Goal: Task Accomplishment & Management: Use online tool/utility

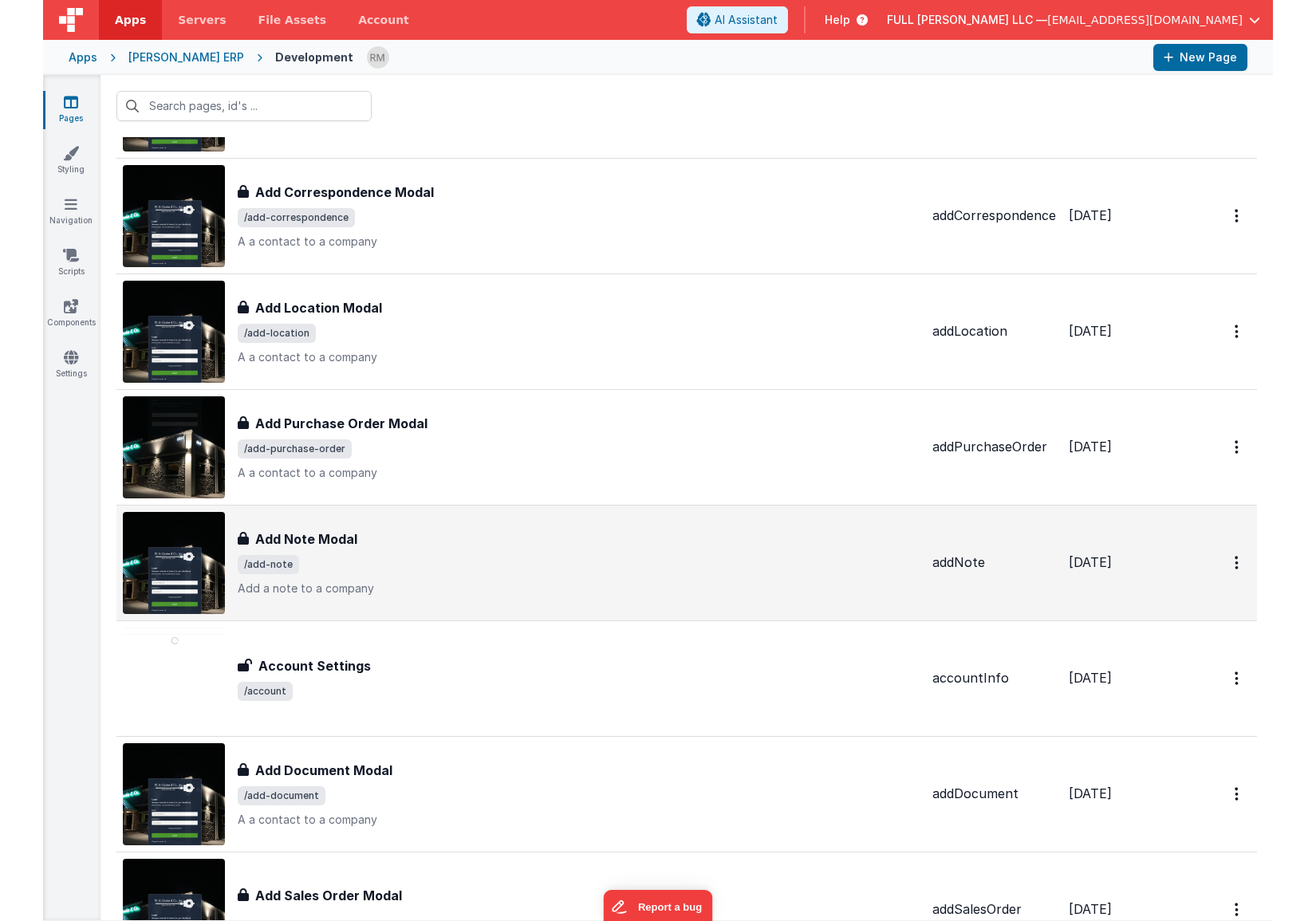
scroll to position [952, 0]
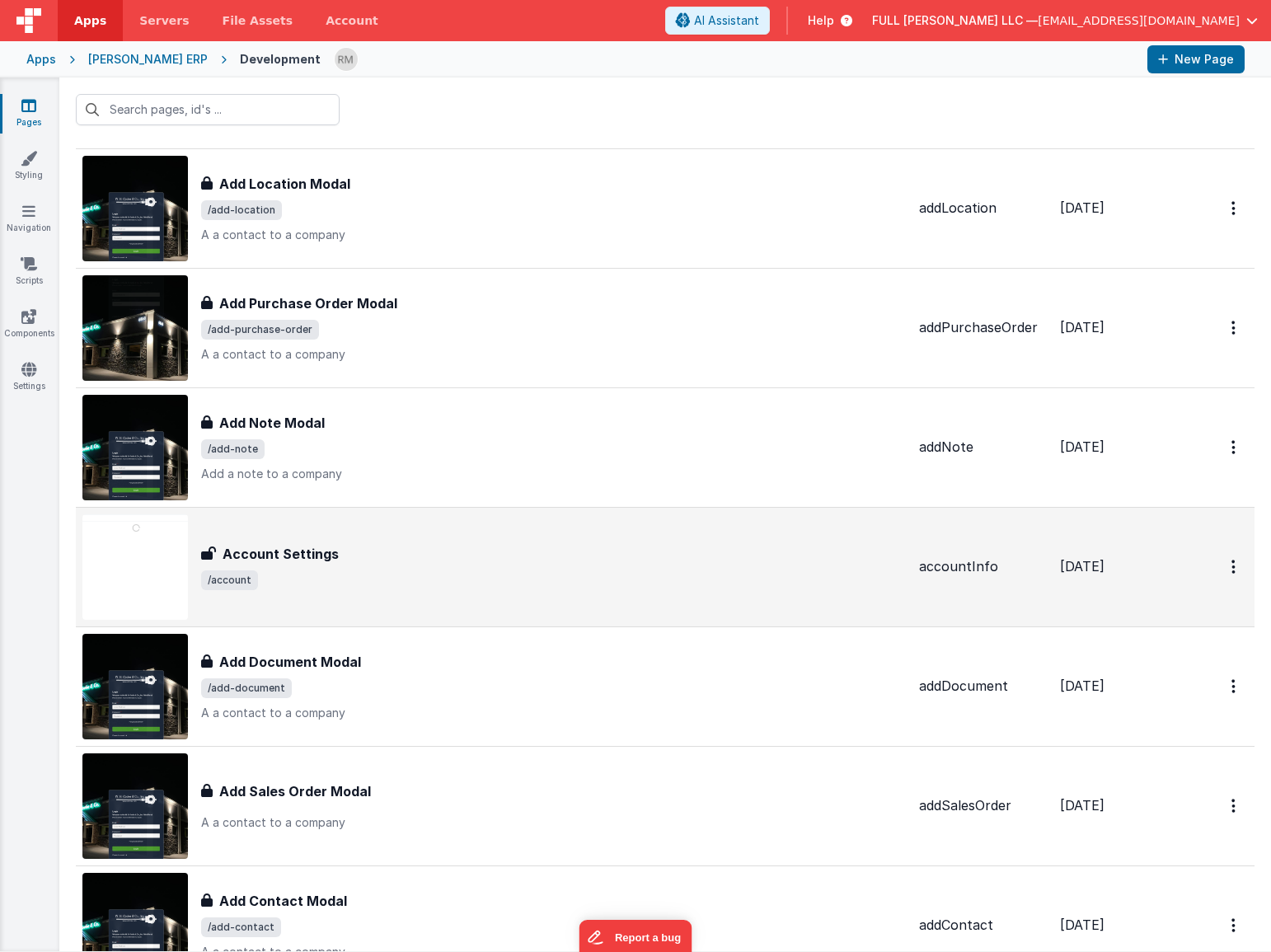
click at [491, 563] on div "Account Settings" at bounding box center [554, 553] width 705 height 20
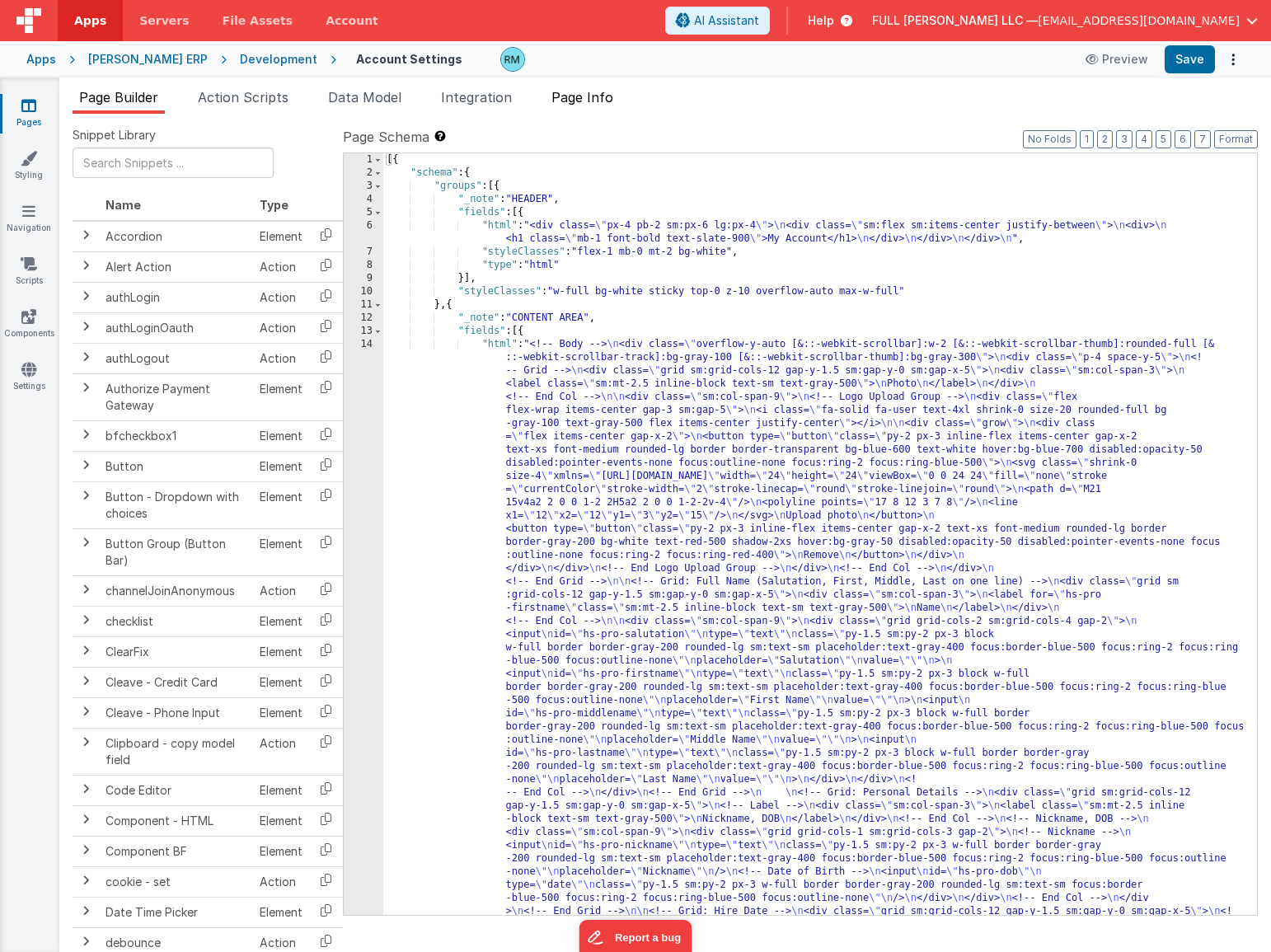
click at [601, 106] on li "Page Info" at bounding box center [582, 101] width 75 height 26
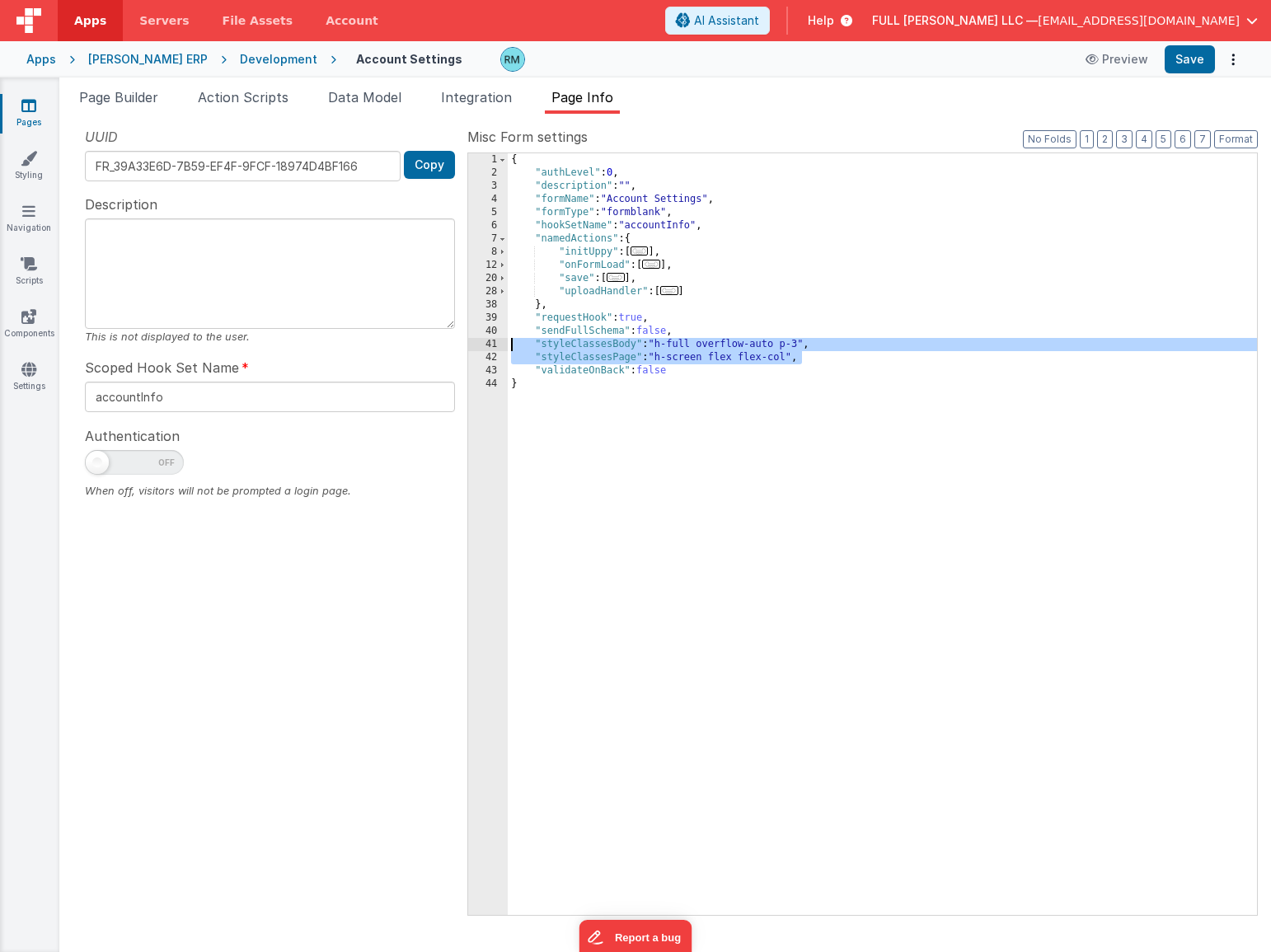
drag, startPoint x: 825, startPoint y: 360, endPoint x: 471, endPoint y: 349, distance: 354.2
click at [471, 349] on div "1 2 3 4 5 6 7 8 12 20 28 38 39 40 41 42 43 44 { "authLevel" : 0 , "description"…" at bounding box center [863, 534] width 791 height 764
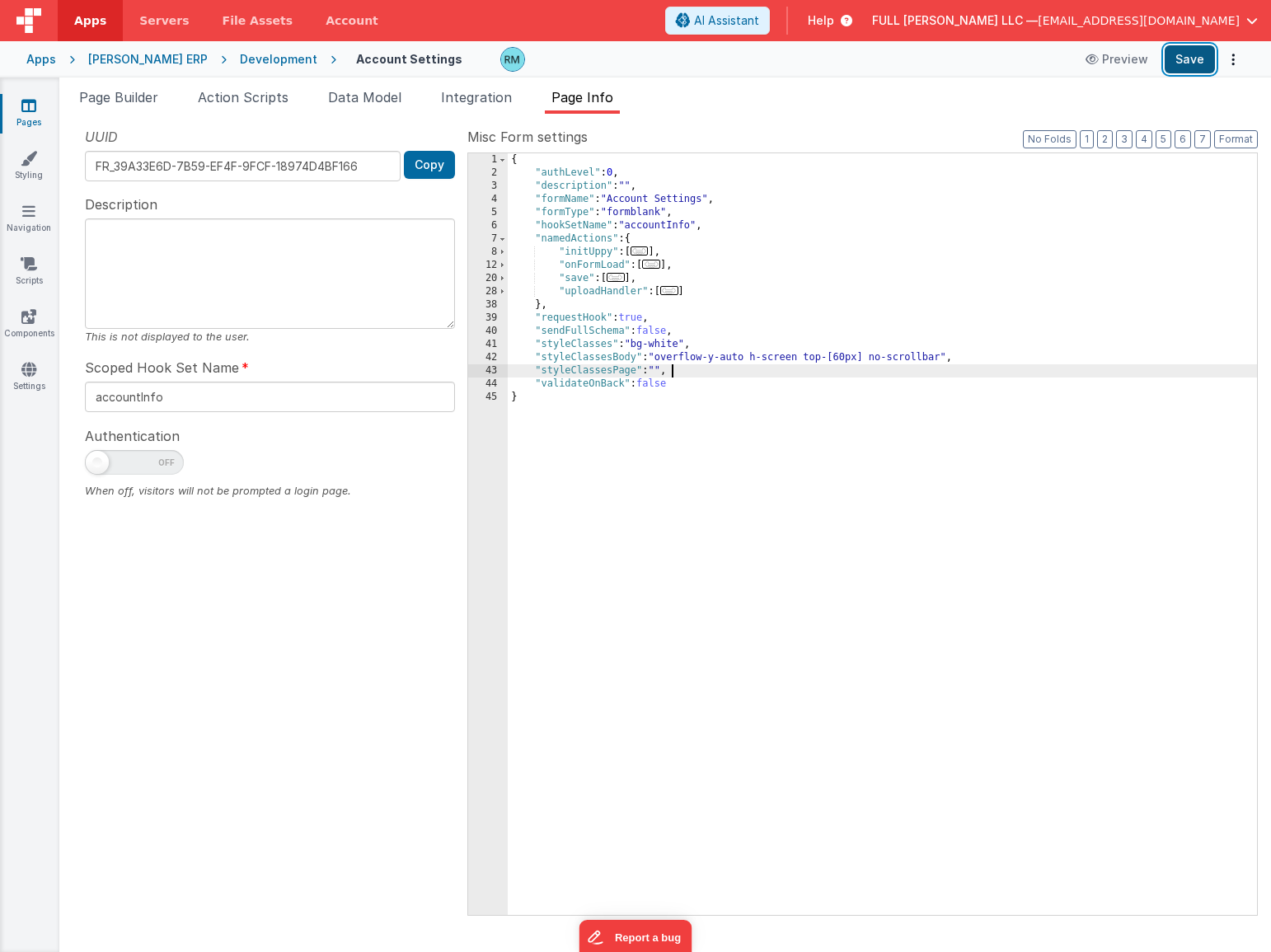
click at [1197, 59] on button "Save" at bounding box center [1190, 60] width 50 height 28
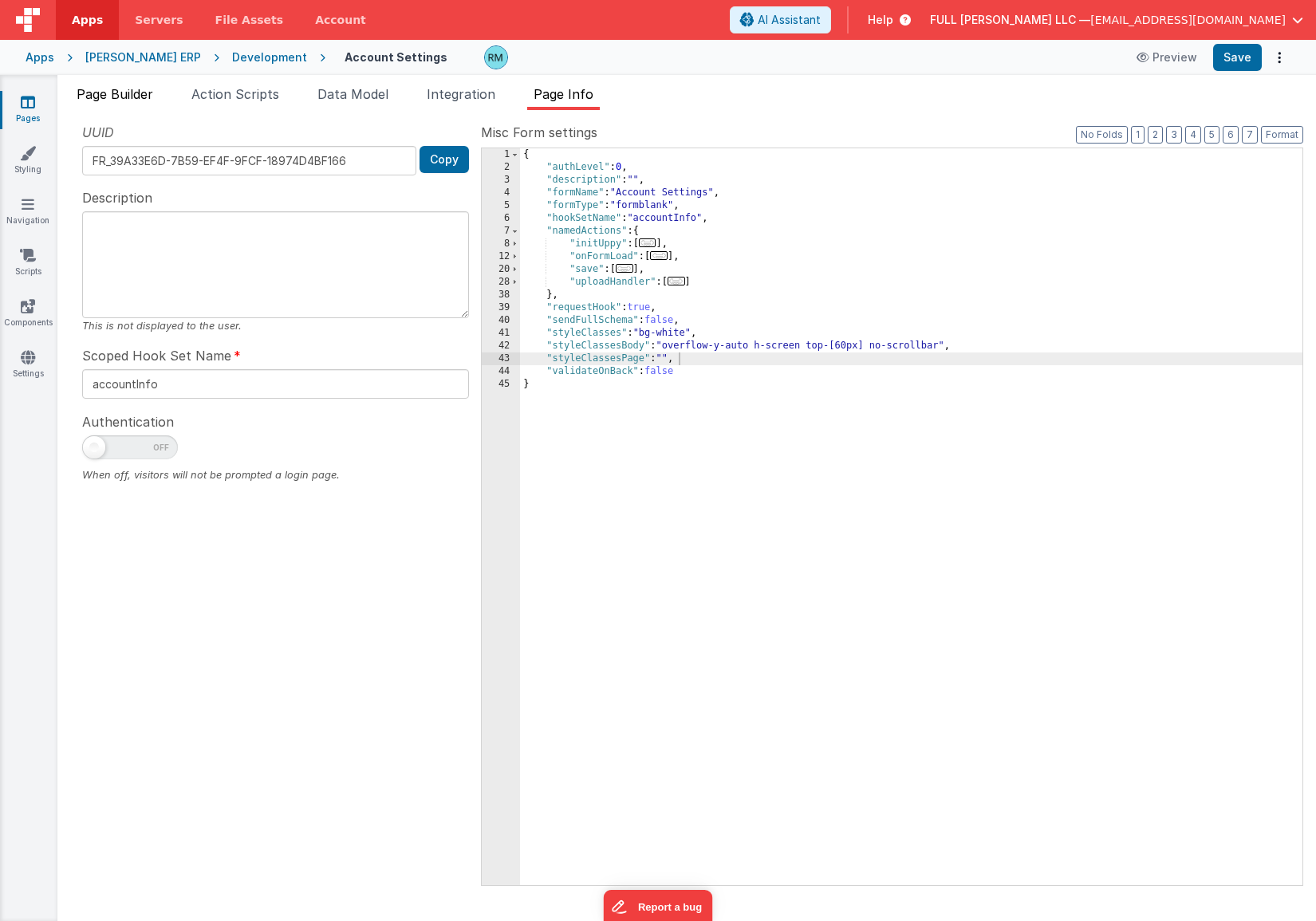
click at [125, 99] on span "Page Builder" at bounding box center [115, 94] width 77 height 16
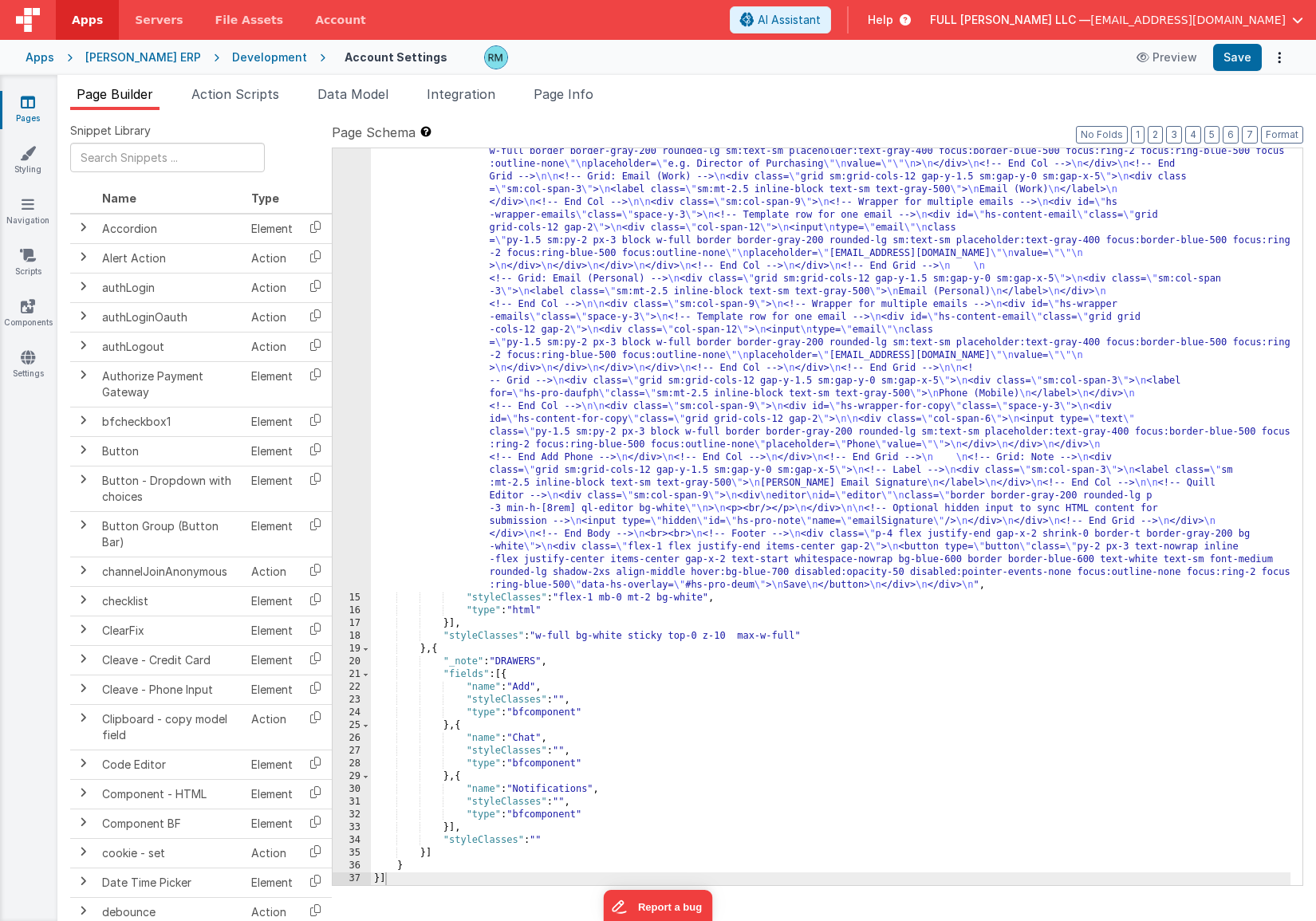
scroll to position [781, 0]
click at [437, 652] on div ""html" : "<!-- Body --> \n <div class= \" overflow-y-auto [&::-webkit-scrollbar…" at bounding box center [830, 443] width 919 height 1796
paste textarea
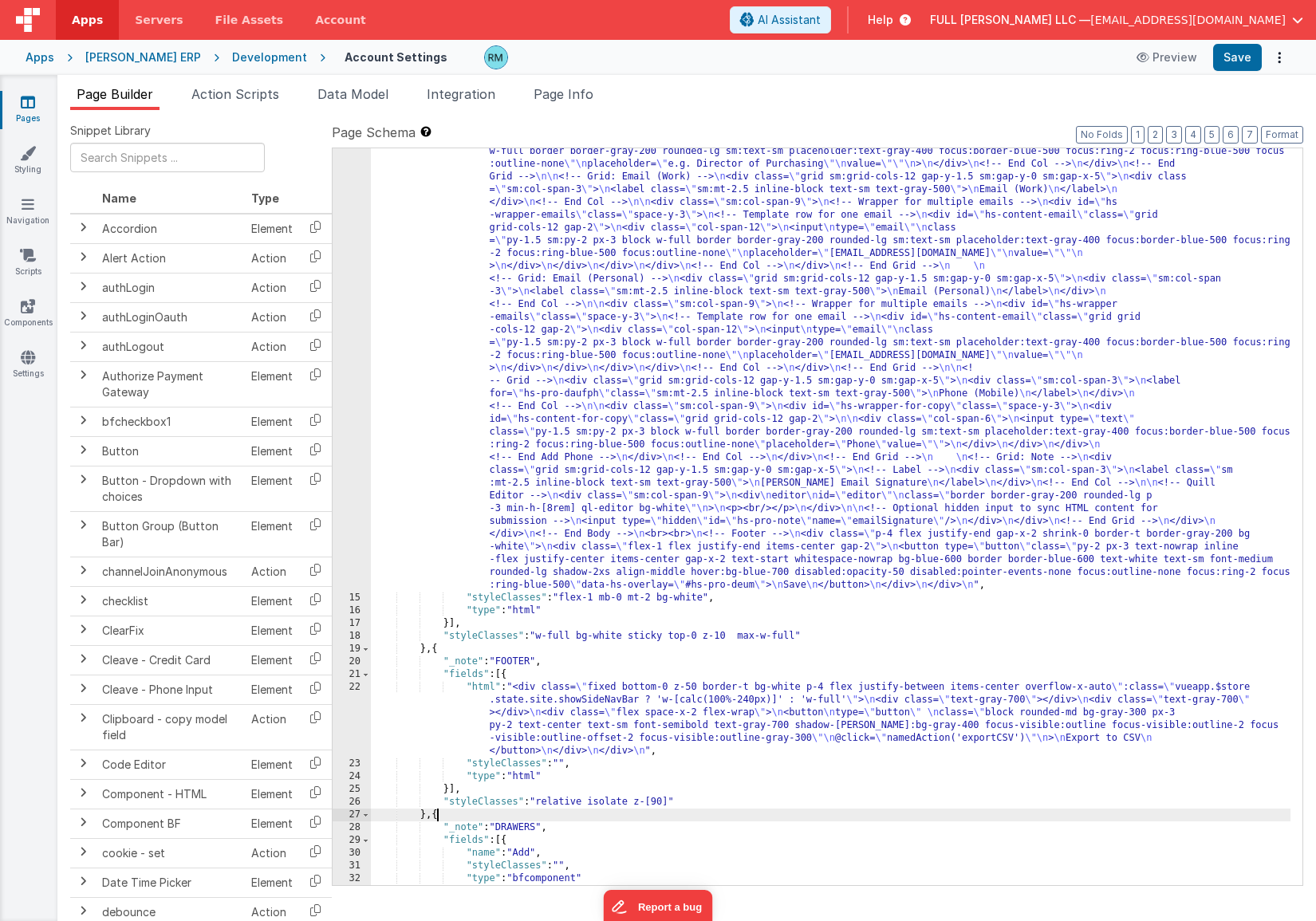
click at [485, 684] on div ""html" : "<!-- Body --> \n <div class= \" overflow-y-auto [&::-webkit-scrollbar…" at bounding box center [830, 443] width 919 height 1796
click at [354, 686] on div "22" at bounding box center [352, 719] width 38 height 77
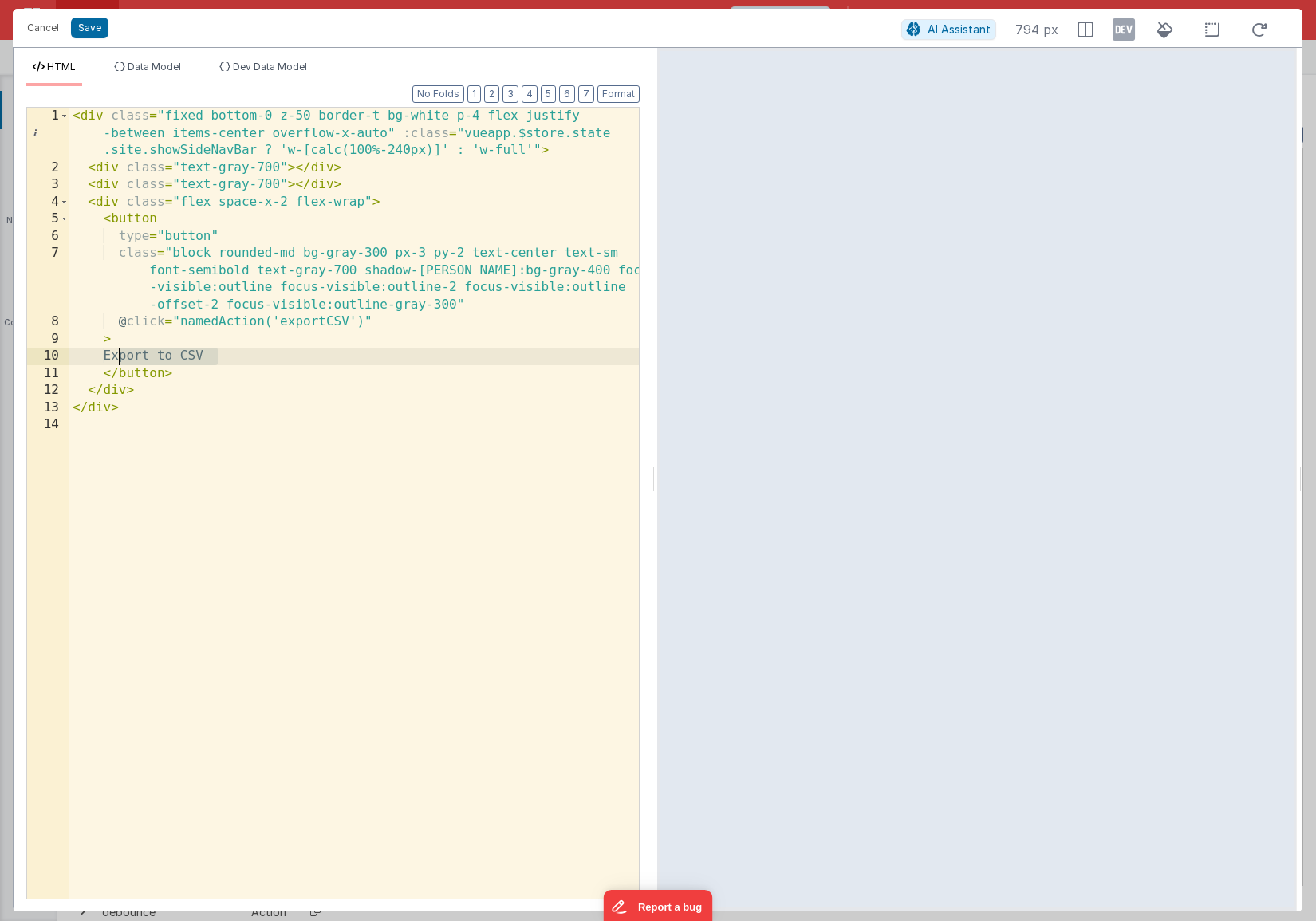
drag, startPoint x: 227, startPoint y: 355, endPoint x: 119, endPoint y: 352, distance: 108.0
click at [119, 352] on div "< div class = "fixed bottom-0 z-50 border-t bg-white p-4 flex justify -between …" at bounding box center [354, 537] width 569 height 860
click at [162, 226] on div "< div class = "fixed bottom-0 z-50 border-t bg-white p-4 flex justify -between …" at bounding box center [354, 537] width 569 height 860
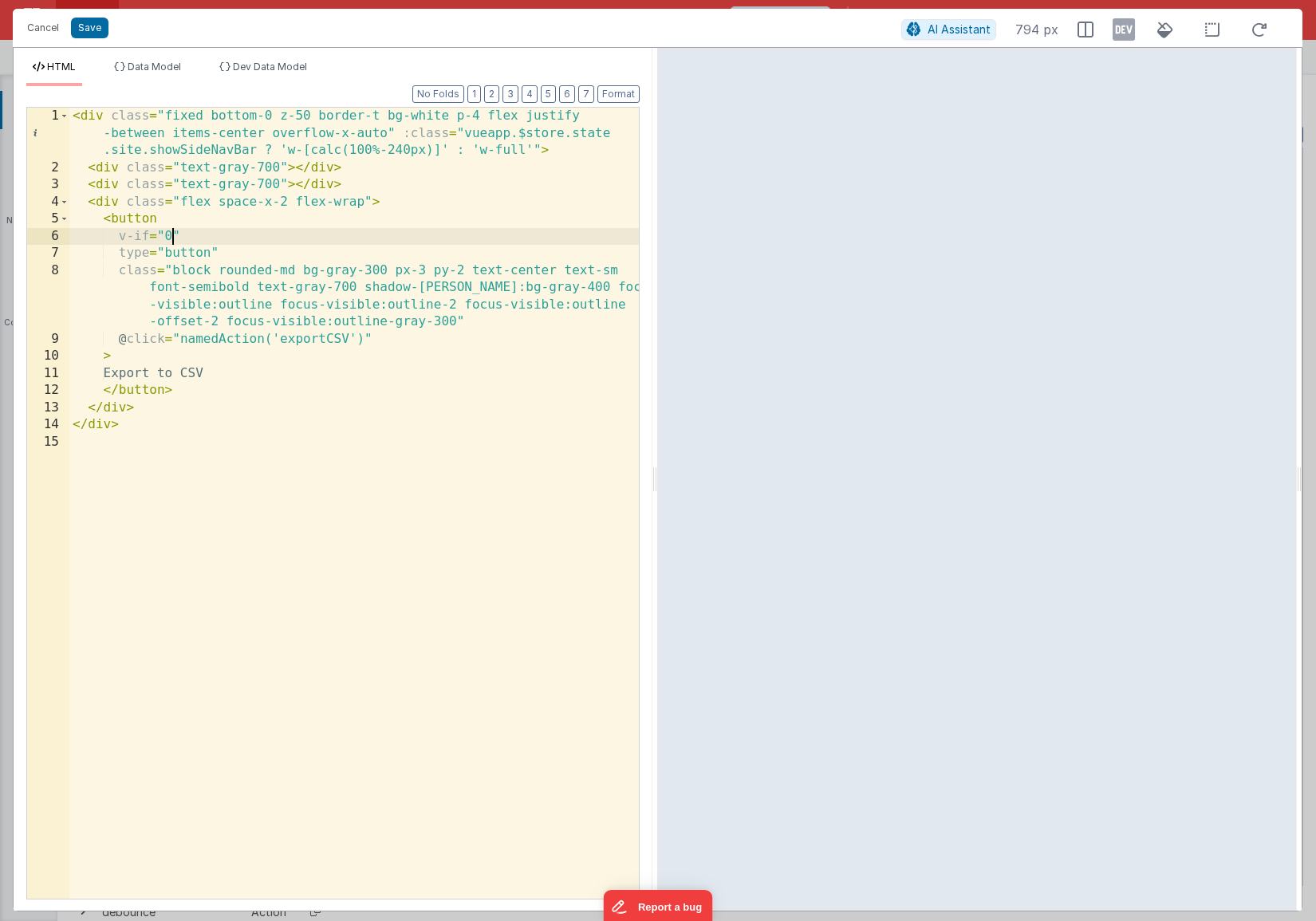
click at [289, 204] on div "< div class = "fixed bottom-0 z-50 border-t bg-white p-4 flex justify -between …" at bounding box center [354, 537] width 569 height 860
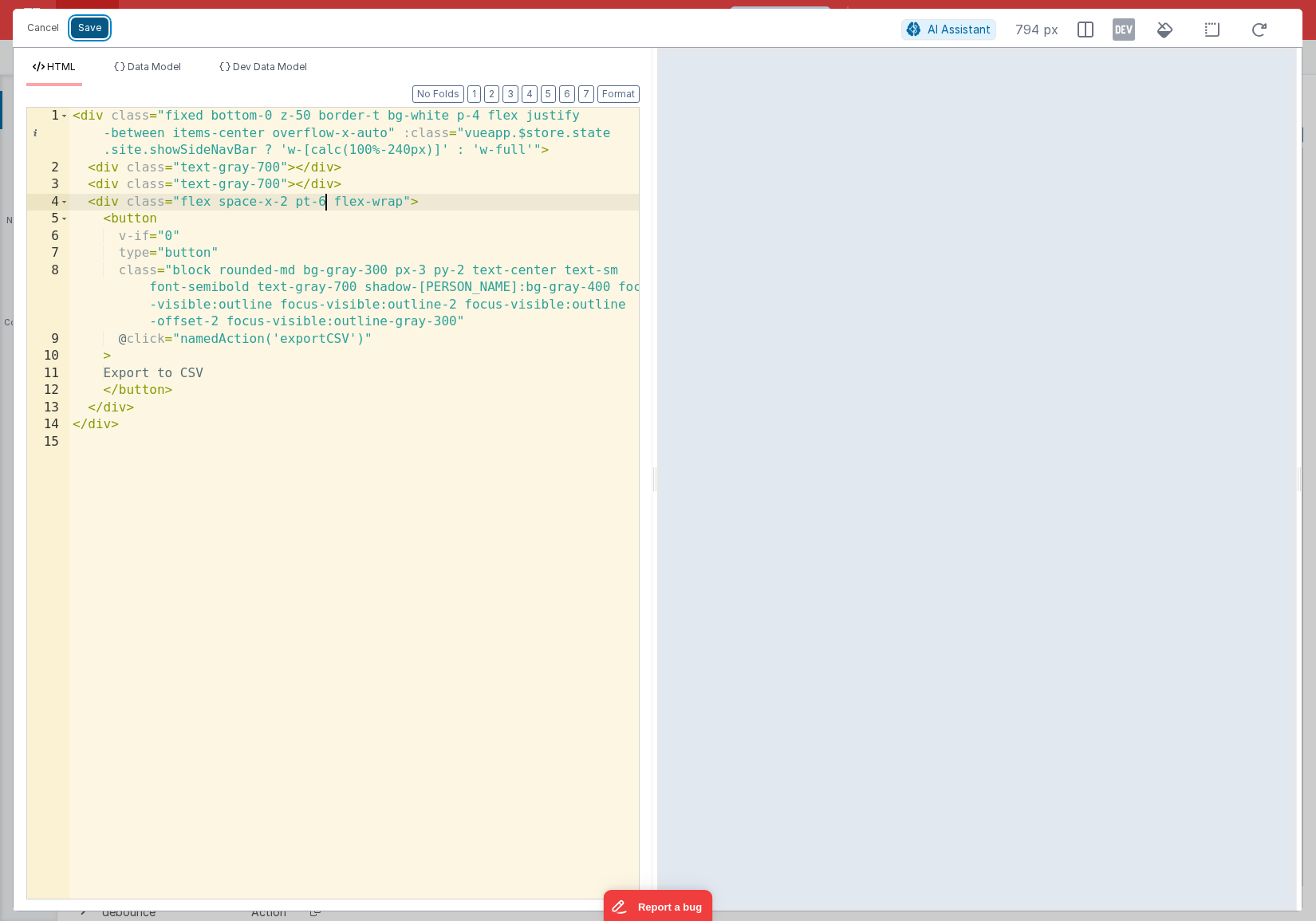
click at [78, 35] on button "Save" at bounding box center [90, 27] width 38 height 21
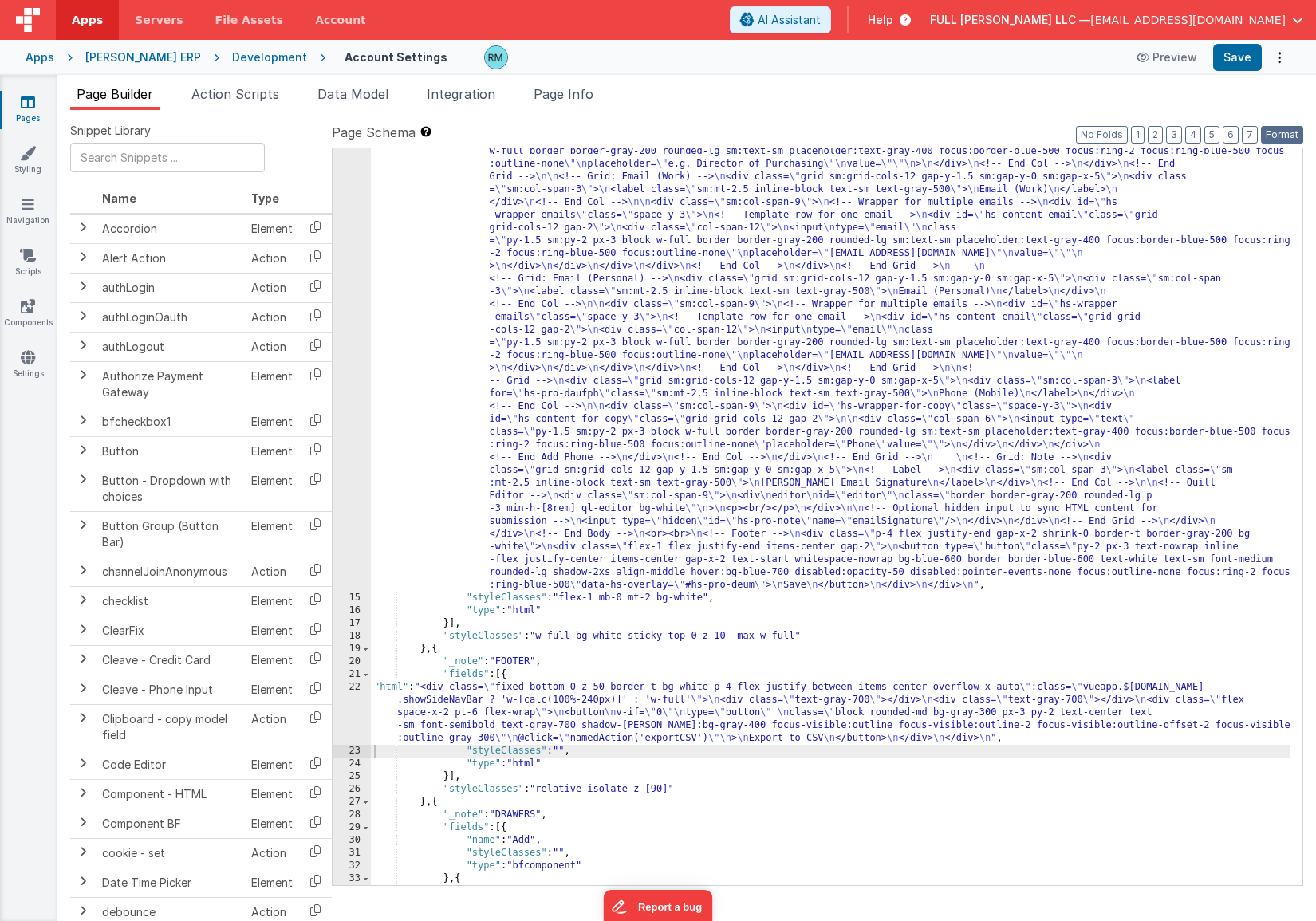
click at [1229, 131] on button "Format" at bounding box center [1282, 134] width 42 height 17
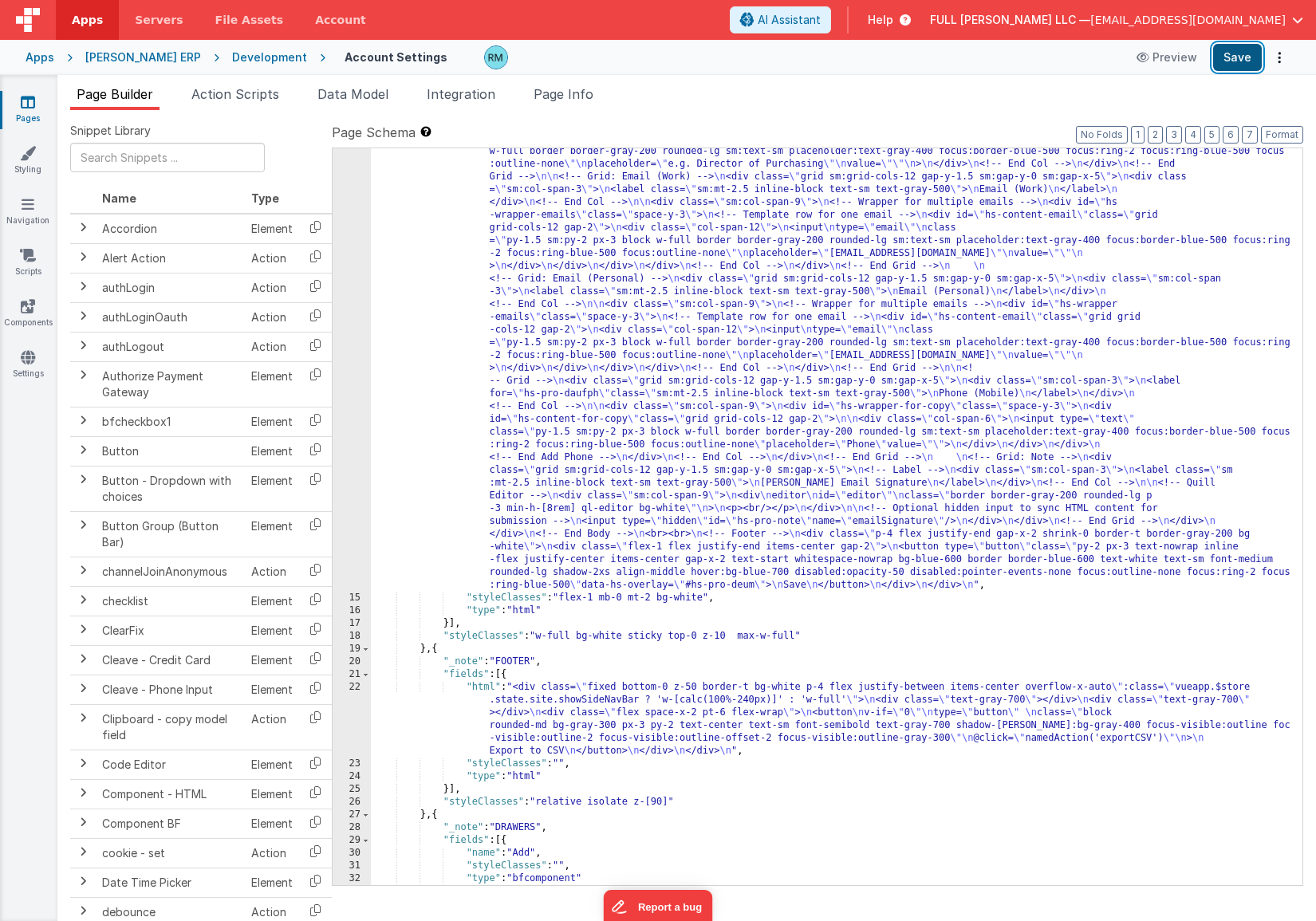
click at [1229, 60] on button "Save" at bounding box center [1238, 58] width 49 height 27
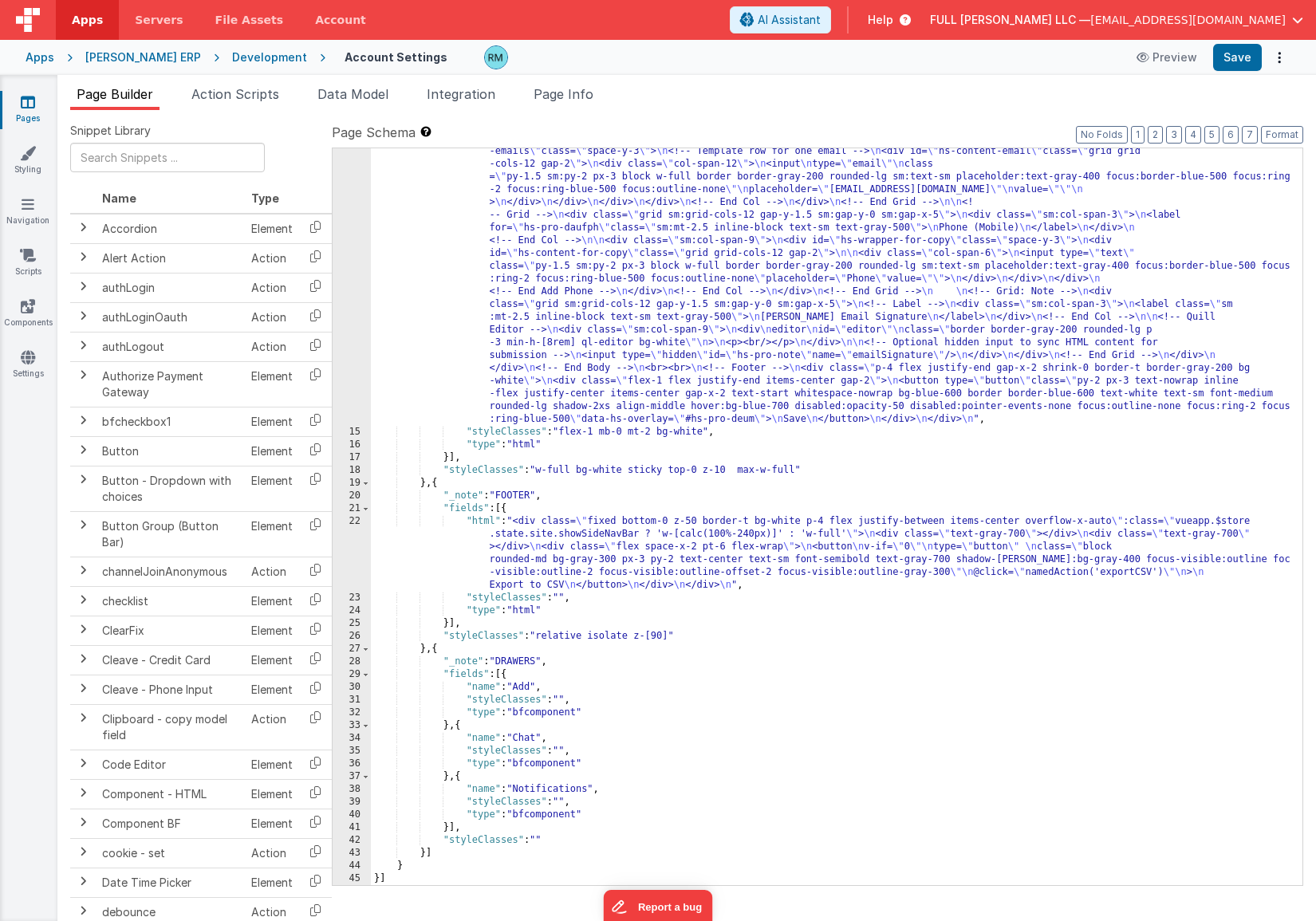
scroll to position [947, 0]
click at [481, 519] on div ""html" : "<!-- Body --> \n <div class= \" overflow-y-auto [&::-webkit-scrollbar…" at bounding box center [830, 277] width 919 height 1796
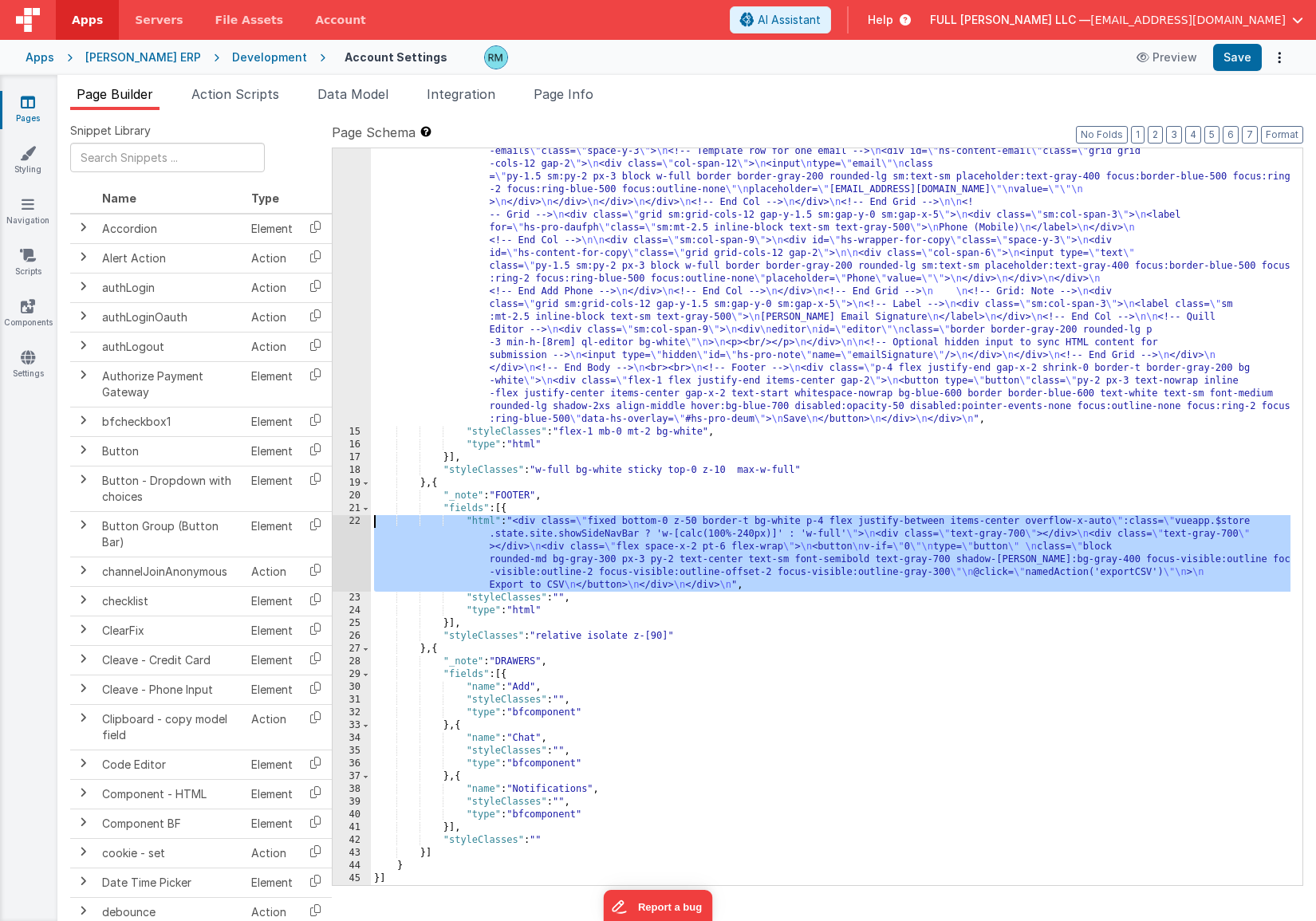
click at [355, 525] on div "22" at bounding box center [352, 553] width 38 height 77
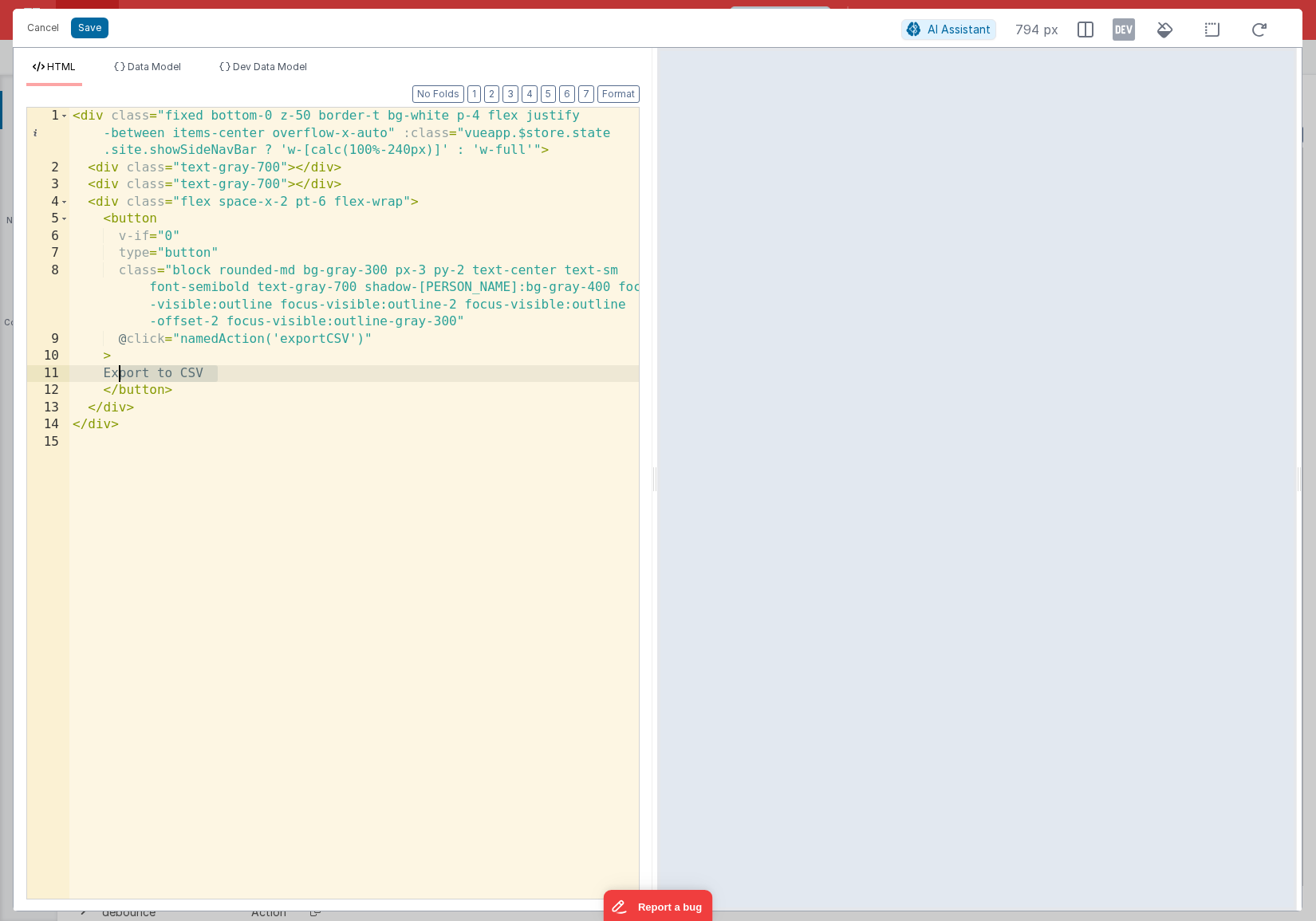
drag, startPoint x: 220, startPoint y: 373, endPoint x: 120, endPoint y: 367, distance: 100.2
click at [120, 367] on div "< div class = "fixed bottom-0 z-50 border-t bg-white p-4 flex justify -between …" at bounding box center [354, 537] width 569 height 860
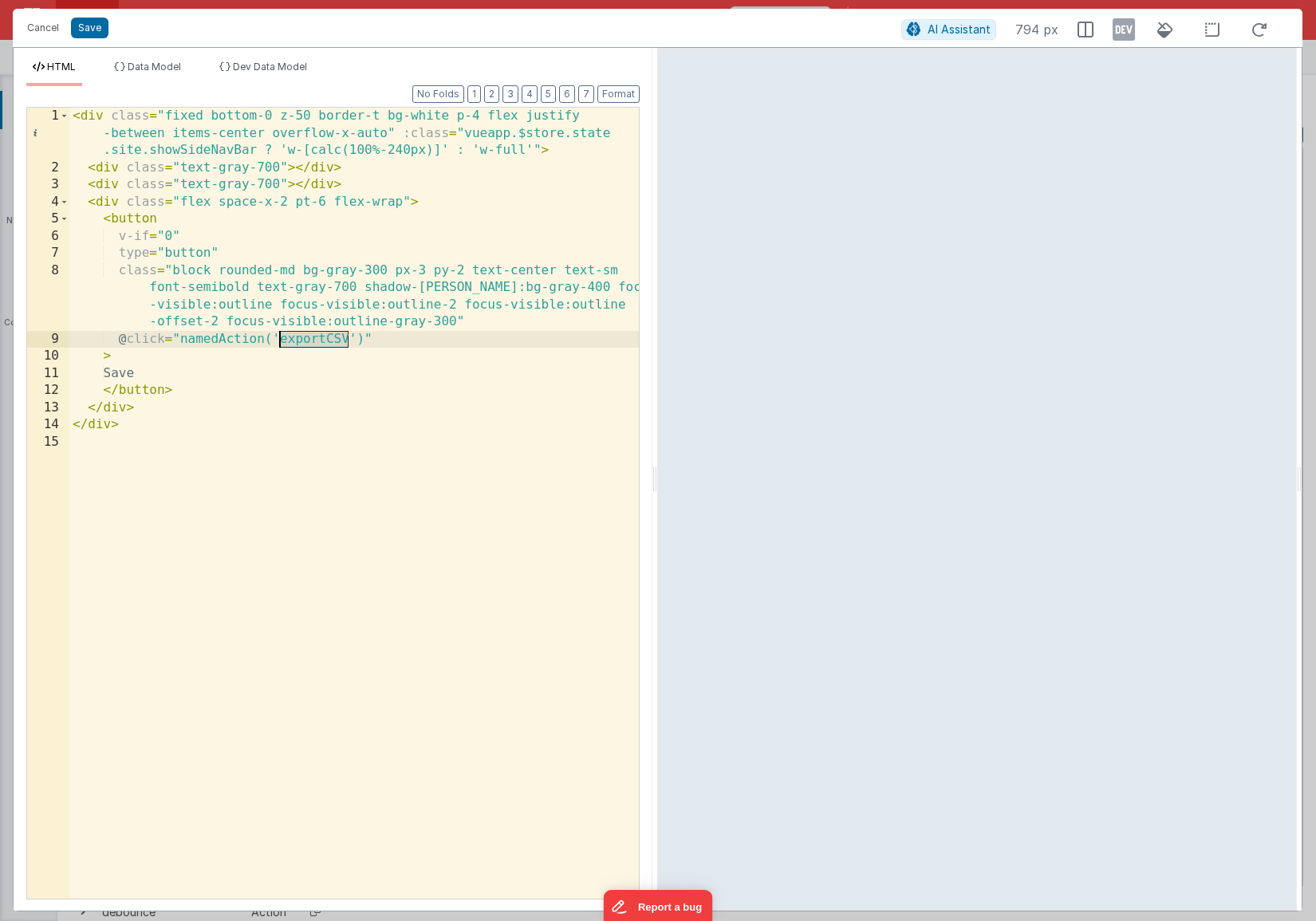
drag, startPoint x: 346, startPoint y: 341, endPoint x: 281, endPoint y: 339, distance: 65.0
click at [281, 339] on div "< div class = "fixed bottom-0 z-50 border-t bg-white p-4 flex justify -between …" at bounding box center [354, 537] width 569 height 860
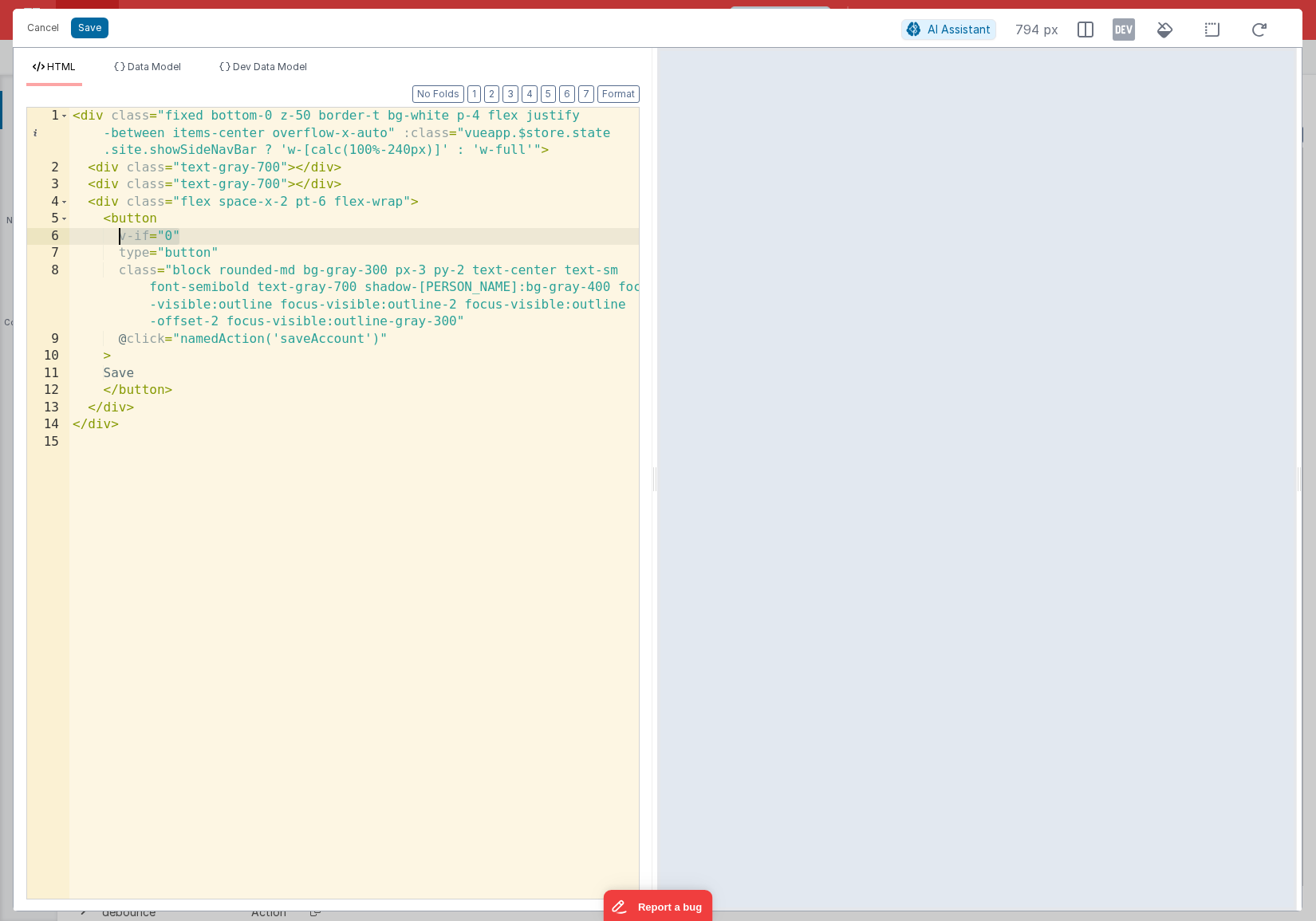
drag, startPoint x: 185, startPoint y: 236, endPoint x: 117, endPoint y: 230, distance: 68.3
click at [117, 230] on div "< div class = "fixed bottom-0 z-50 border-t bg-white p-4 flex justify -between …" at bounding box center [354, 537] width 569 height 860
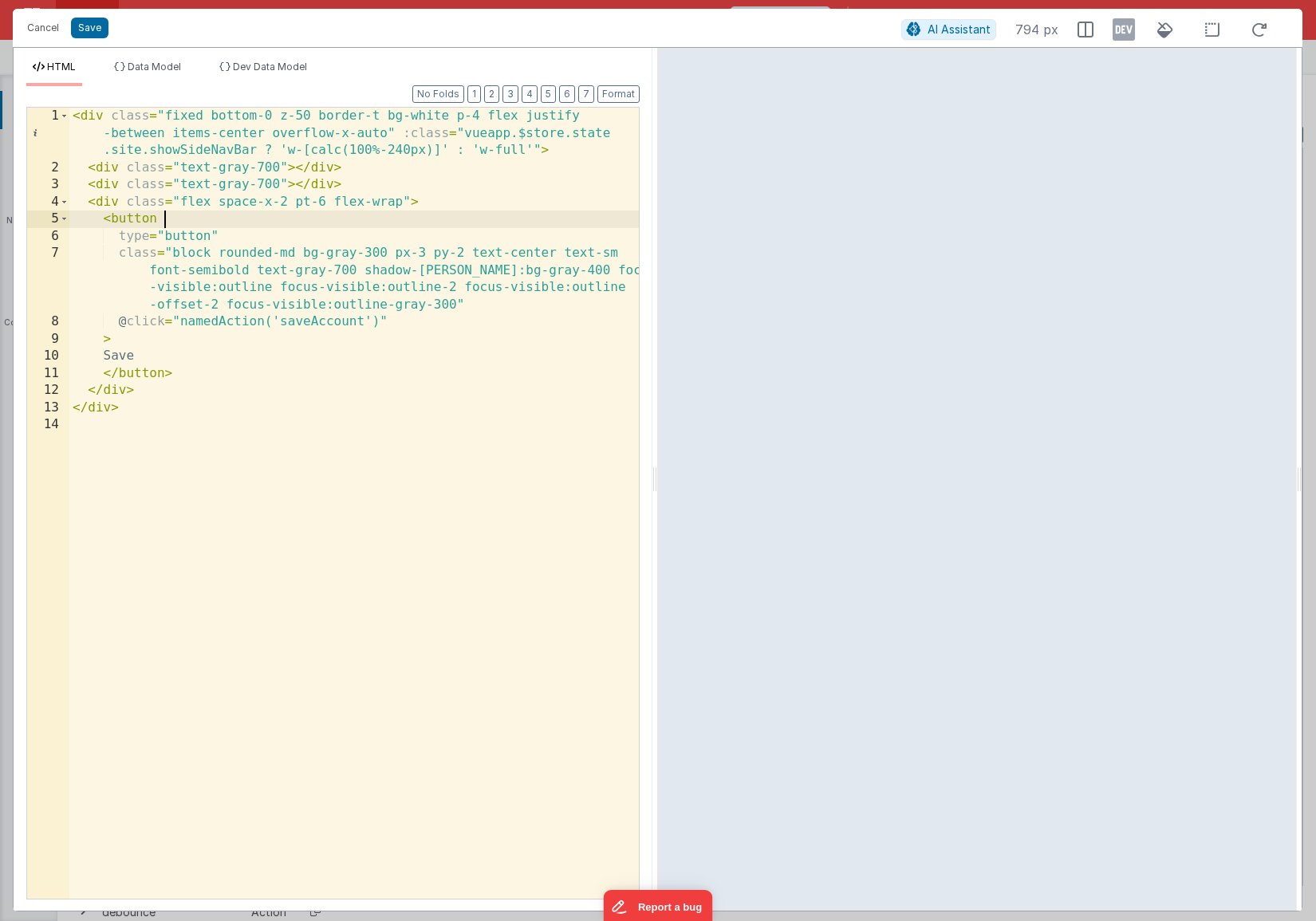
click at [161, 356] on div "< div class = "fixed bottom-0 z-50 border-t bg-white p-4 flex justify -between …" at bounding box center [354, 537] width 569 height 860
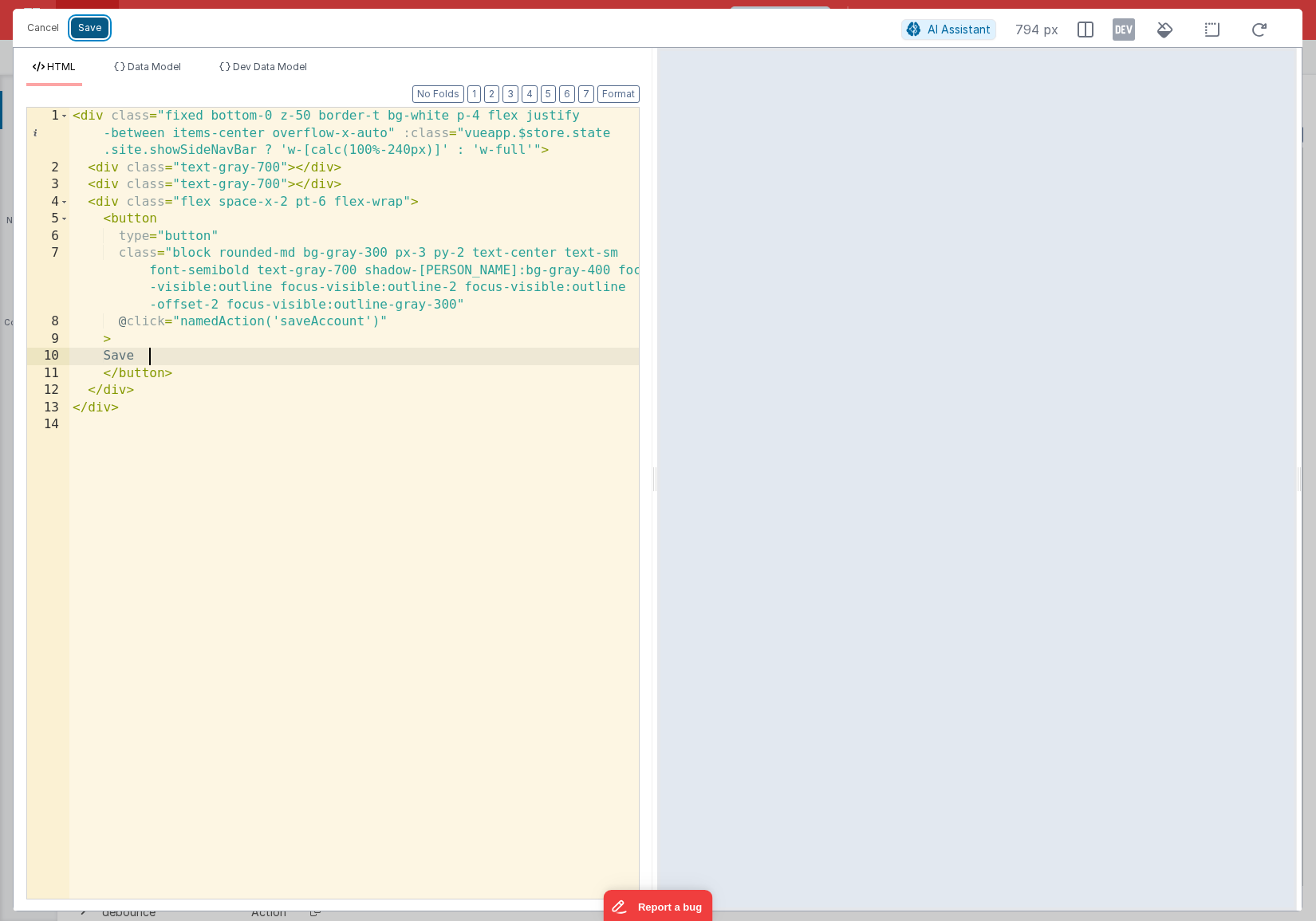
click at [88, 32] on button "Save" at bounding box center [90, 27] width 38 height 21
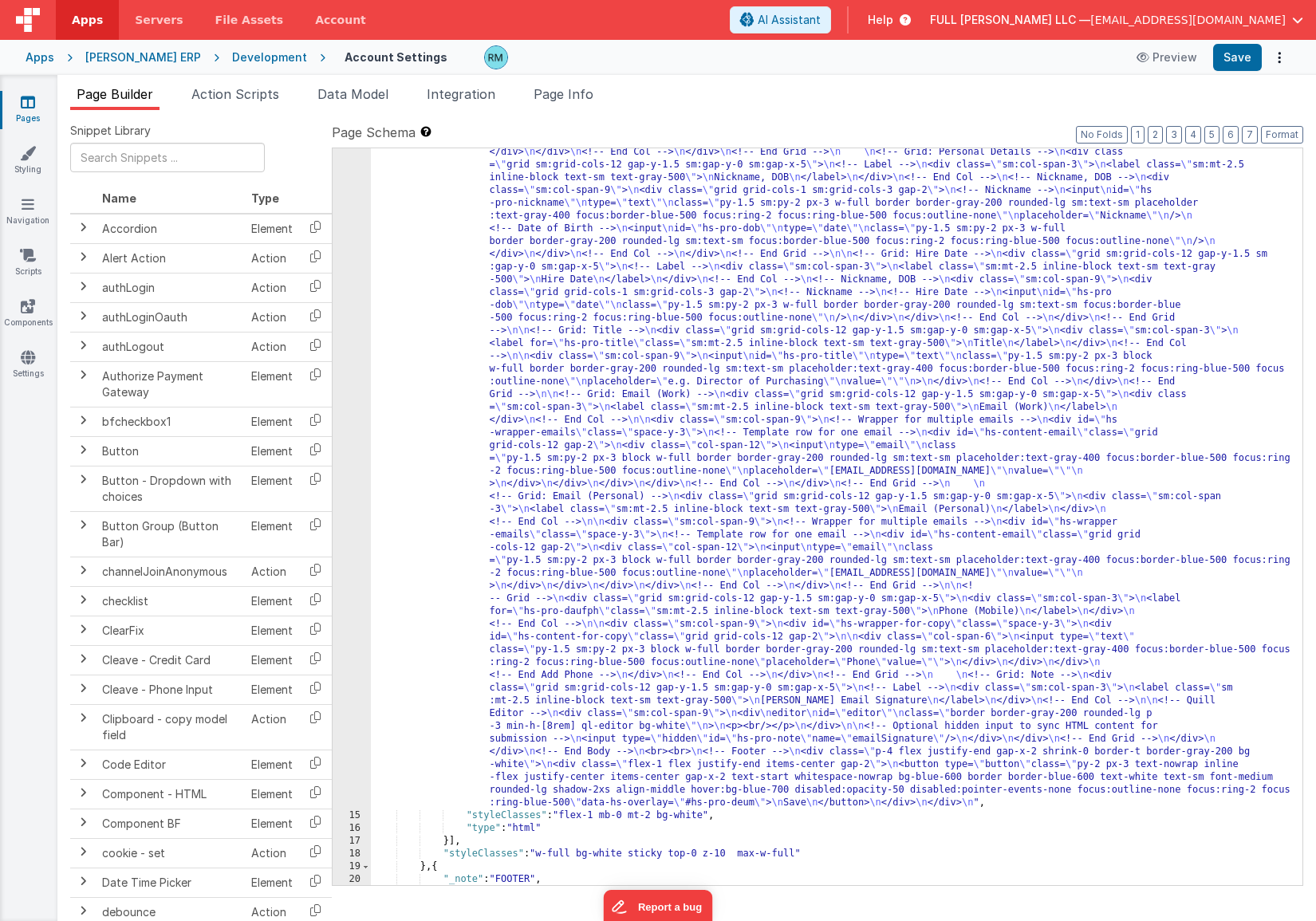
scroll to position [152, 0]
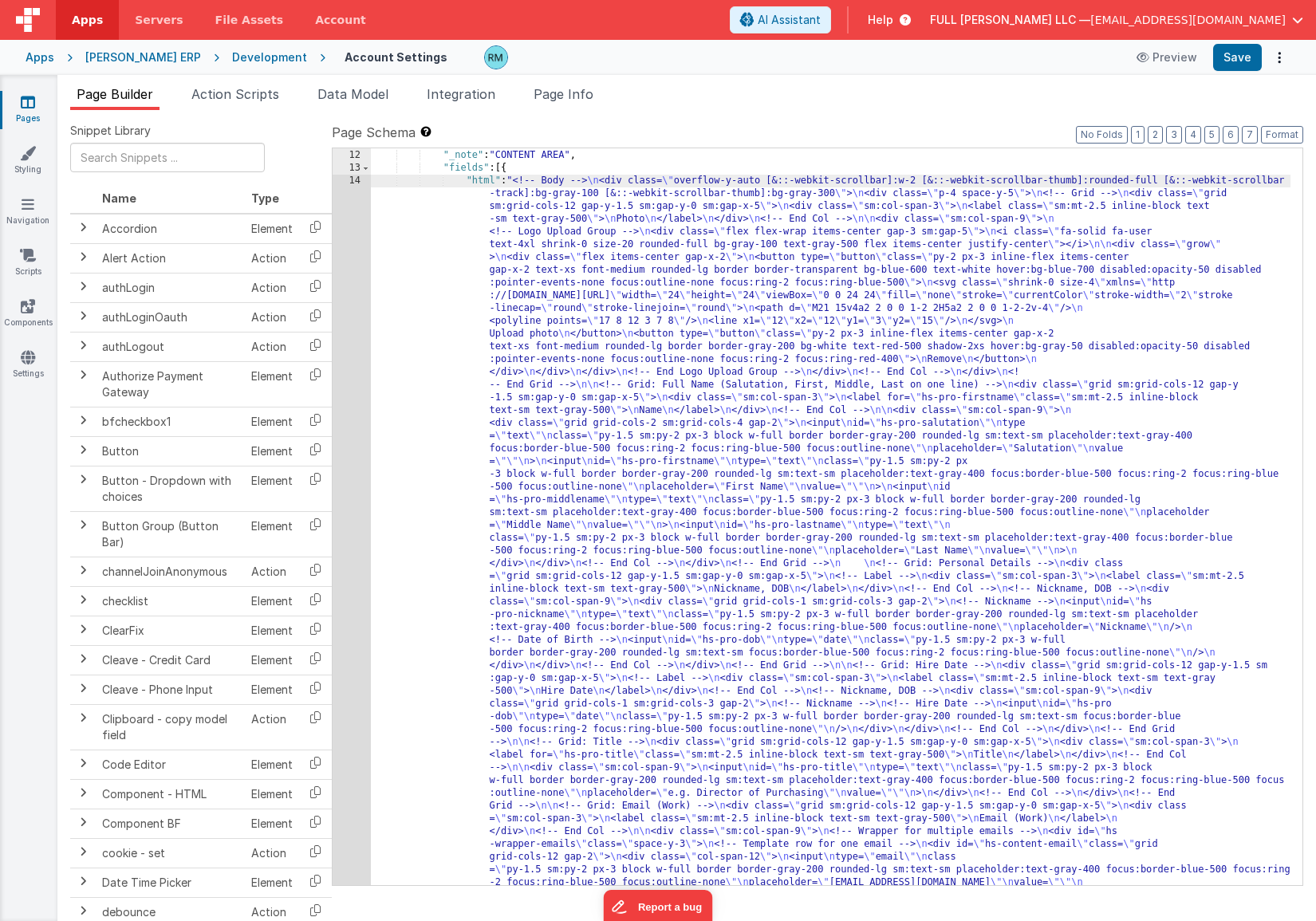
click at [356, 183] on div "14" at bounding box center [352, 698] width 38 height 1046
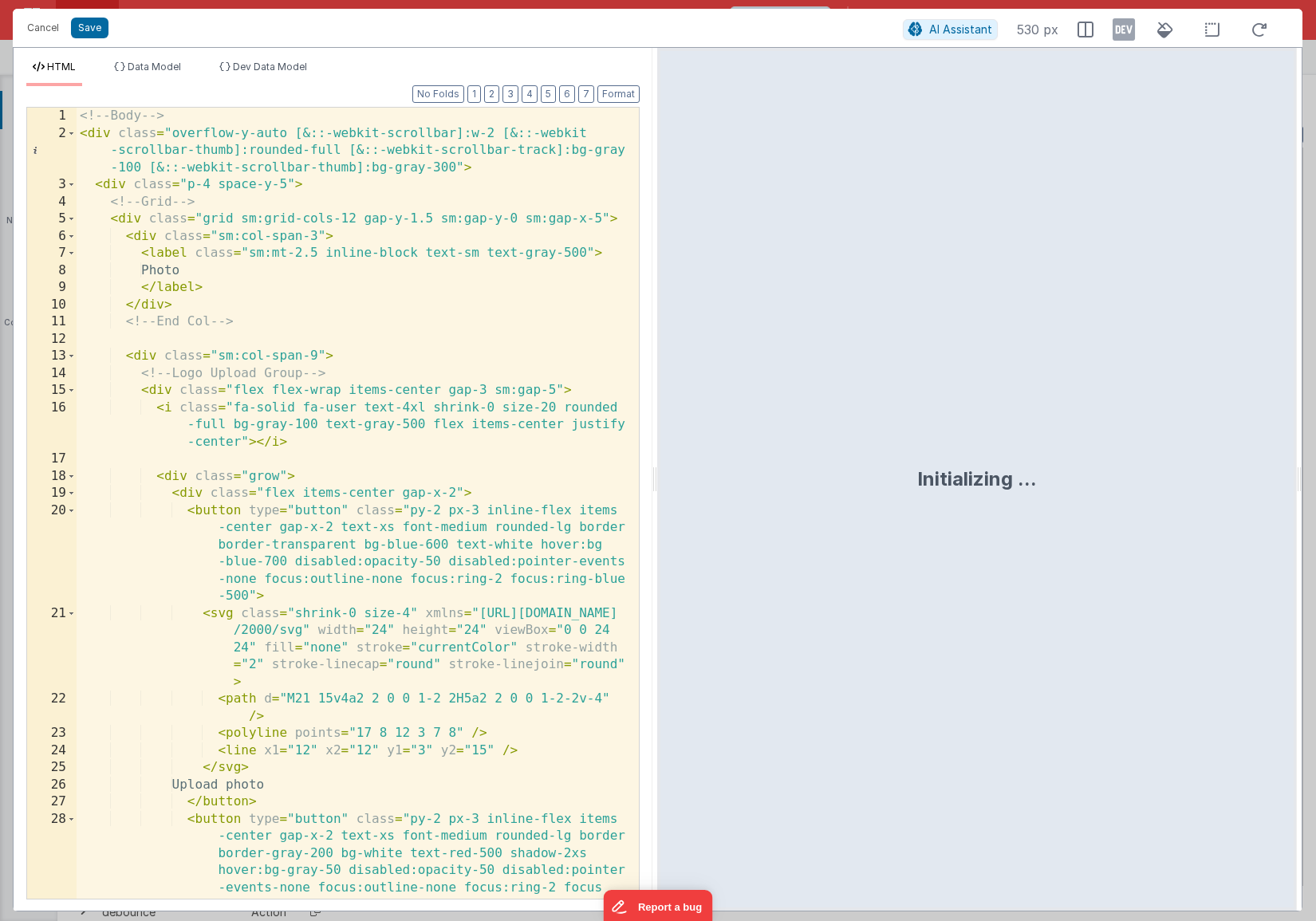
click at [518, 254] on div "<!-- Body --> < div class = "overflow-y-auto [&::-webkit-scrollbar]:w-2 [&::-we…" at bounding box center [352, 520] width 550 height 825
click at [527, 296] on div "<!-- Body --> < div class = "overflow-y-auto [&::-webkit-scrollbar]:w-2 [&::-we…" at bounding box center [352, 520] width 550 height 825
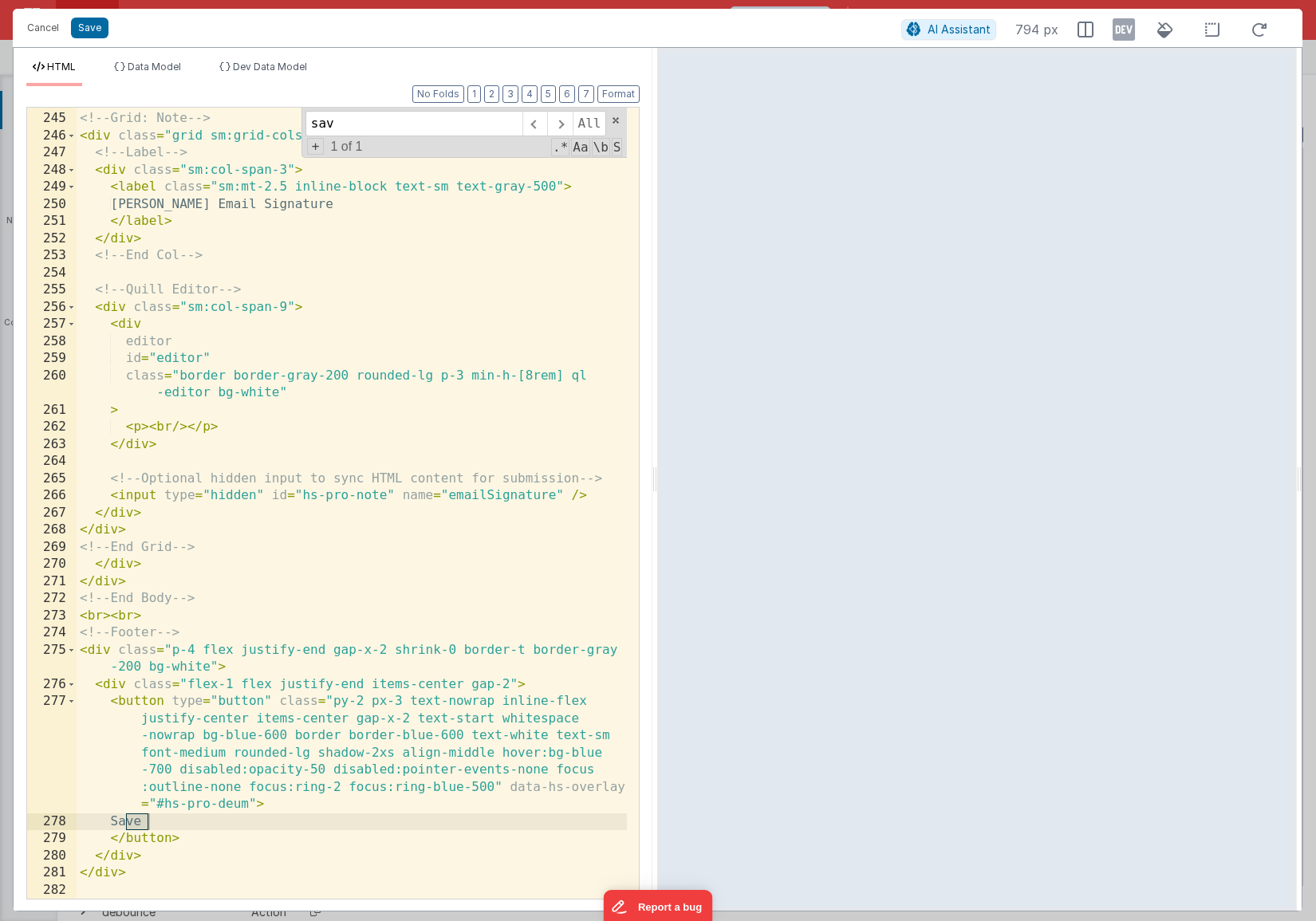
scroll to position [5141, 0]
type input "save"
click at [51, 33] on button "Cancel" at bounding box center [42, 28] width 48 height 23
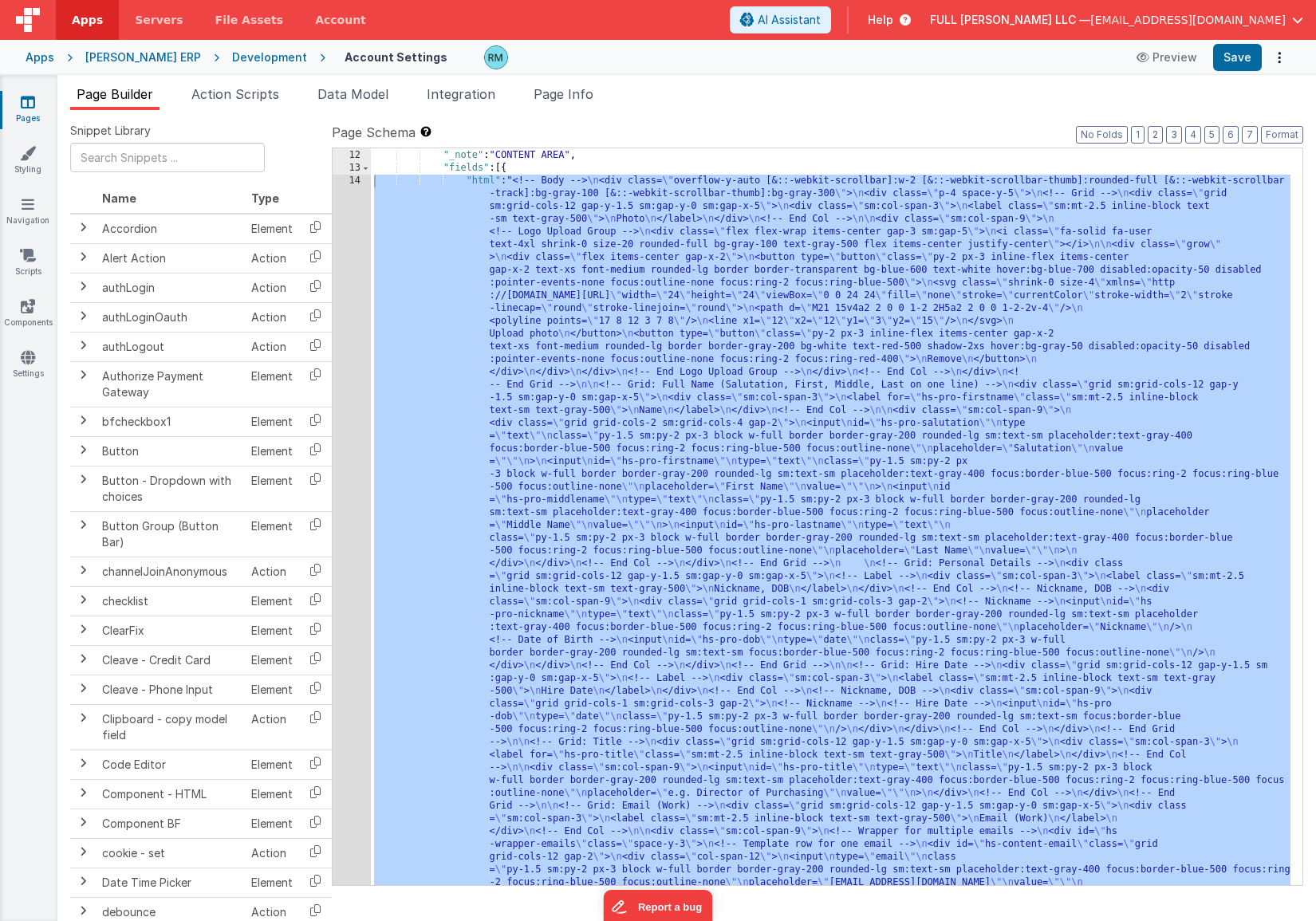
scroll to position [684, 0]
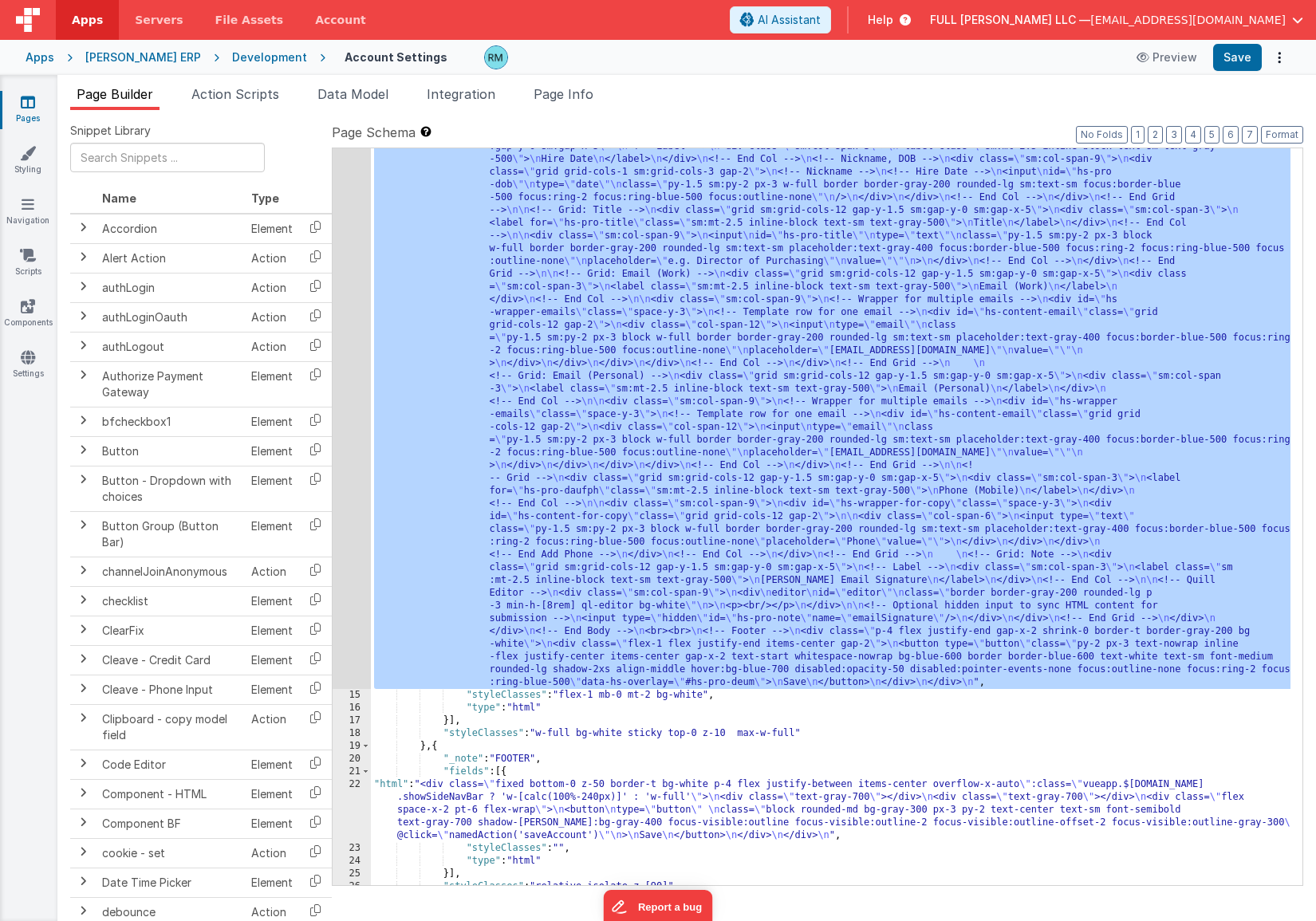
click at [466, 773] on div ""html" : "<!-- Body --> \n <div class= \" overflow-y-auto [&::-webkit-scrollbar…" at bounding box center [830, 540] width 919 height 1796
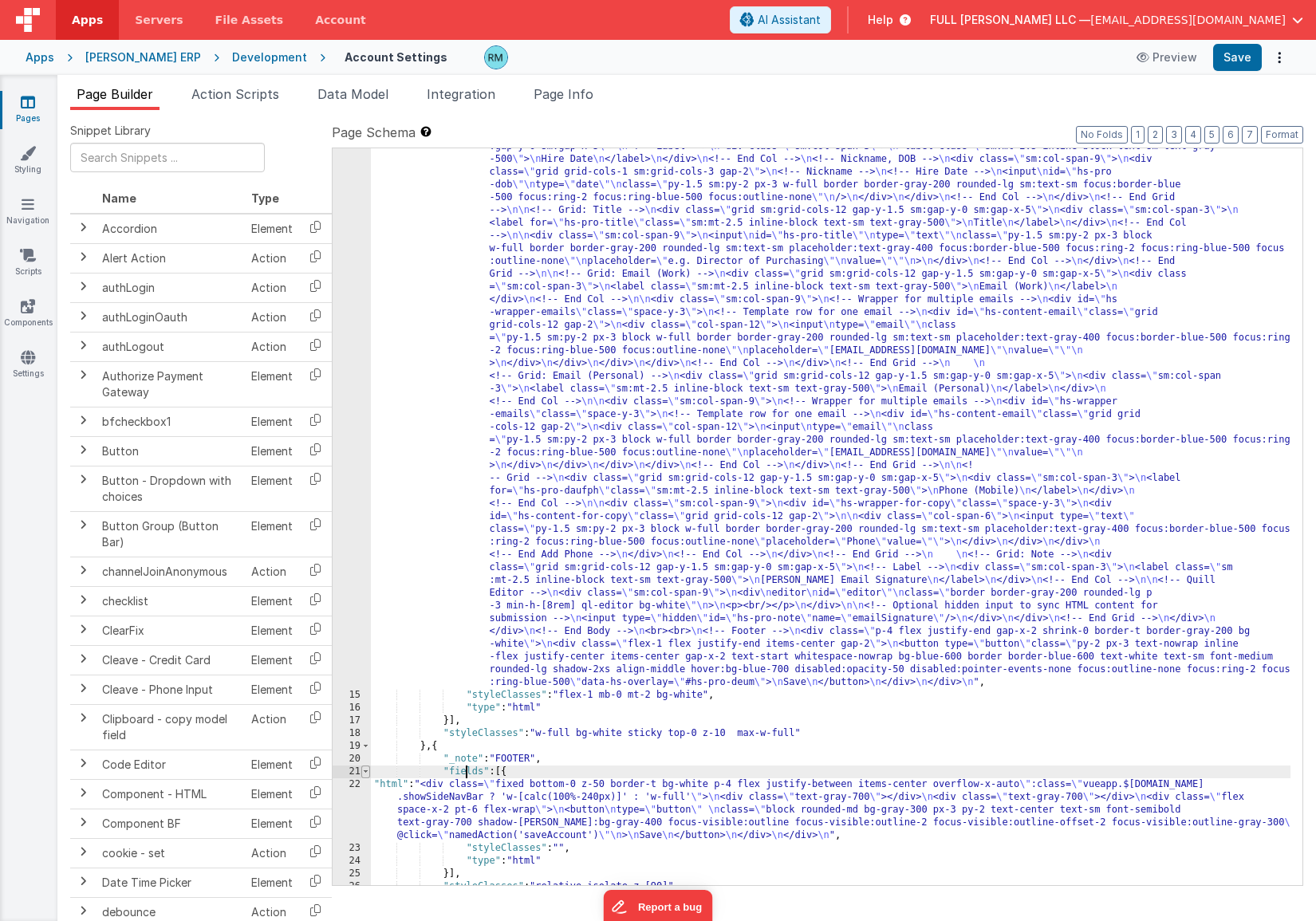
click at [361, 772] on span at bounding box center [365, 772] width 9 height 13
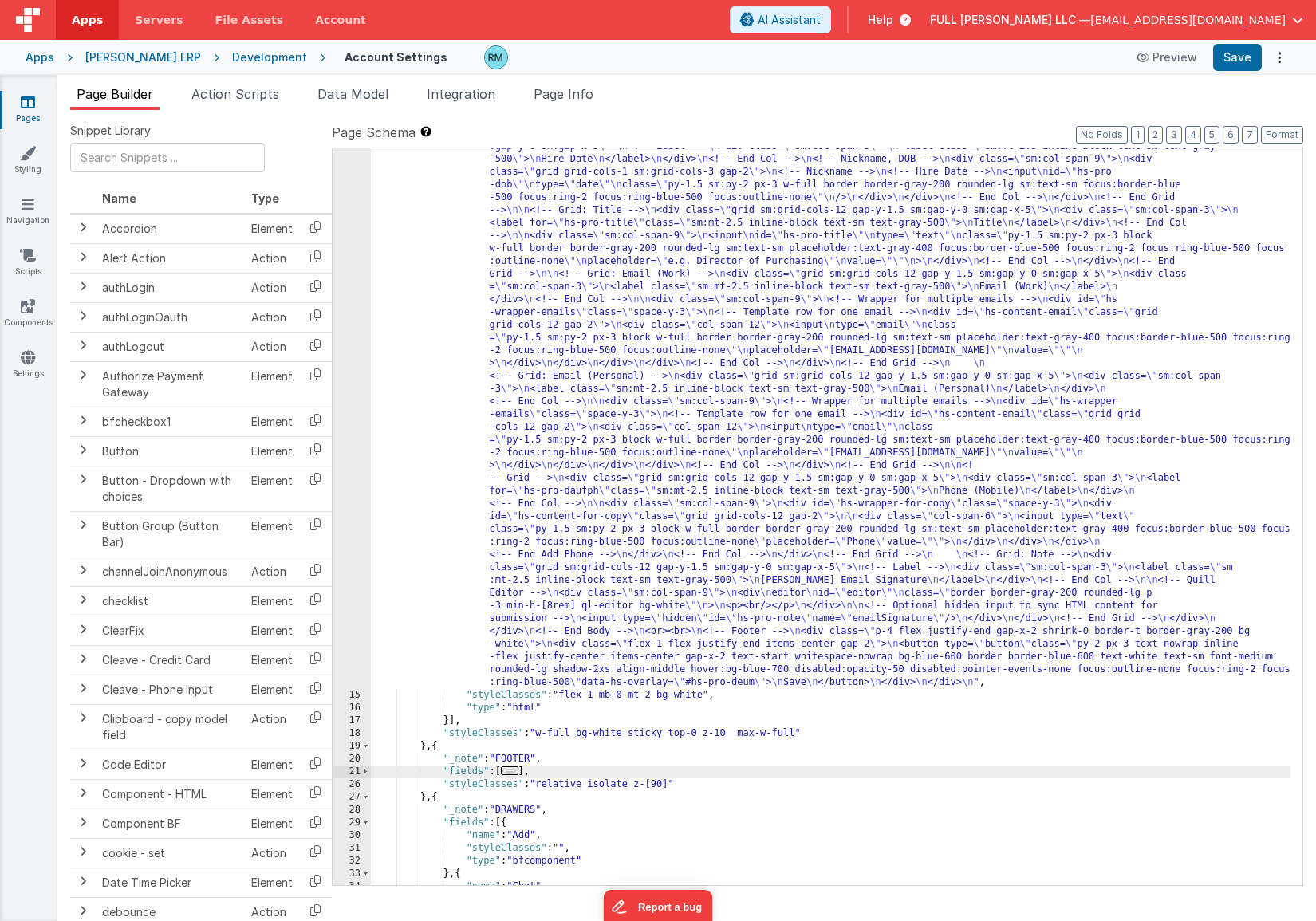
click at [360, 770] on div "21" at bounding box center [352, 772] width 38 height 13
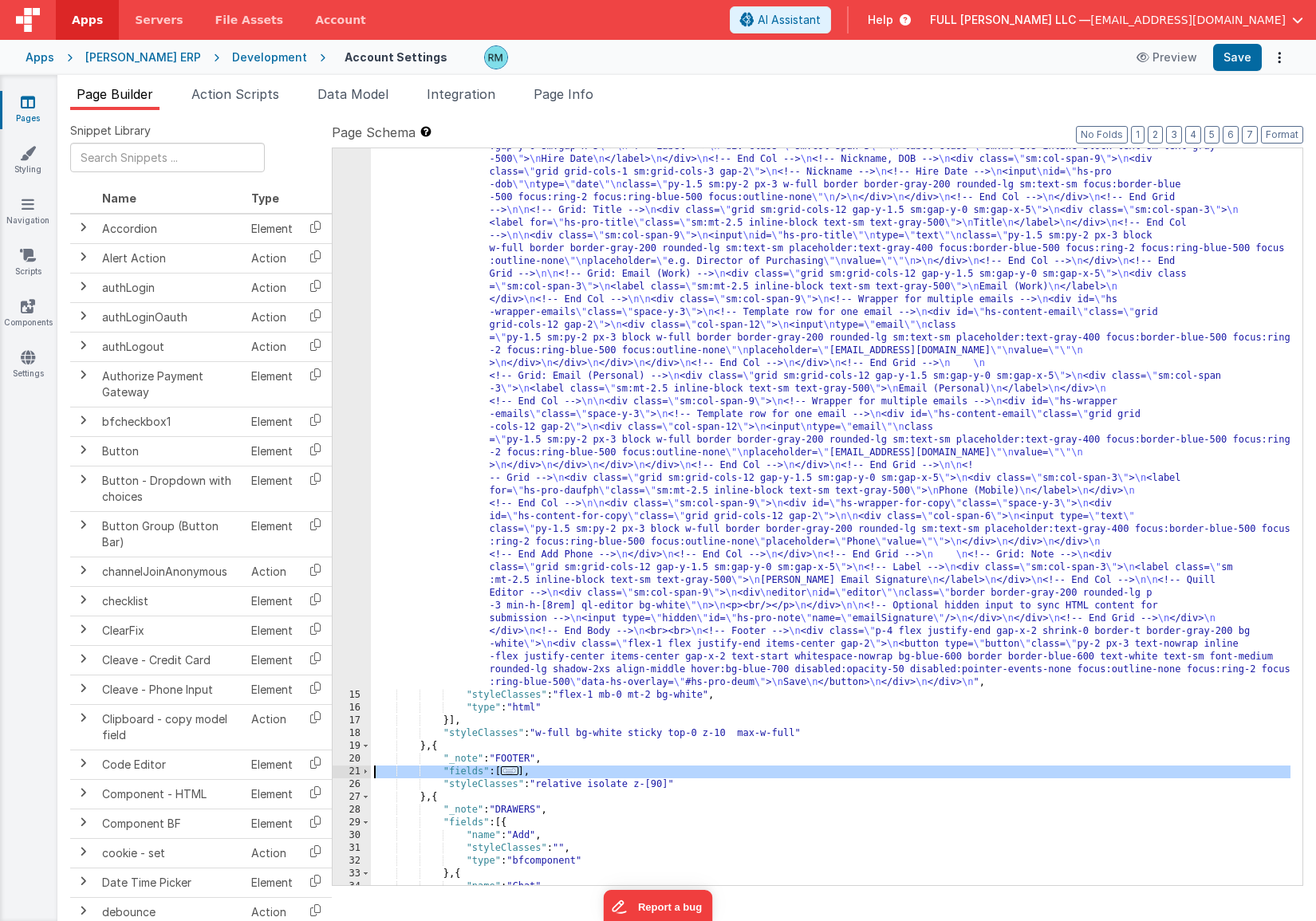
click at [512, 774] on span "..." at bounding box center [509, 771] width 17 height 9
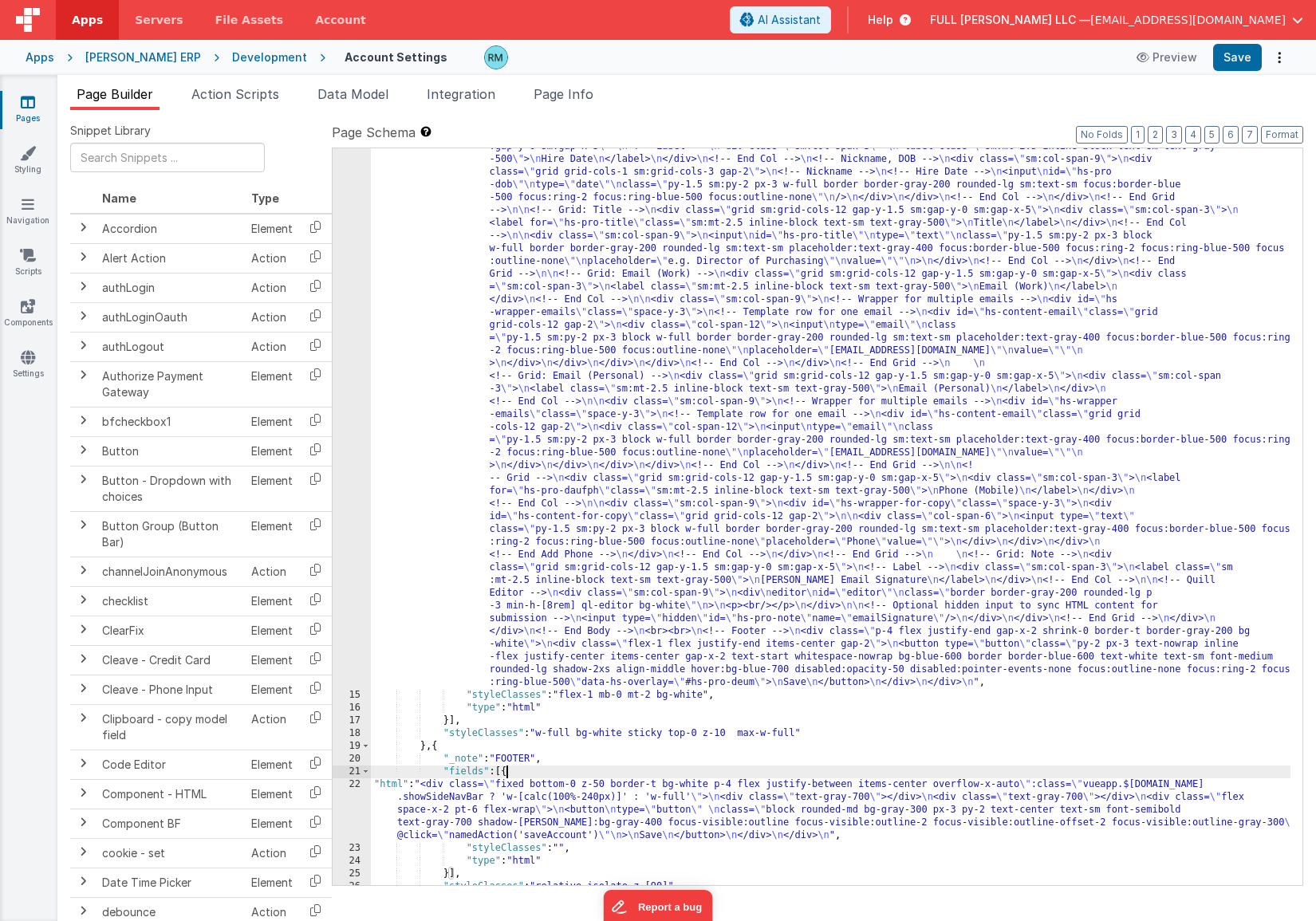
click at [391, 780] on div ""html" : "<!-- Body --> \n <div class= \" overflow-y-auto [&::-webkit-scrollbar…" at bounding box center [830, 540] width 919 height 1796
click at [353, 782] on div "22" at bounding box center [352, 810] width 38 height 64
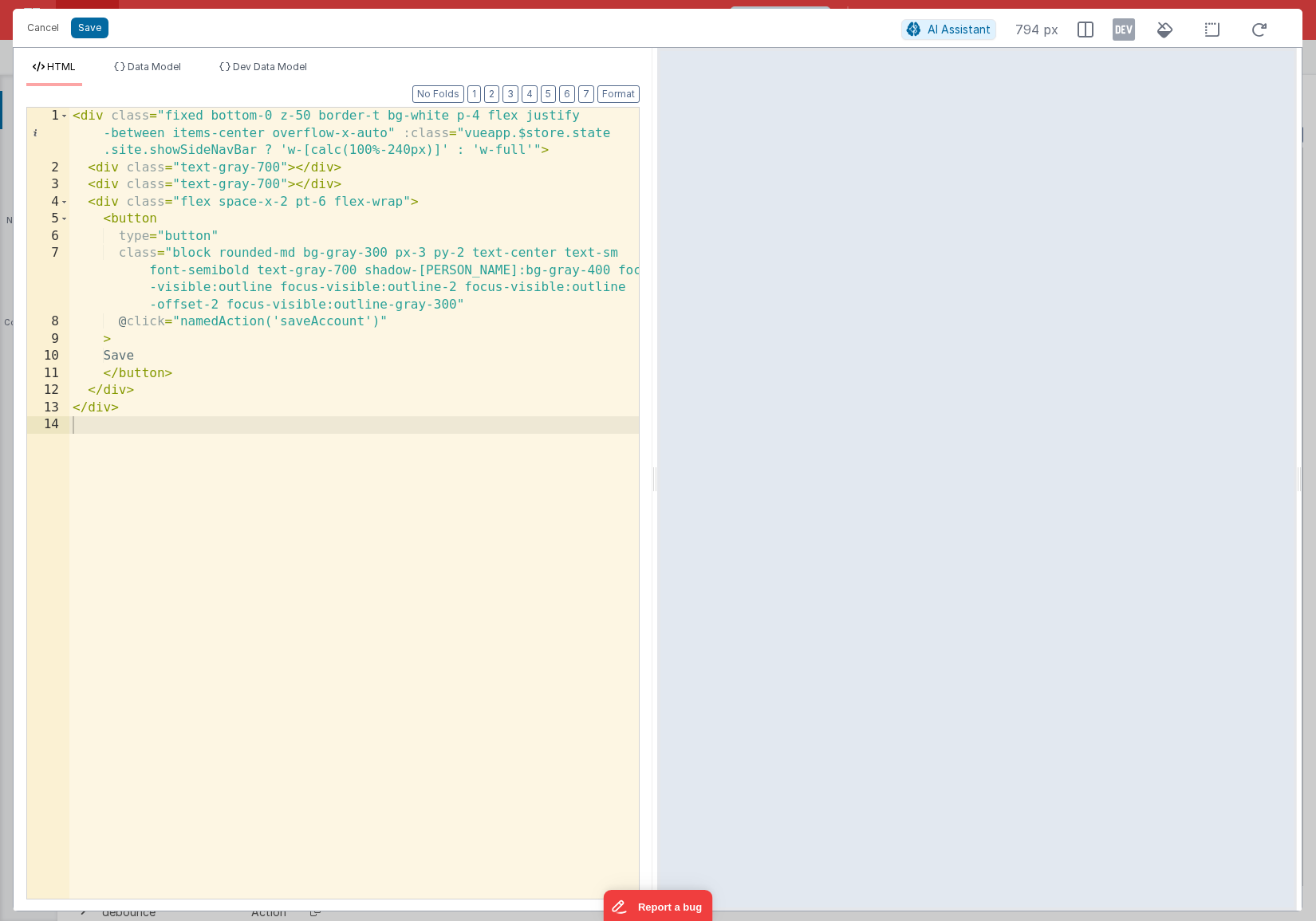
click at [354, 253] on div "< div class = "fixed bottom-0 z-50 border-t bg-white p-4 flex justify -between …" at bounding box center [354, 537] width 569 height 860
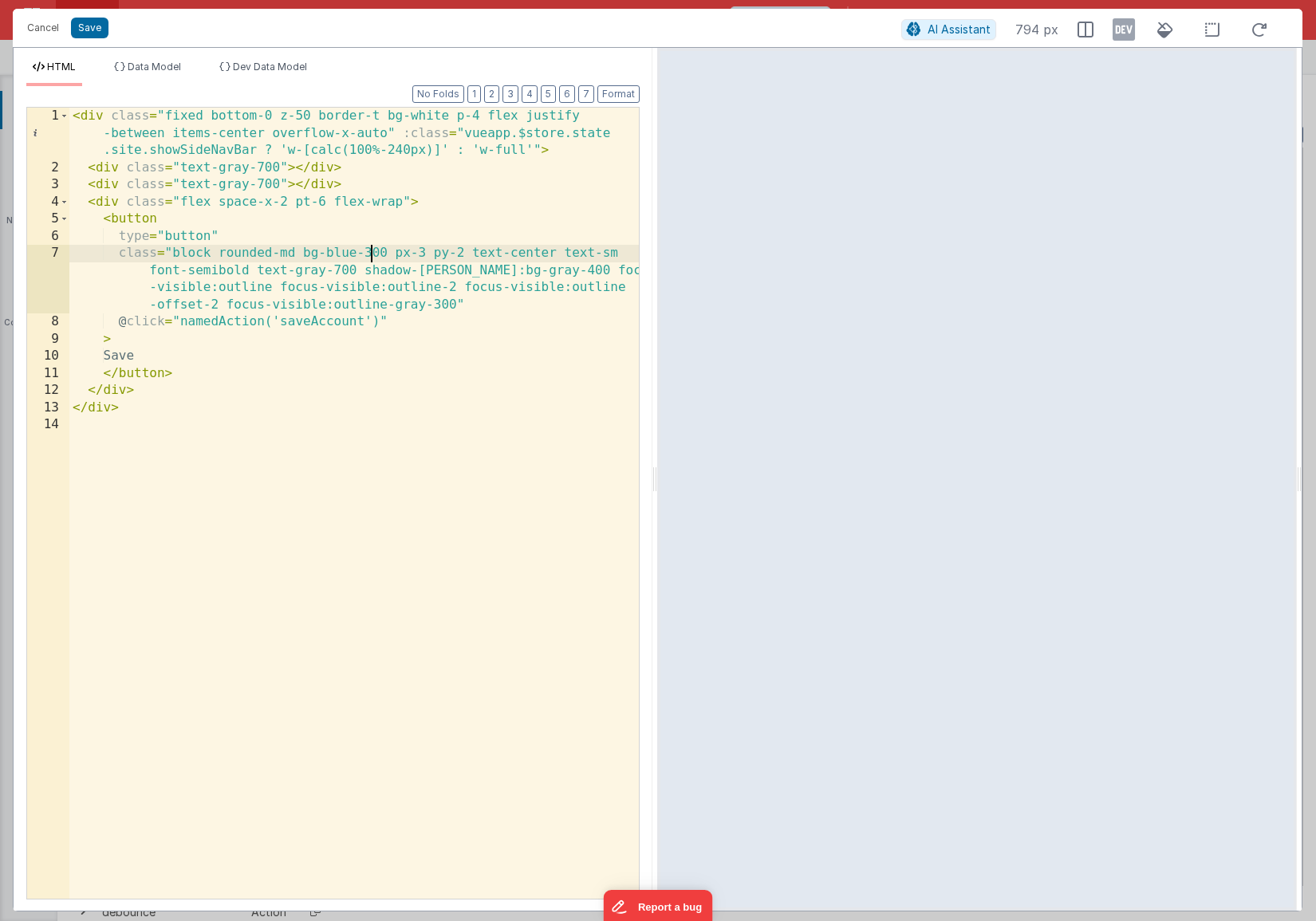
click at [370, 254] on div "< div class = "fixed bottom-0 z-50 border-t bg-white p-4 flex justify -between …" at bounding box center [354, 537] width 569 height 860
click at [556, 254] on div "< div class = "fixed bottom-0 z-50 border-t bg-white p-4 flex justify -between …" at bounding box center [354, 537] width 569 height 860
click at [440, 272] on div "< div class = "fixed bottom-0 z-50 border-t bg-white p-4 flex justify -between …" at bounding box center [354, 537] width 569 height 860
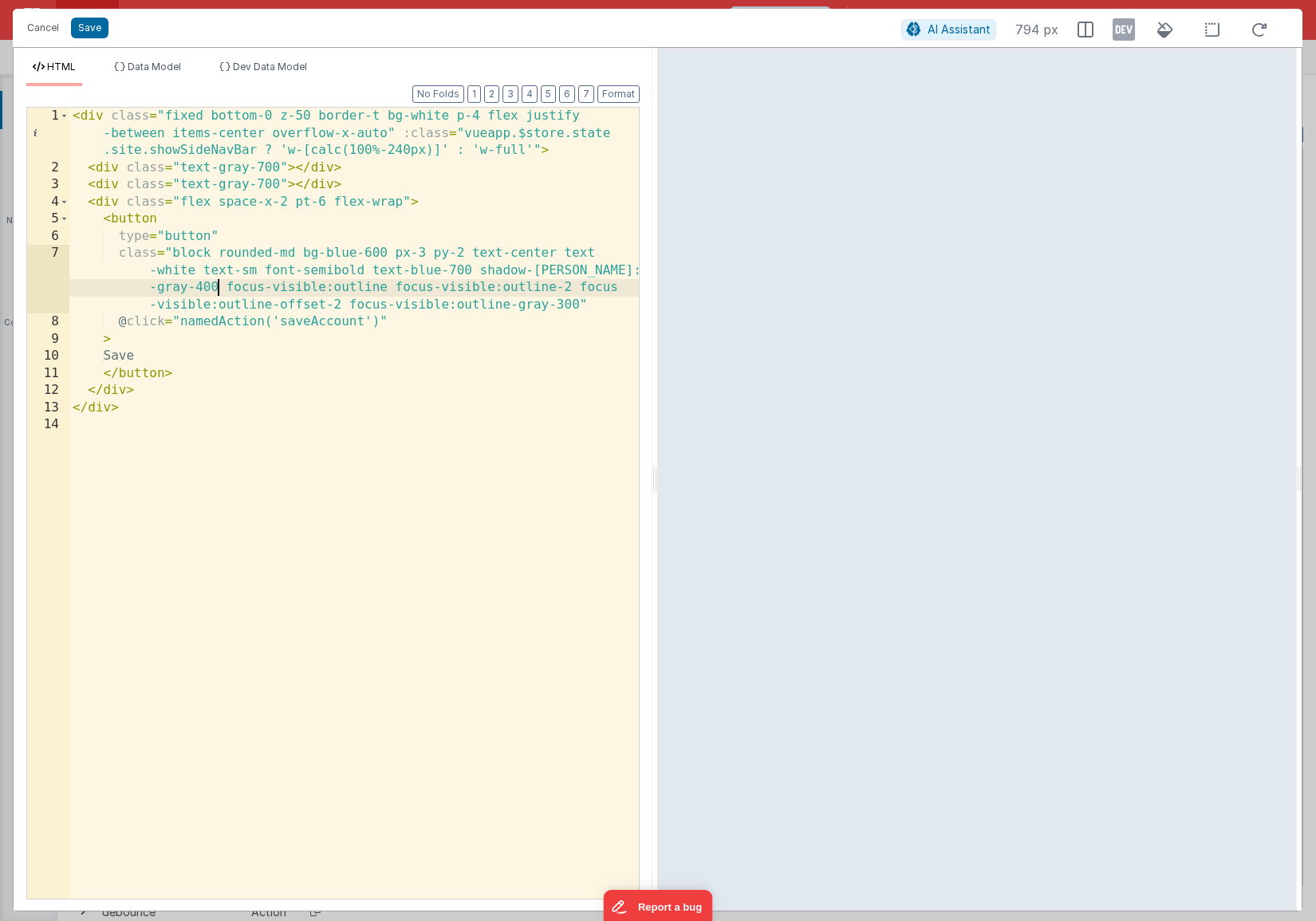
click at [217, 290] on div "< div class = "fixed bottom-0 z-50 border-t bg-white p-4 flex justify -between …" at bounding box center [354, 537] width 569 height 860
drag, startPoint x: 188, startPoint y: 290, endPoint x: 160, endPoint y: 285, distance: 28.4
click at [160, 285] on div "< div class = "fixed bottom-0 z-50 border-t bg-white p-4 flex justify -between …" at bounding box center [354, 537] width 569 height 860
click at [93, 37] on button "Save" at bounding box center [90, 27] width 38 height 21
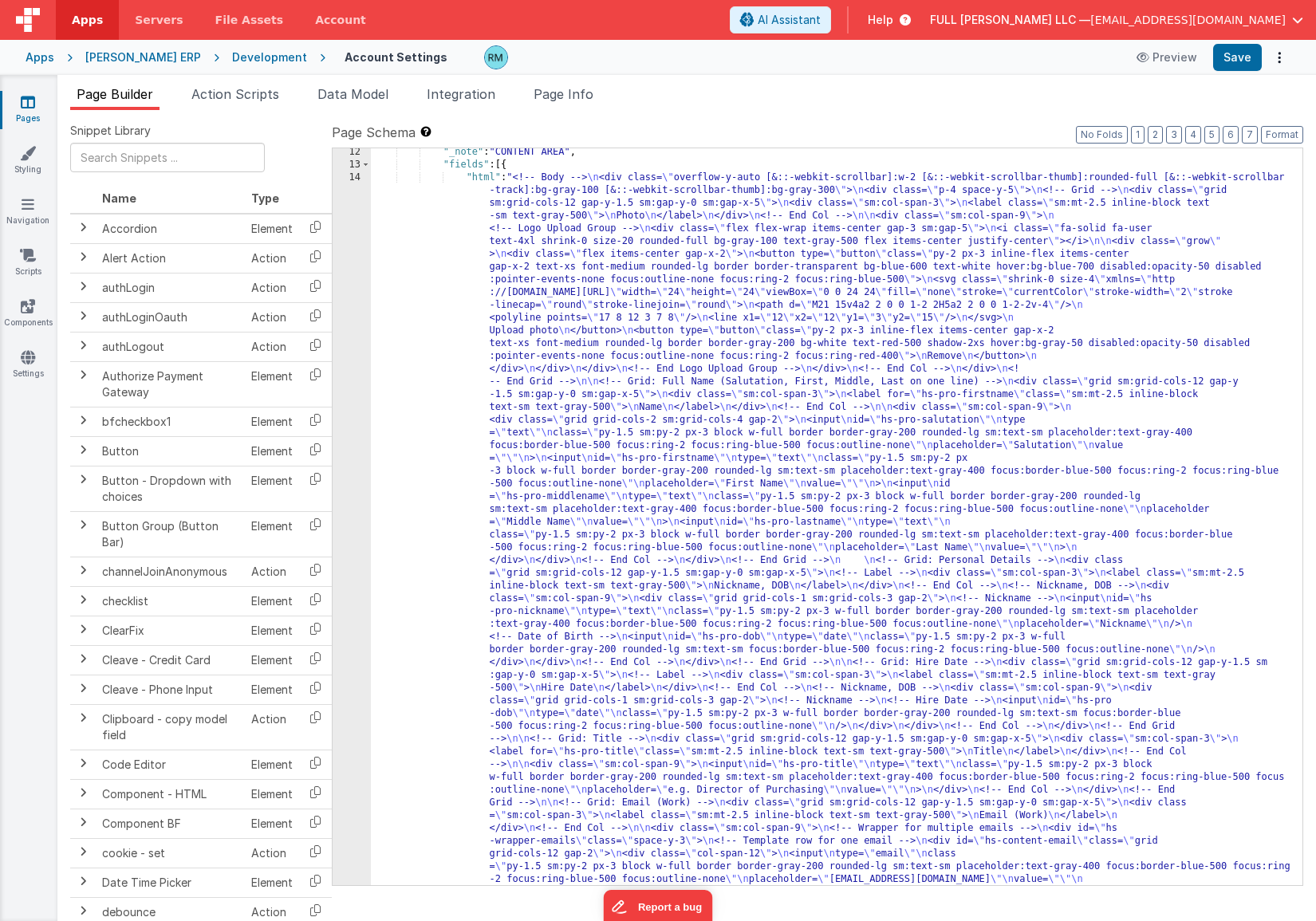
scroll to position [155, 0]
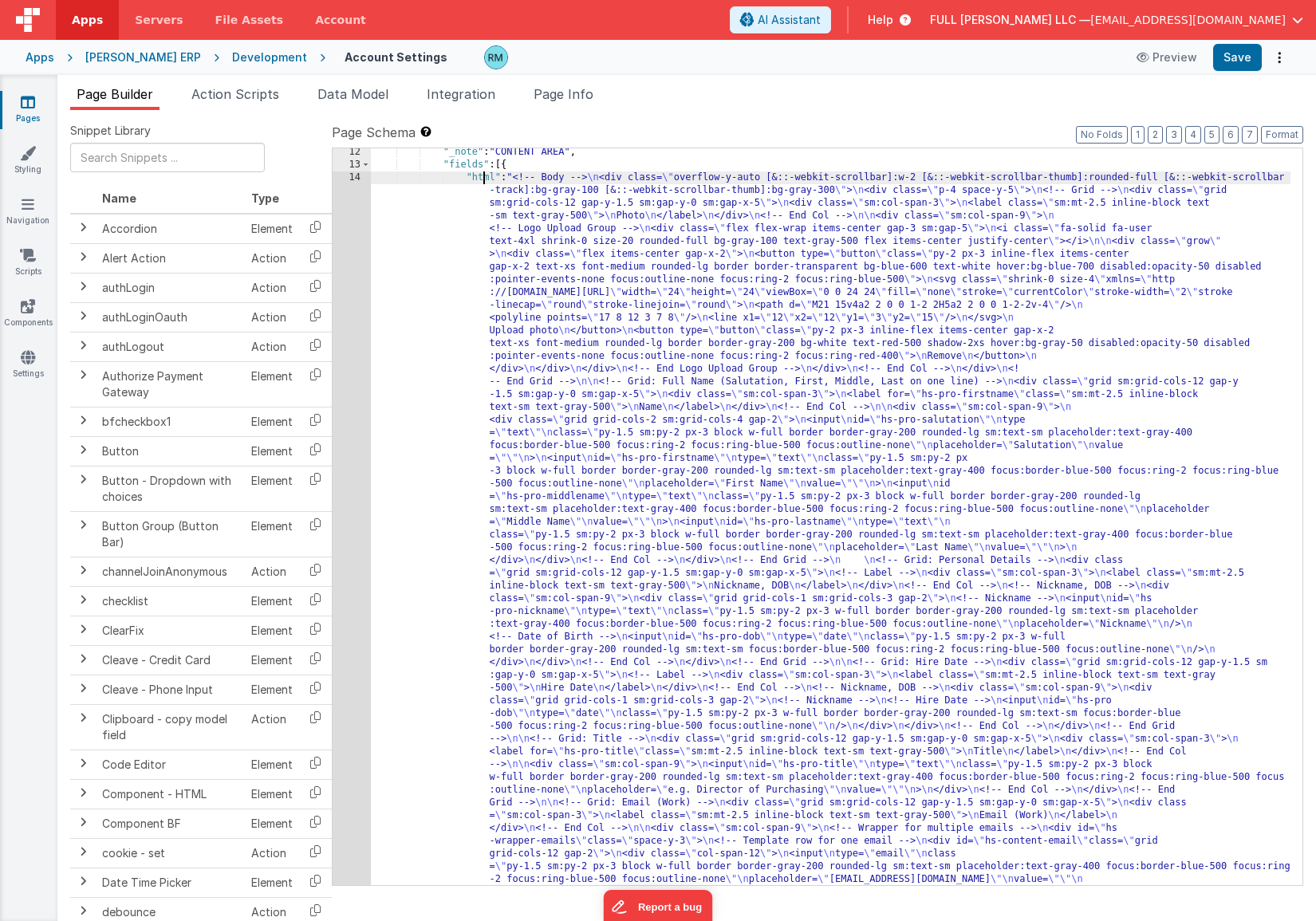
click at [358, 177] on div "14" at bounding box center [352, 695] width 38 height 1046
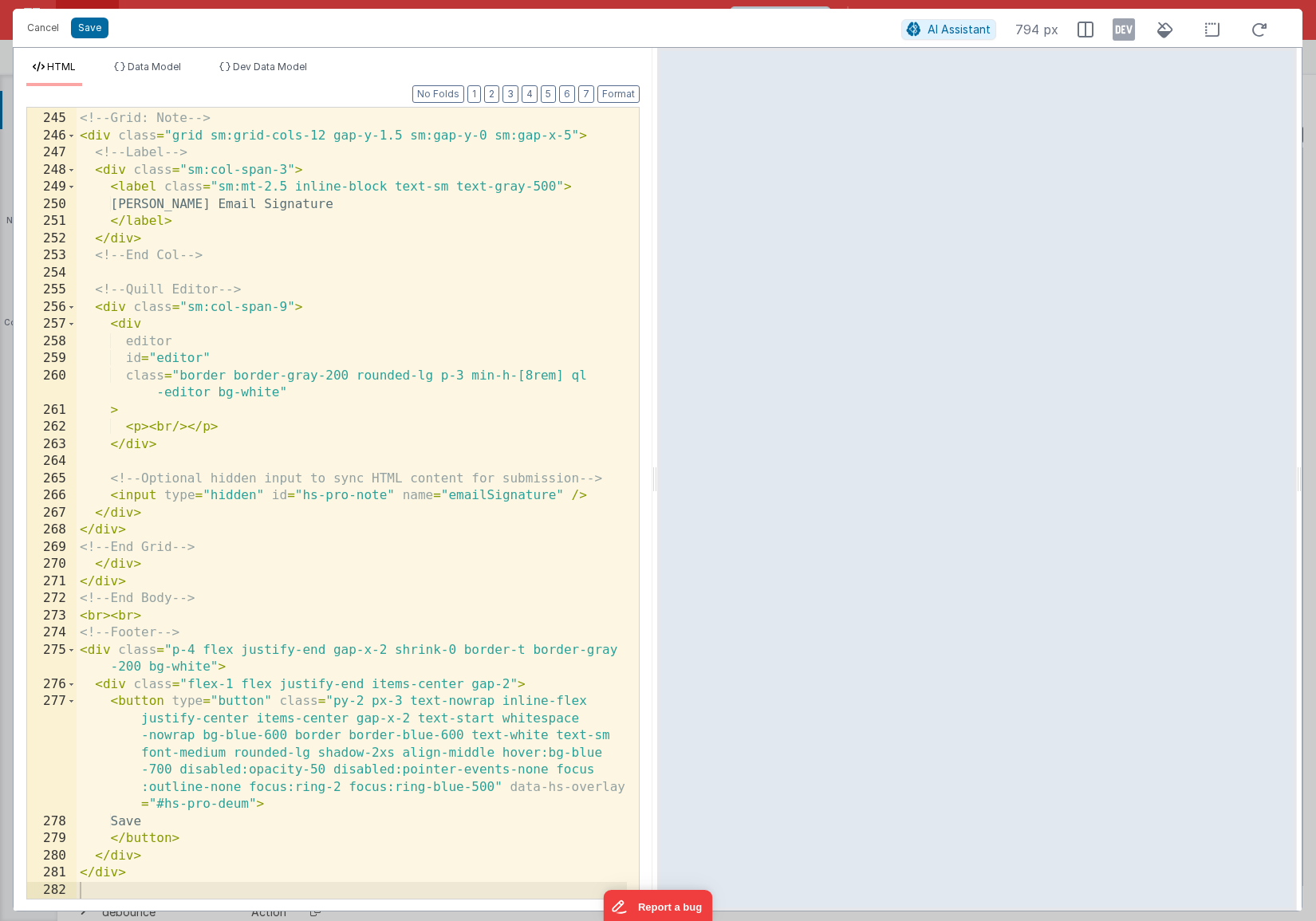
scroll to position [5141, 0]
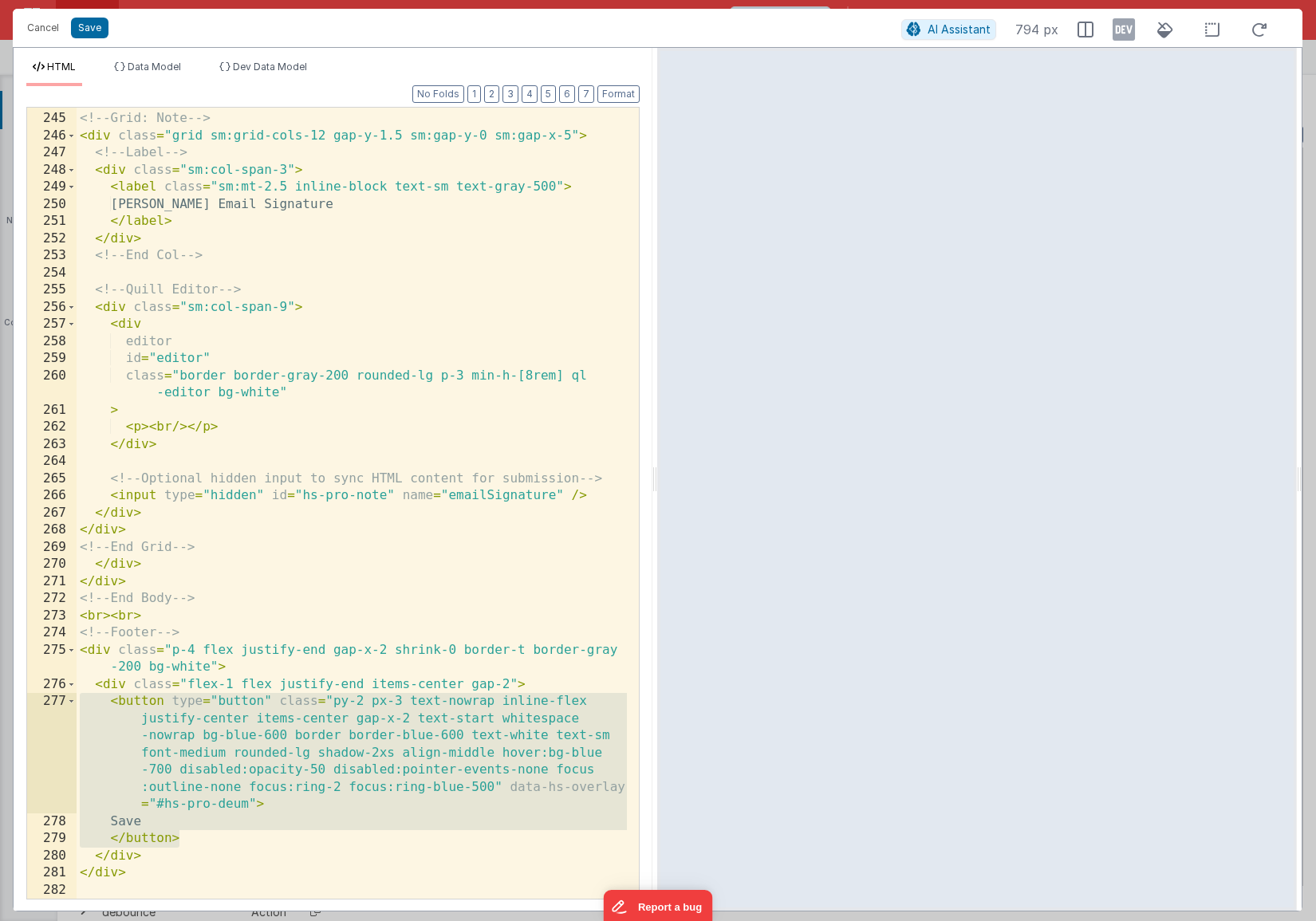
drag, startPoint x: 202, startPoint y: 835, endPoint x: -15, endPoint y: 696, distance: 257.7
click at [0, 696] on html "Cancel Save AI Assistant 794 px HTML Data Model Dev Data Model Format 7 6 5 4 3…" at bounding box center [658, 460] width 1316 height 921
click at [52, 28] on button "Cancel" at bounding box center [42, 28] width 48 height 23
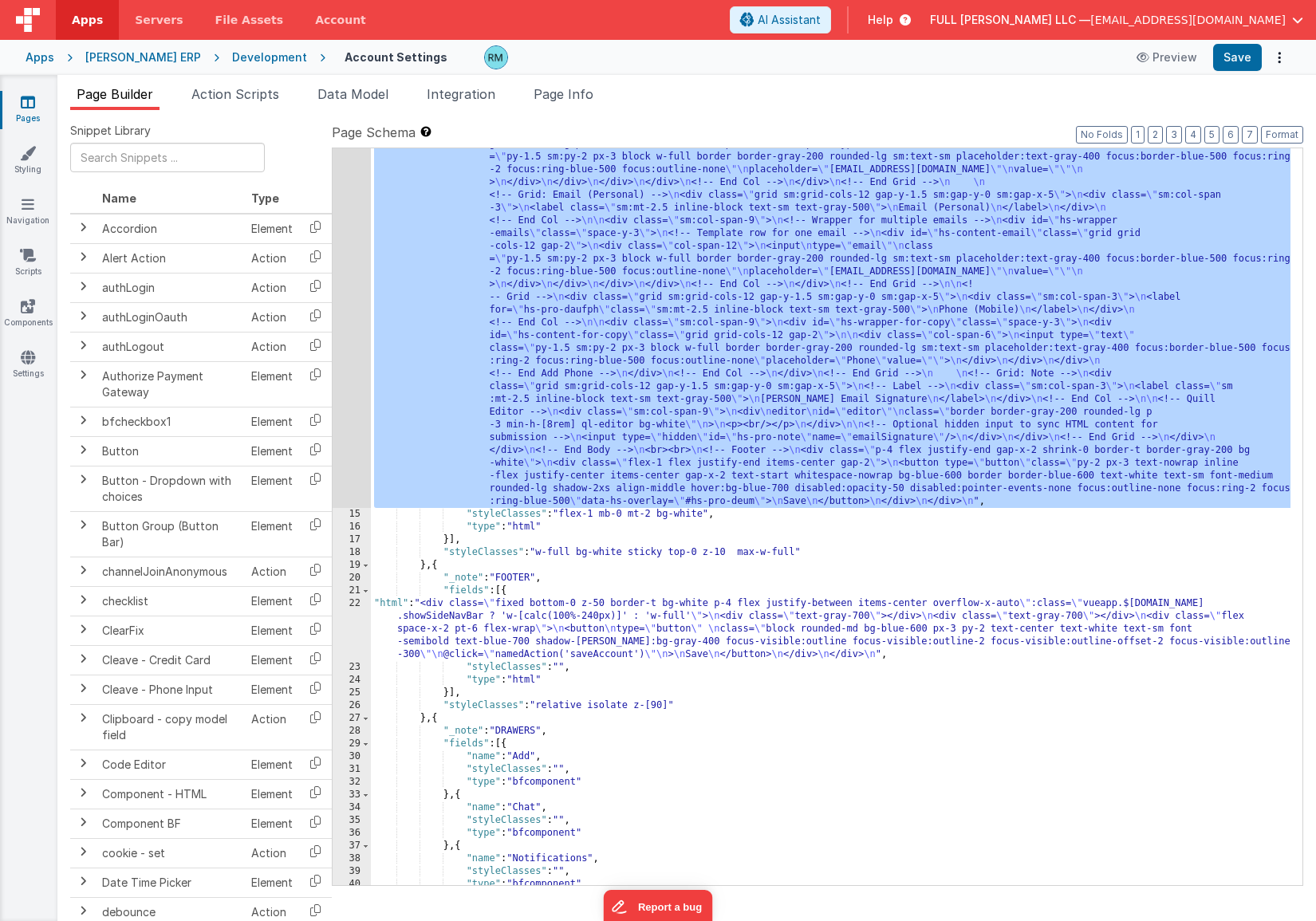
scroll to position [935, 0]
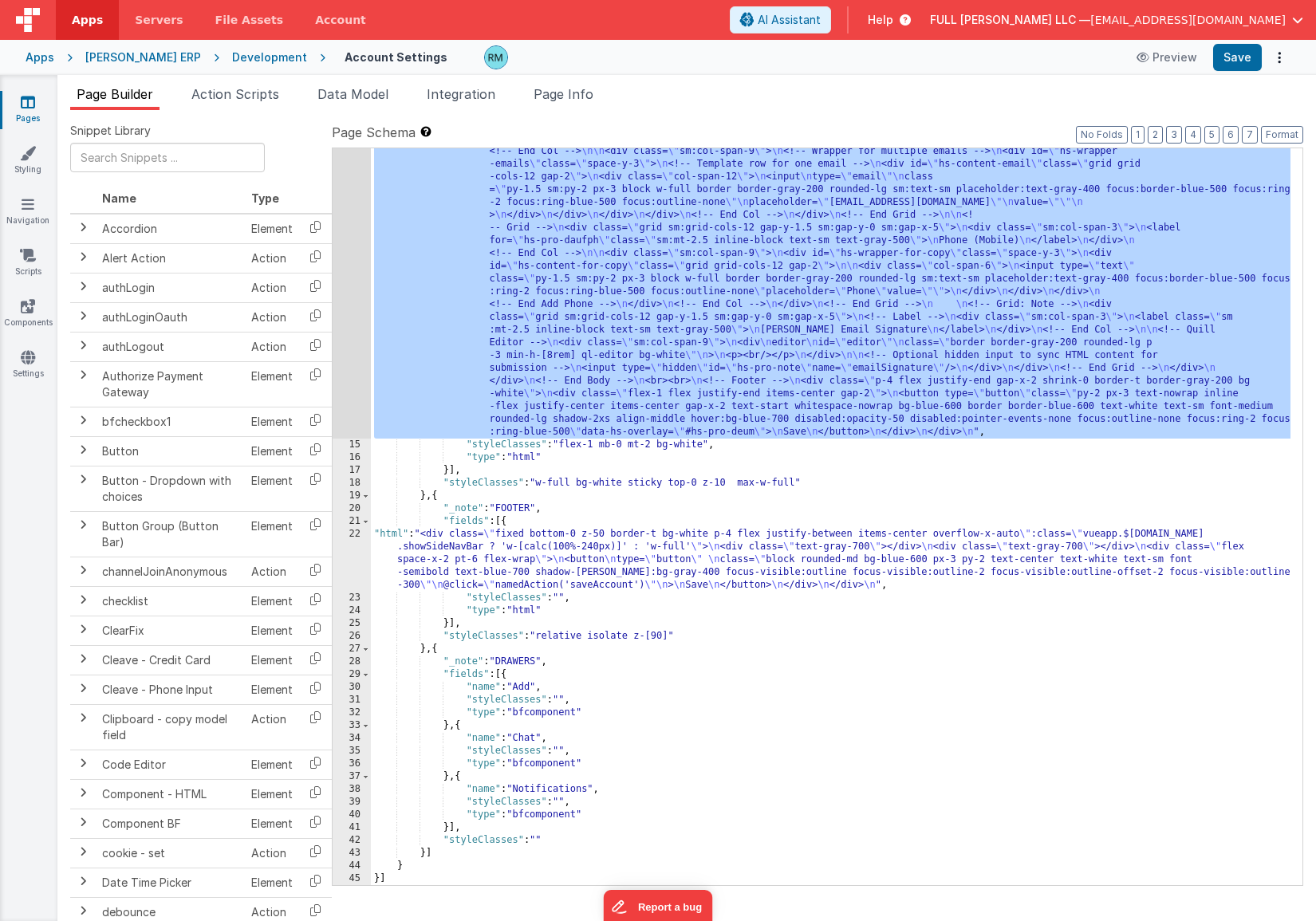
click at [399, 537] on div ""html" : "<!-- Body --> \n <div class= \" overflow-y-auto [&::-webkit-scrollbar…" at bounding box center [830, 290] width 919 height 1796
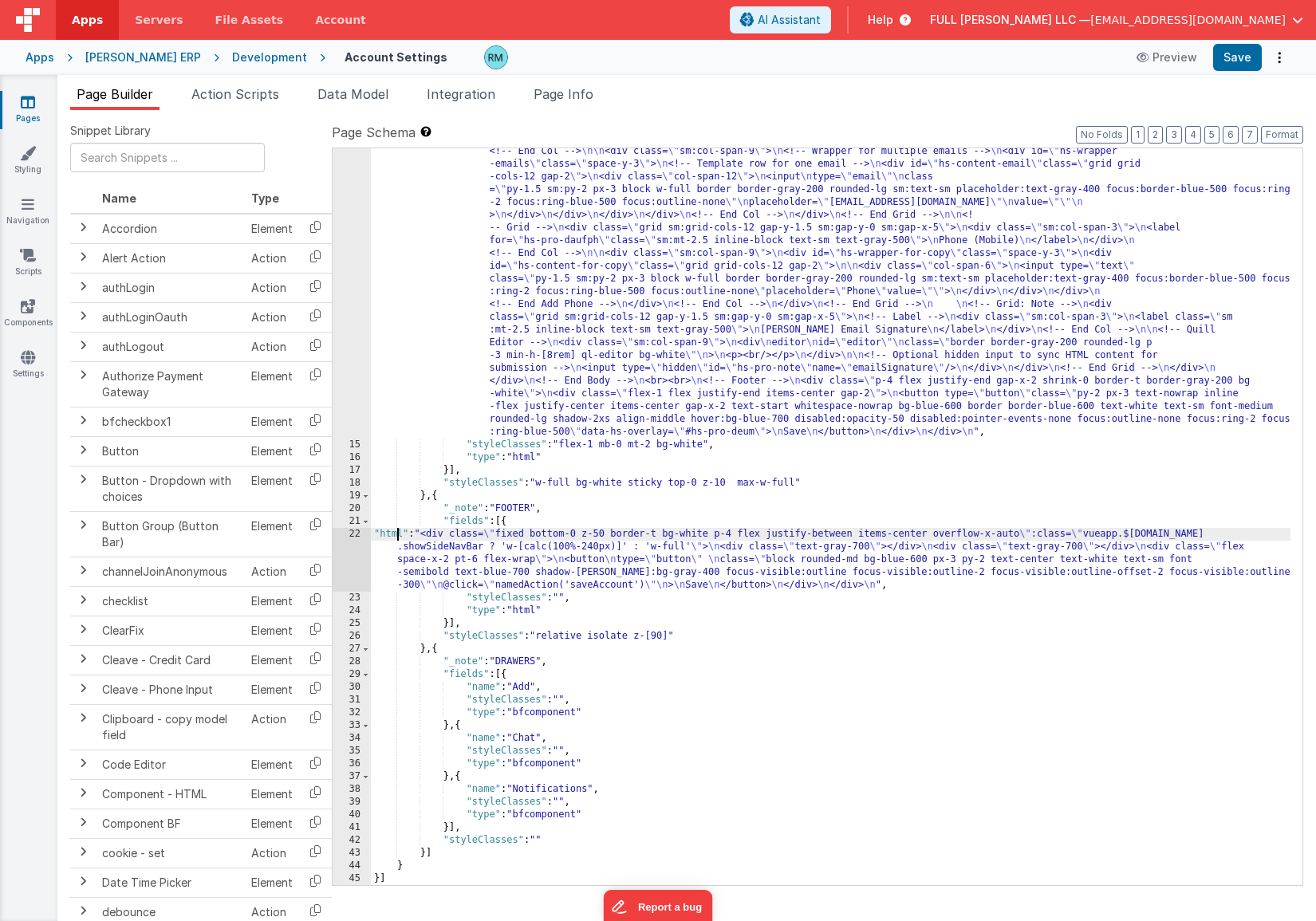
click at [354, 534] on div "22" at bounding box center [352, 559] width 38 height 64
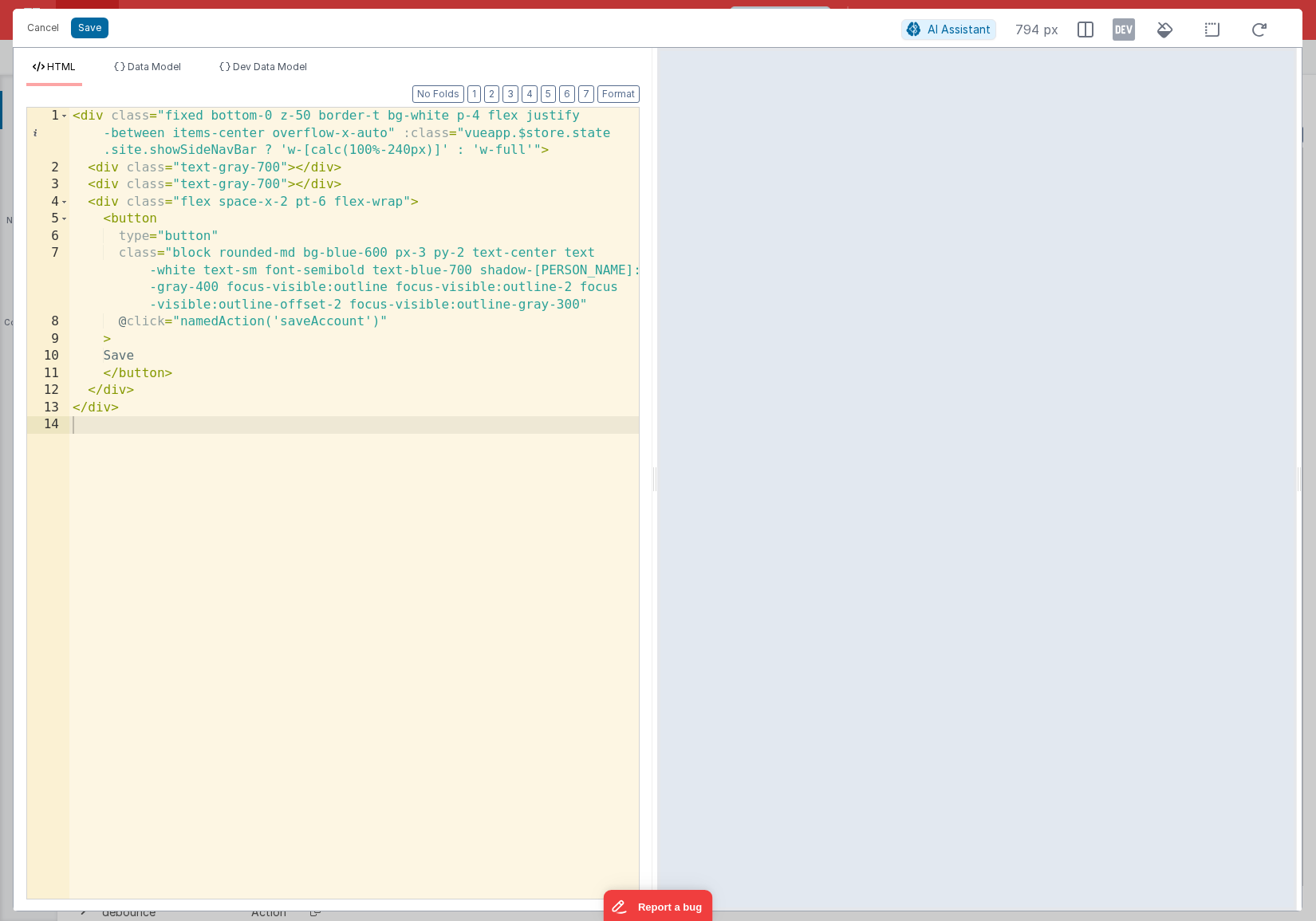
click at [300, 539] on div "< div class = "fixed bottom-0 z-50 border-t bg-white p-4 flex justify -between …" at bounding box center [354, 537] width 569 height 860
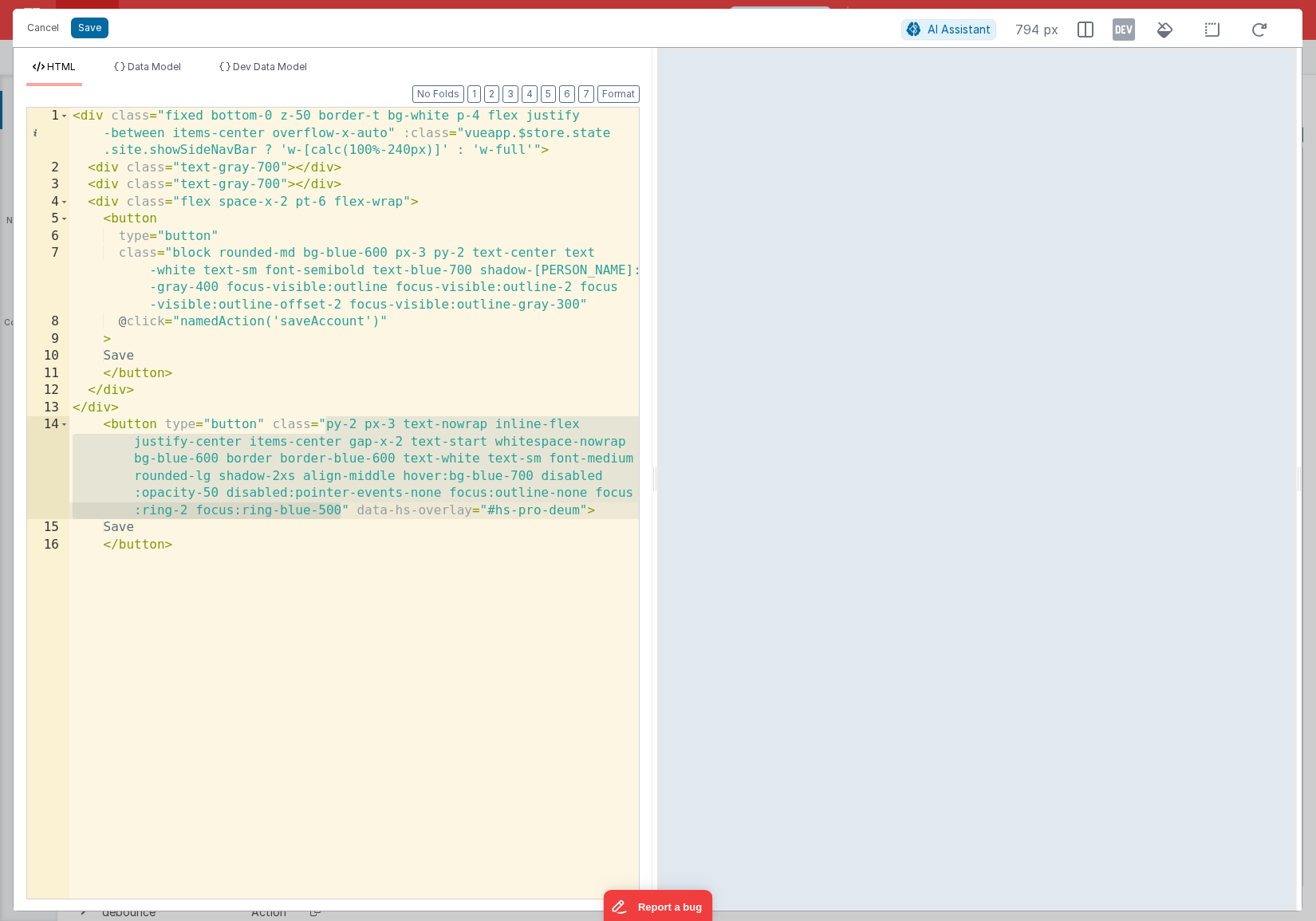
drag, startPoint x: 327, startPoint y: 426, endPoint x: 343, endPoint y: 507, distance: 82.6
click at [343, 507] on div "< div class = "fixed bottom-0 z-50 border-t bg-white p-4 flex justify -between …" at bounding box center [354, 537] width 569 height 860
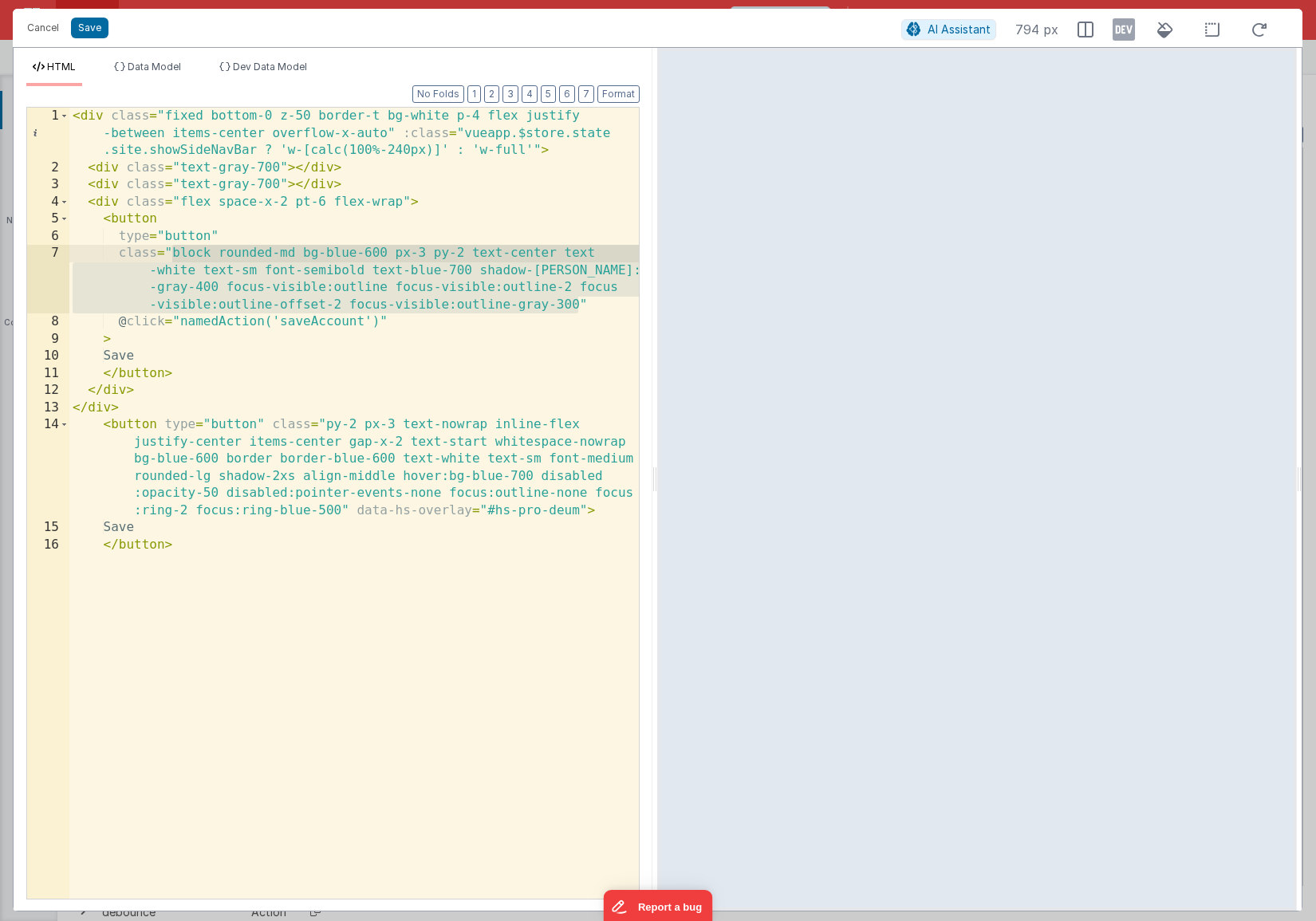
drag, startPoint x: 577, startPoint y: 308, endPoint x: 171, endPoint y: 253, distance: 409.7
click at [171, 253] on div "< div class = "fixed bottom-0 z-50 border-t bg-white p-4 flex justify -between …" at bounding box center [354, 537] width 569 height 860
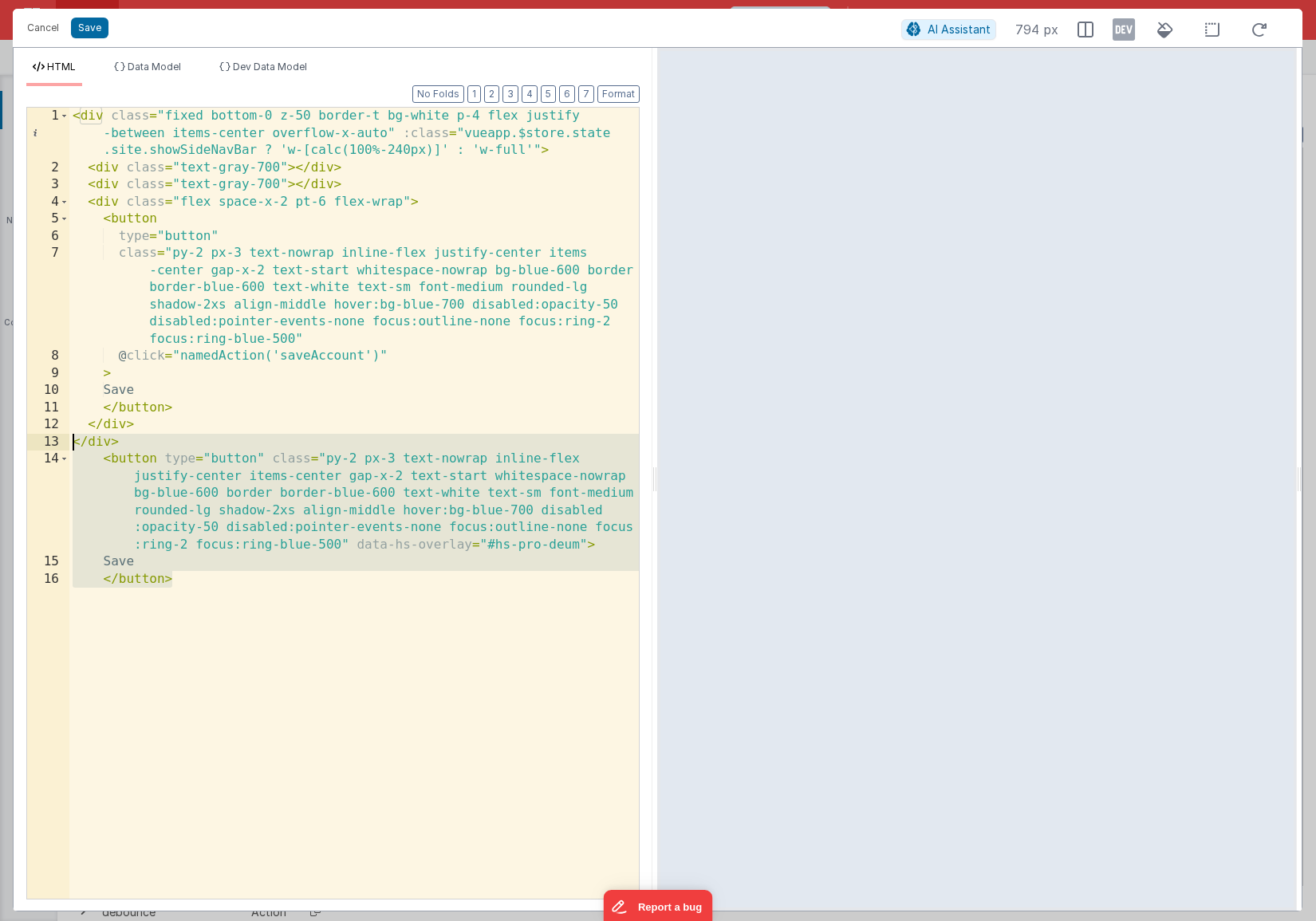
drag, startPoint x: 243, startPoint y: 585, endPoint x: 33, endPoint y: 444, distance: 252.9
click at [33, 444] on div "1 2 3 4 5 6 7 8 9 10 11 12 13 14 15 16 < div class = "fixed bottom-0 z-50 borde…" at bounding box center [333, 502] width 613 height 793
click at [210, 588] on div "< div class = "fixed bottom-0 z-50 border-t bg-white p-4 flex justify -between …" at bounding box center [354, 537] width 569 height 860
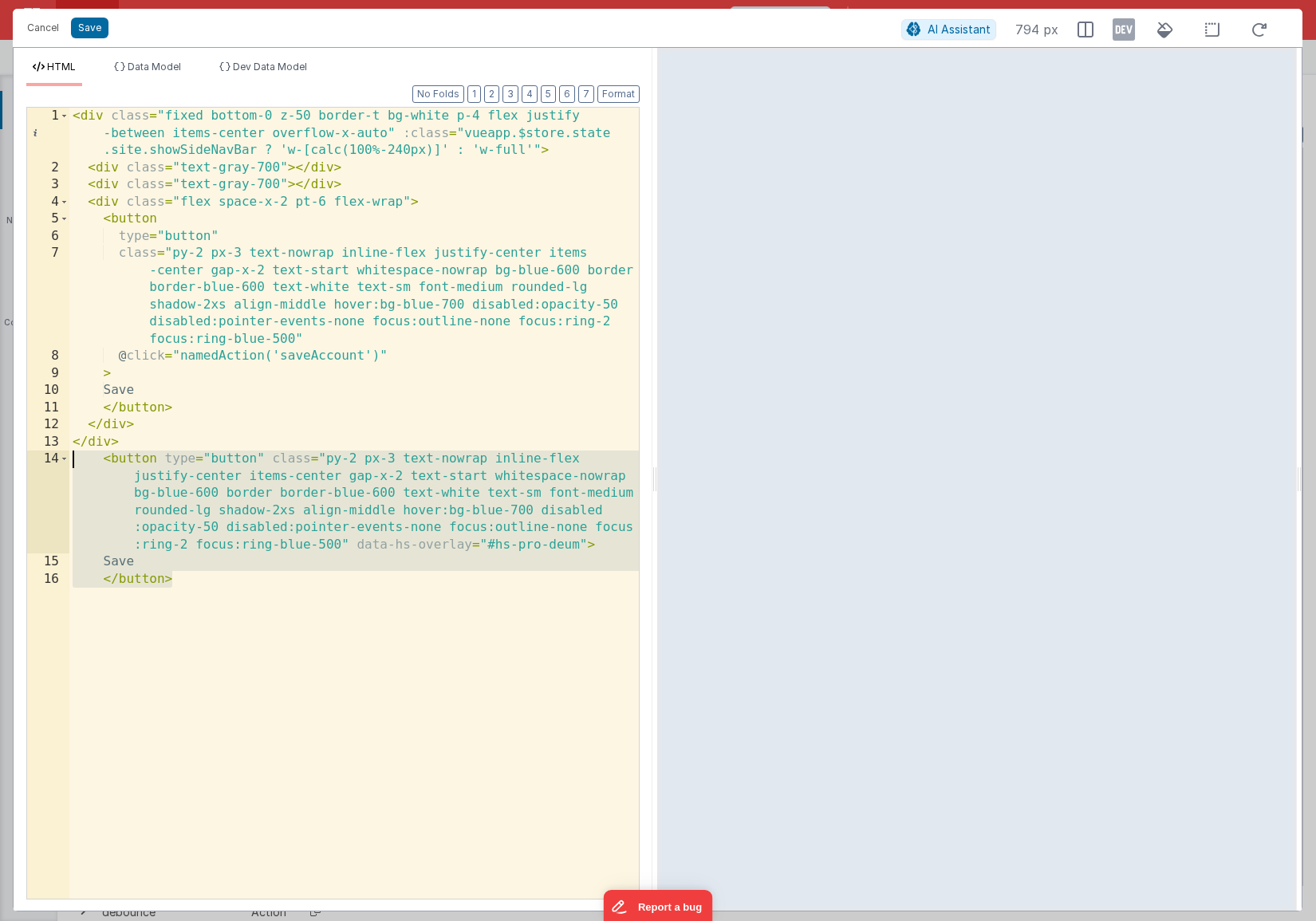
drag, startPoint x: 242, startPoint y: 584, endPoint x: 19, endPoint y: 461, distance: 254.7
click at [19, 461] on div "Format 7 6 5 4 3 2 1 No Folds 1 2 3 4 5 6 7 8 9 10 11 12 13 14 15 16 < div clas…" at bounding box center [333, 498] width 639 height 824
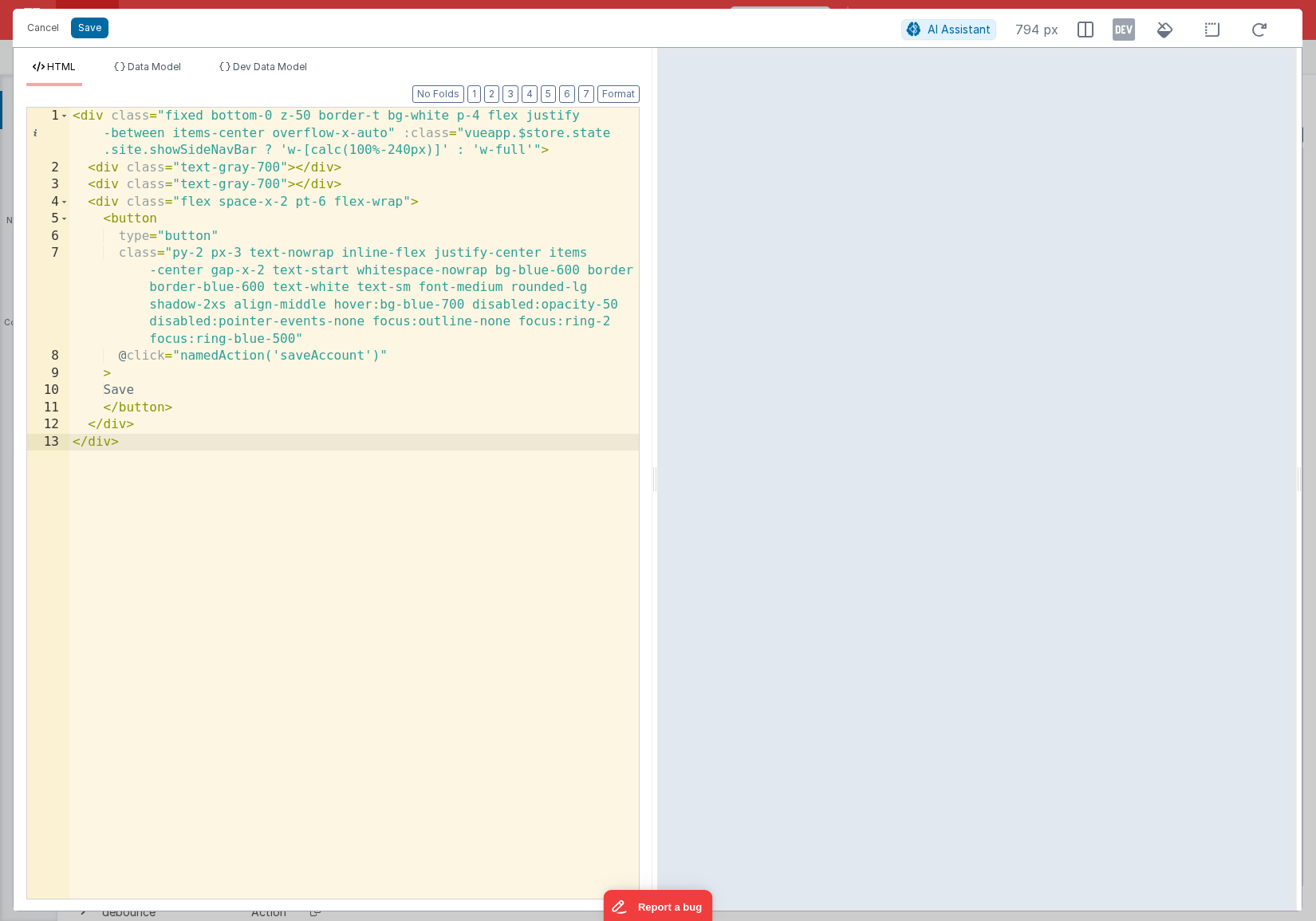
click at [203, 253] on div "< div class = "fixed bottom-0 z-50 border-t bg-white p-4 flex justify -between …" at bounding box center [354, 537] width 569 height 860
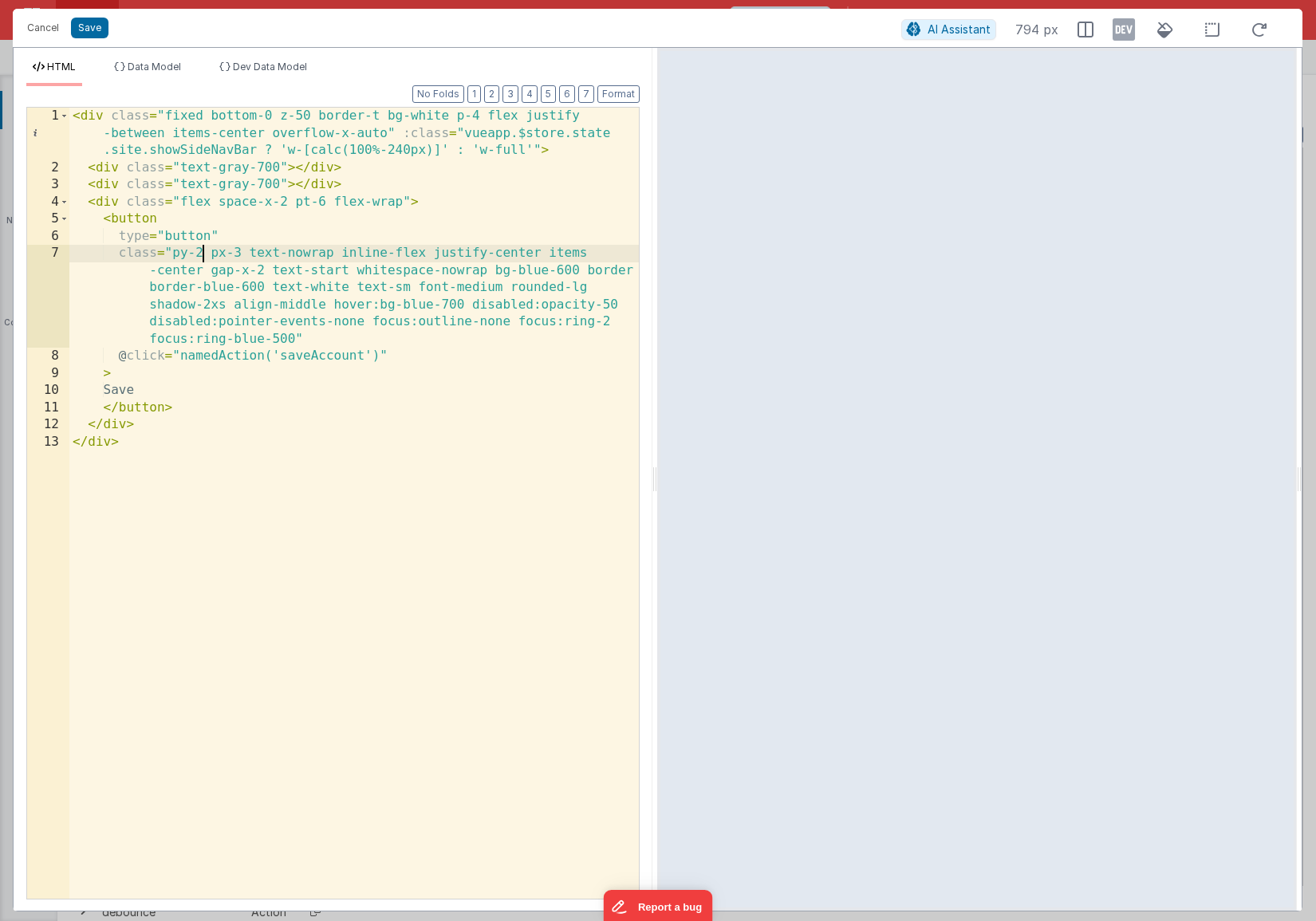
click at [242, 254] on div "< div class = "fixed bottom-0 z-50 border-t bg-white p-4 flex justify -between …" at bounding box center [354, 537] width 569 height 860
click at [263, 272] on div "< div class = "fixed bottom-0 z-50 border-t bg-white p-4 flex justify -between …" at bounding box center [354, 537] width 569 height 860
click at [326, 203] on div "< div class = "fixed bottom-0 z-50 border-t bg-white p-4 flex justify -between …" at bounding box center [354, 537] width 569 height 860
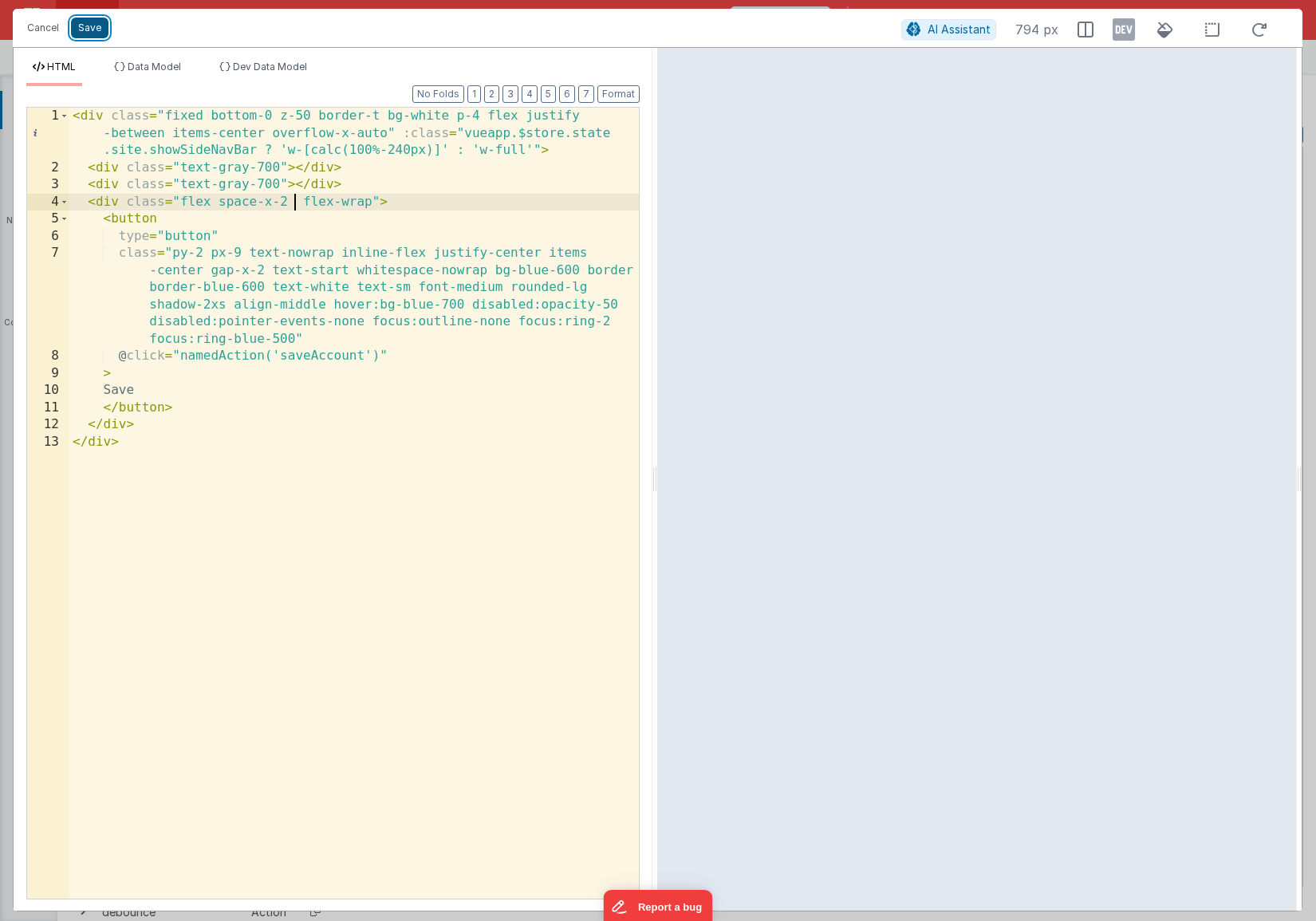
click at [82, 32] on button "Save" at bounding box center [90, 27] width 38 height 21
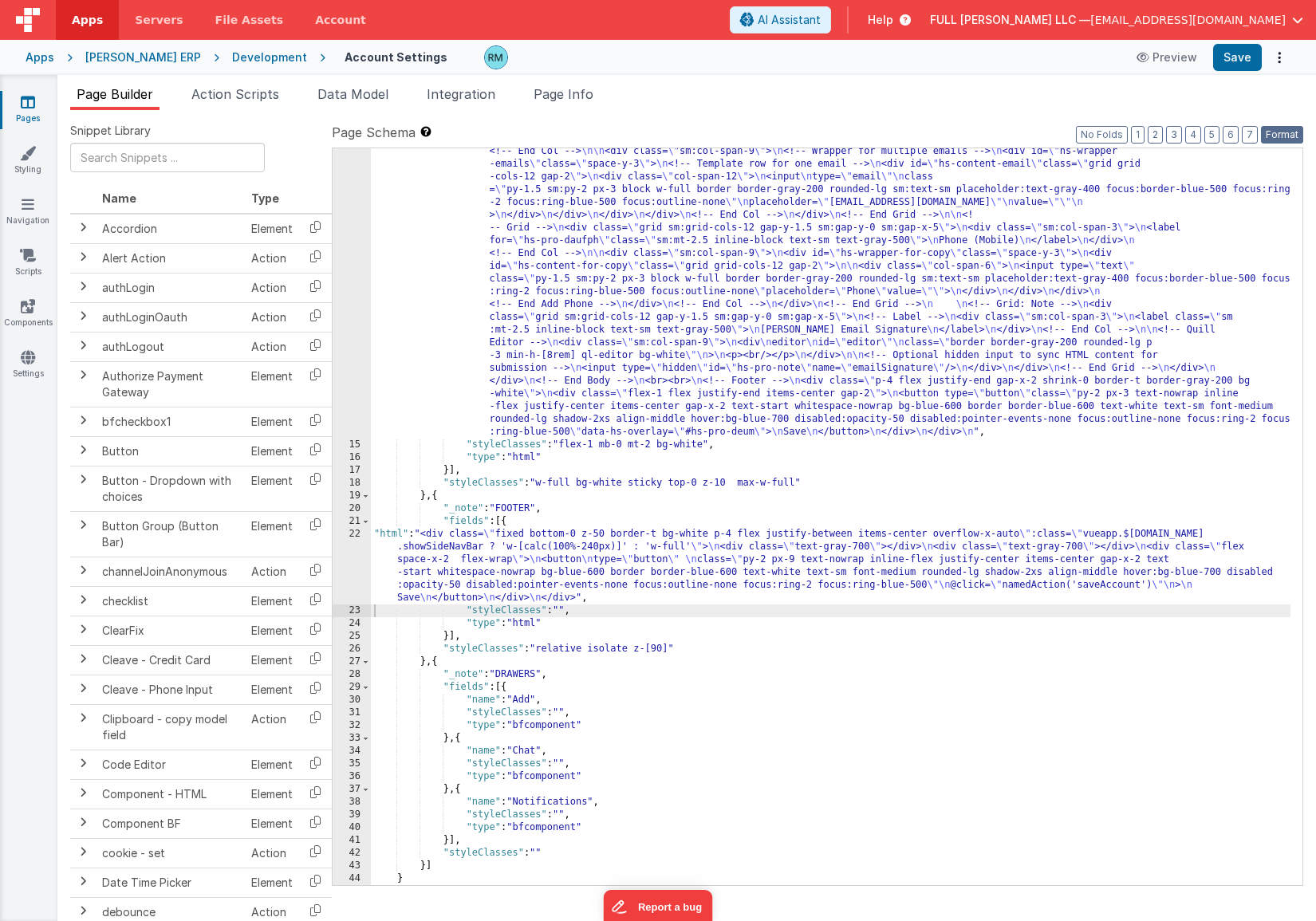
click at [1229, 138] on button "Format" at bounding box center [1282, 134] width 42 height 17
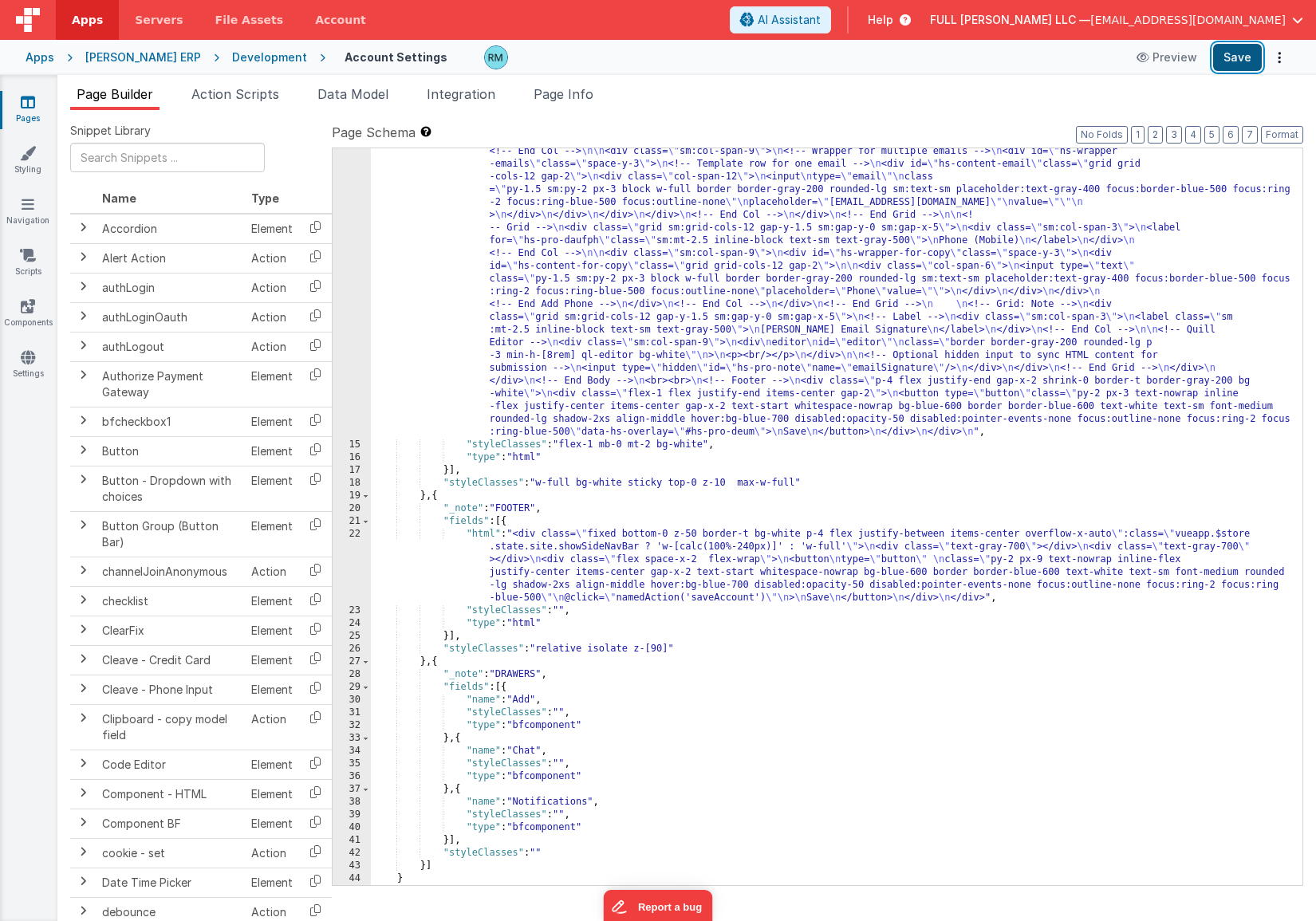
click at [1229, 62] on button "Save" at bounding box center [1238, 58] width 49 height 27
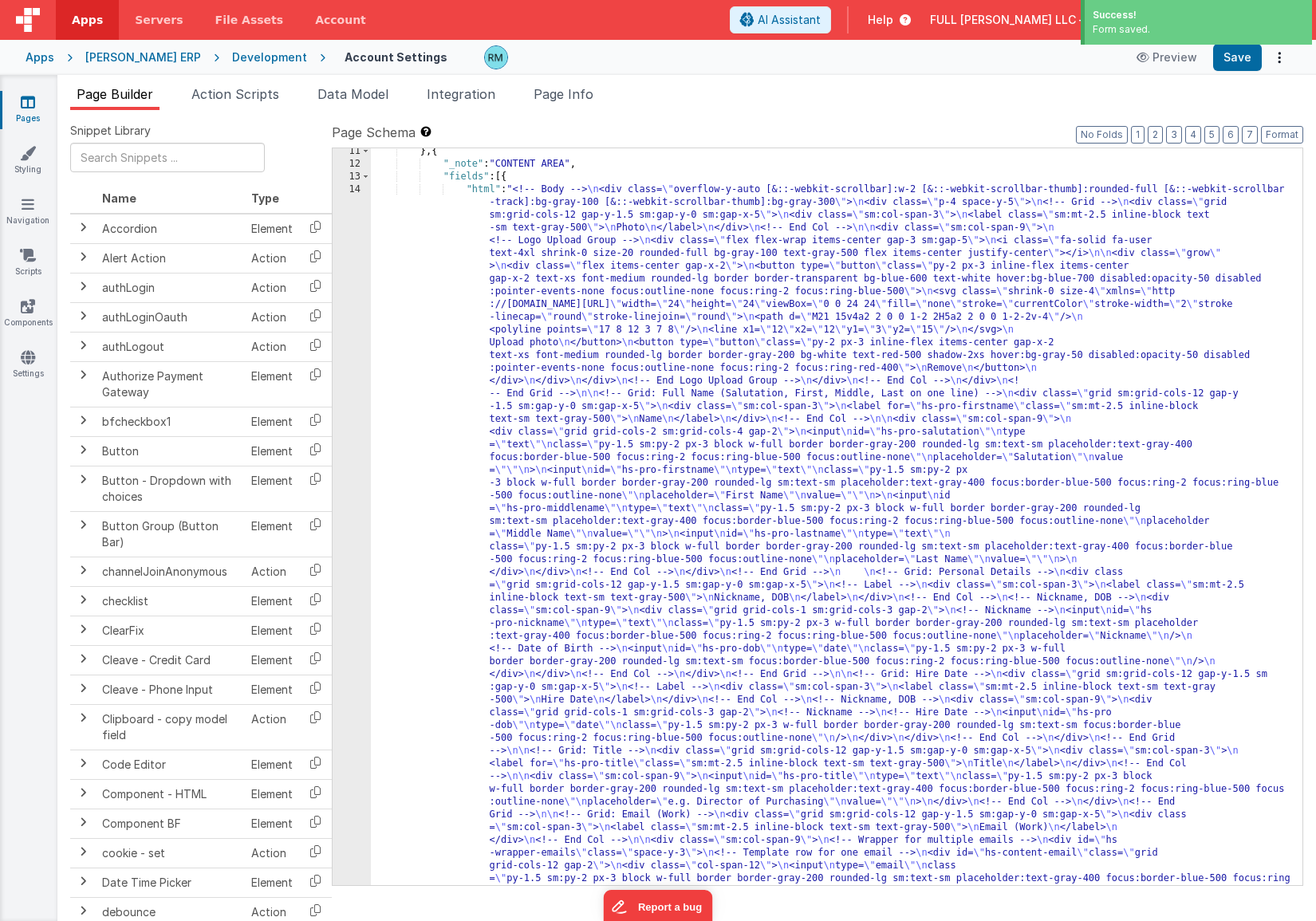
scroll to position [143, 0]
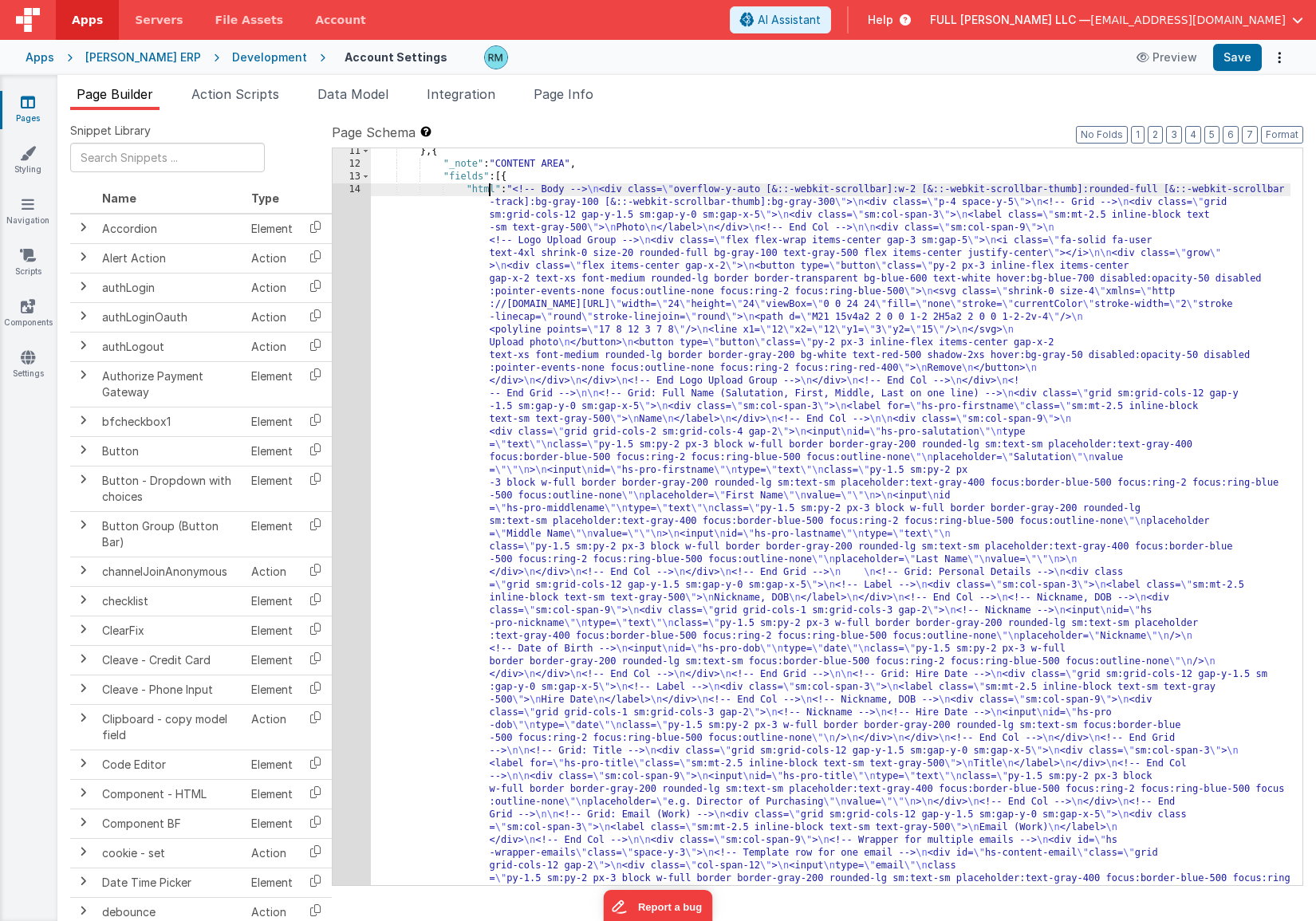
click at [354, 193] on div "14" at bounding box center [352, 706] width 38 height 1046
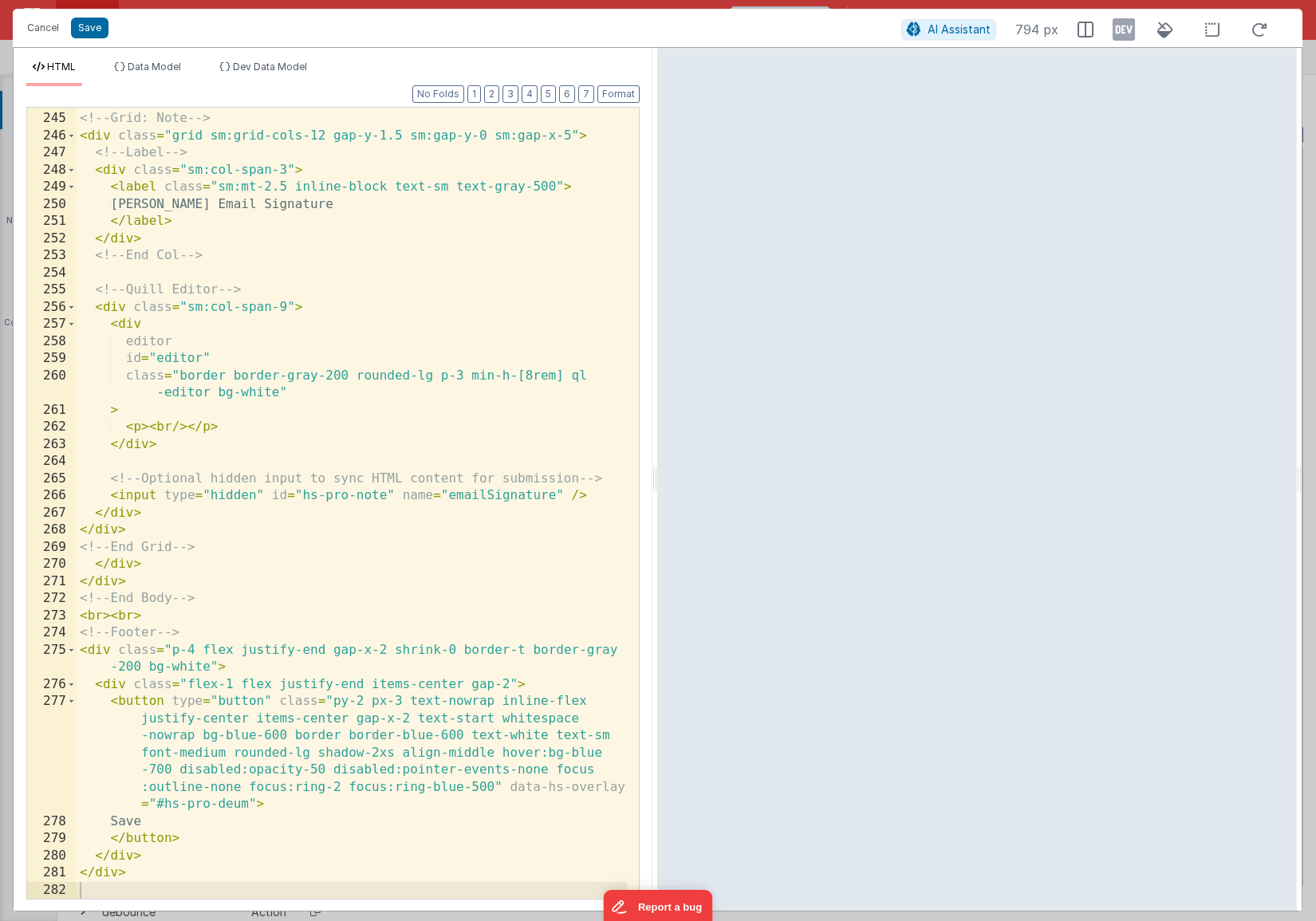
scroll to position [5141, 0]
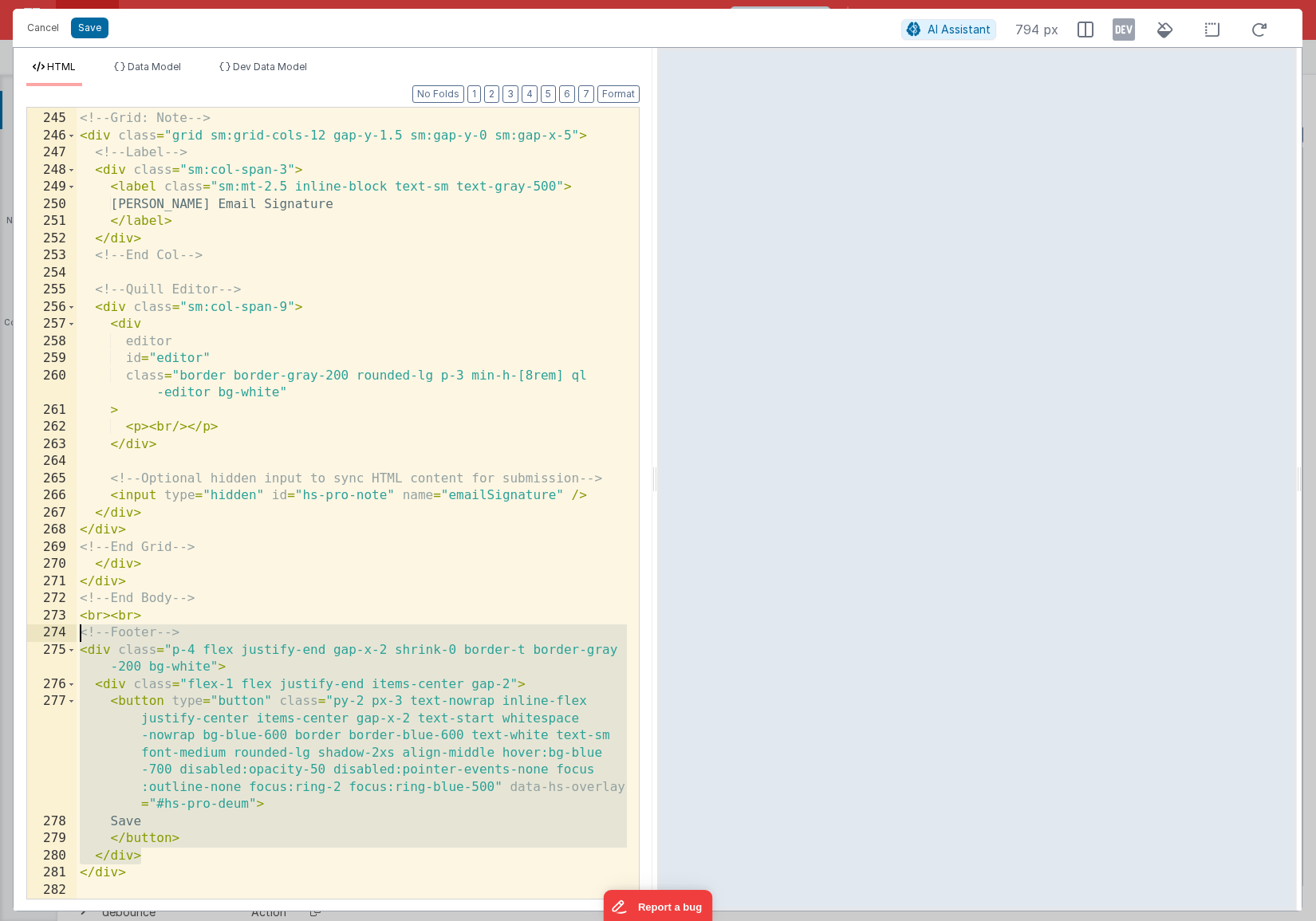
drag, startPoint x: 177, startPoint y: 860, endPoint x: 56, endPoint y: 629, distance: 260.8
click at [56, 629] on div "244 245 246 247 248 249 250 251 252 253 254 255 256 257 258 259 260 261 262 263…" at bounding box center [333, 502] width 613 height 793
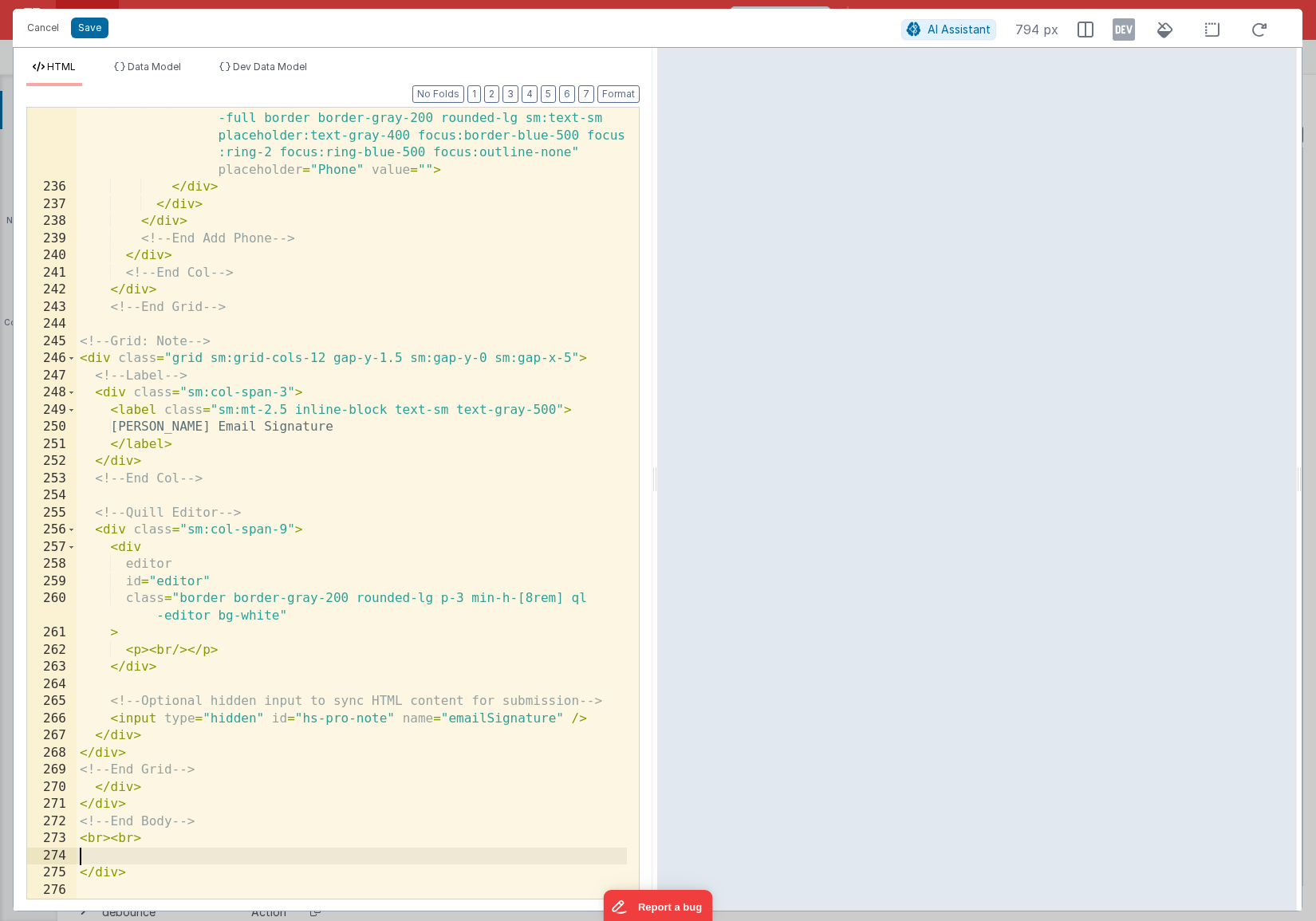
scroll to position [4918, 0]
click at [95, 32] on button "Save" at bounding box center [90, 27] width 38 height 21
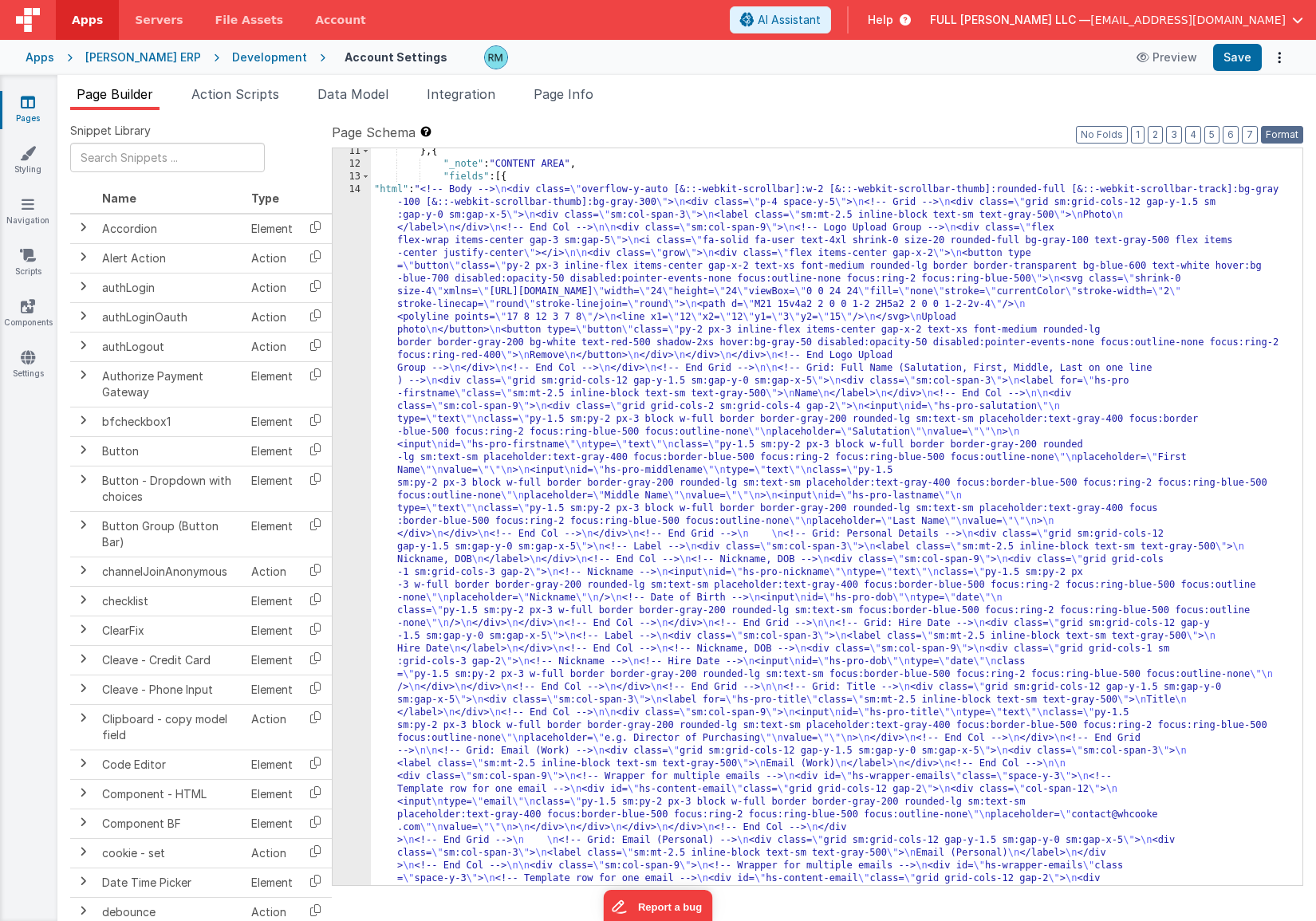
drag, startPoint x: 1275, startPoint y: 134, endPoint x: 1257, endPoint y: 93, distance: 44.8
click at [1229, 134] on button "Format" at bounding box center [1282, 134] width 42 height 17
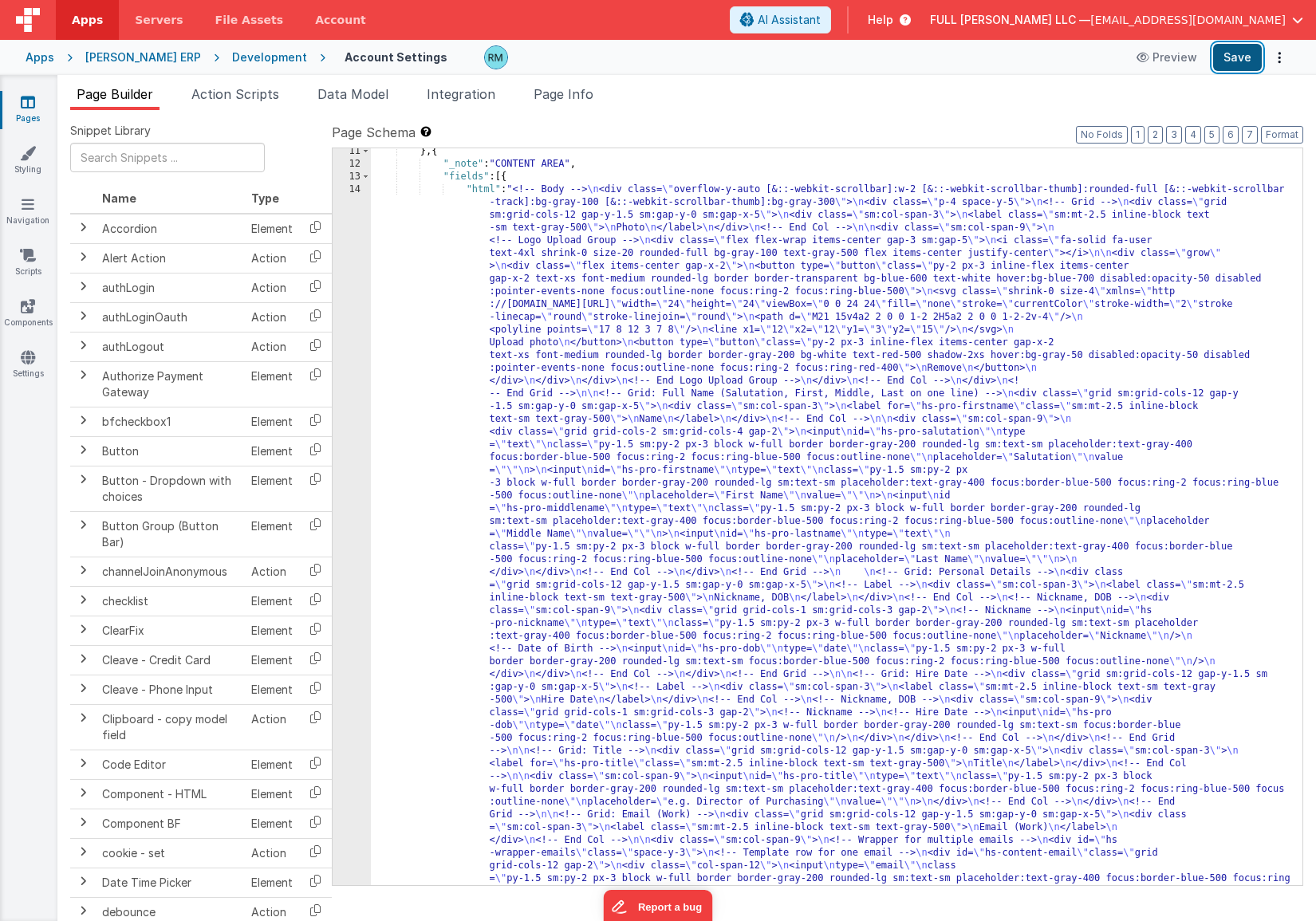
click at [1229, 59] on button "Save" at bounding box center [1238, 58] width 49 height 27
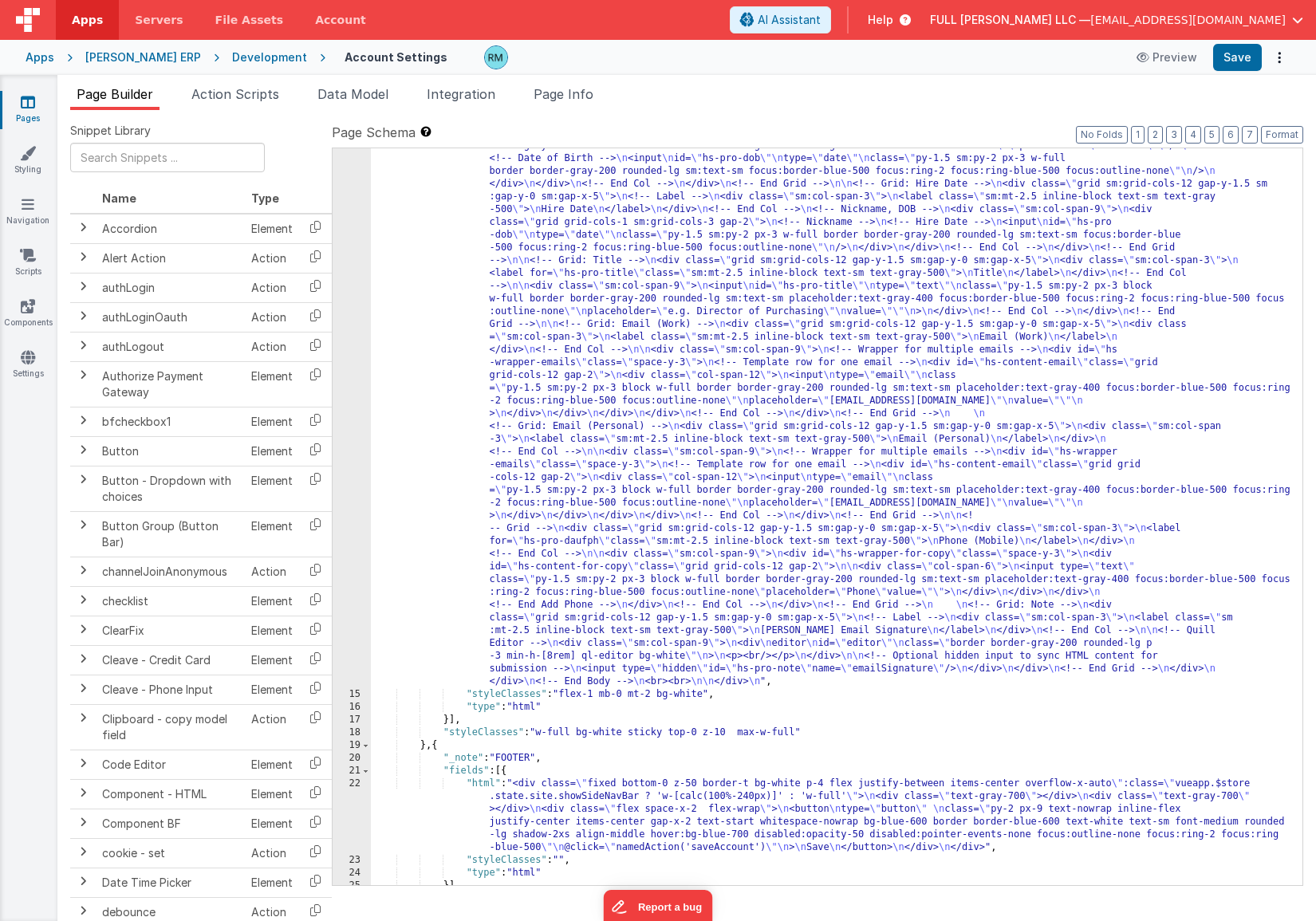
scroll to position [897, 0]
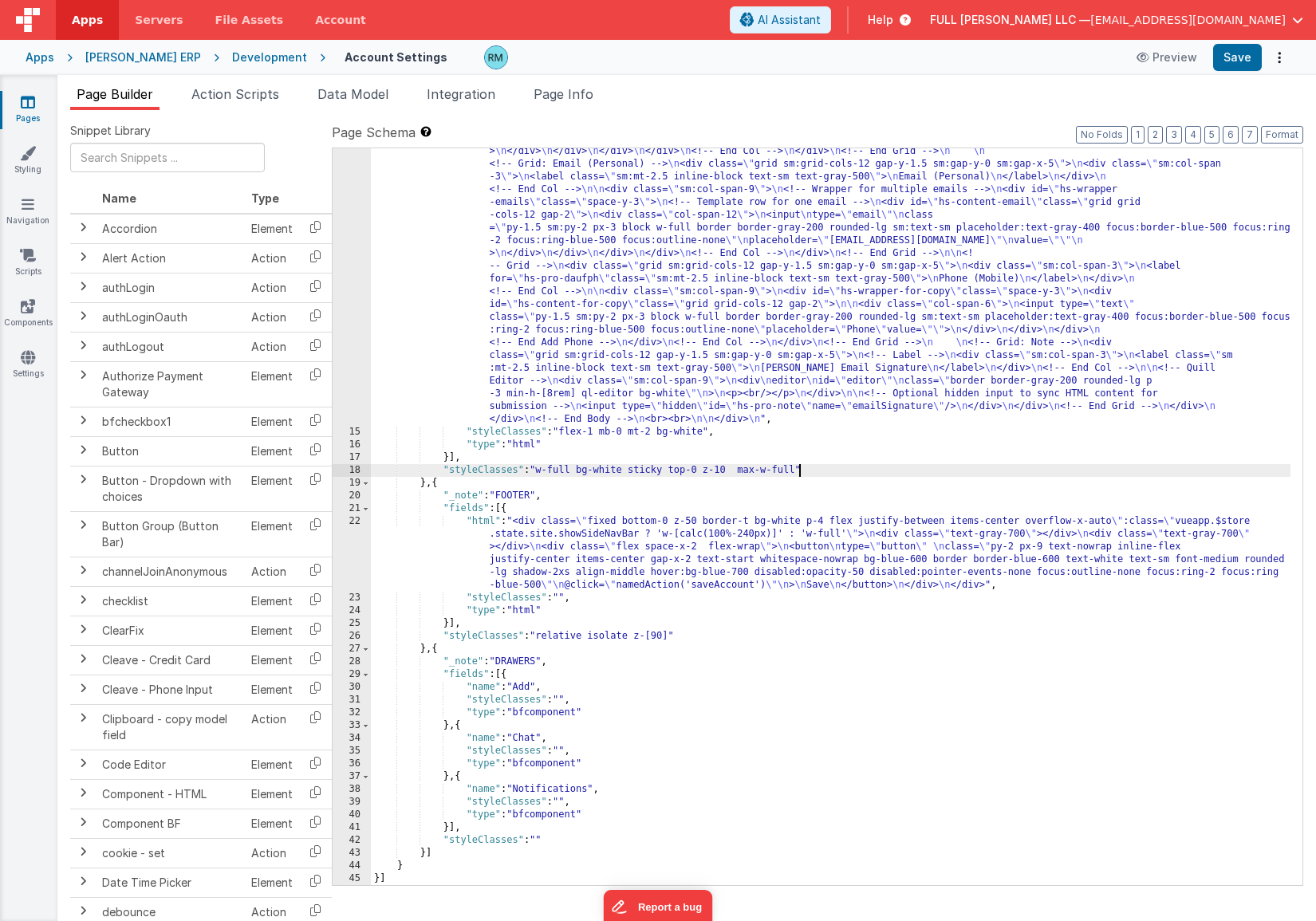
click at [799, 471] on div ""html" : "<!-- Body --> \n <div class= \" overflow-y-auto [&::-webkit-scrollbar…" at bounding box center [830, 303] width 919 height 1745
drag, startPoint x: 800, startPoint y: 470, endPoint x: 539, endPoint y: 471, distance: 261.0
click at [539, 471] on div ""html" : "<!-- Body --> \n <div class= \" overflow-y-auto [&::-webkit-scrollbar…" at bounding box center [830, 303] width 919 height 1745
click at [1229, 59] on button "Save" at bounding box center [1238, 58] width 49 height 27
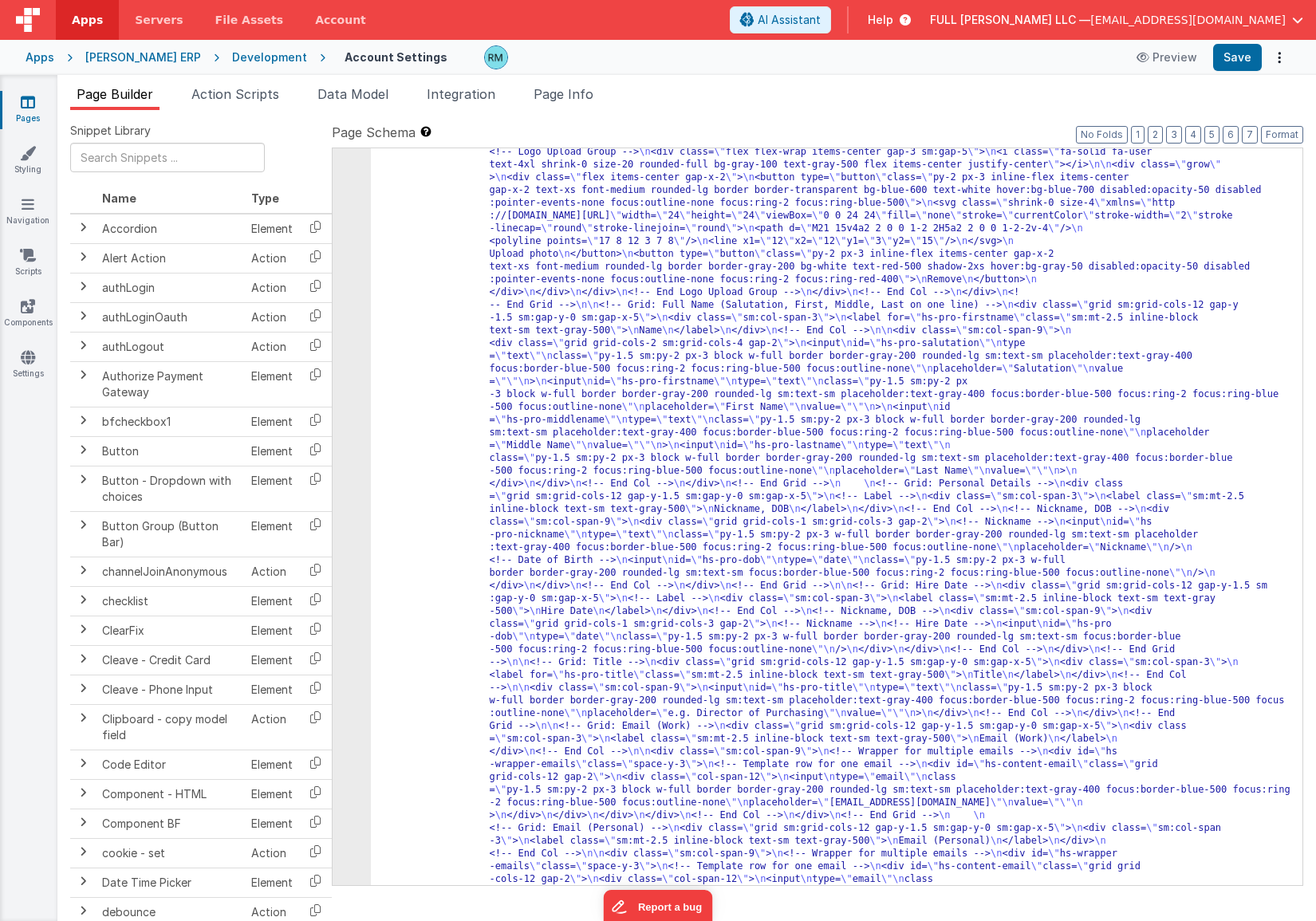
scroll to position [0, 0]
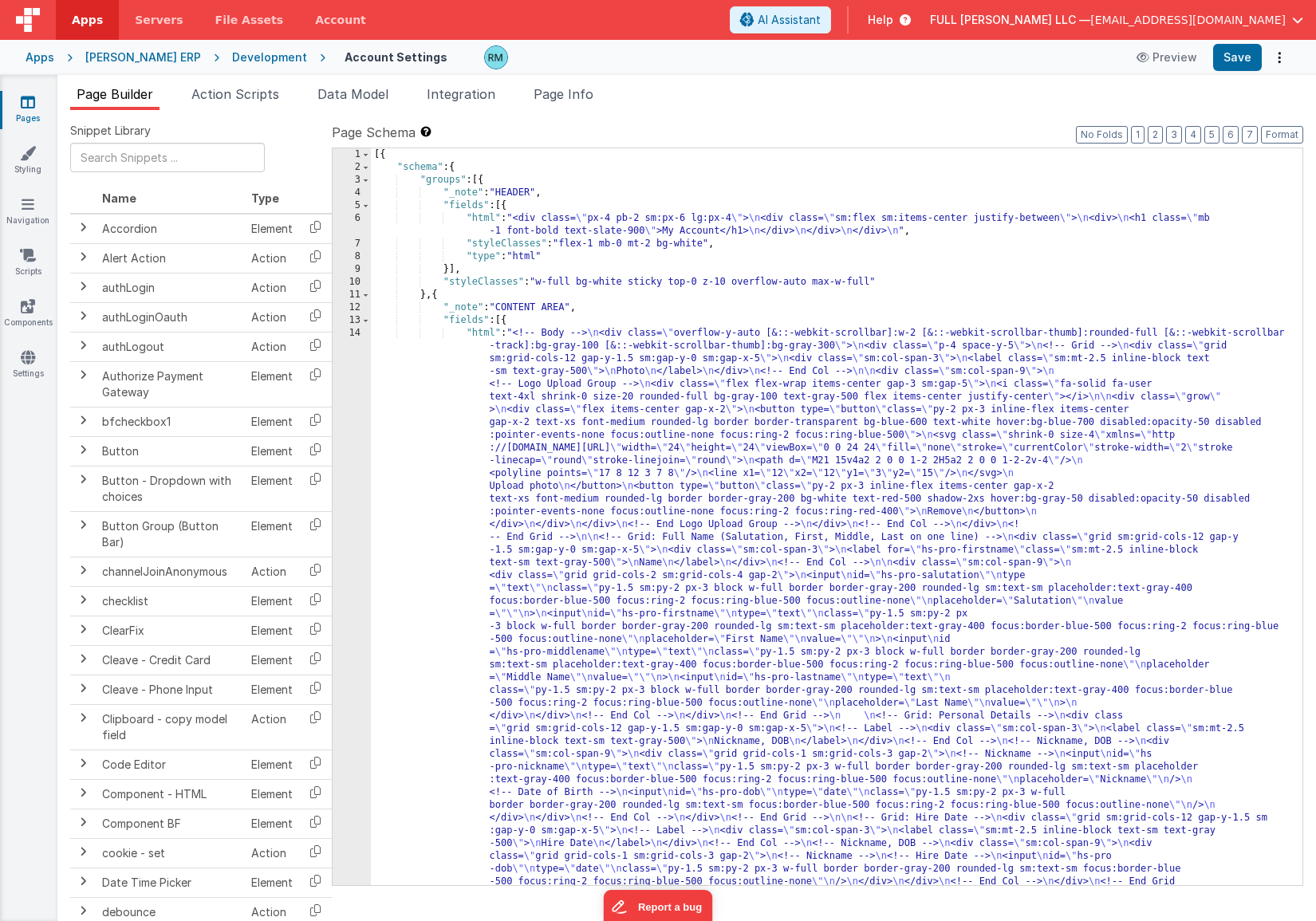
click at [363, 216] on div "6" at bounding box center [352, 225] width 38 height 25
click at [362, 218] on div "6" at bounding box center [352, 225] width 38 height 25
click at [359, 217] on div "6" at bounding box center [352, 225] width 38 height 25
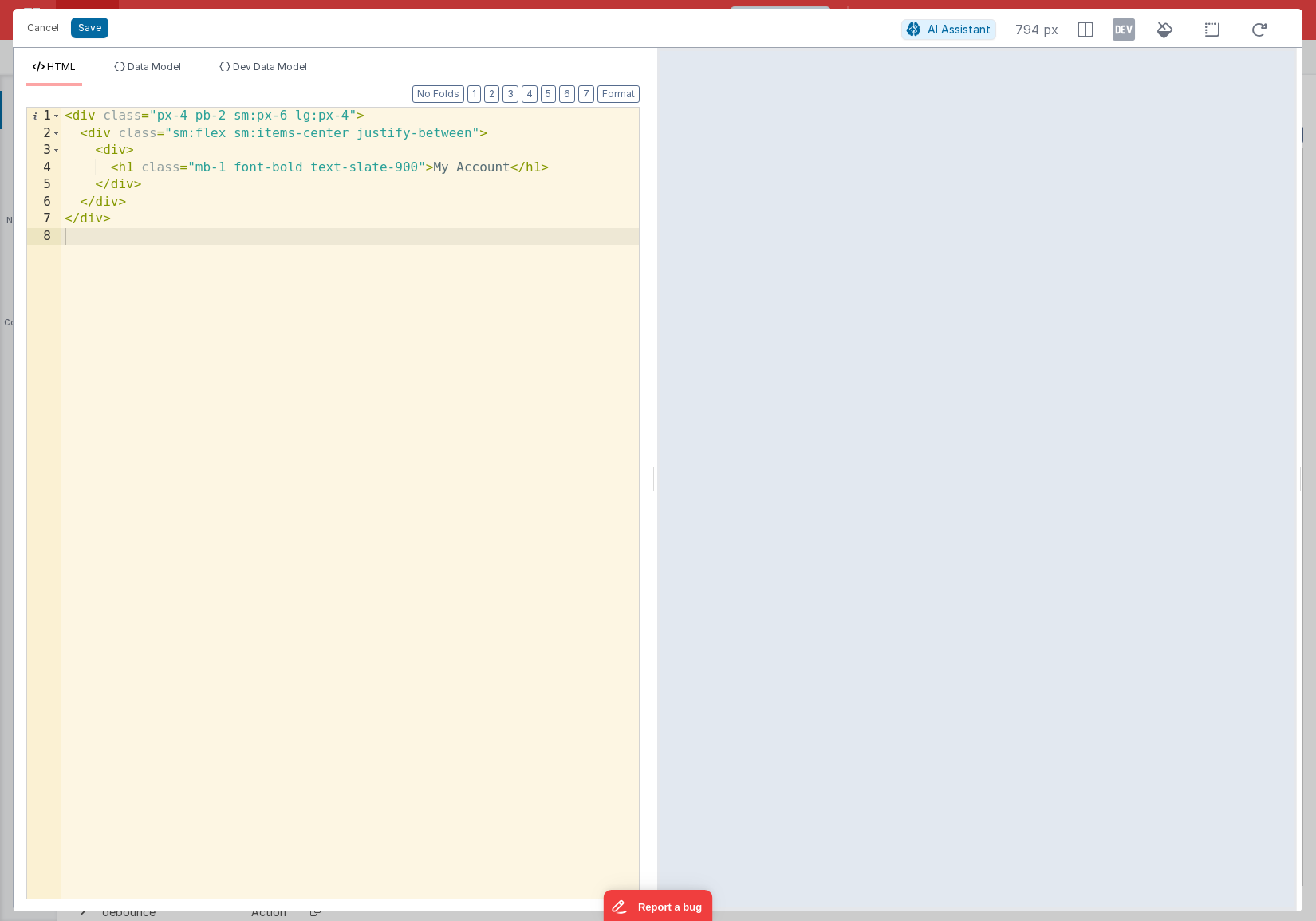
click at [283, 272] on div "< div class = "px-4 pb-2 sm:px-6 lg:px-4" > < div class = "sm:flex sm:items-cen…" at bounding box center [350, 520] width 577 height 825
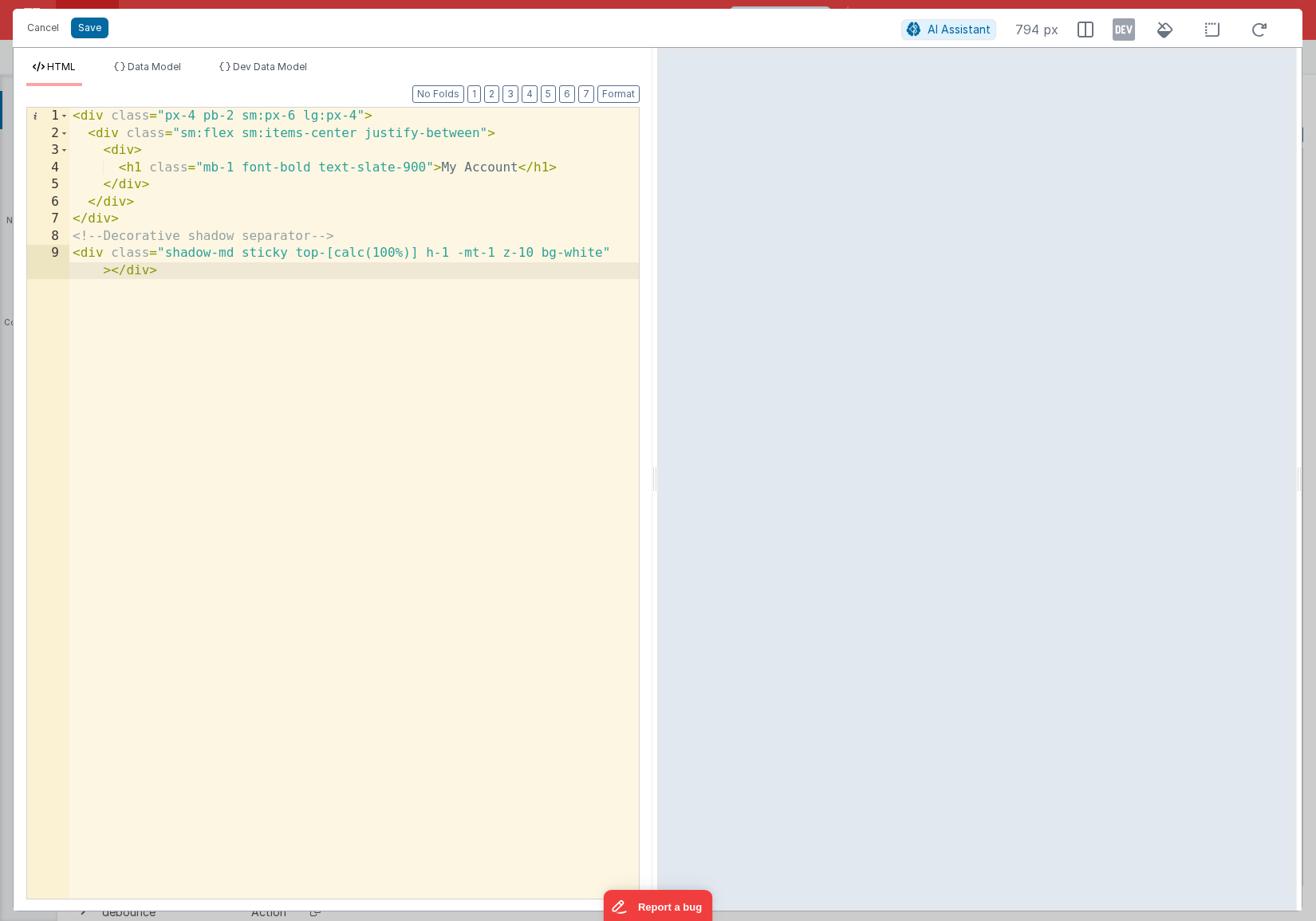
click at [451, 253] on div "< div class = "px-4 pb-2 sm:px-6 lg:px-4" > < div class = "sm:flex sm:items-cen…" at bounding box center [354, 529] width 569 height 843
click at [231, 115] on div "< div class = "px-4 pb-2 sm:px-6 lg:px-4" > < div class = "sm:flex sm:items-cen…" at bounding box center [354, 529] width 569 height 843
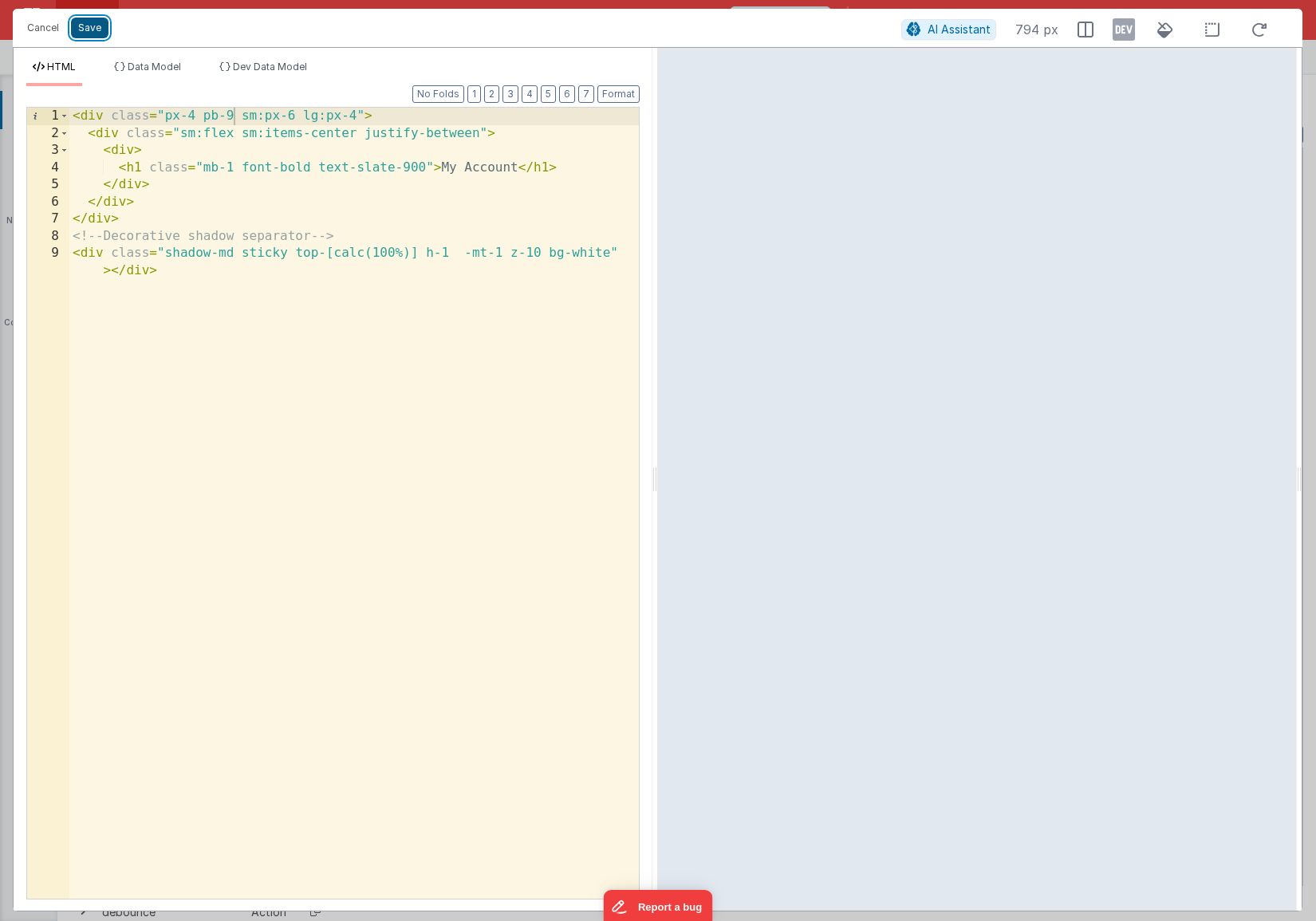
click at [94, 26] on button "Save" at bounding box center [90, 27] width 38 height 21
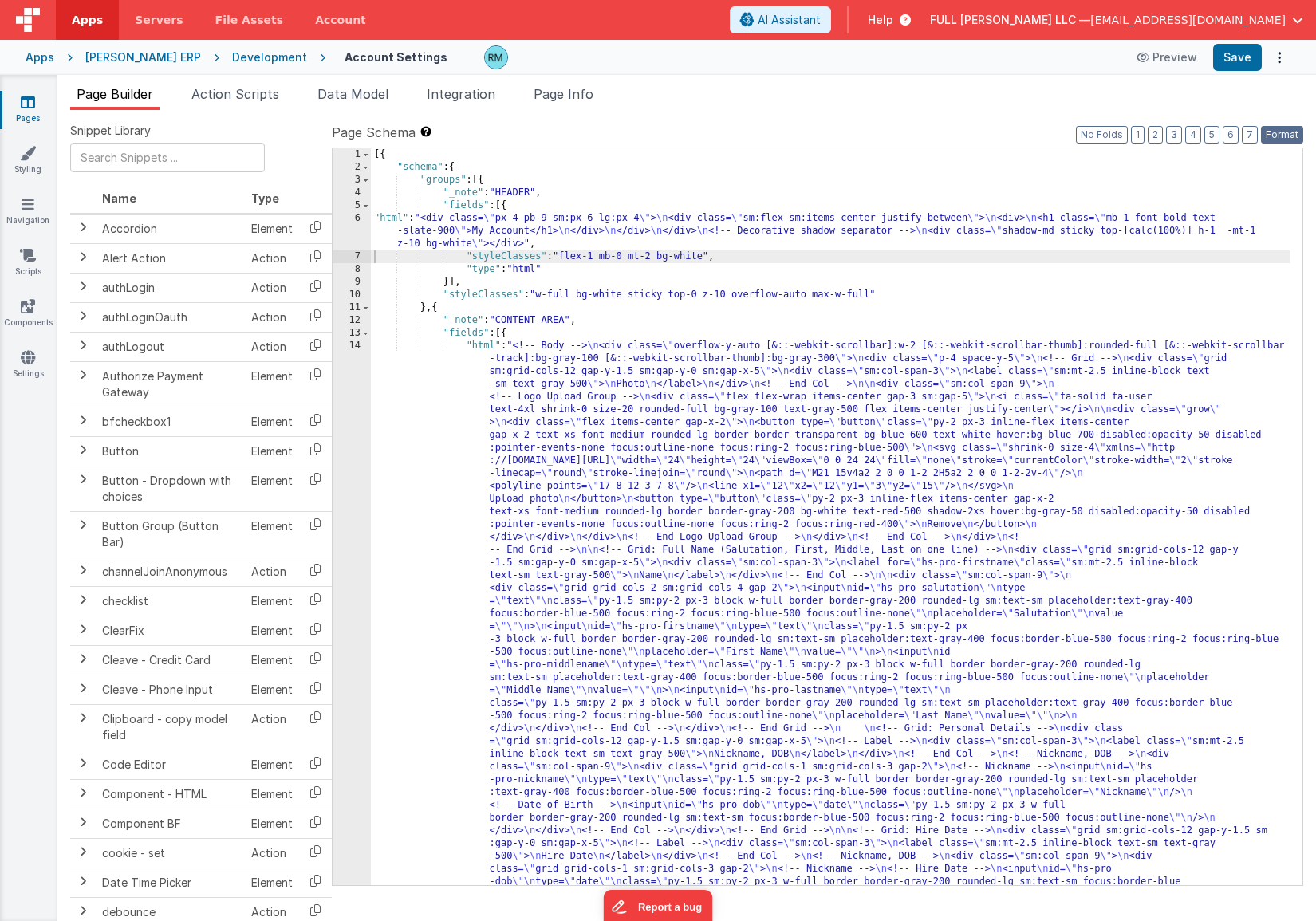
click at [1229, 134] on button "Format" at bounding box center [1282, 134] width 42 height 17
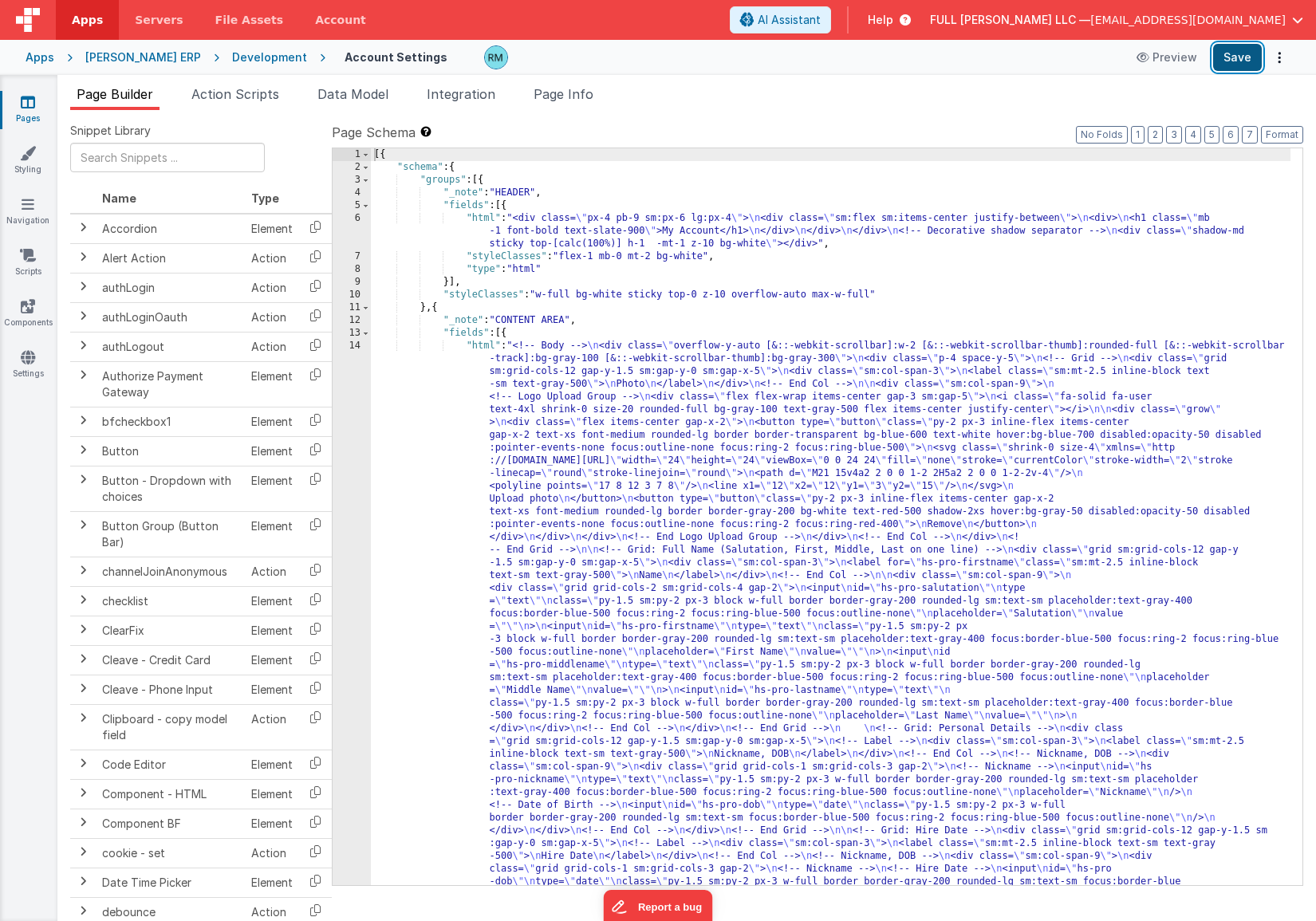
click at [1229, 59] on button "Save" at bounding box center [1238, 58] width 49 height 27
click at [133, 63] on div "[PERSON_NAME] ERP" at bounding box center [143, 58] width 115 height 16
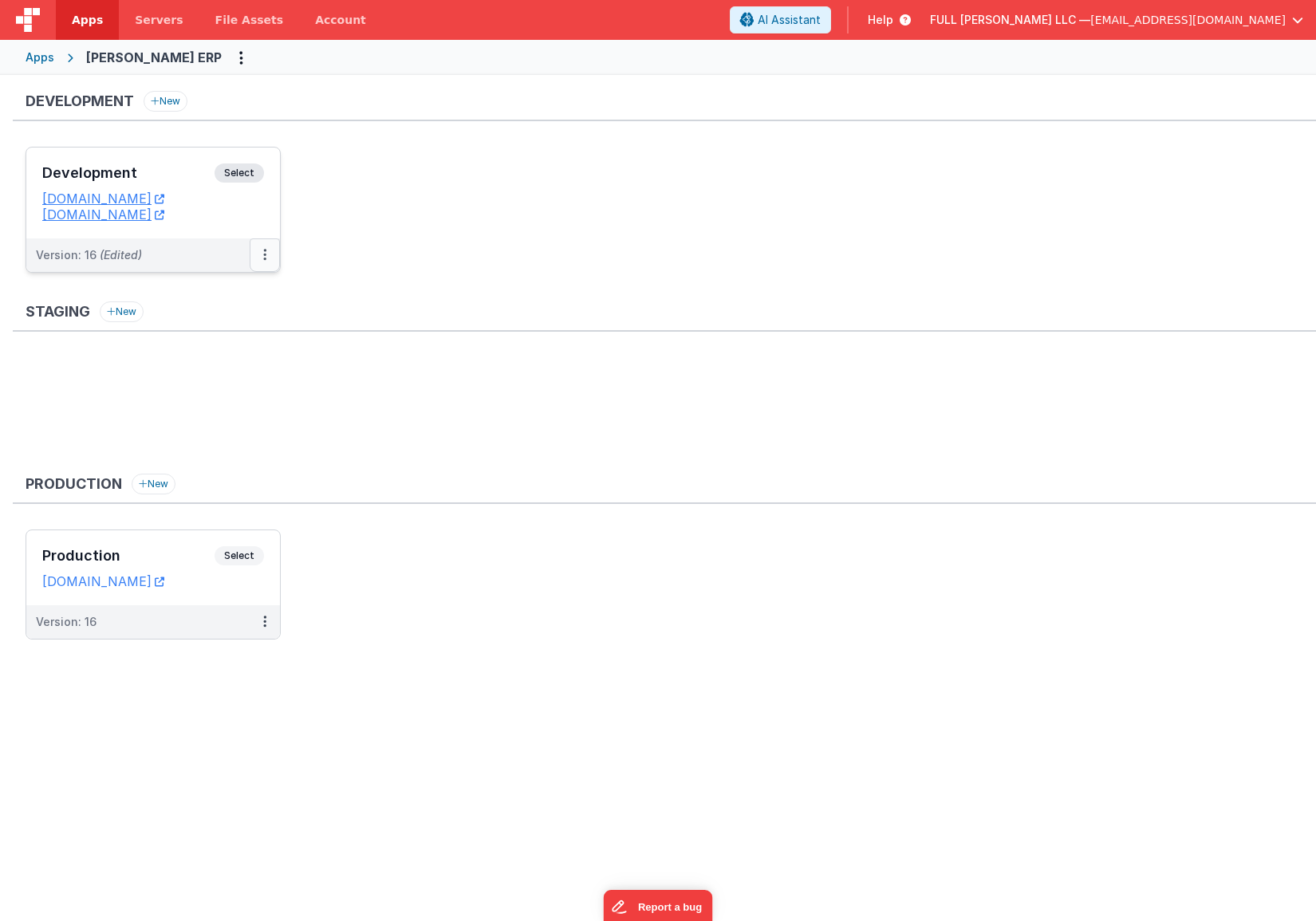
click at [268, 255] on button at bounding box center [265, 254] width 31 height 33
click at [209, 296] on link "Edit" at bounding box center [210, 291] width 141 height 29
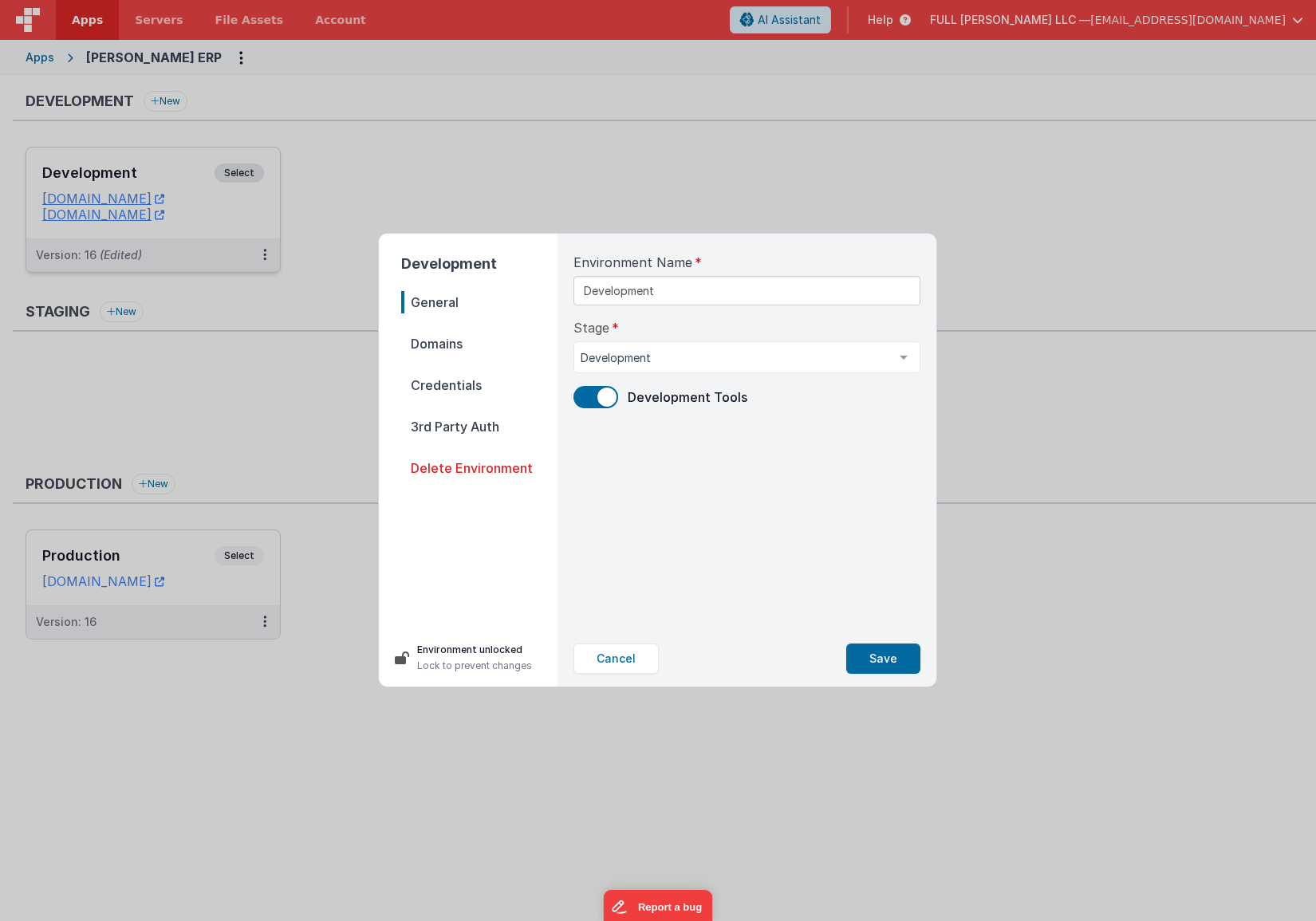
click at [455, 347] on span "Domains" at bounding box center [479, 344] width 156 height 23
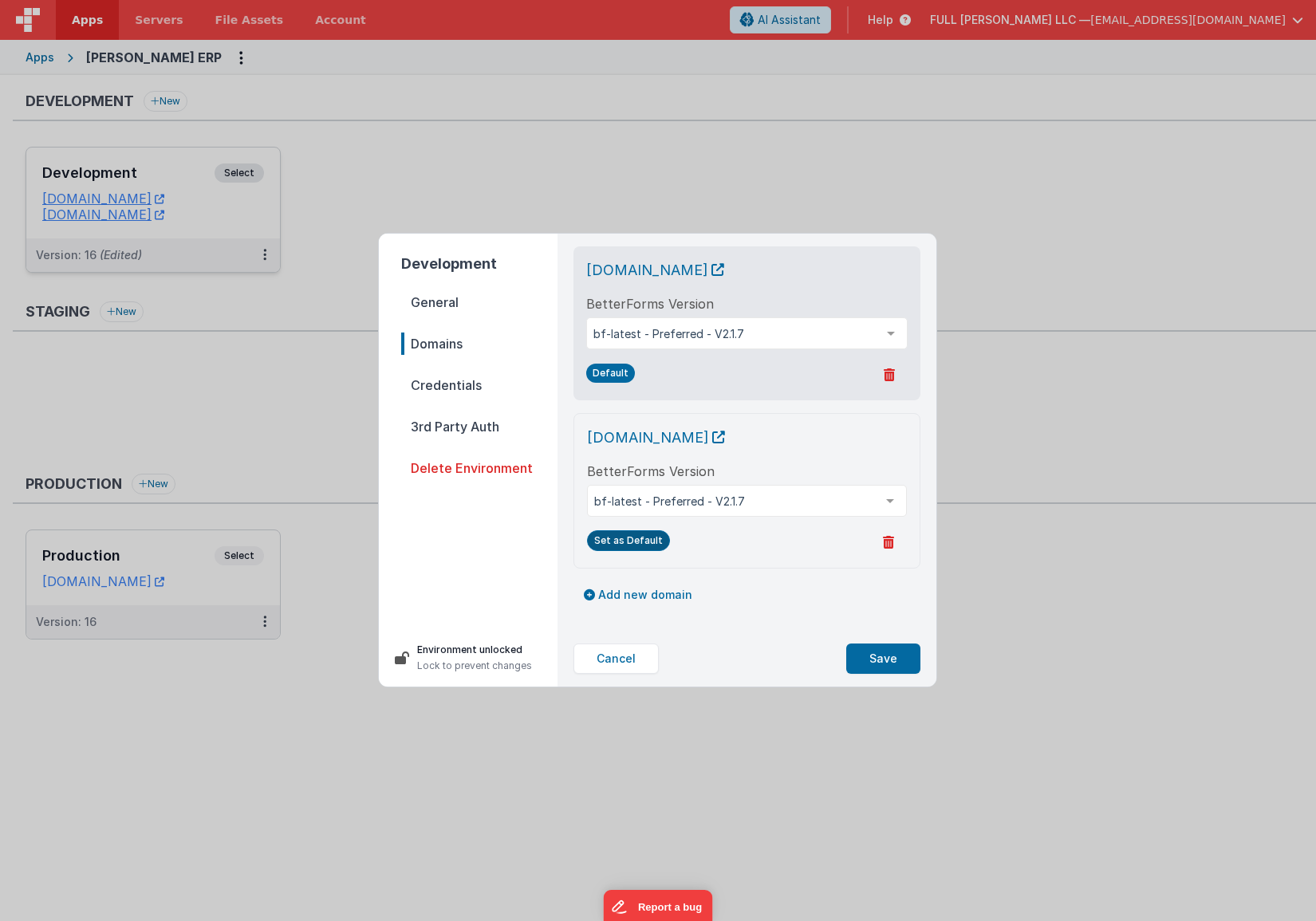
click at [640, 544] on button "Set as Default" at bounding box center [629, 540] width 83 height 21
click at [873, 662] on button "Save" at bounding box center [883, 659] width 74 height 31
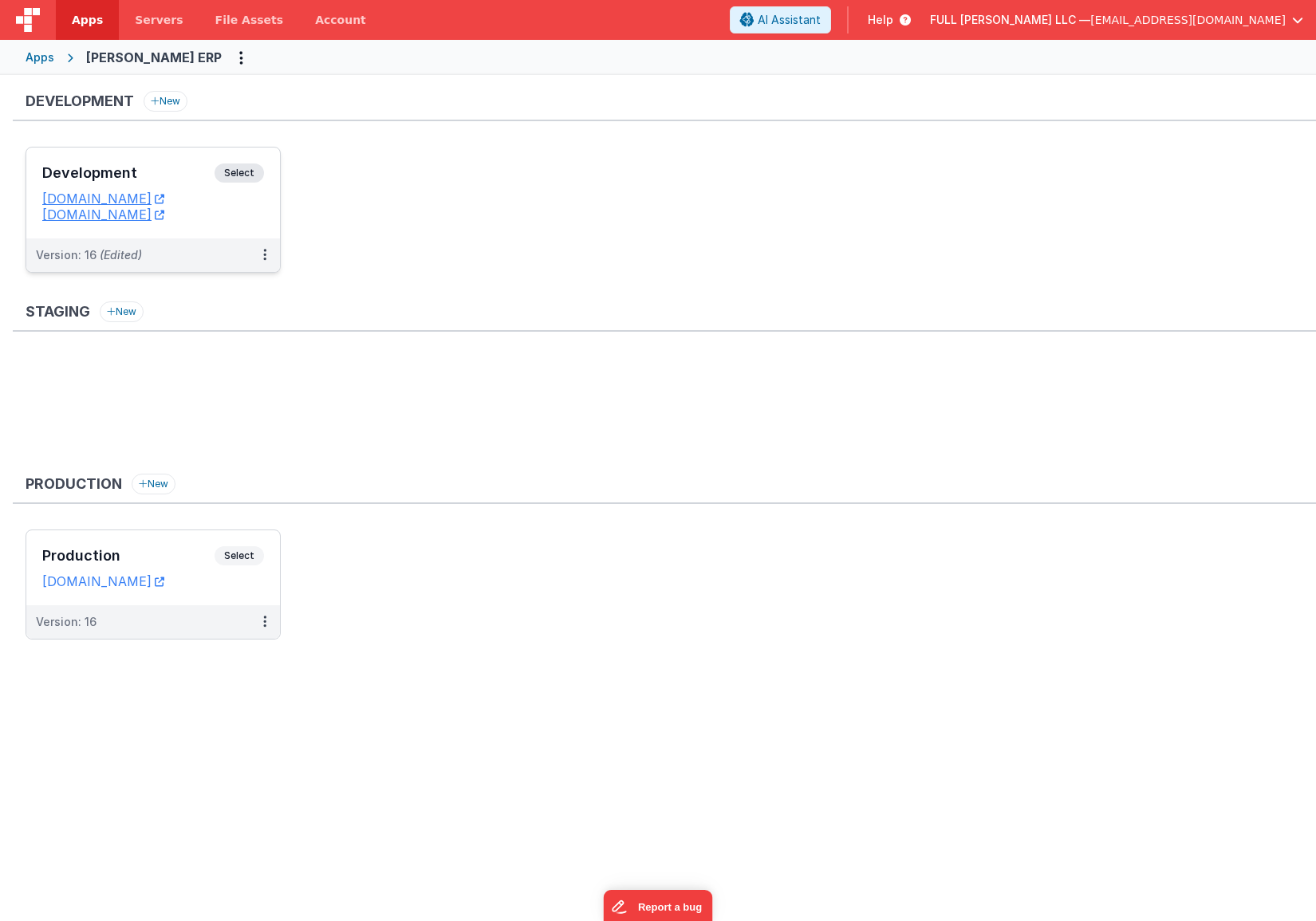
click at [195, 165] on h3 "Development" at bounding box center [128, 173] width 172 height 16
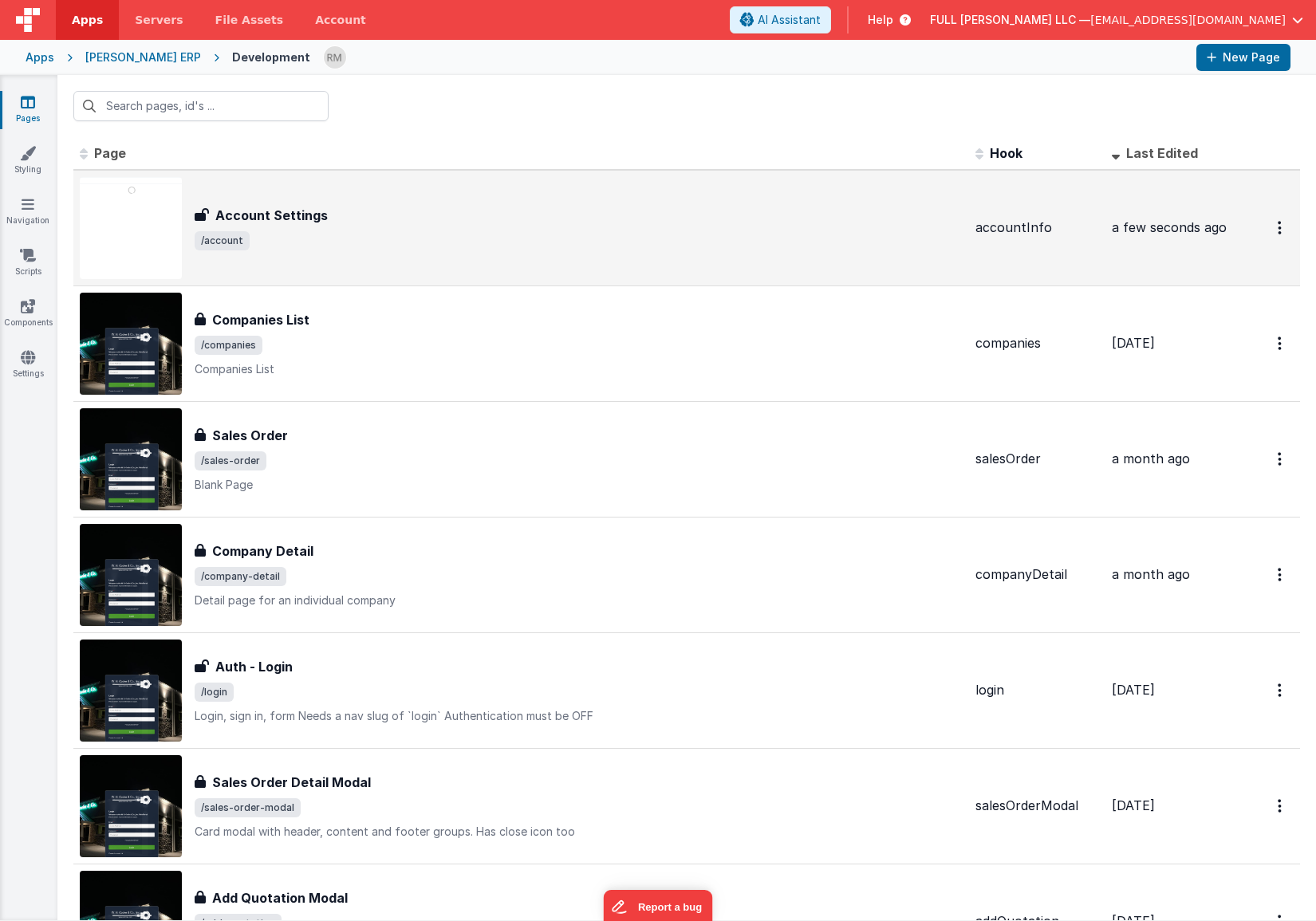
click at [473, 208] on div "Account Settings" at bounding box center [578, 215] width 768 height 19
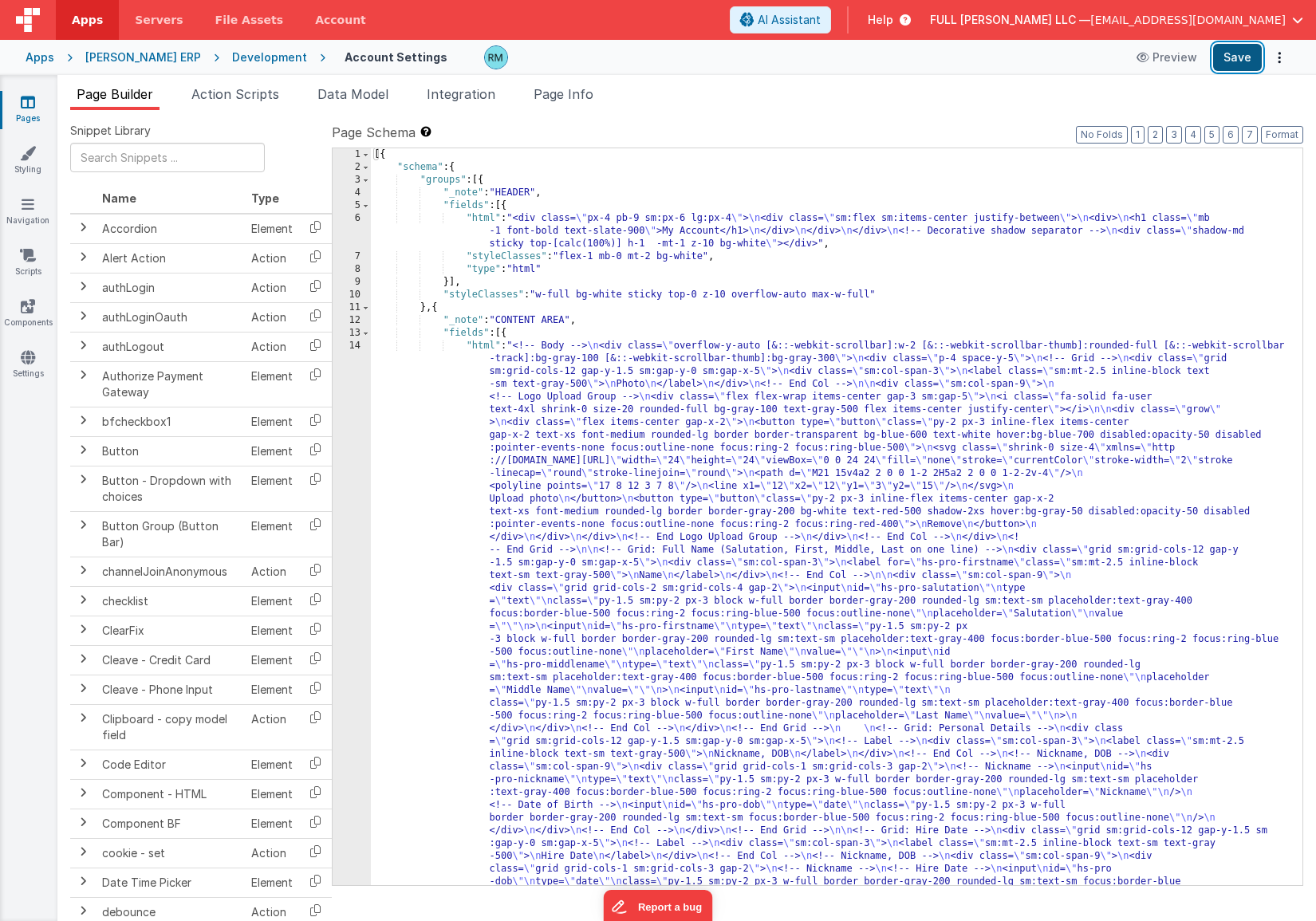
click at [1221, 65] on button "Save" at bounding box center [1238, 58] width 49 height 27
click at [357, 219] on div "6" at bounding box center [352, 231] width 38 height 38
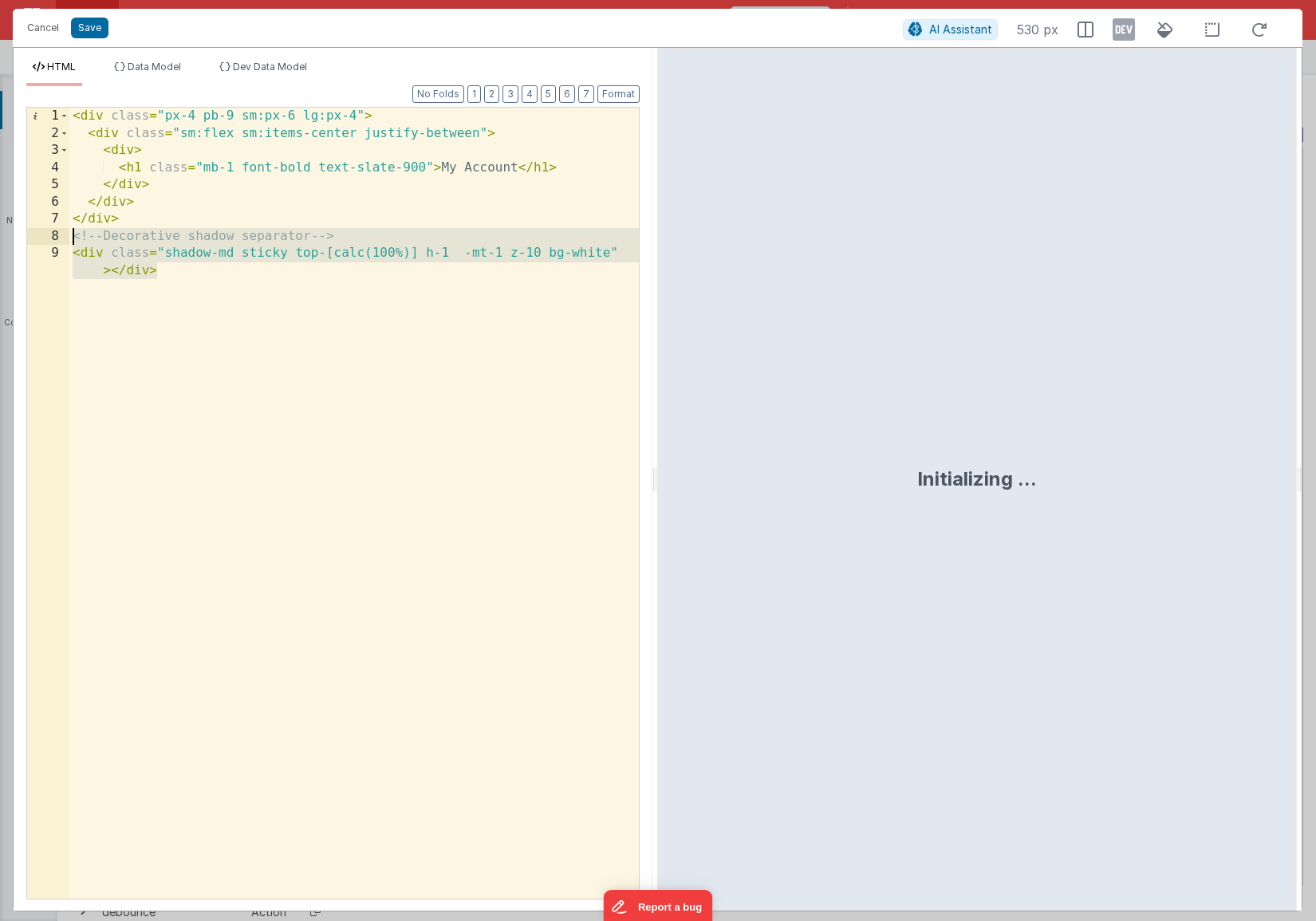
drag, startPoint x: 404, startPoint y: 307, endPoint x: 71, endPoint y: 235, distance: 340.7
click at [71, 235] on div "< div class = "px-4 pb-9 sm:px-6 lg:px-4" > < div class = "sm:flex sm:items-cen…" at bounding box center [354, 529] width 569 height 843
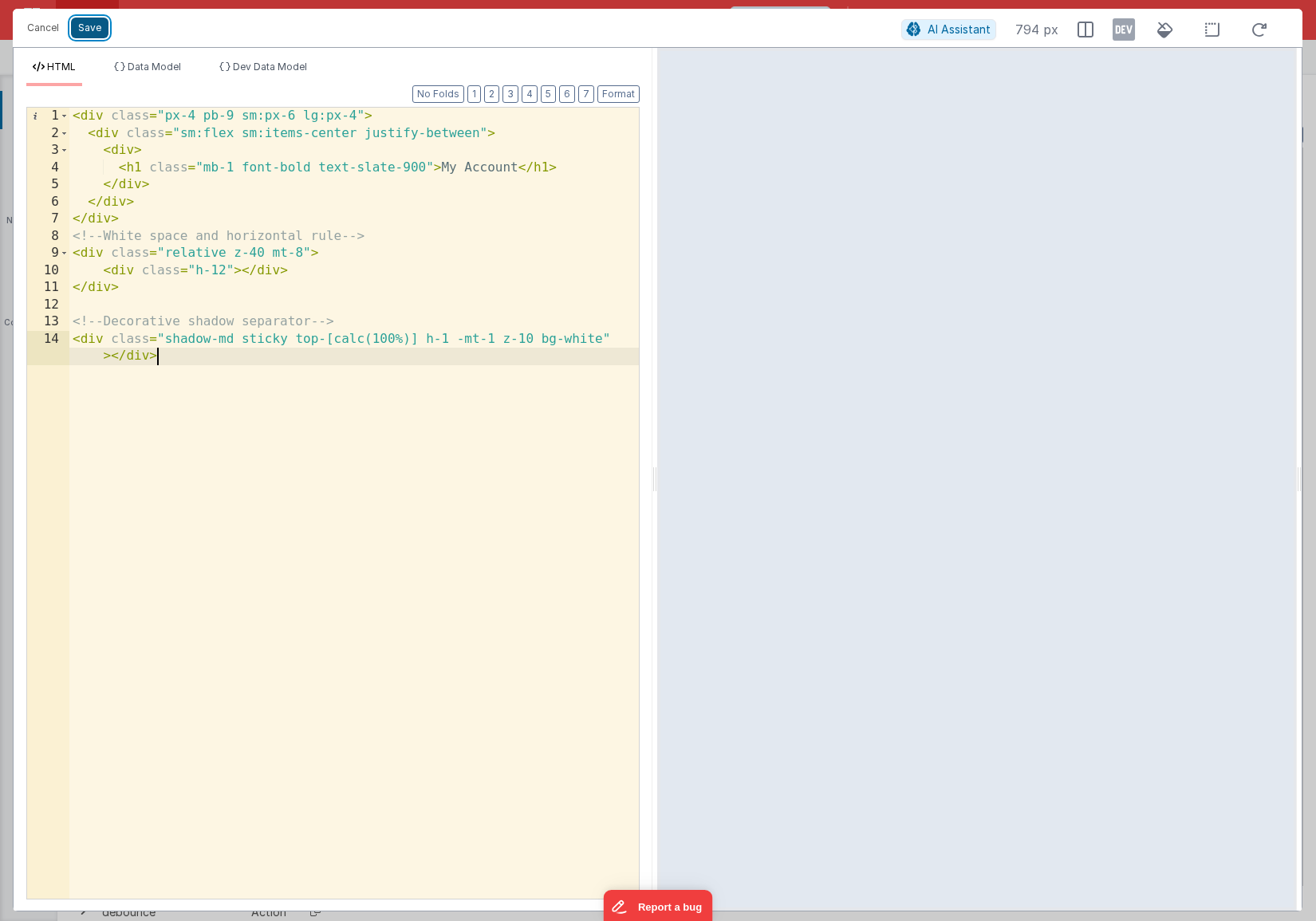
click at [101, 32] on button "Save" at bounding box center [90, 27] width 38 height 21
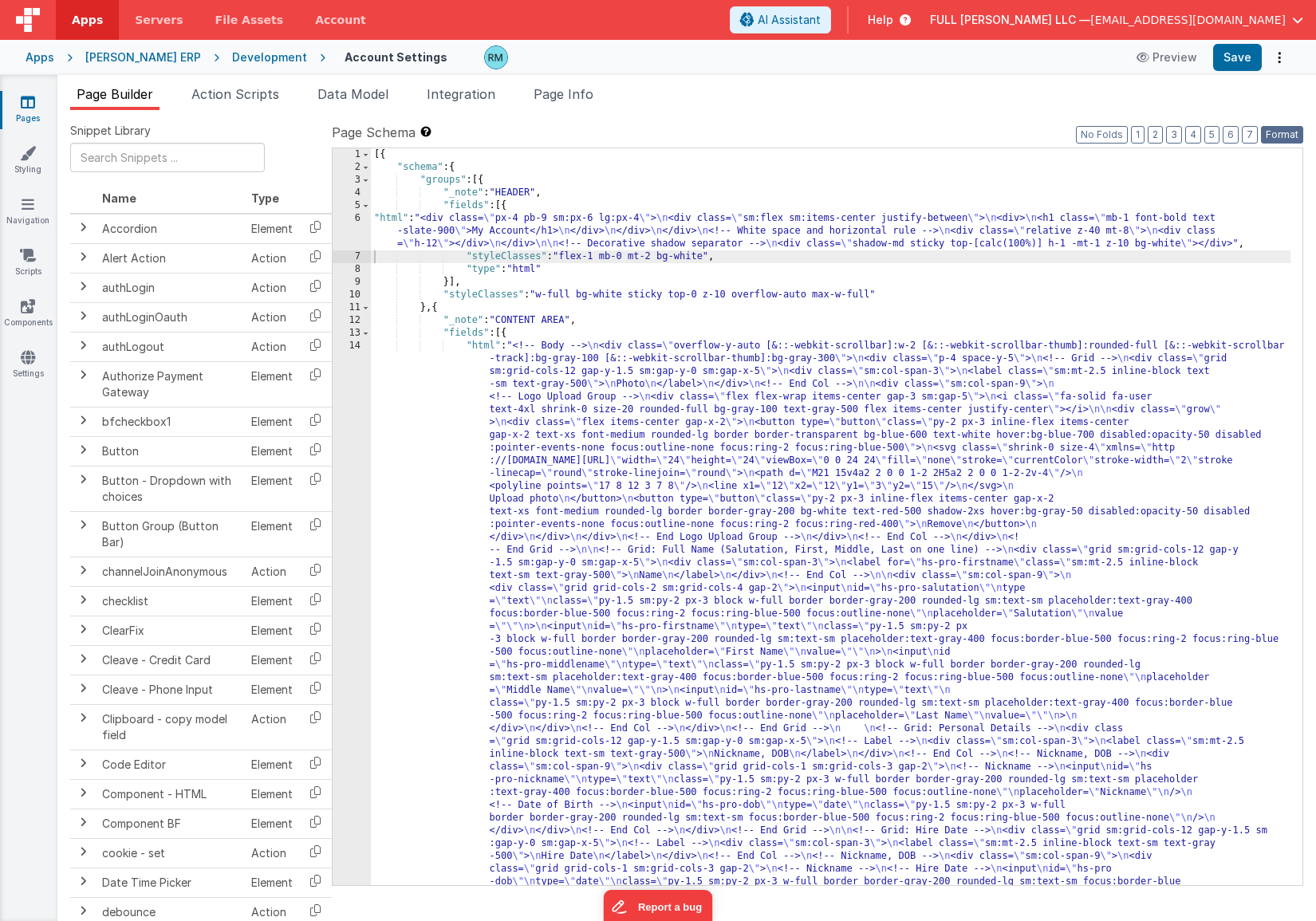
click at [1229, 132] on button "Format" at bounding box center [1282, 134] width 42 height 17
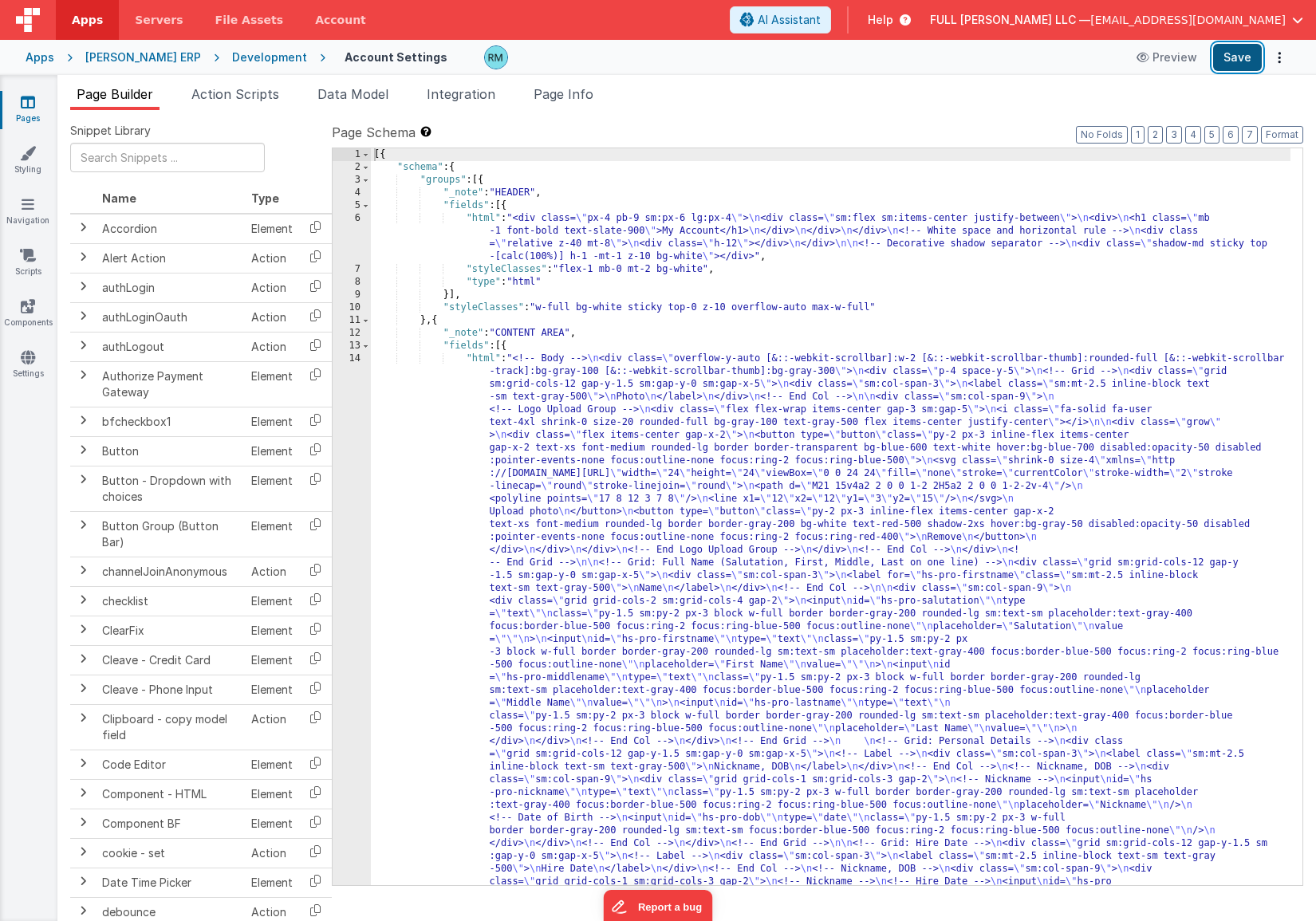
click at [1229, 64] on button "Save" at bounding box center [1238, 58] width 49 height 27
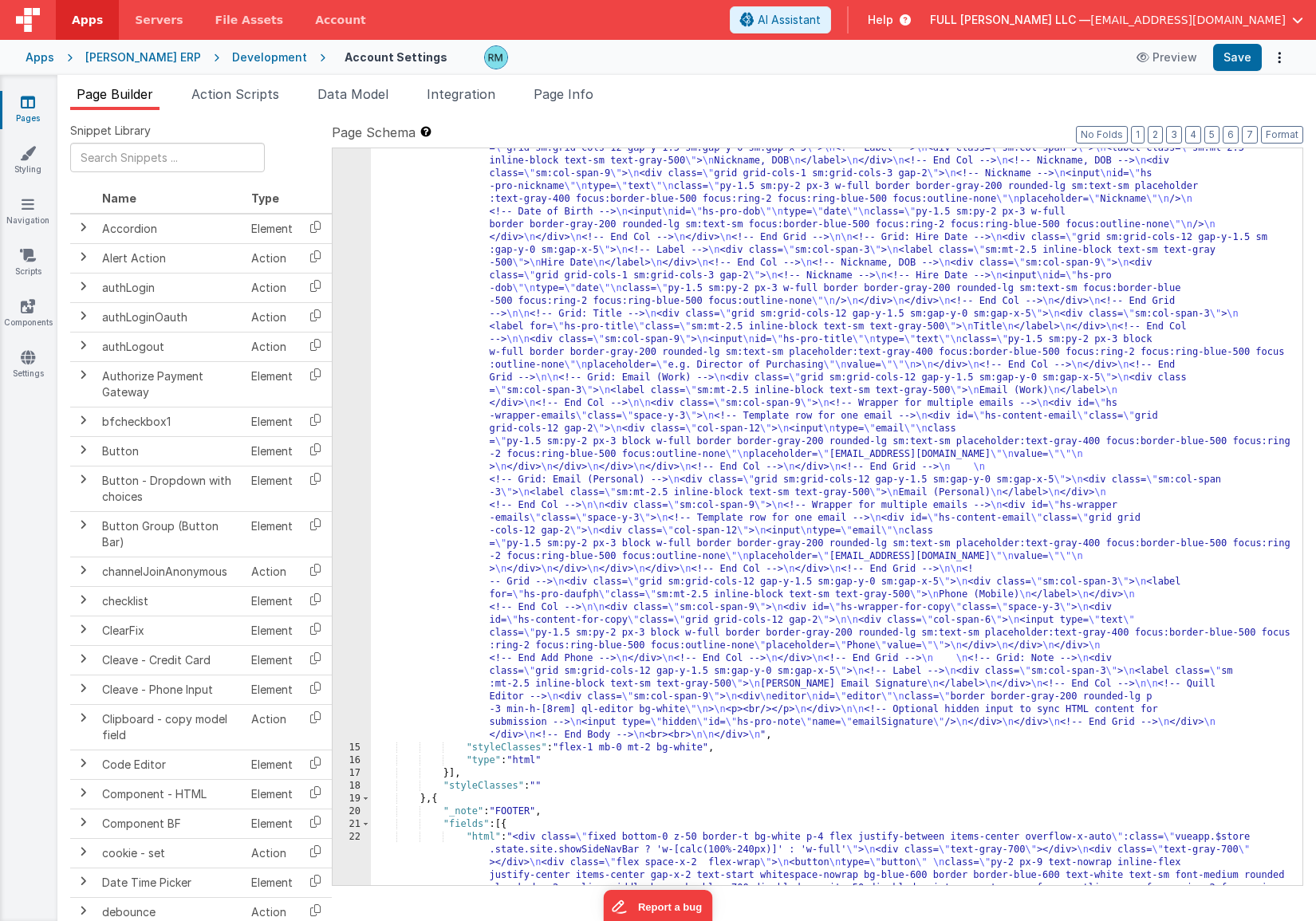
scroll to position [606, 0]
drag, startPoint x: 705, startPoint y: 750, endPoint x: 567, endPoint y: 746, distance: 138.1
click at [567, 746] on div ""html" : "<!-- Body --> \n <div class= \" overflow-y-auto [&::-webkit-scrollbar…" at bounding box center [830, 650] width 919 height 1809
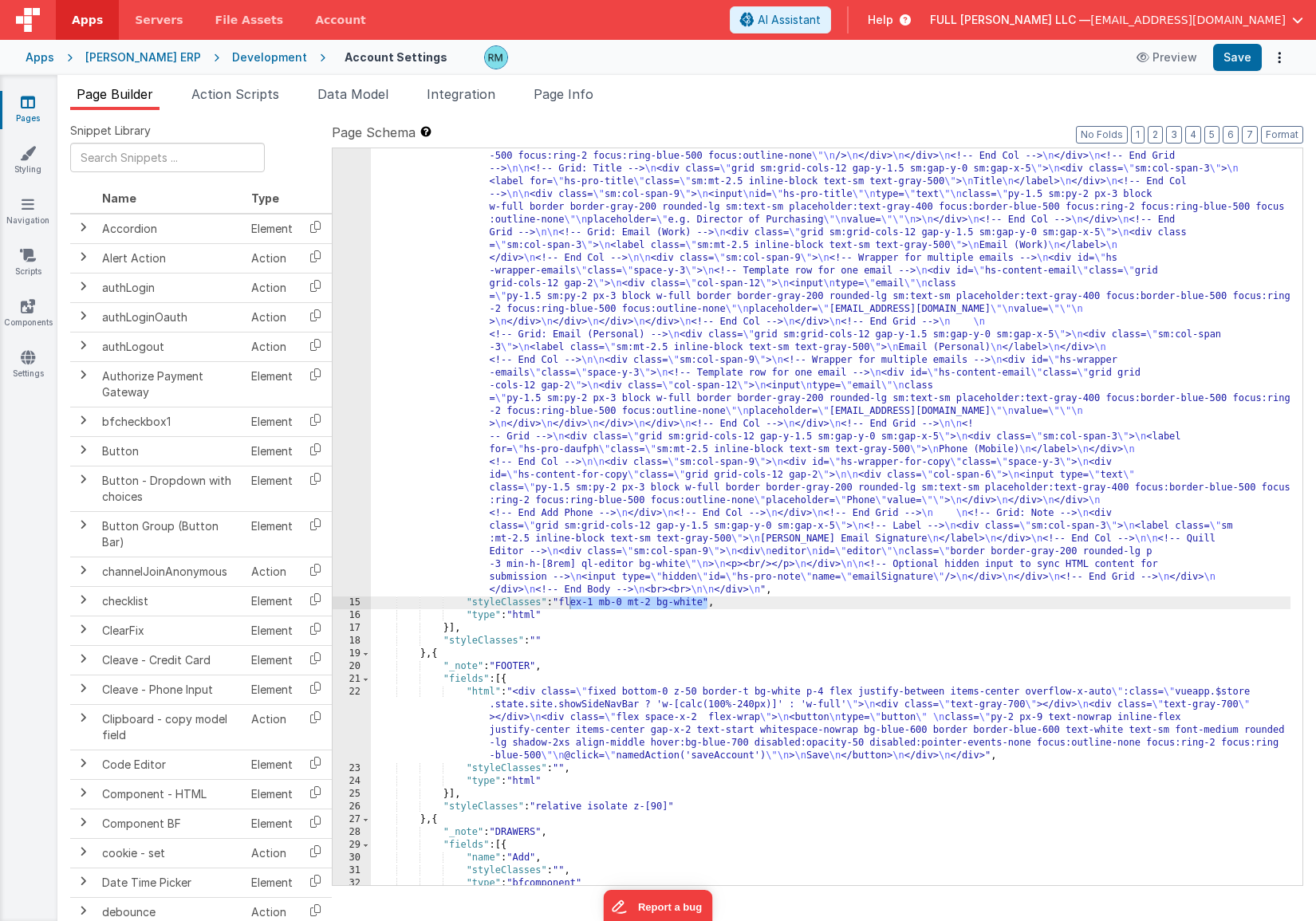
scroll to position [751, 0]
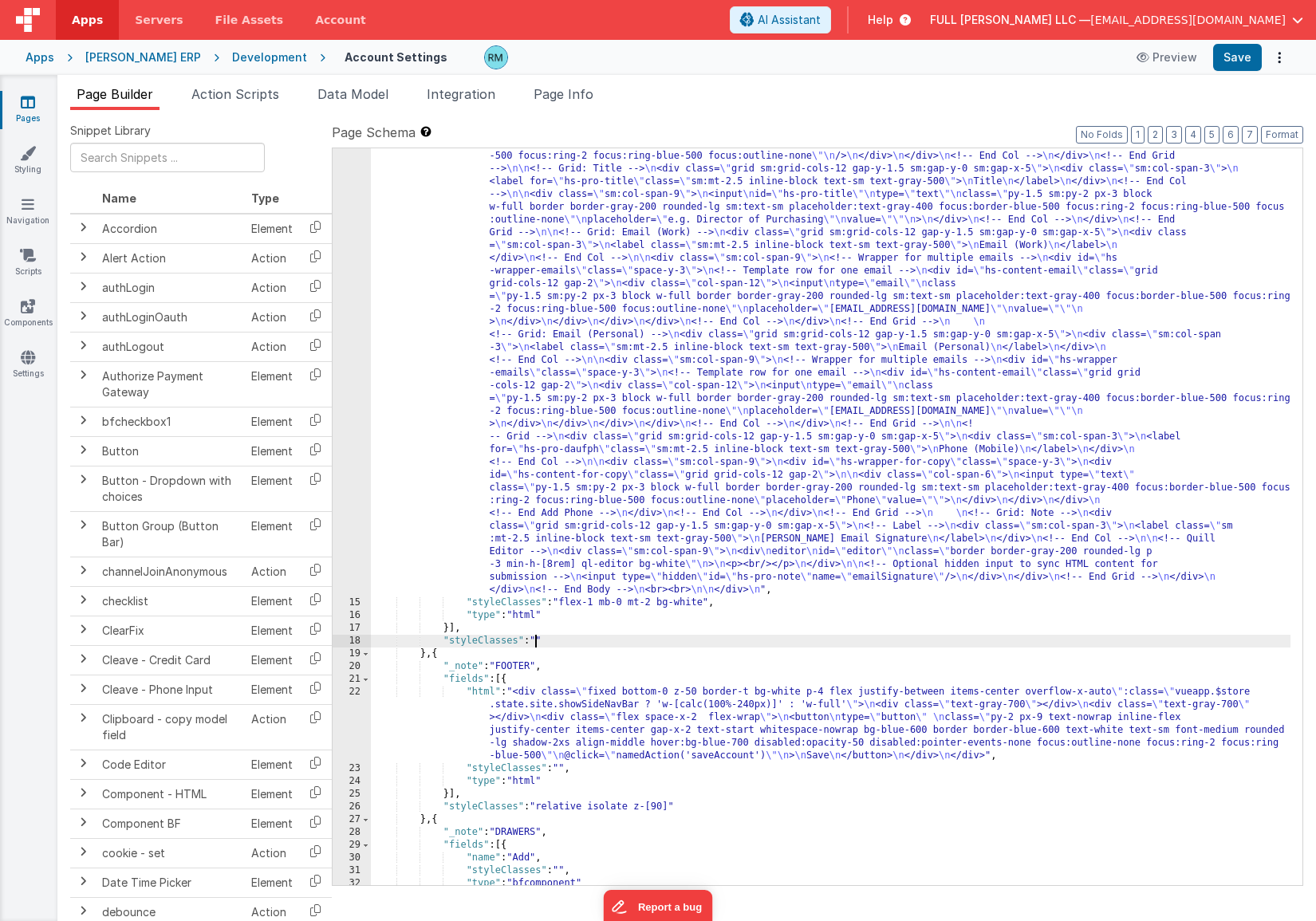
click at [537, 642] on div ""html" : "<!-- Body --> \n <div class= \" overflow-y-auto [&::-webkit-scrollbar…" at bounding box center [830, 474] width 919 height 1745
click at [539, 642] on div ""html" : "<!-- Body --> \n <div class= \" overflow-y-auto [&::-webkit-scrollbar…" at bounding box center [830, 474] width 919 height 1745
click at [1221, 58] on button "Save" at bounding box center [1238, 58] width 49 height 27
click at [21, 171] on link "Styling" at bounding box center [28, 161] width 58 height 32
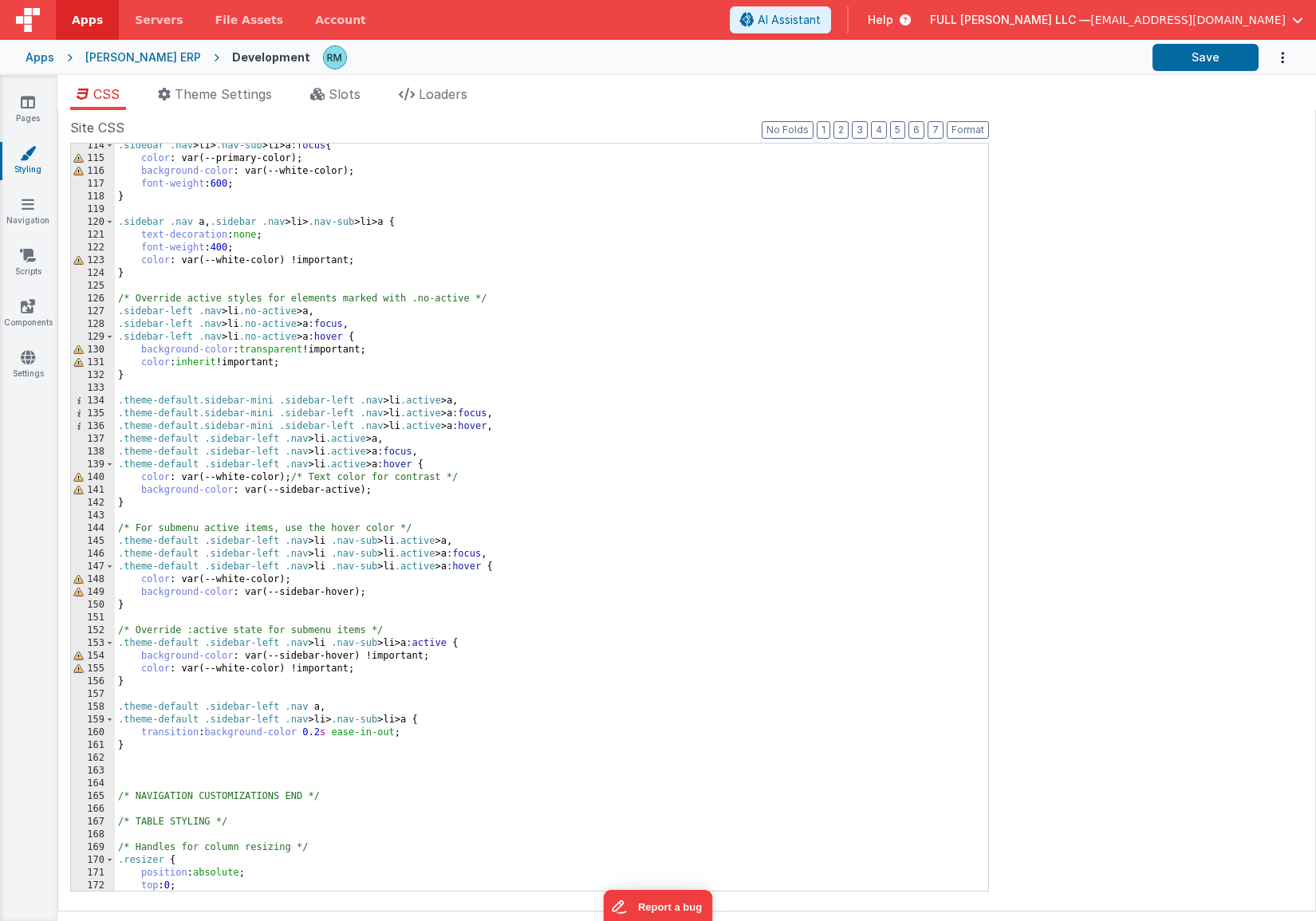
scroll to position [4063, 0]
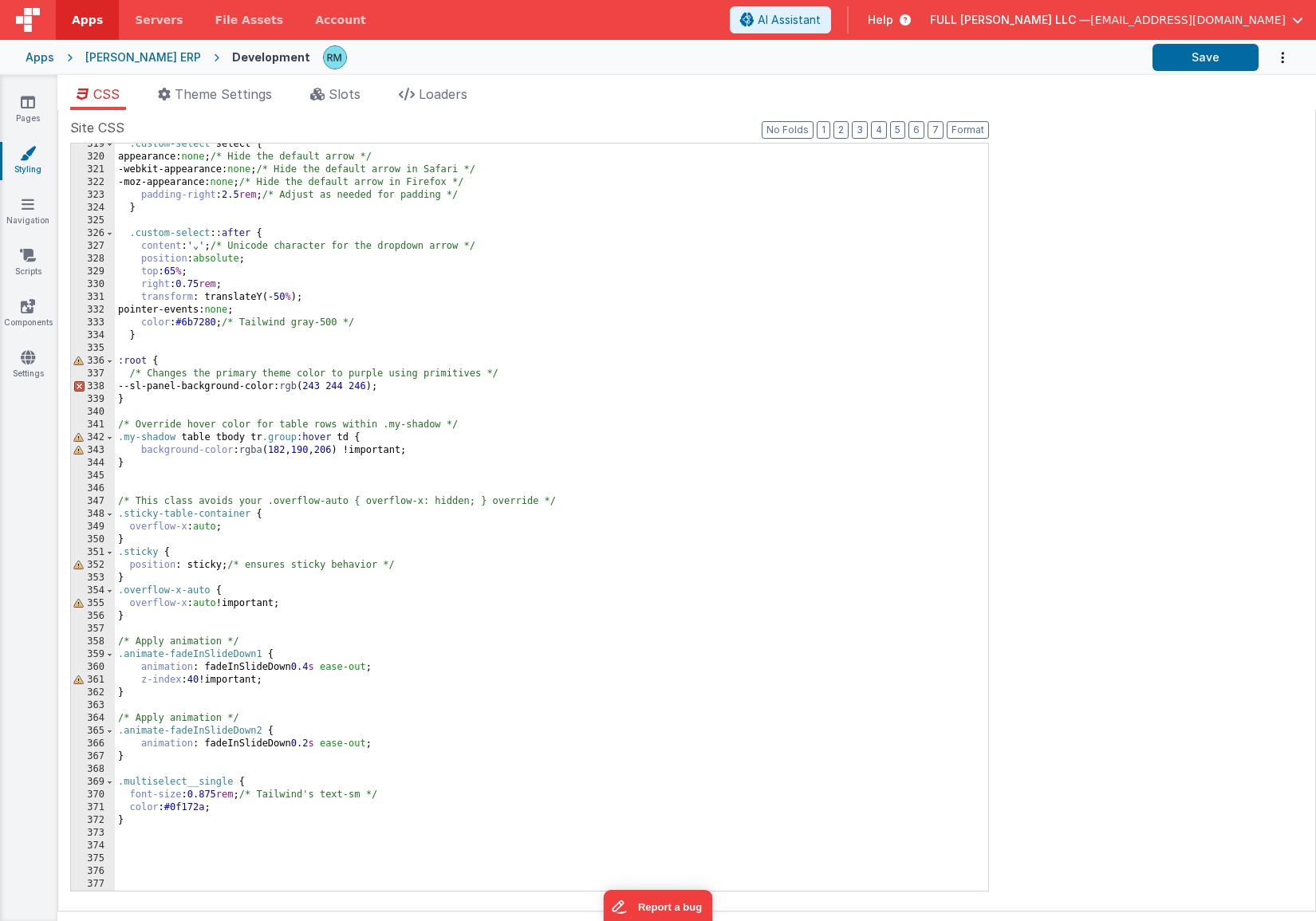
click at [185, 827] on div ".custom-select select { appearance: none ; /* Hide the default arrow */ -webkit…" at bounding box center [545, 524] width 861 height 773
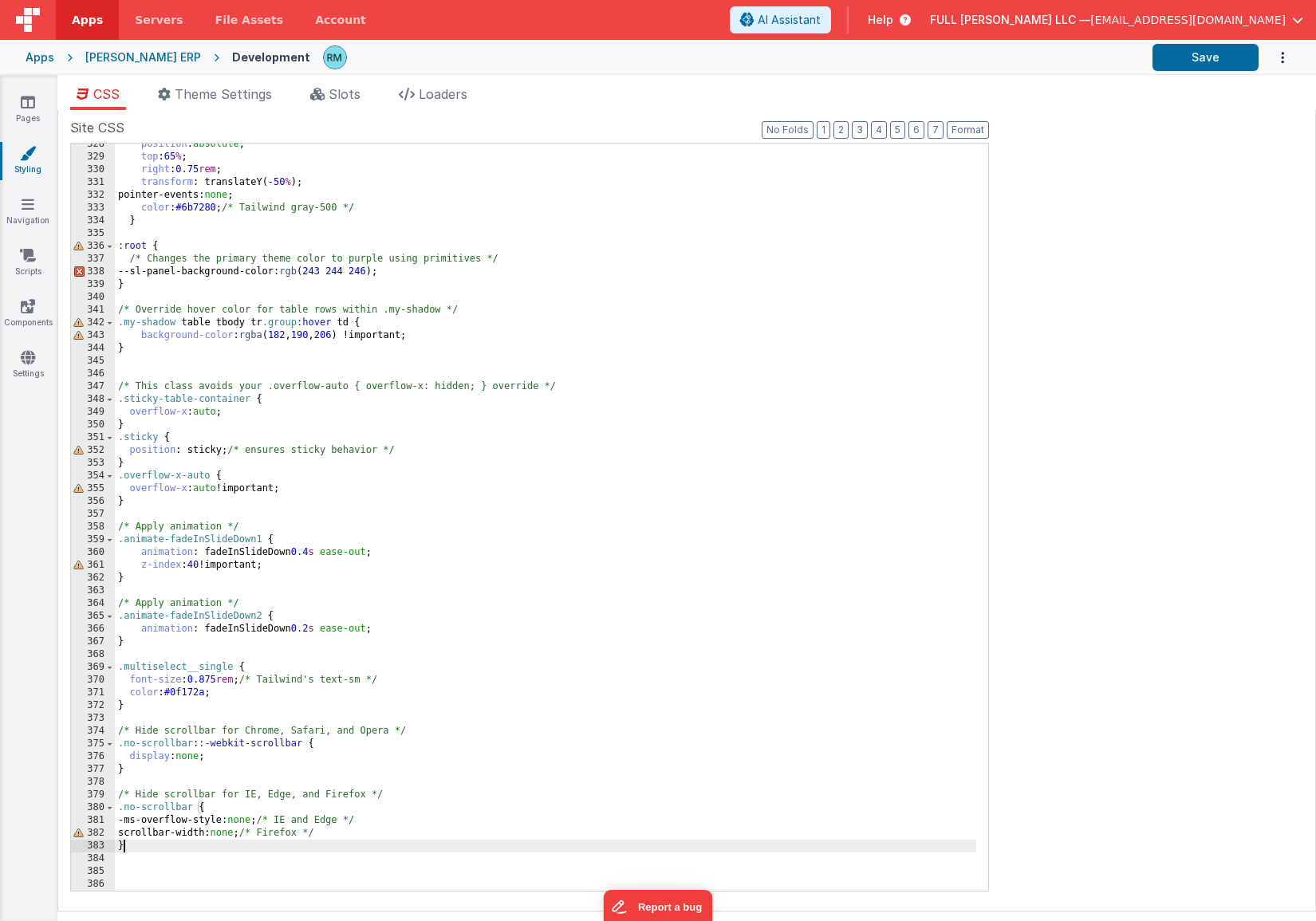
scroll to position [4190, 0]
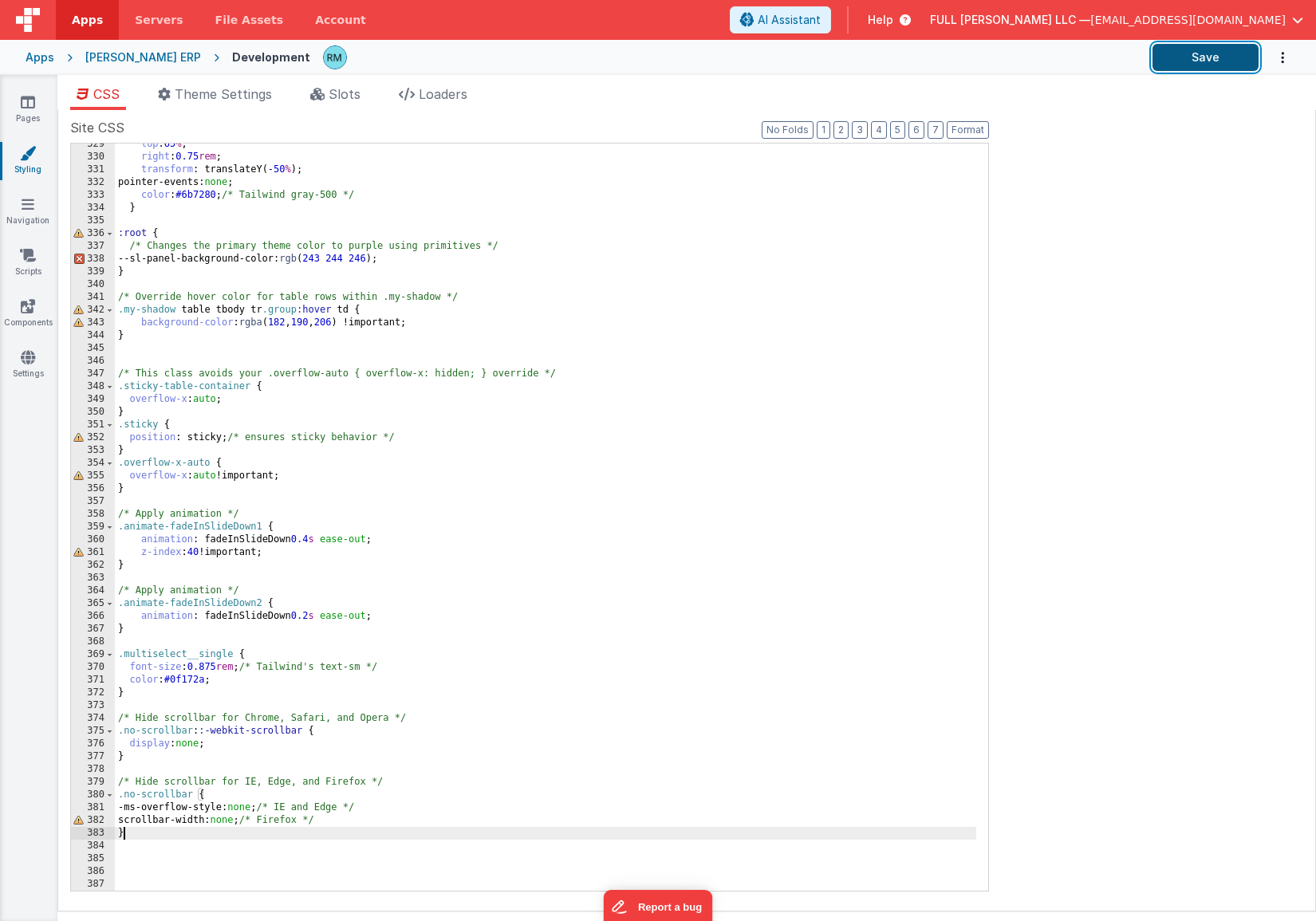
click at [1176, 67] on button "Save" at bounding box center [1205, 58] width 106 height 27
click at [24, 106] on icon at bounding box center [28, 102] width 14 height 16
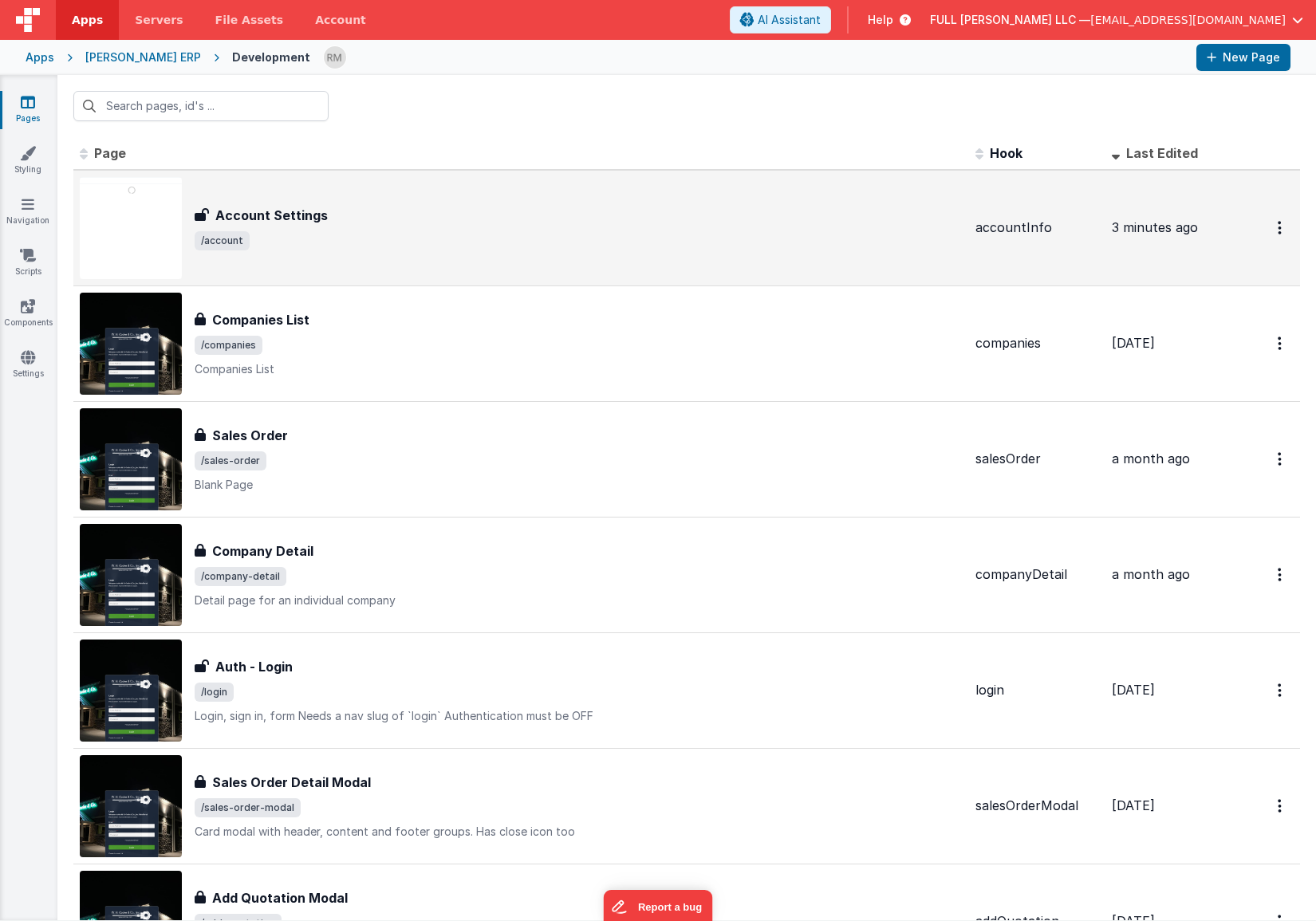
click at [629, 209] on div "Account Settings" at bounding box center [578, 215] width 768 height 19
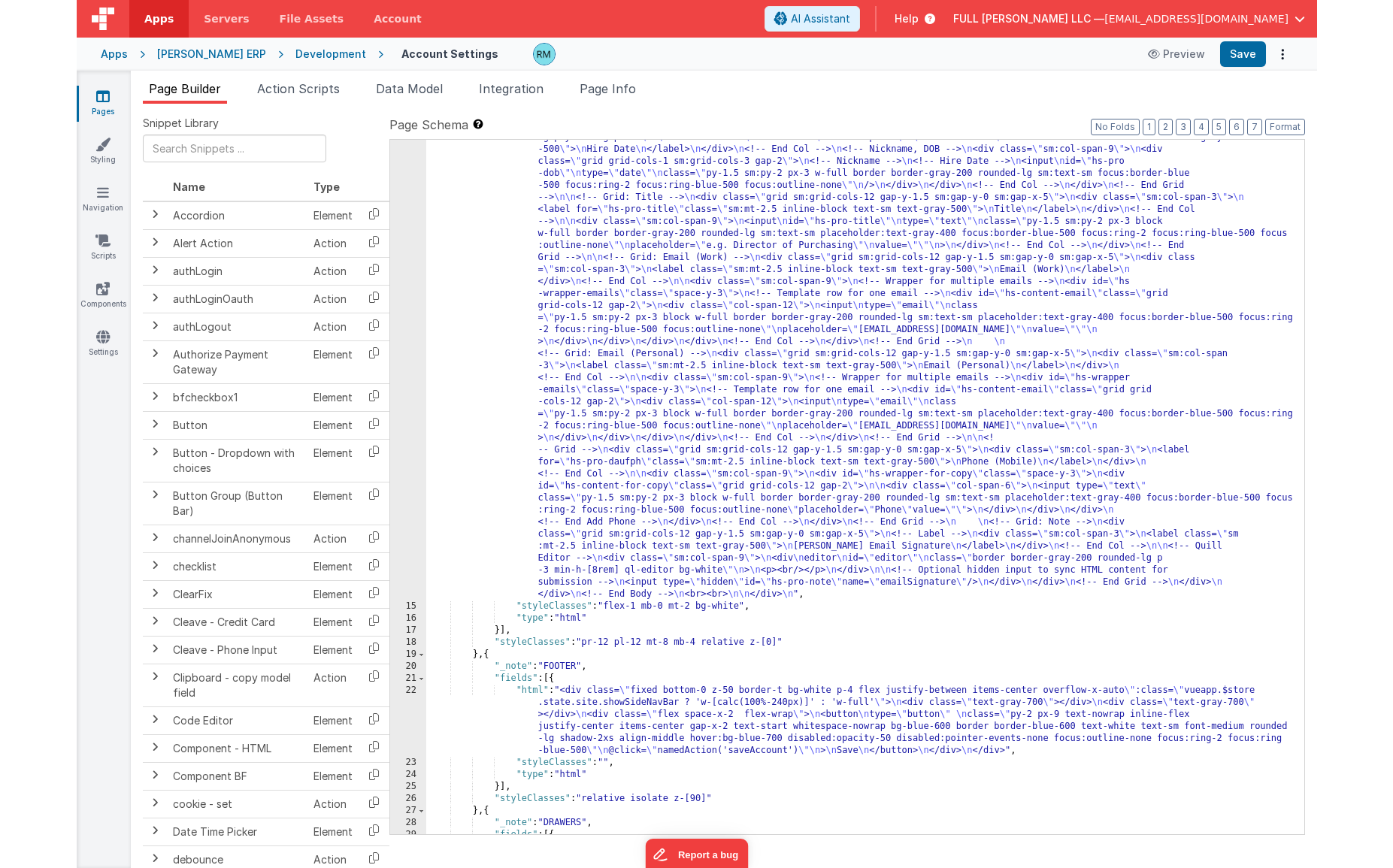
scroll to position [742, 0]
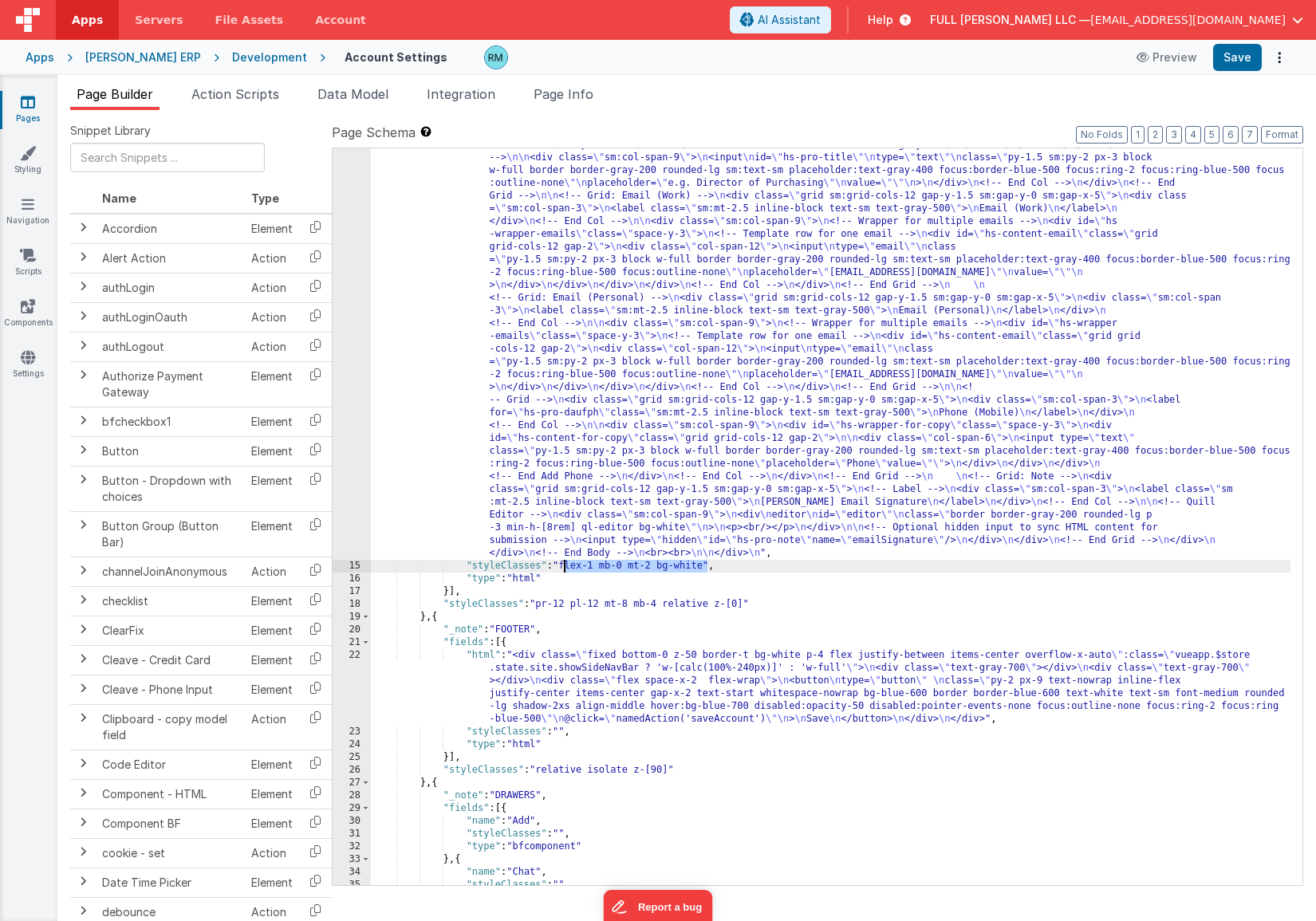
drag, startPoint x: 708, startPoint y: 567, endPoint x: 566, endPoint y: 566, distance: 142.0
click at [566, 566] on div ""html" : "<!-- Body --> \n <div class= \" overflow-y-auto [&::-webkit-scrollbar…" at bounding box center [830, 437] width 919 height 1745
drag, startPoint x: 1247, startPoint y: 59, endPoint x: 1238, endPoint y: 51, distance: 12.0
click at [1229, 59] on button "Save" at bounding box center [1238, 58] width 49 height 27
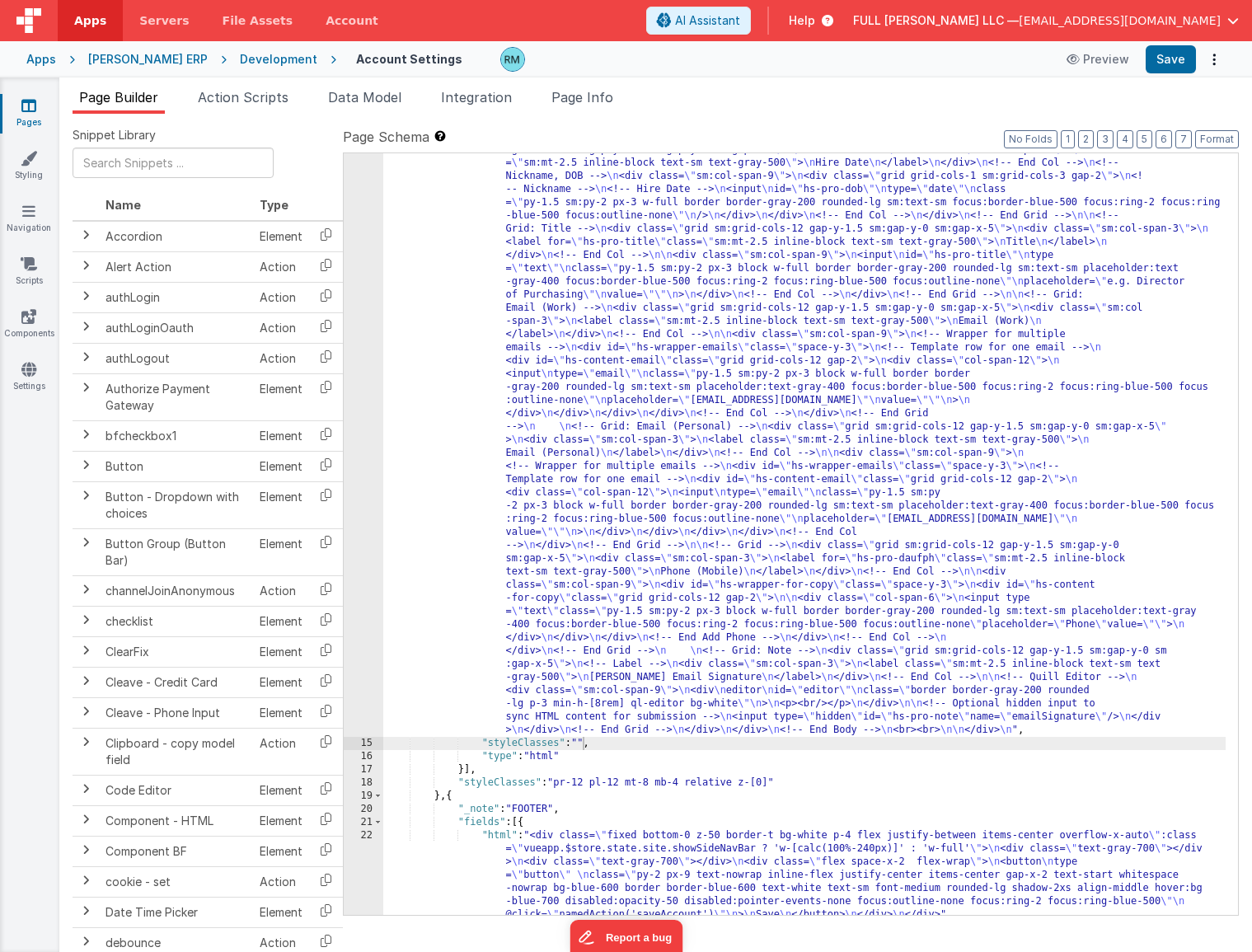
click at [581, 743] on div ""html" : "<!-- Body --> \n <div class= \" overflow-y-auto [&::-webkit-scrollbar…" at bounding box center [804, 570] width 842 height 2041
click at [1156, 65] on button "Save" at bounding box center [1171, 60] width 50 height 28
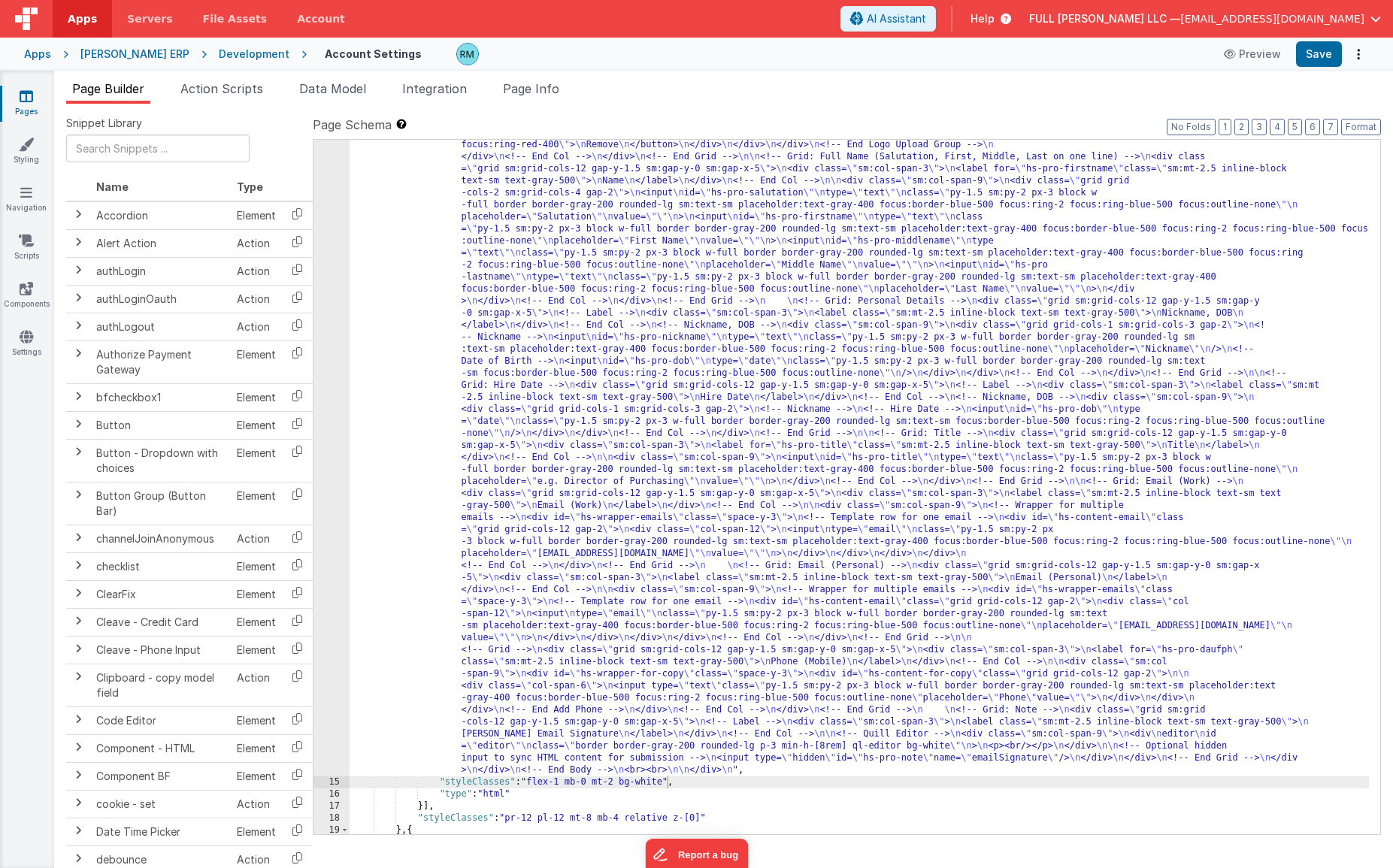
scroll to position [326, 0]
click at [824, 451] on div ""html" : "<!-- Body --> \n <div class= \" overflow-y-auto [&::-webkit-scrollbar…" at bounding box center [859, 739] width 1020 height 1488
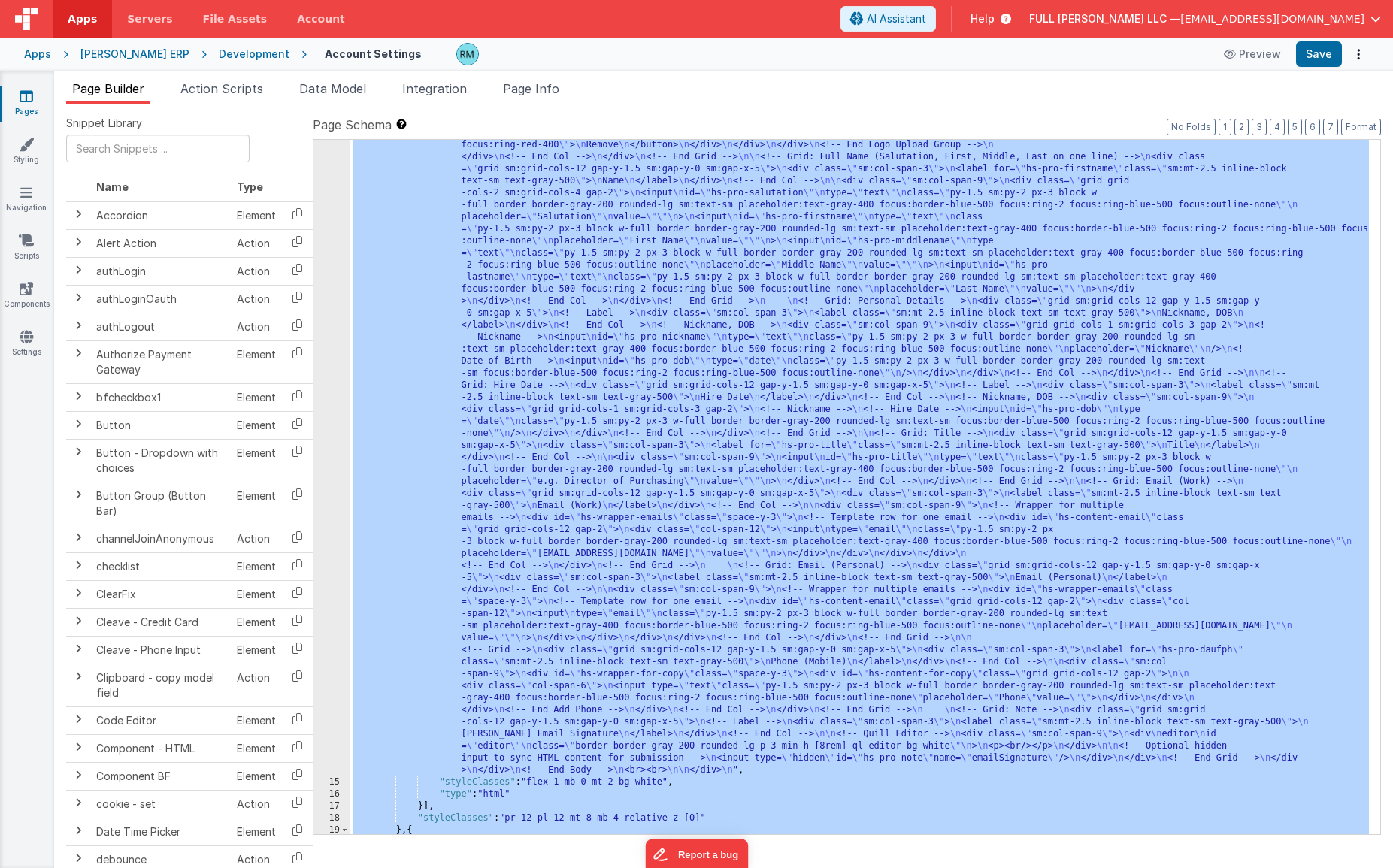
click at [792, 370] on div ""html" : "<!-- Body --> \n <div class= \" overflow-y-auto [&::-webkit-scrollbar…" at bounding box center [859, 739] width 1020 height 1488
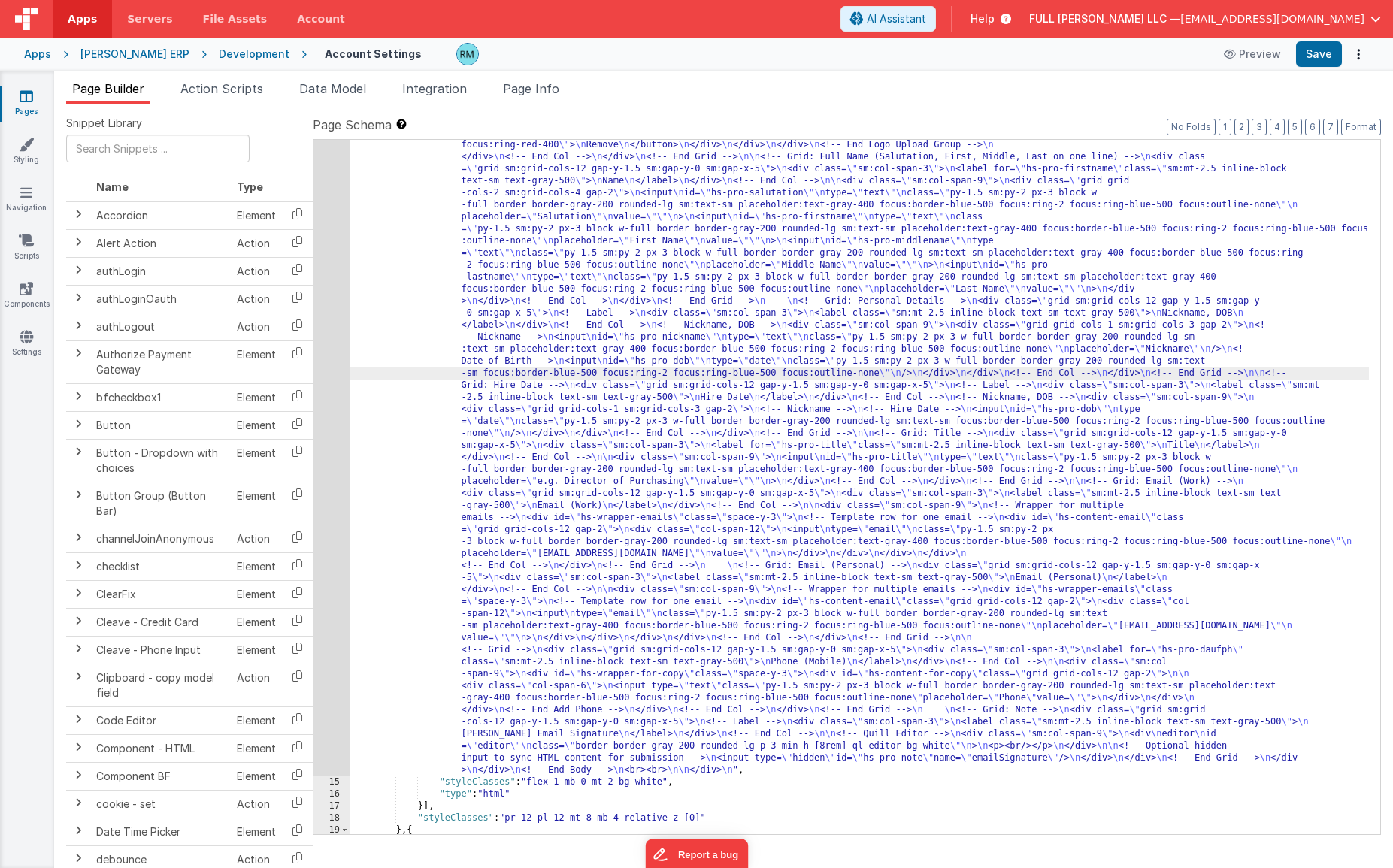
scroll to position [0, 0]
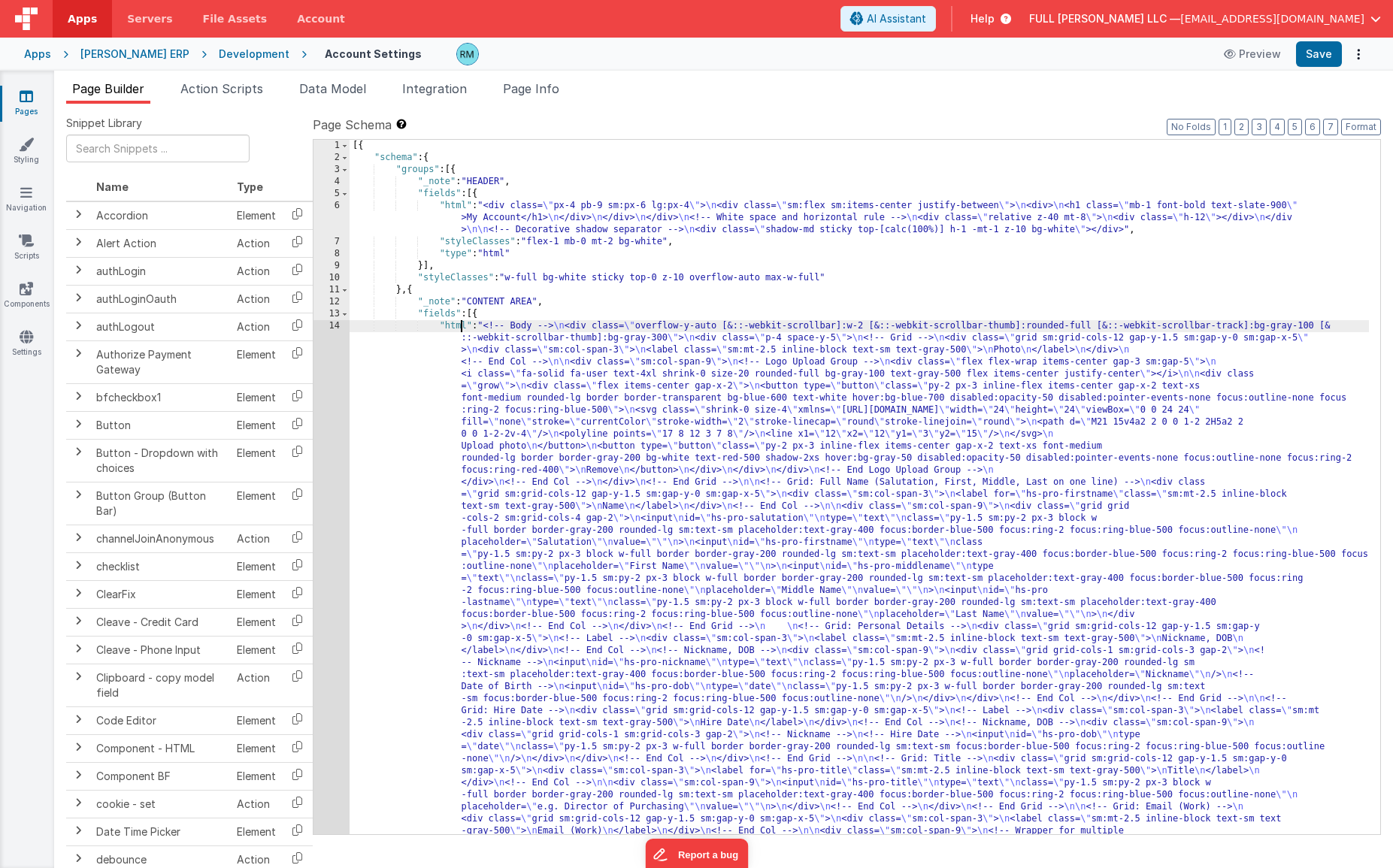
click at [461, 327] on div "[{ "schema" : { "groups" : [{ "_note" : "HEADER" , "fields" : [{ "html" : "<div…" at bounding box center [859, 883] width 1020 height 1488
click at [343, 324] on div "14" at bounding box center [332, 711] width 36 height 781
click at [338, 325] on div "14" at bounding box center [332, 711] width 36 height 781
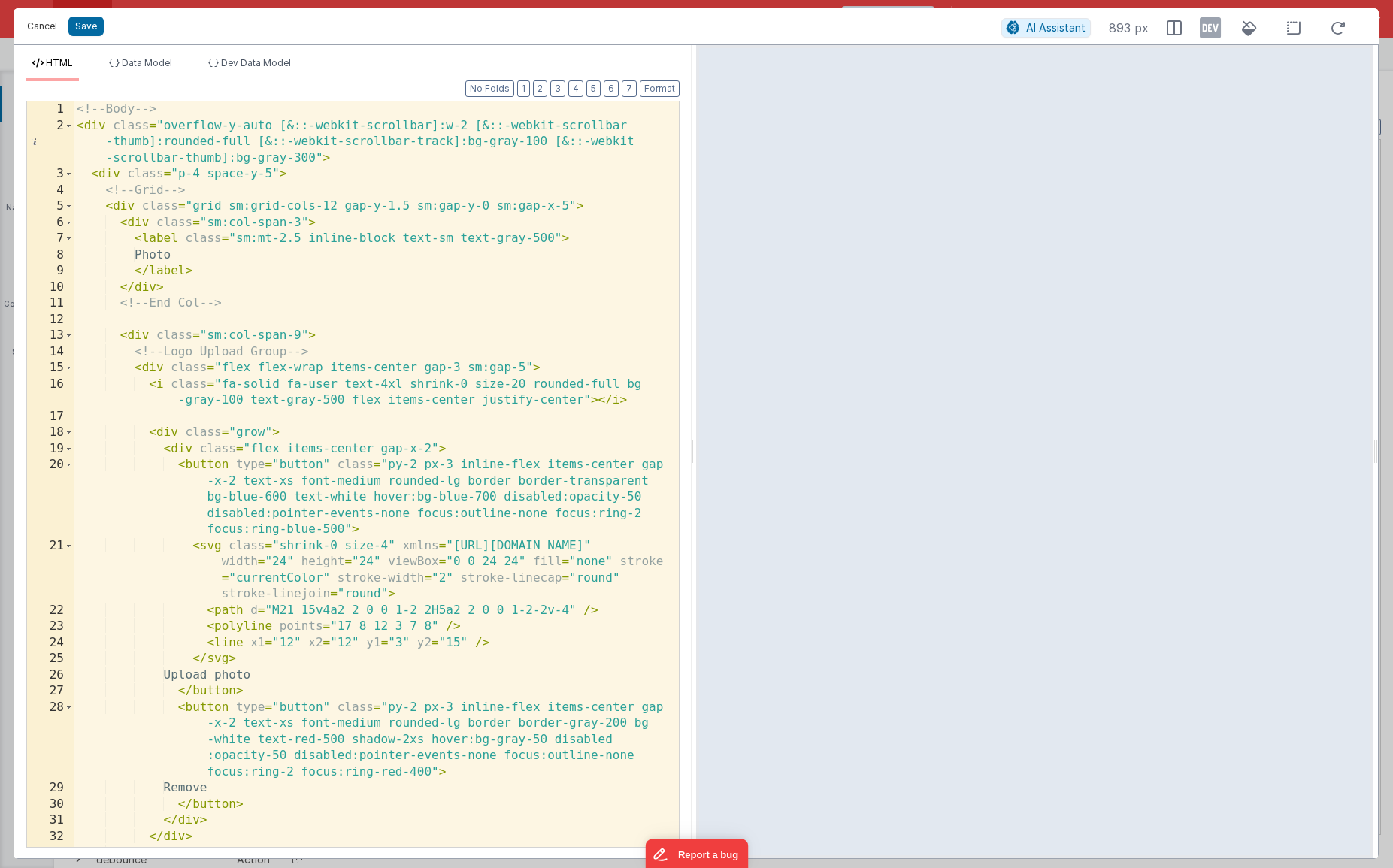
click at [38, 23] on button "Cancel" at bounding box center [42, 26] width 45 height 21
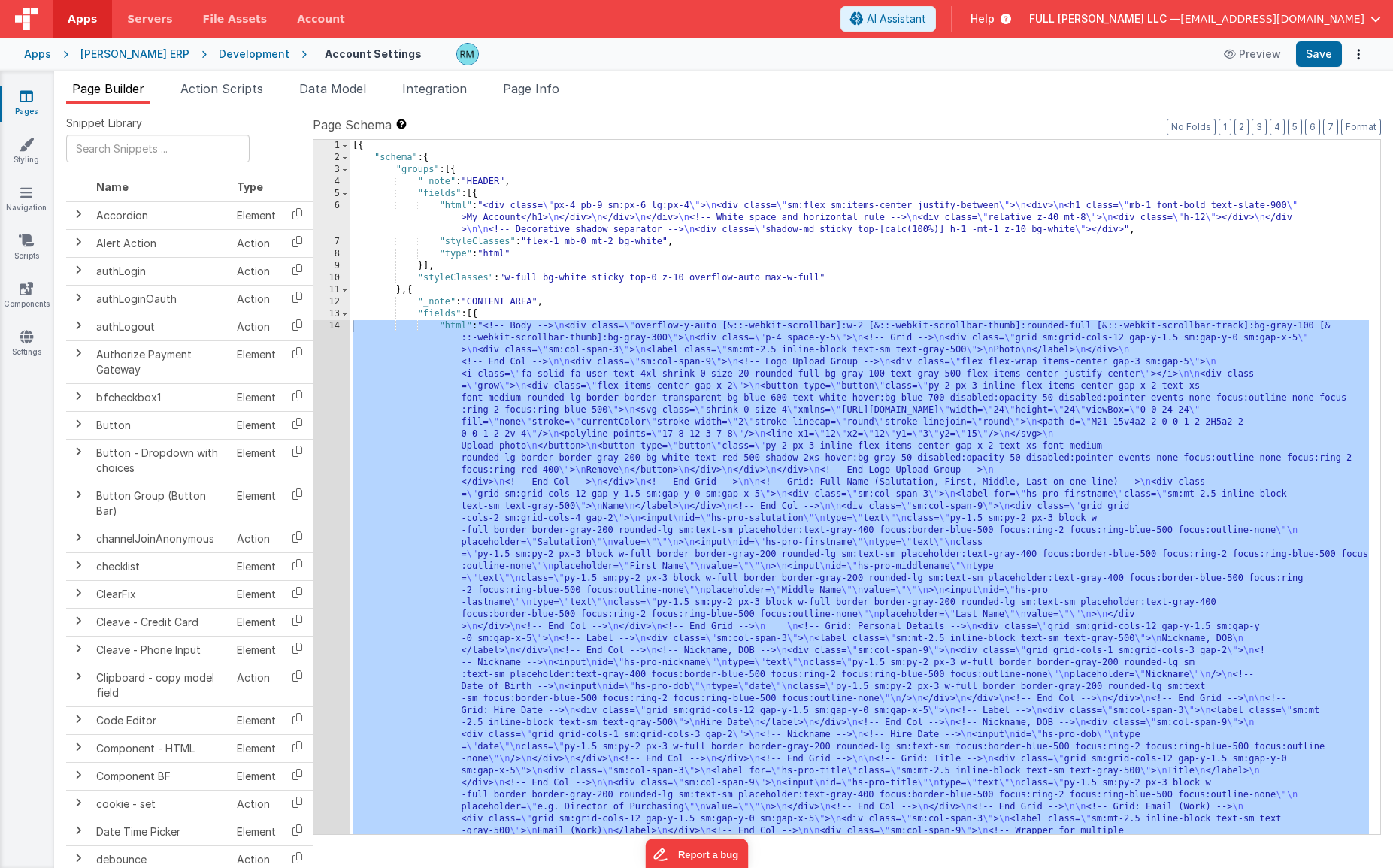
click at [963, 494] on div "[{ "schema" : { "groups" : [{ "_note" : "HEADER" , "fields" : [{ "html" : "<div…" at bounding box center [859, 883] width 1020 height 1488
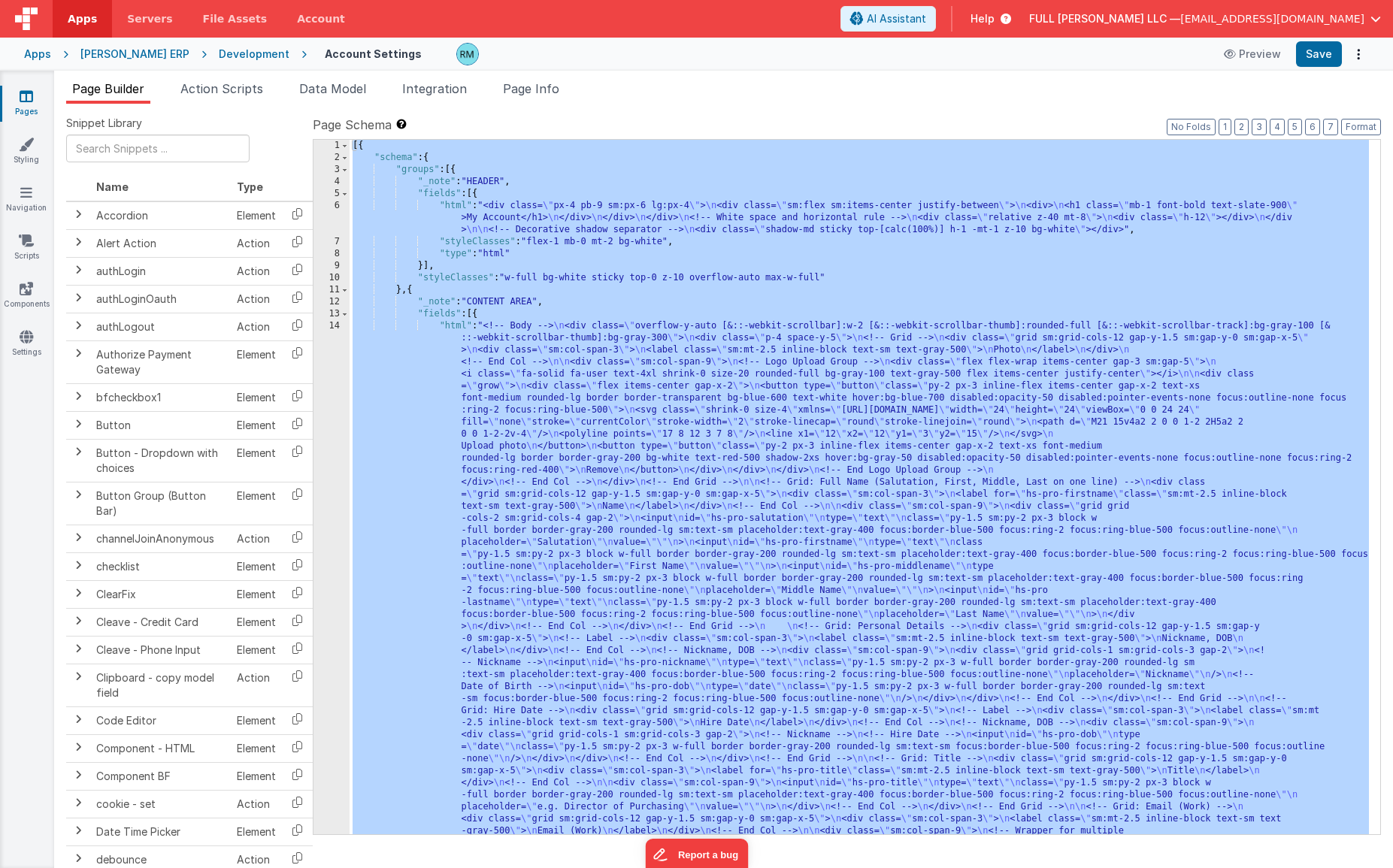
click at [817, 353] on div "[{ "schema" : { "groups" : [{ "_note" : "HEADER" , "fields" : [{ "html" : "<div…" at bounding box center [859, 883] width 1020 height 1488
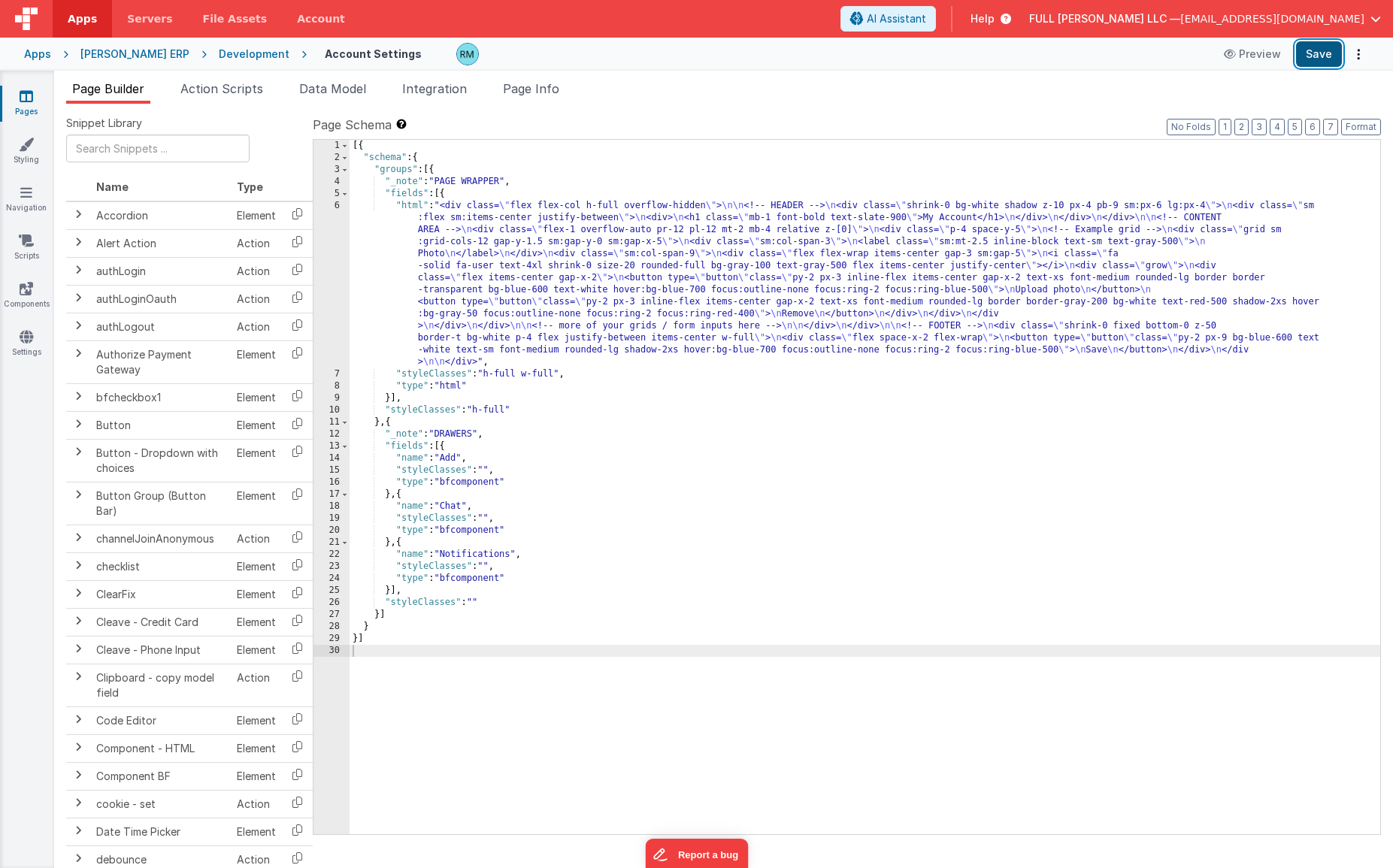
click at [1158, 60] on button "Save" at bounding box center [1319, 54] width 46 height 26
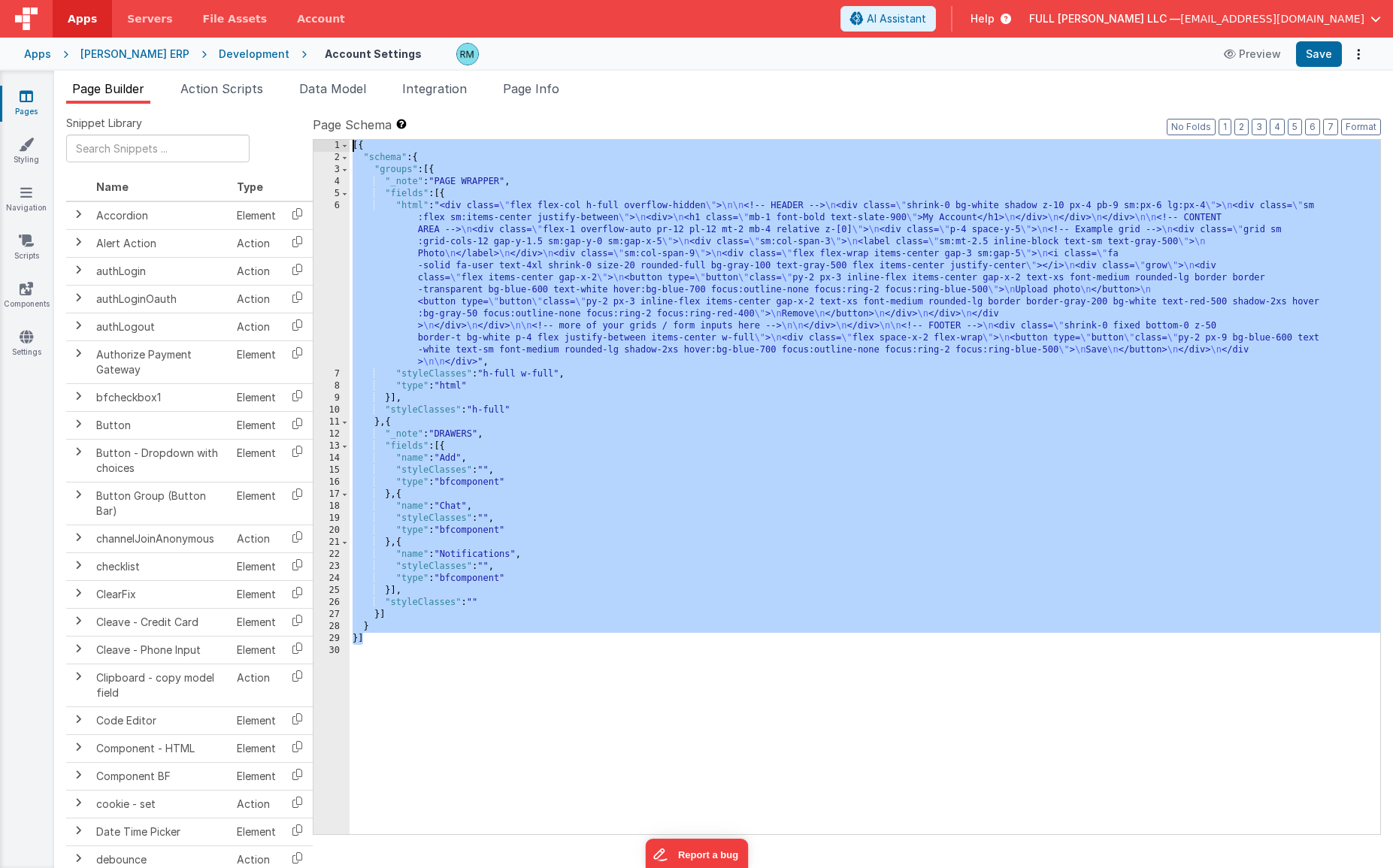
drag, startPoint x: 441, startPoint y: 633, endPoint x: 336, endPoint y: 145, distance: 499.2
click at [336, 145] on div "1 2 3 4 5 6 7 8 9 10 11 12 13 14 15 16 17 18 19 20 21 22 23 24 25 26 27 28 29 3…" at bounding box center [847, 487] width 1068 height 696
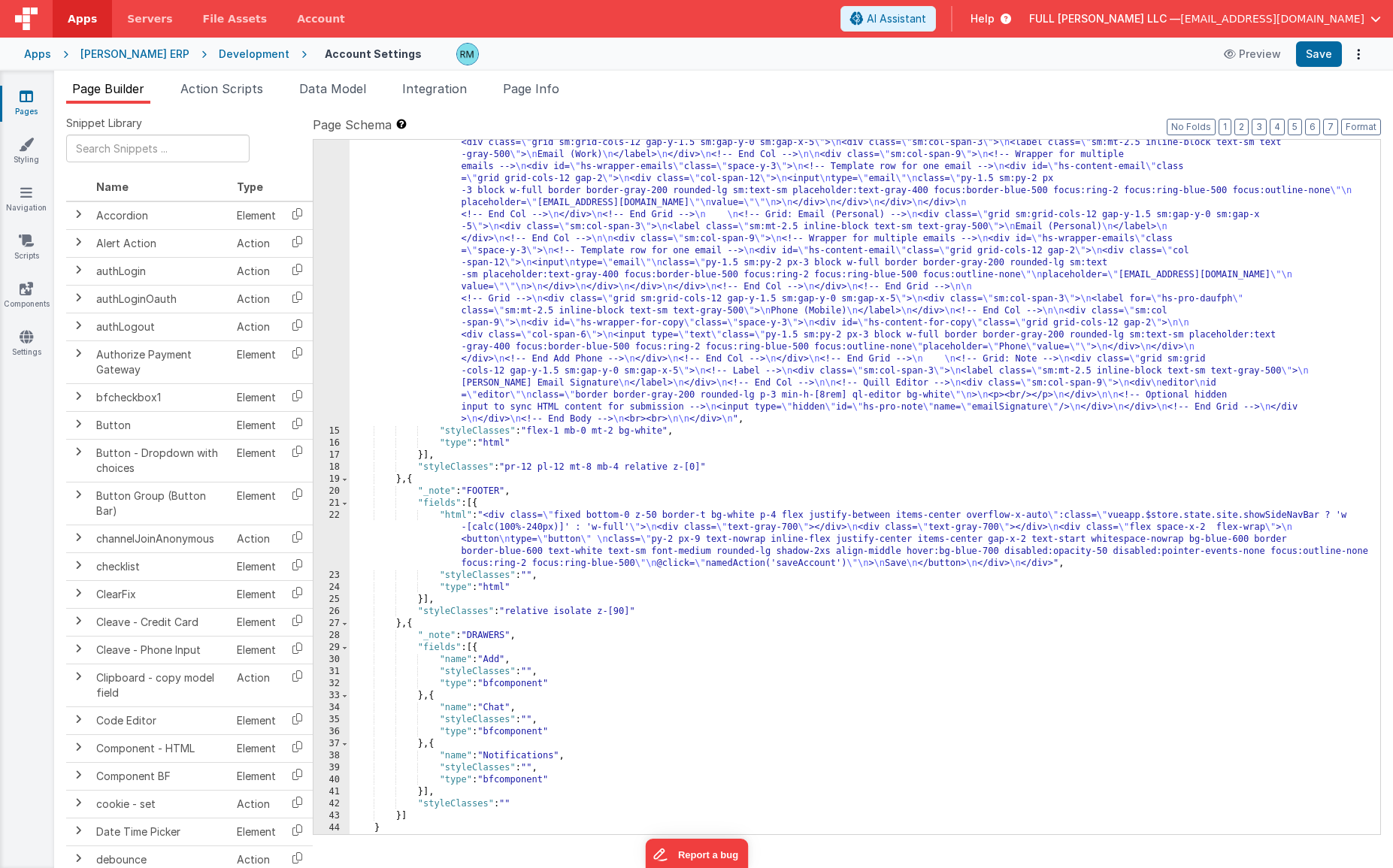
scroll to position [677, 0]
click at [1158, 62] on button "Save" at bounding box center [1319, 54] width 46 height 26
click at [1047, 458] on div ""html" : "<!-- Body --> \n <div class= \" overflow-y-auto [&::-webkit-scrollbar…" at bounding box center [859, 388] width 1020 height 1488
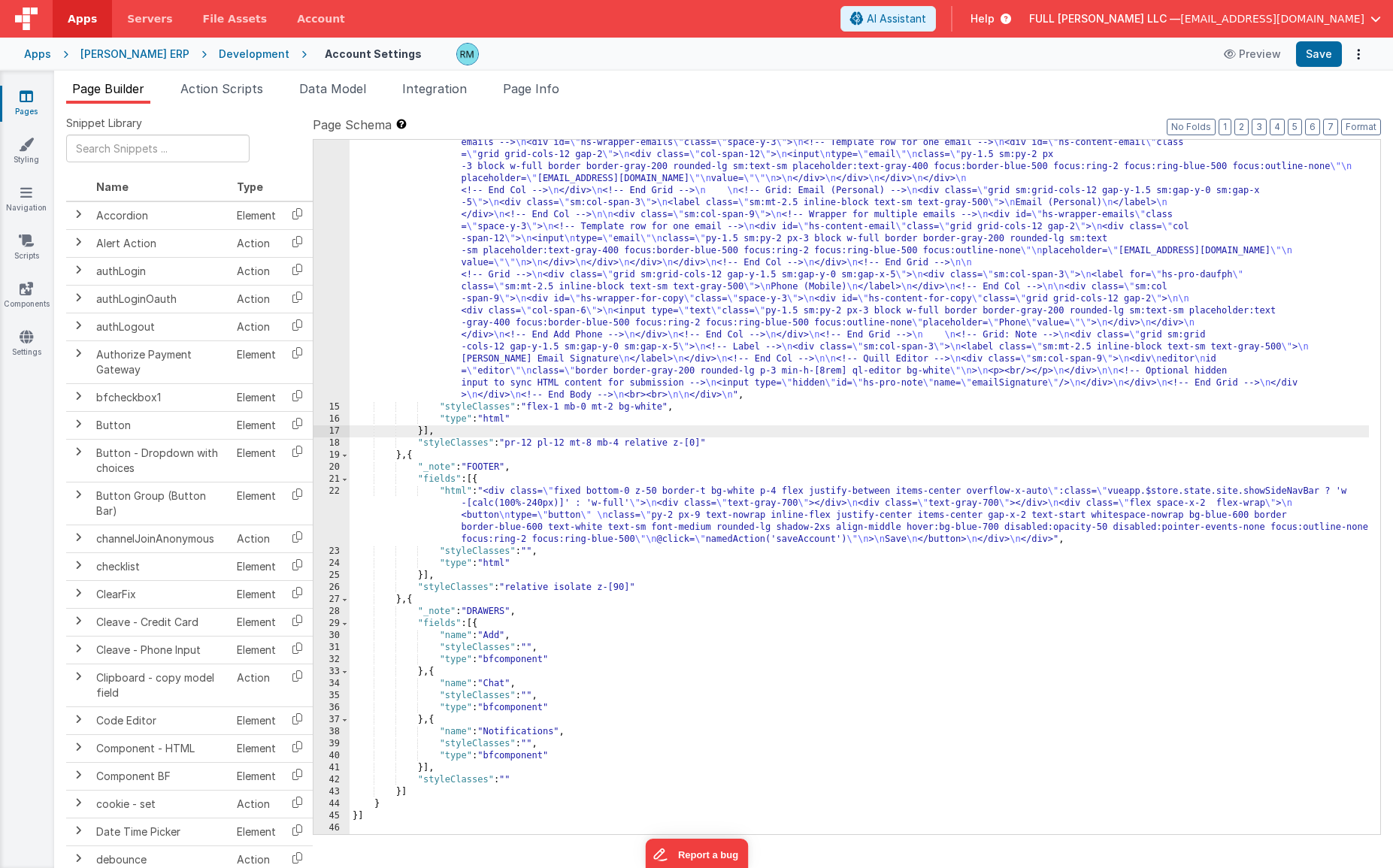
scroll to position [475, 0]
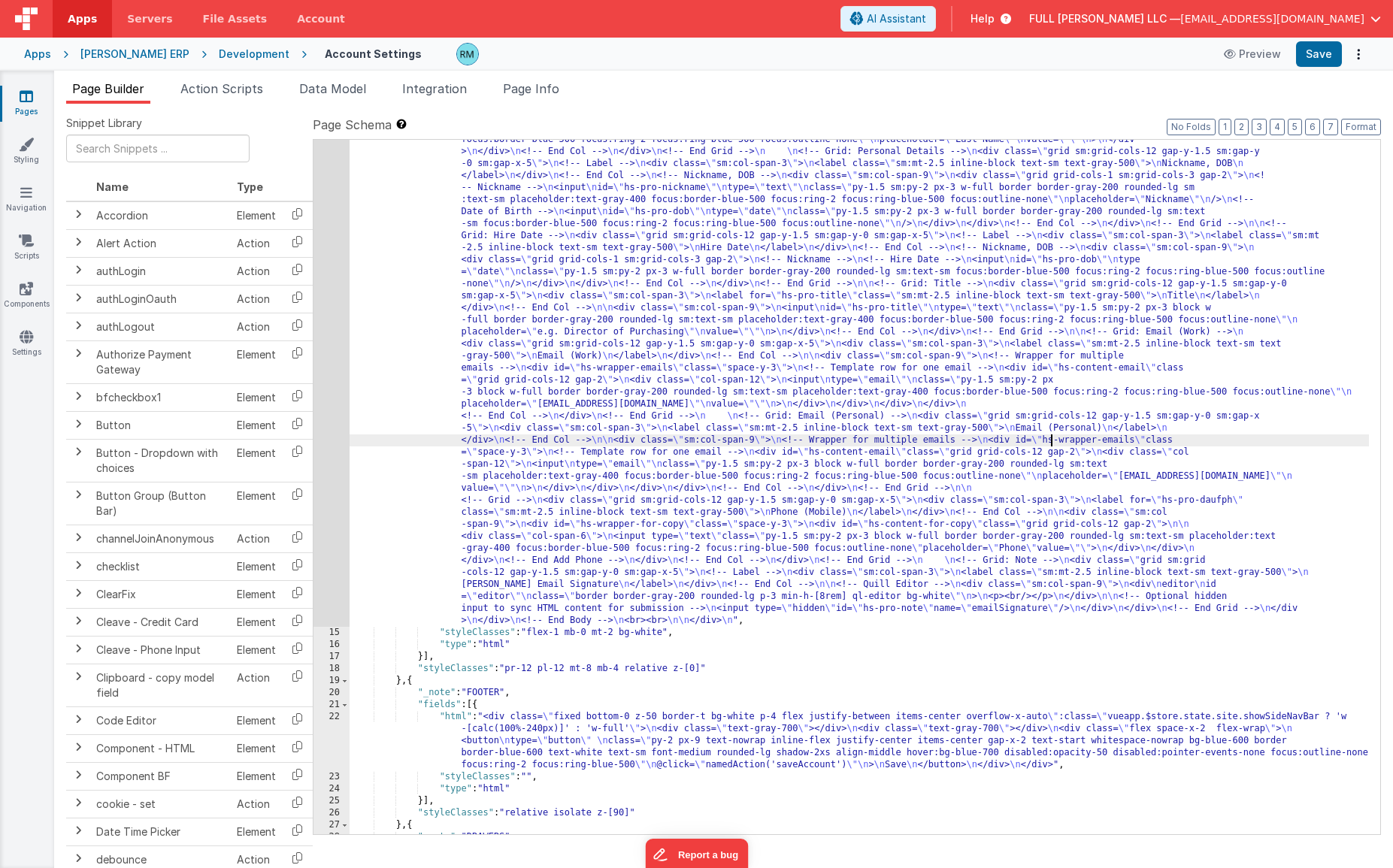
click at [1049, 434] on div ""html" : "<!-- Body --> \n <div class= \" overflow-y-auto [&::-webkit-scrollbar…" at bounding box center [859, 589] width 1020 height 1488
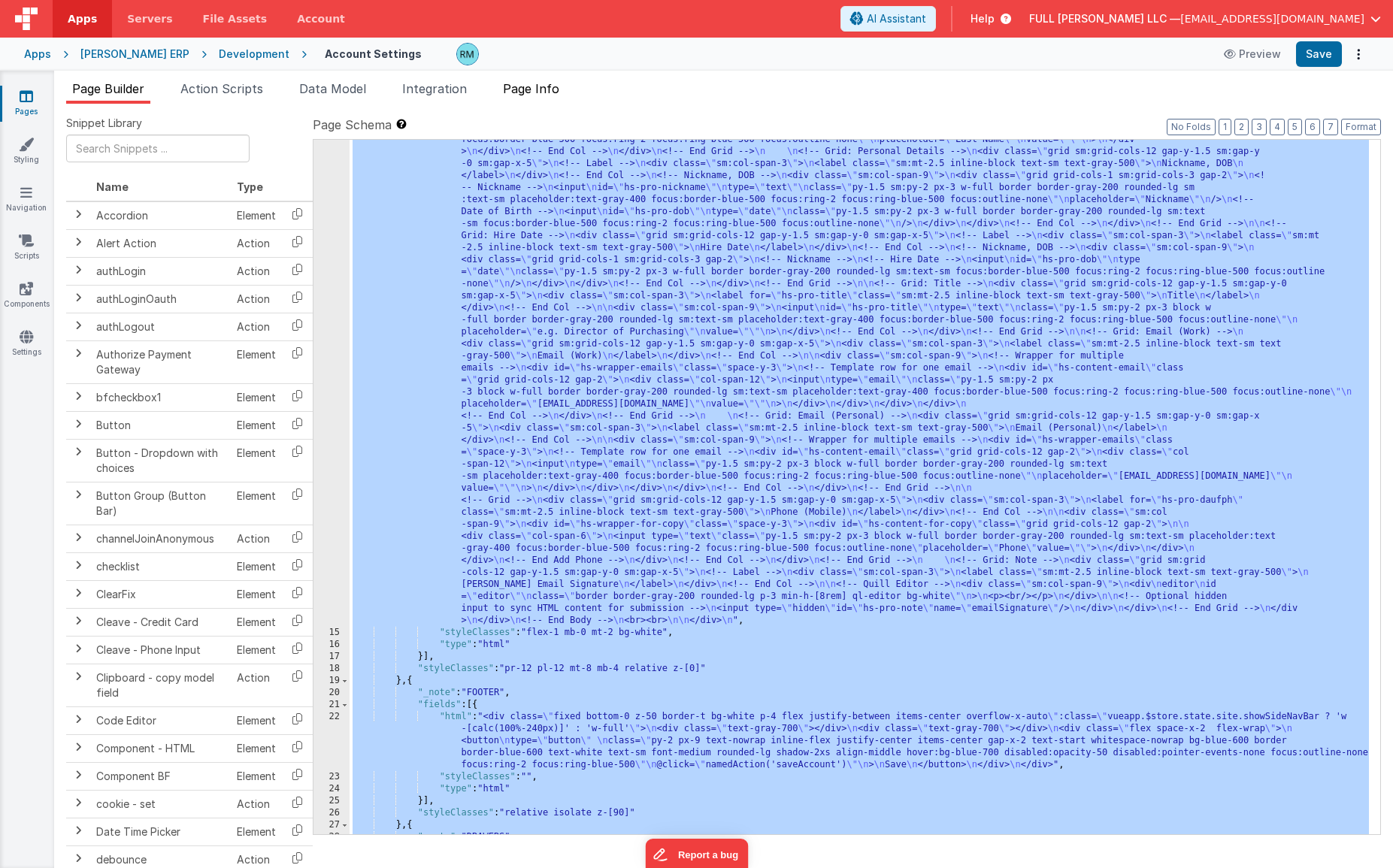
click at [548, 91] on span "Page Info" at bounding box center [531, 88] width 56 height 15
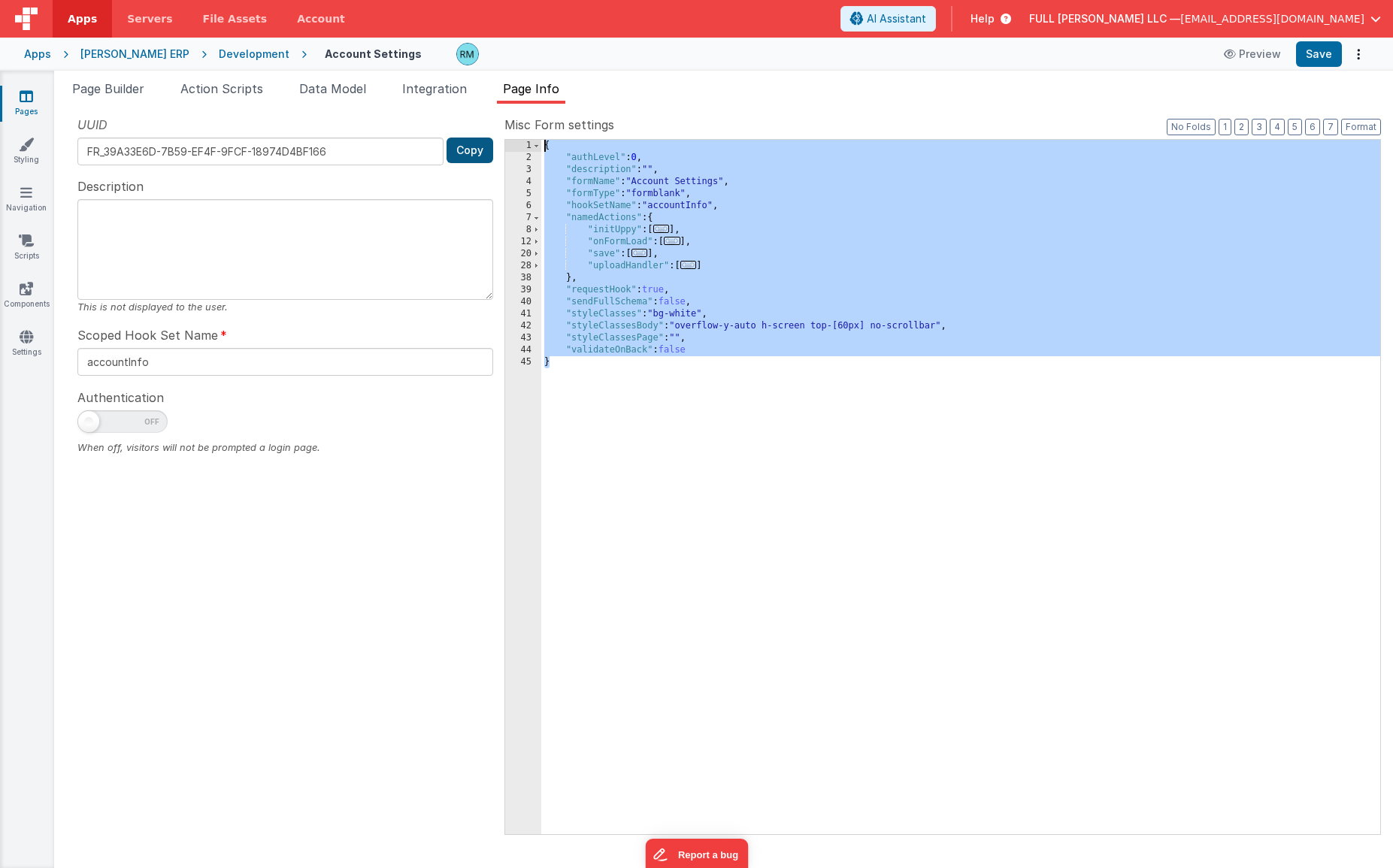
drag, startPoint x: 696, startPoint y: 441, endPoint x: 490, endPoint y: 143, distance: 362.3
click at [490, 143] on div "UUID FR_39A33E6D-7B59-EF4F-9FCF-18974D4BF166 Copy Description This is not displ…" at bounding box center [724, 474] width 1315 height 718
click at [102, 93] on span "Page Builder" at bounding box center [108, 88] width 72 height 15
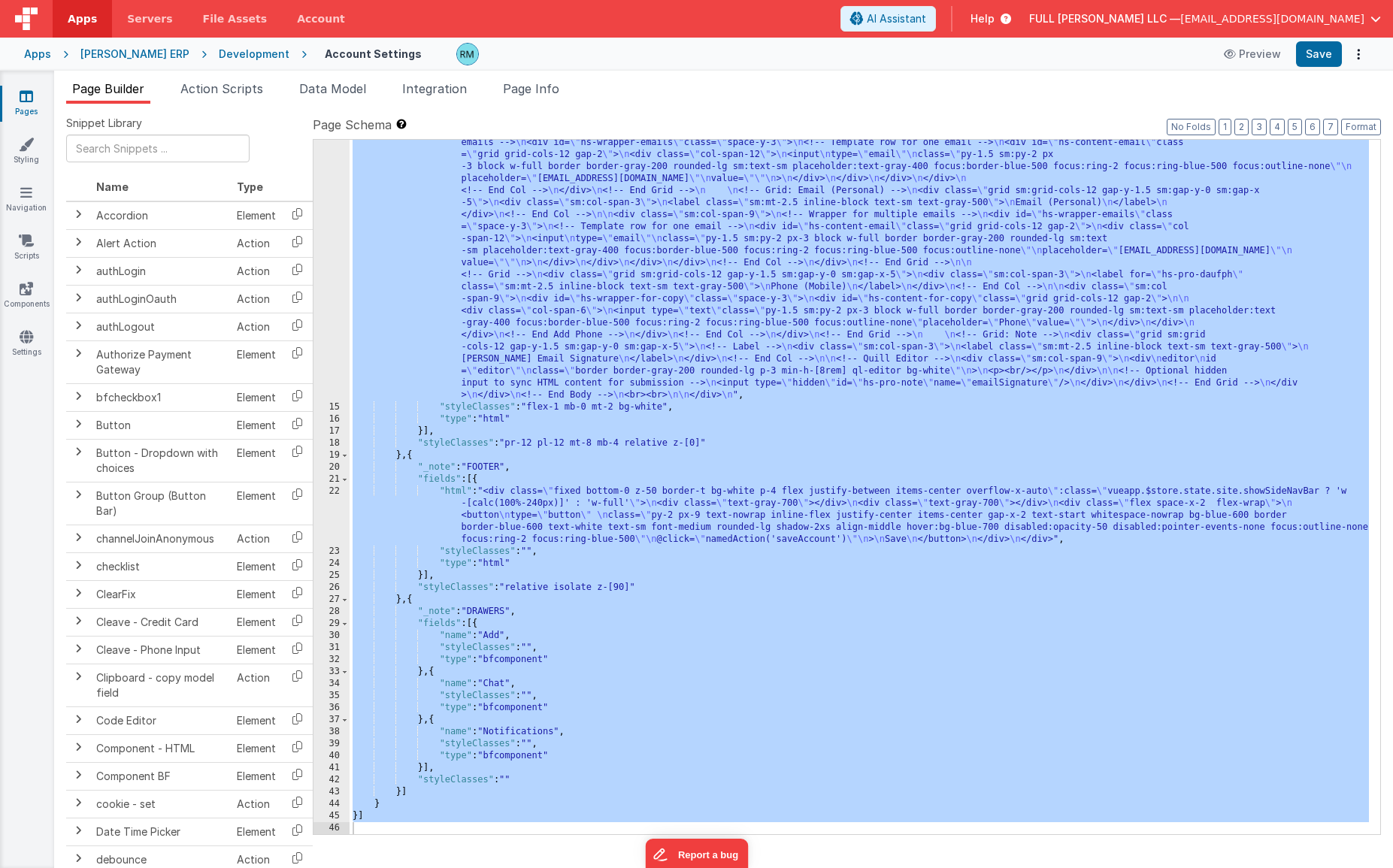
scroll to position [701, 0]
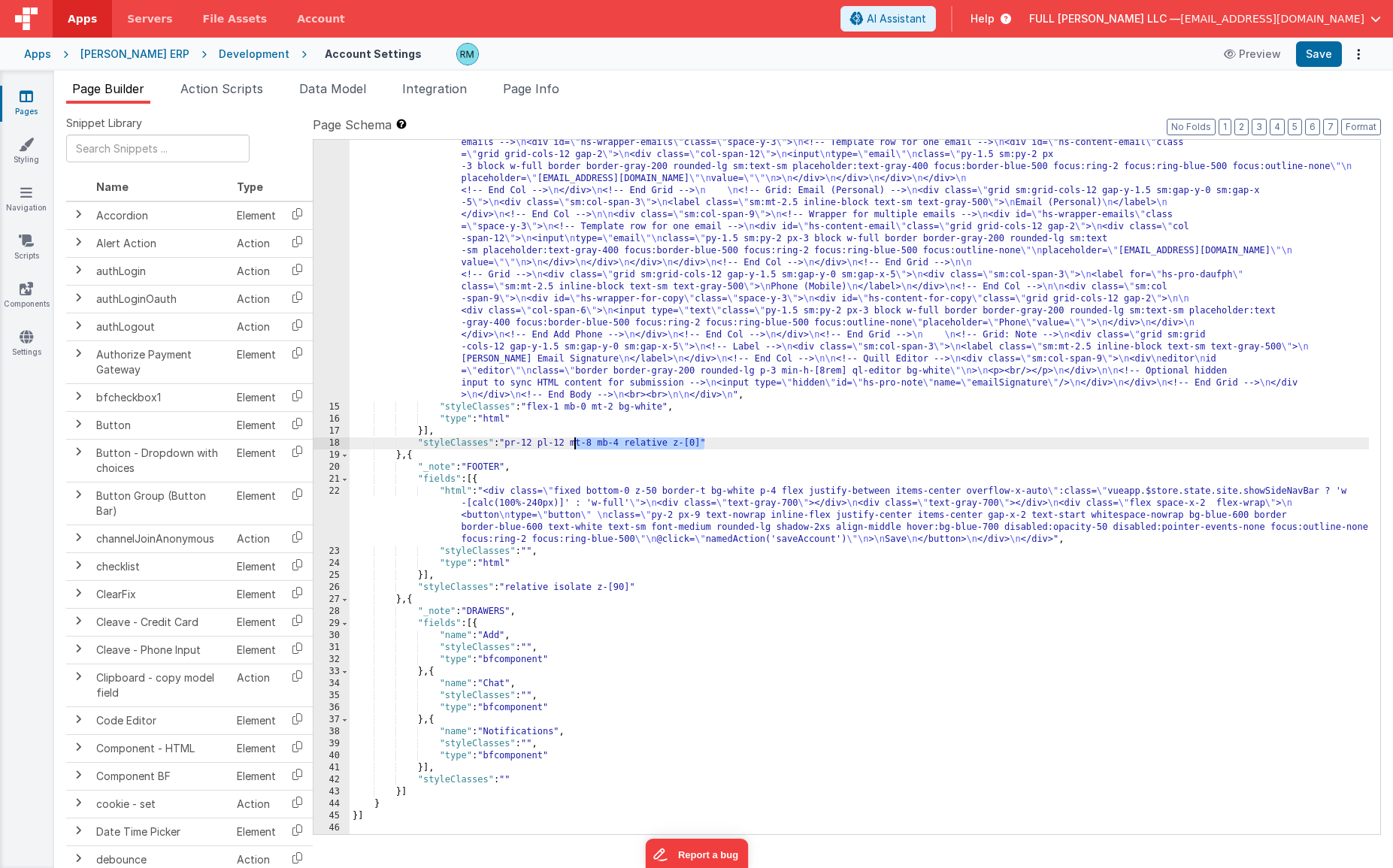
drag, startPoint x: 704, startPoint y: 444, endPoint x: 575, endPoint y: 442, distance: 129.0
click at [575, 442] on div ""html" : "<!-- Body --> \n <div class= \" overflow-y-auto [&::-webkit-scrollbar…" at bounding box center [859, 364] width 1020 height 1488
click at [1158, 62] on button "Save" at bounding box center [1319, 54] width 46 height 26
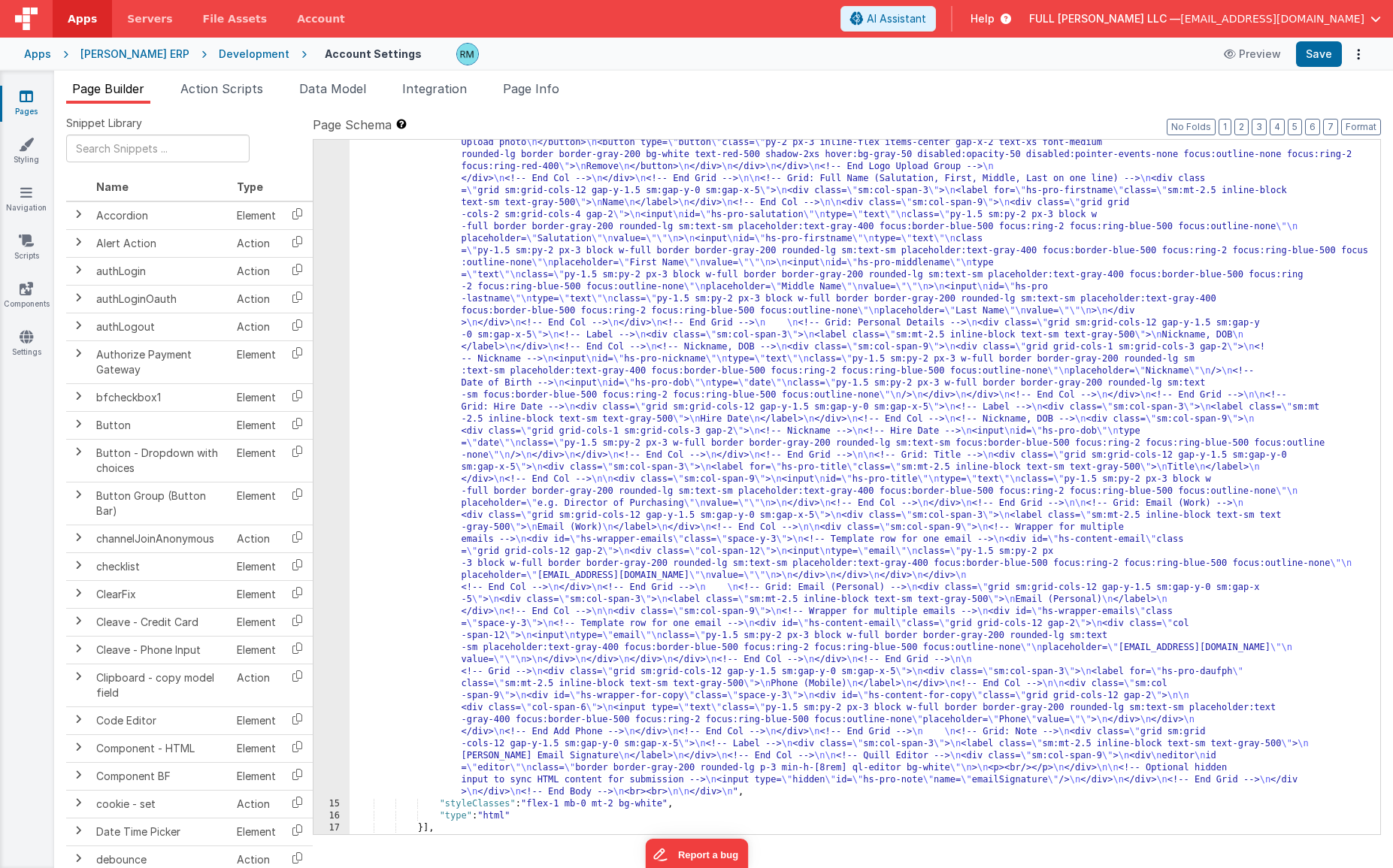
scroll to position [0, 0]
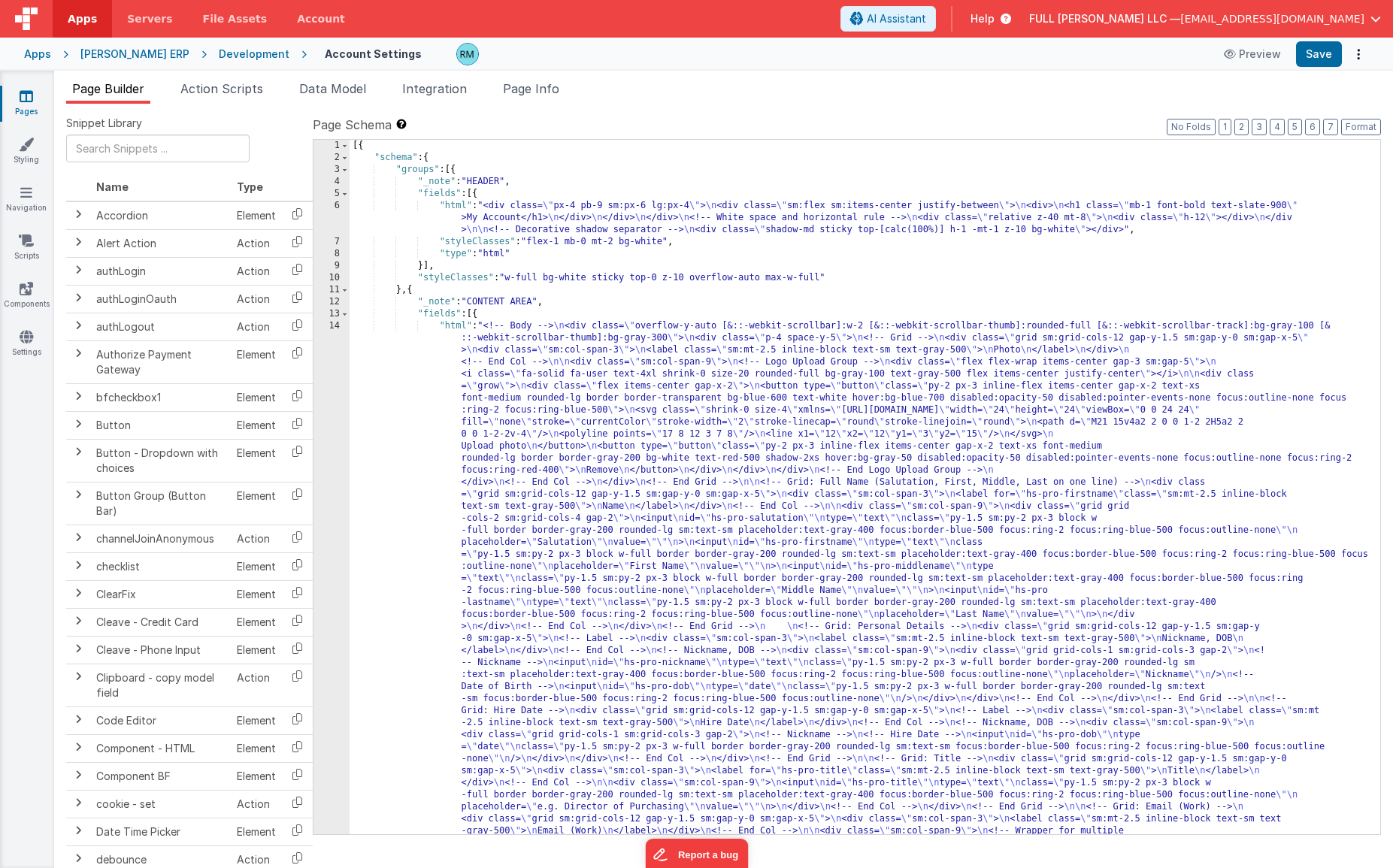
click at [452, 327] on div "[{ "schema" : { "groups" : [{ "_note" : "HEADER" , "fields" : [{ "html" : "<div…" at bounding box center [859, 883] width 1020 height 1488
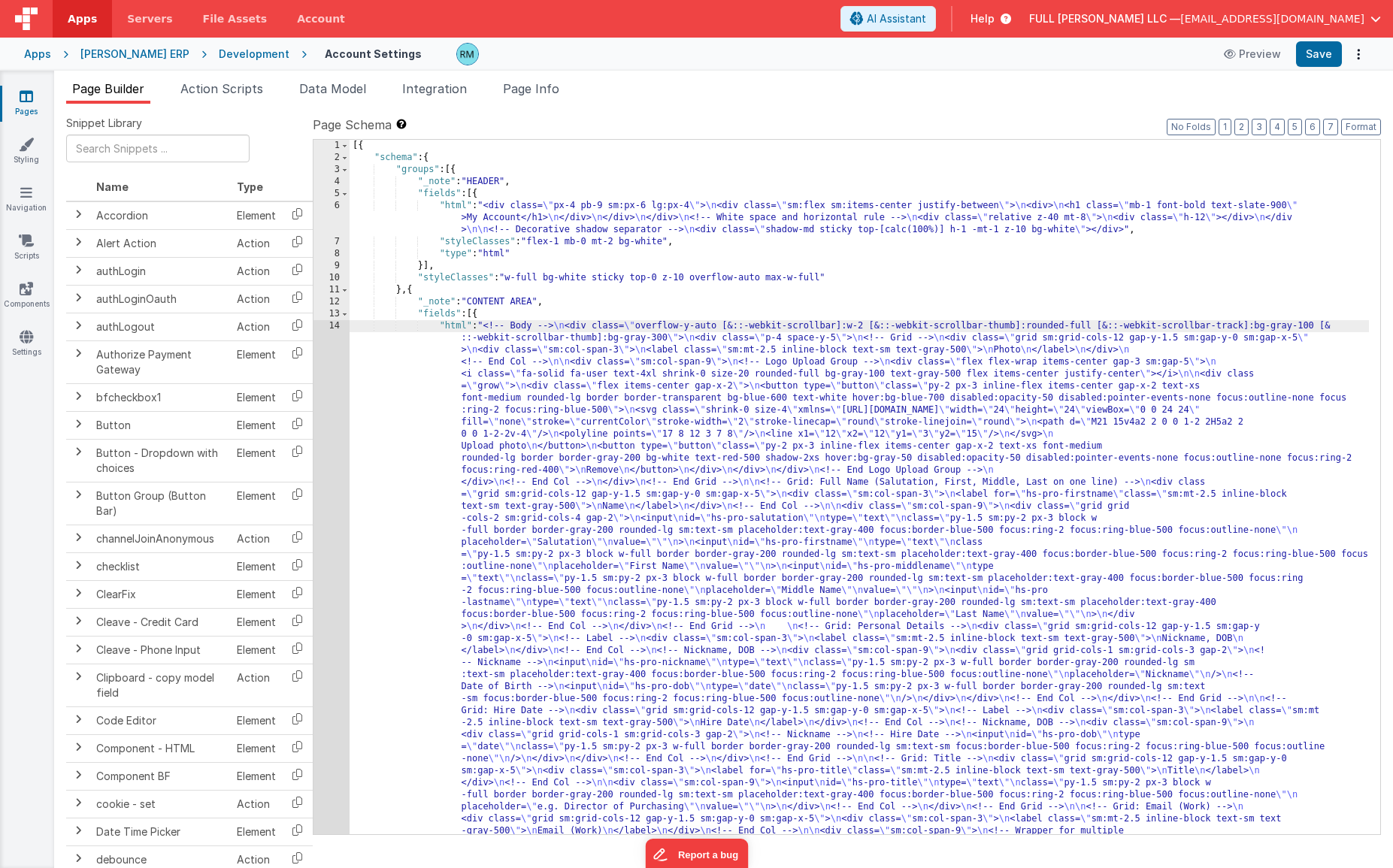
click at [329, 327] on div "14" at bounding box center [332, 711] width 36 height 781
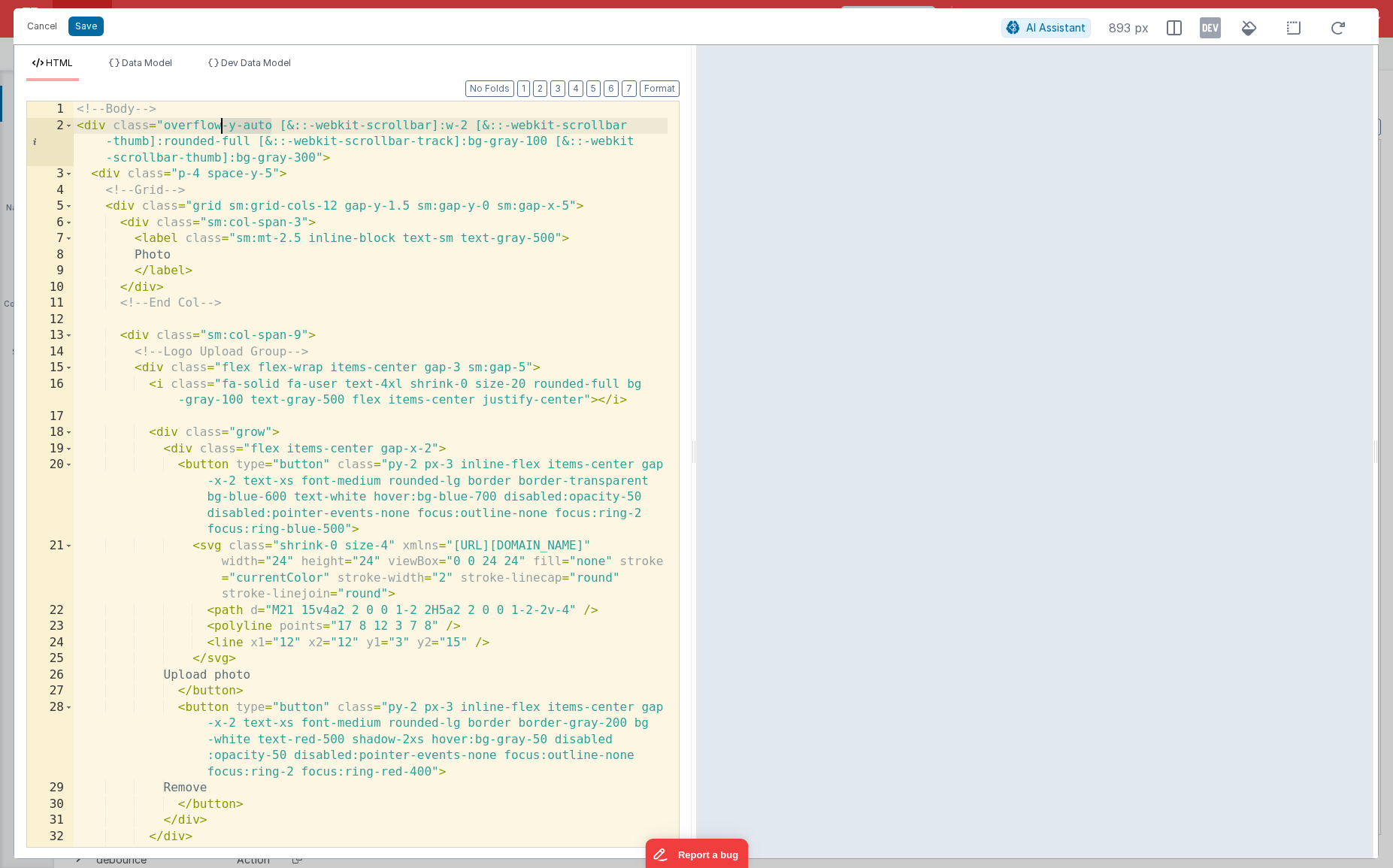
drag, startPoint x: 275, startPoint y: 128, endPoint x: 220, endPoint y: 120, distance: 55.6
click at [220, 120] on div "<!-- Body --> < div class = "overflow-y-auto [&::-webkit-scrollbar]:w-2 [&::-we…" at bounding box center [371, 490] width 594 height 778
drag, startPoint x: 439, startPoint y: 127, endPoint x: 166, endPoint y: 124, distance: 273.0
click at [166, 124] on div "<!-- Body --> < div class = "overflow-y-auto [&::-webkit-scrollbar]:w-2 [&::-we…" at bounding box center [371, 490] width 594 height 778
drag, startPoint x: 467, startPoint y: 128, endPoint x: 165, endPoint y: 126, distance: 302.0
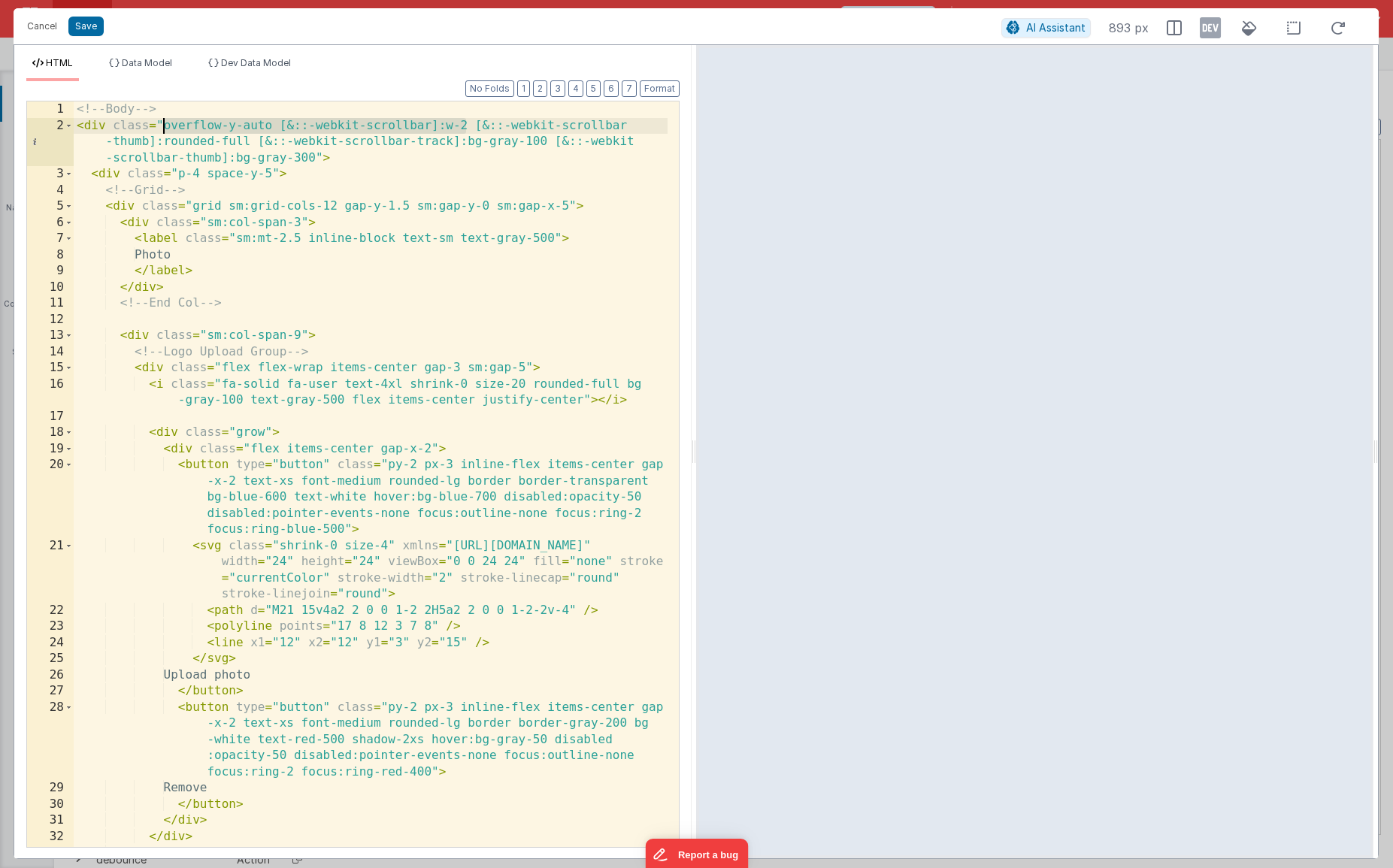
click at [165, 126] on div "<!-- Body --> < div class = "overflow-y-auto [&::-webkit-scrollbar]:w-2 [&::-we…" at bounding box center [371, 490] width 594 height 778
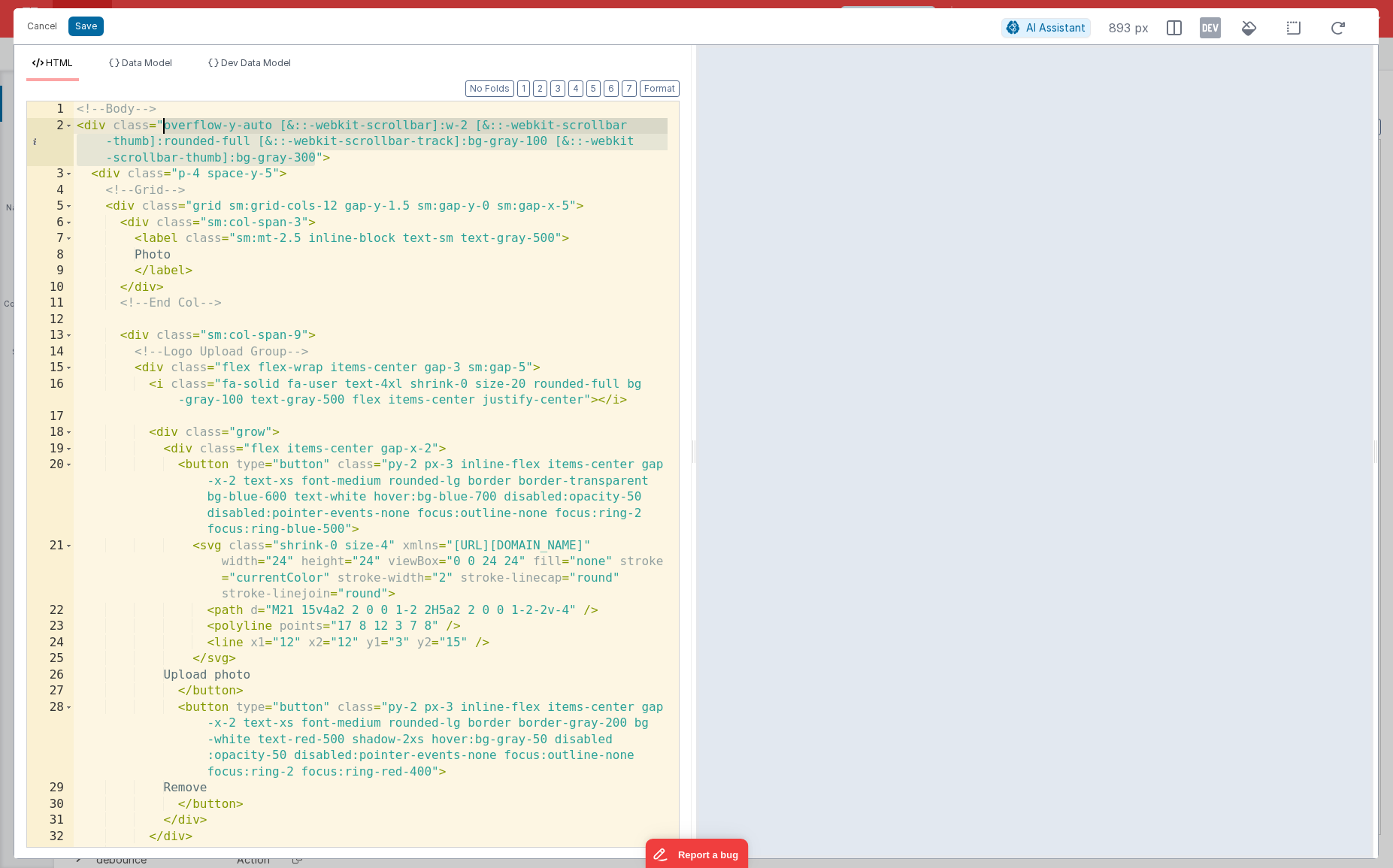
drag, startPoint x: 313, startPoint y: 159, endPoint x: 165, endPoint y: 128, distance: 151.2
click at [165, 128] on div "<!-- Body --> < div class = "overflow-y-auto [&::-webkit-scrollbar]:w-2 [&::-we…" at bounding box center [371, 490] width 594 height 778
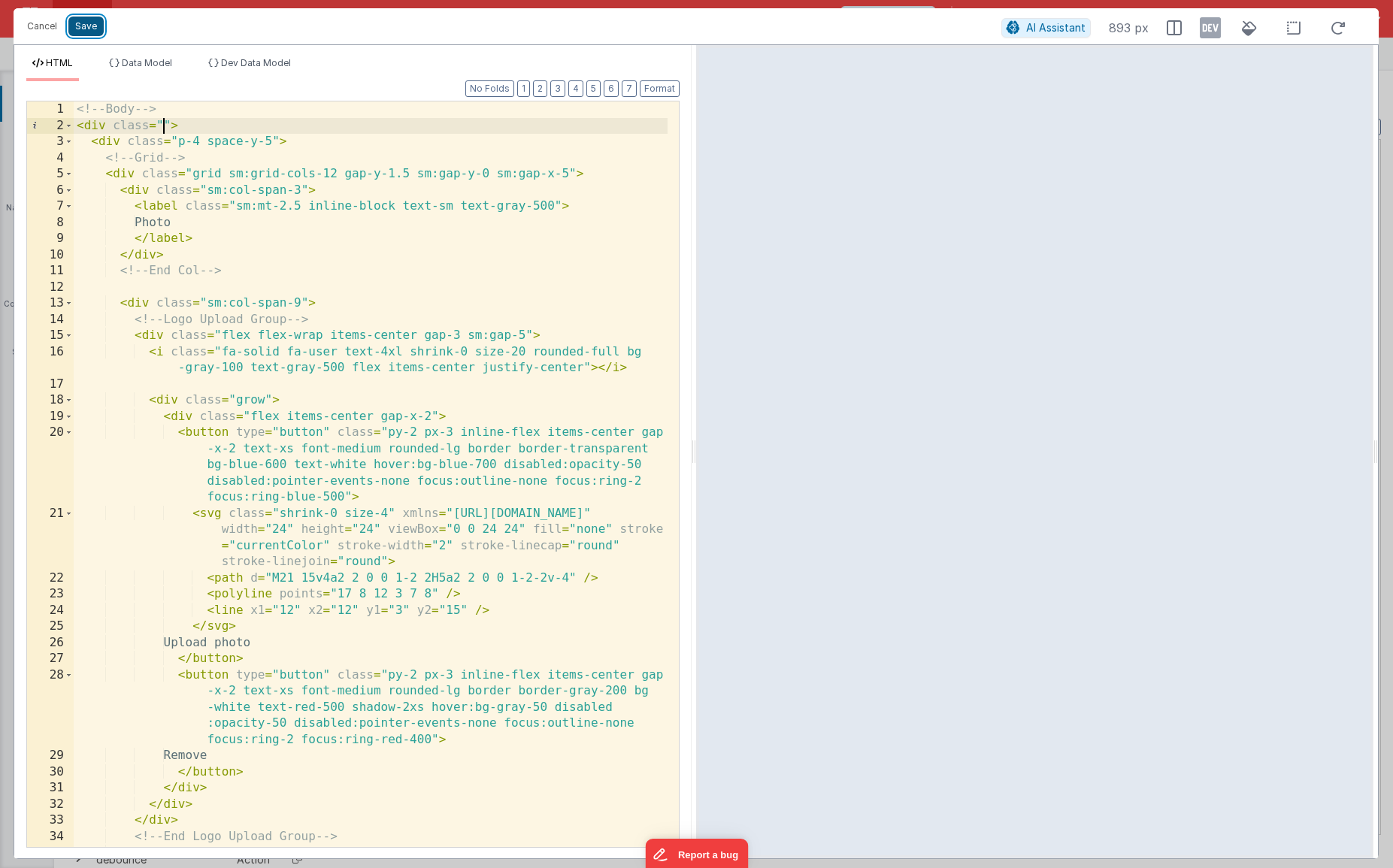
click at [95, 31] on button "Save" at bounding box center [86, 26] width 36 height 20
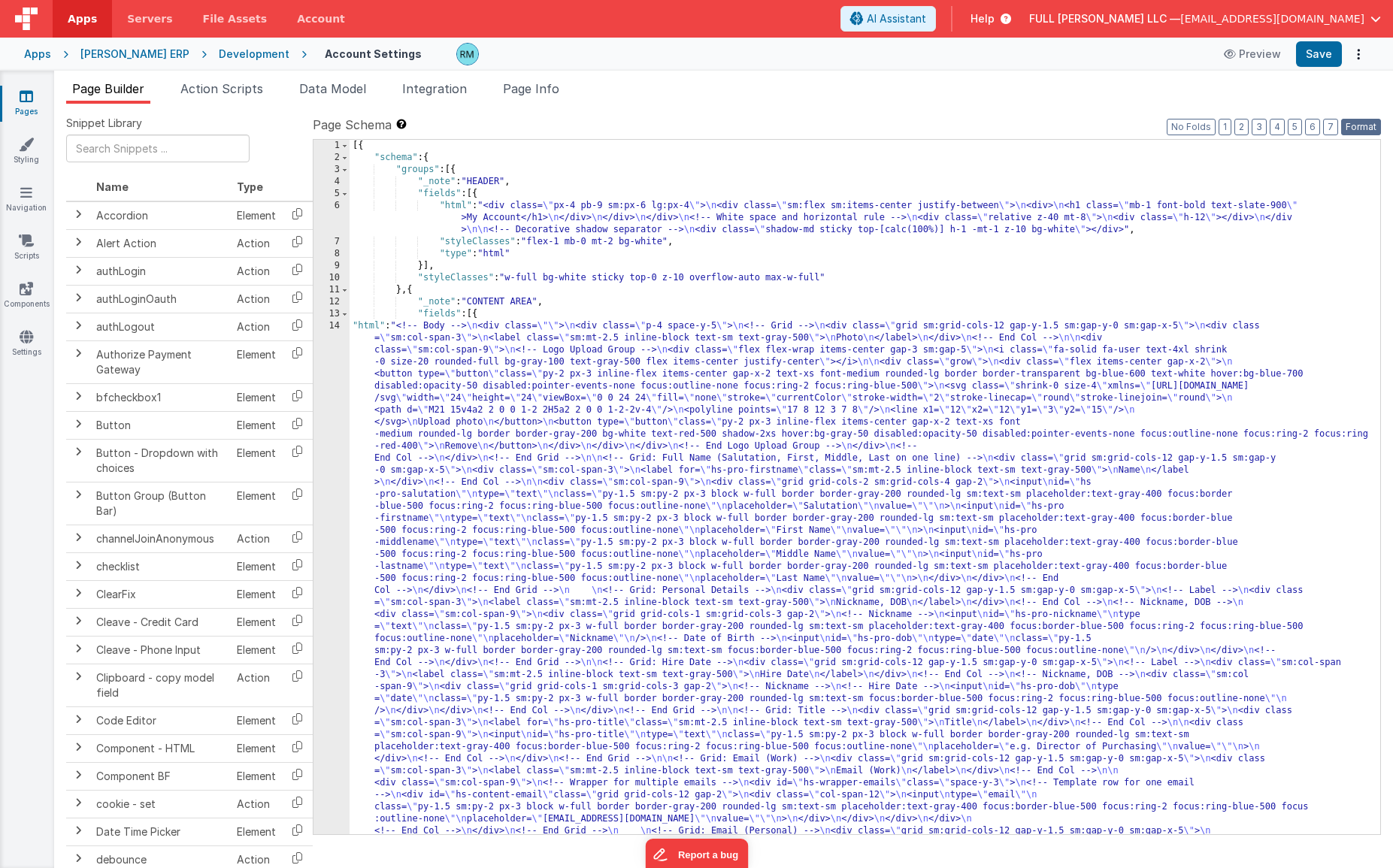
click at [1158, 122] on button "Format" at bounding box center [1361, 127] width 40 height 16
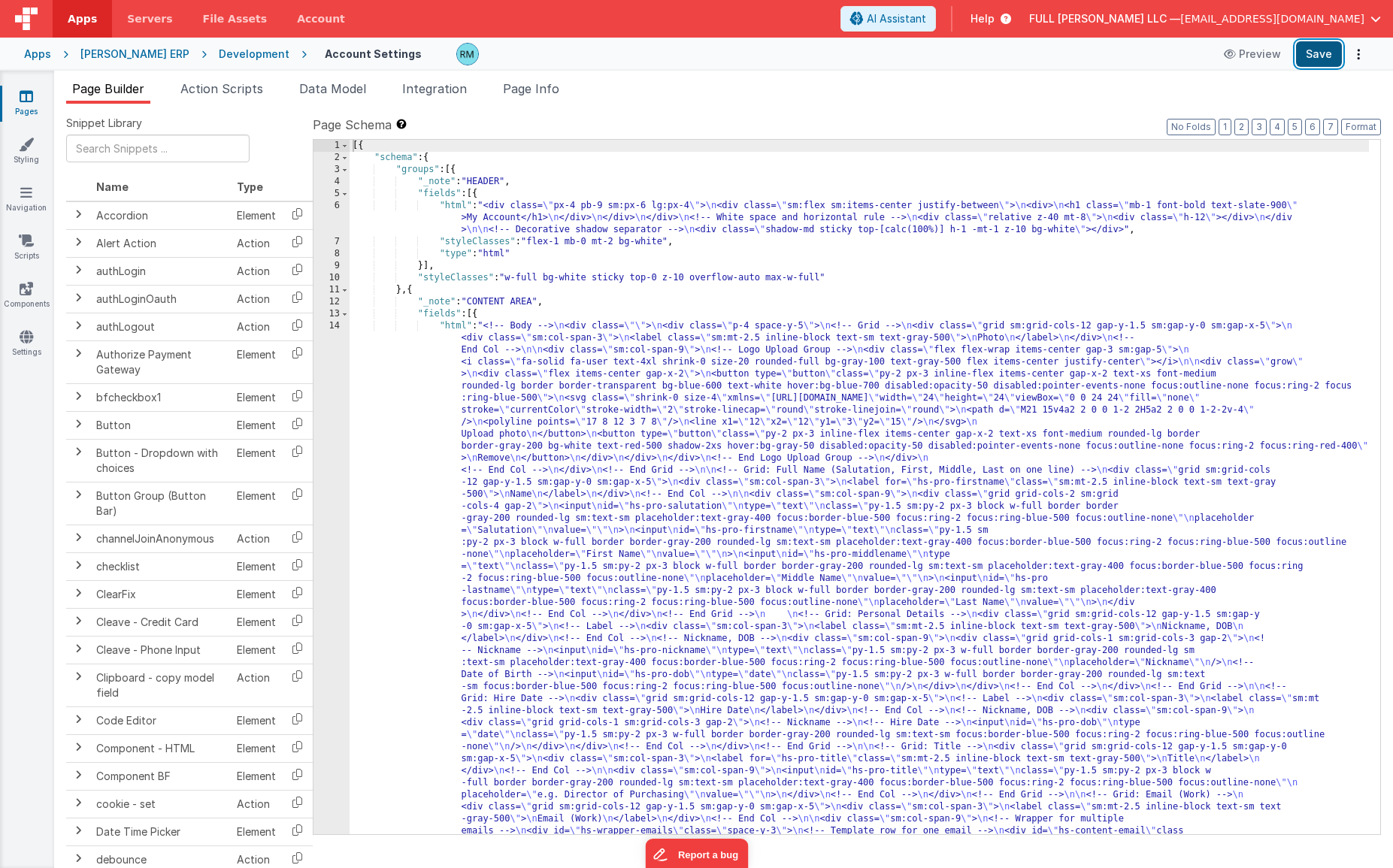
click at [1158, 62] on button "Save" at bounding box center [1319, 54] width 46 height 26
click at [451, 207] on div "[{ "schema" : { "groups" : [{ "_note" : "HEADER" , "fields" : [{ "html" : "<div…" at bounding box center [859, 877] width 1020 height 1476
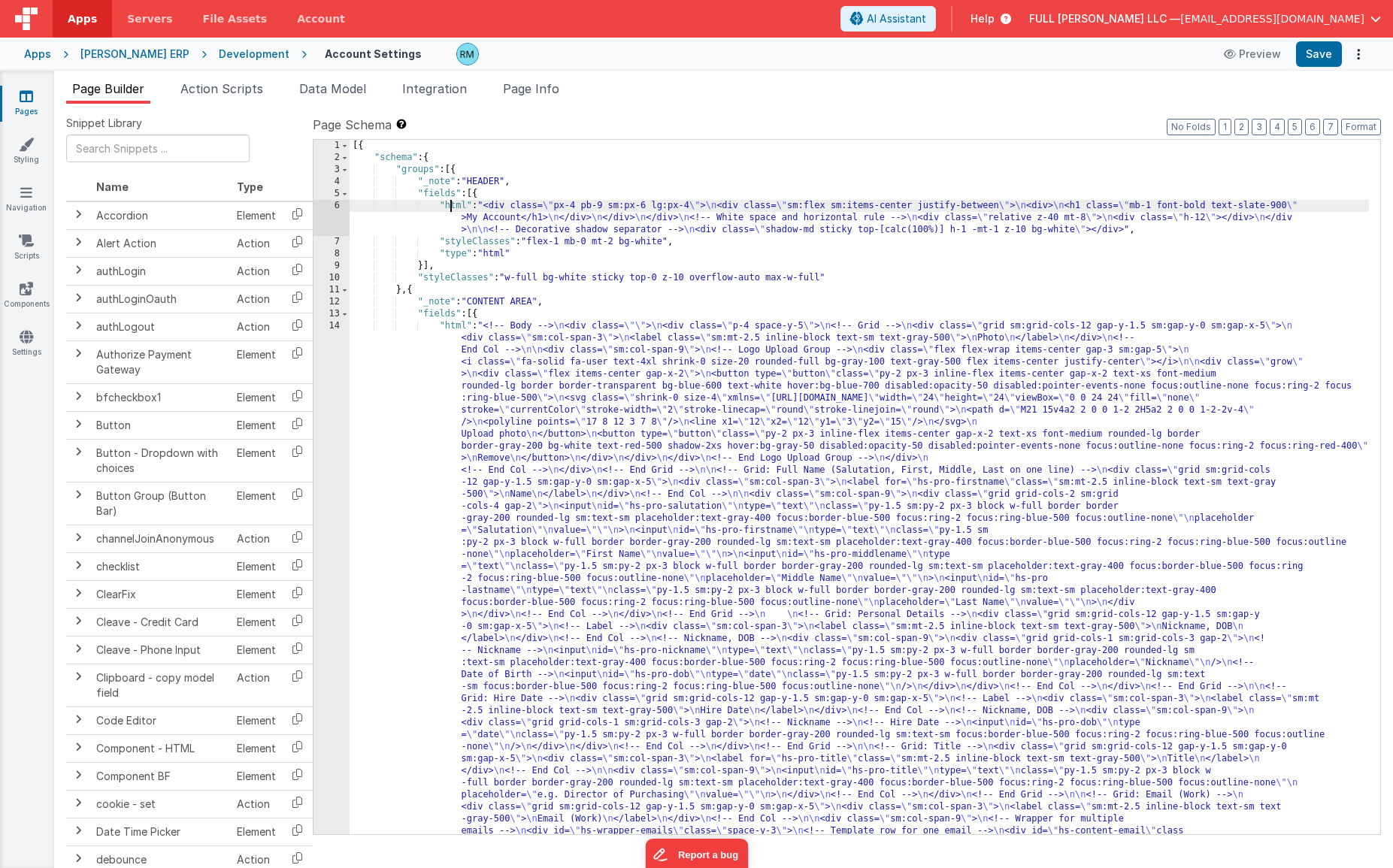
click at [341, 206] on div "6" at bounding box center [332, 218] width 36 height 36
click at [333, 203] on div "6" at bounding box center [332, 218] width 36 height 36
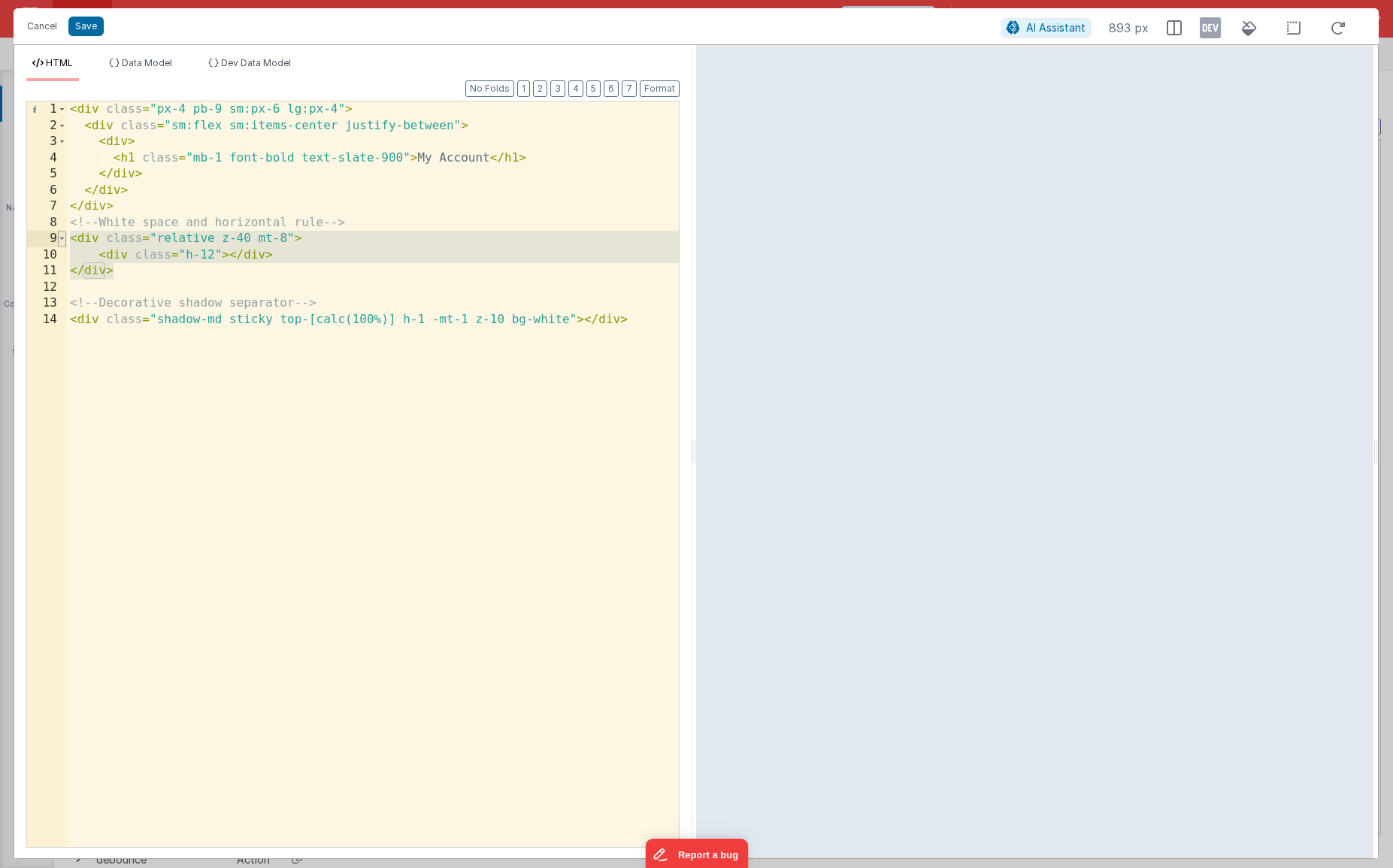
drag, startPoint x: 217, startPoint y: 278, endPoint x: 57, endPoint y: 240, distance: 164.5
click at [57, 240] on div "1 2 3 4 5 6 7 8 9 10 11 12 13 14 < div class = "px-4 pb-9 sm:px-6 lg:px-4" > < …" at bounding box center [353, 474] width 653 height 747
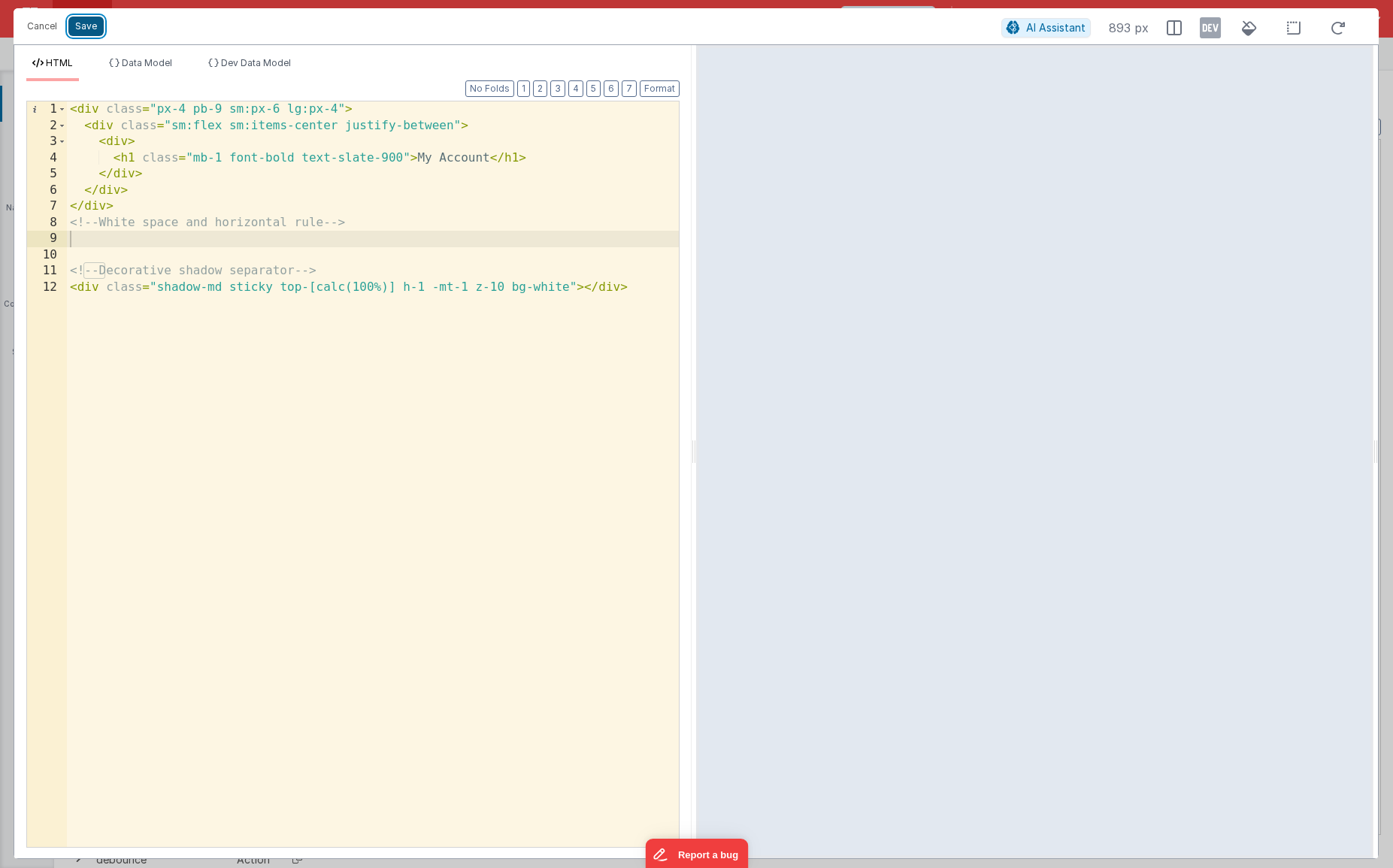
click at [85, 28] on button "Save" at bounding box center [86, 26] width 36 height 20
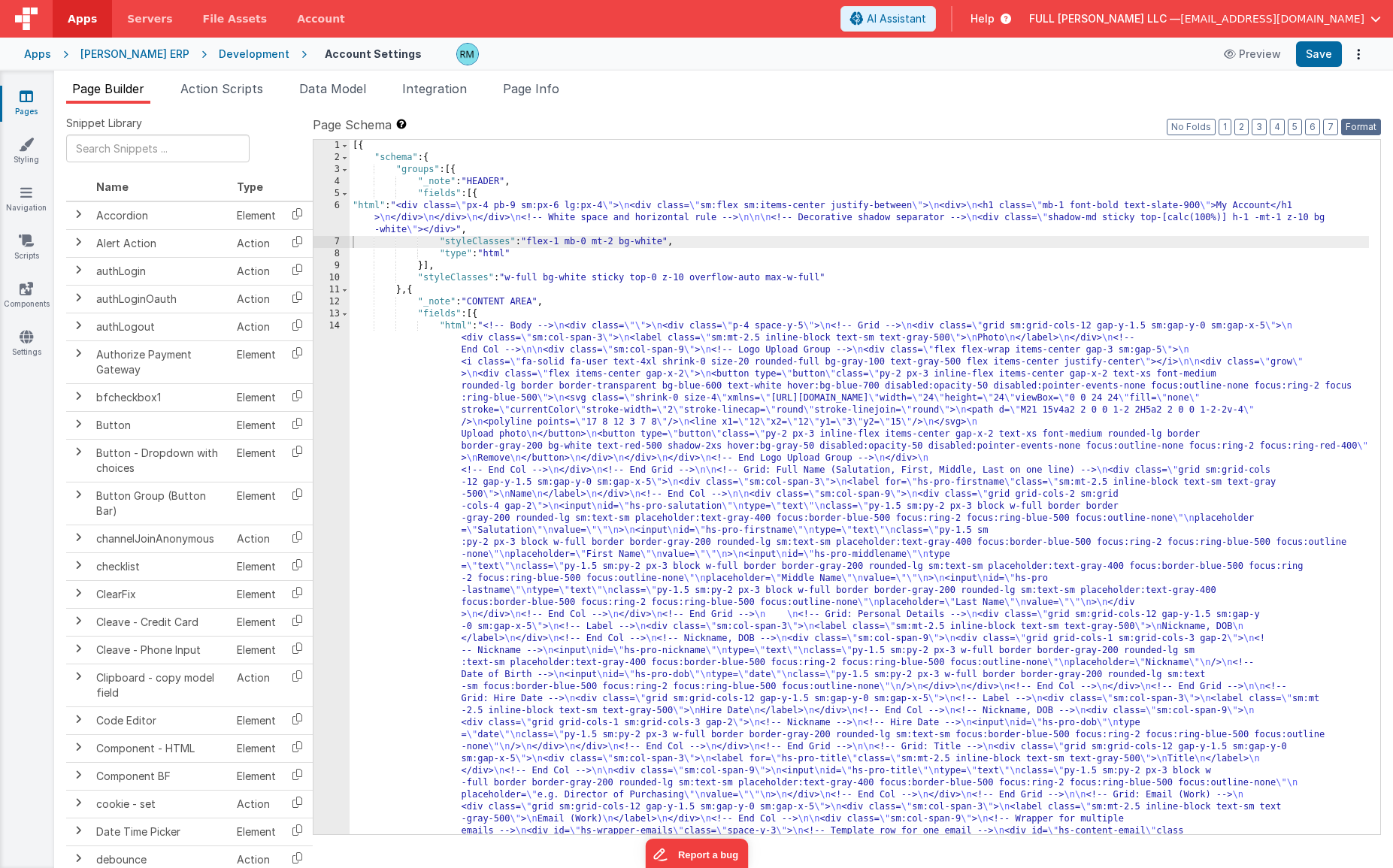
click at [1158, 129] on button "Format" at bounding box center [1361, 127] width 40 height 16
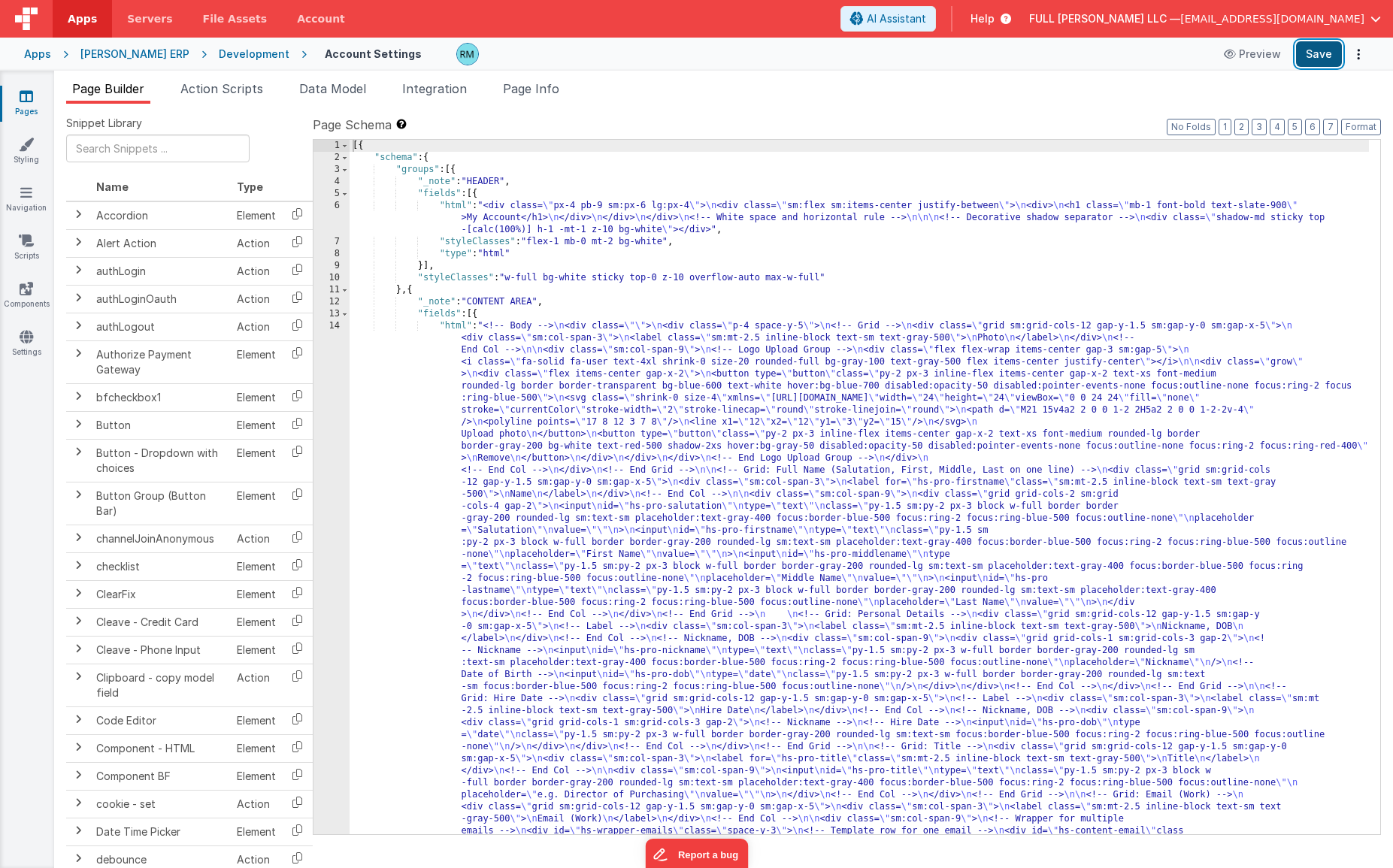
click at [1158, 55] on button "Save" at bounding box center [1319, 54] width 46 height 26
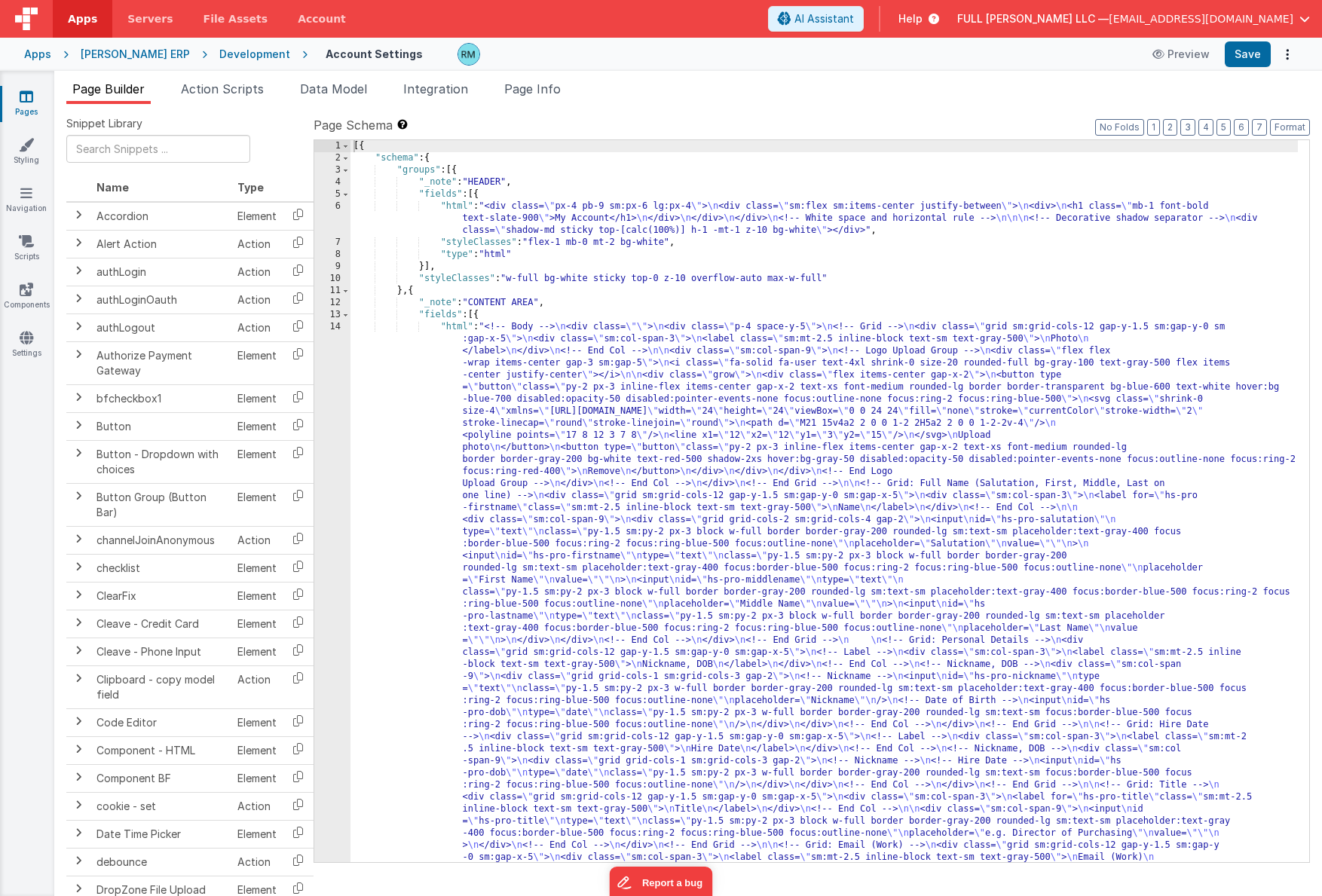
click at [338, 204] on div "6" at bounding box center [332, 218] width 36 height 36
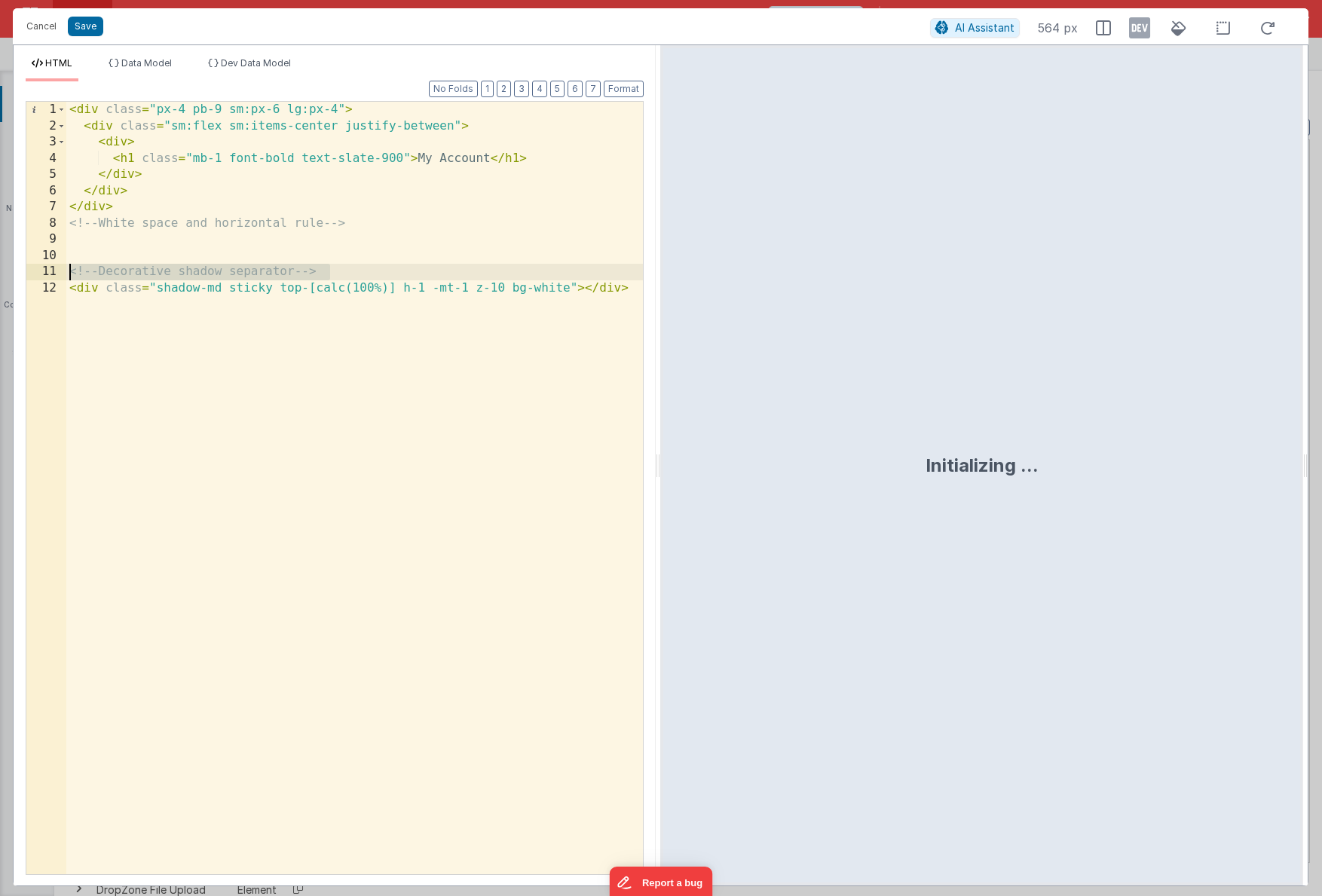
drag, startPoint x: 286, startPoint y: 269, endPoint x: 66, endPoint y: 265, distance: 220.0
click at [68, 265] on div "< div class = "px-4 pb-9 sm:px-6 lg:px-4" > < div class = "sm:flex sm:items-cen…" at bounding box center [355, 504] width 576 height 805
click at [55, 23] on button "Cancel" at bounding box center [41, 26] width 45 height 21
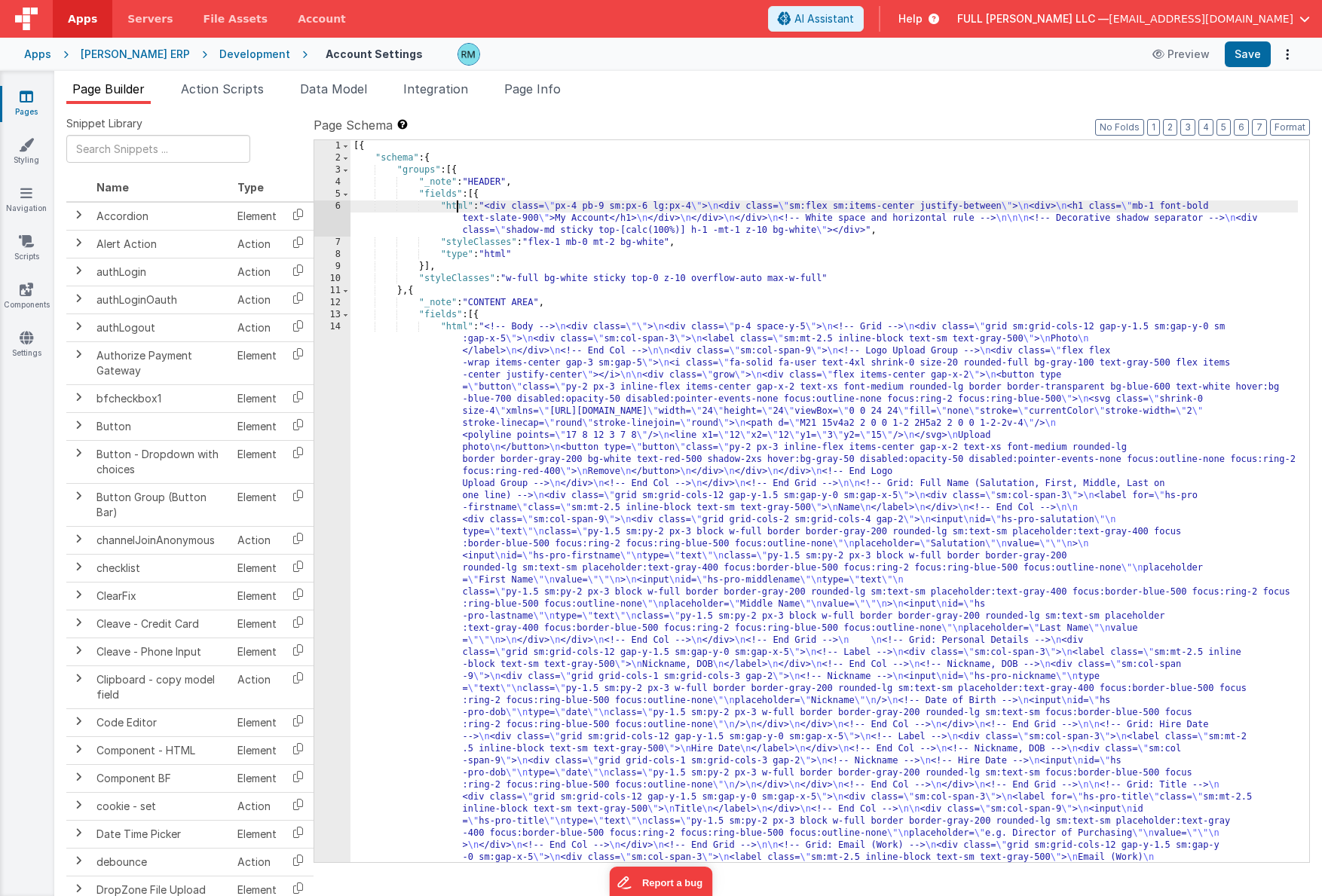
click at [340, 205] on div "6" at bounding box center [332, 218] width 36 height 36
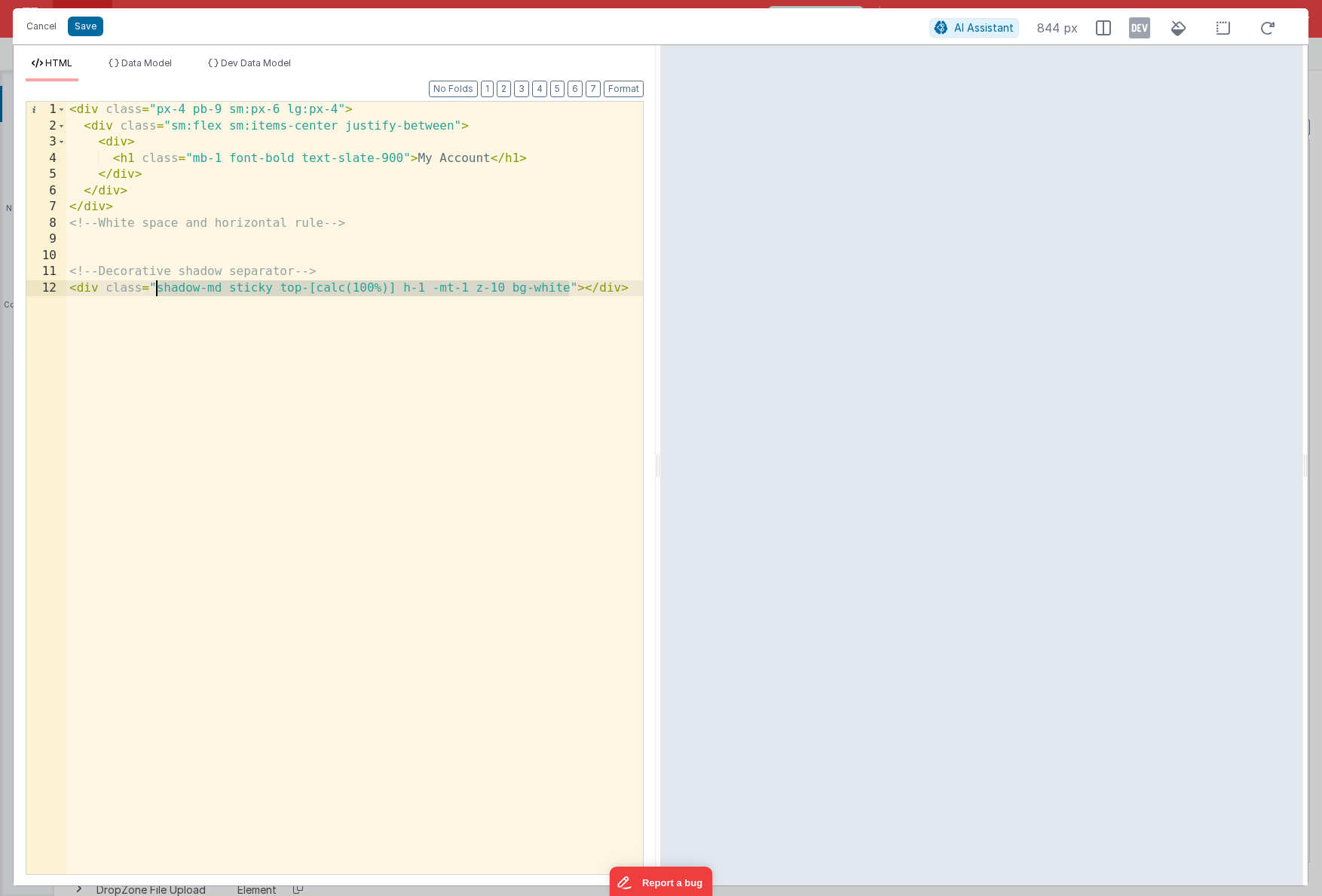
drag, startPoint x: 567, startPoint y: 289, endPoint x: 159, endPoint y: 292, distance: 408.0
click at [159, 292] on div "< div class = "px-4 pb-9 sm:px-6 lg:px-4" > < div class = "sm:flex sm:items-cen…" at bounding box center [355, 504] width 576 height 805
click at [80, 30] on button "Save" at bounding box center [86, 26] width 36 height 20
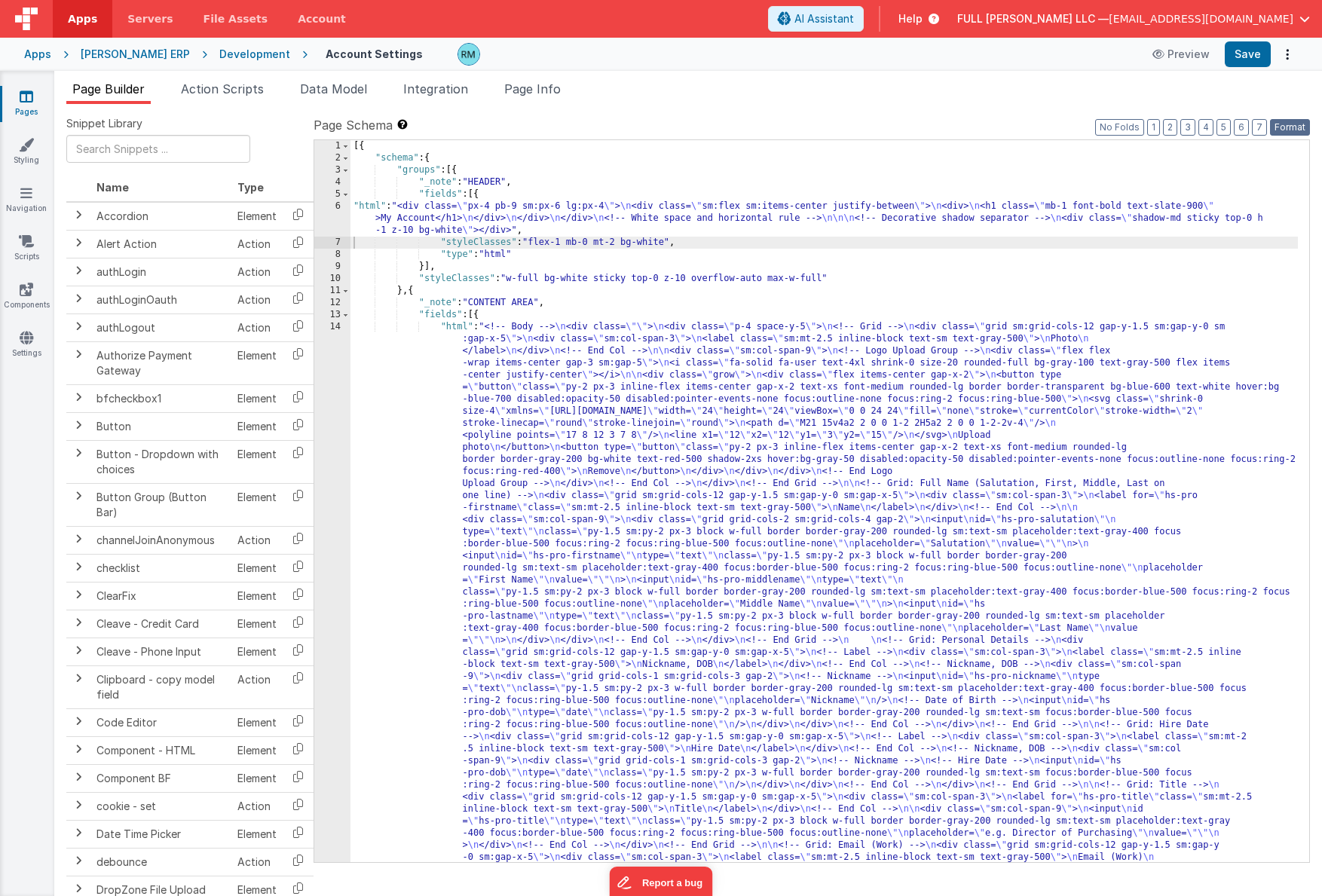
click at [1161, 130] on button "Format" at bounding box center [1290, 127] width 40 height 16
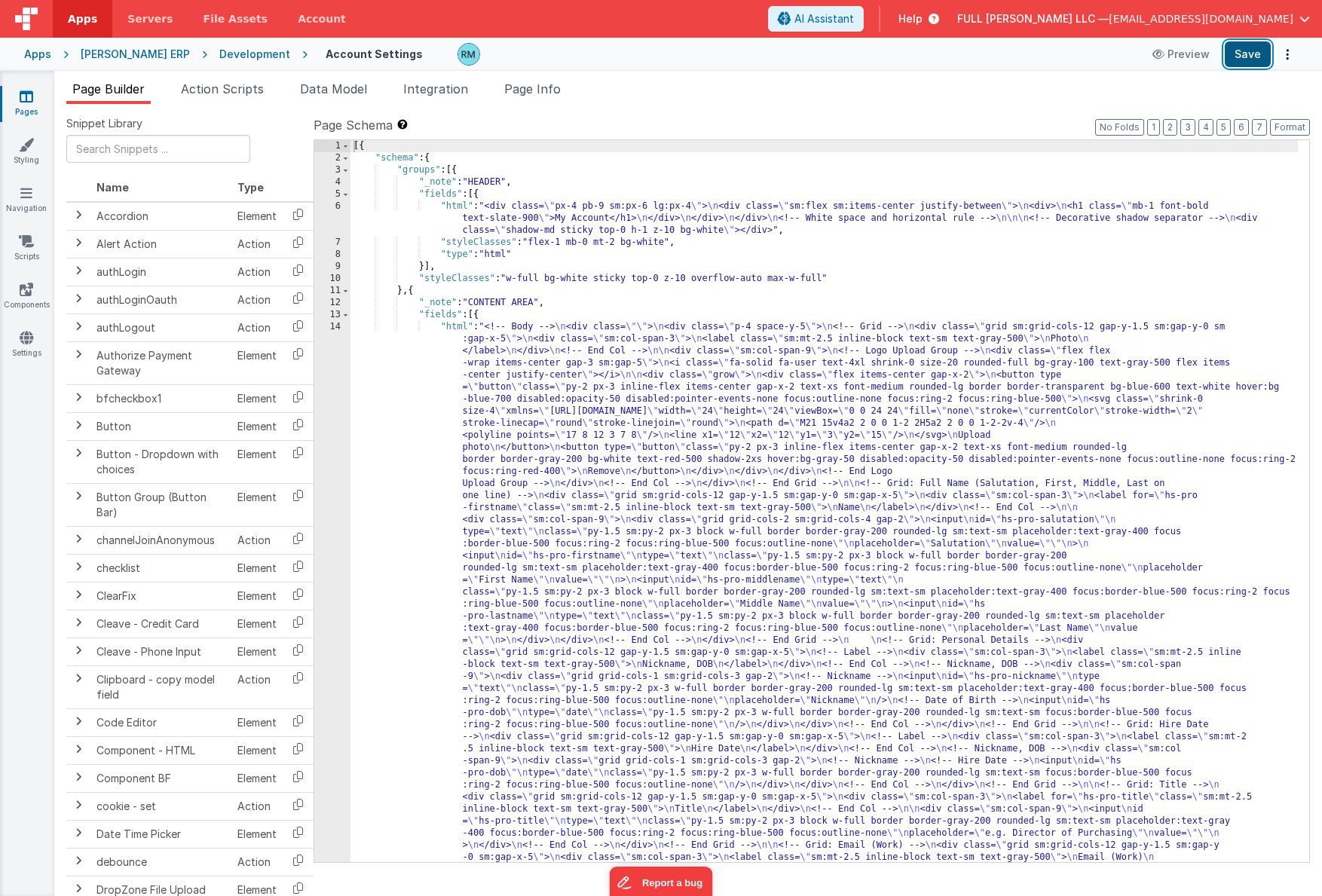
click at [1161, 61] on button "Save" at bounding box center [1247, 55] width 46 height 26
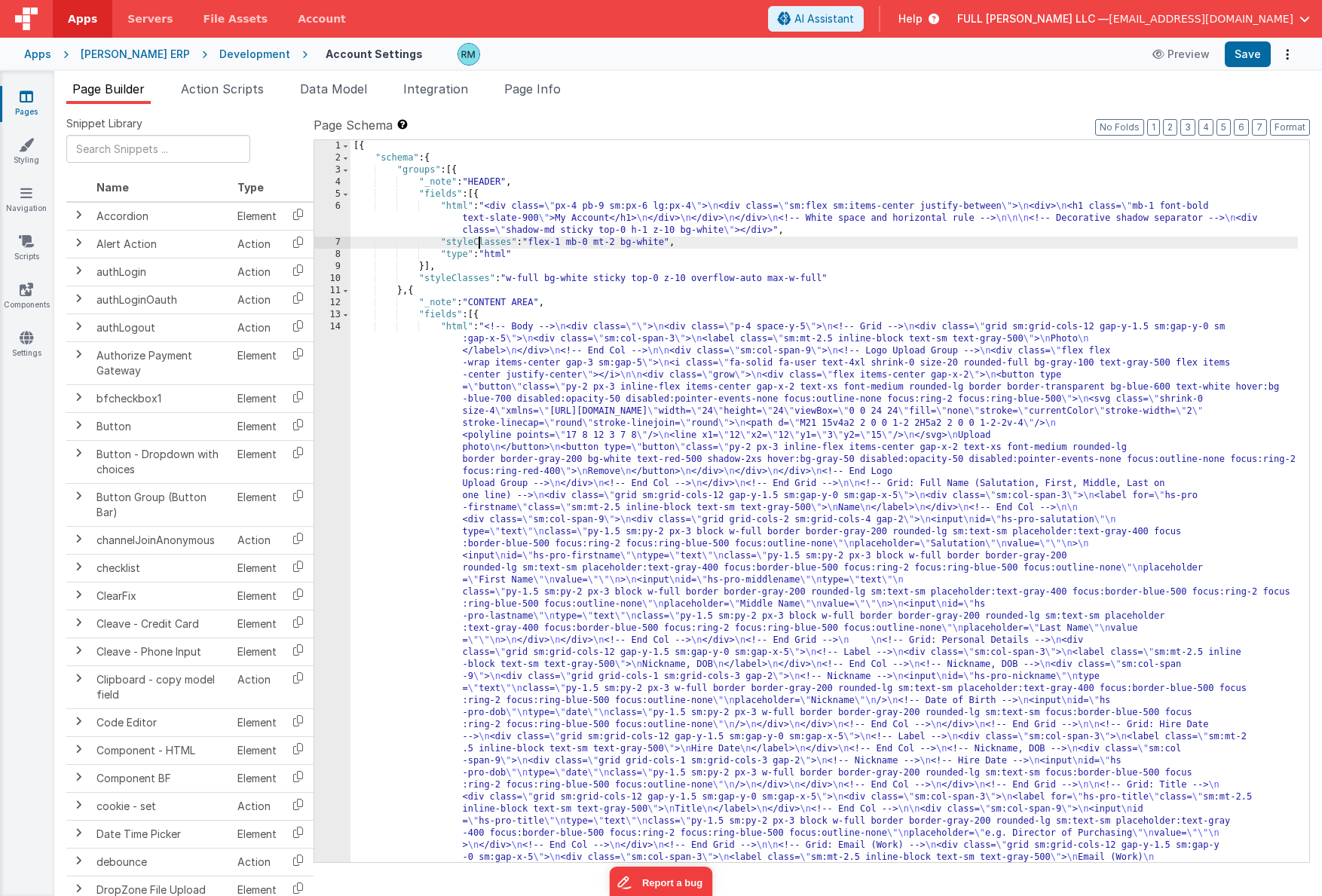
click at [333, 206] on div "6" at bounding box center [332, 218] width 36 height 36
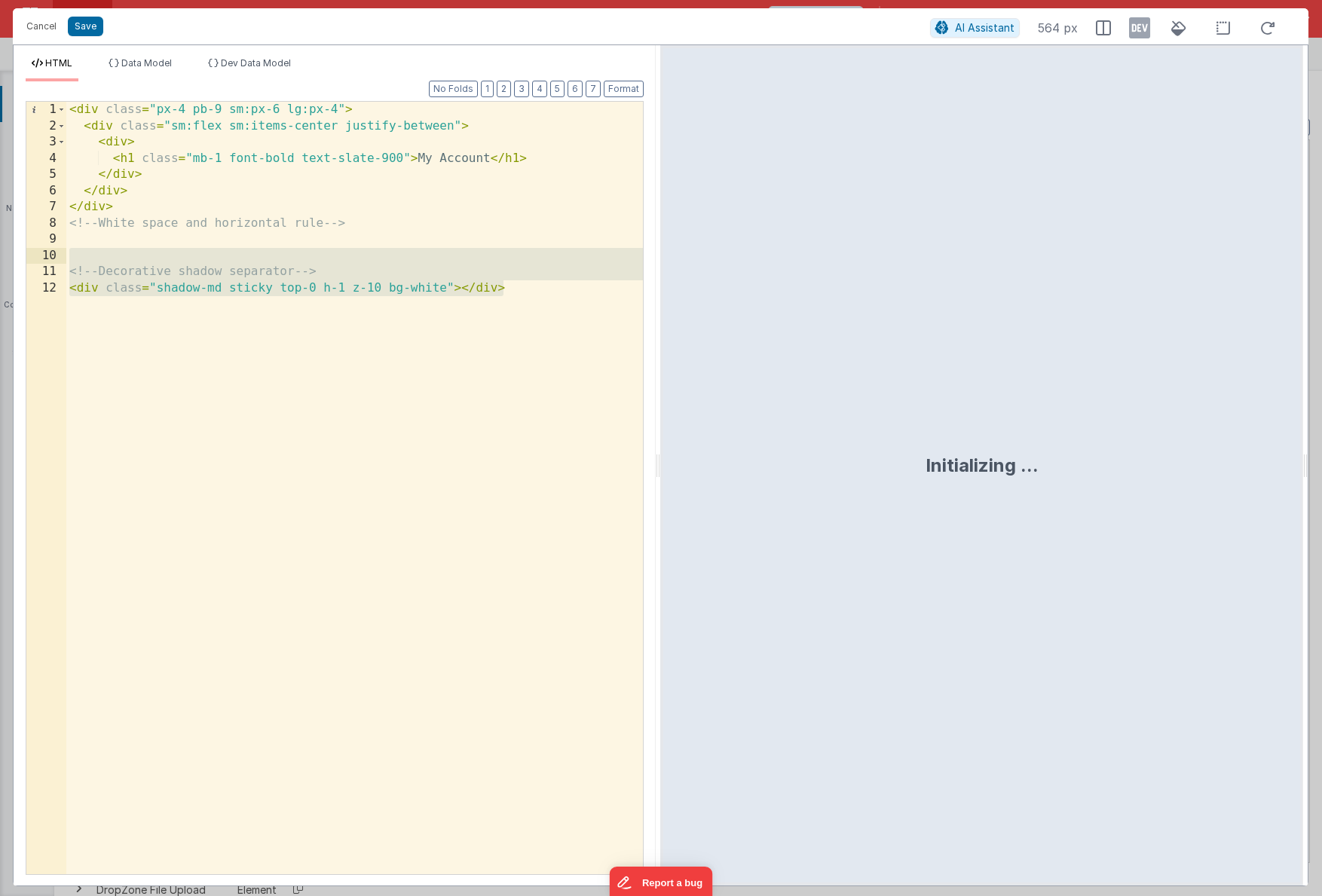
drag, startPoint x: 251, startPoint y: 381, endPoint x: 57, endPoint y: 248, distance: 235.2
click at [57, 248] on div "1 2 3 4 5 6 7 8 9 10 11 12 < div class = "px-4 pb-9 sm:px-6 lg:px-4" > < div cl…" at bounding box center [334, 488] width 618 height 774
click at [211, 290] on div "< div class = "px-4 pb-9 sm:px-6 lg:px-4" > < div class = "sm:flex sm:items-cen…" at bounding box center [355, 504] width 576 height 805
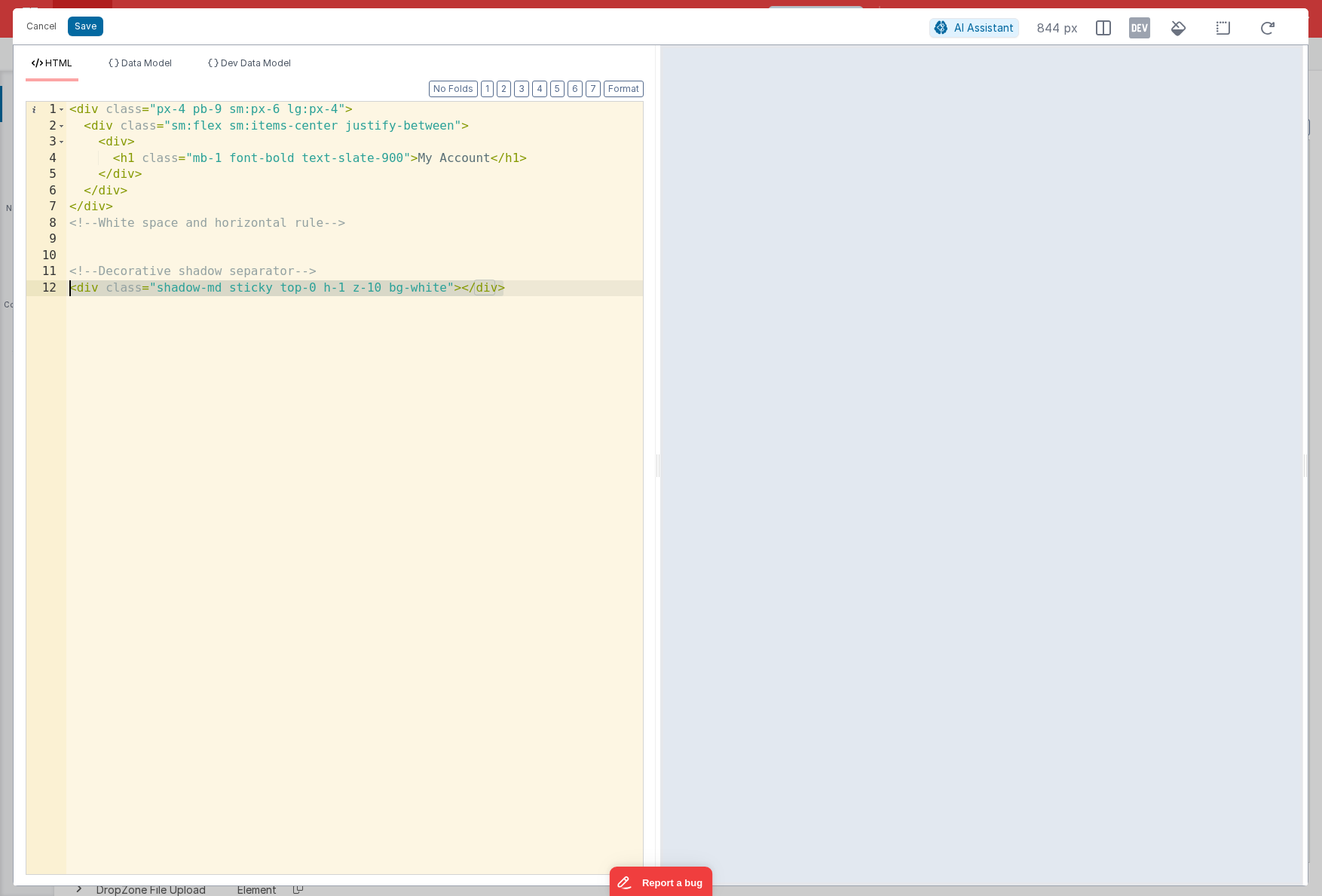
drag, startPoint x: 438, startPoint y: 291, endPoint x: 55, endPoint y: 284, distance: 383.1
click at [63, 289] on div "1 2 3 4 5 6 7 8 9 10 11 12 < div class = "px-4 pb-9 sm:px-6 lg:px-4" > < div cl…" at bounding box center [334, 488] width 618 height 774
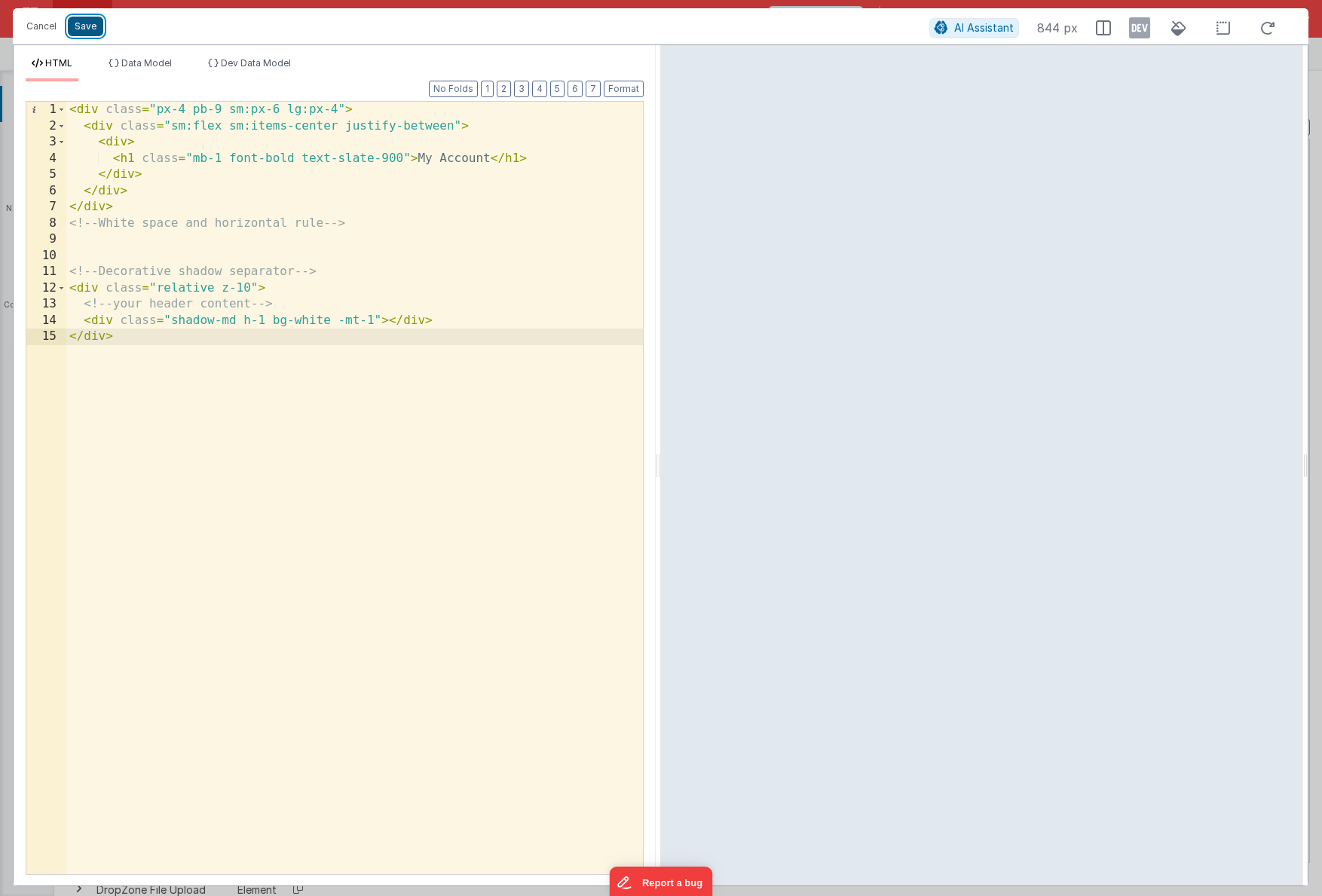
click at [89, 23] on button "Save" at bounding box center [86, 26] width 36 height 20
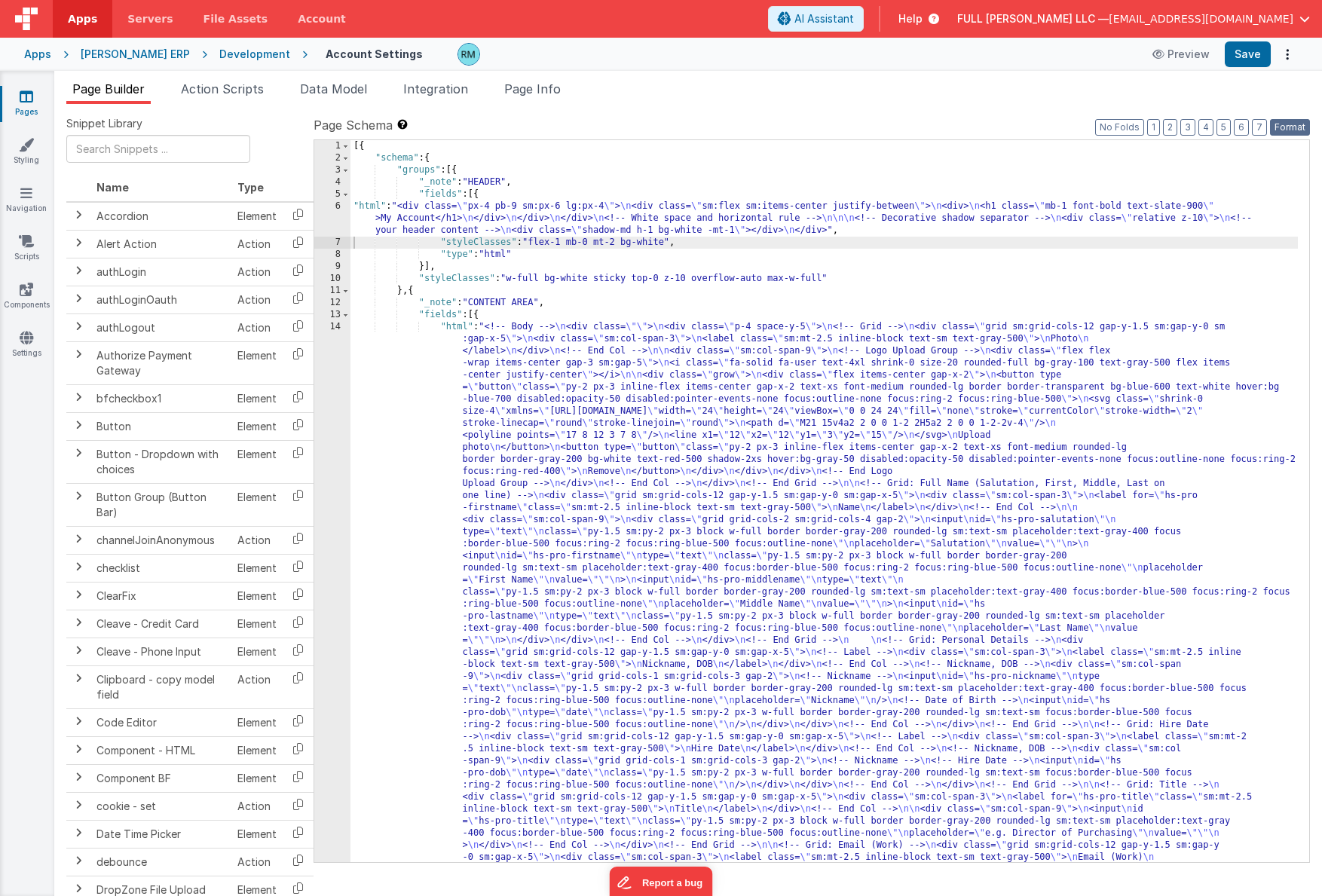
click at [1161, 124] on button "Format" at bounding box center [1290, 127] width 40 height 16
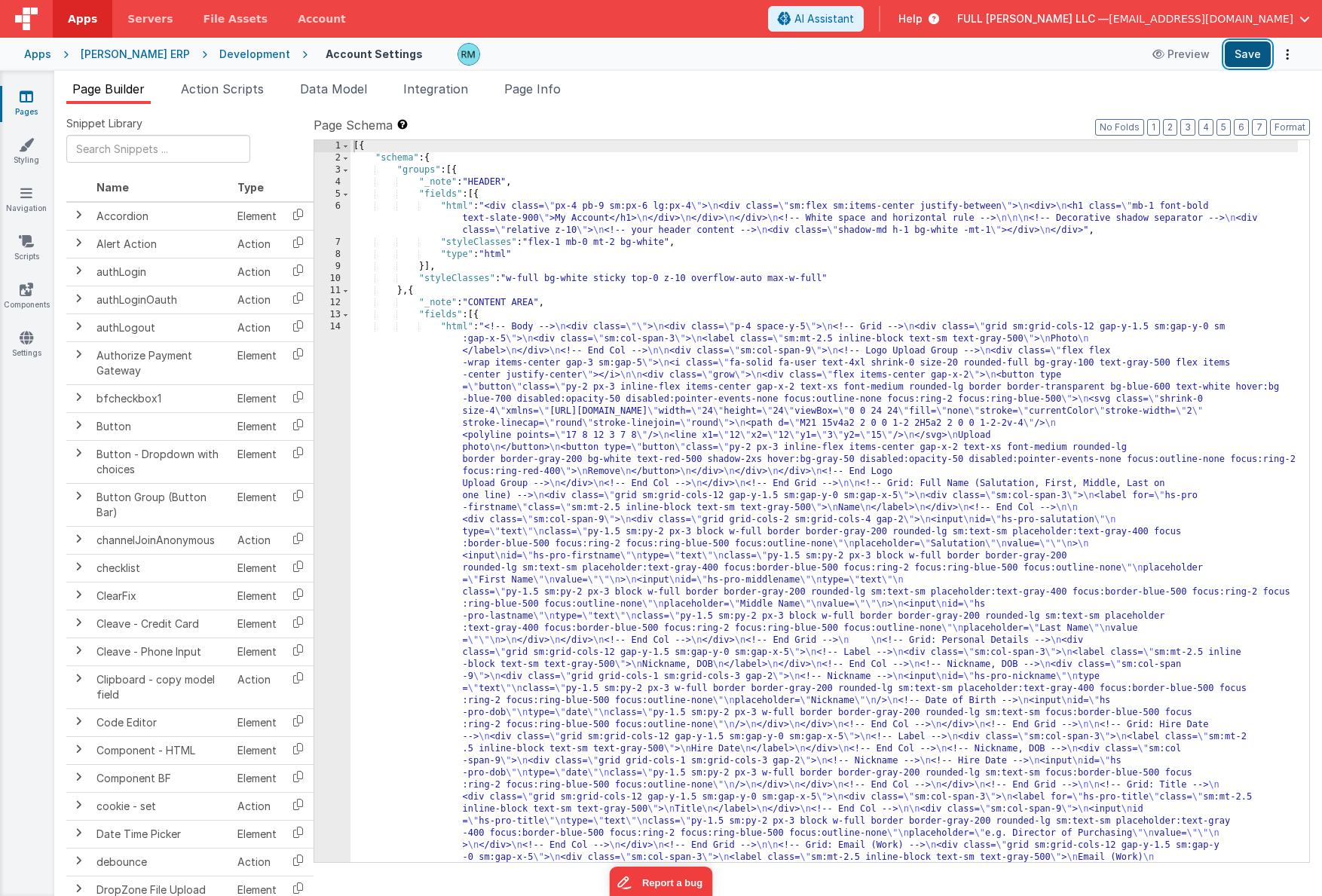
click at [1161, 58] on button "Save" at bounding box center [1247, 55] width 46 height 26
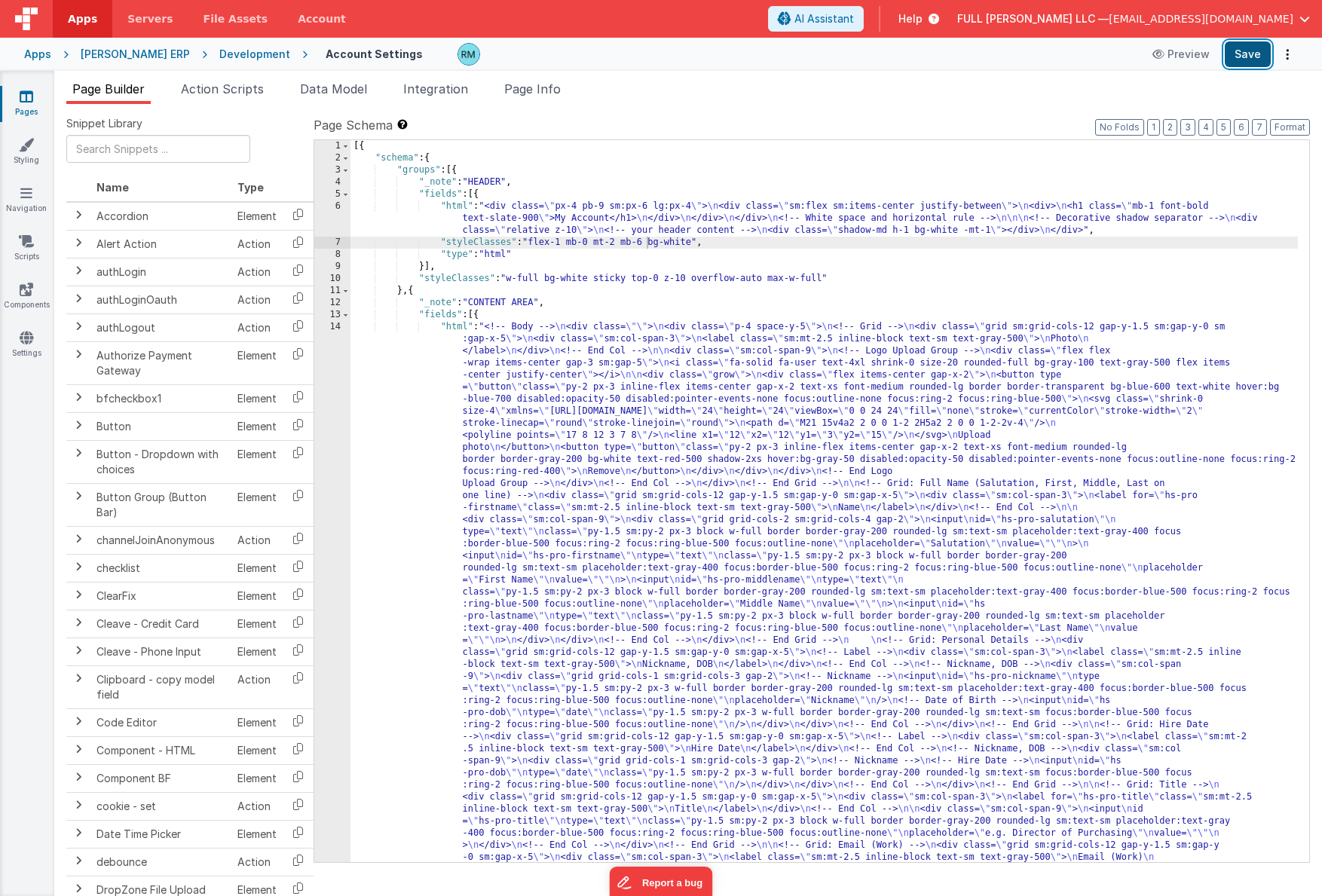
click at [1161, 58] on button "Save" at bounding box center [1247, 55] width 46 height 26
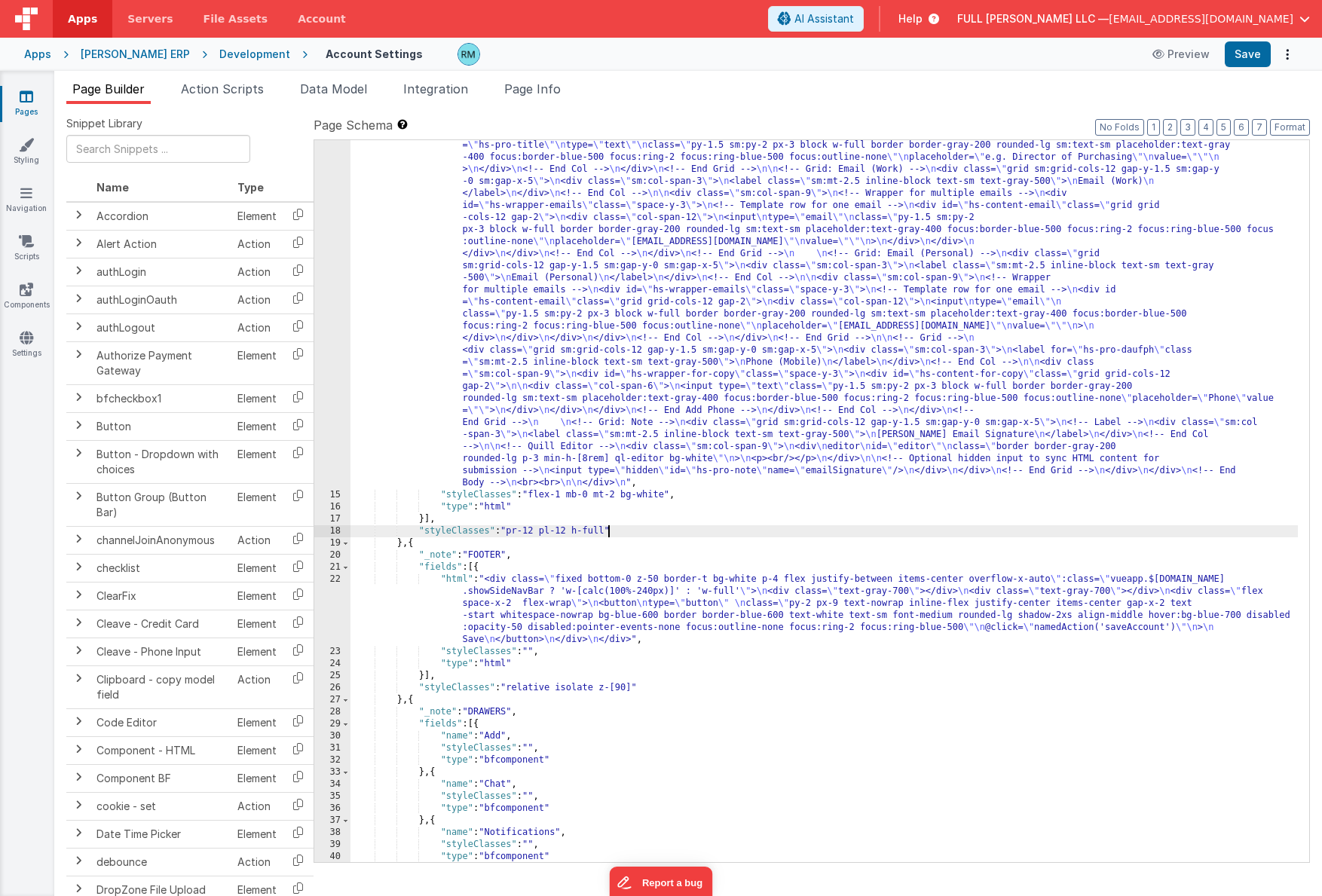
click at [606, 534] on div ""html" : "<!-- Body --> \n <div class= \"\" > \n <div class= \" p-4 space-y-5 \…" at bounding box center [823, 434] width 947 height 1578
click at [1161, 61] on button "Save" at bounding box center [1247, 55] width 46 height 26
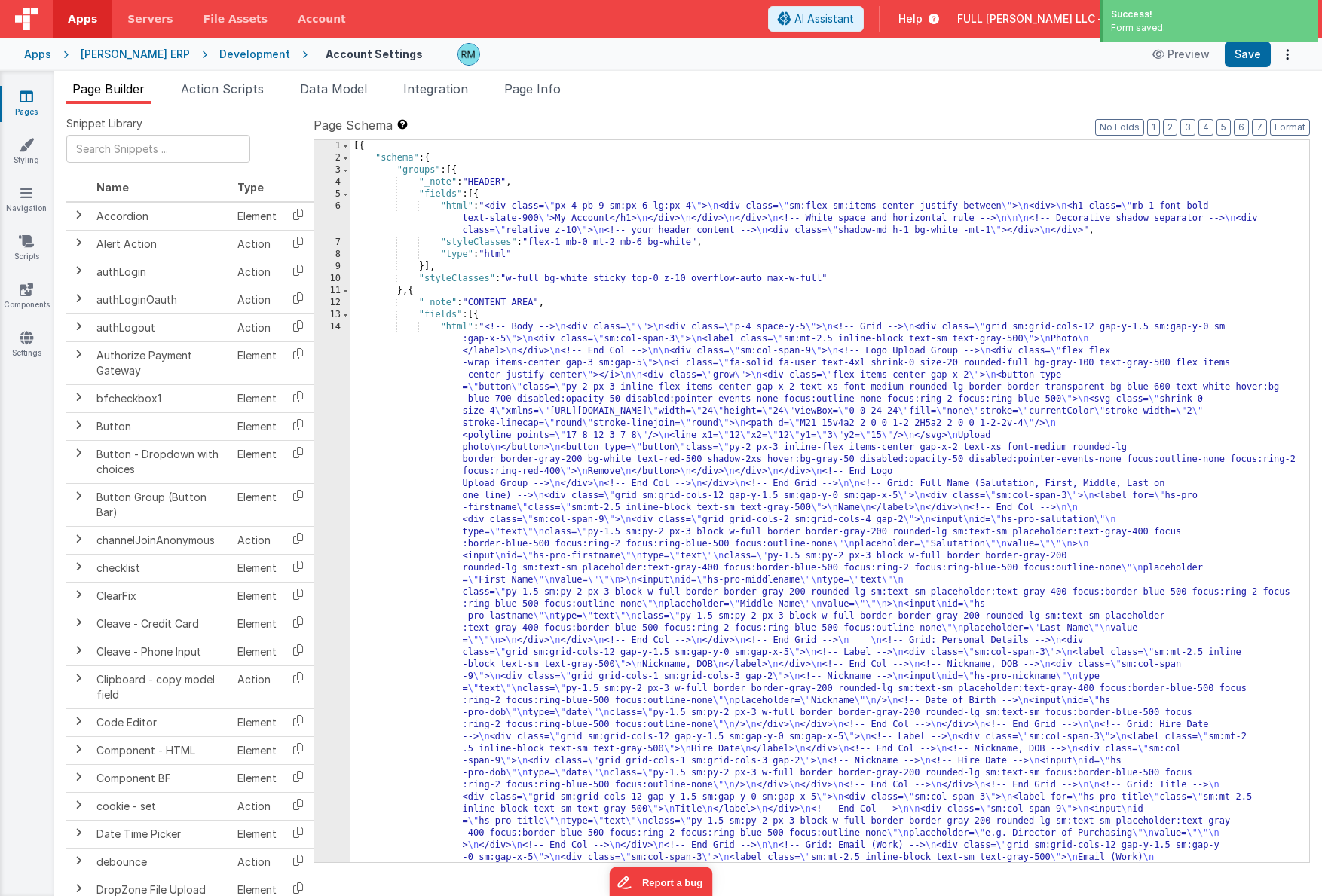
scroll to position [0, 0]
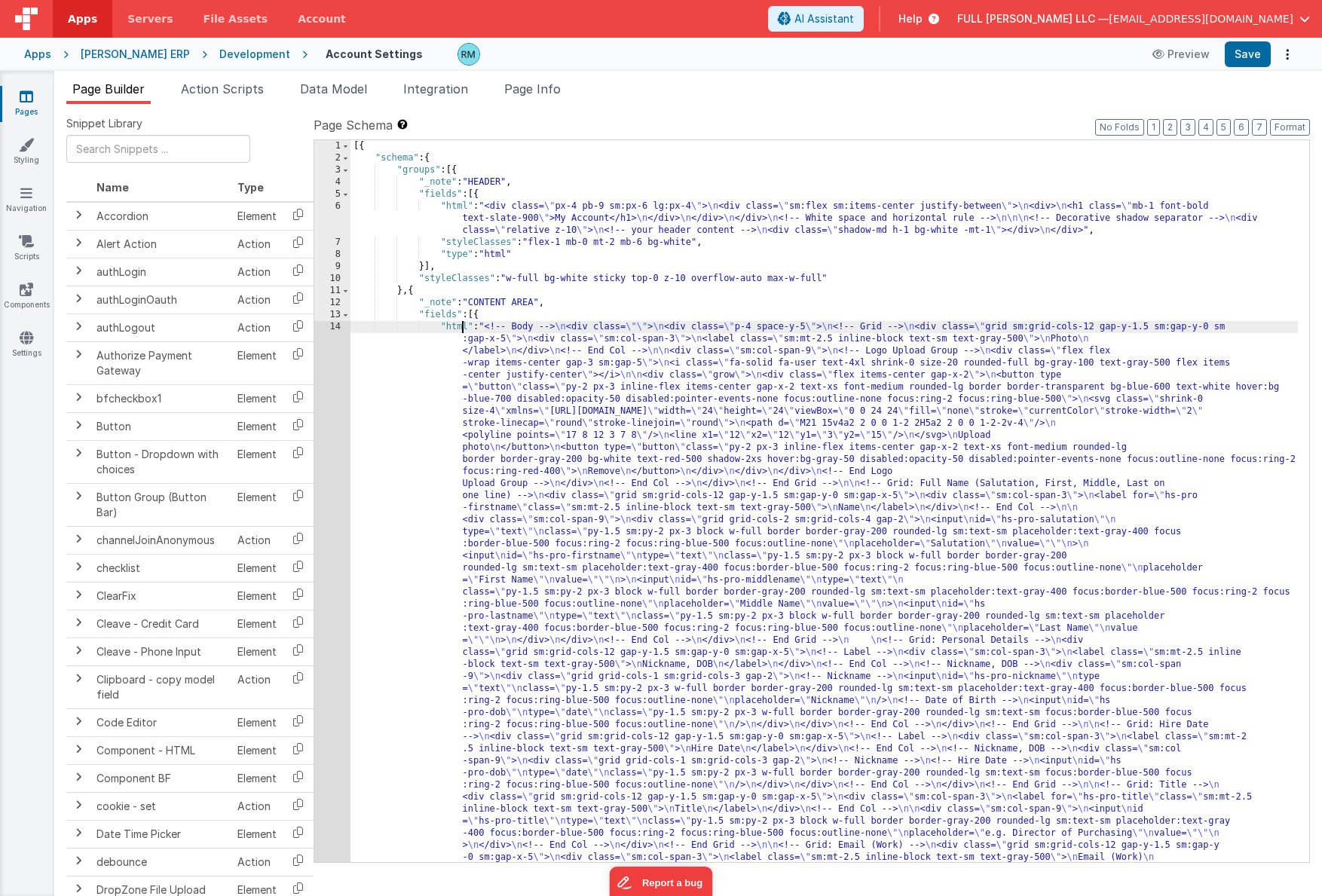
click at [334, 328] on div "14" at bounding box center [332, 743] width 36 height 844
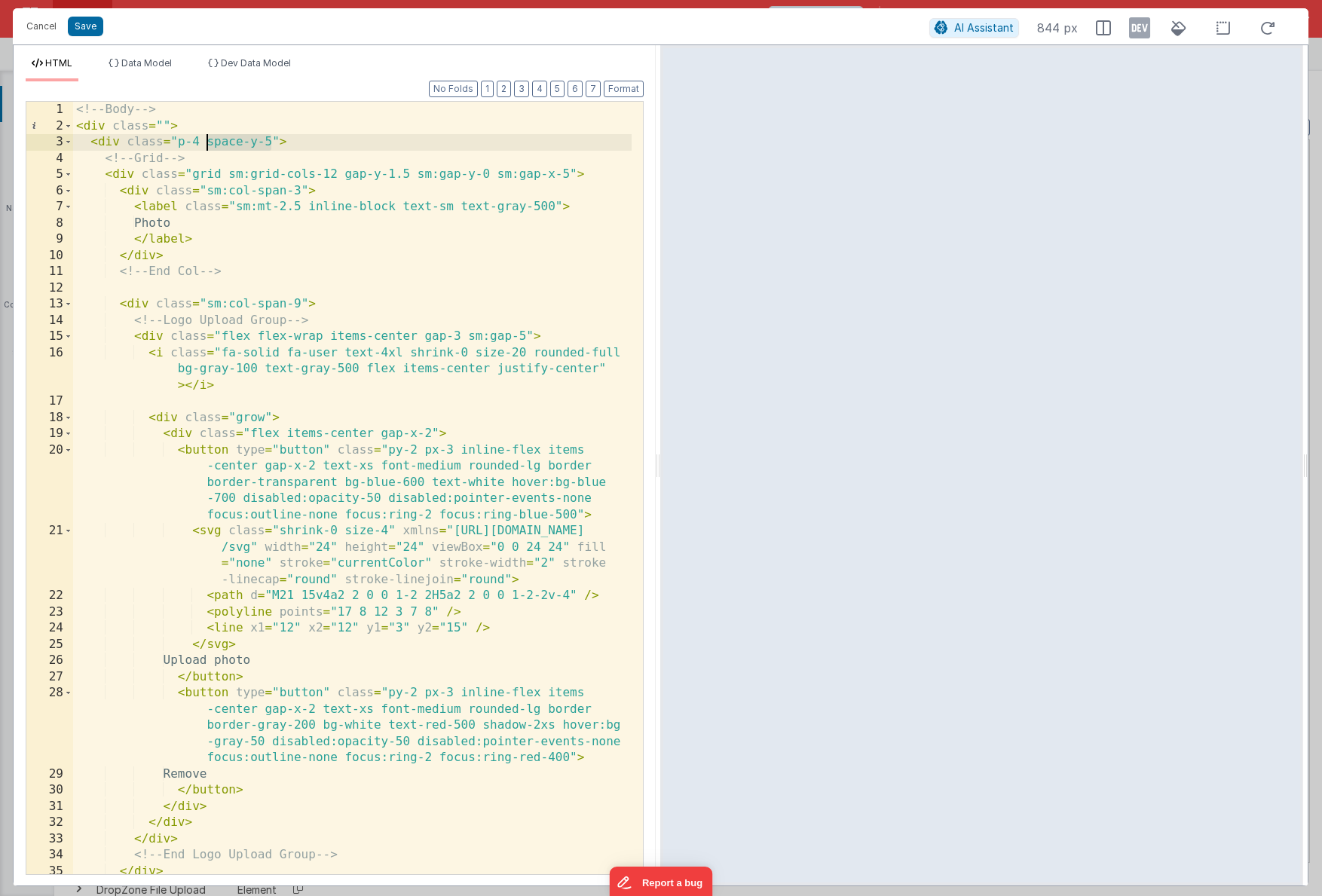
drag, startPoint x: 273, startPoint y: 144, endPoint x: 208, endPoint y: 141, distance: 65.1
click at [208, 141] on div "<!-- Body --> < div class = "" > < div class = "p-4 space-y-5" > <!-- Grid --> …" at bounding box center [352, 504] width 558 height 805
click at [163, 130] on div "<!-- Body --> < div class = "" > < div class = "p-4 space-y-5" > <!-- Grid --> …" at bounding box center [352, 504] width 558 height 805
click at [95, 31] on button "Save" at bounding box center [86, 26] width 36 height 20
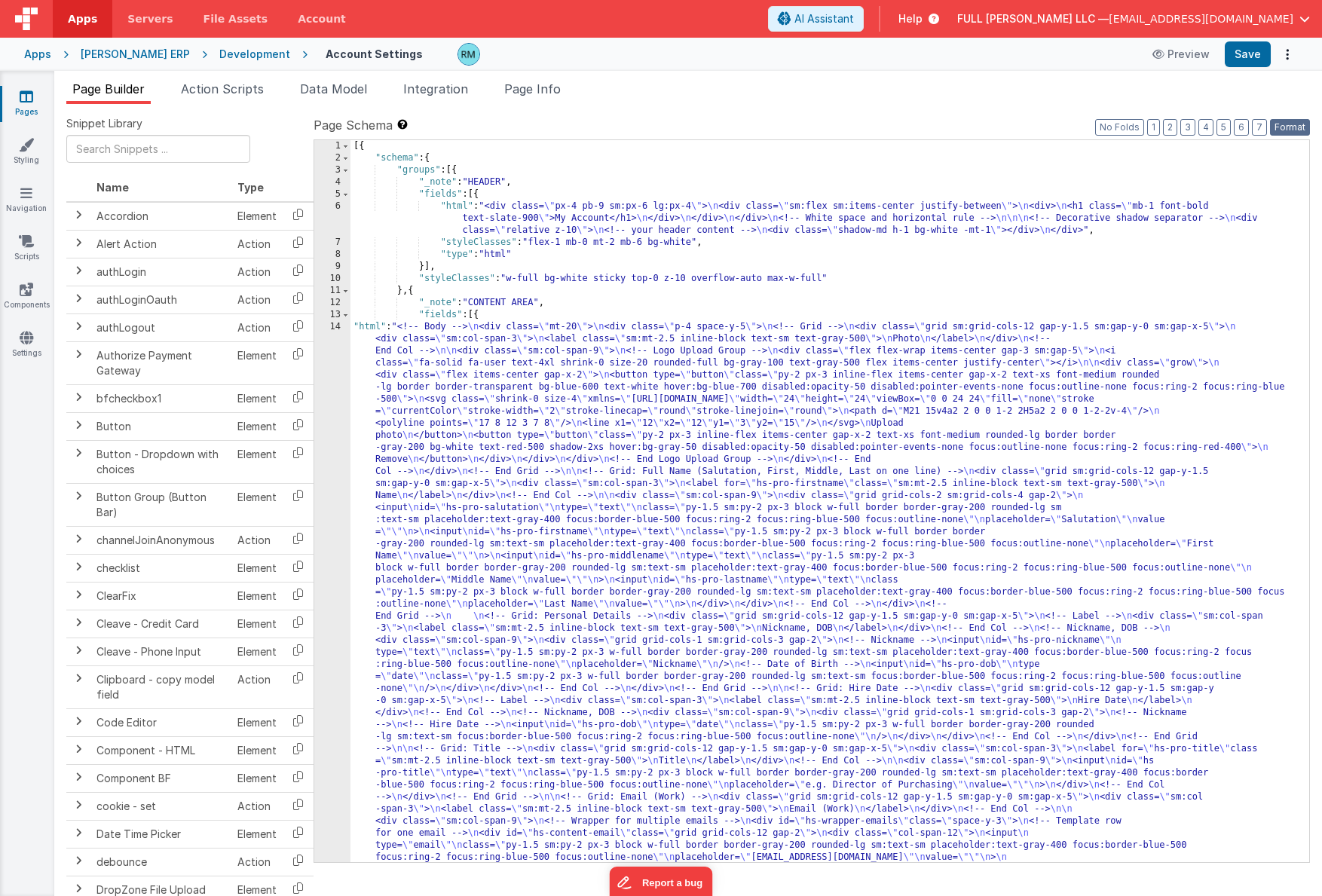
click at [1161, 120] on button "Format" at bounding box center [1290, 127] width 40 height 16
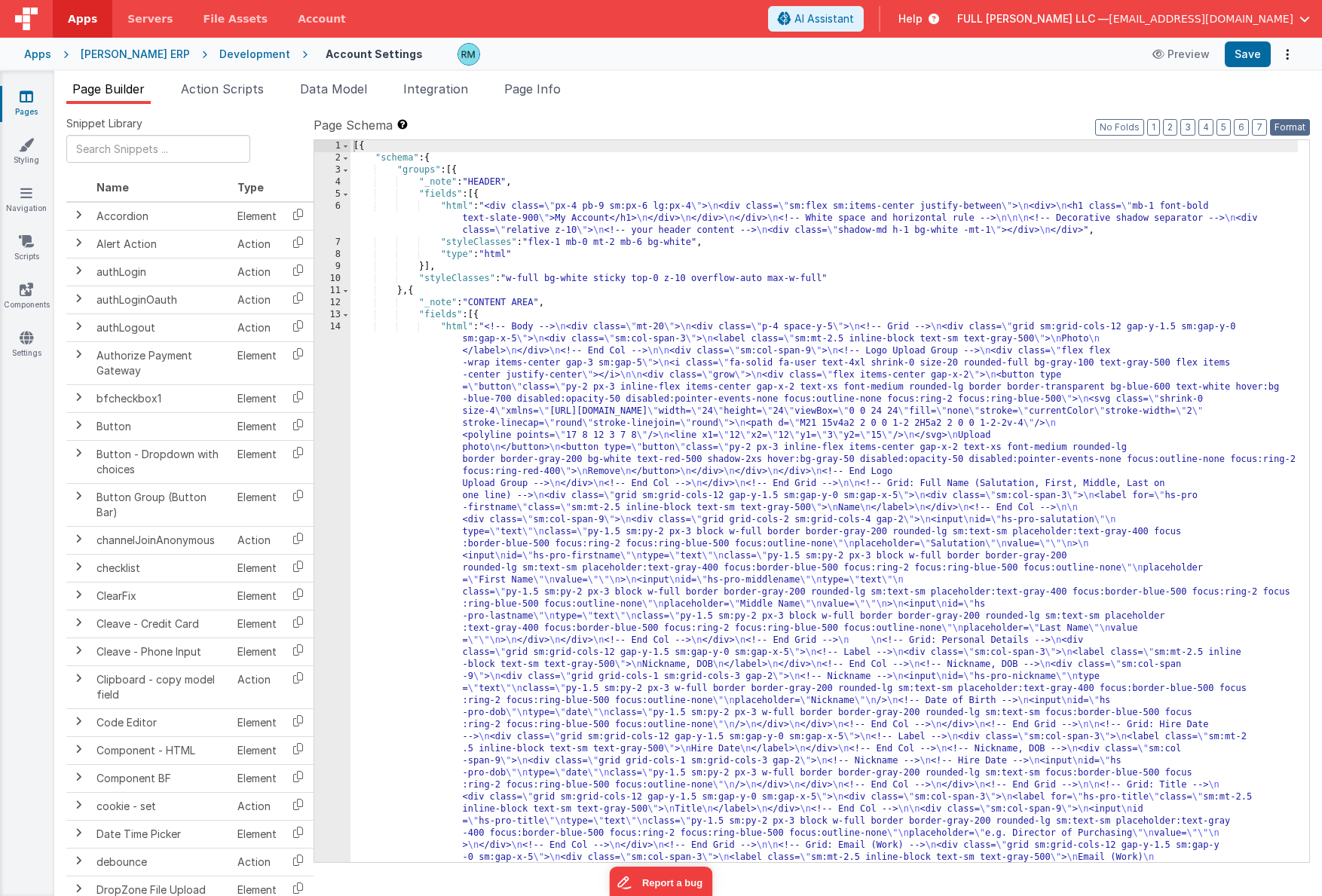
click at [1161, 129] on button "Format" at bounding box center [1290, 127] width 40 height 16
click at [1161, 57] on button "Save" at bounding box center [1247, 55] width 46 height 26
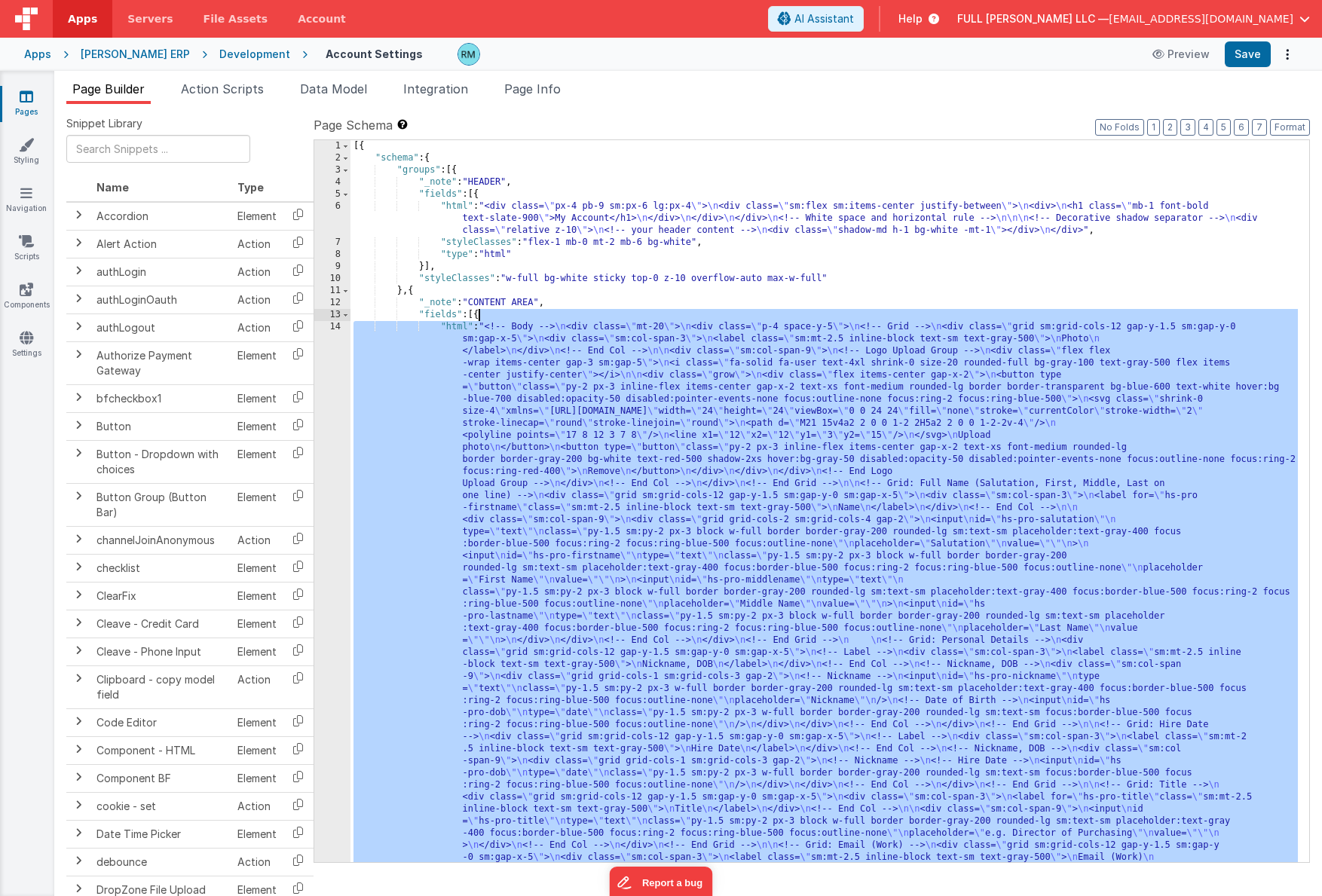
drag, startPoint x: 423, startPoint y: 459, endPoint x: 479, endPoint y: 317, distance: 152.6
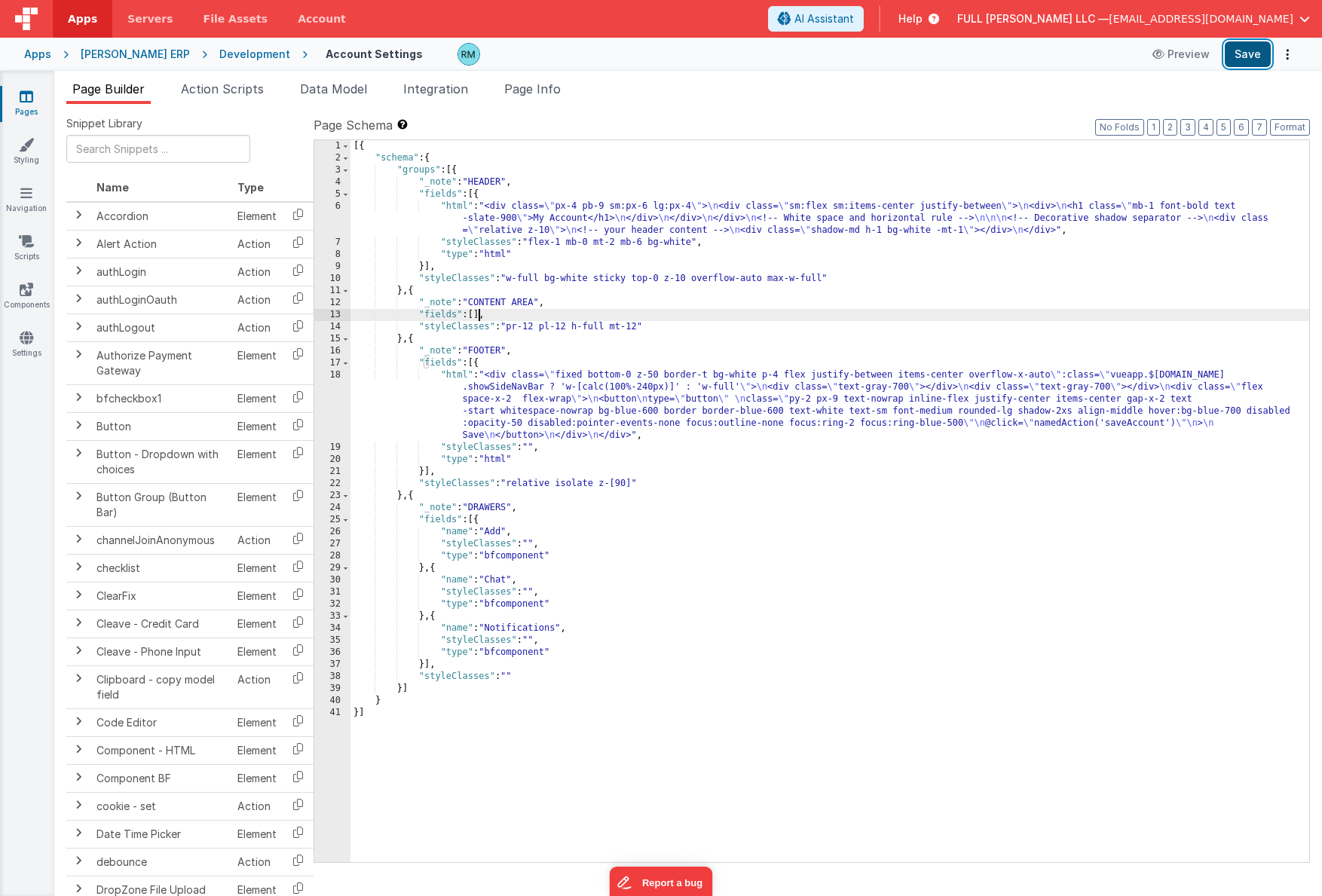
click at [1161, 57] on button "Save" at bounding box center [1247, 55] width 46 height 26
click at [477, 319] on div "[{ "schema" : { "groups" : [{ "_note" : "HEADER" , "fields" : [{ "html" : "<div…" at bounding box center [829, 512] width 958 height 746
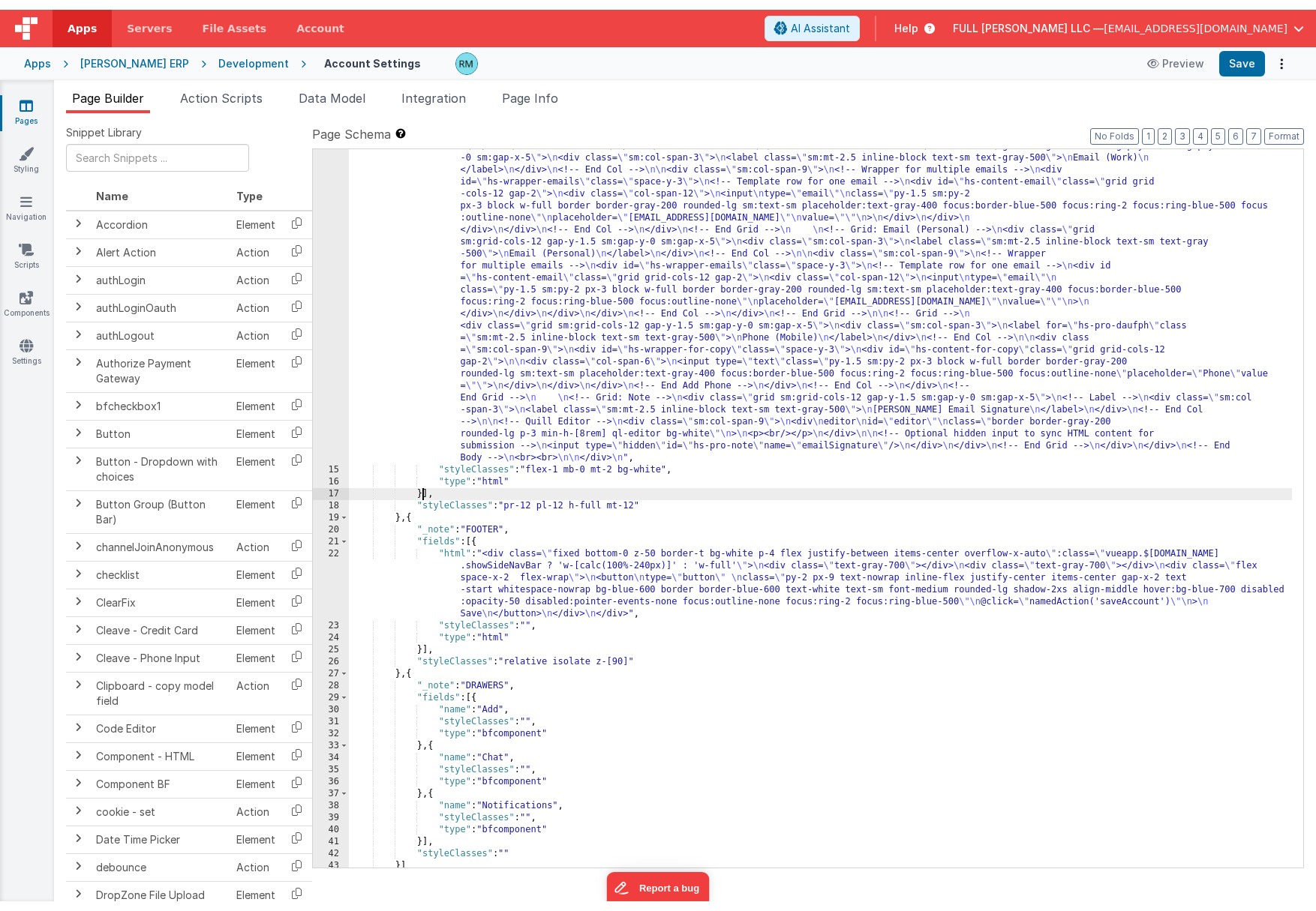
scroll to position [690, 0]
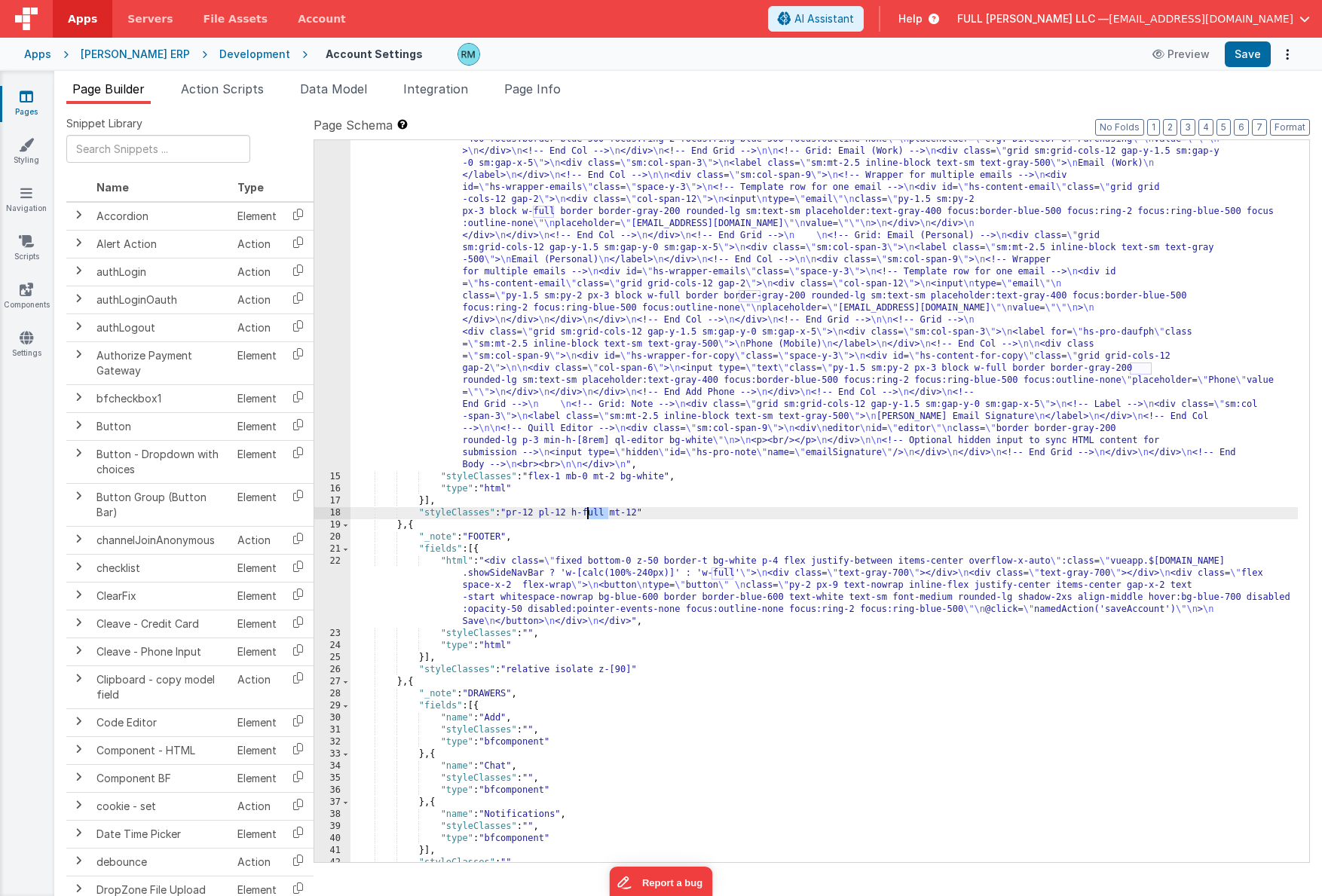
drag, startPoint x: 607, startPoint y: 515, endPoint x: 588, endPoint y: 514, distance: 19.0
click at [588, 514] on div ""html" : "<!-- Body --> \n <div class= \" mt-20 \" > \n <div class= \" p-4 spac…" at bounding box center [823, 415] width 947 height 1578
click at [1161, 56] on button "Save" at bounding box center [1247, 55] width 46 height 26
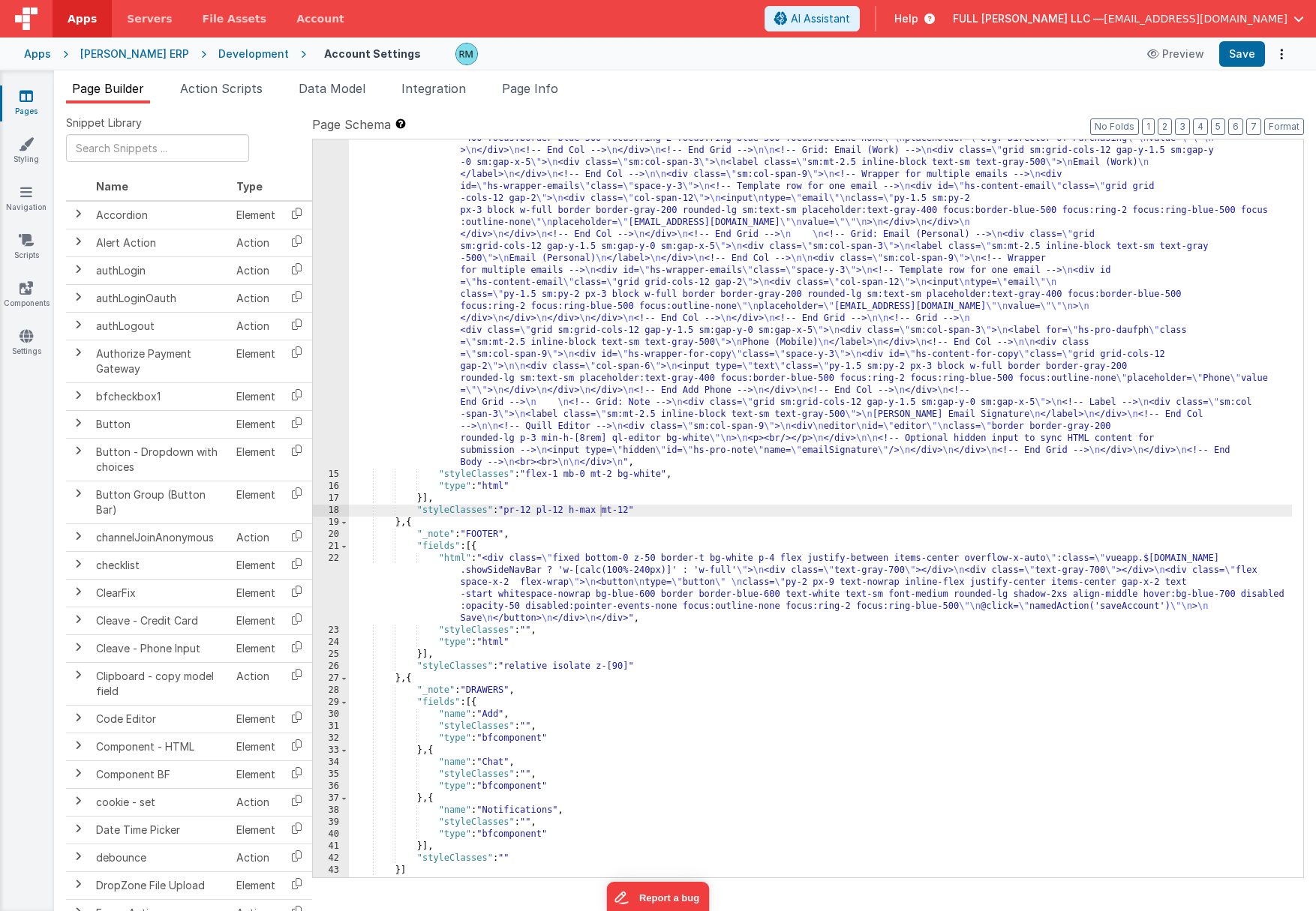
click at [598, 514] on div ""html" : "<!-- Body --> \n <div class= \" mt-20 \" > \n <div class= \" p-4 spac…" at bounding box center [820, 423] width 943 height 1590
drag, startPoint x: 631, startPoint y: 512, endPoint x: 566, endPoint y: 509, distance: 65.1
click at [566, 509] on div ""html" : "<!-- Body --> \n <div class= \" mt-20 \" > \n <div class= \" p-4 spac…" at bounding box center [820, 423] width 943 height 1590
drag, startPoint x: 630, startPoint y: 511, endPoint x: 570, endPoint y: 508, distance: 60.1
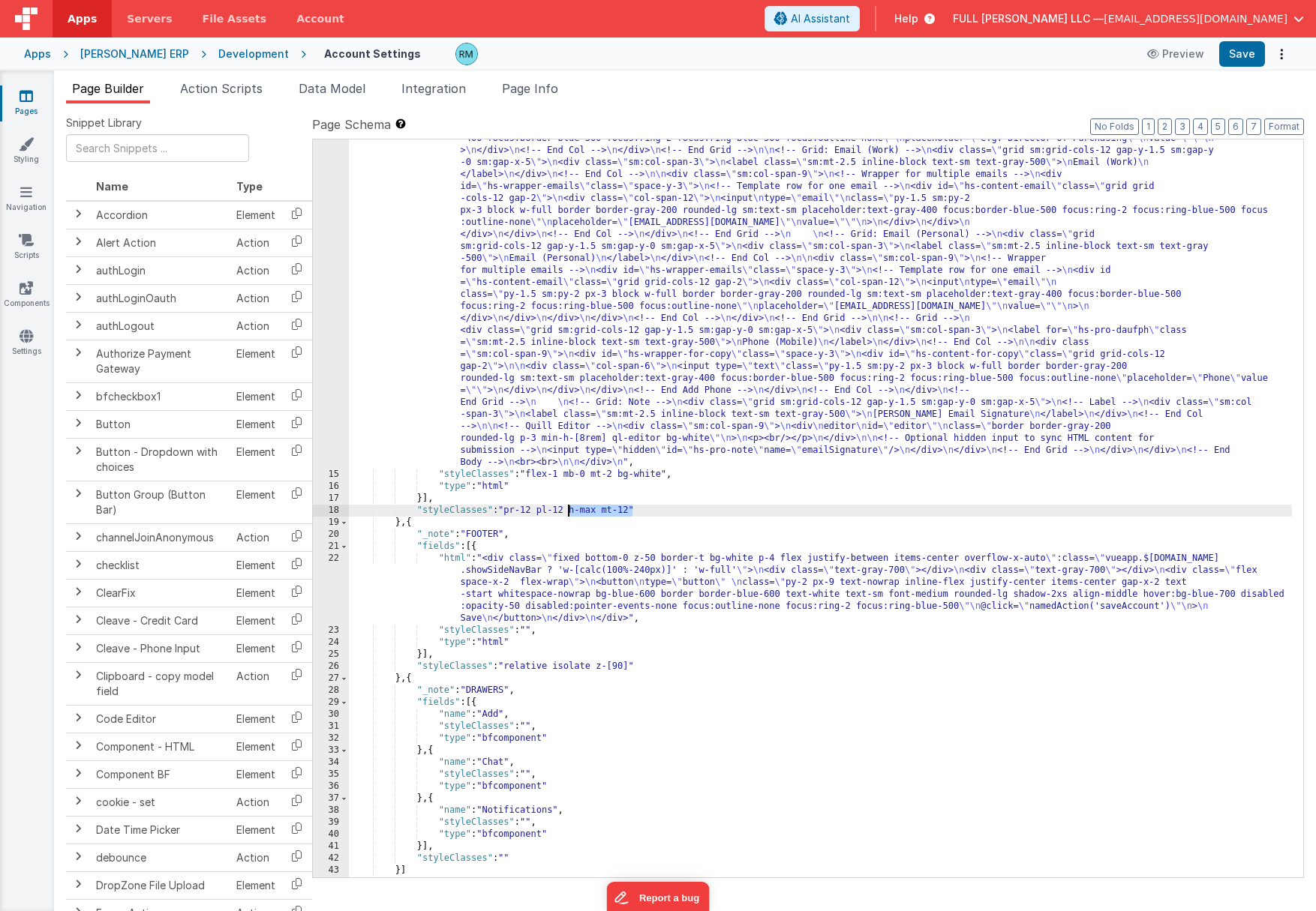
click at [570, 508] on div ""html" : "<!-- Body --> \n <div class= \" mt-20 \" > \n <div class= \" p-4 spac…" at bounding box center [820, 423] width 943 height 1590
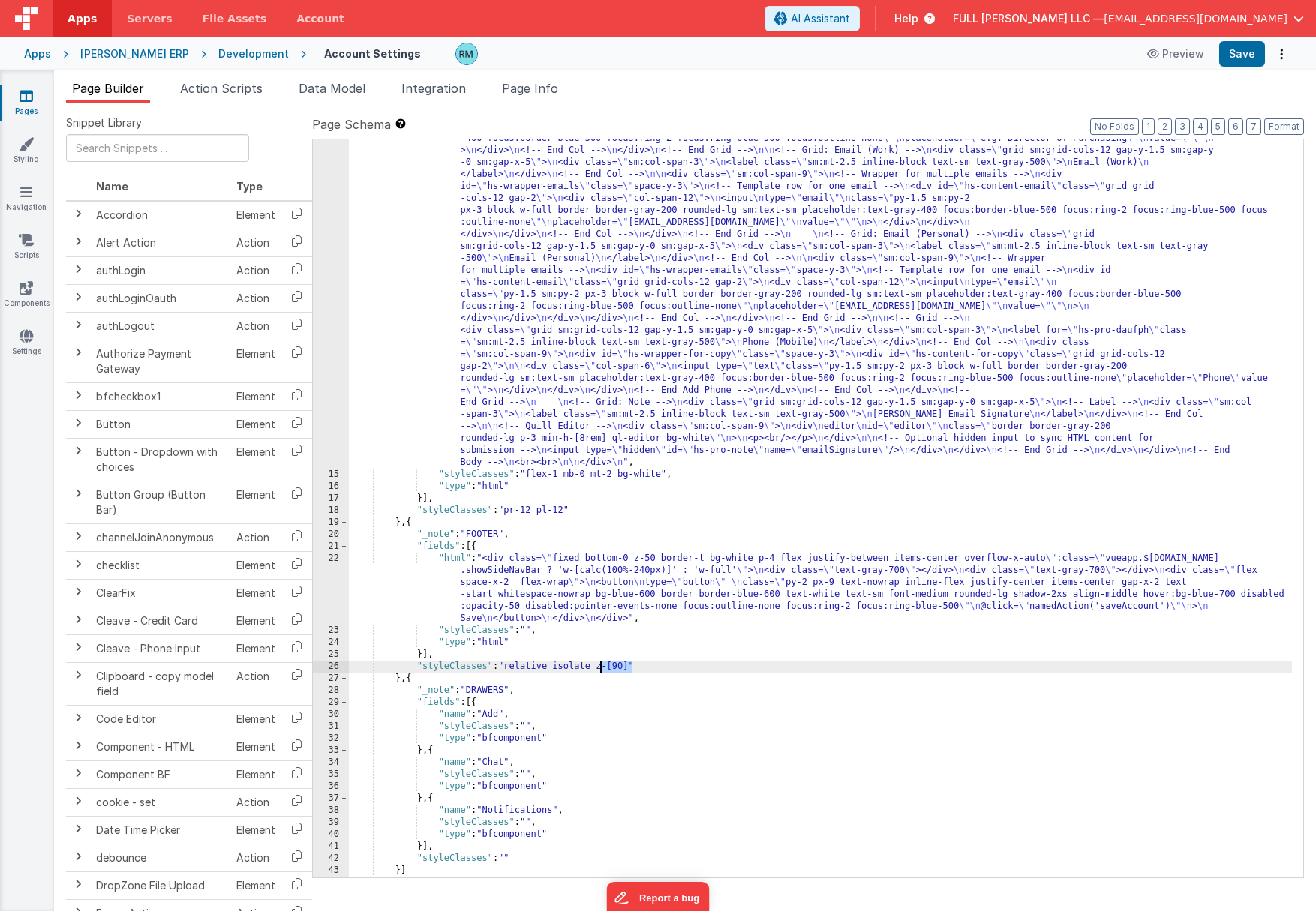
drag, startPoint x: 631, startPoint y: 668, endPoint x: 601, endPoint y: 667, distance: 30.0
click at [601, 667] on div ""html" : "<!-- Body --> \n <div class= \" mt-20 \" > \n <div class= \" p-4 spac…" at bounding box center [820, 423] width 943 height 1590
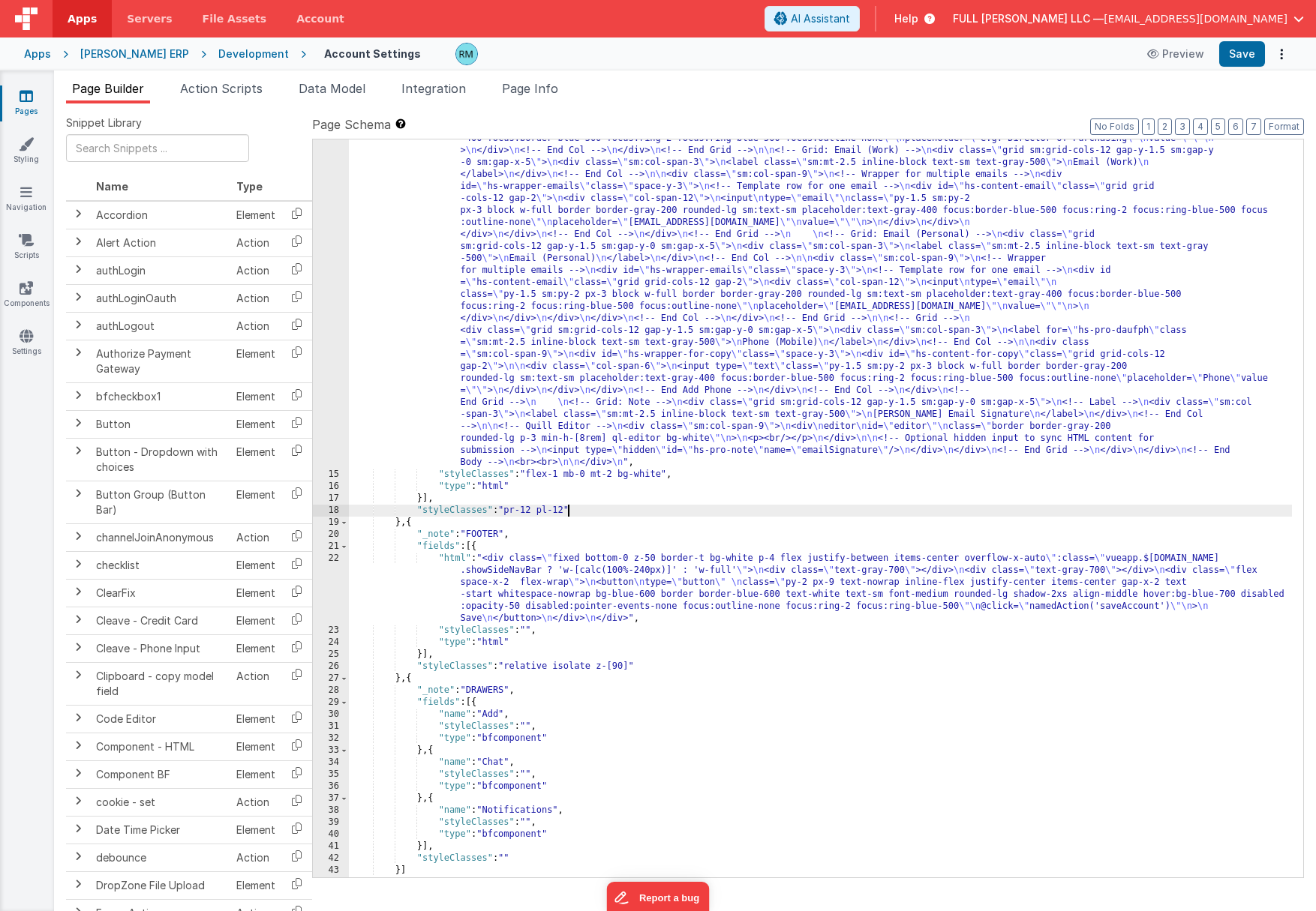
click at [568, 512] on div ""html" : "<!-- Body --> \n <div class= \" mt-20 \" > \n <div class= \" p-4 spac…" at bounding box center [820, 423] width 943 height 1590
click at [602, 511] on div ""html" : "<!-- Body --> \n <div class= \" mt-20 \" > \n <div class= \" p-4 spac…" at bounding box center [820, 423] width 943 height 1590
click at [597, 512] on div ""html" : "<!-- Body --> \n <div class= \" mt-20 \" > \n <div class= \" p-4 spac…" at bounding box center [820, 423] width 943 height 1590
click at [1156, 47] on button "Save" at bounding box center [1241, 54] width 46 height 25
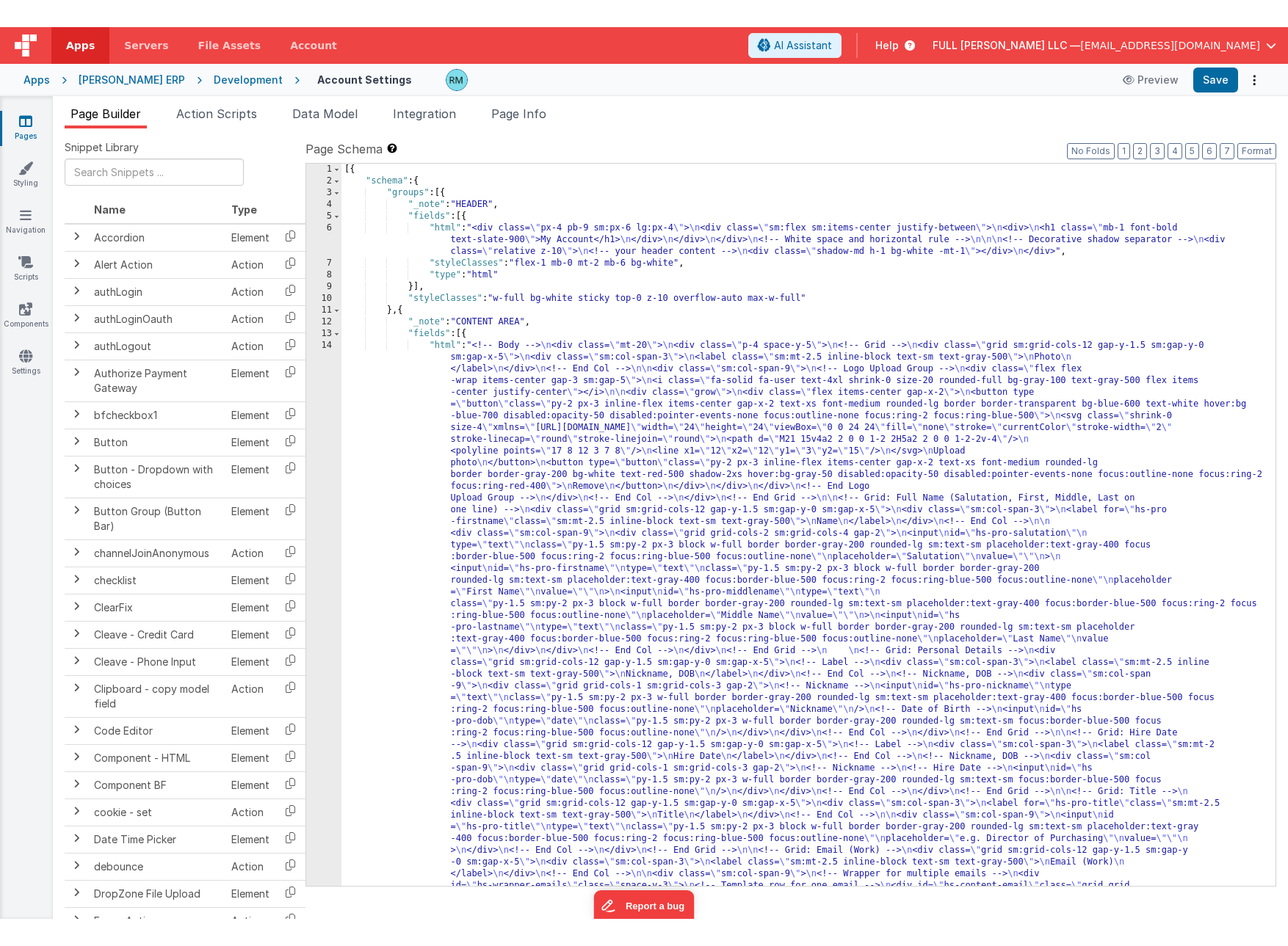
scroll to position [0, 0]
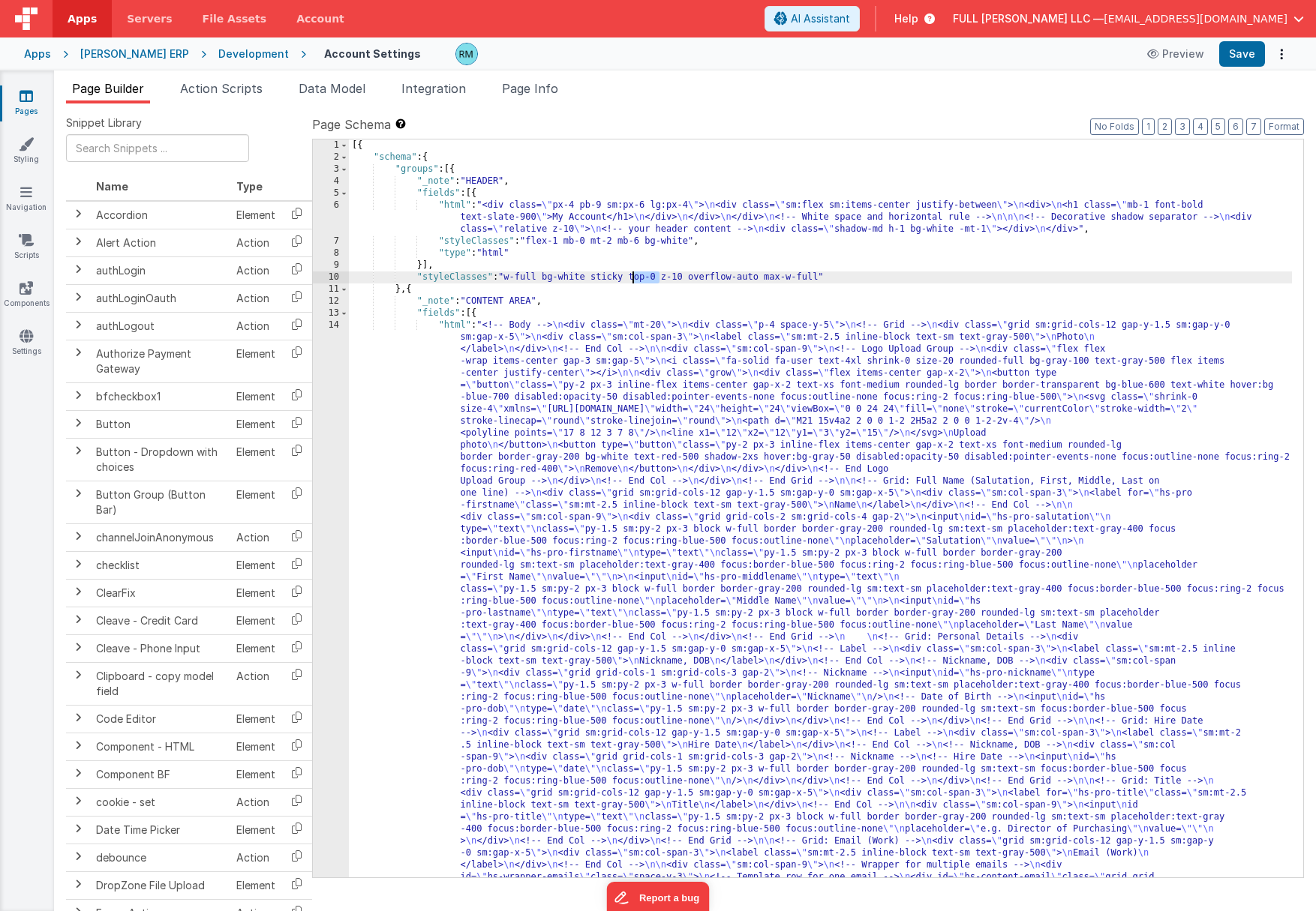
drag, startPoint x: 663, startPoint y: 278, endPoint x: 634, endPoint y: 279, distance: 29.0
click at [1156, 58] on button "Save" at bounding box center [1241, 54] width 46 height 25
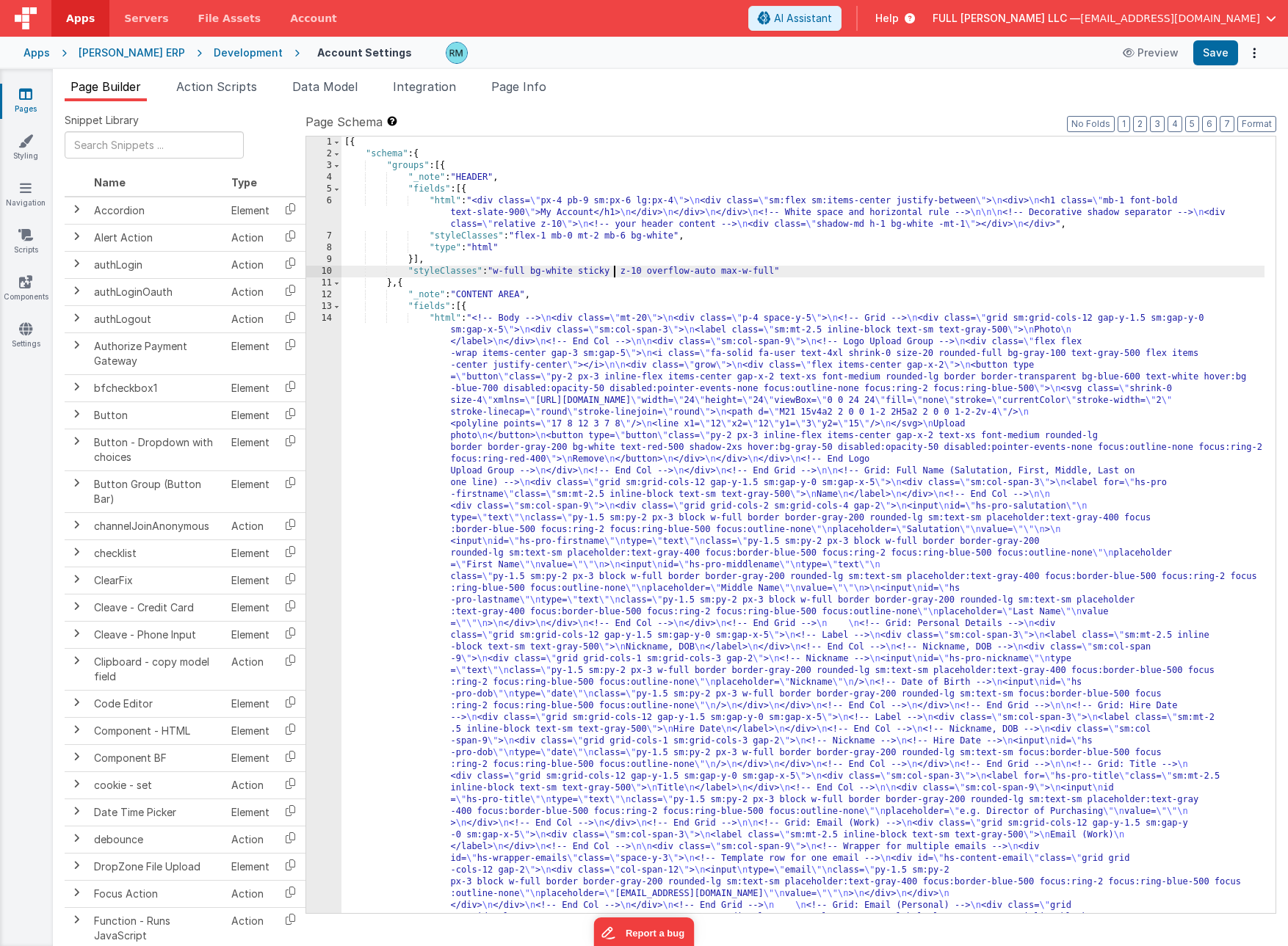
click at [616, 274] on div "[{ "schema" : { "groups" : [{ "_note" : "HEADER" , "fields" : [{ "html" : "<div…" at bounding box center [802, 941] width 923 height 1610
click at [619, 274] on div "[{ "schema" : { "groups" : [{ "_note" : "HEADER" , "fields" : [{ "html" : "<div…" at bounding box center [802, 941] width 923 height 1610
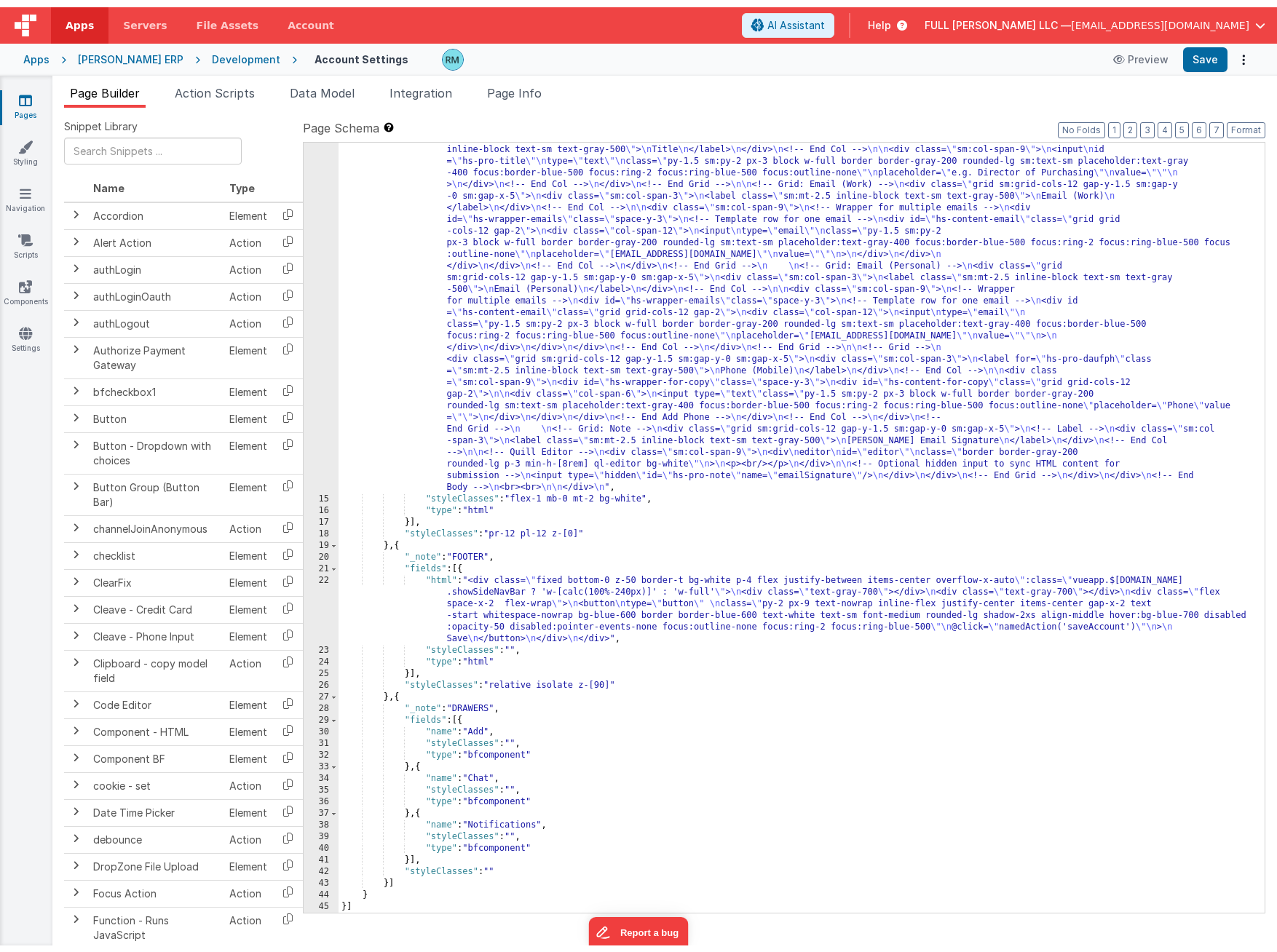
scroll to position [639, 0]
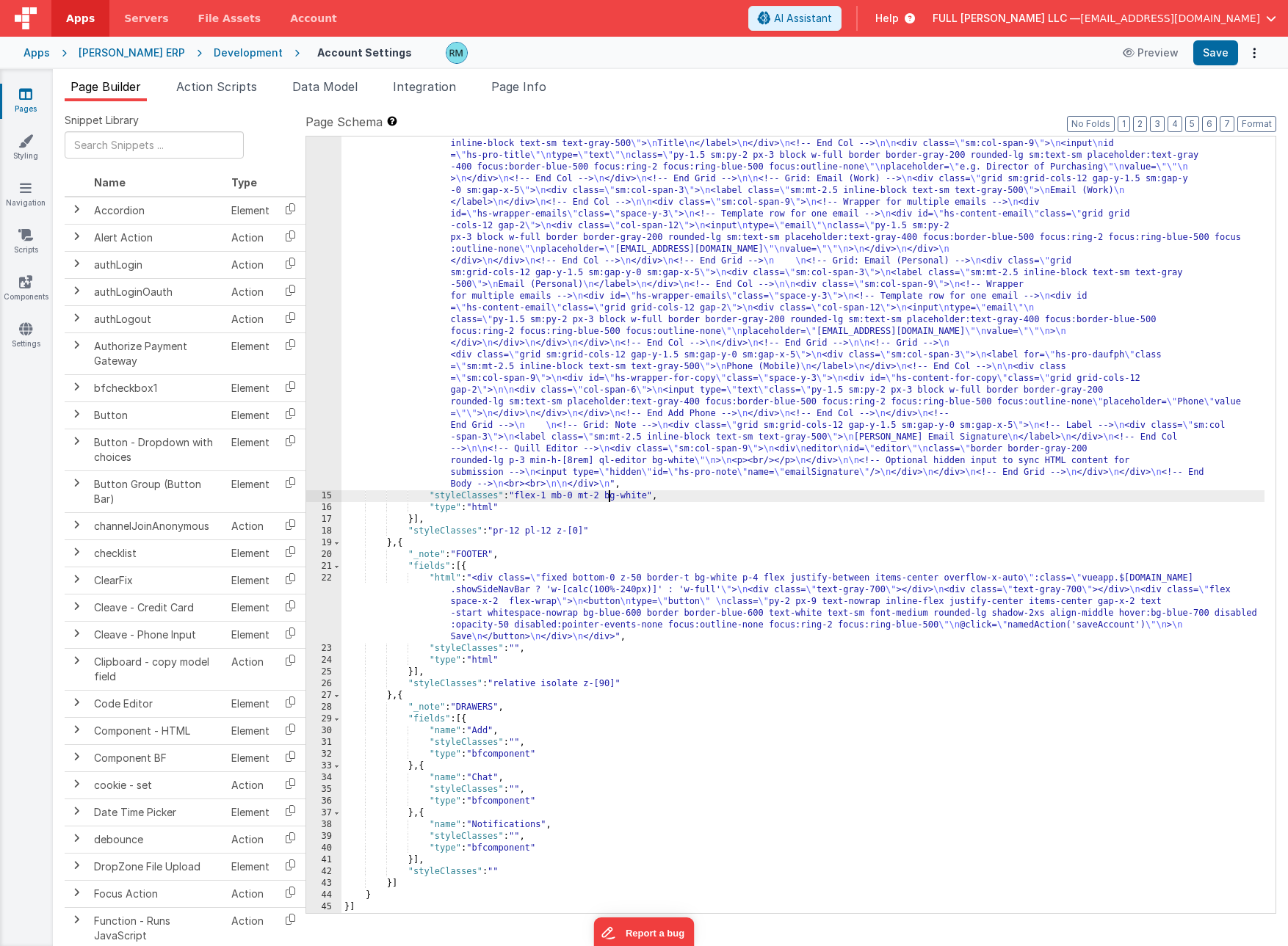
click at [606, 496] on div ""html" : "<!-- Body --> \n <div class= \" mt-20 \" > \n <div class= \" p-4 spac…" at bounding box center [802, 473] width 923 height 1610
click at [1131, 48] on button "Save" at bounding box center [1215, 53] width 45 height 25
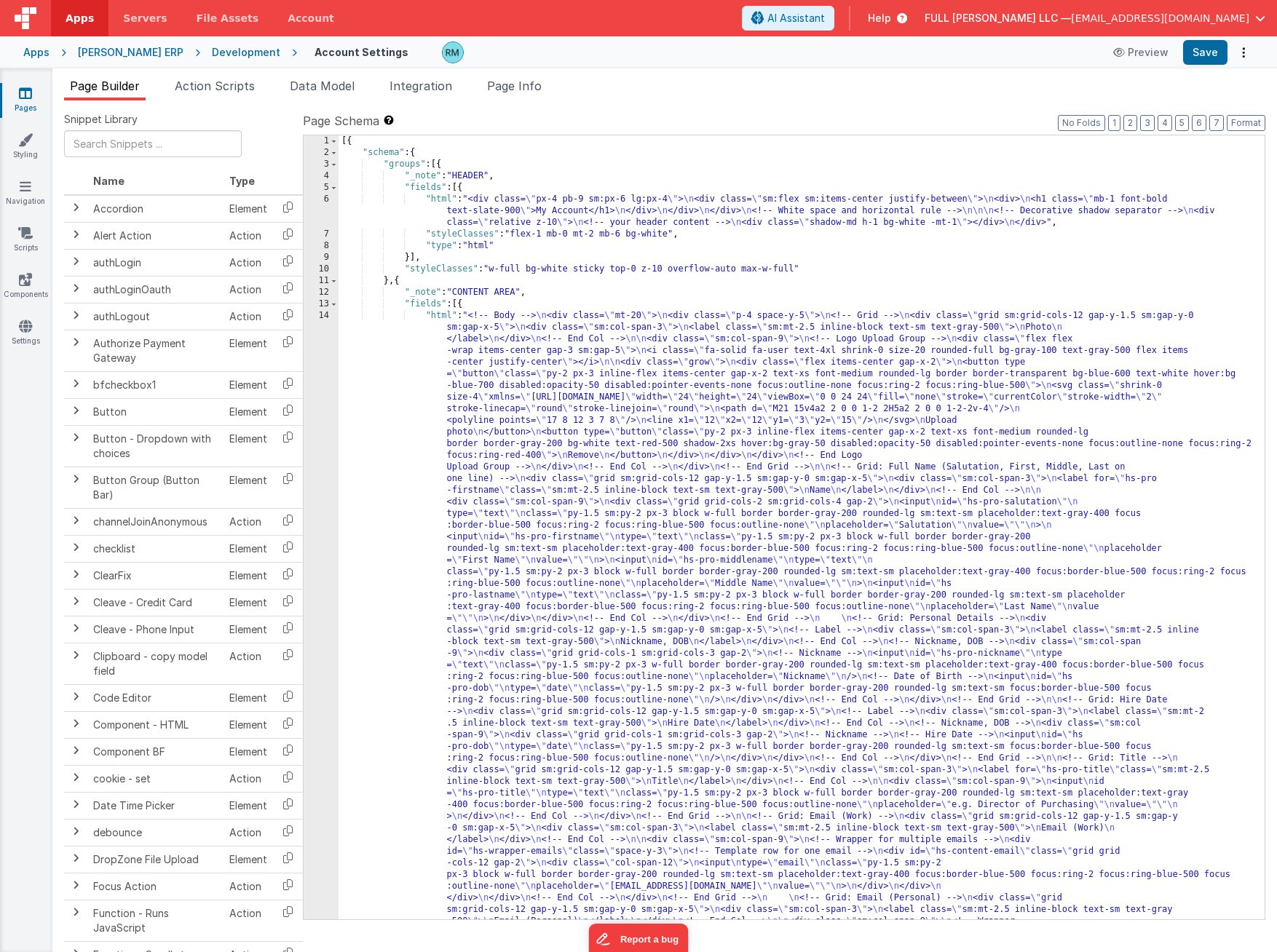
scroll to position [0, 0]
click at [441, 199] on div "[{ "schema" : { "groups" : [{ "_note" : "HEADER" , "fields" : [{ "html" : "<div…" at bounding box center [795, 940] width 915 height 1611
click at [329, 198] on div "6" at bounding box center [321, 211] width 35 height 35
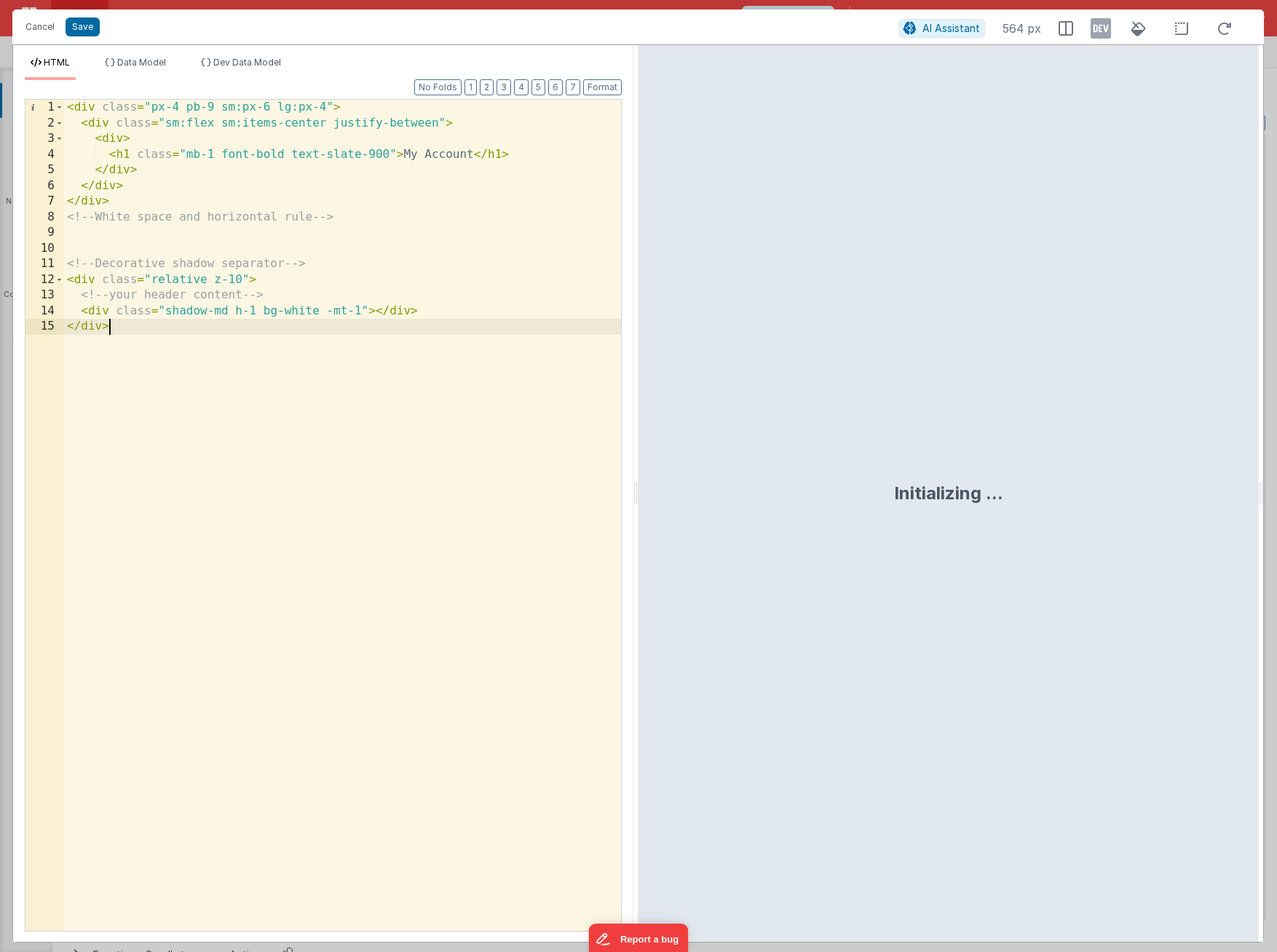
drag, startPoint x: 266, startPoint y: 388, endPoint x: 158, endPoint y: 223, distance: 197.2
click at [156, 229] on div "< div class = "px-4 pb-9 sm:px-6 lg:px-4" > < div class = "sm:flex sm:items-cen…" at bounding box center [343, 531] width 557 height 863
click at [225, 430] on div "< div class = "px-4 pb-9 sm:px-6 lg:px-4" > < div class = "sm:flex sm:items-cen…" at bounding box center [343, 531] width 557 height 863
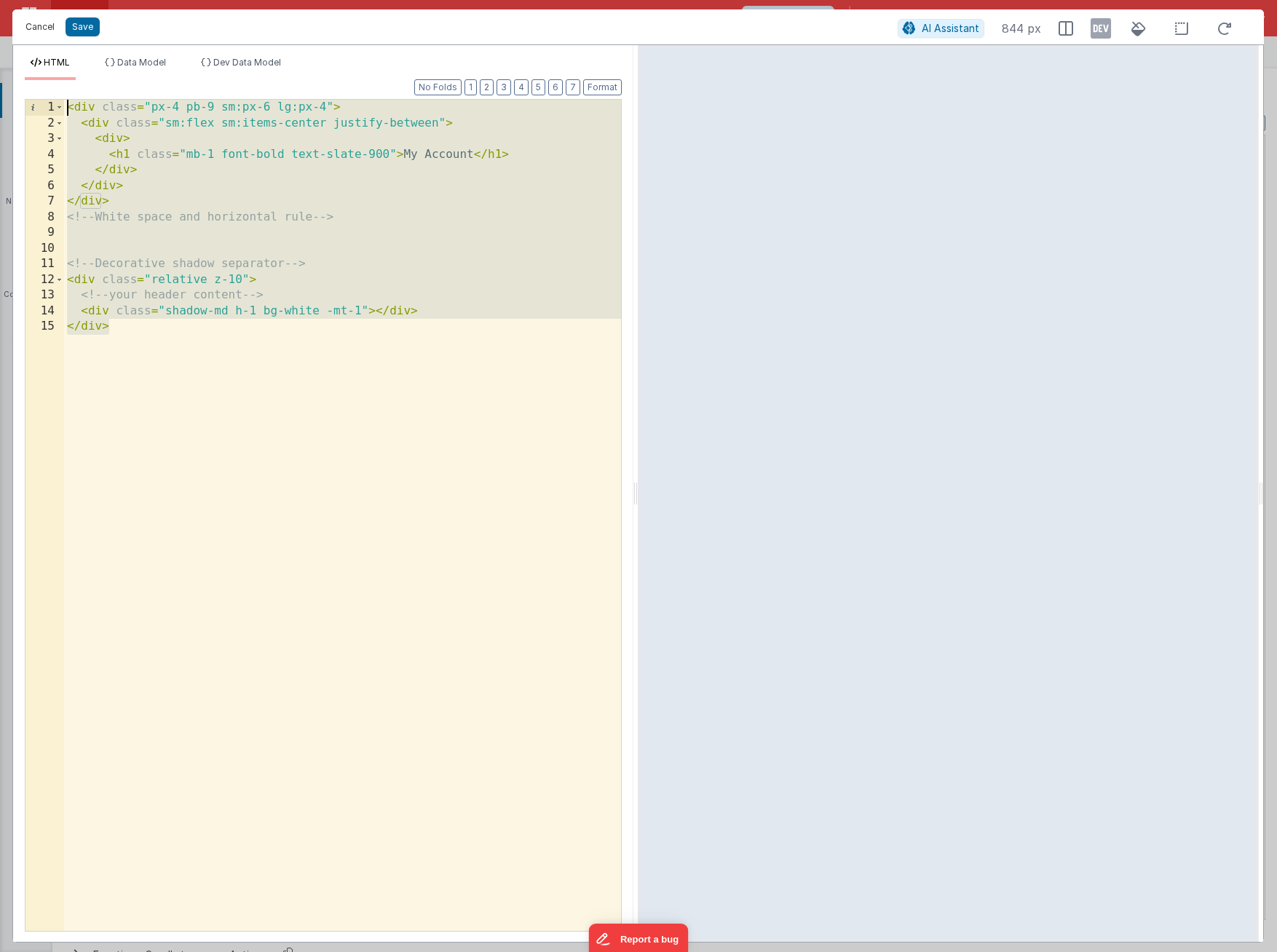
drag, startPoint x: 235, startPoint y: 448, endPoint x: 38, endPoint y: 21, distance: 470.3
click at [38, 21] on div "Cancel Save AI Assistant 844 px HTML Data Model Dev Data Model Format 7 6 5 4 3…" at bounding box center [638, 475] width 1251 height 933
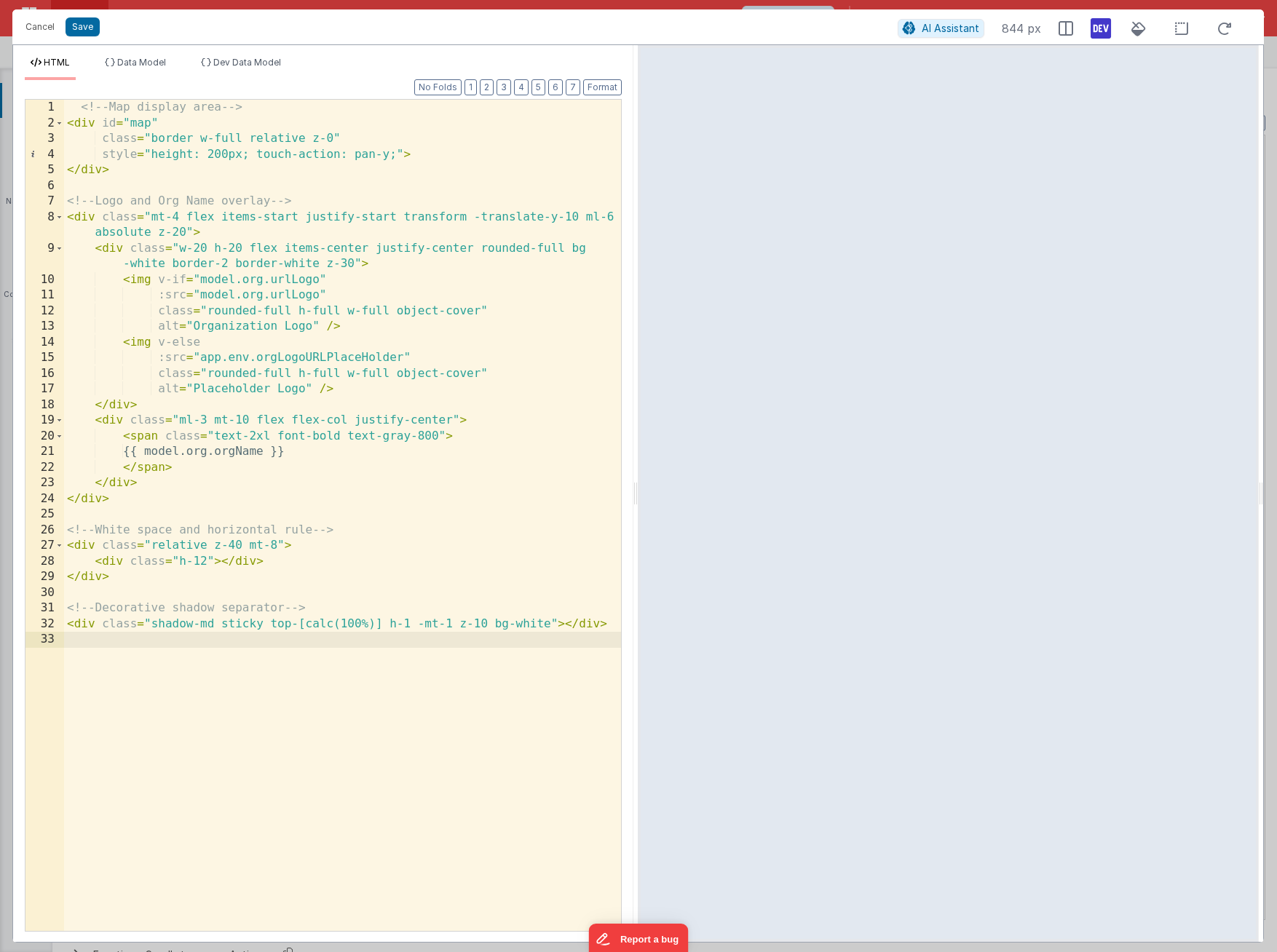
click at [1105, 30] on icon at bounding box center [1100, 28] width 21 height 23
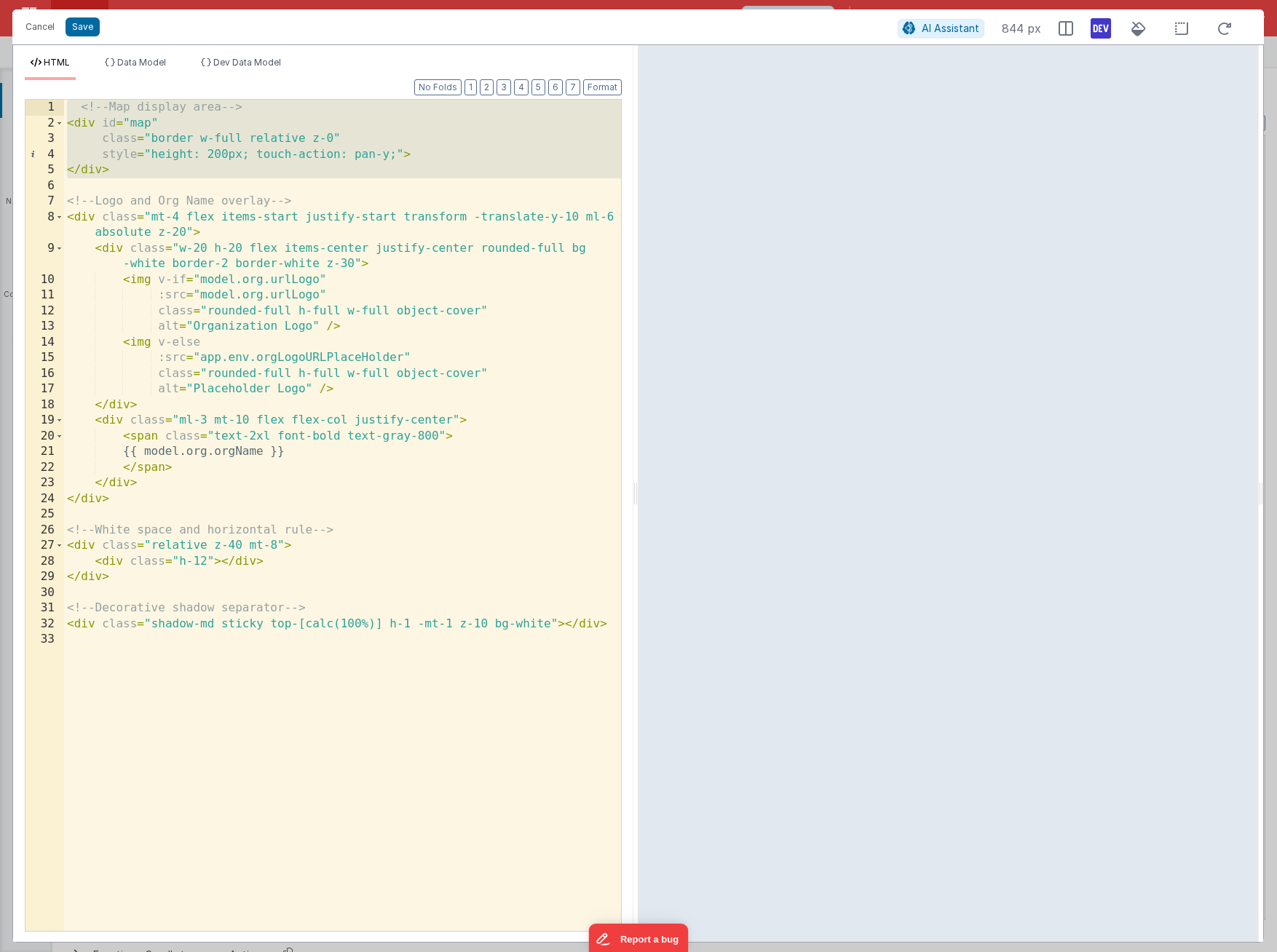
drag, startPoint x: 141, startPoint y: 179, endPoint x: 35, endPoint y: 71, distance: 151.3
click at [35, 71] on div "HTML Data Model Dev Data Model Format 7 6 5 4 3 2 1 No Folds 1 2 3 4 5 6 7 8 9 …" at bounding box center [323, 499] width 620 height 885
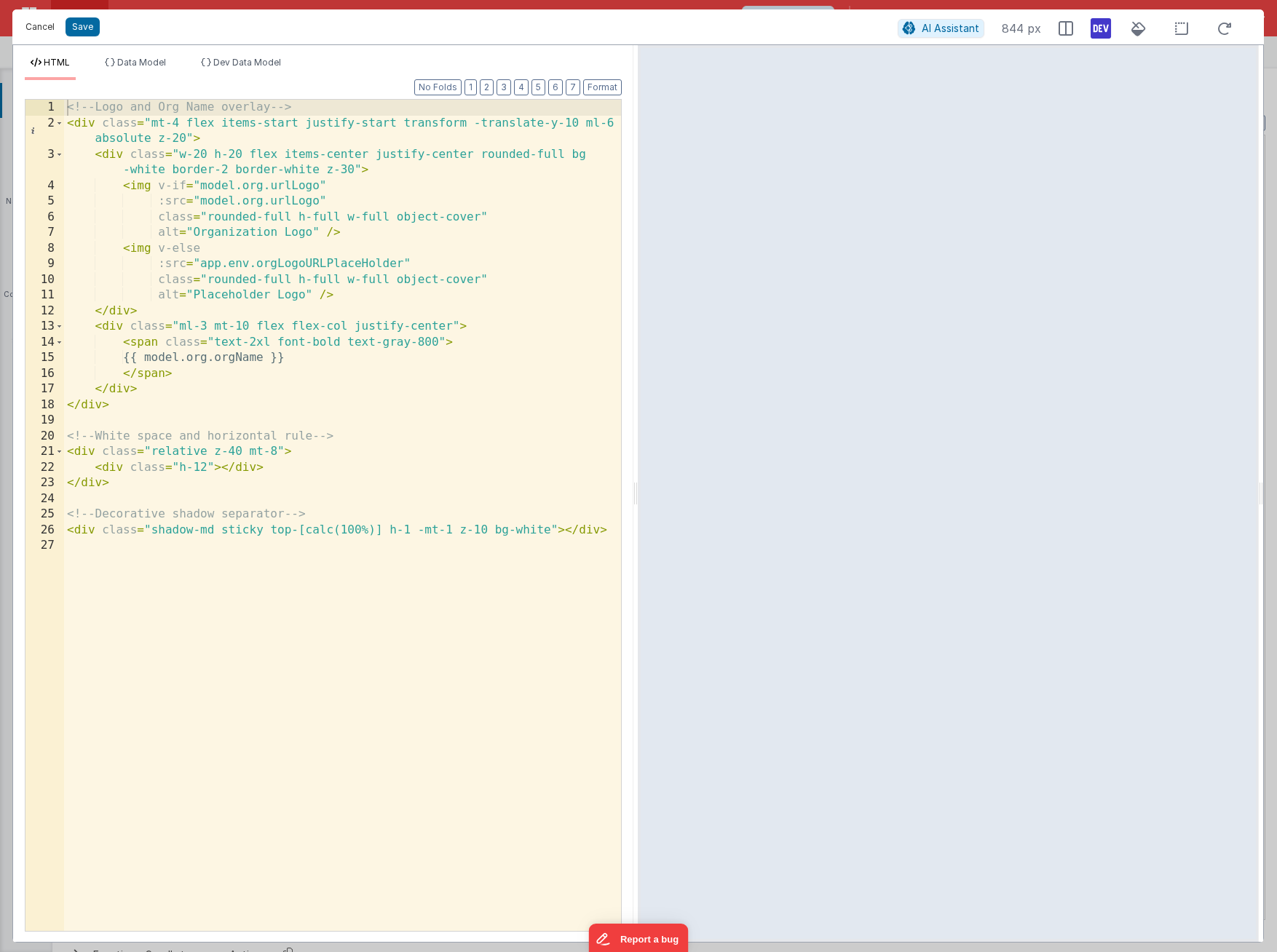
click at [46, 26] on button "Cancel" at bounding box center [40, 26] width 44 height 21
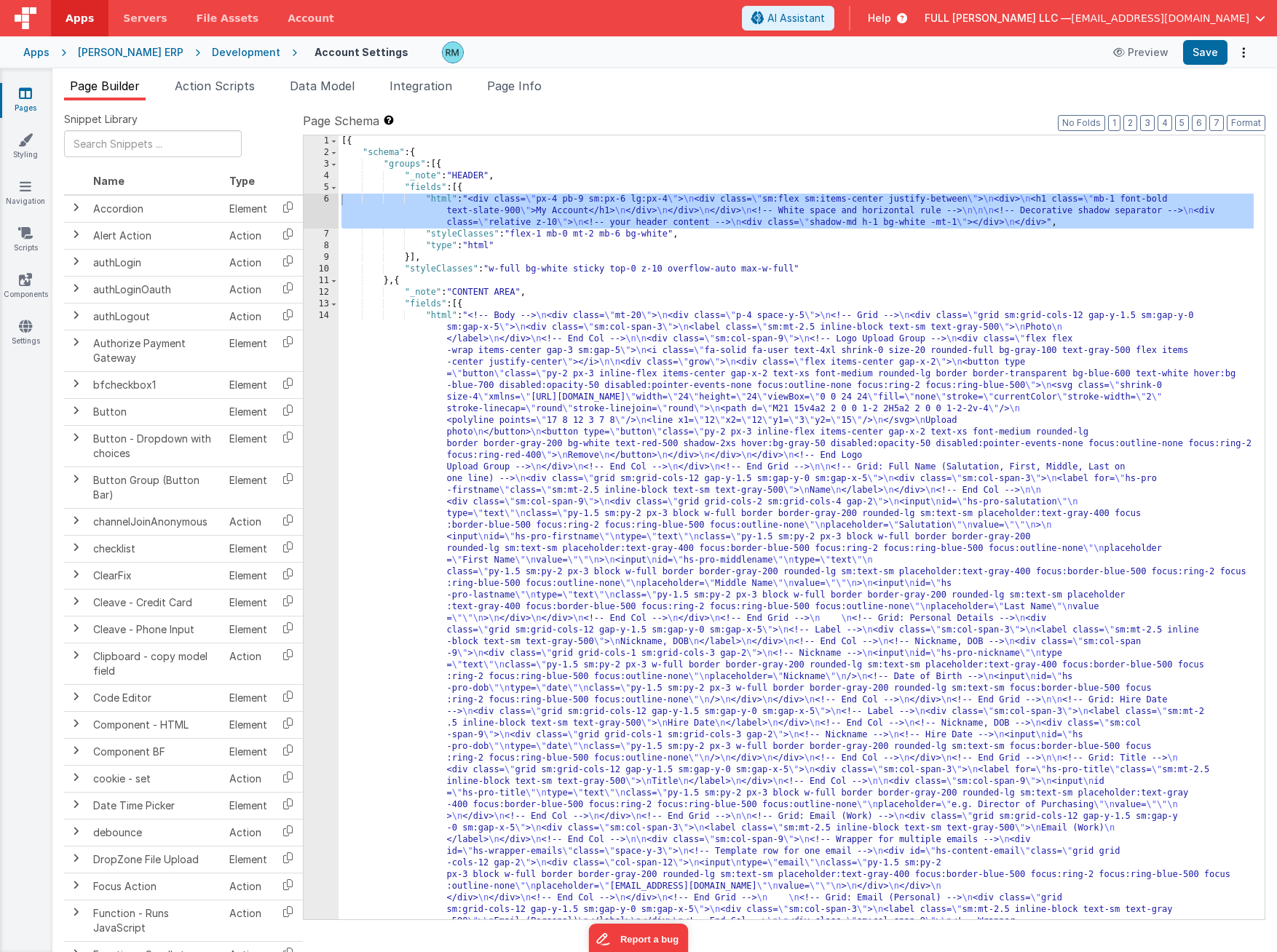
click at [442, 200] on div "[{ "schema" : { "groups" : [{ "_note" : "HEADER" , "fields" : [{ "html" : "<div…" at bounding box center [795, 940] width 915 height 1611
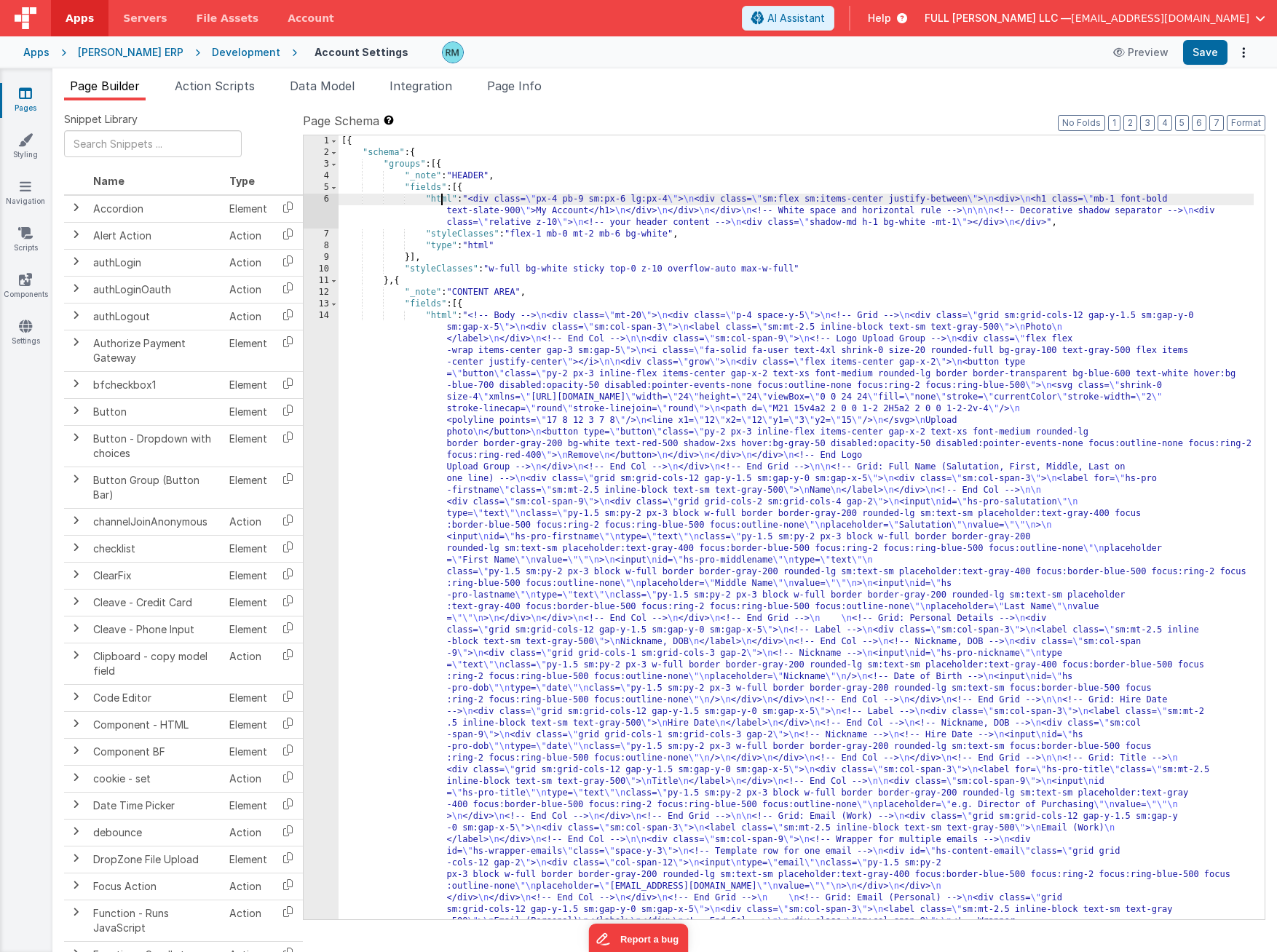
click at [327, 202] on div "6" at bounding box center [321, 211] width 35 height 35
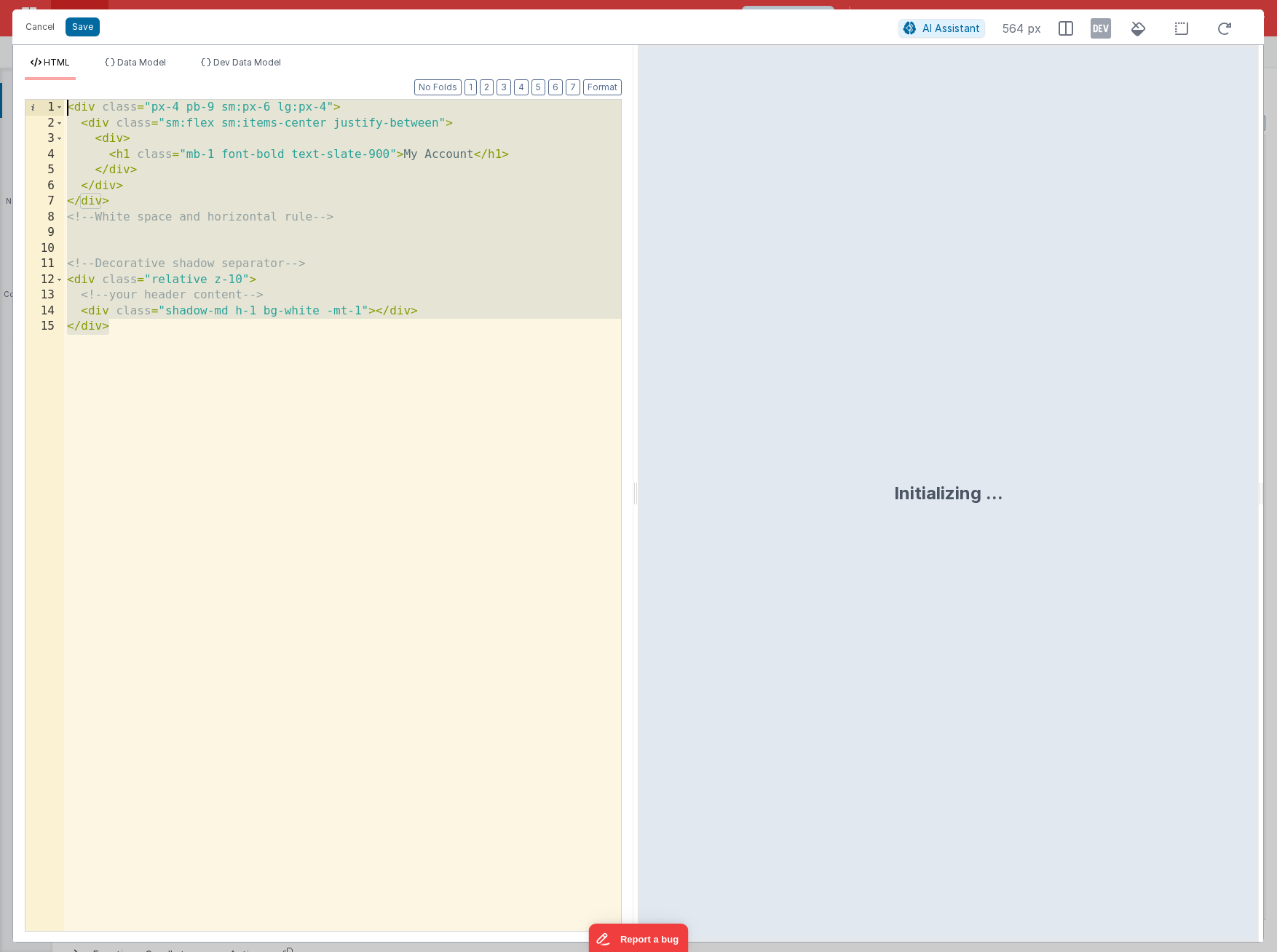
drag, startPoint x: 282, startPoint y: 470, endPoint x: 25, endPoint y: 75, distance: 471.2
click at [25, 75] on div "HTML Data Model Dev Data Model Format 7 6 5 4 3 2 1 No Folds 1 2 3 4 5 6 7 8 9 …" at bounding box center [323, 499] width 620 height 885
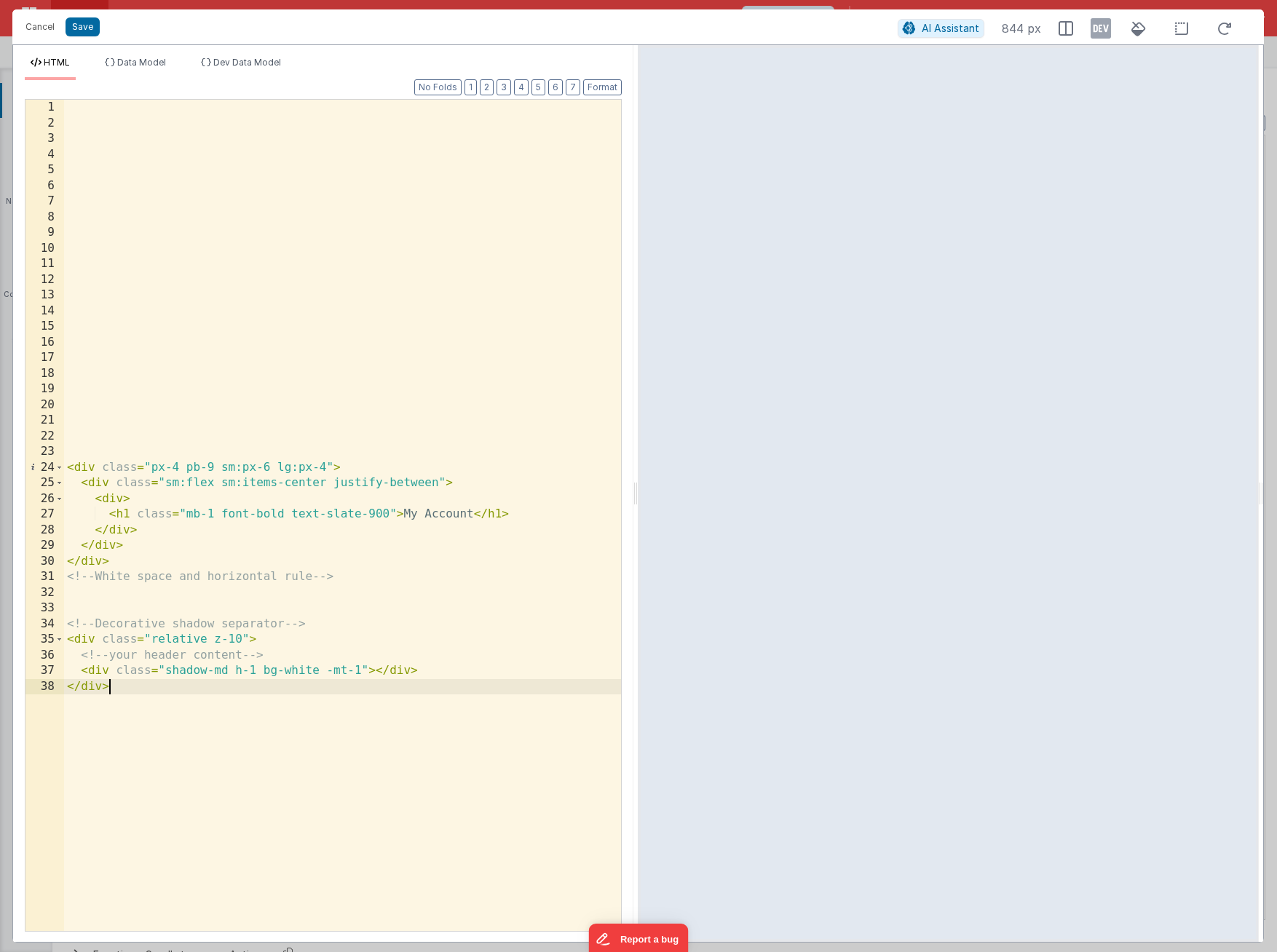
click at [191, 146] on div "< div class = "px-4 pb-9 sm:px-6 lg:px-4" > < div class = "sm:flex sm:items-cen…" at bounding box center [343, 531] width 557 height 863
click at [181, 113] on div "< div class = "px-4 pb-9 sm:px-6 lg:px-4" > < div class = "sm:flex sm:items-cen…" at bounding box center [343, 531] width 557 height 863
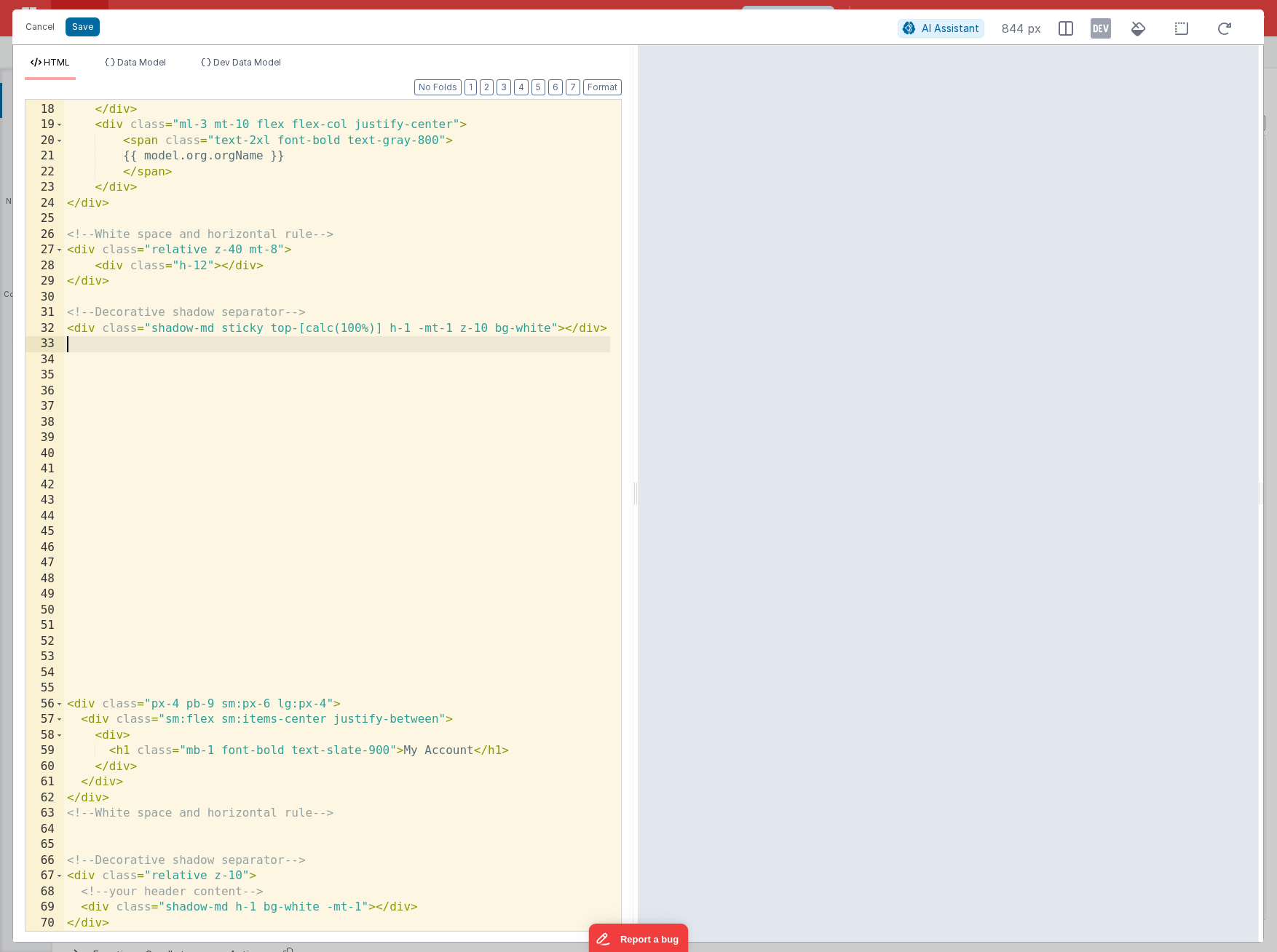
scroll to position [296, 0]
click at [236, 600] on div "alt = "Placeholder Logo" /> </ div > < div class = "ml-3 mt-10 flex flex-col ju…" at bounding box center [337, 517] width 546 height 863
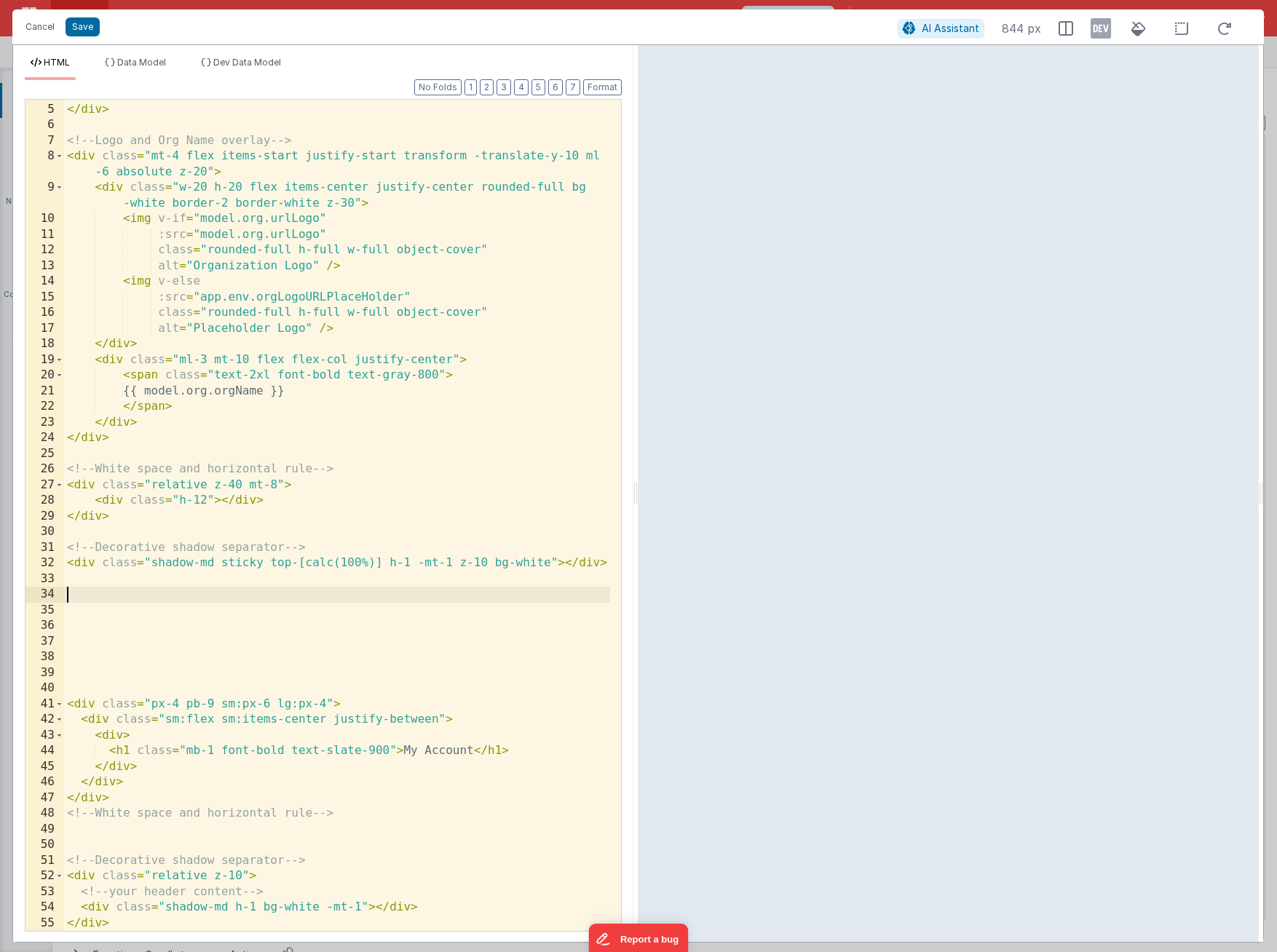
scroll to position [60, 0]
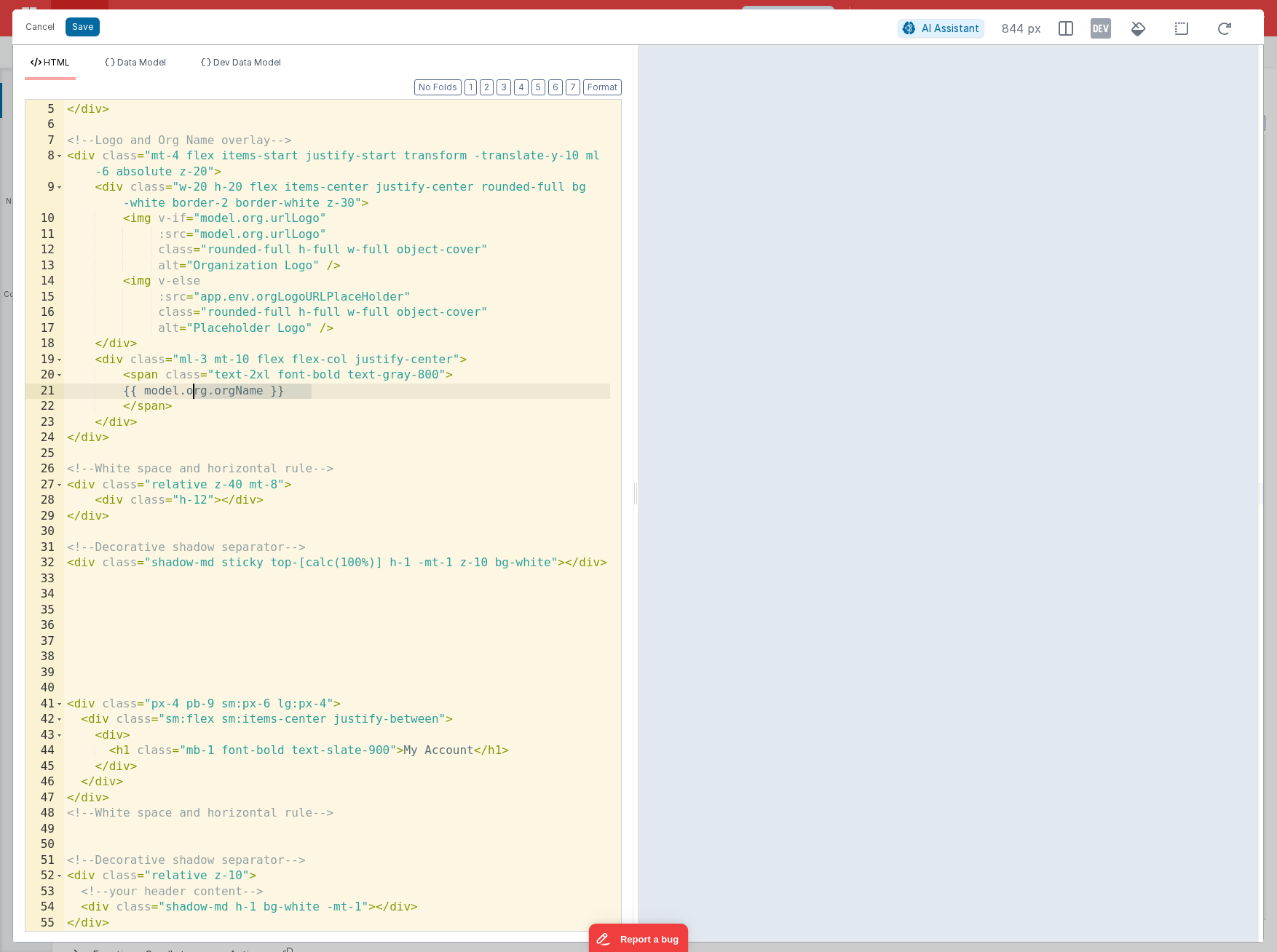
drag, startPoint x: 291, startPoint y: 384, endPoint x: 195, endPoint y: 390, distance: 96.2
click at [195, 390] on div "style = "height: 200px; touch-action: pan-y;" > </ div > <!-- Logo and Org Name…" at bounding box center [337, 517] width 546 height 863
drag, startPoint x: 292, startPoint y: 391, endPoint x: 174, endPoint y: 393, distance: 118.0
click at [174, 393] on div "style = "height: 200px; touch-action: pan-y;" > </ div > <!-- Logo and Org Name…" at bounding box center [337, 517] width 546 height 863
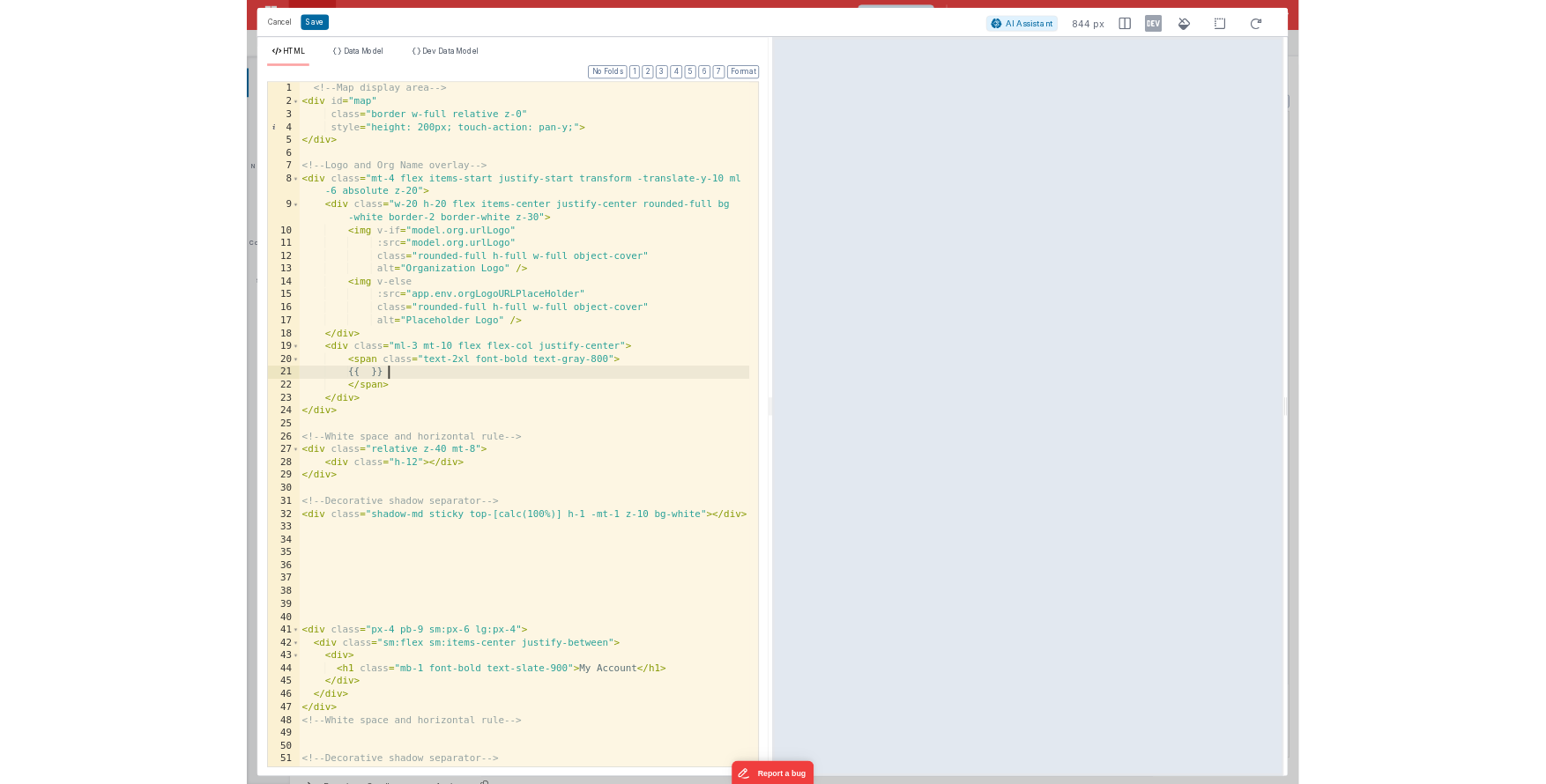
scroll to position [0, 0]
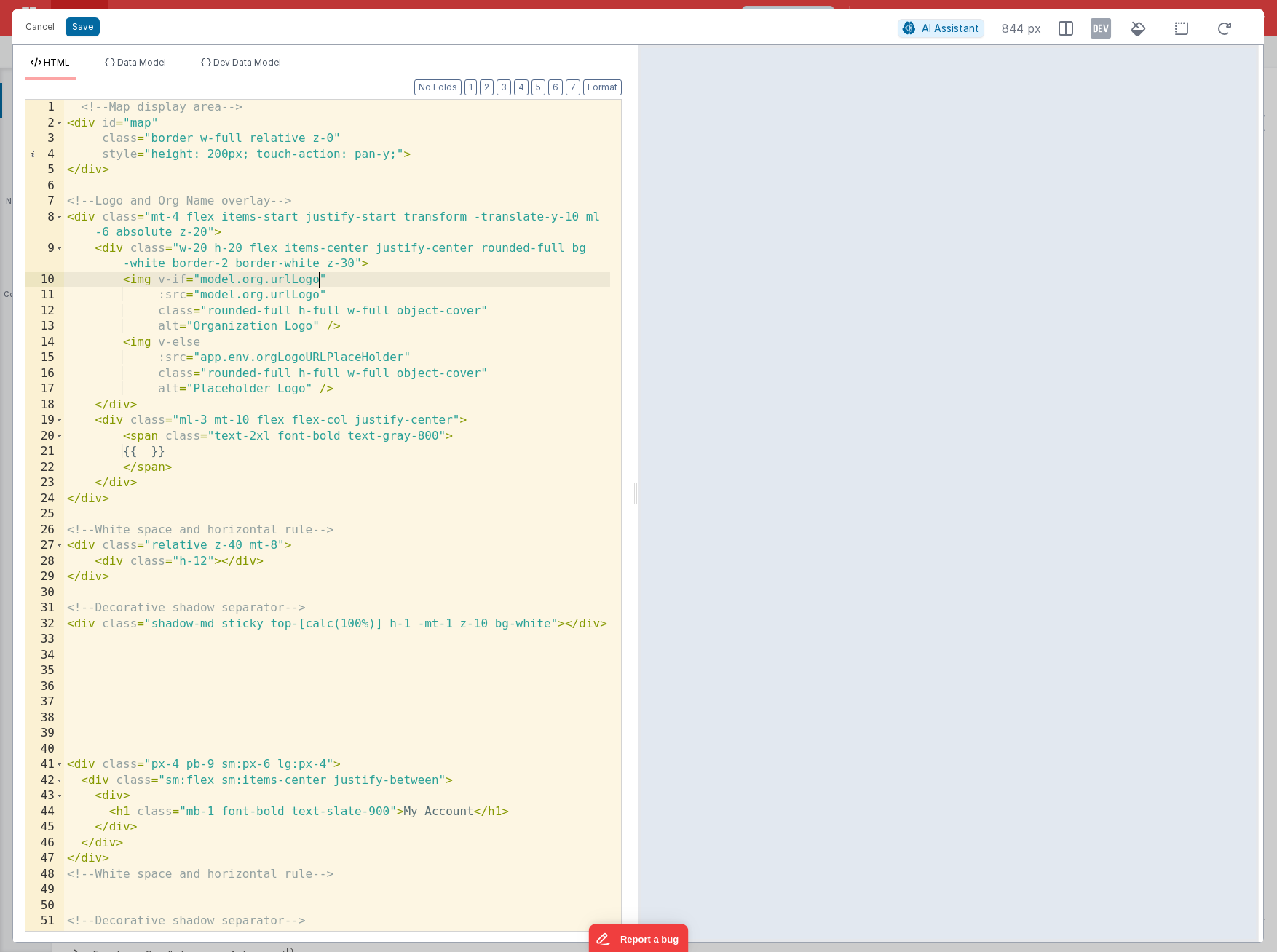
drag, startPoint x: 319, startPoint y: 281, endPoint x: 304, endPoint y: 281, distance: 15.0
click at [304, 281] on div "<!-- Map display area --> < div id = "map" class = "border w-full relative z-0"…" at bounding box center [337, 531] width 546 height 863
drag, startPoint x: 359, startPoint y: 282, endPoint x: 157, endPoint y: 279, distance: 202.0
click at [157, 279] on div "<!-- Map display area --> < div id = "map" class = "border w-full relative z-0"…" at bounding box center [337, 531] width 546 height 863
drag, startPoint x: 231, startPoint y: 348, endPoint x: 156, endPoint y: 346, distance: 75.0
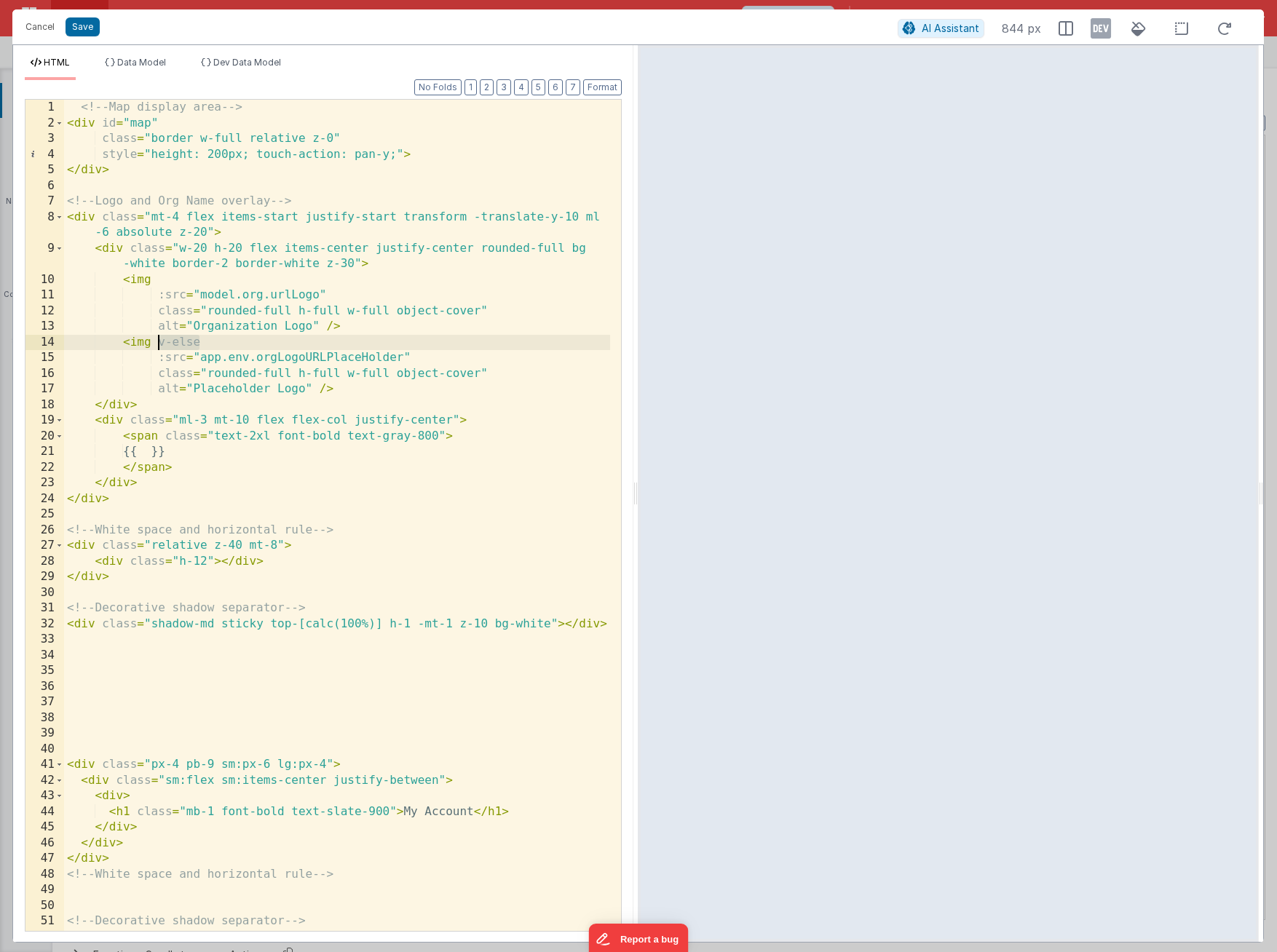
click at [156, 346] on div "<!-- Map display area --> < div id = "map" class = "border w-full relative z-0"…" at bounding box center [337, 531] width 546 height 863
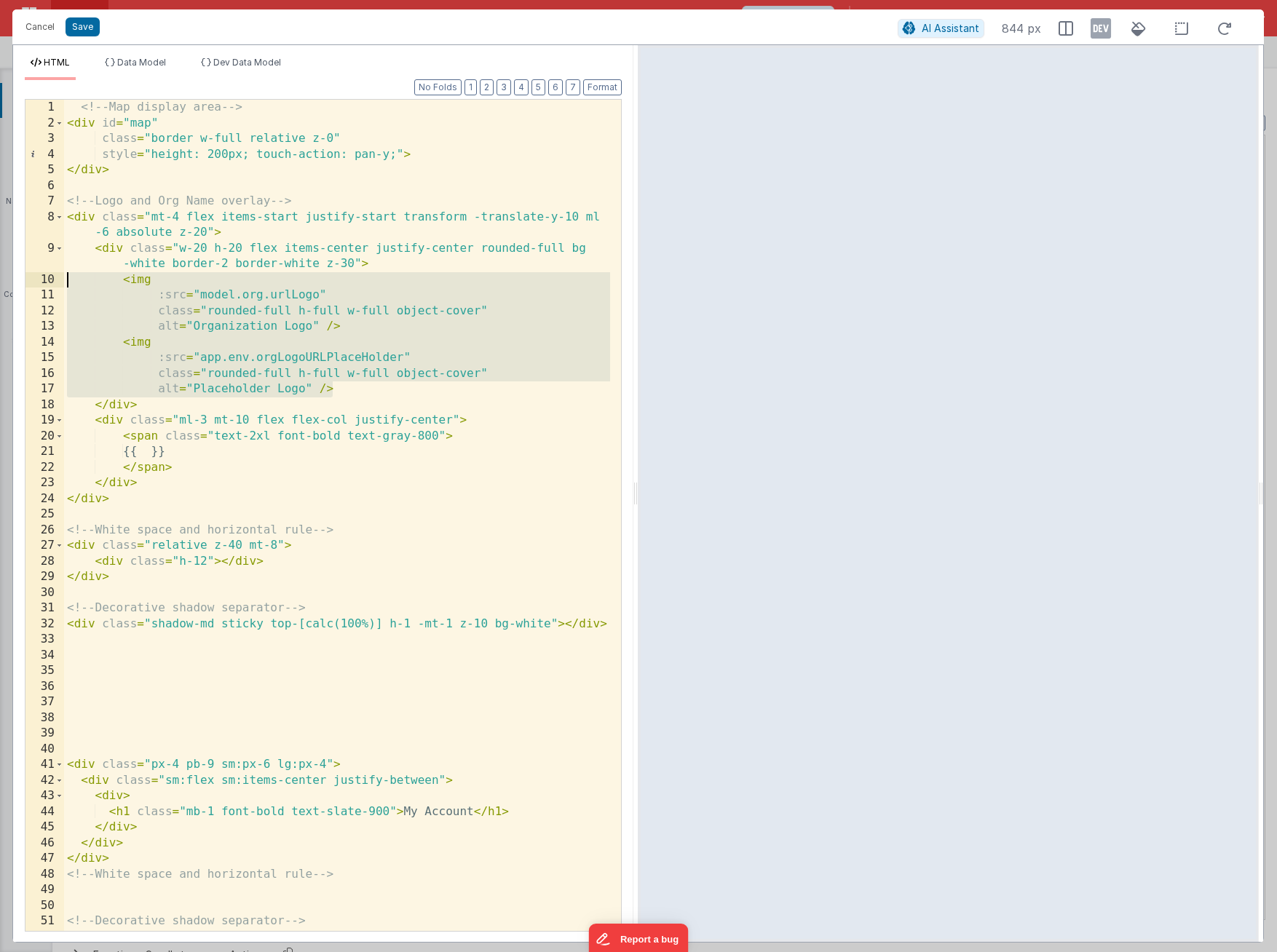
drag, startPoint x: 371, startPoint y: 395, endPoint x: 29, endPoint y: 282, distance: 360.2
click at [29, 282] on div "1 2 3 4 5 6 7 8 9 10 11 12 13 14 15 16 17 18 19 20 21 22 23 24 25 26 27 28 29 3…" at bounding box center [323, 515] width 597 height 833
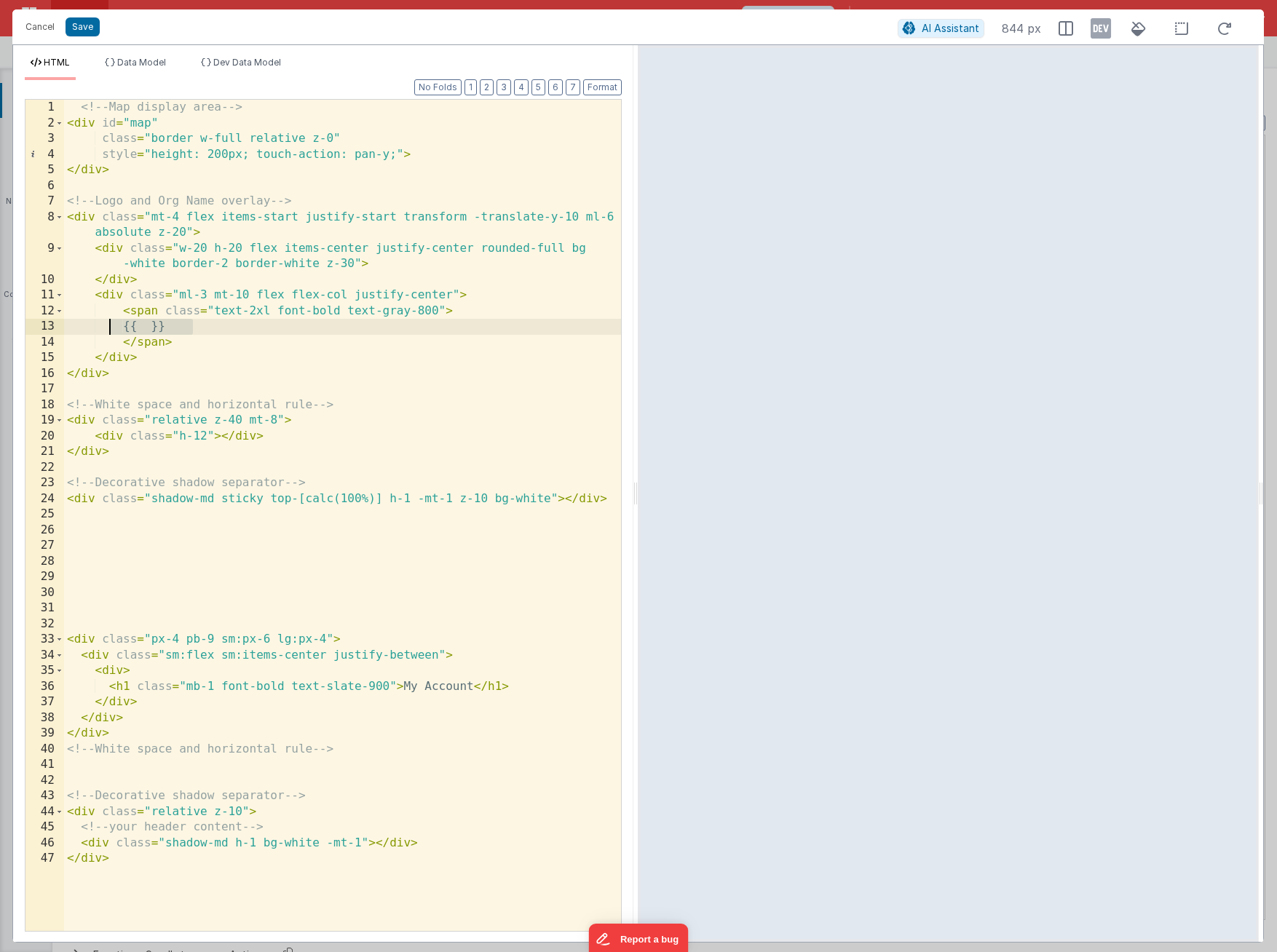
drag, startPoint x: 269, startPoint y: 329, endPoint x: 110, endPoint y: 323, distance: 159.1
click at [110, 323] on div "<!-- Map display area --> < div id = "map" class = "border w-full relative z-0"…" at bounding box center [343, 531] width 557 height 863
click at [247, 348] on div "<!-- Map display area --> < div id = "map" class = "border w-full relative z-0"…" at bounding box center [343, 531] width 557 height 863
drag, startPoint x: 229, startPoint y: 348, endPoint x: 7, endPoint y: 305, distance: 226.1
click at [7, 305] on div "Cancel Save AI Assistant 844 px HTML Data Model Dev Data Model Format 7 6 5 4 3…" at bounding box center [638, 476] width 1277 height 952
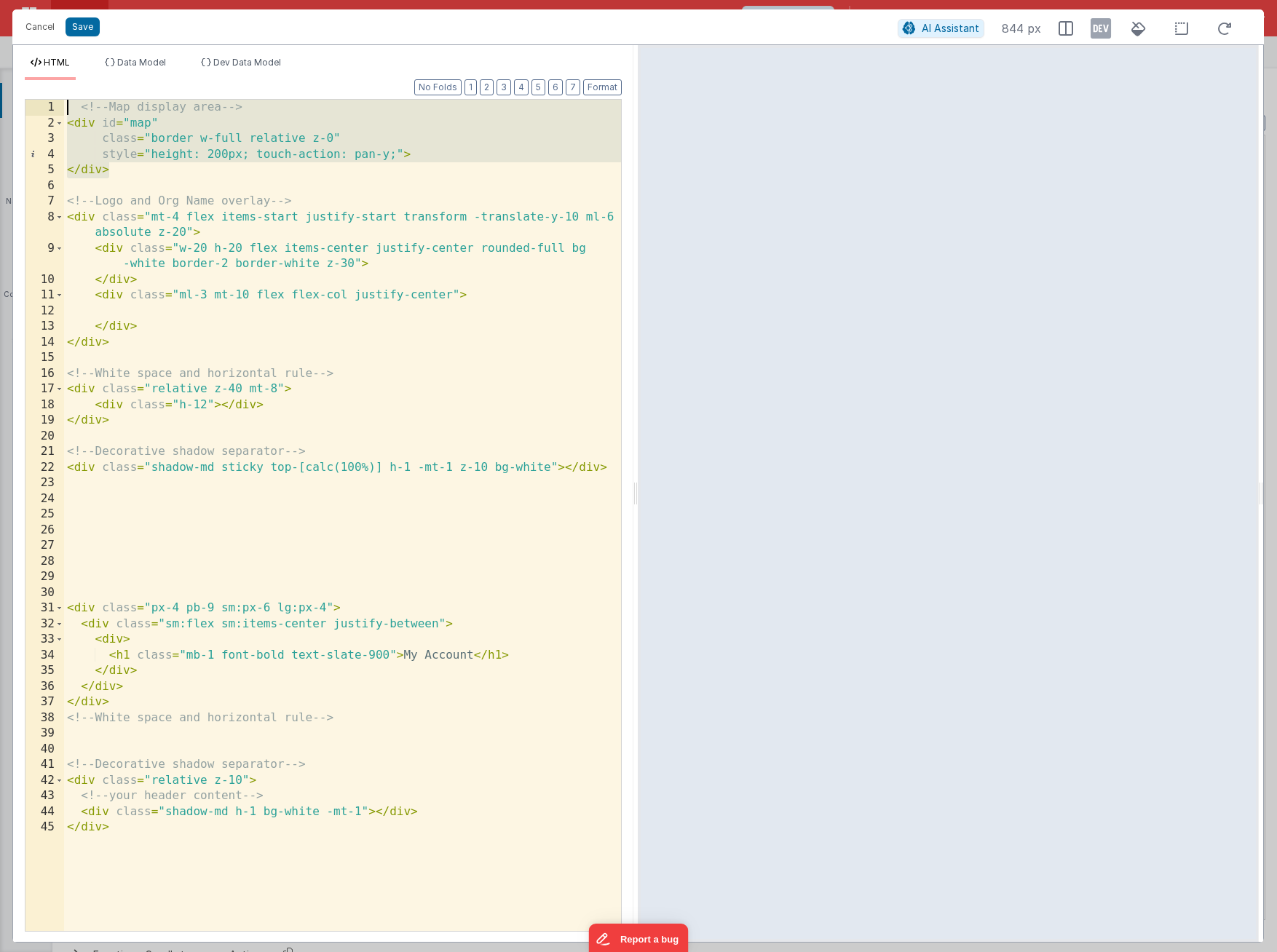
drag, startPoint x: 163, startPoint y: 166, endPoint x: 8, endPoint y: 99, distance: 168.9
click at [8, 99] on div "Cancel Save AI Assistant 844 px HTML Data Model Dev Data Model Format 7 6 5 4 3…" at bounding box center [638, 476] width 1277 height 952
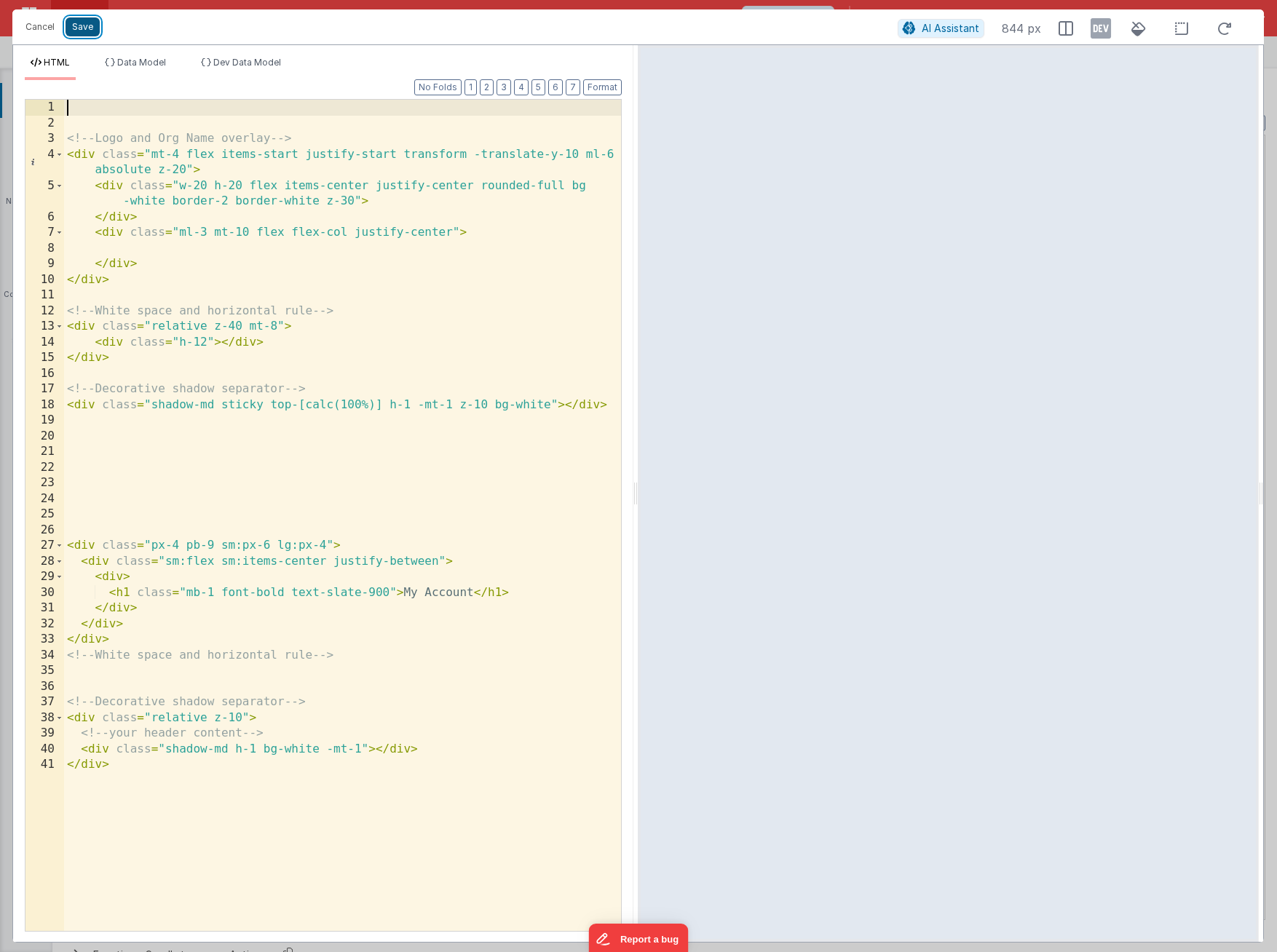
click at [86, 25] on button "Save" at bounding box center [83, 26] width 35 height 19
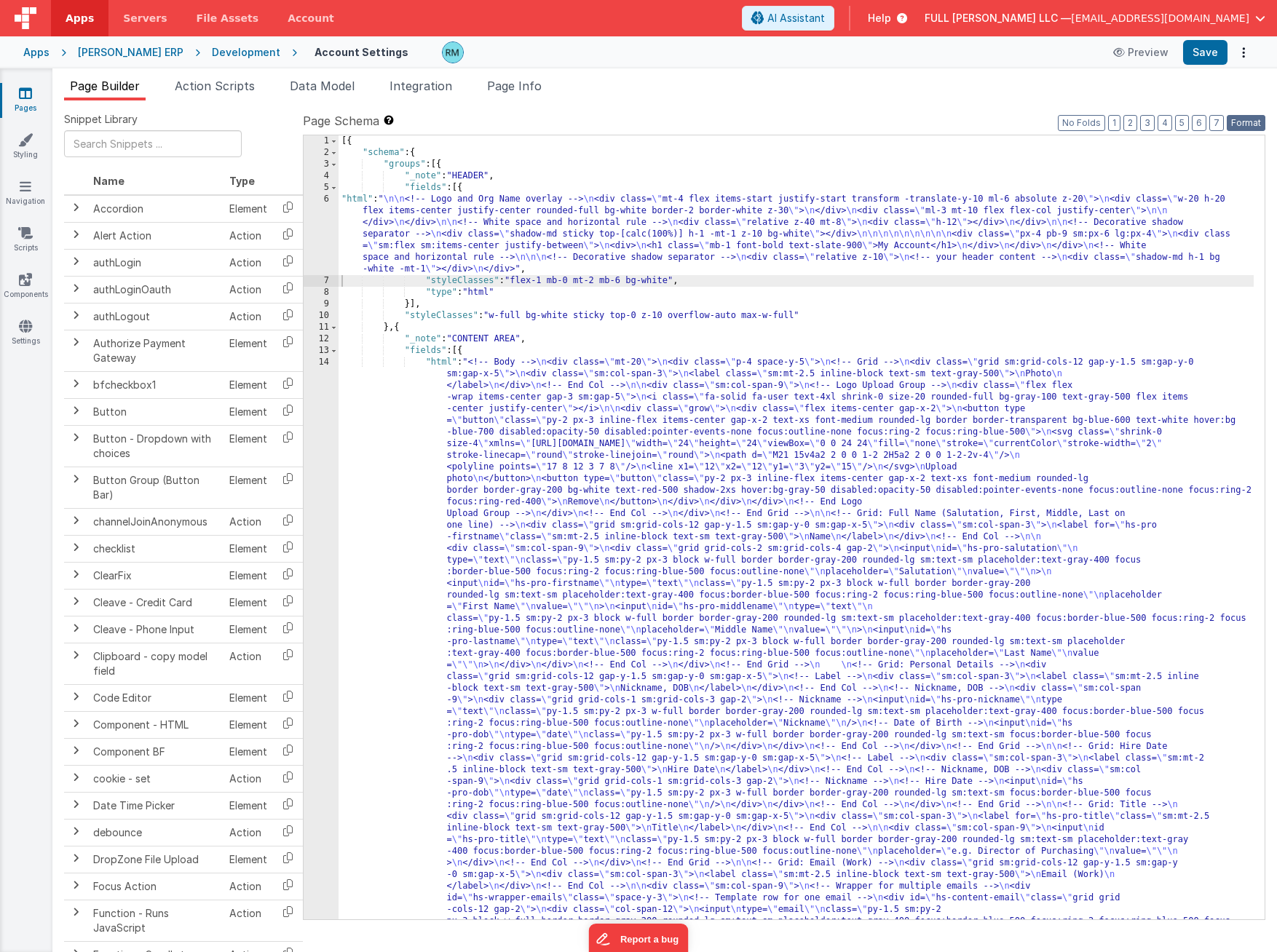
click at [1121, 126] on button "Format" at bounding box center [1246, 123] width 39 height 16
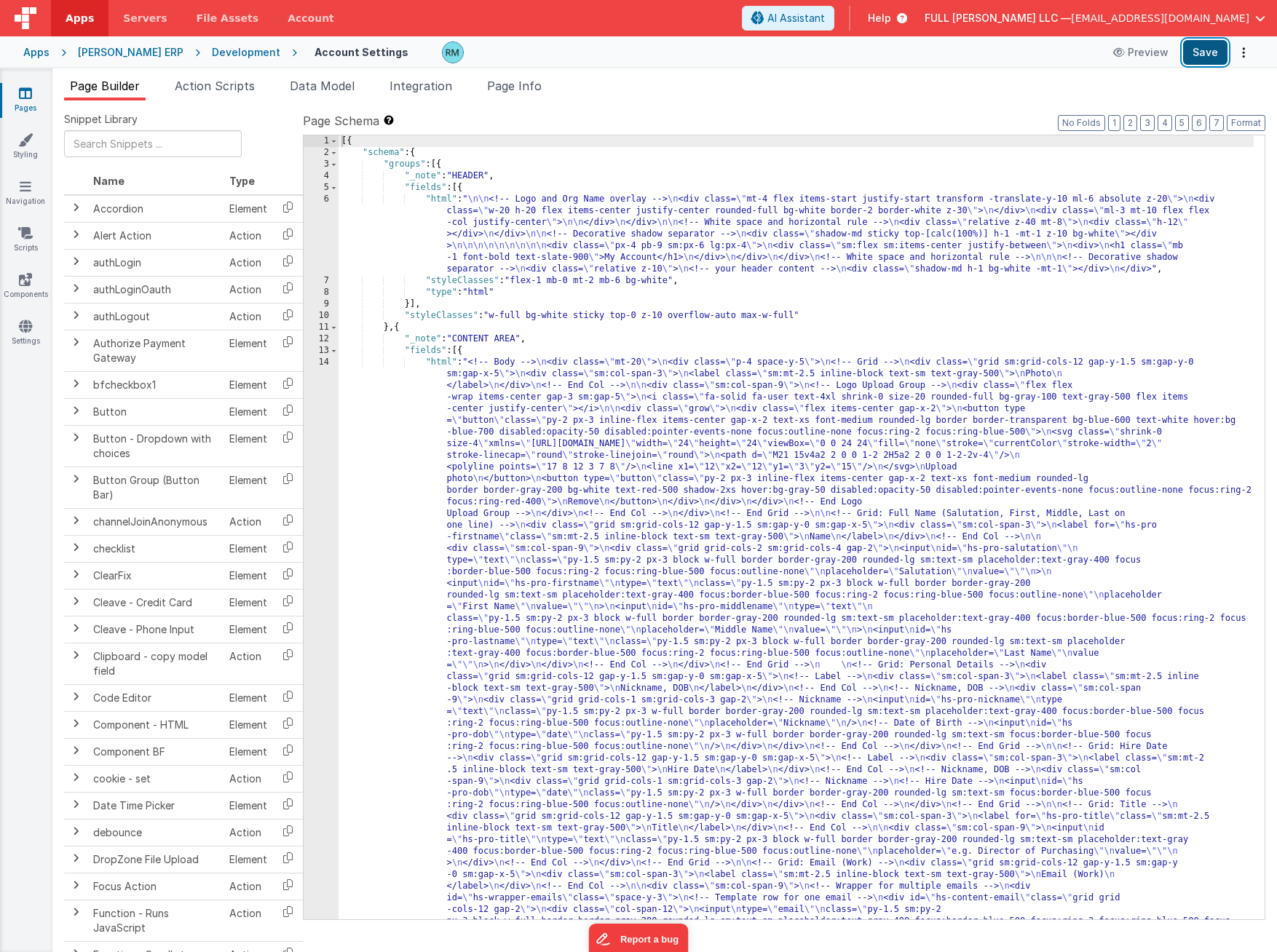
click at [1121, 56] on button "Save" at bounding box center [1205, 53] width 44 height 25
click at [436, 199] on div "[{ "schema" : { "groups" : [{ "_note" : "HEADER" , "fields" : [{ "html" : " \n\…" at bounding box center [795, 940] width 915 height 1611
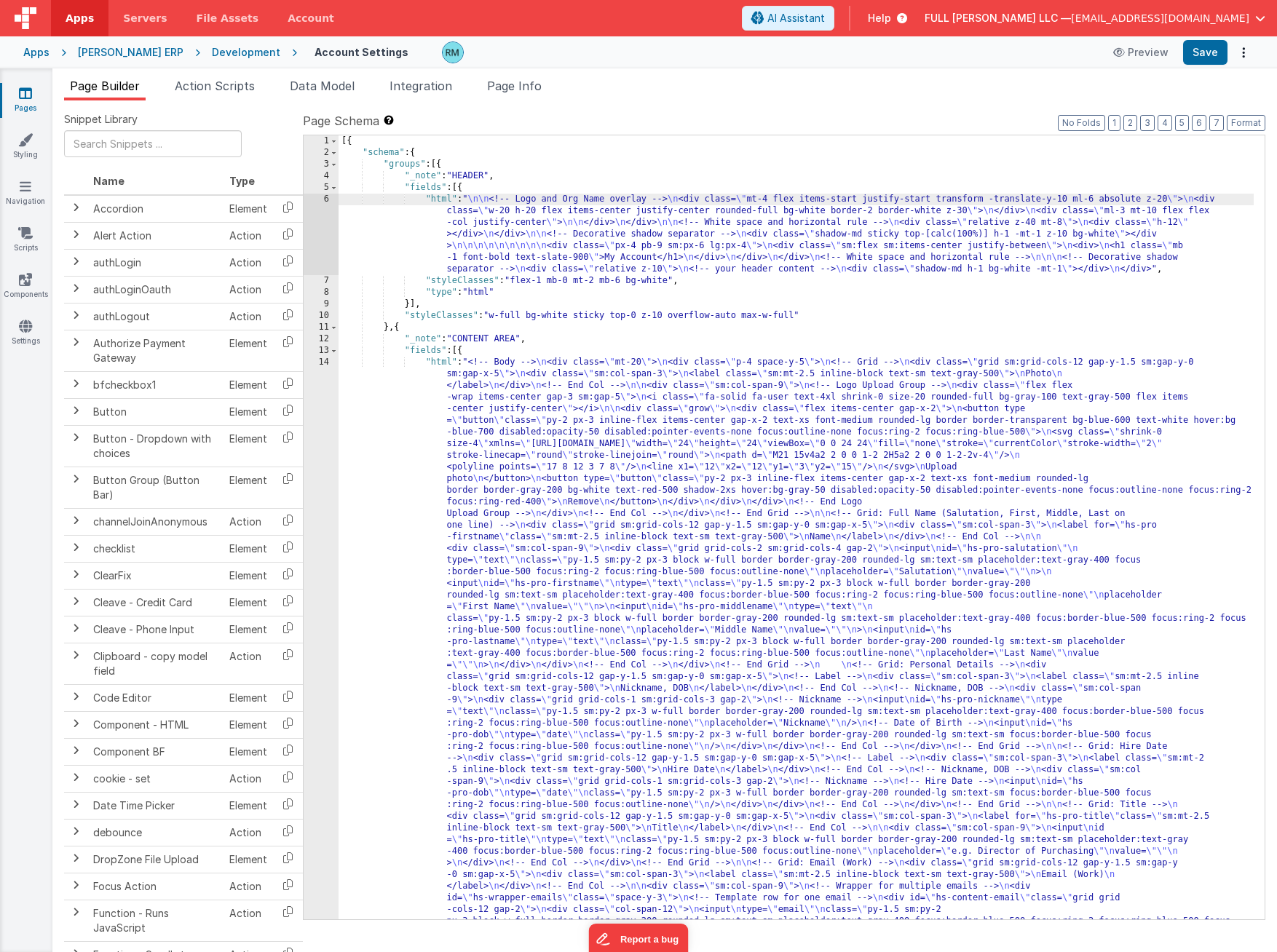
click at [329, 202] on div "6" at bounding box center [321, 234] width 35 height 82
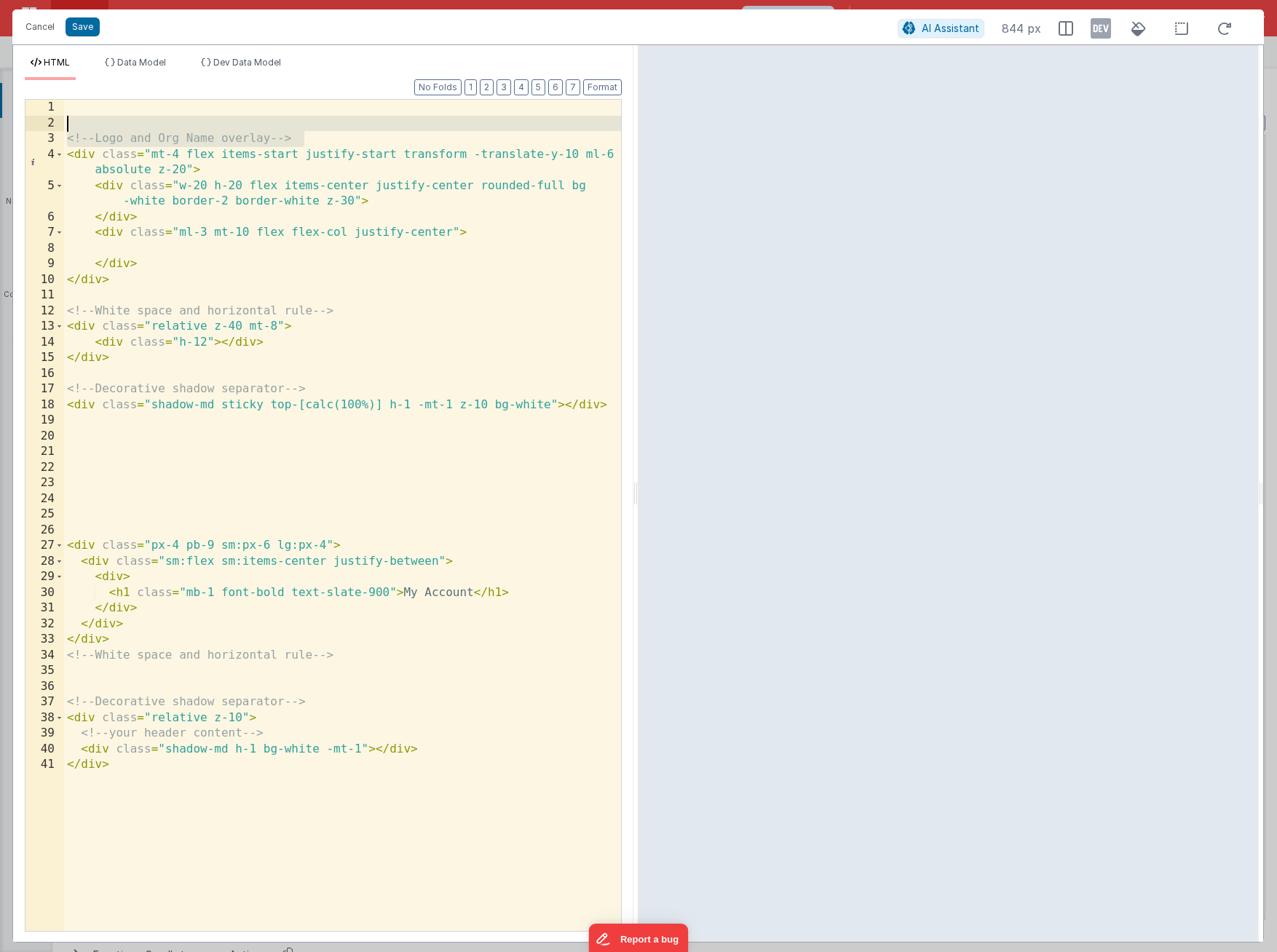
drag, startPoint x: 333, startPoint y: 142, endPoint x: 60, endPoint y: 128, distance: 273.4
click at [60, 128] on div "1 2 3 4 5 6 7 8 9 10 11 12 13 14 15 16 17 18 19 20 21 22 23 24 25 26 27 28 29 3…" at bounding box center [323, 515] width 597 height 833
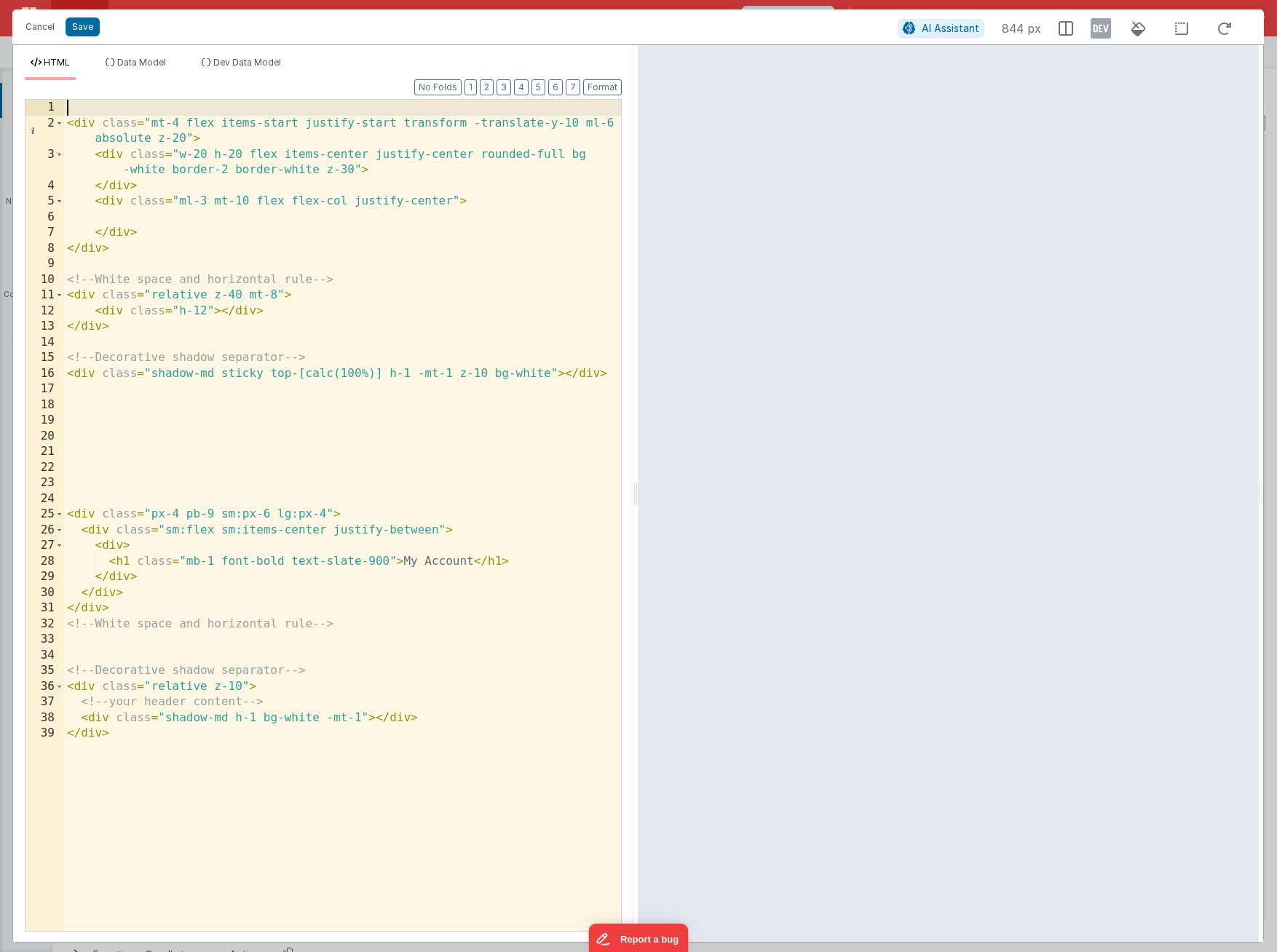
click at [68, 126] on div "< div class = "mt-4 flex items-start justify-start transform -translate-y-10 ml…" at bounding box center [343, 531] width 557 height 863
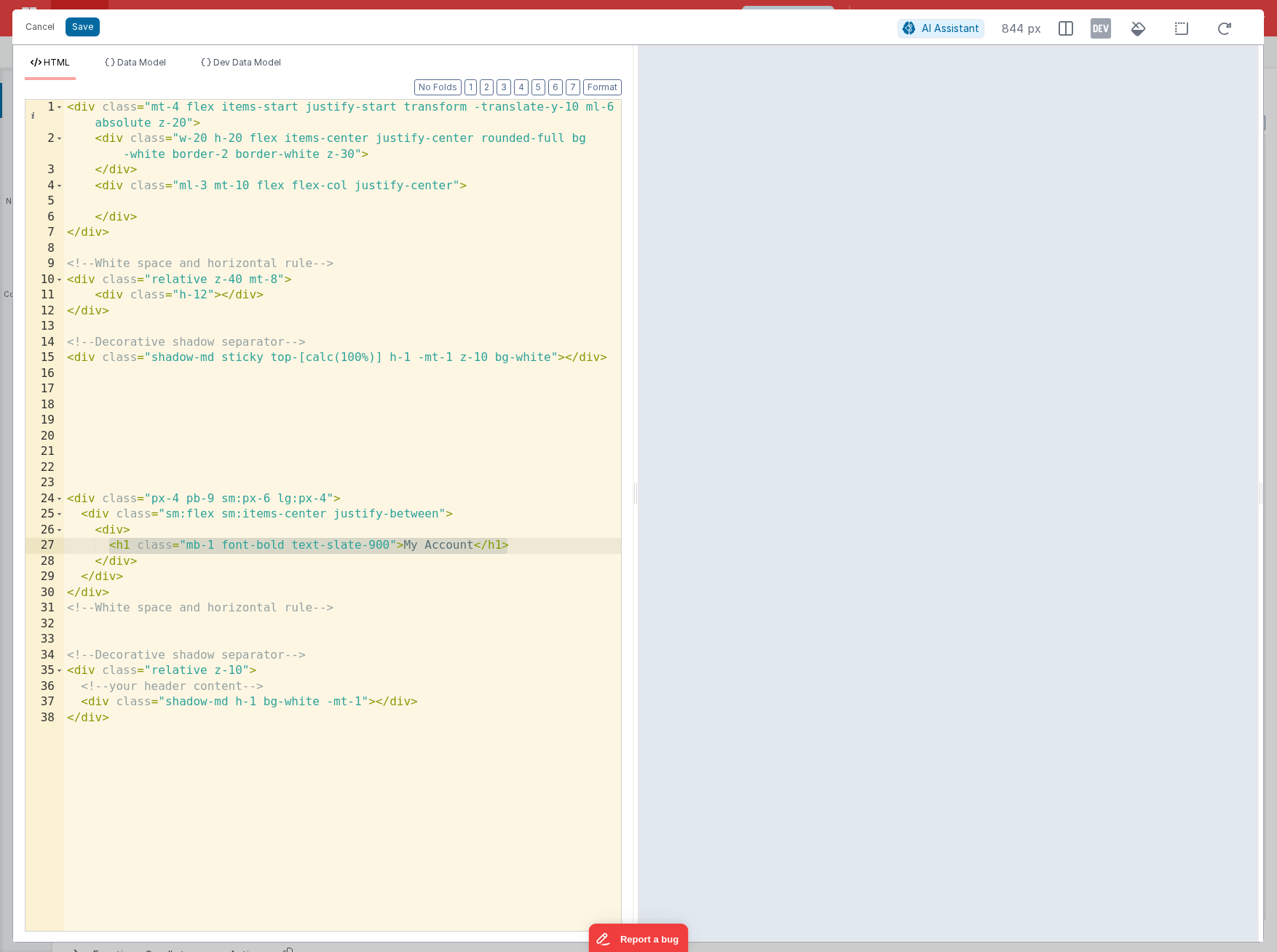
drag, startPoint x: 479, startPoint y: 545, endPoint x: 110, endPoint y: 552, distance: 369.1
click at [110, 552] on div "< div class = "mt-4 flex items-start justify-start transform -translate-y-10 ml…" at bounding box center [343, 539] width 557 height 879
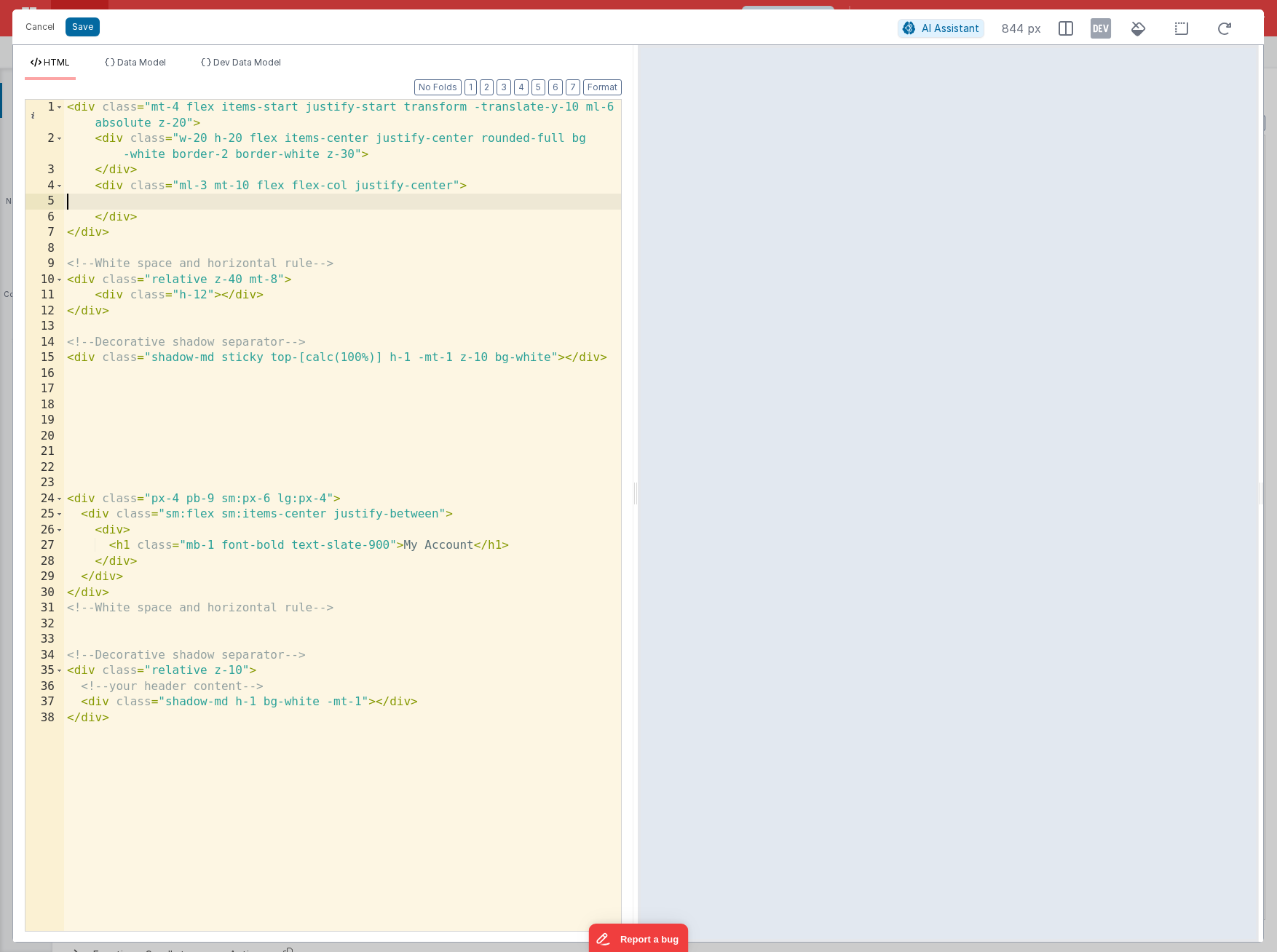
click at [128, 204] on div "< div class = "mt-4 flex items-start justify-start transform -translate-y-10 ml…" at bounding box center [343, 539] width 557 height 879
drag, startPoint x: 450, startPoint y: 188, endPoint x: 356, endPoint y: 186, distance: 94.0
click at [356, 186] on div "< div class = "mt-4 flex items-start justify-start transform -translate-y-10 ml…" at bounding box center [343, 539] width 557 height 879
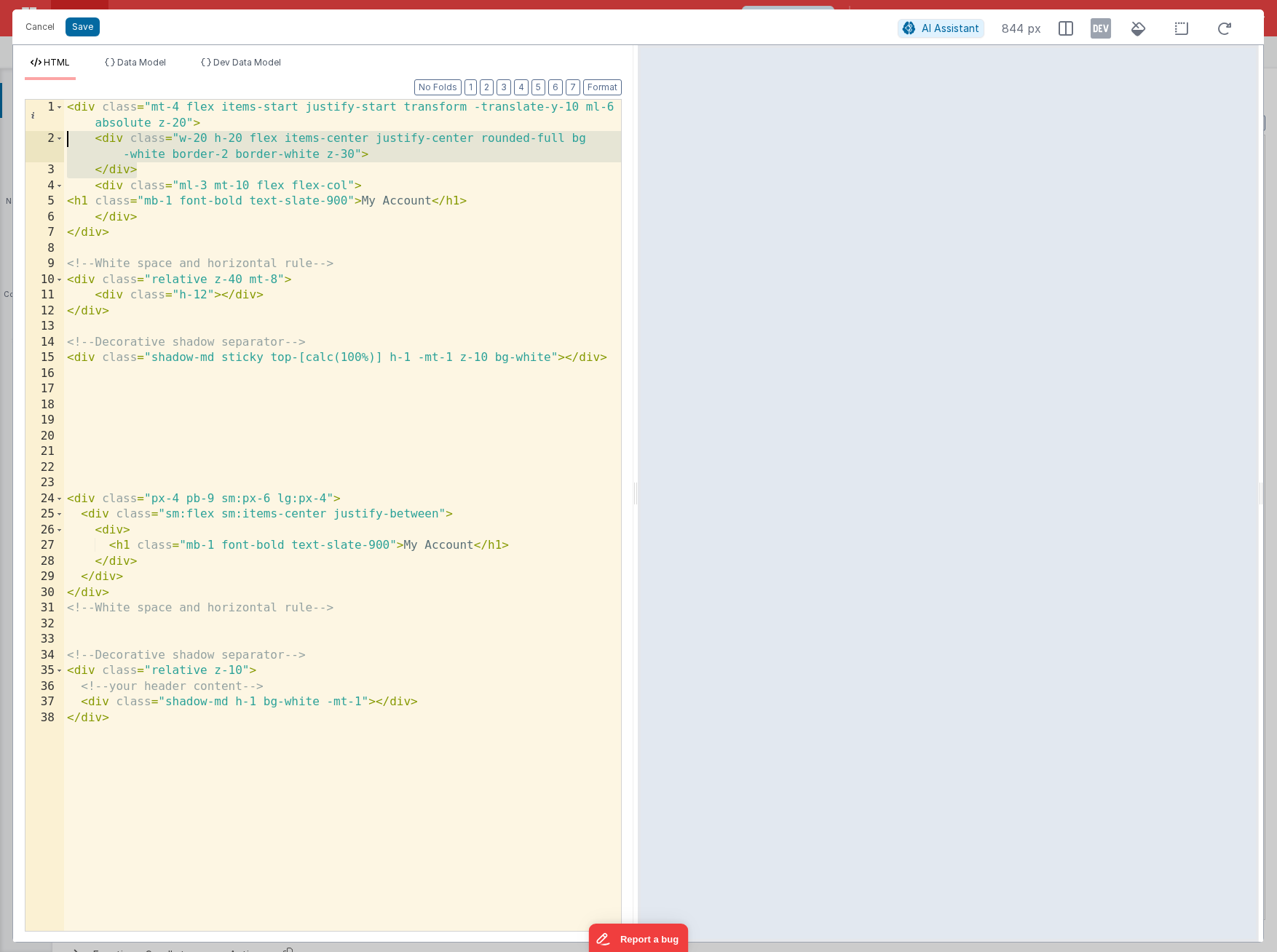
drag, startPoint x: 183, startPoint y: 167, endPoint x: 43, endPoint y: 144, distance: 141.9
click at [43, 144] on div "1 2 3 4 5 6 7 8 9 10 11 12 13 14 15 16 17 18 19 20 21 22 23 24 25 26 27 28 29 3…" at bounding box center [323, 515] width 597 height 833
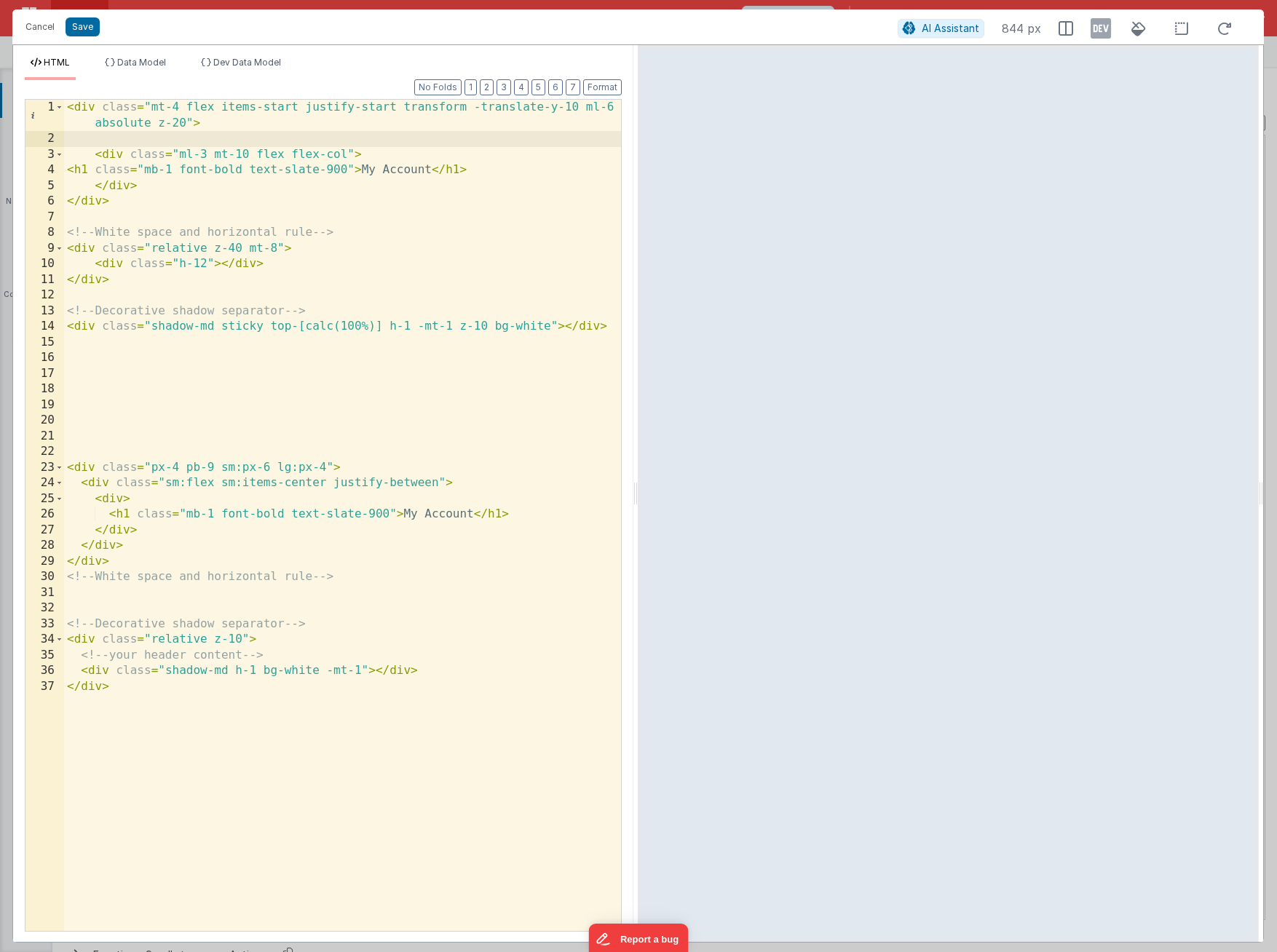
click at [208, 151] on div "< div class = "mt-4 flex items-start justify-start transform -translate-y-10 ml…" at bounding box center [343, 539] width 557 height 879
click at [186, 153] on div "< div class = "mt-4 flex items-start justify-start transform -translate-y-10 ml…" at bounding box center [343, 539] width 557 height 879
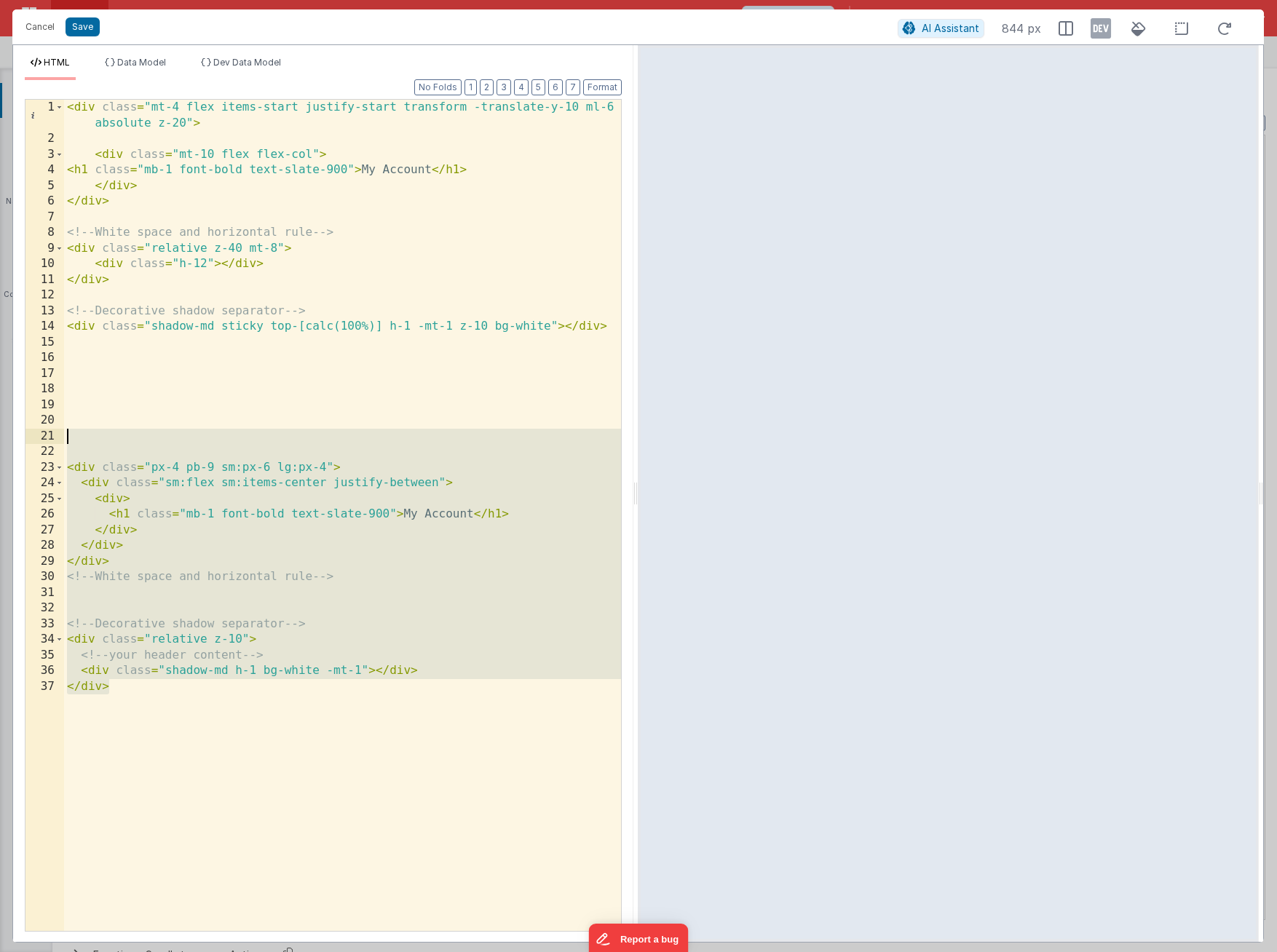
drag, startPoint x: 186, startPoint y: 713, endPoint x: 72, endPoint y: 443, distance: 293.1
click at [72, 443] on div "< div class = "mt-4 flex items-start justify-start transform -translate-y-10 ml…" at bounding box center [343, 539] width 557 height 879
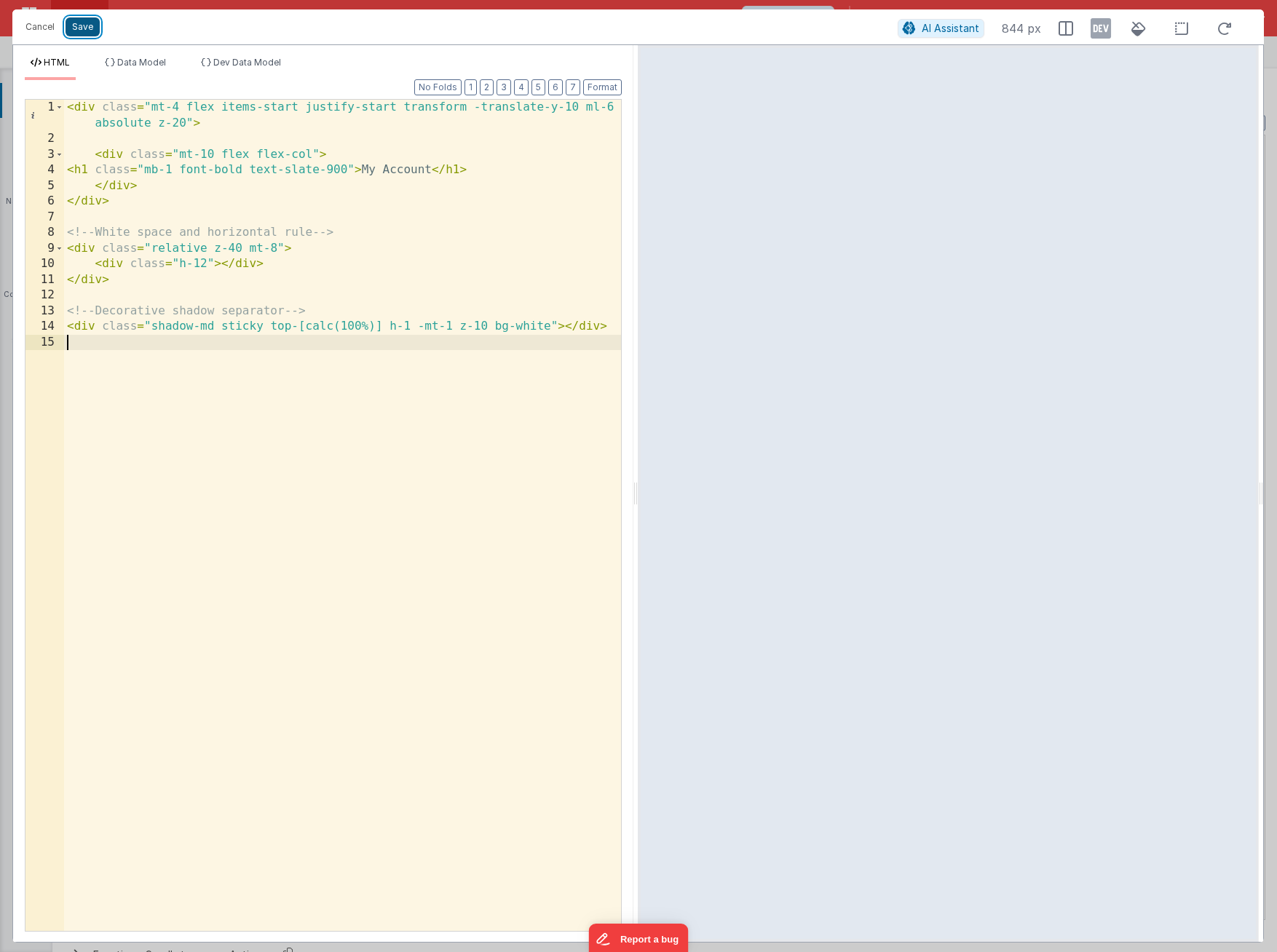
click at [93, 29] on button "Save" at bounding box center [83, 26] width 35 height 19
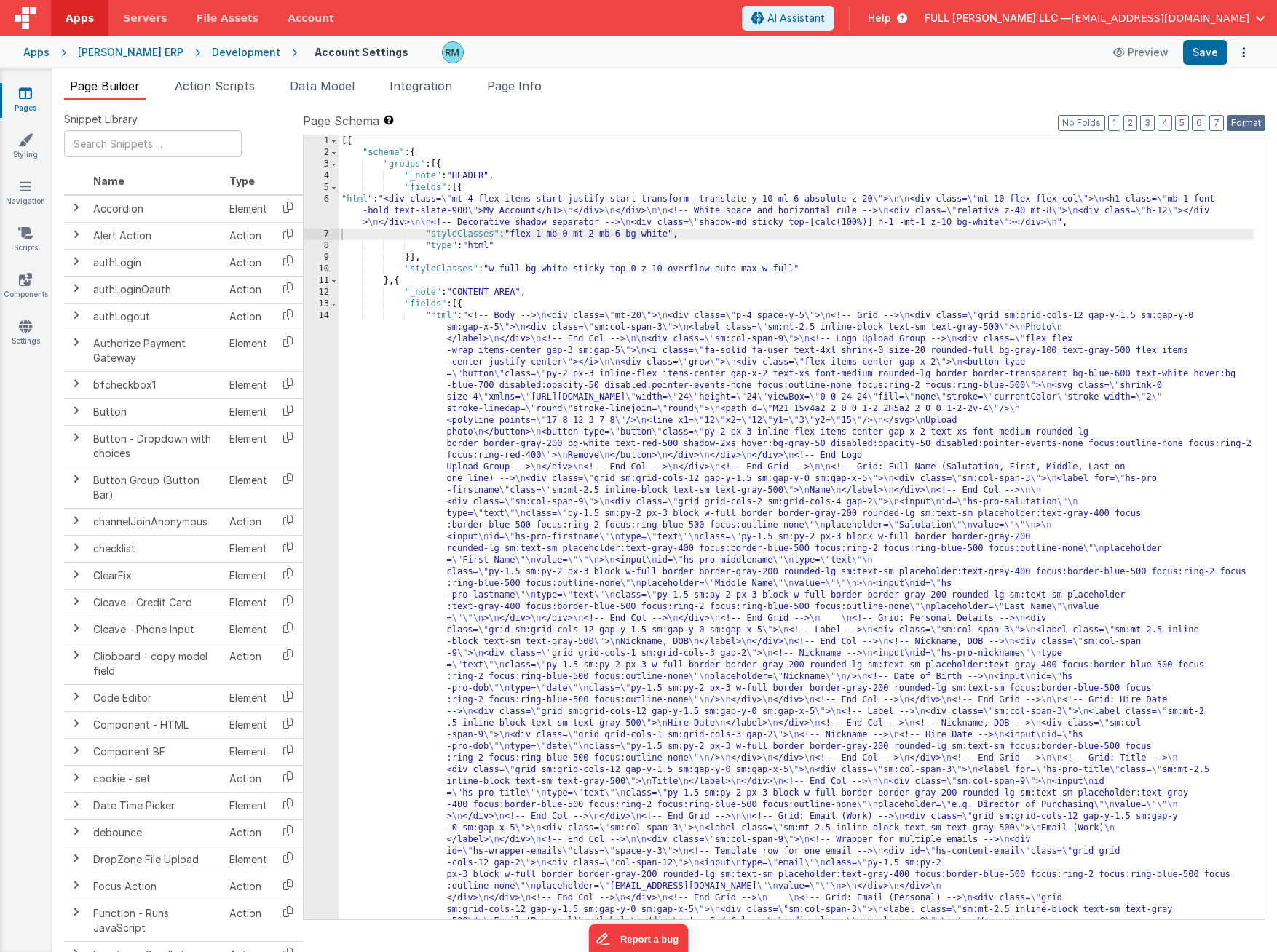
drag, startPoint x: 1235, startPoint y: 124, endPoint x: 1220, endPoint y: 90, distance: 37.2
click at [1121, 124] on button "Format" at bounding box center [1246, 123] width 39 height 16
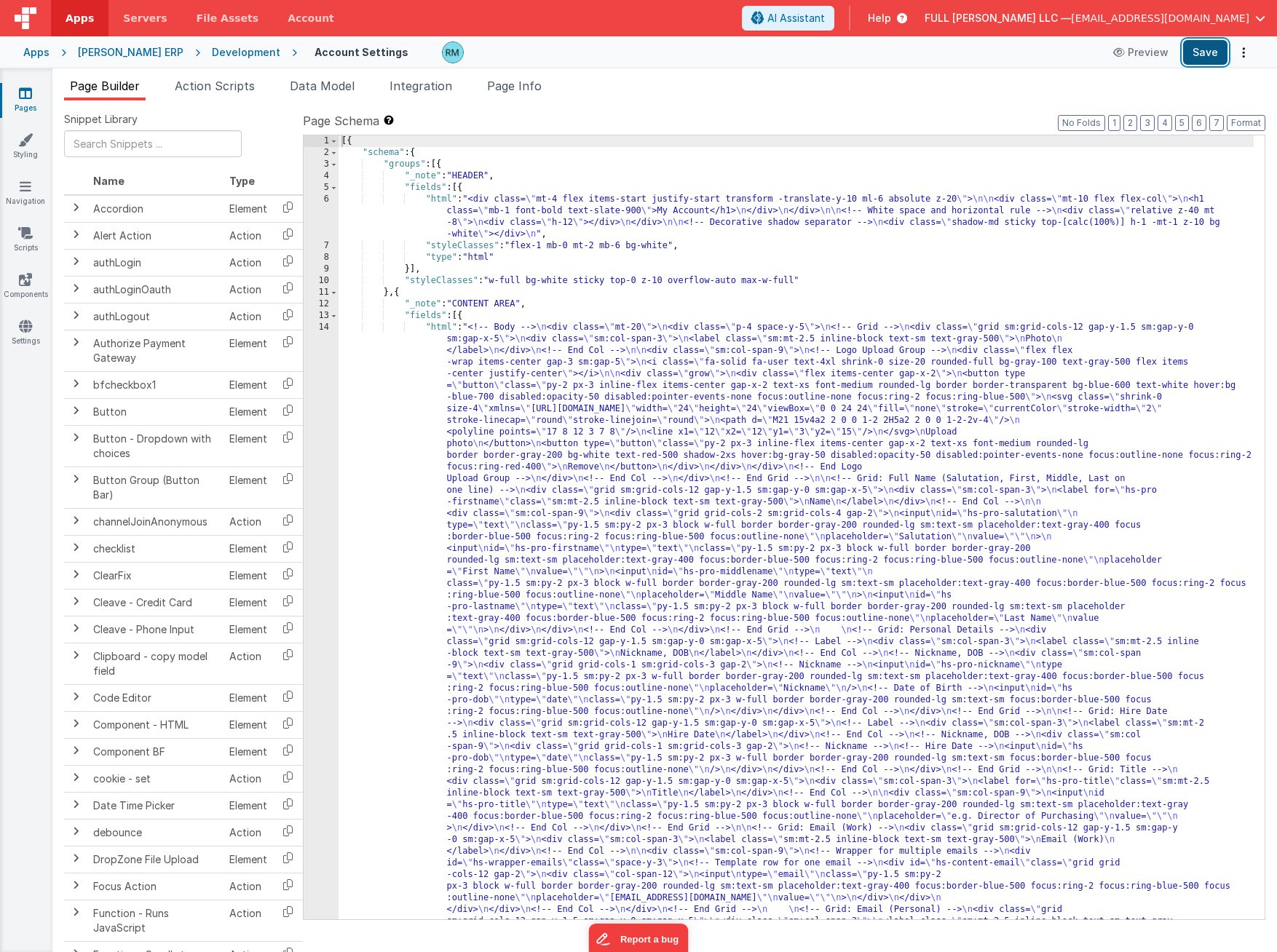
click at [1121, 52] on button "Save" at bounding box center [1205, 53] width 44 height 25
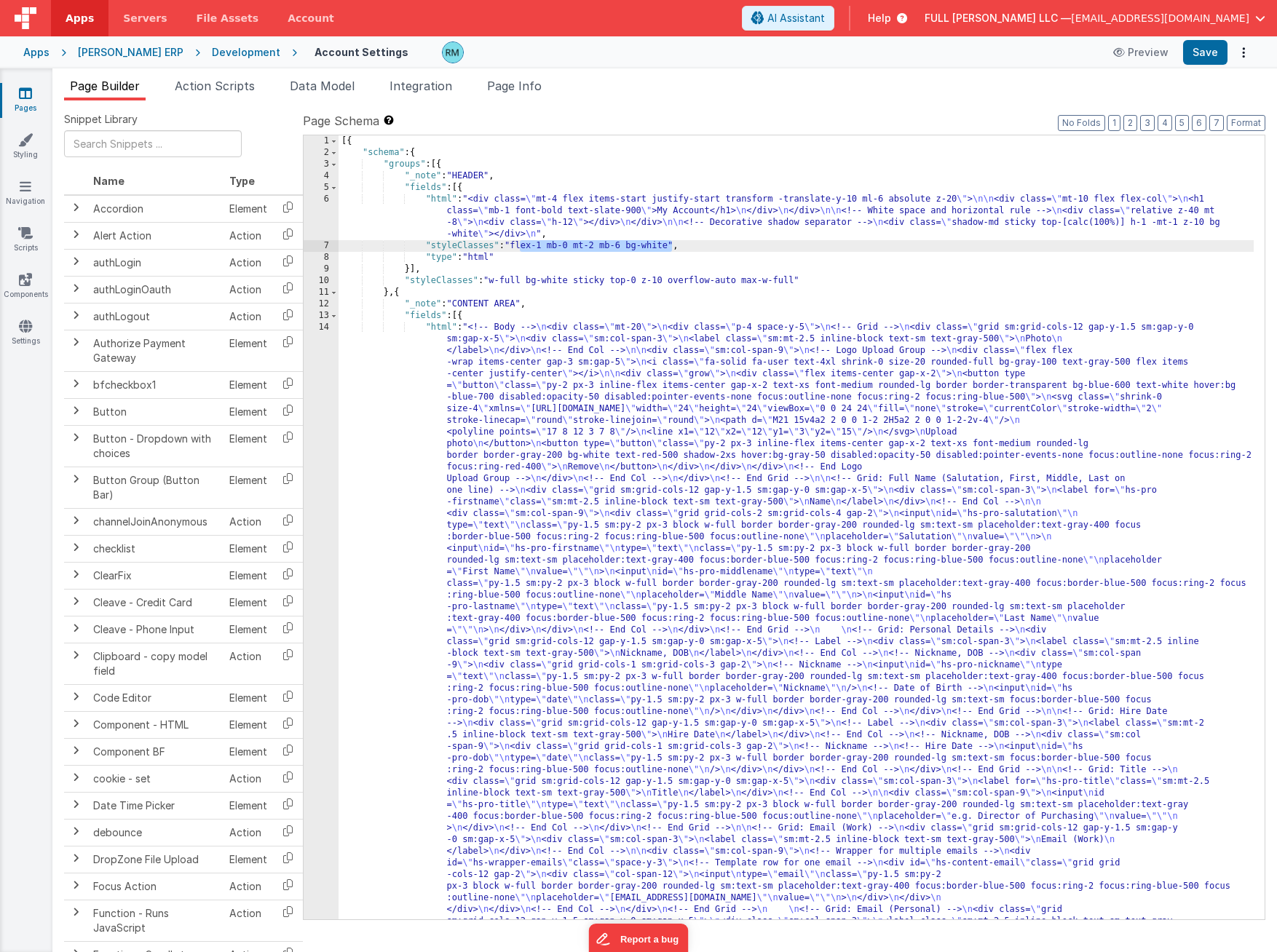
drag, startPoint x: 672, startPoint y: 247, endPoint x: 518, endPoint y: 244, distance: 154.0
click at [518, 244] on div "[{ "schema" : { "groups" : [{ "_note" : "HEADER" , "fields" : [{ "html" : "<div…" at bounding box center [795, 940] width 915 height 1611
click at [1121, 57] on button "Save" at bounding box center [1205, 53] width 44 height 25
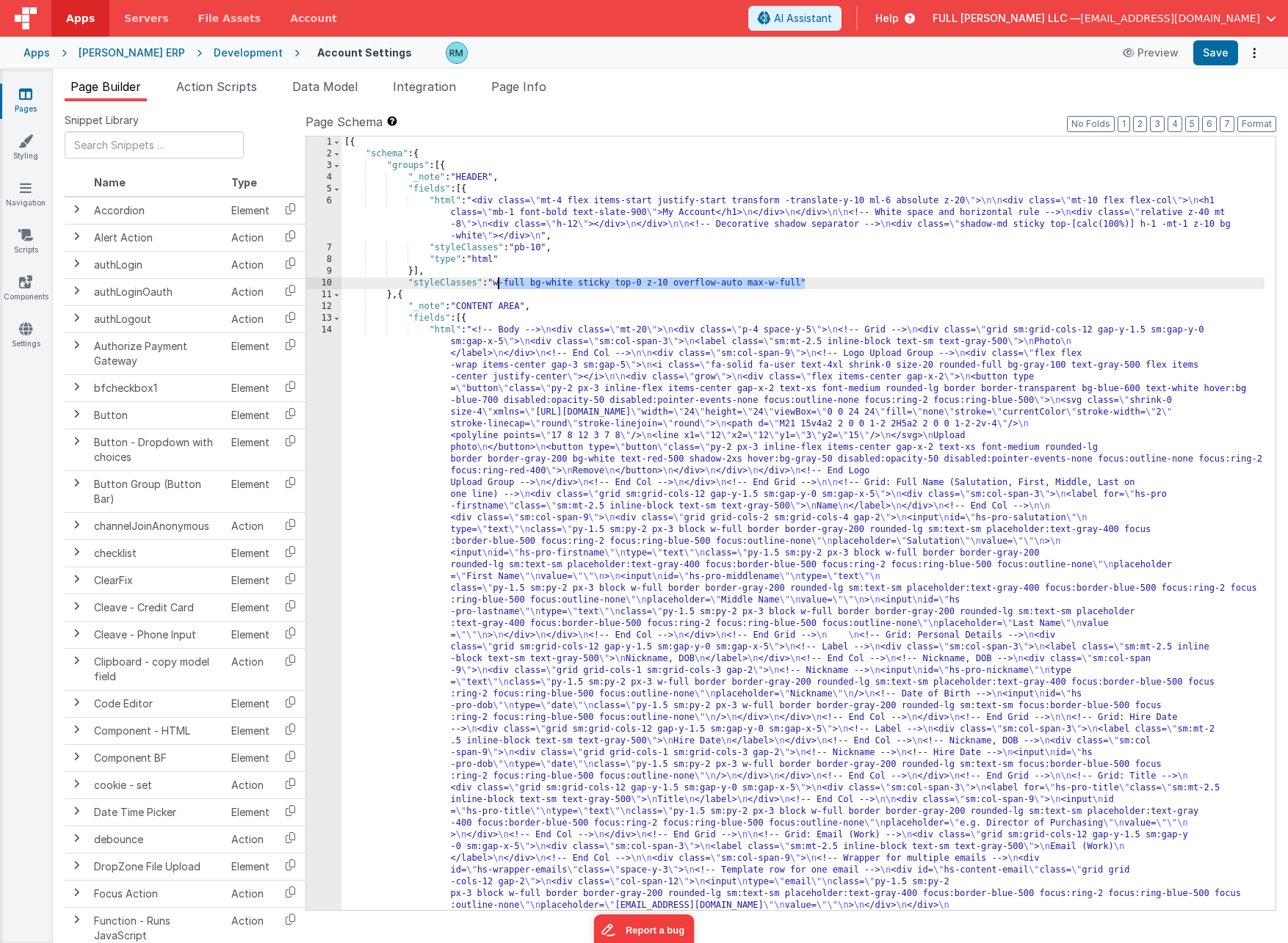
drag, startPoint x: 803, startPoint y: 283, endPoint x: 497, endPoint y: 286, distance: 306.0
click at [497, 286] on div "[{ "schema" : { "groups" : [{ "_note" : "HEADER" , "fields" : [{ "html" : "<div…" at bounding box center [802, 940] width 923 height 1607
click at [1131, 63] on button "Save" at bounding box center [1215, 53] width 45 height 25
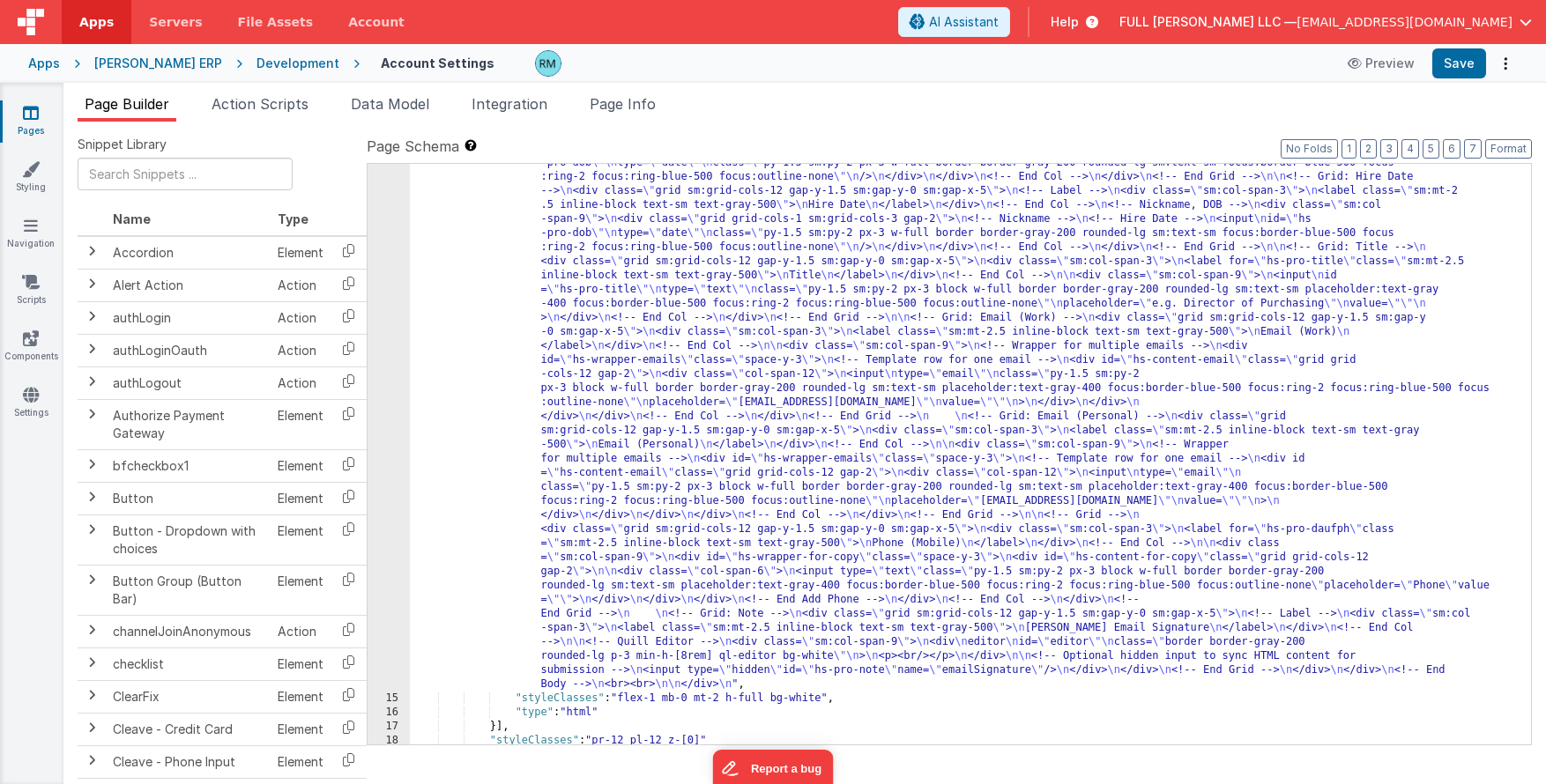
scroll to position [916, 0]
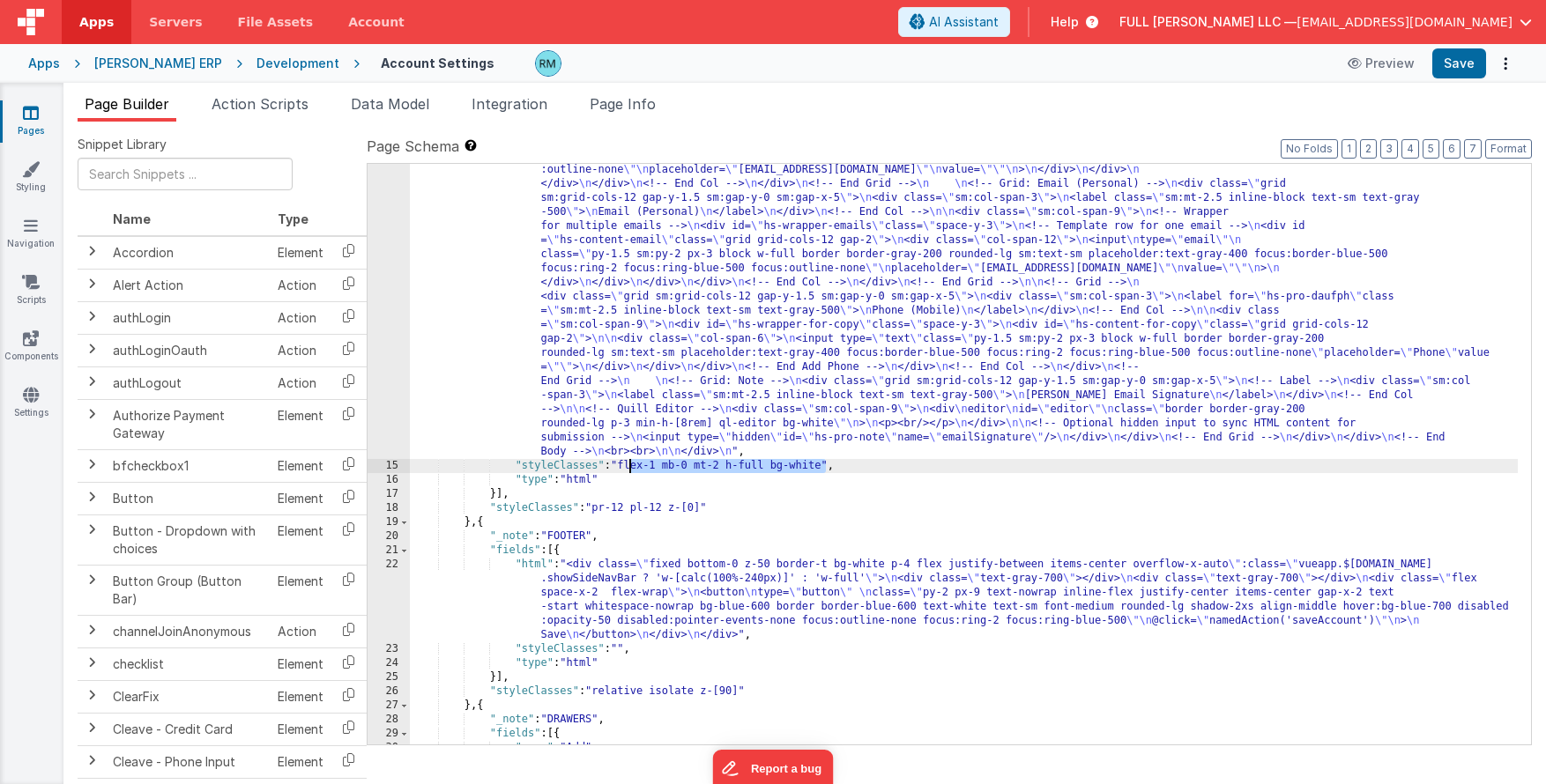
drag, startPoint x: 825, startPoint y: 469, endPoint x: 627, endPoint y: 467, distance: 198.0
click at [627, 467] on div ""html" : "<!-- Body --> \n <div class= \" mt-20 \" > \n <div class= \" p-4 spac…" at bounding box center [963, 262] width 1107 height 1581
click at [1358, 68] on button "Save" at bounding box center [1458, 64] width 54 height 30
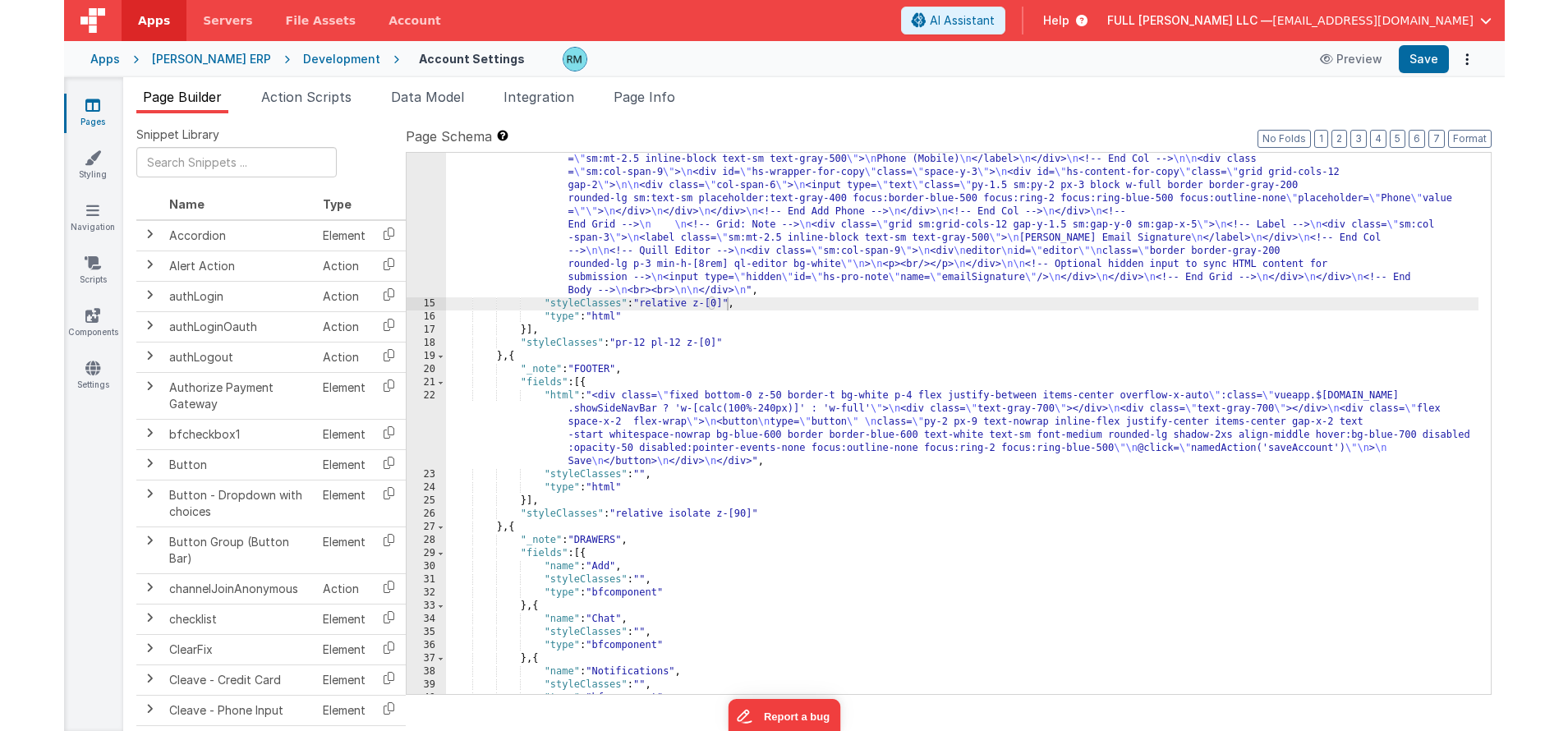
scroll to position [986, 0]
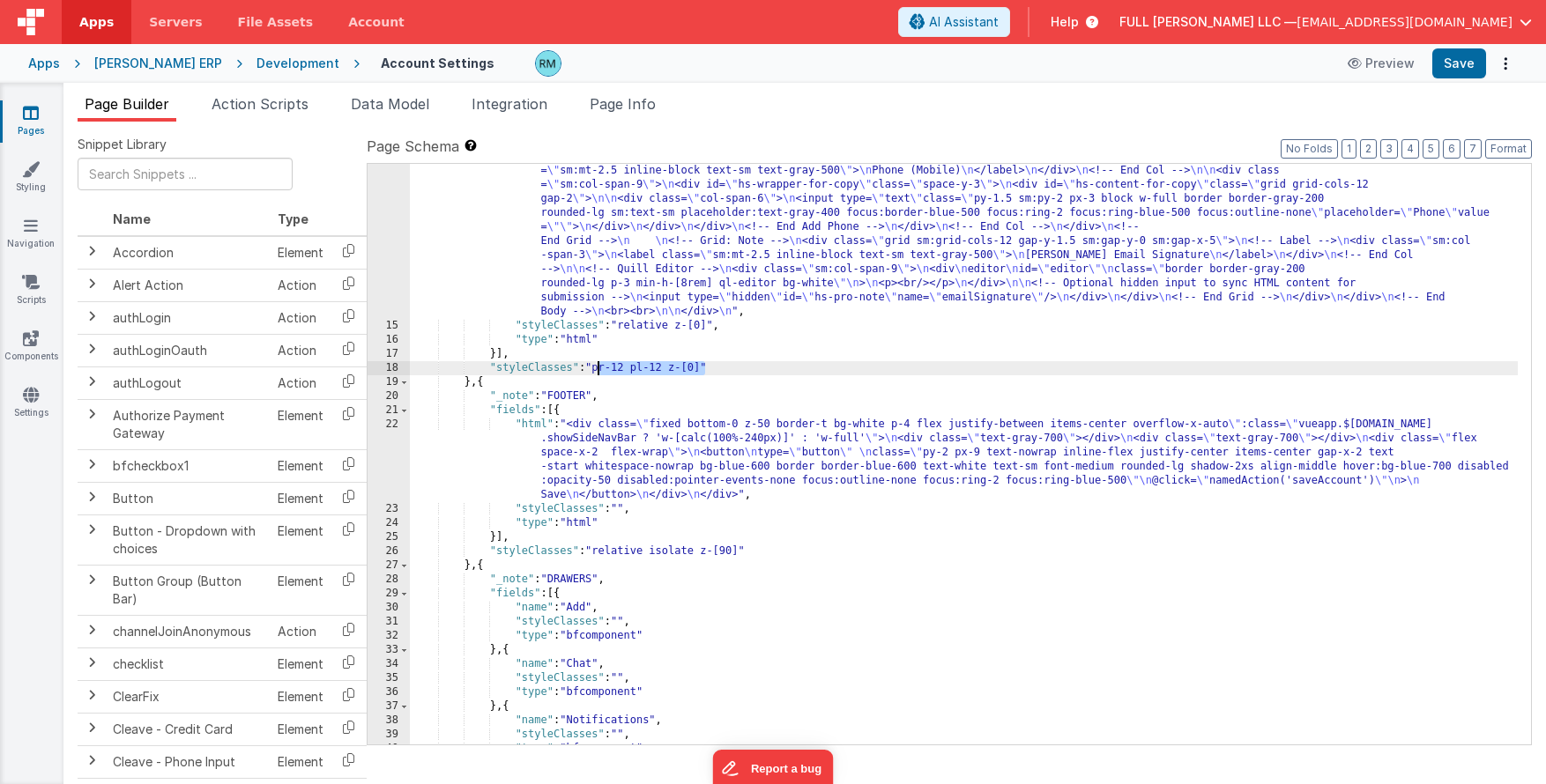
drag, startPoint x: 704, startPoint y: 372, endPoint x: 597, endPoint y: 370, distance: 107.0
click at [597, 370] on div ""html" : "<!-- Body --> \n <div class= \" mt-20 \" > \n <div class= \" p-4 spac…" at bounding box center [963, 123] width 1107 height 1581
click at [1358, 71] on button "Save" at bounding box center [1458, 64] width 54 height 30
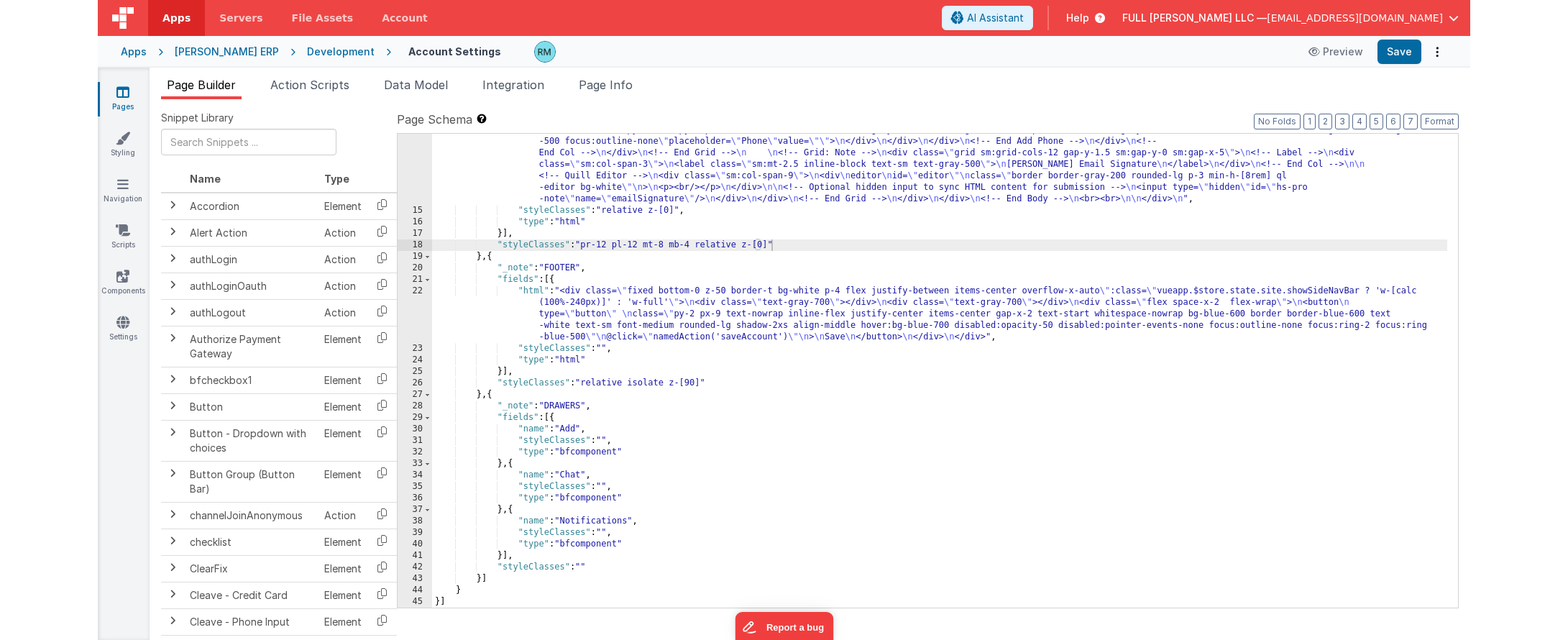
scroll to position [803, 0]
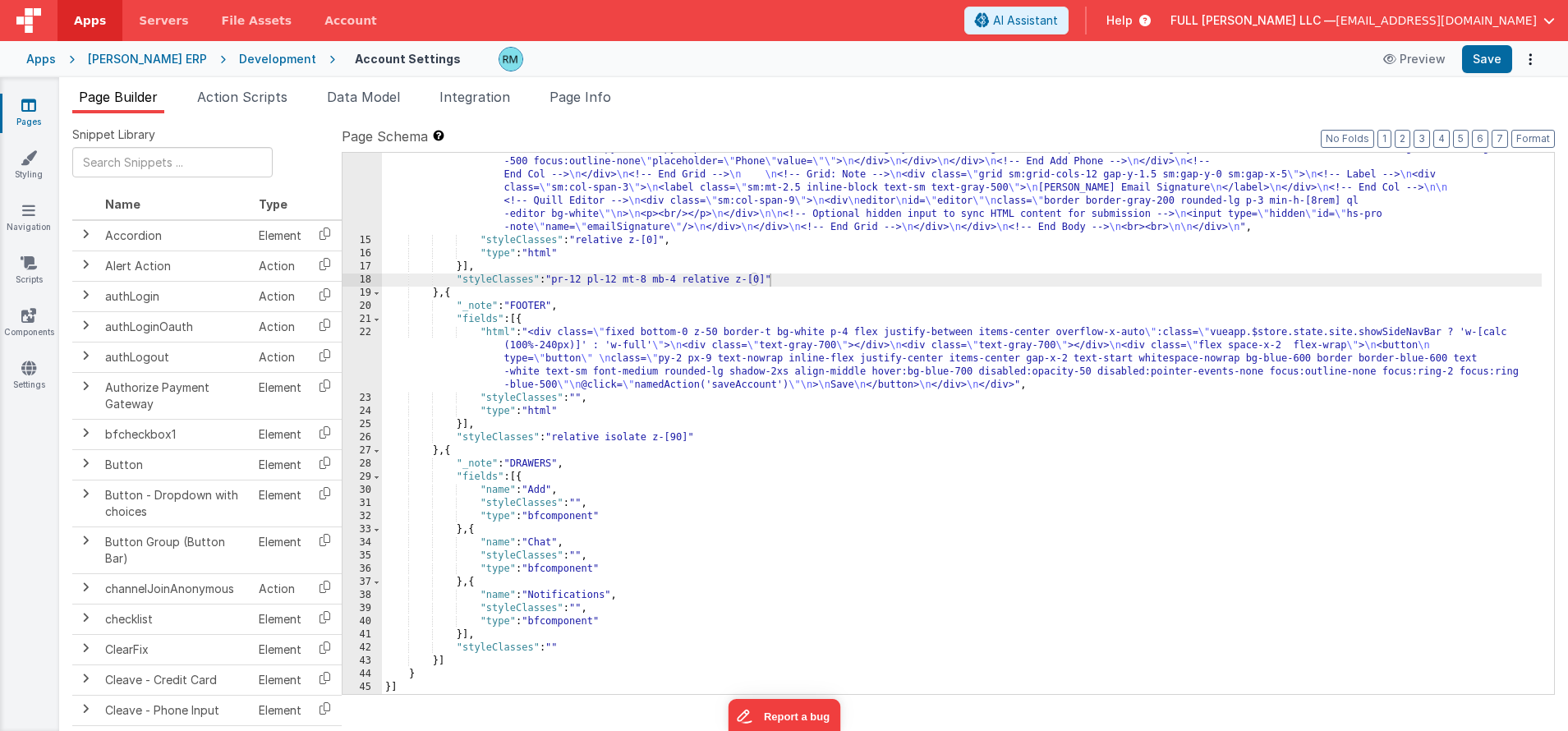
click at [623, 281] on div ""html" : "<!-- Body --> \n <div class= \" mt-20 \" > \n <div class= \" p-4 spac…" at bounding box center [961, 110] width 1159 height 1355
click at [1265, 67] on button "Save" at bounding box center [1487, 59] width 50 height 28
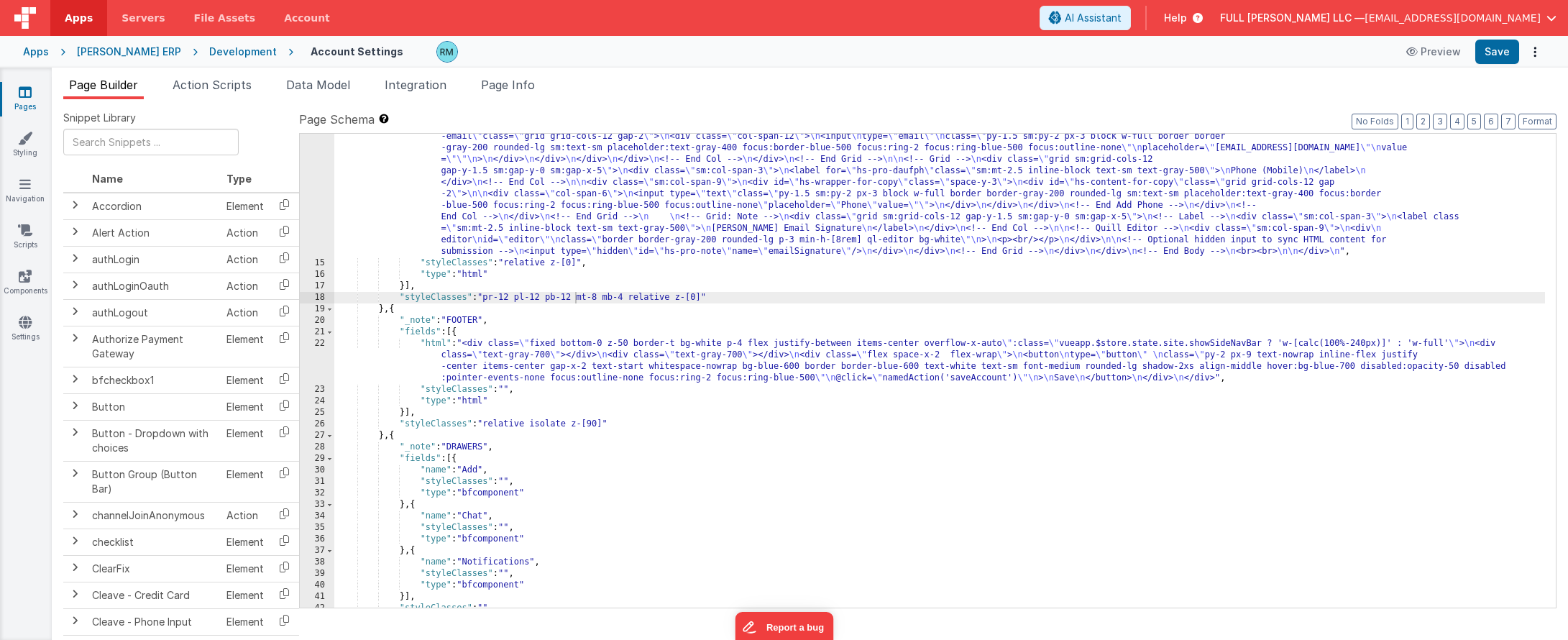
scroll to position [624, 0]
click at [602, 295] on div ""html" : "<!-- Body --> \n <div class= \" mt-20 \" > \n <div class= \" p-4 spac…" at bounding box center [939, 212] width 1211 height 1060
drag, startPoint x: 604, startPoint y: 296, endPoint x: 581, endPoint y: 297, distance: 23.0
click at [581, 297] on div ""html" : "<!-- Body --> \n <div class= \" mt-20 \" > \n <div class= \" p-4 spac…" at bounding box center [939, 212] width 1211 height 1060
click at [1108, 56] on button "Save" at bounding box center [1497, 52] width 44 height 24
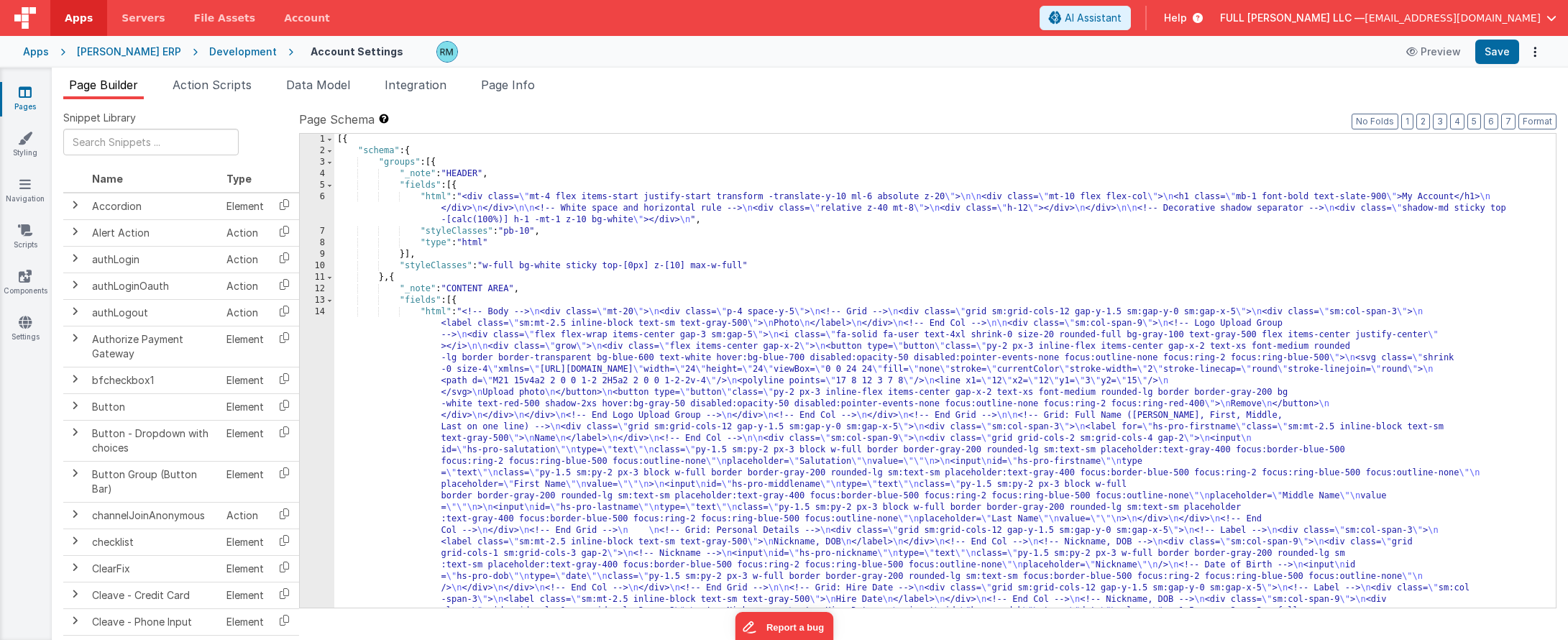
scroll to position [0, 0]
click at [315, 311] on div "14" at bounding box center [317, 594] width 34 height 575
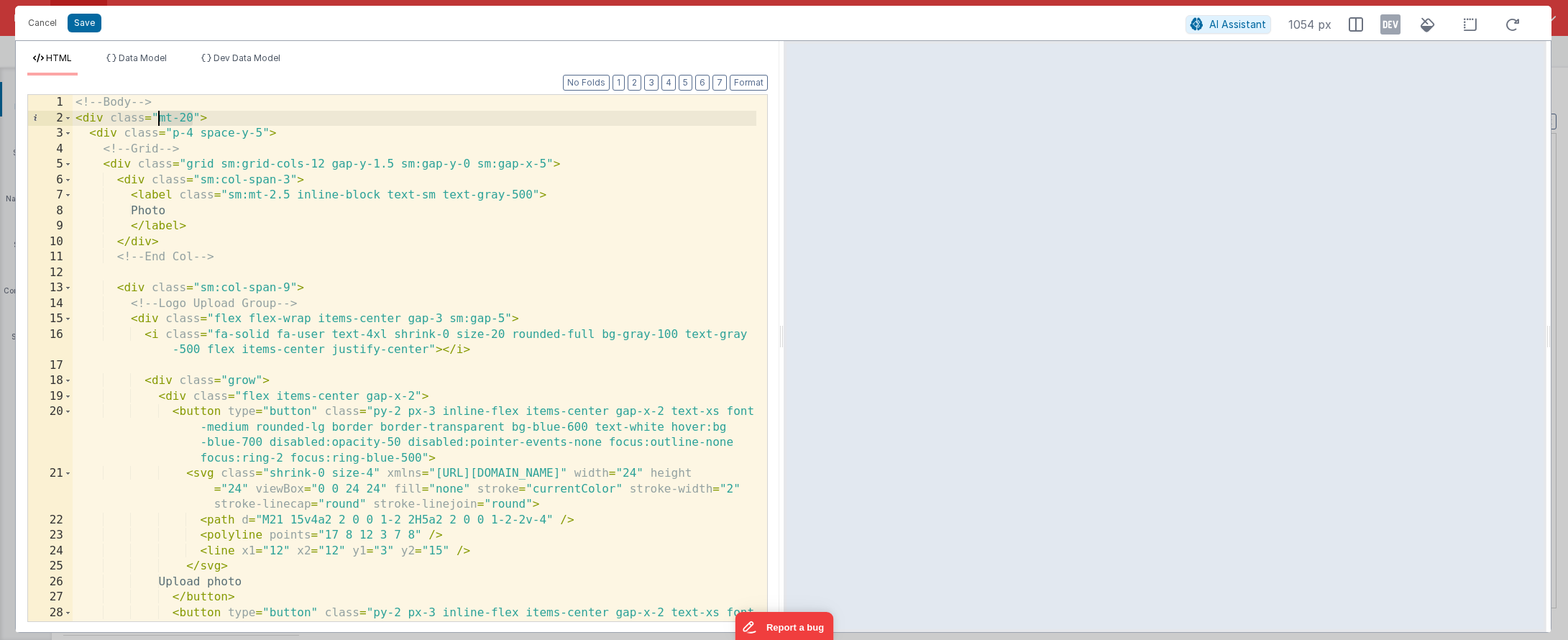
drag, startPoint x: 192, startPoint y: 120, endPoint x: 159, endPoint y: 121, distance: 33.0
click at [159, 121] on div "<!-- Body --> < div class = "mt-20" > < div class = "p-4 space-y-5" > <!-- Grid…" at bounding box center [414, 397] width 684 height 604
click at [77, 28] on button "Save" at bounding box center [85, 23] width 34 height 19
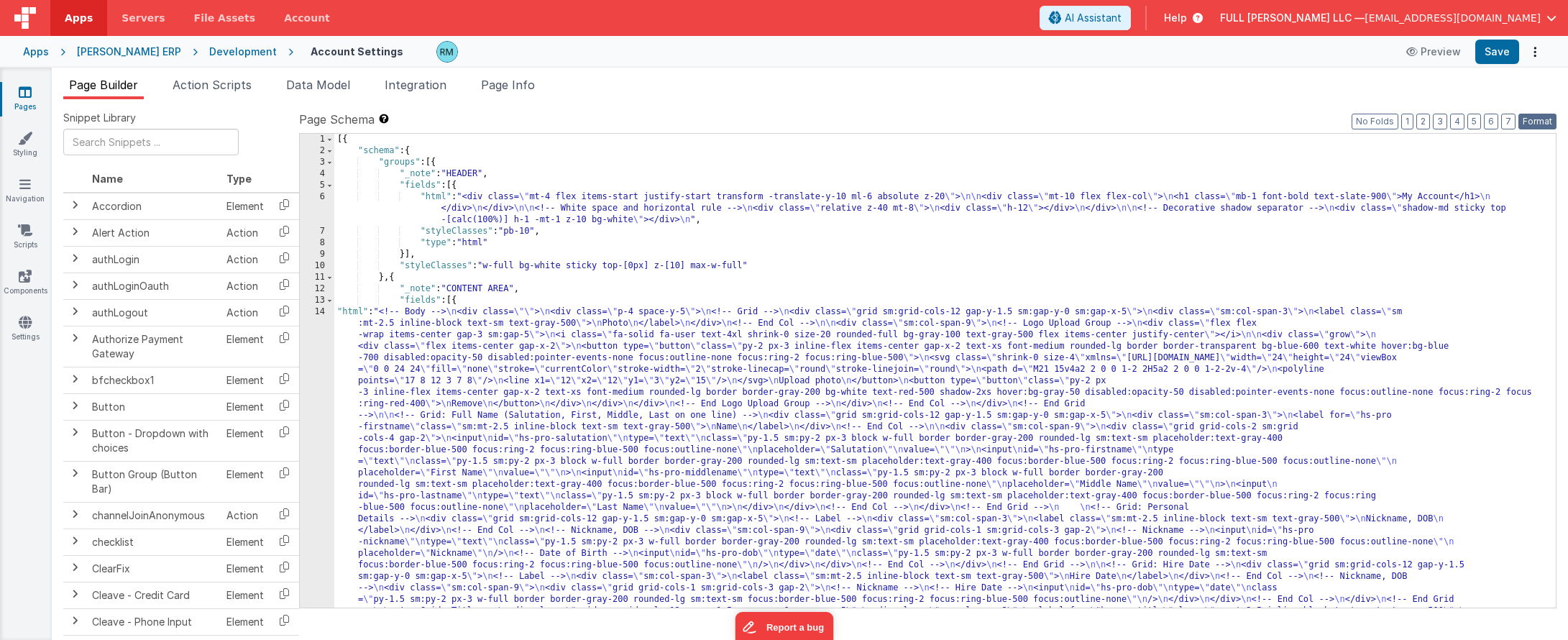
click at [1108, 124] on button "Format" at bounding box center [1537, 121] width 38 height 15
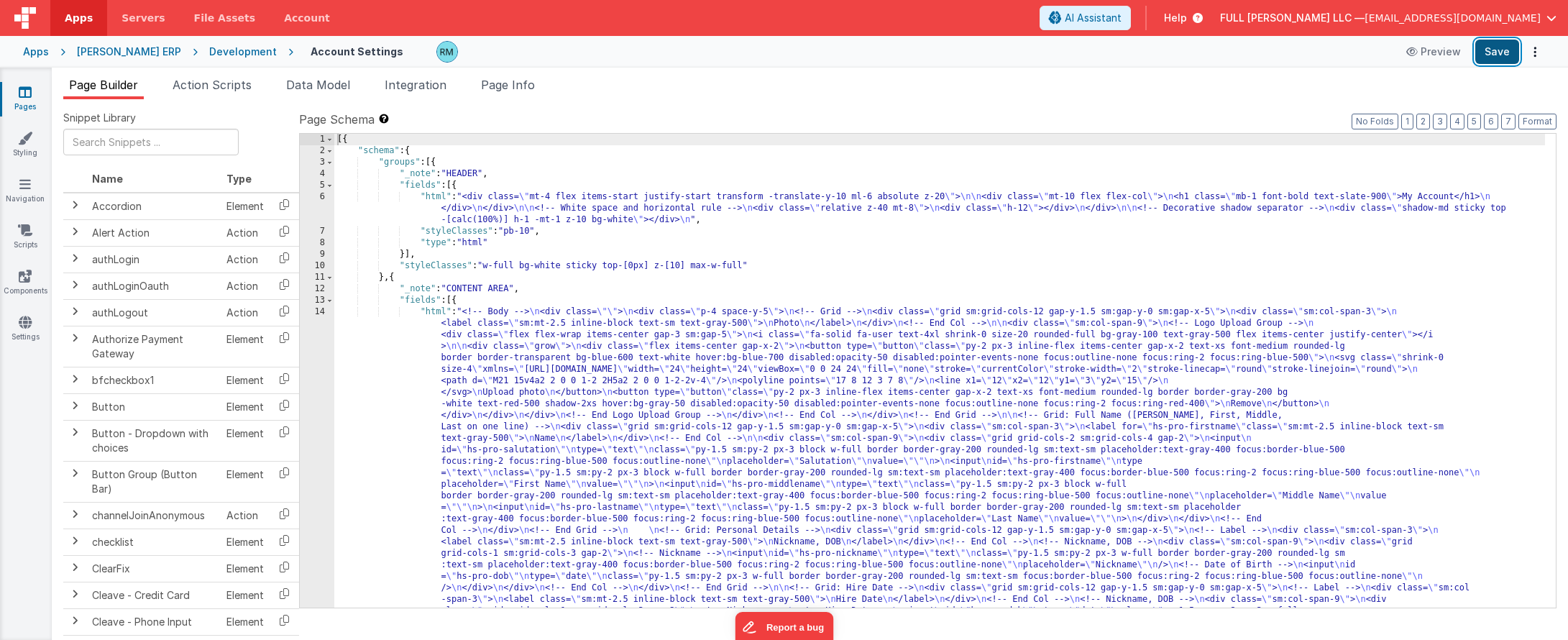
click at [1108, 53] on button "Save" at bounding box center [1497, 52] width 44 height 24
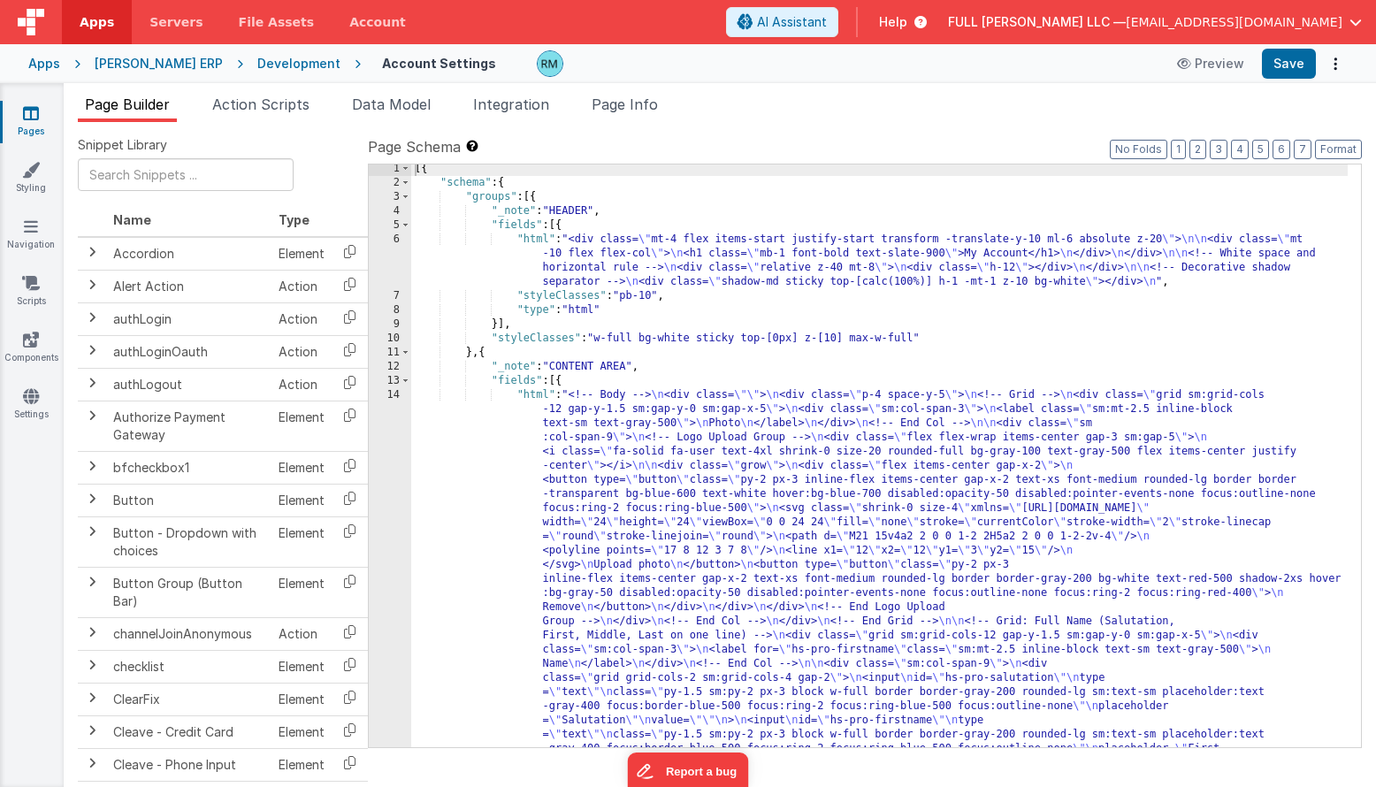
scroll to position [3, 0]
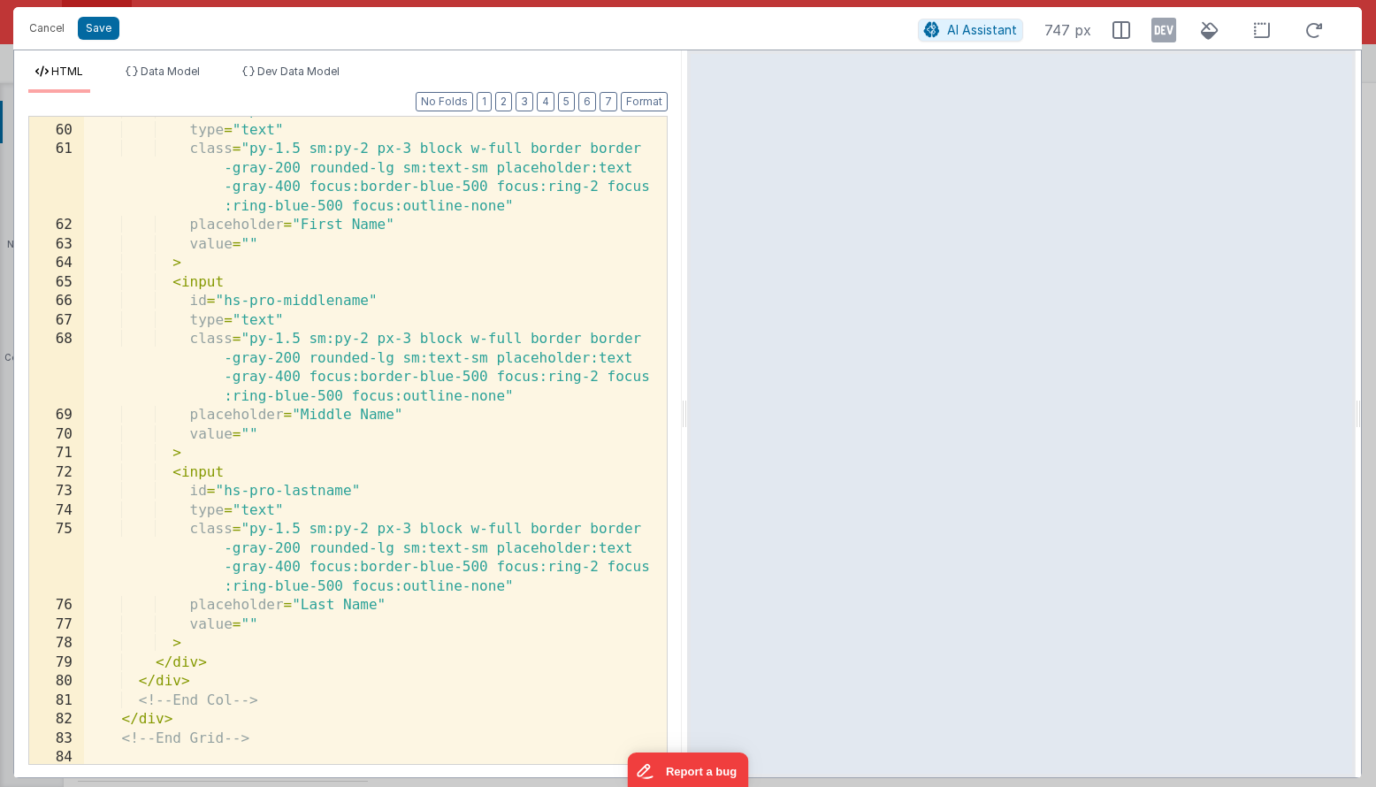
scroll to position [1610, 0]
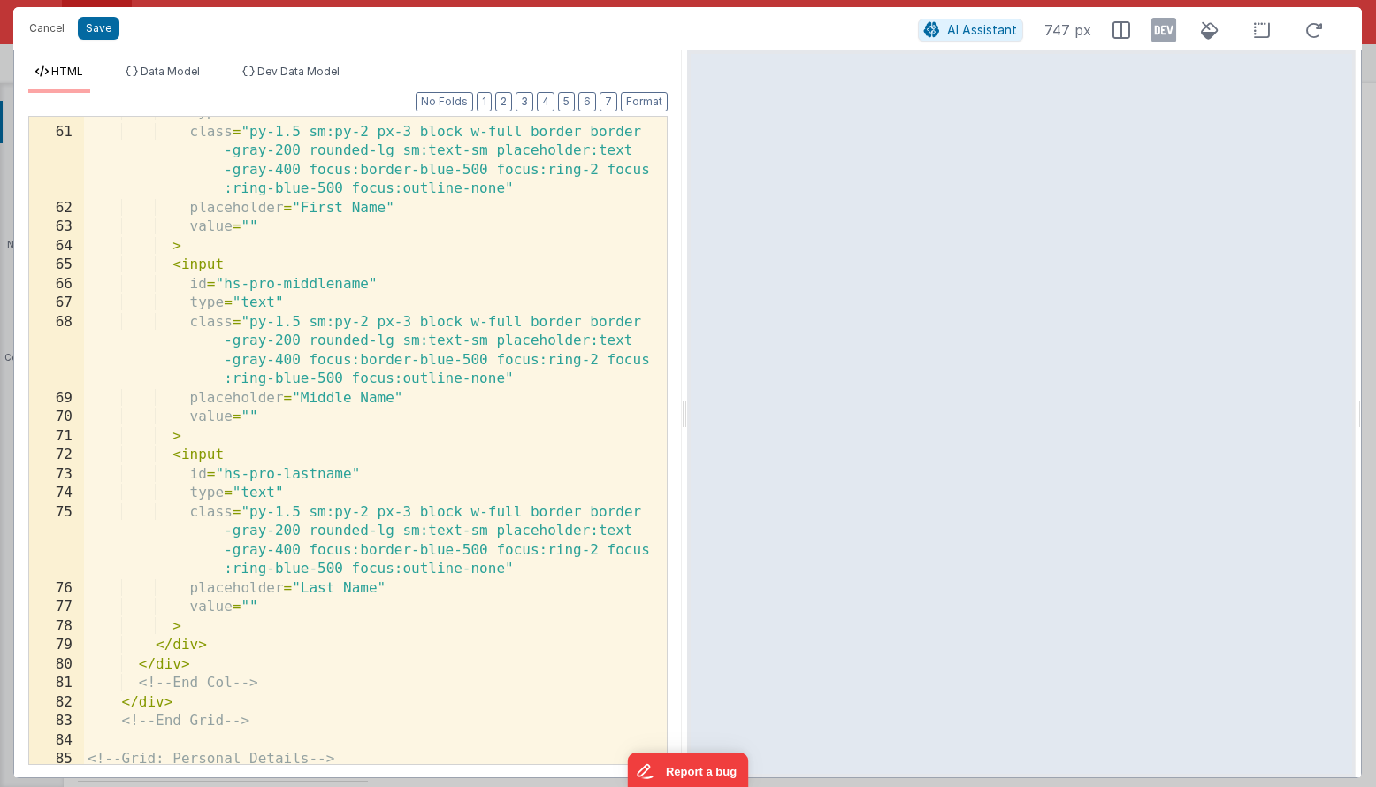
click at [392, 535] on div "type = "text" class = "py-1.5 sm:py-2 px-3 block w-full border border -gray-200…" at bounding box center [368, 445] width 569 height 685
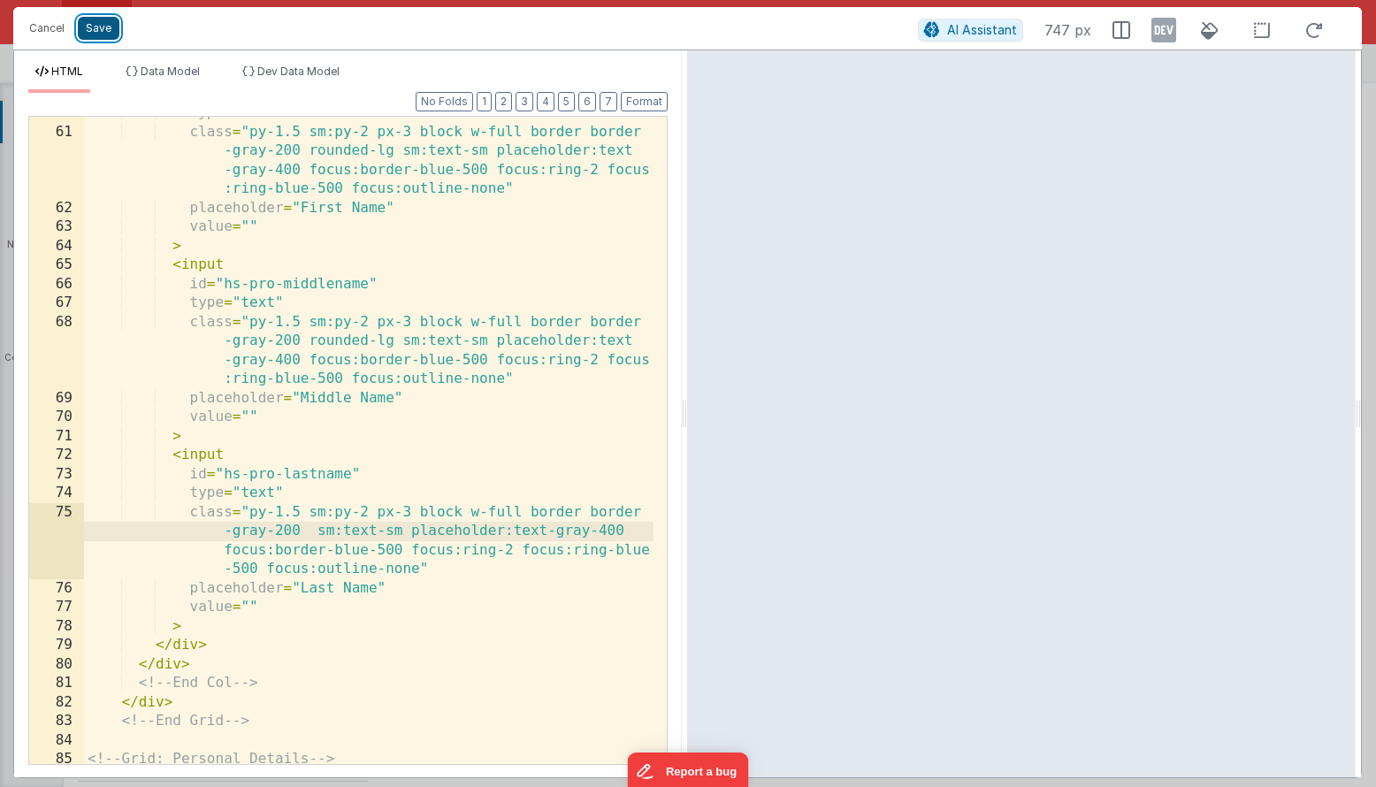
click at [107, 27] on button "Save" at bounding box center [99, 28] width 42 height 23
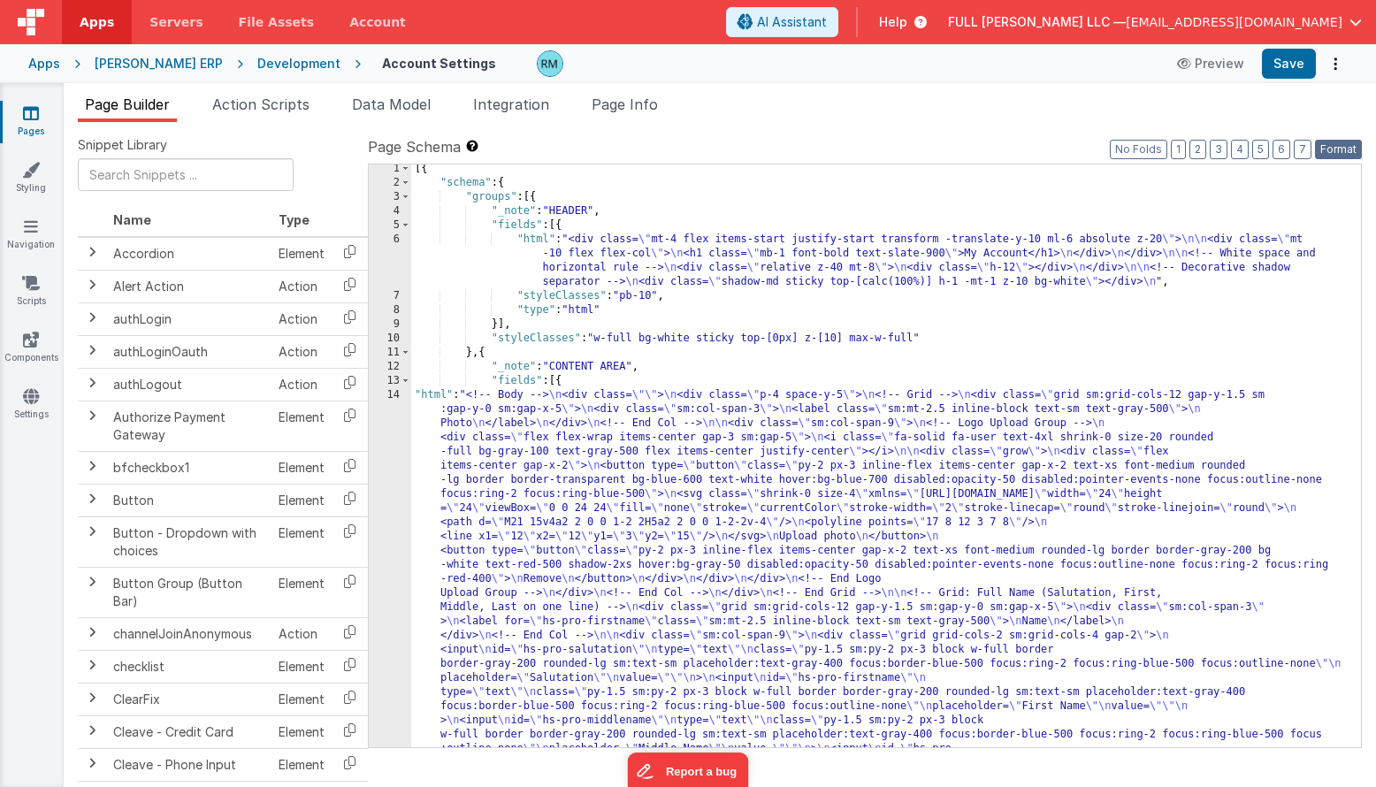
click at [1348, 151] on button "Format" at bounding box center [1338, 149] width 47 height 19
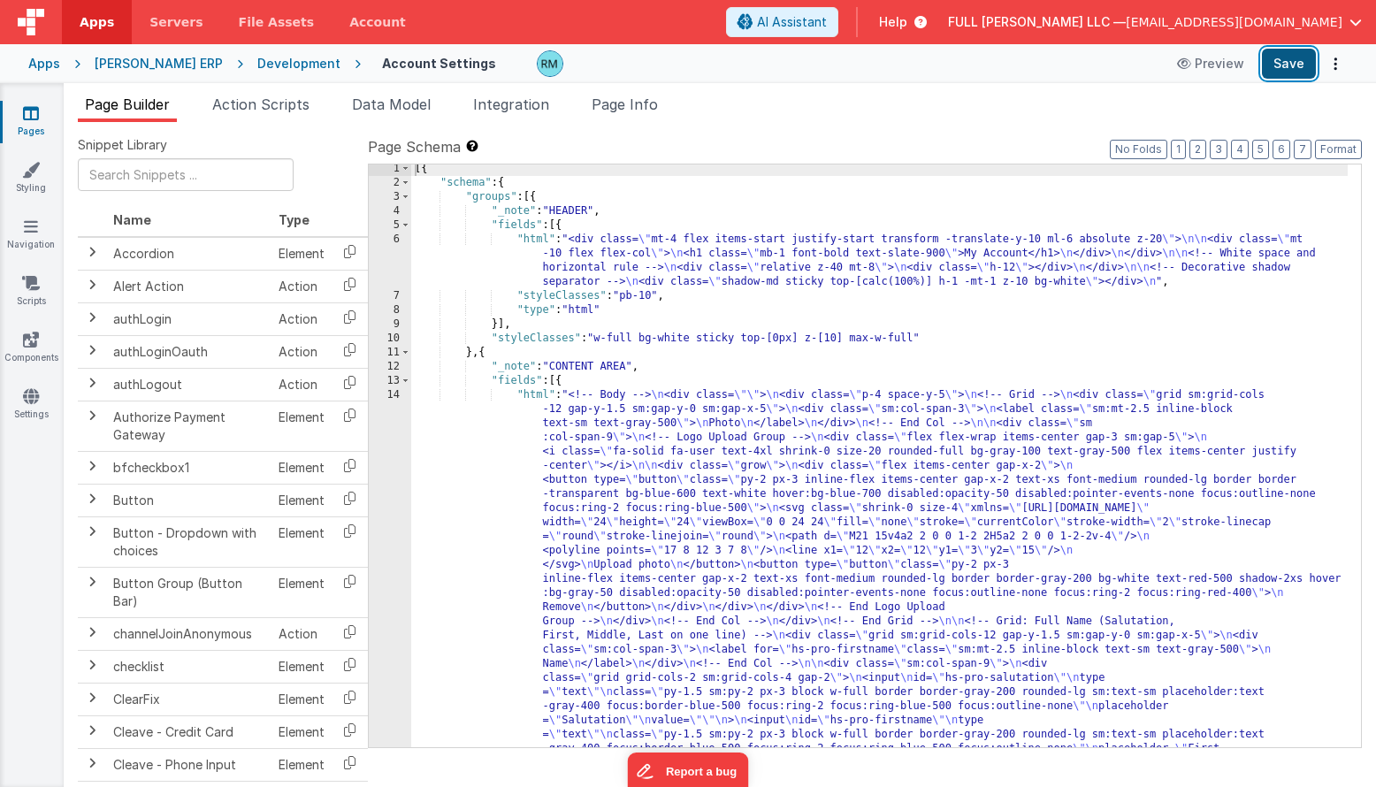
click at [1296, 69] on button "Save" at bounding box center [1288, 64] width 54 height 30
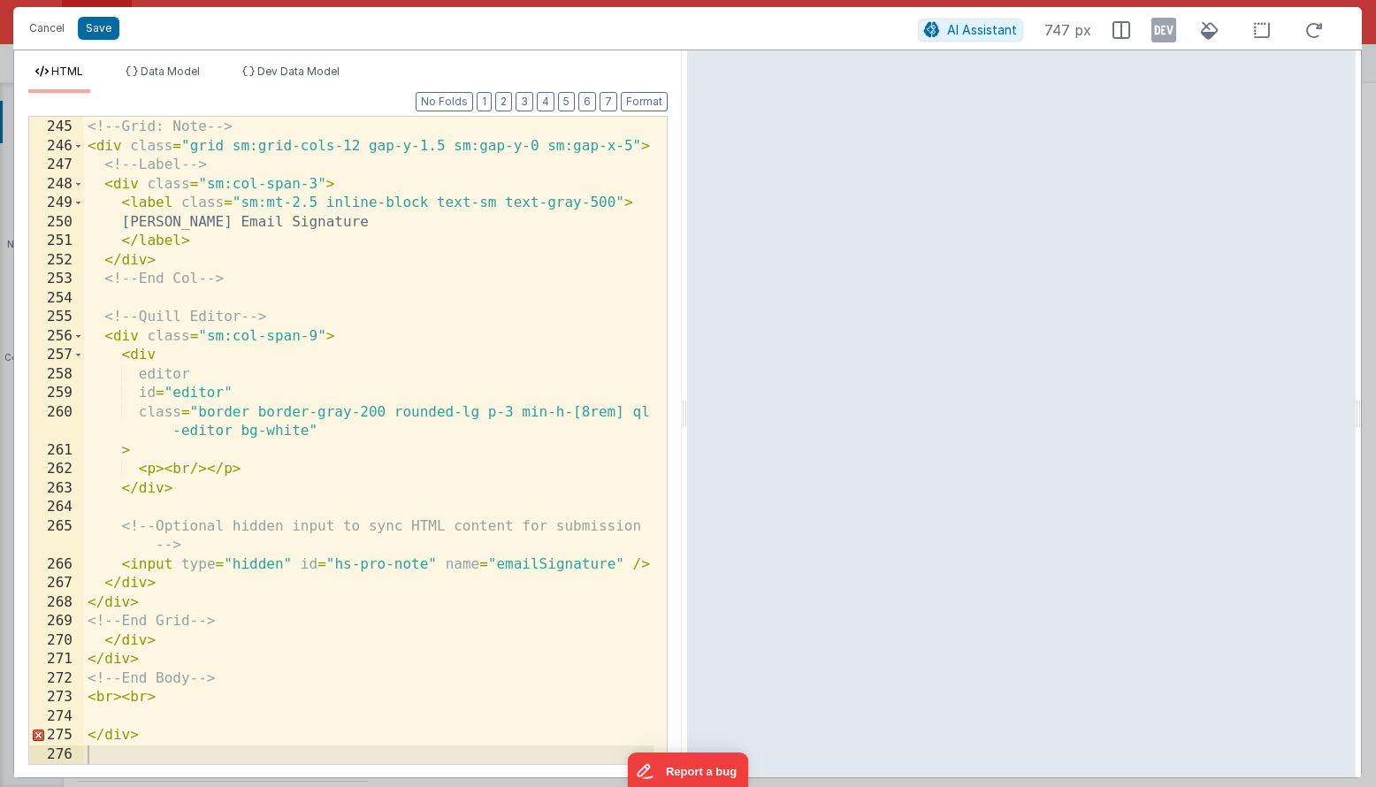
scroll to position [5891, 0]
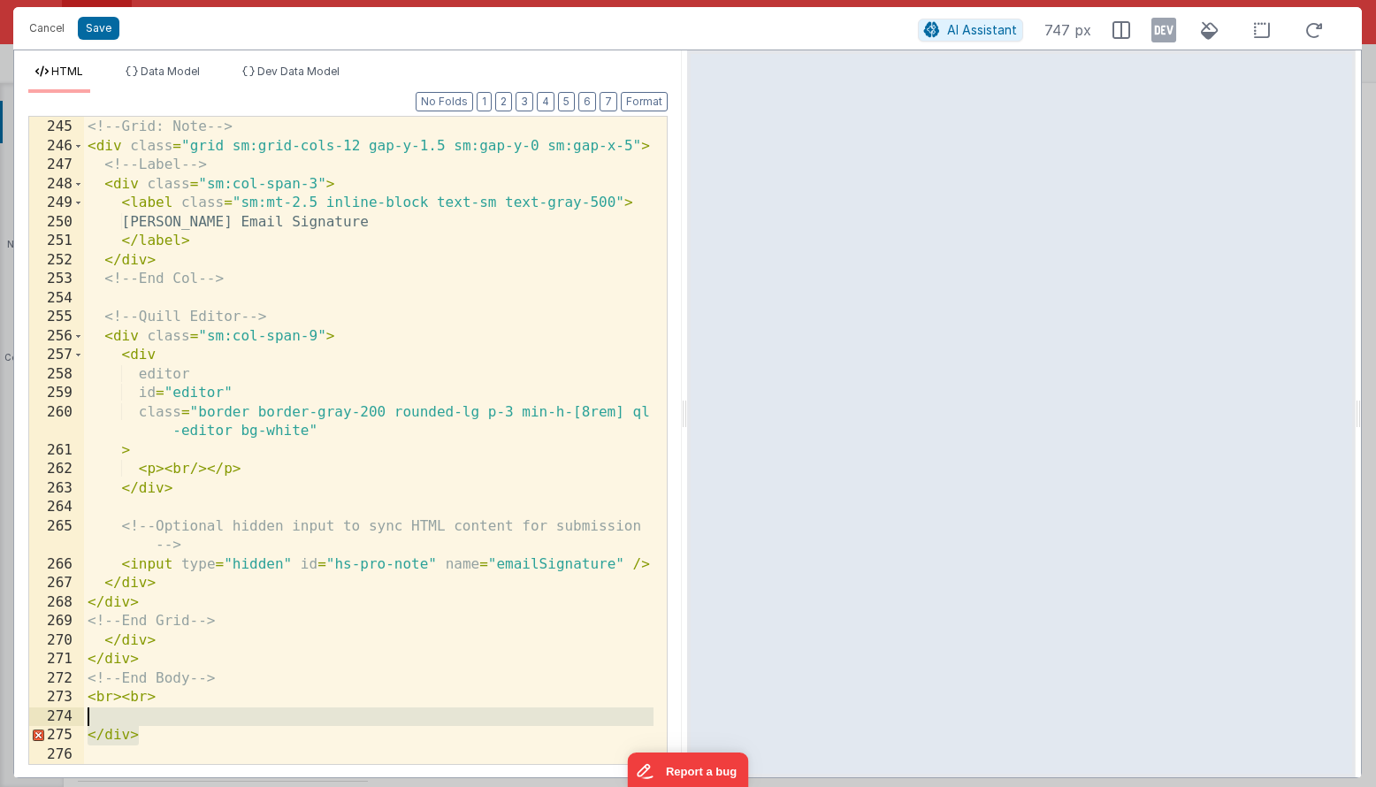
drag, startPoint x: 192, startPoint y: 732, endPoint x: 35, endPoint y: 716, distance: 157.3
click at [35, 716] on div "244 245 246 247 248 249 250 251 252 253 254 255 256 257 258 259 260 261 262 263…" at bounding box center [347, 440] width 639 height 649
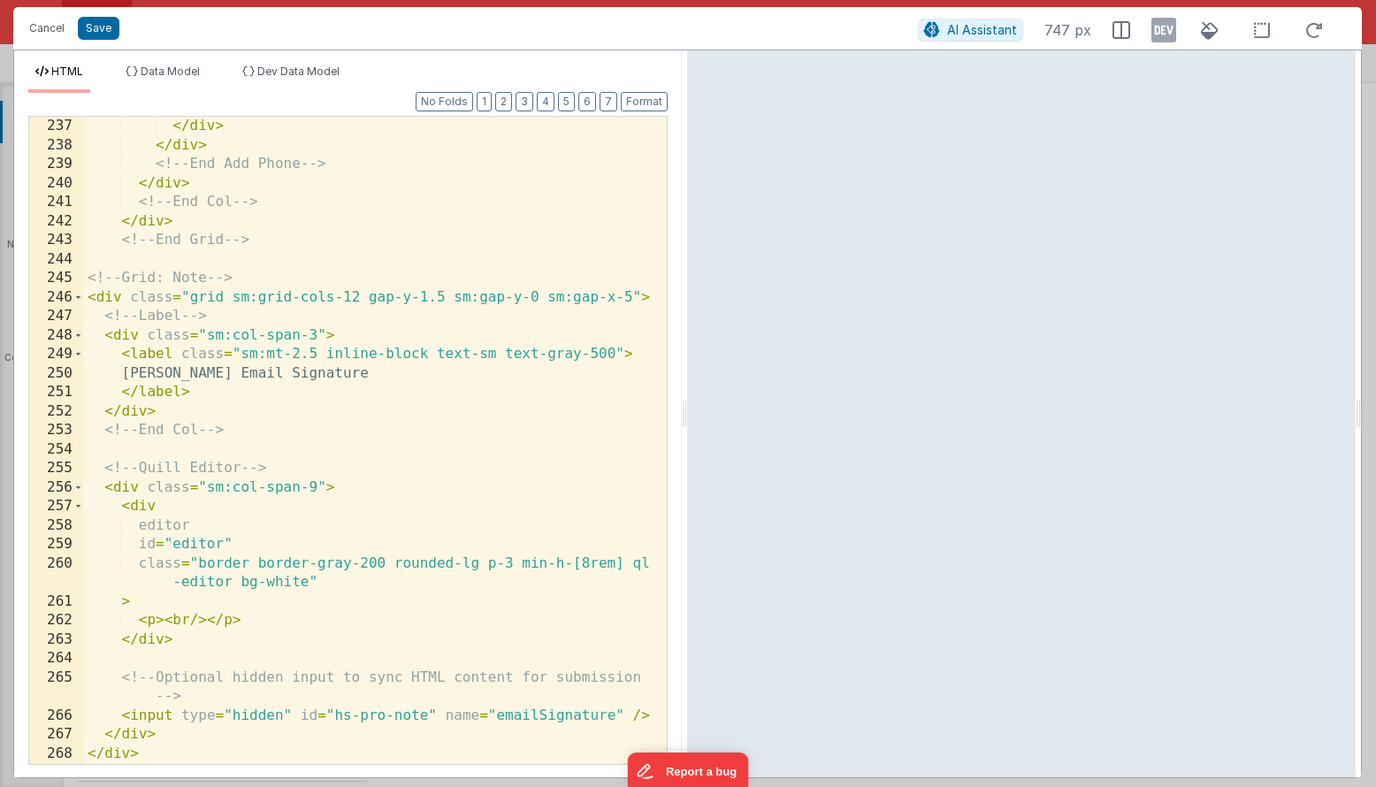
scroll to position [5872, 0]
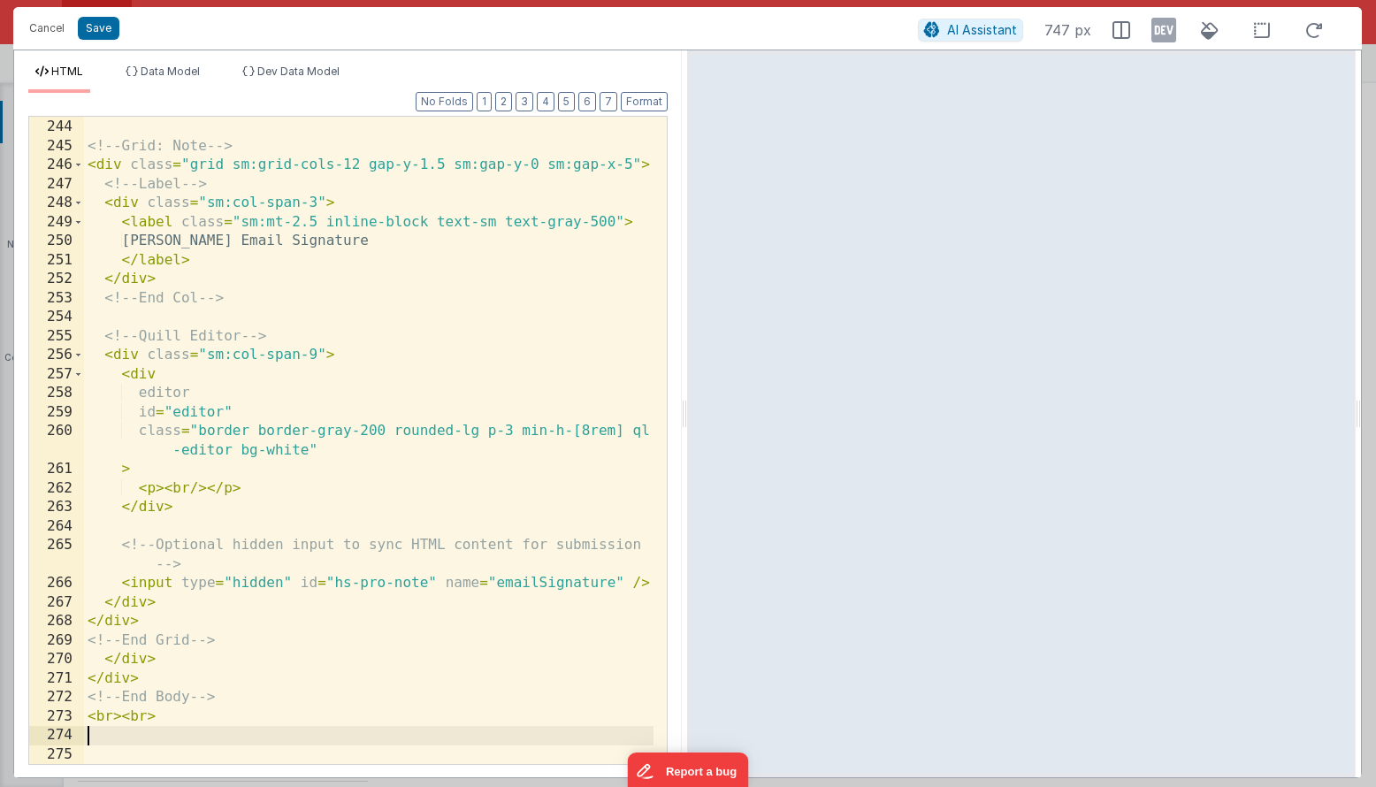
scroll to position [3, 0]
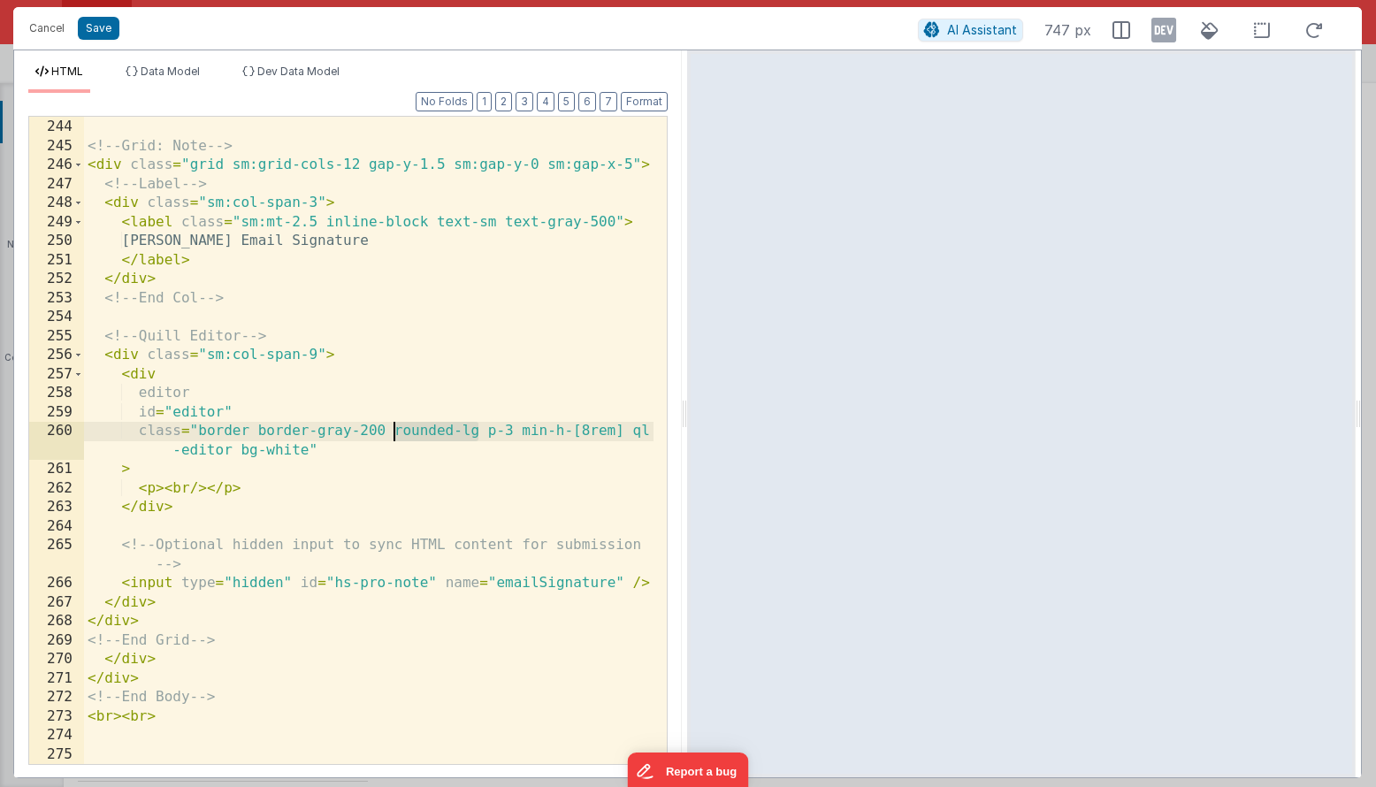
drag, startPoint x: 478, startPoint y: 433, endPoint x: 393, endPoint y: 431, distance: 84.9
click at [393, 431] on div "<!-- End Grid --> <!-- Grid: Note --> < div class = "grid sm:grid-cols-12 gap-y…" at bounding box center [368, 441] width 569 height 685
click at [110, 32] on button "Save" at bounding box center [99, 28] width 42 height 23
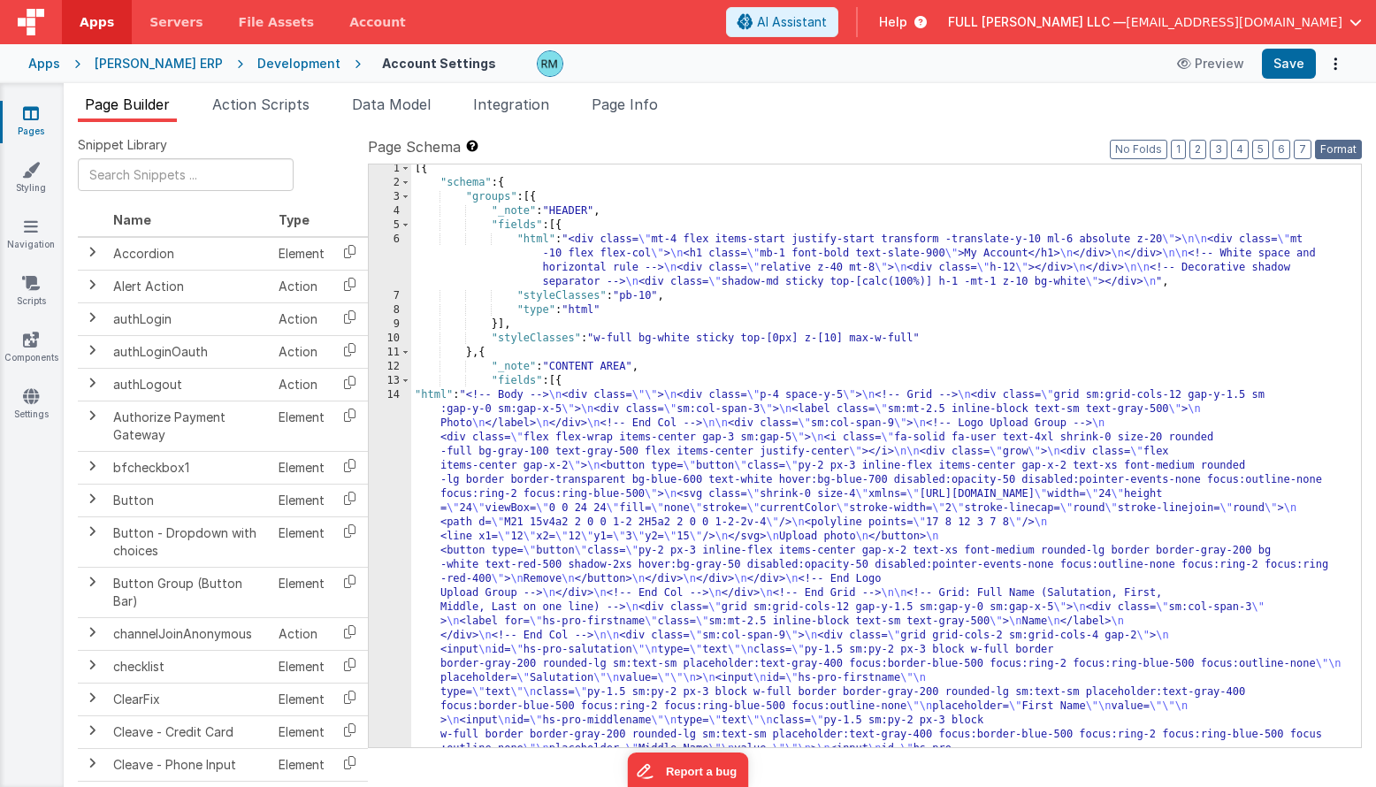
click at [1349, 143] on button "Format" at bounding box center [1338, 149] width 47 height 19
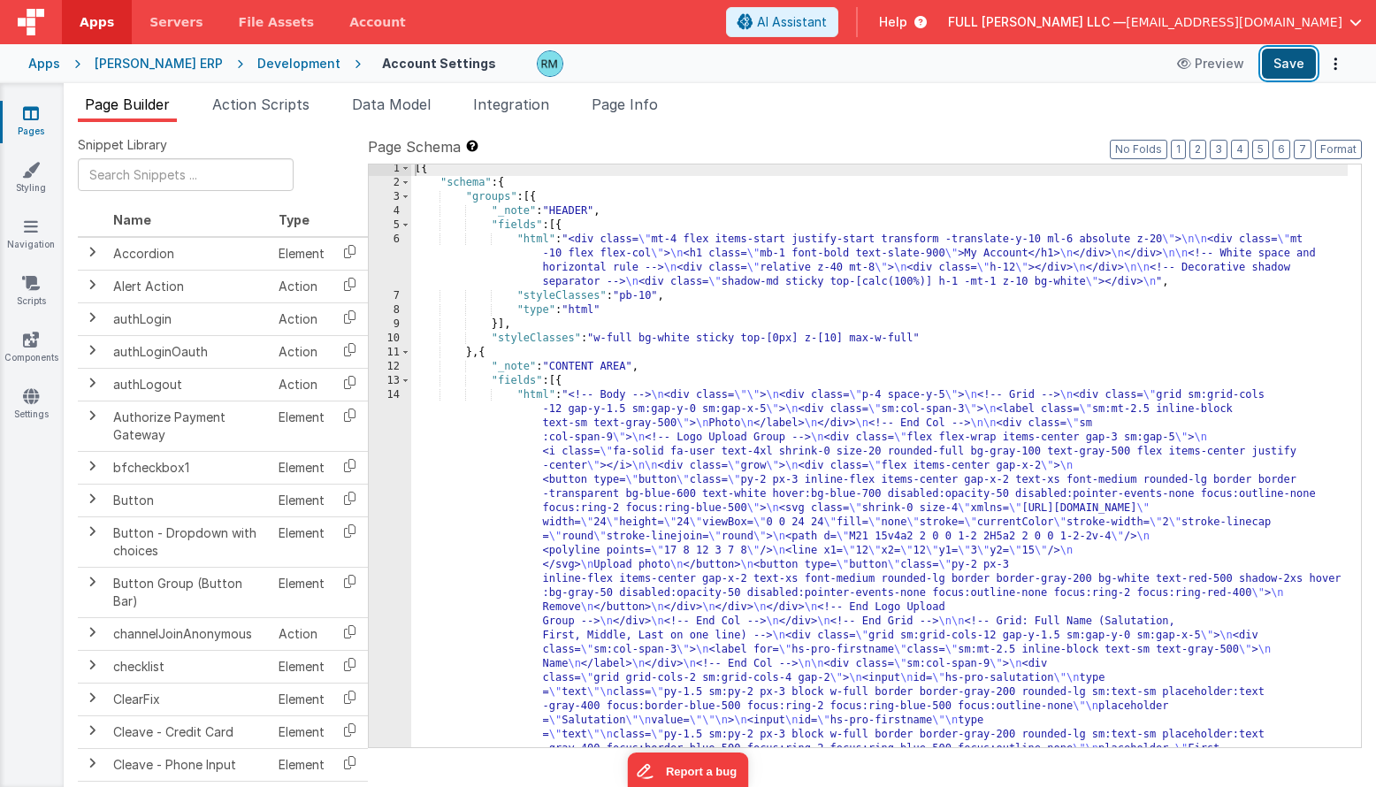
click at [1290, 65] on button "Save" at bounding box center [1288, 64] width 54 height 30
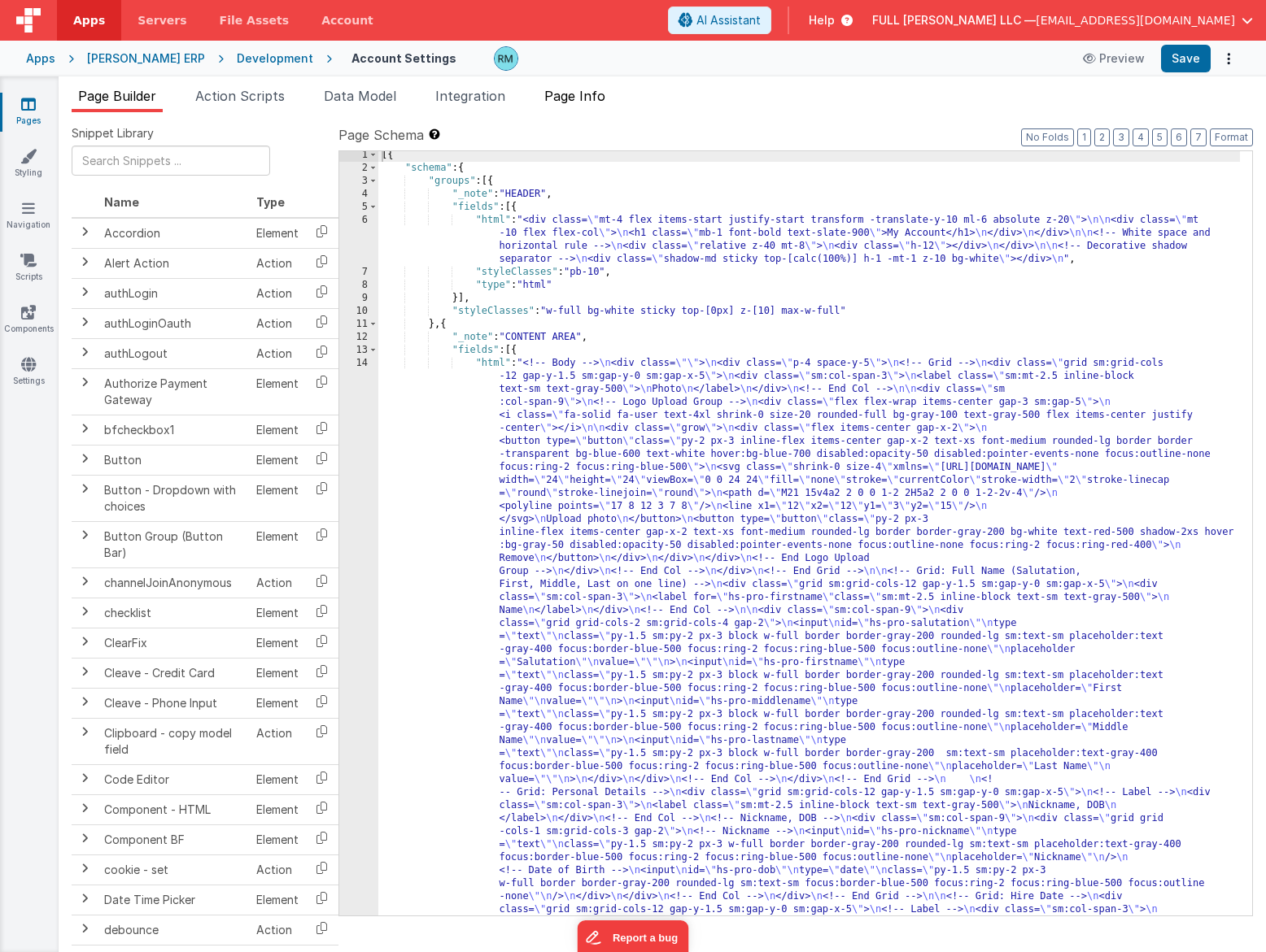
click at [587, 96] on span "Page Info" at bounding box center [574, 96] width 61 height 17
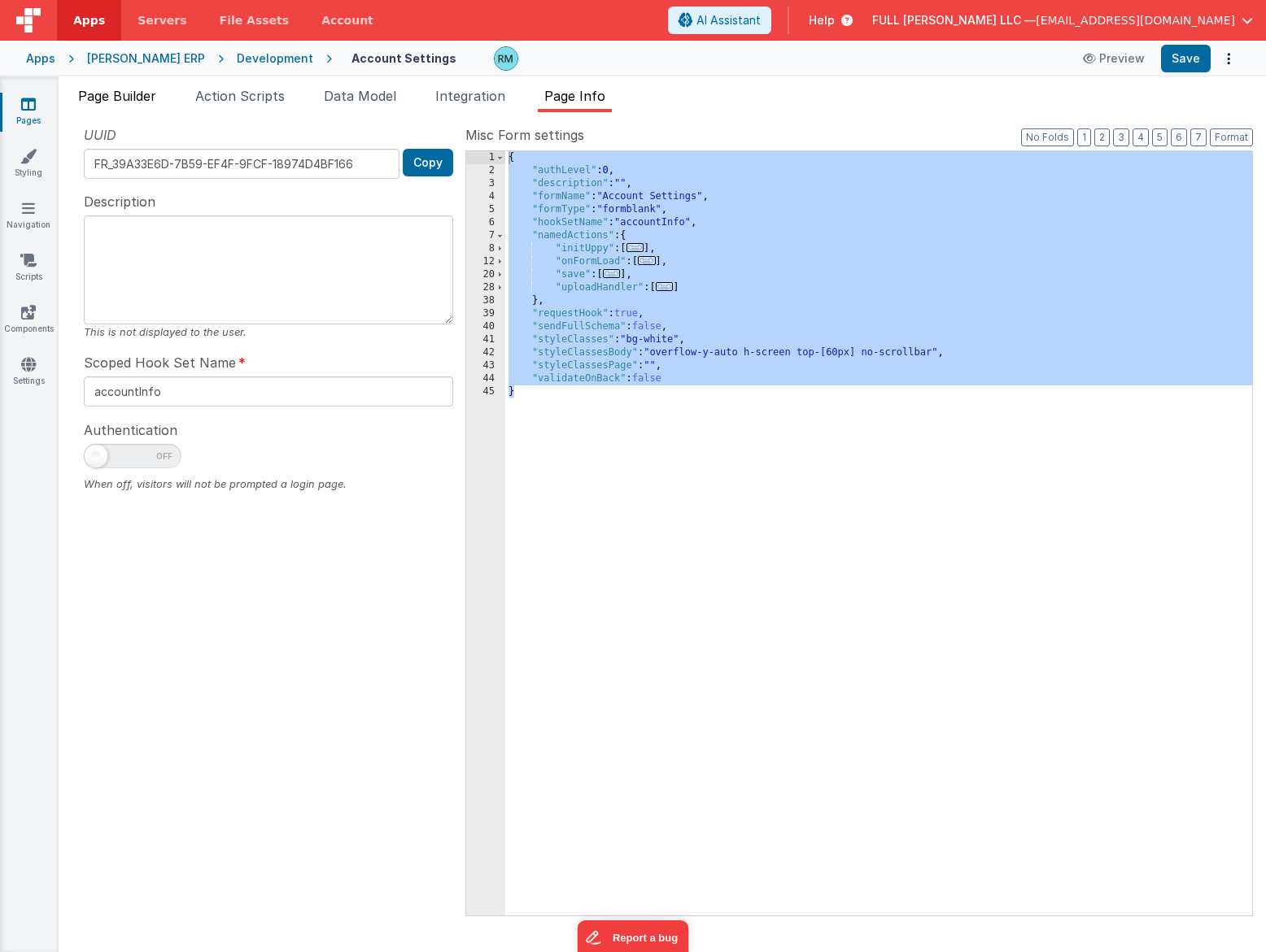
click at [151, 102] on span "Page Builder" at bounding box center [117, 96] width 78 height 17
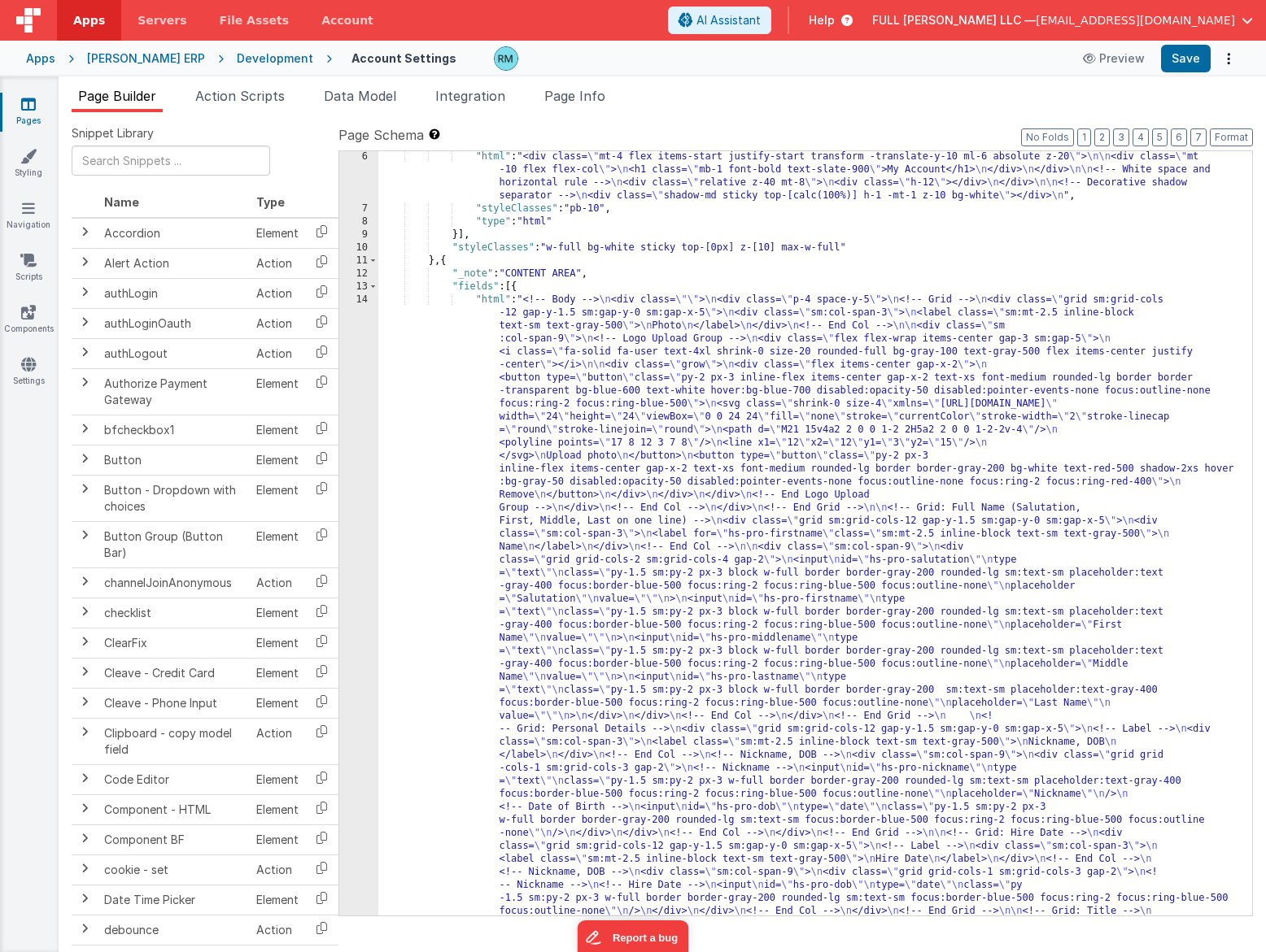
scroll to position [66, 0]
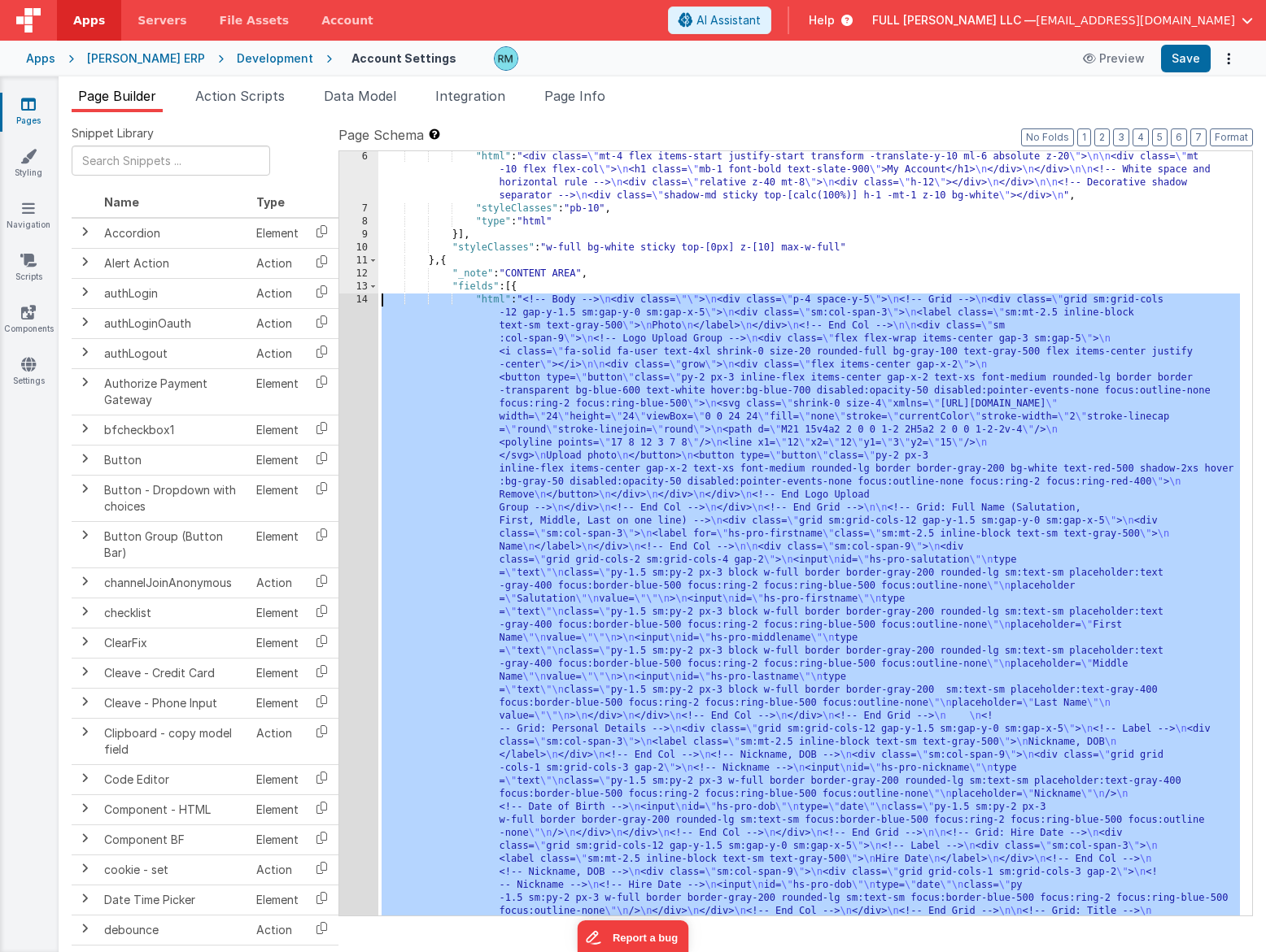
click at [360, 302] on div "14" at bounding box center [359, 846] width 39 height 1106
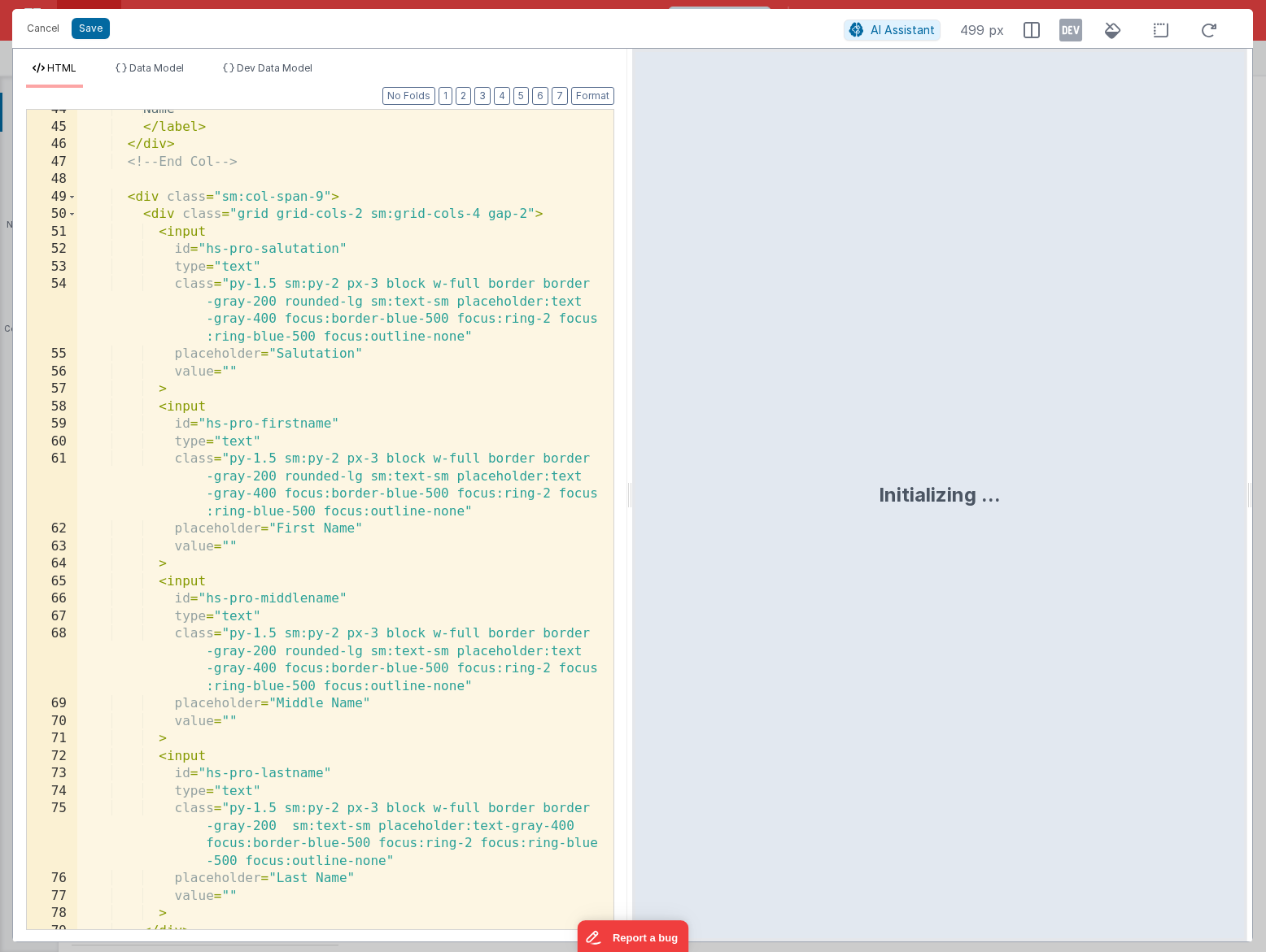
scroll to position [1145, 0]
click at [491, 367] on div "Name </ label > </ div > <!-- End Col --> < div class = "sm:col-span-9" > < div…" at bounding box center [339, 528] width 524 height 855
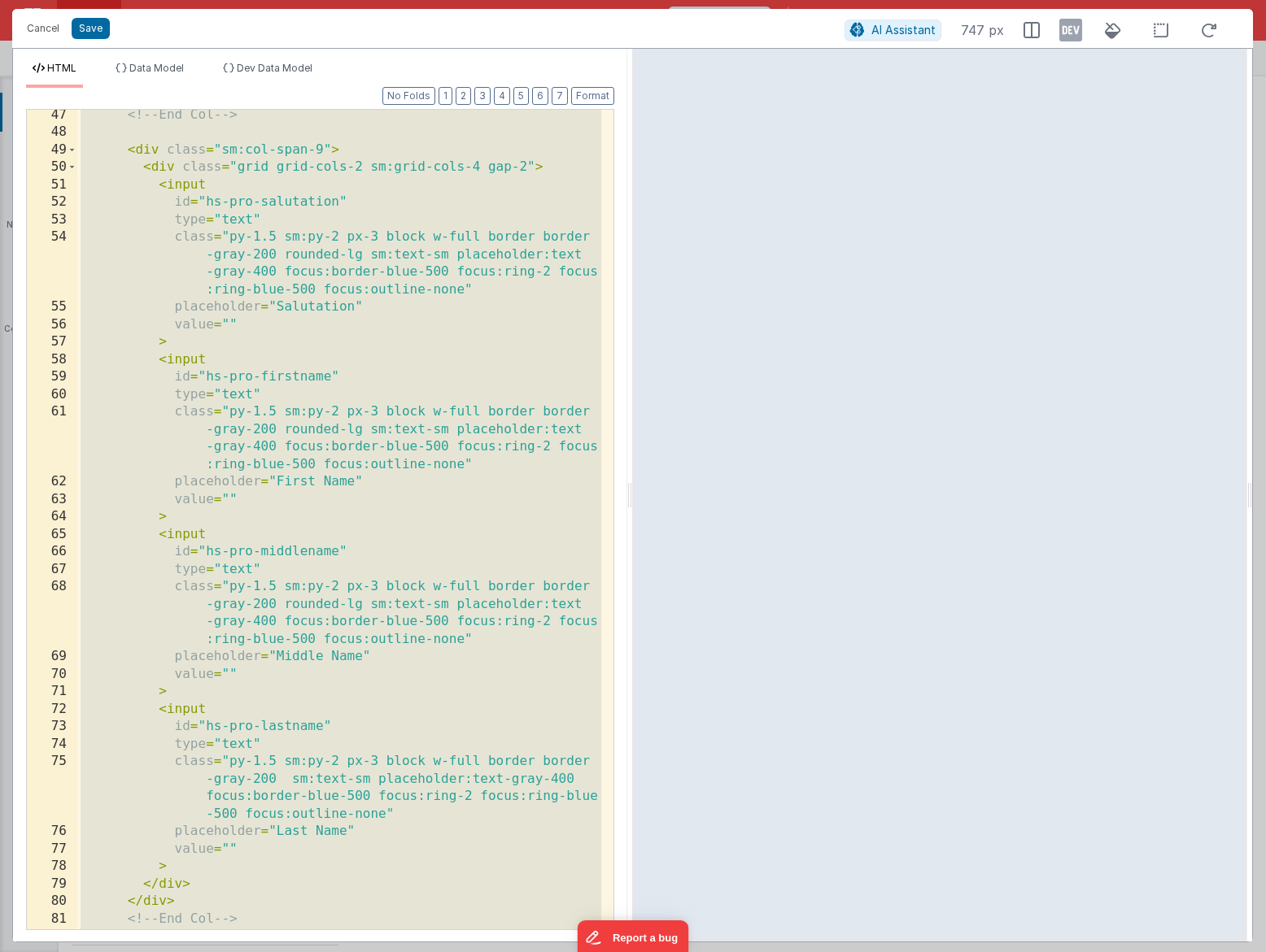
scroll to position [1192, 0]
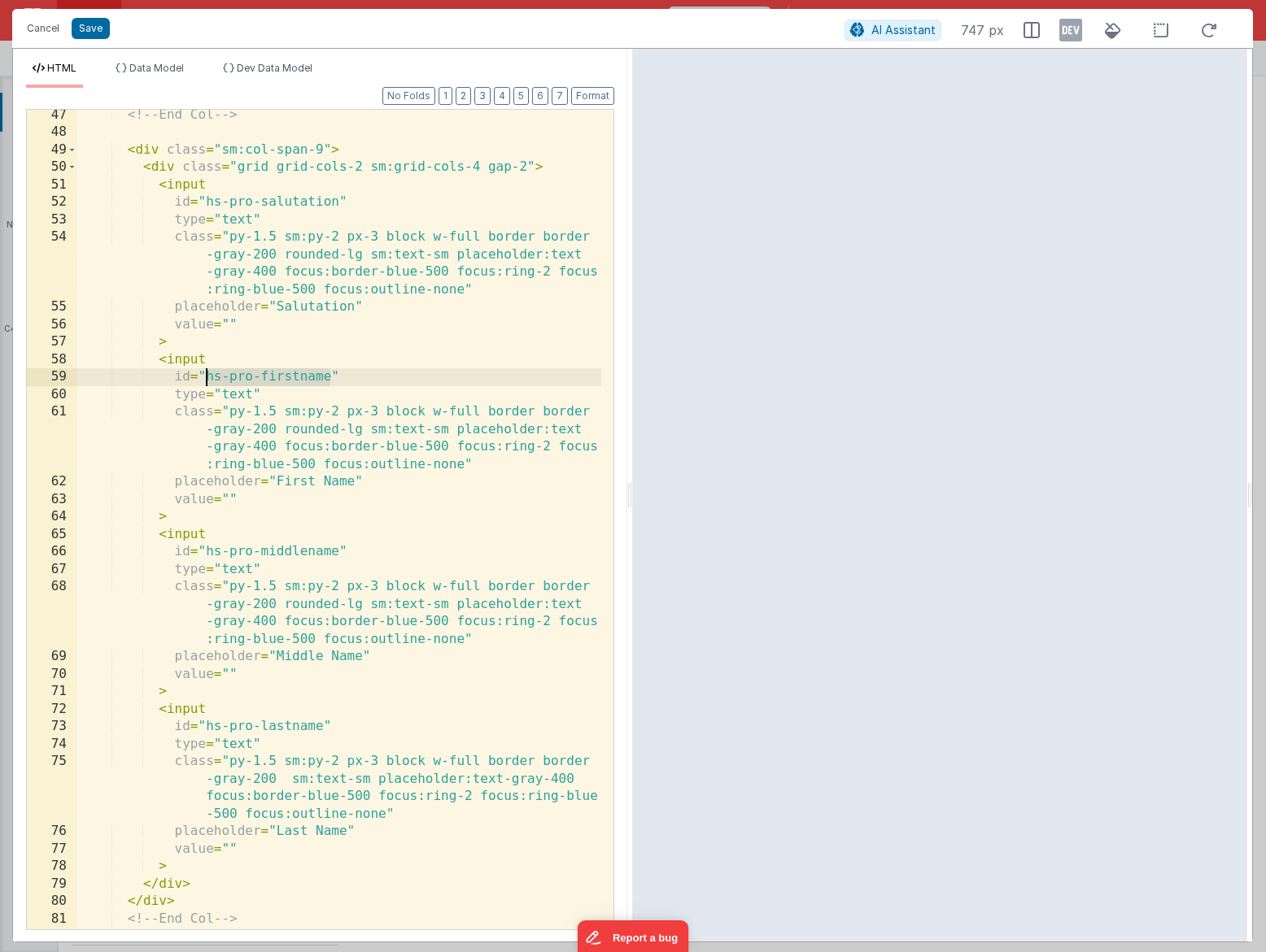
drag, startPoint x: 332, startPoint y: 375, endPoint x: 209, endPoint y: 375, distance: 123.0
click at [209, 375] on div "<!-- End Col --> < div class = "sm:col-span-9" > < div class = "grid grid-cols-…" at bounding box center [339, 533] width 524 height 855
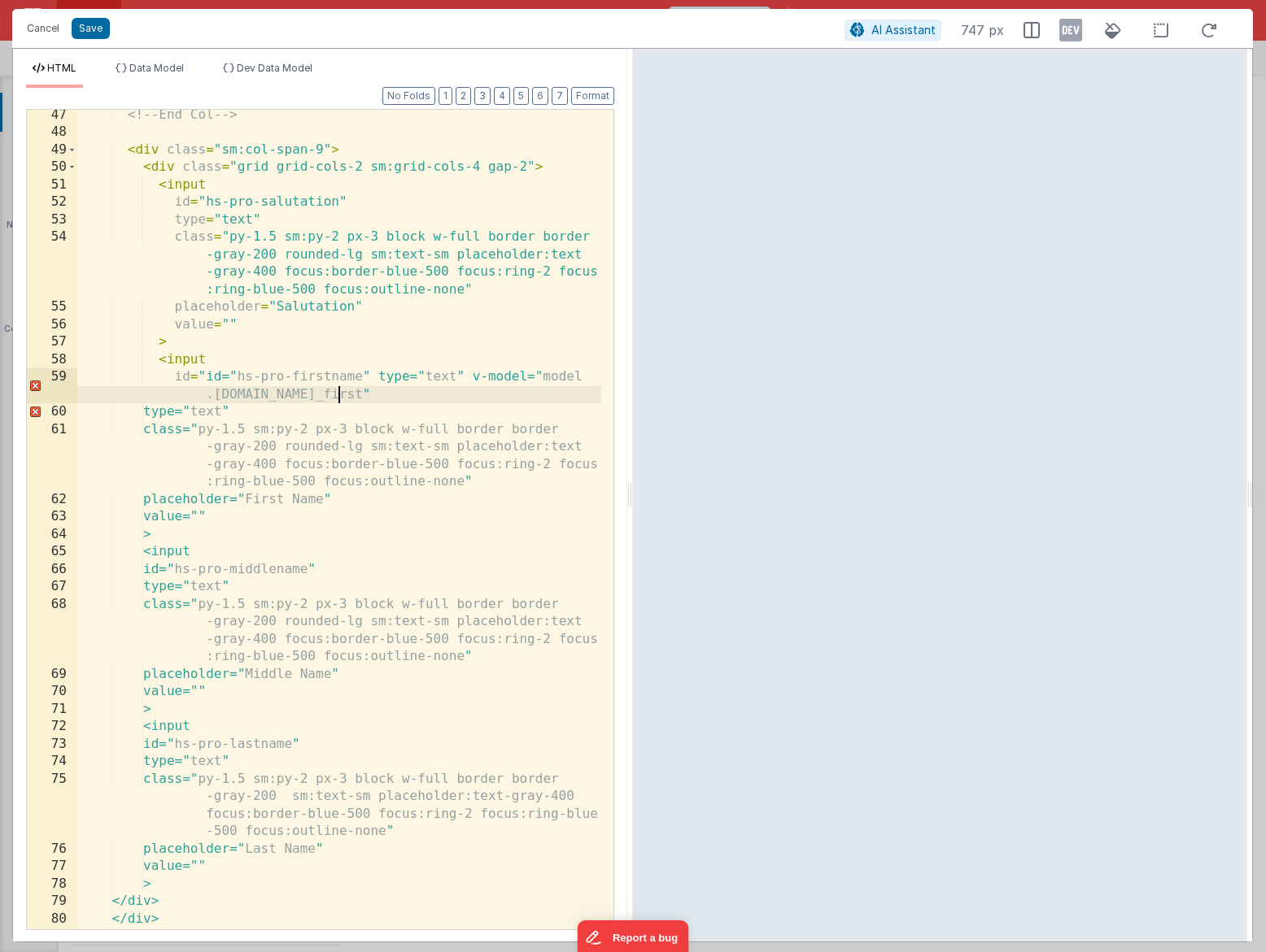
click at [207, 379] on div "<!-- End Col --> < div class = "sm:col-span-9" > < div class = "grid grid-cols-…" at bounding box center [339, 533] width 524 height 855
click at [234, 375] on div "<!-- End Col --> < div class = "sm:col-span-9" > < div class = "grid grid-cols-…" at bounding box center [339, 533] width 524 height 855
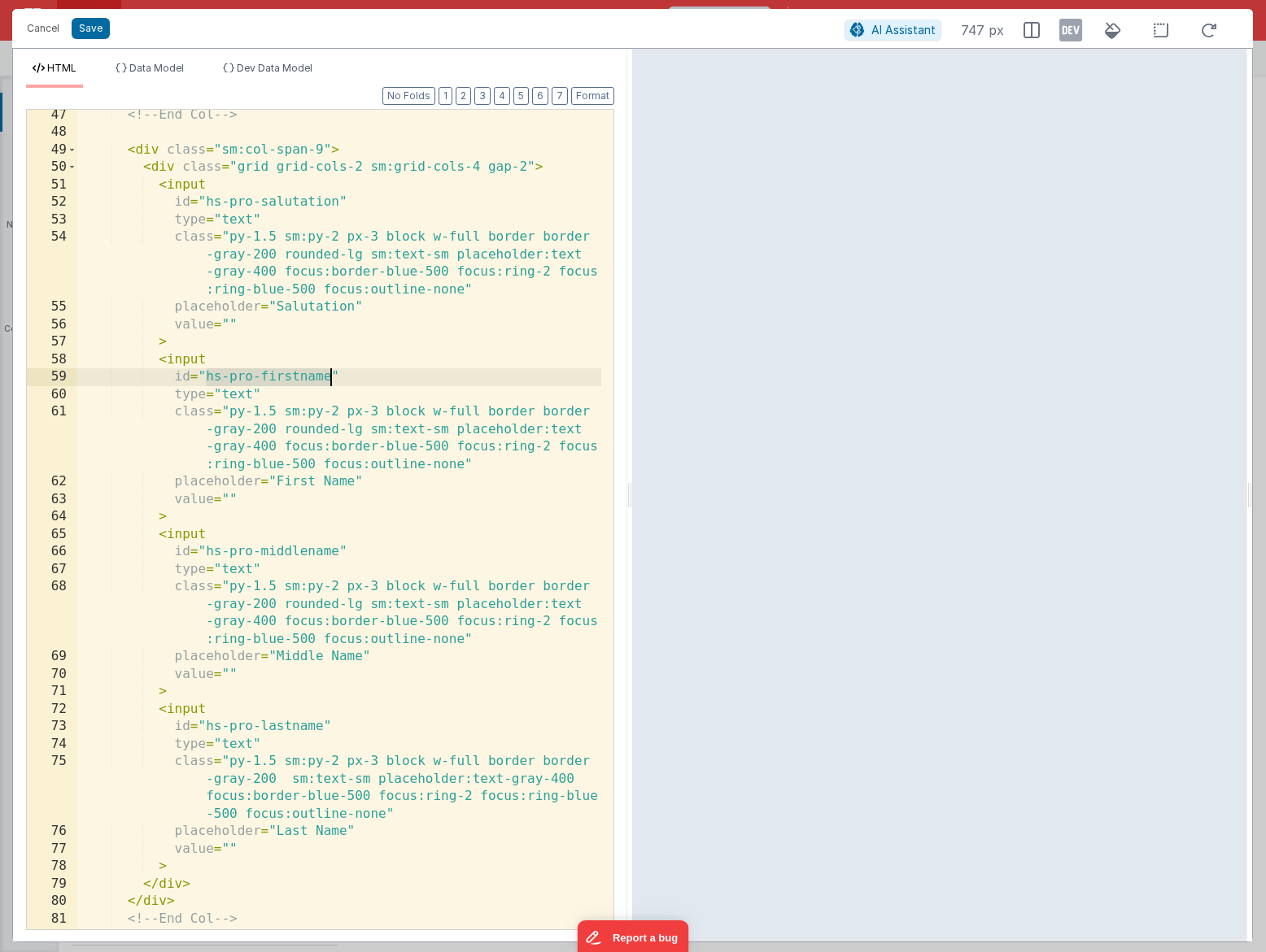
click at [362, 432] on div "<!-- End Col --> < div class = "sm:col-span-9" > < div class = "grid grid-cols-…" at bounding box center [339, 533] width 524 height 855
drag, startPoint x: 331, startPoint y: 381, endPoint x: 207, endPoint y: 373, distance: 124.3
click at [207, 373] on div "<!-- End Col --> < div class = "sm:col-span-9" > < div class = "grid grid-cols-…" at bounding box center [339, 533] width 524 height 855
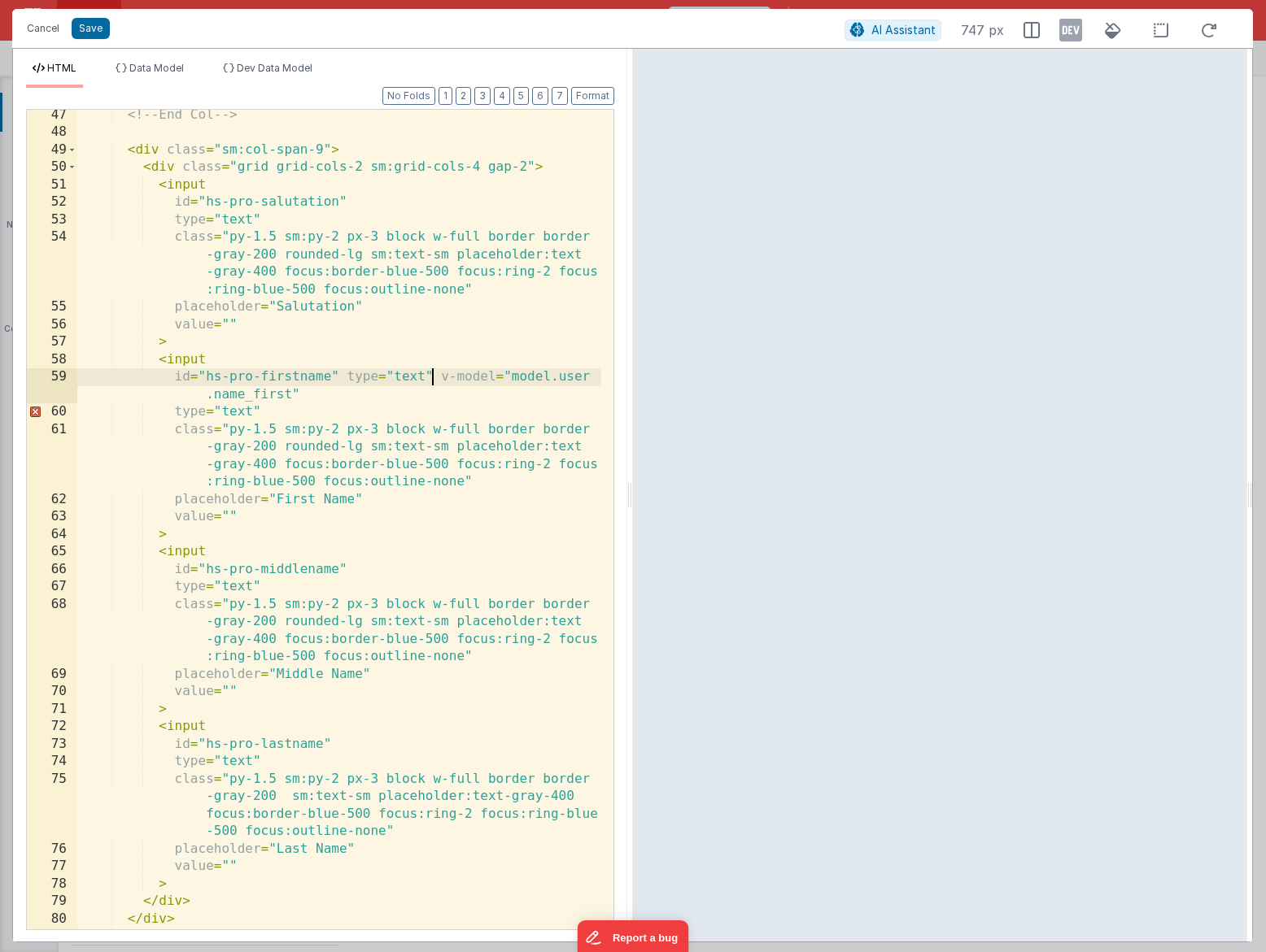
click at [432, 379] on div "<!-- End Col --> < div class = "sm:col-span-9" > < div class = "grid grid-cols-…" at bounding box center [339, 533] width 524 height 855
drag, startPoint x: 427, startPoint y: 379, endPoint x: 342, endPoint y: 378, distance: 85.0
click at [342, 378] on div "<!-- End Col --> < div class = "sm:col-span-9" > < div class = "grid grid-cols-…" at bounding box center [339, 533] width 524 height 855
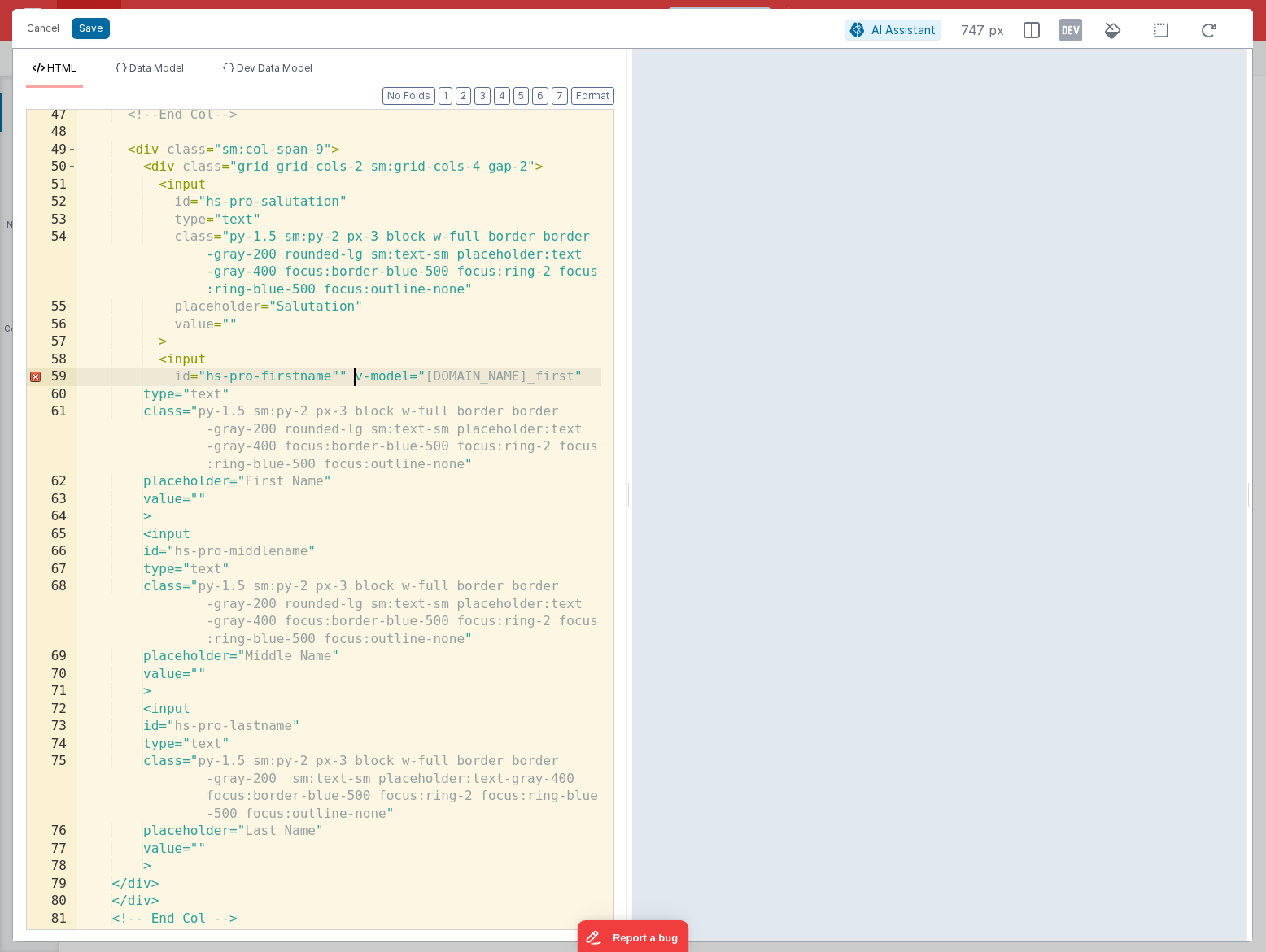
click at [351, 376] on div "<!-- End Col --> < div class = "sm:col-span-9" > < div class = "grid grid-cols-…" at bounding box center [339, 533] width 524 height 855
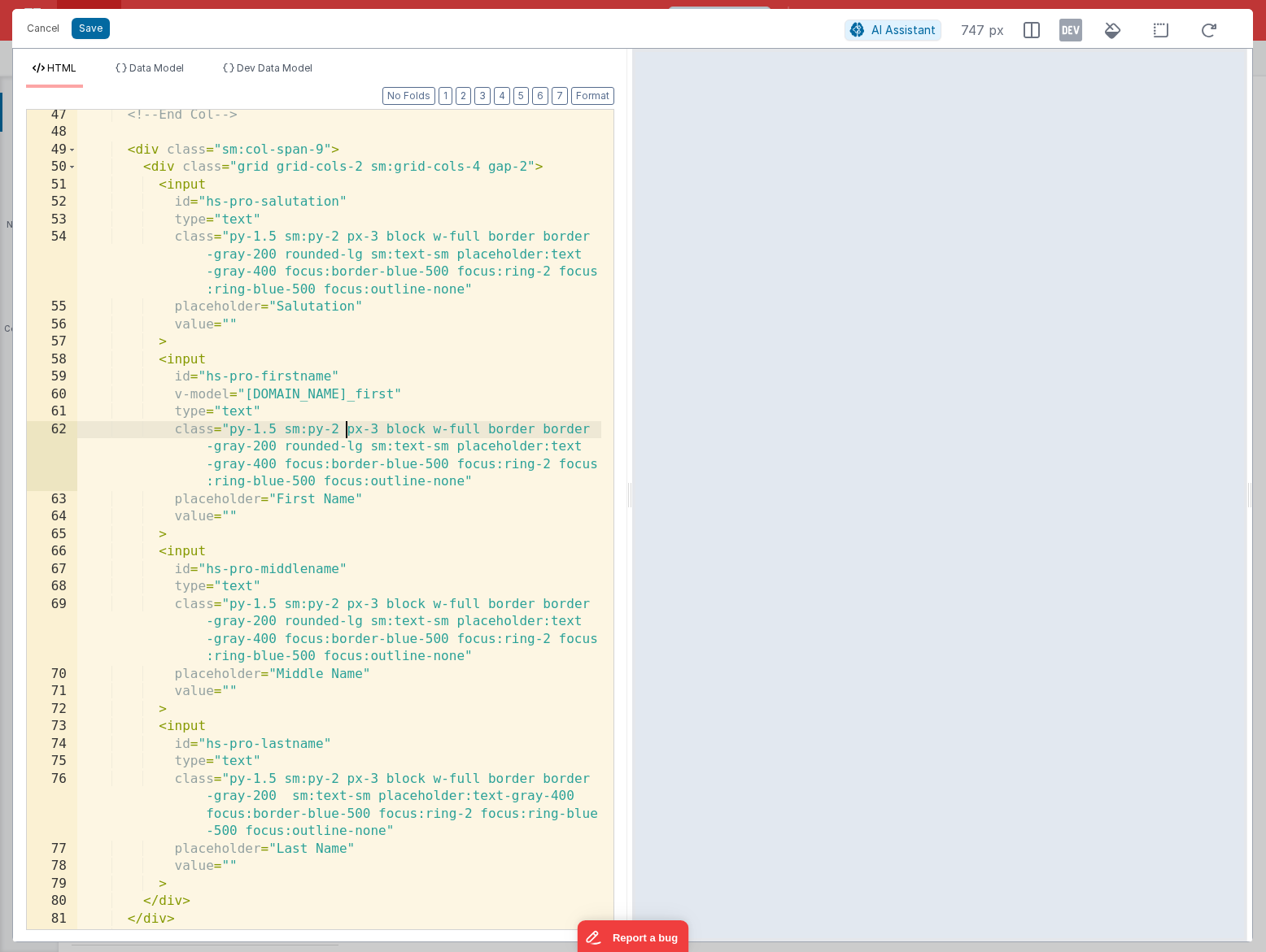
click at [347, 431] on div "<!-- End Col --> < div class = "sm:col-span-9" > < div class = "grid grid-cols-…" at bounding box center [339, 533] width 524 height 855
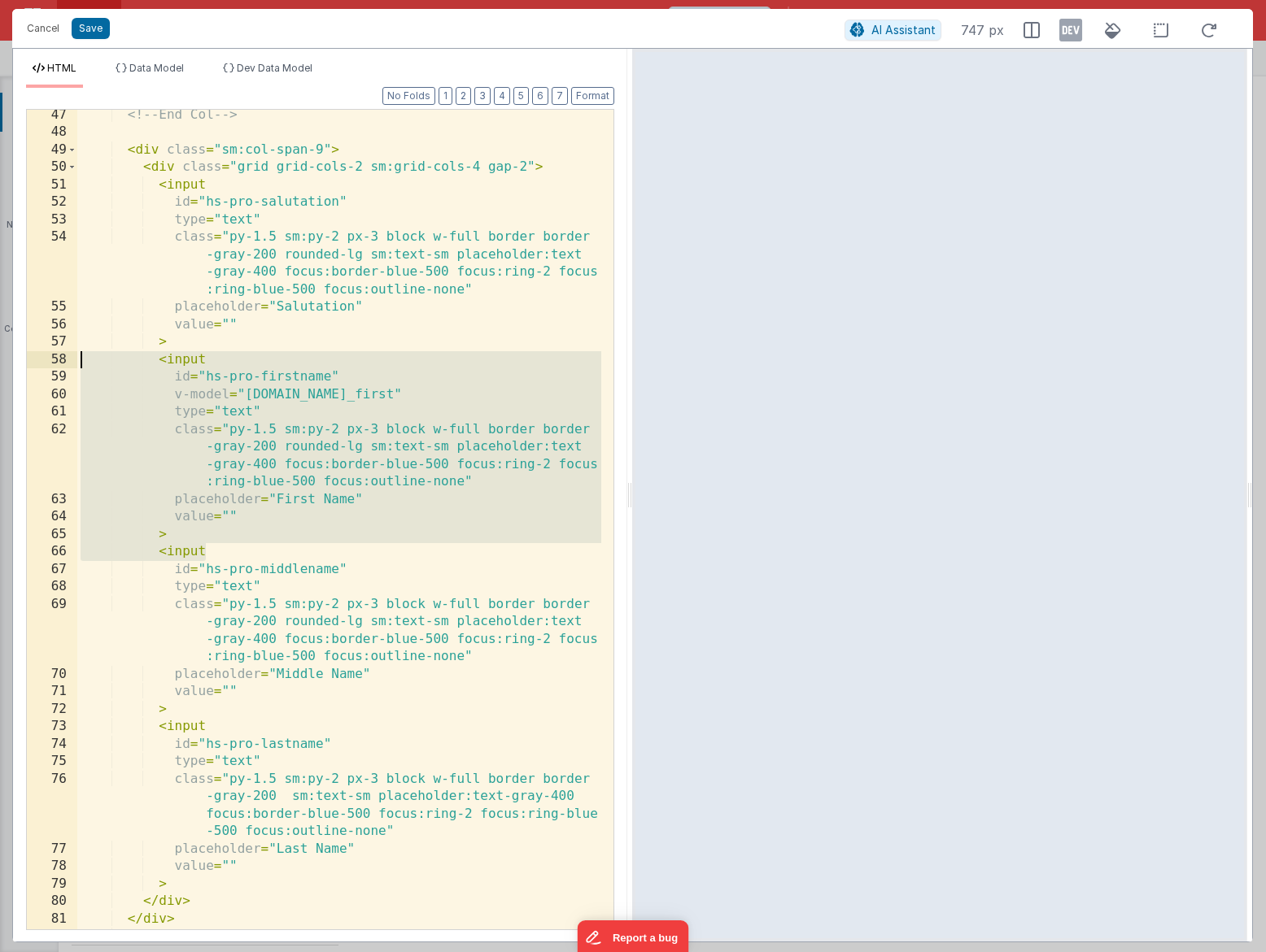
drag, startPoint x: 246, startPoint y: 550, endPoint x: 4, endPoint y: 361, distance: 307.1
click at [4, 361] on div "Cancel Save AI Assistant 747 px HTML Data Model Dev Data Model Format 7 6 5 4 3…" at bounding box center [633, 476] width 1266 height 952
drag, startPoint x: 240, startPoint y: 550, endPoint x: 43, endPoint y: 365, distance: 270.2
click at [43, 365] on div "47 48 49 50 51 52 53 54 55 56 57 58 59 60 61 62 63 64 65 66 67 68 69 70 71 72 7…" at bounding box center [319, 519] width 588 height 821
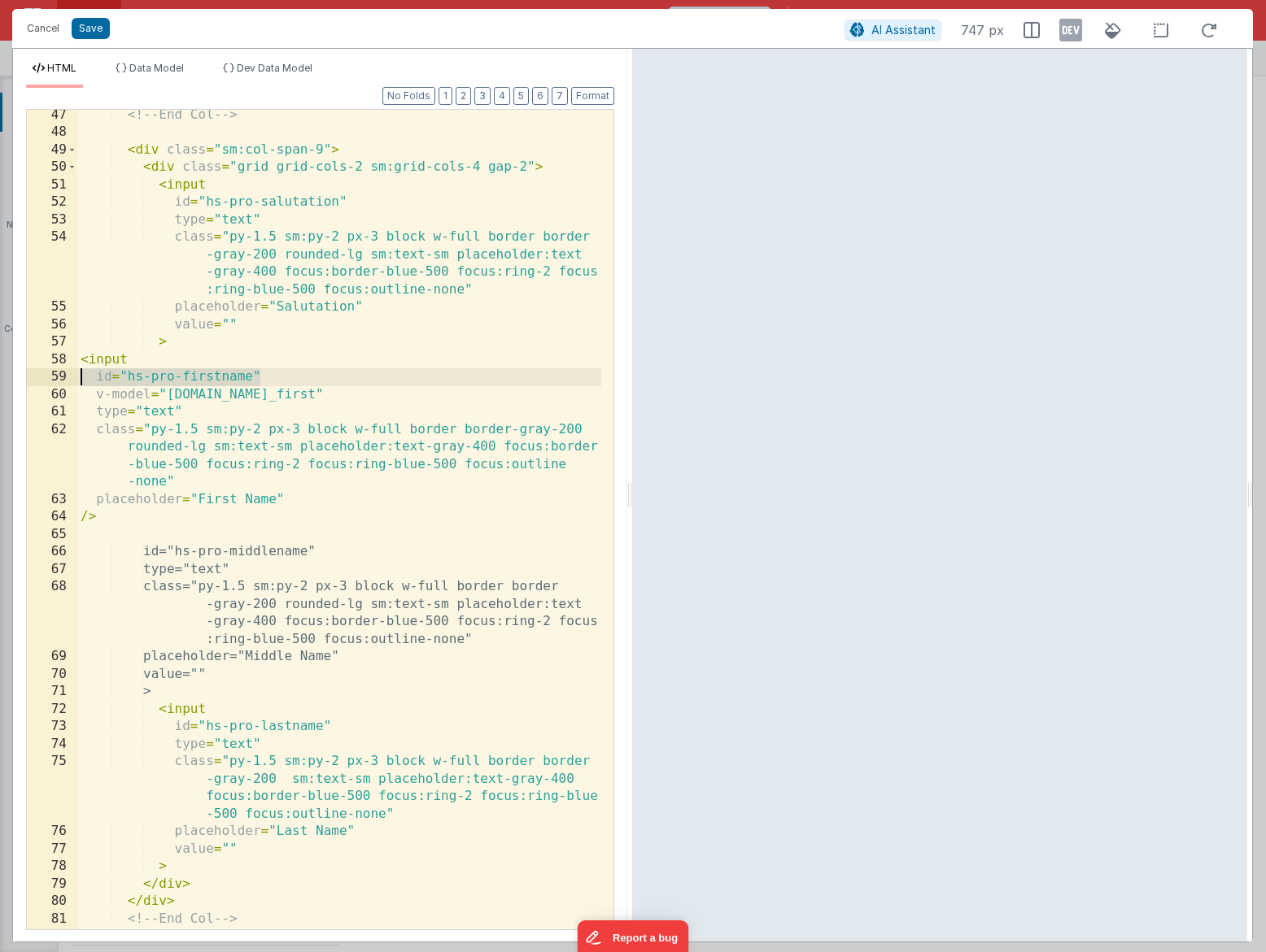
drag, startPoint x: 291, startPoint y: 376, endPoint x: 72, endPoint y: 375, distance: 219.0
click at [72, 375] on div "47 48 49 50 51 52 53 54 55 56 57 58 59 60 61 62 63 64 65 66 67 68 69 70 71 72 7…" at bounding box center [319, 519] width 588 height 821
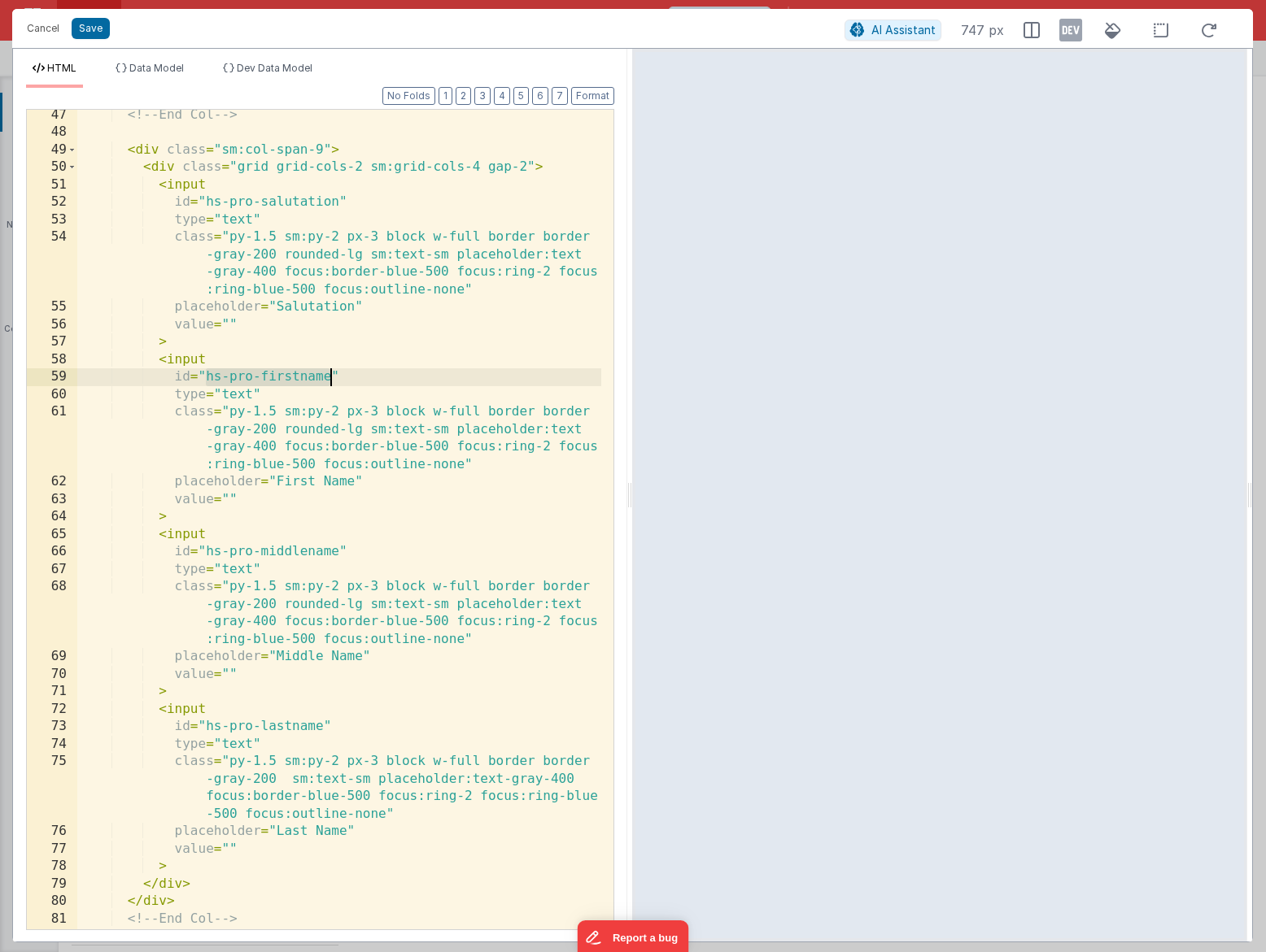
click at [298, 496] on div "<!-- End Col --> < div class = "sm:col-span-9" > < div class = "grid grid-cols-…" at bounding box center [339, 533] width 524 height 855
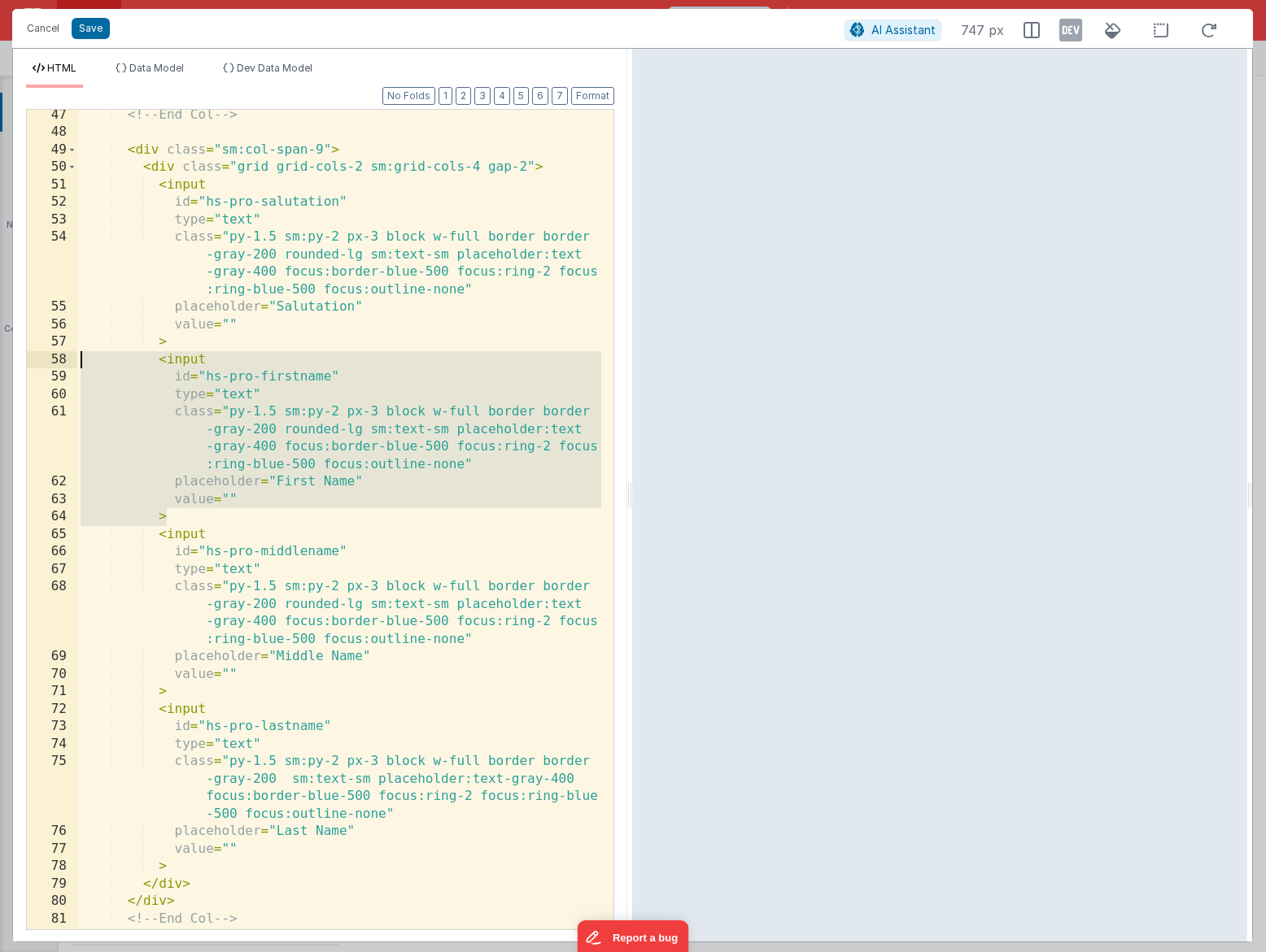
drag, startPoint x: 198, startPoint y: 515, endPoint x: 23, endPoint y: 364, distance: 231.1
click at [23, 364] on div "Format 7 6 5 4 3 2 1 No Folds 47 48 49 50 51 52 53 54 55 56 57 58 59 60 61 62 6…" at bounding box center [319, 514] width 614 height 854
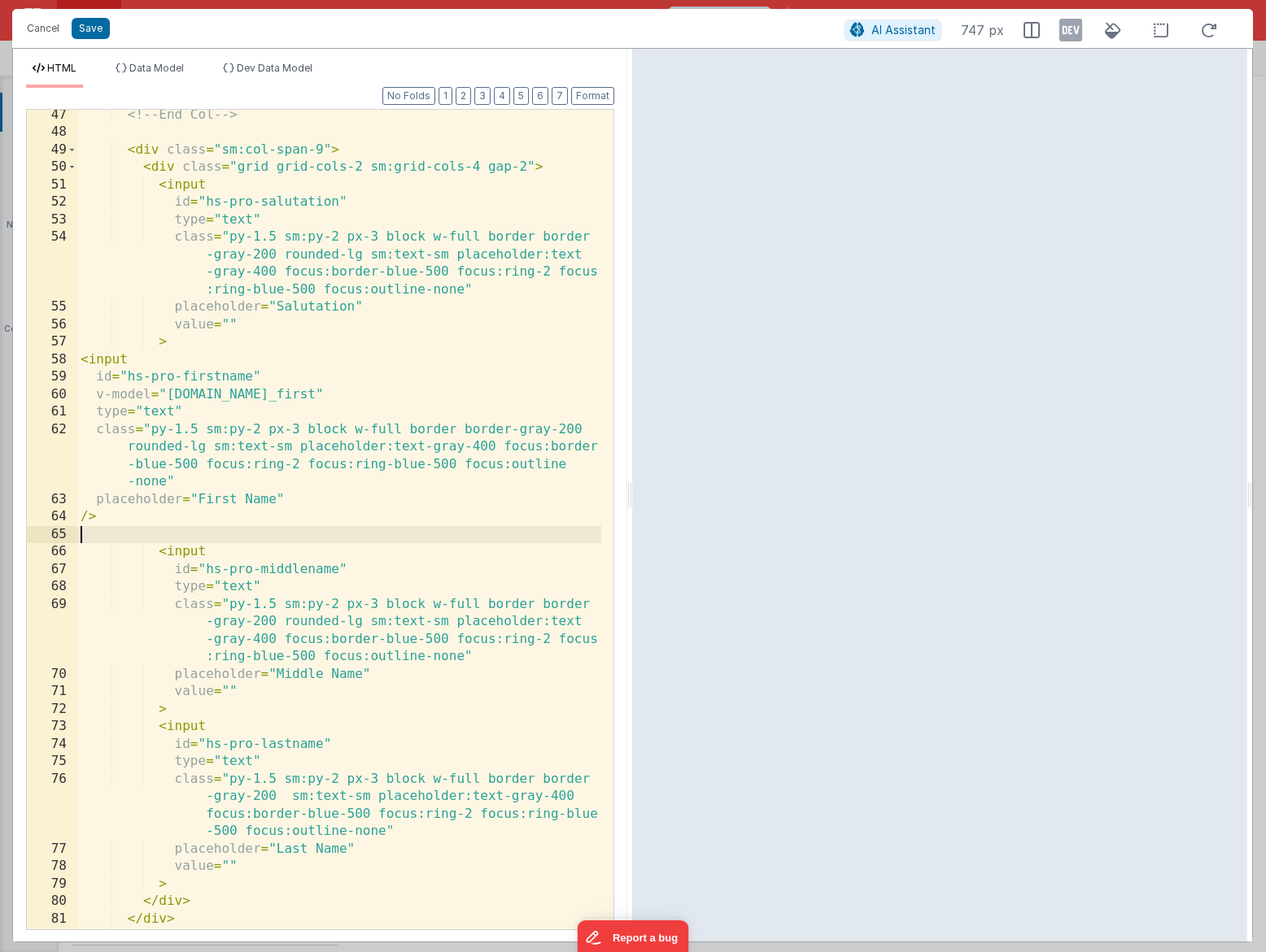
click at [86, 511] on div "<!-- End Col --> < div class = "sm:col-span-9" > < div class = "grid grid-cols-…" at bounding box center [339, 533] width 524 height 855
click at [581, 101] on button "Format" at bounding box center [593, 96] width 43 height 17
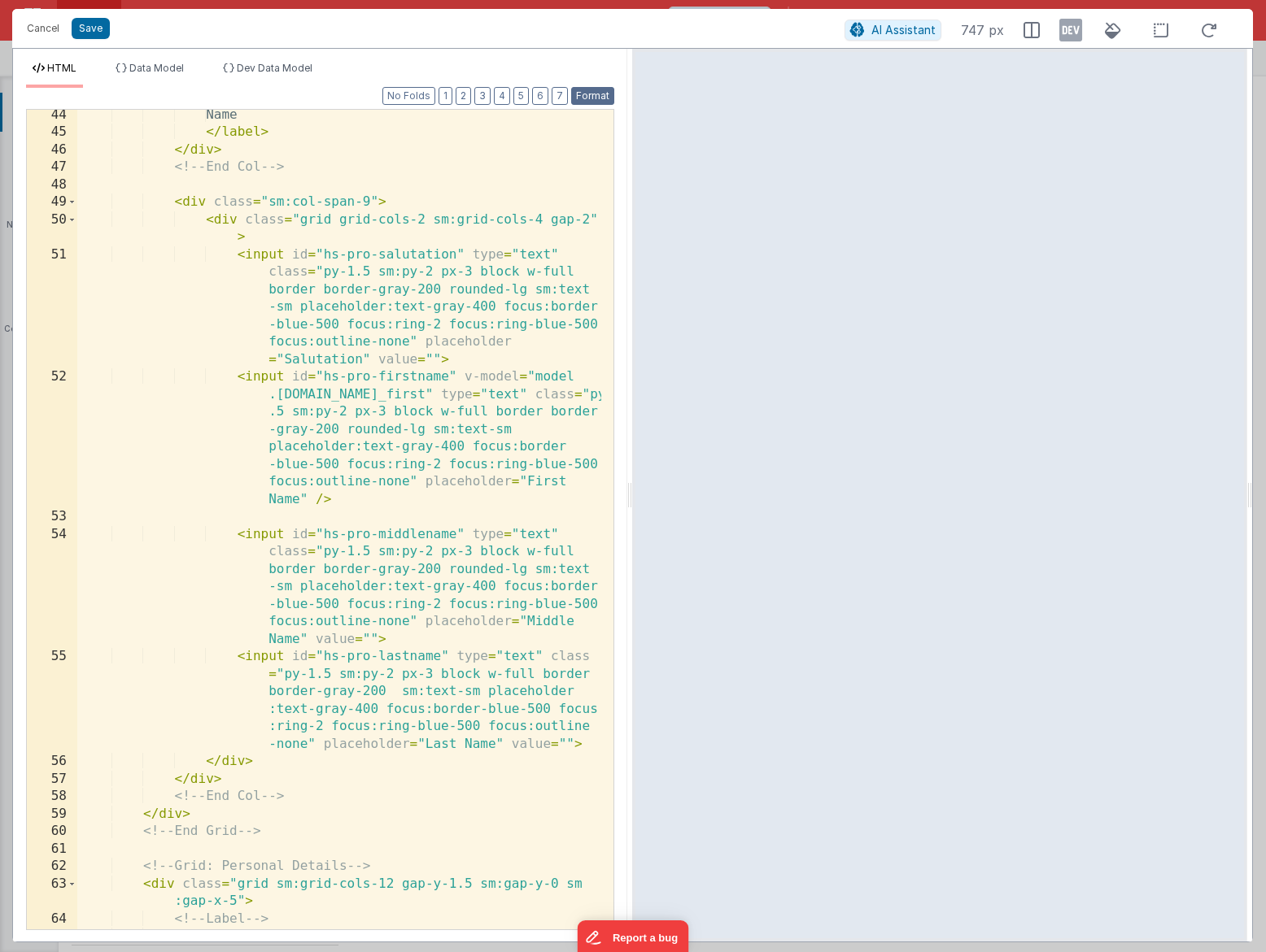
scroll to position [1349, 0]
click at [474, 473] on div "Name </ label > </ div > <!-- End Col --> < div class = "sm:col-span-9" > < div…" at bounding box center [339, 533] width 524 height 855
click at [320, 517] on div "Name </ label > </ div > <!-- End Col --> < div class = "sm:col-span-9" > < div…" at bounding box center [339, 533] width 524 height 855
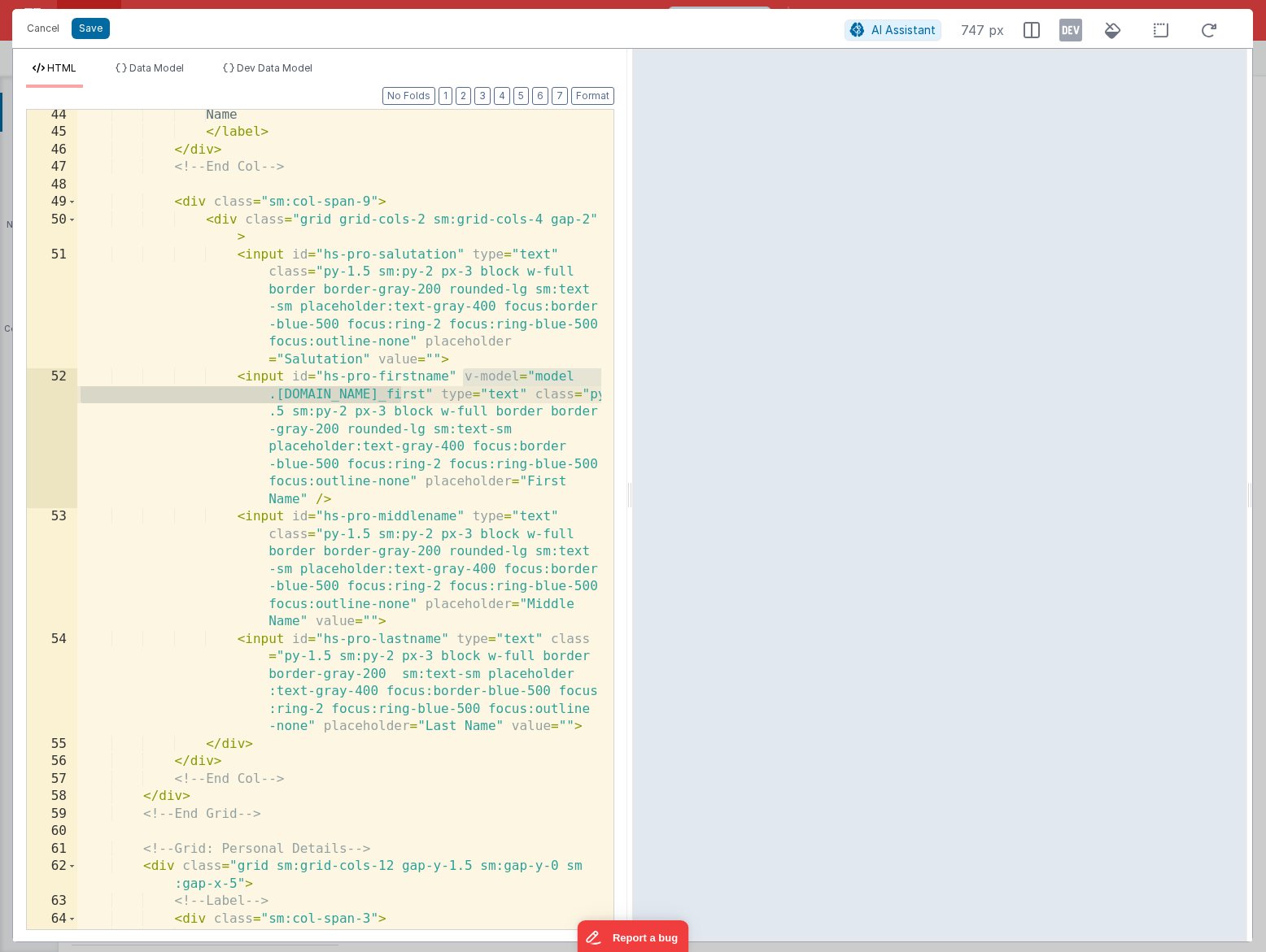
drag, startPoint x: 463, startPoint y: 375, endPoint x: 399, endPoint y: 393, distance: 66.5
click at [399, 393] on div "Name </ label > </ div > <!-- End Col --> < div class = "sm:col-span-9" > < div…" at bounding box center [339, 543] width 524 height 873
click at [466, 516] on div "Name </ label > </ div > <!-- End Col --> < div class = "sm:col-span-9" > < div…" at bounding box center [339, 543] width 524 height 873
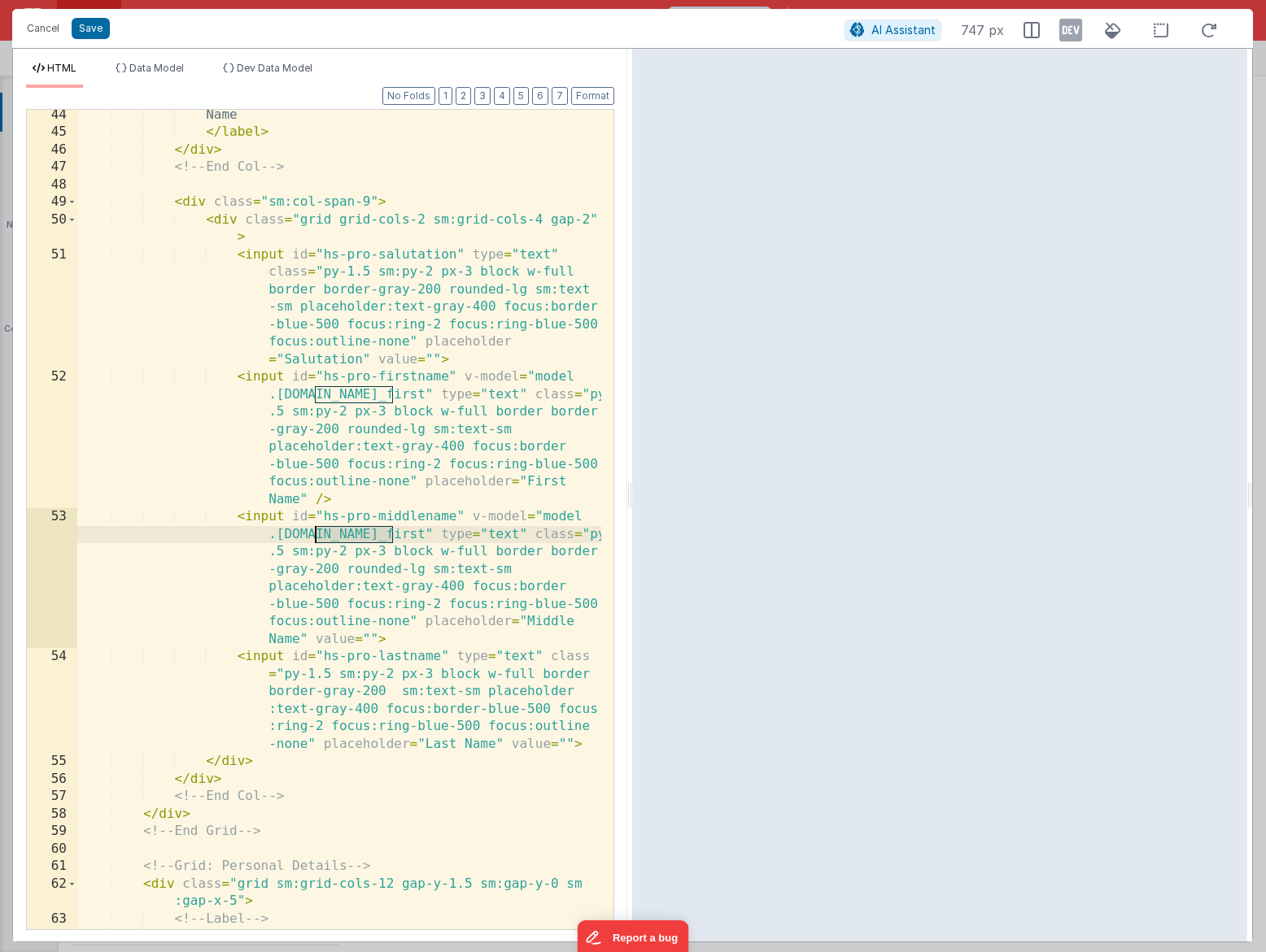
drag, startPoint x: 394, startPoint y: 535, endPoint x: 318, endPoint y: 530, distance: 76.2
click at [318, 530] on div "Name </ label > </ div > <!-- End Col --> < div class = "sm:col-span-9" > < div…" at bounding box center [339, 533] width 524 height 855
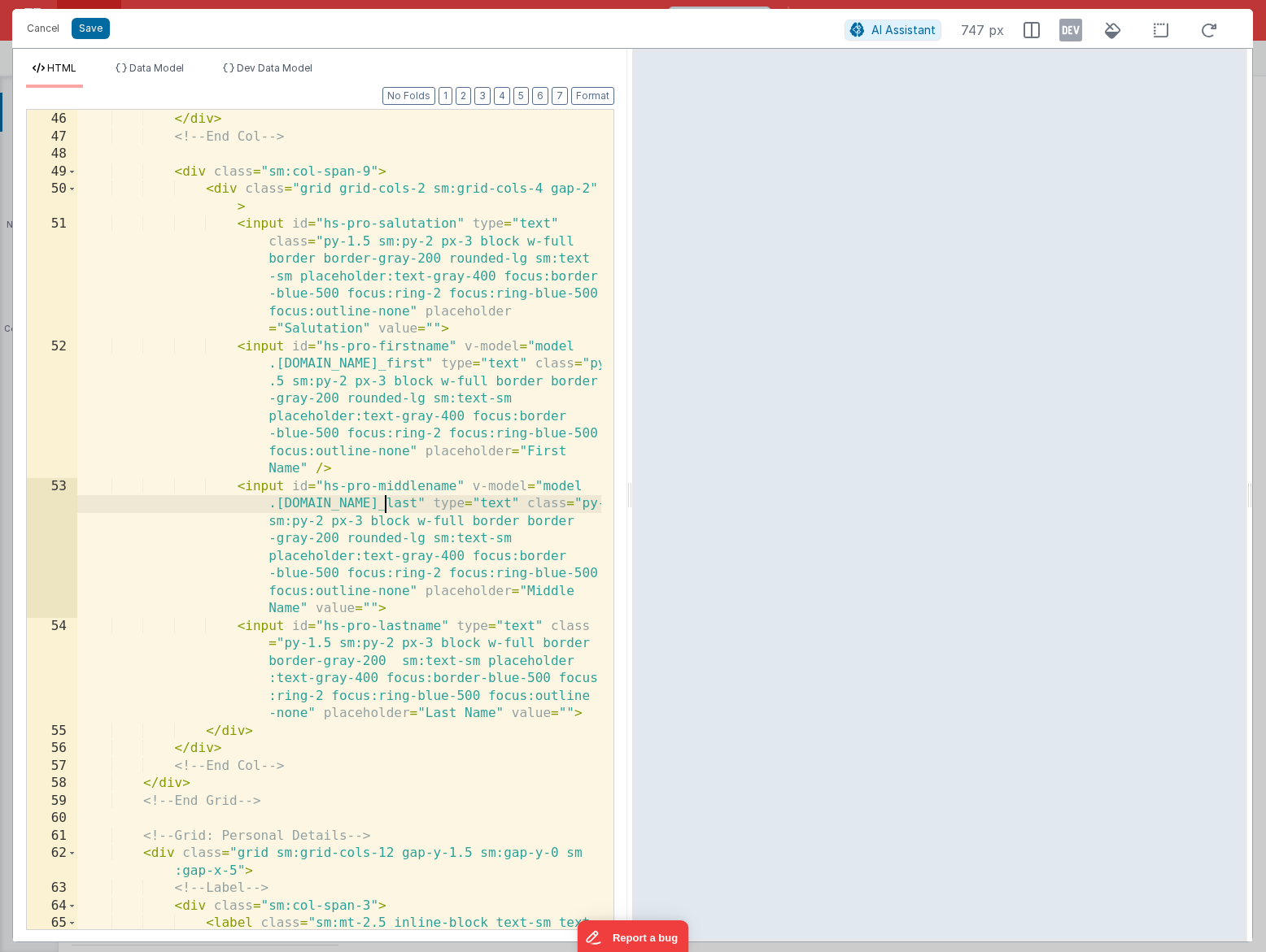
scroll to position [1380, 0]
drag, startPoint x: 466, startPoint y: 484, endPoint x: 409, endPoint y: 504, distance: 60.4
click at [409, 504] on div "</ label > </ div > <!-- End Col --> < div class = "sm:col-span-9" > < div clas…" at bounding box center [339, 530] width 524 height 873
click at [446, 627] on div "</ label > </ div > <!-- End Col --> < div class = "sm:col-span-9" > < div clas…" at bounding box center [339, 530] width 524 height 873
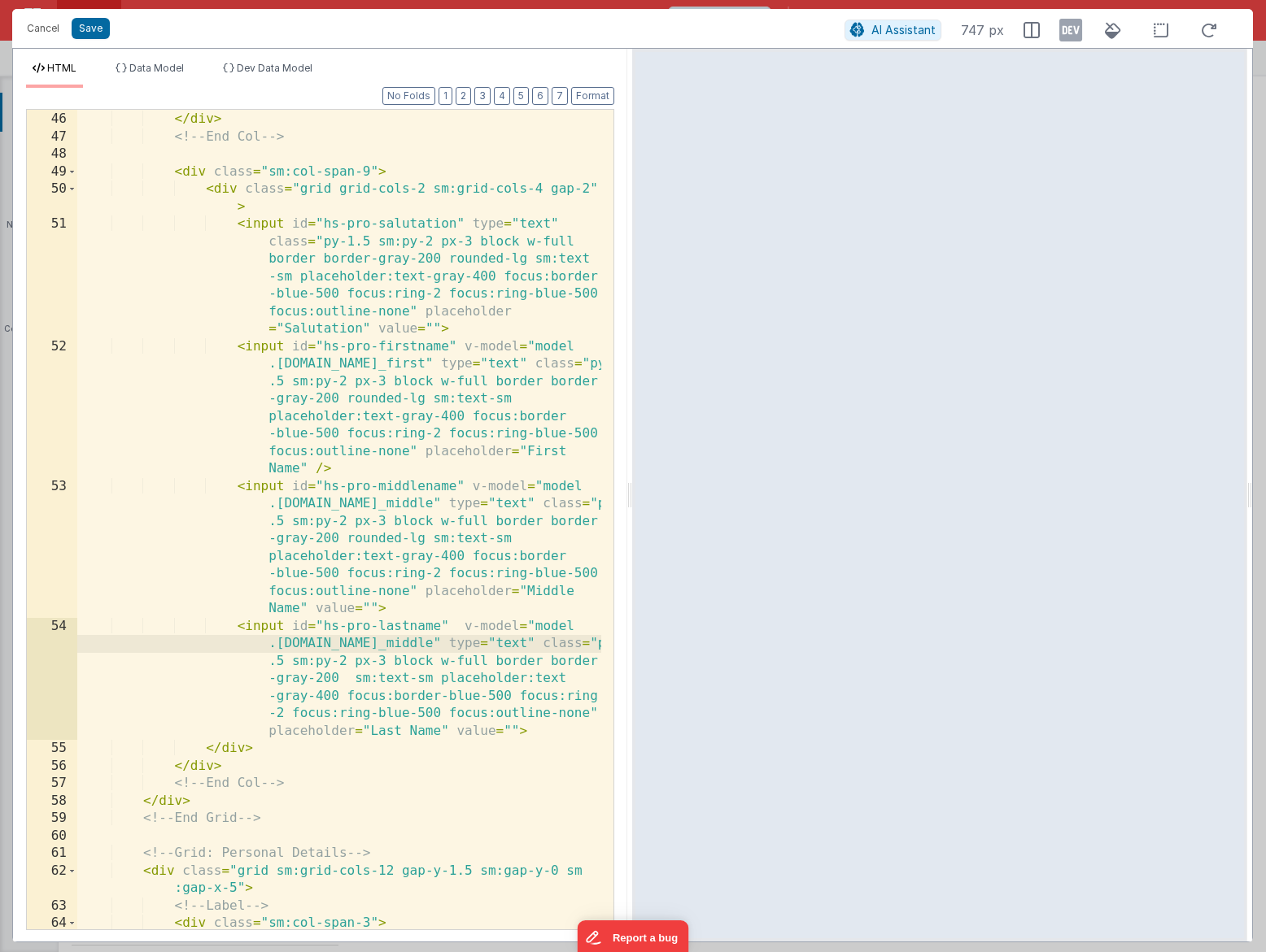
click at [461, 627] on div "</ label > </ div > <!-- End Col --> < div class = "sm:col-span-9" > < div clas…" at bounding box center [339, 521] width 524 height 855
click at [401, 645] on div "</ label > </ div > <!-- End Col --> < div class = "sm:col-span-9" > < div clas…" at bounding box center [339, 521] width 524 height 855
drag, startPoint x: 455, startPoint y: 626, endPoint x: 397, endPoint y: 642, distance: 60.2
click at [397, 642] on div "</ label > </ div > <!-- End Col --> < div class = "sm:col-span-9" > < div clas…" at bounding box center [339, 521] width 524 height 855
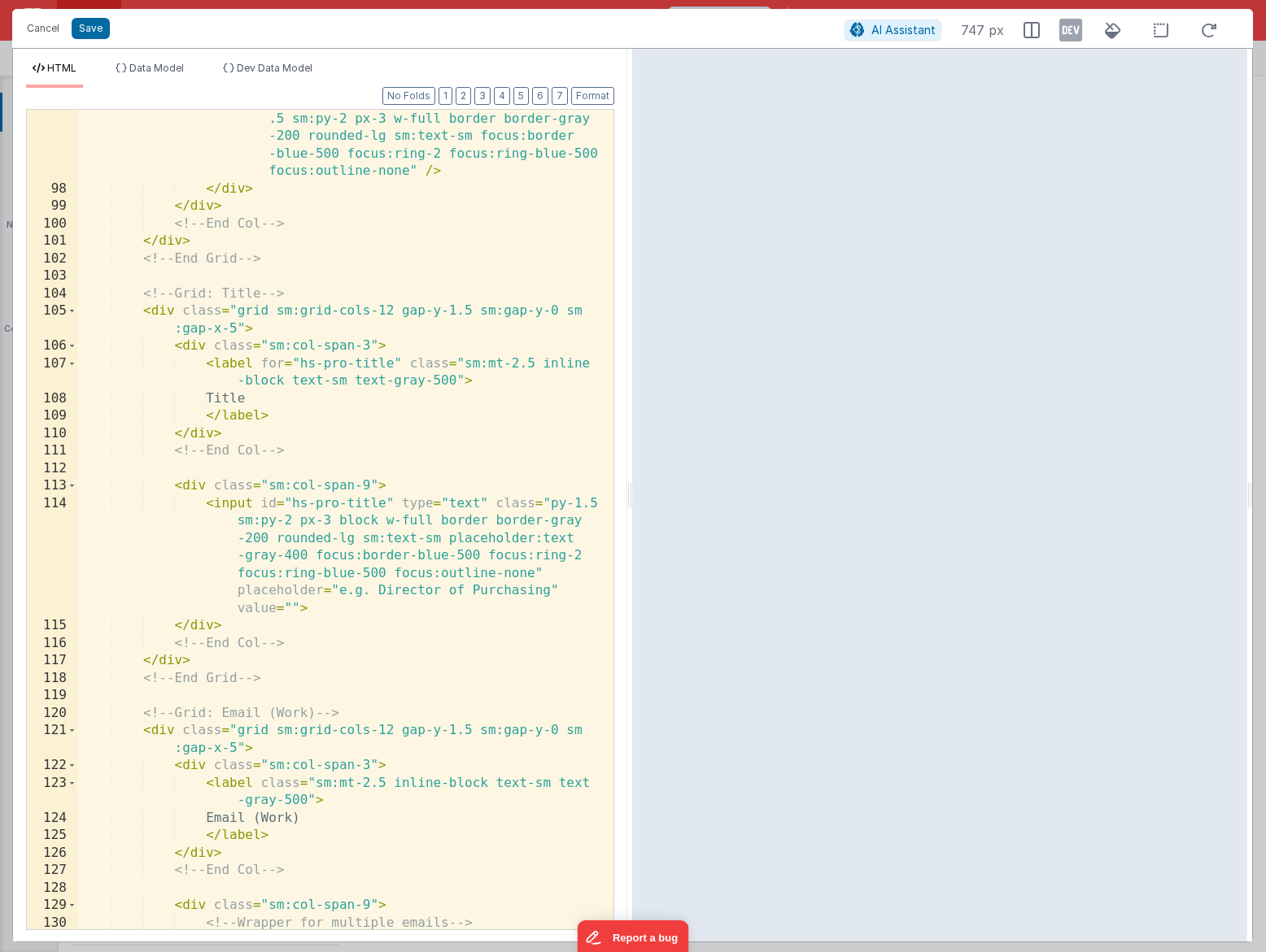
scroll to position [2917, 0]
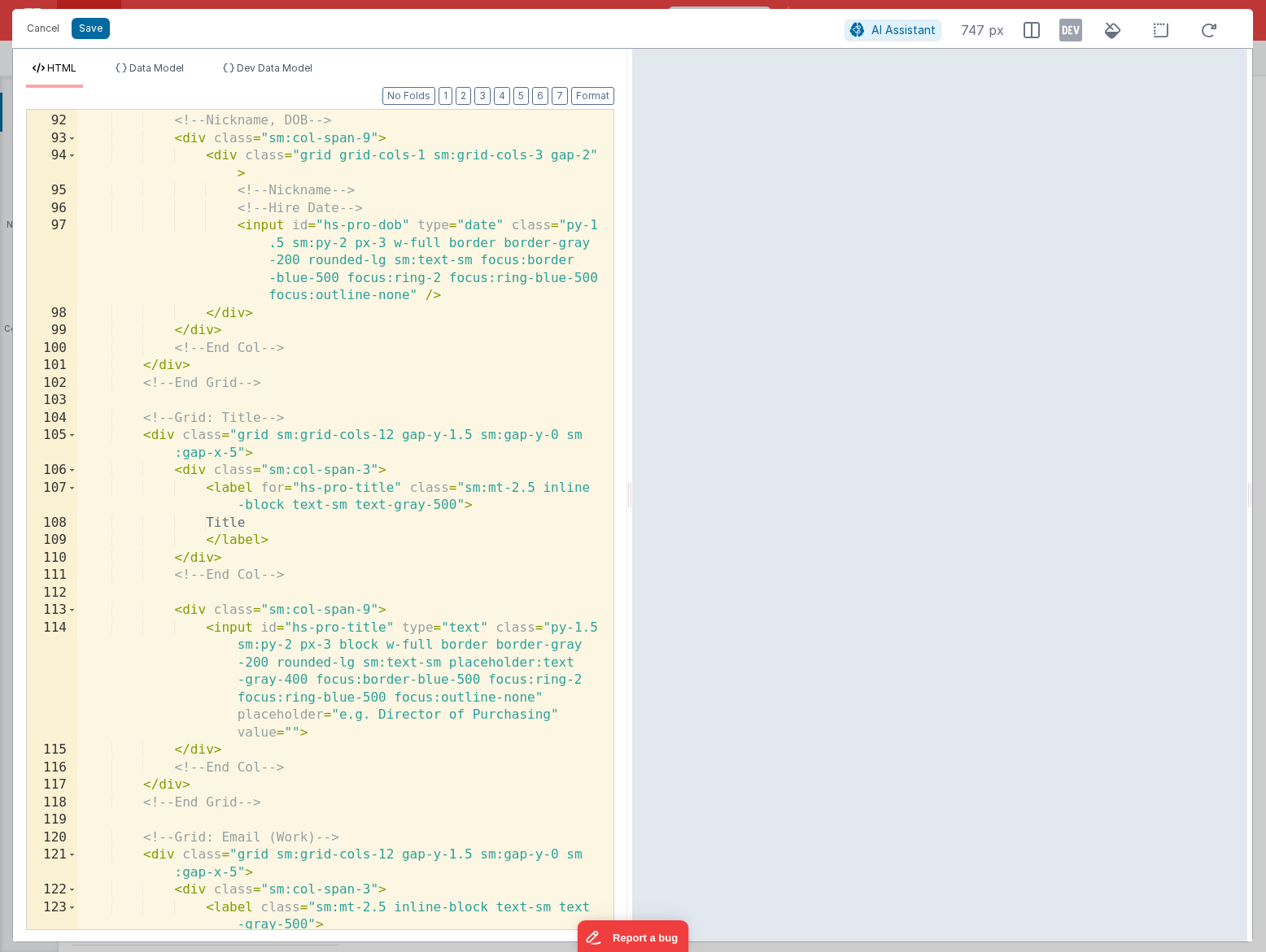
click at [398, 487] on div "<!-- End Col --> <!-- Nickname, DOB --> < div class = "sm:col-span-9" > < div c…" at bounding box center [339, 531] width 524 height 873
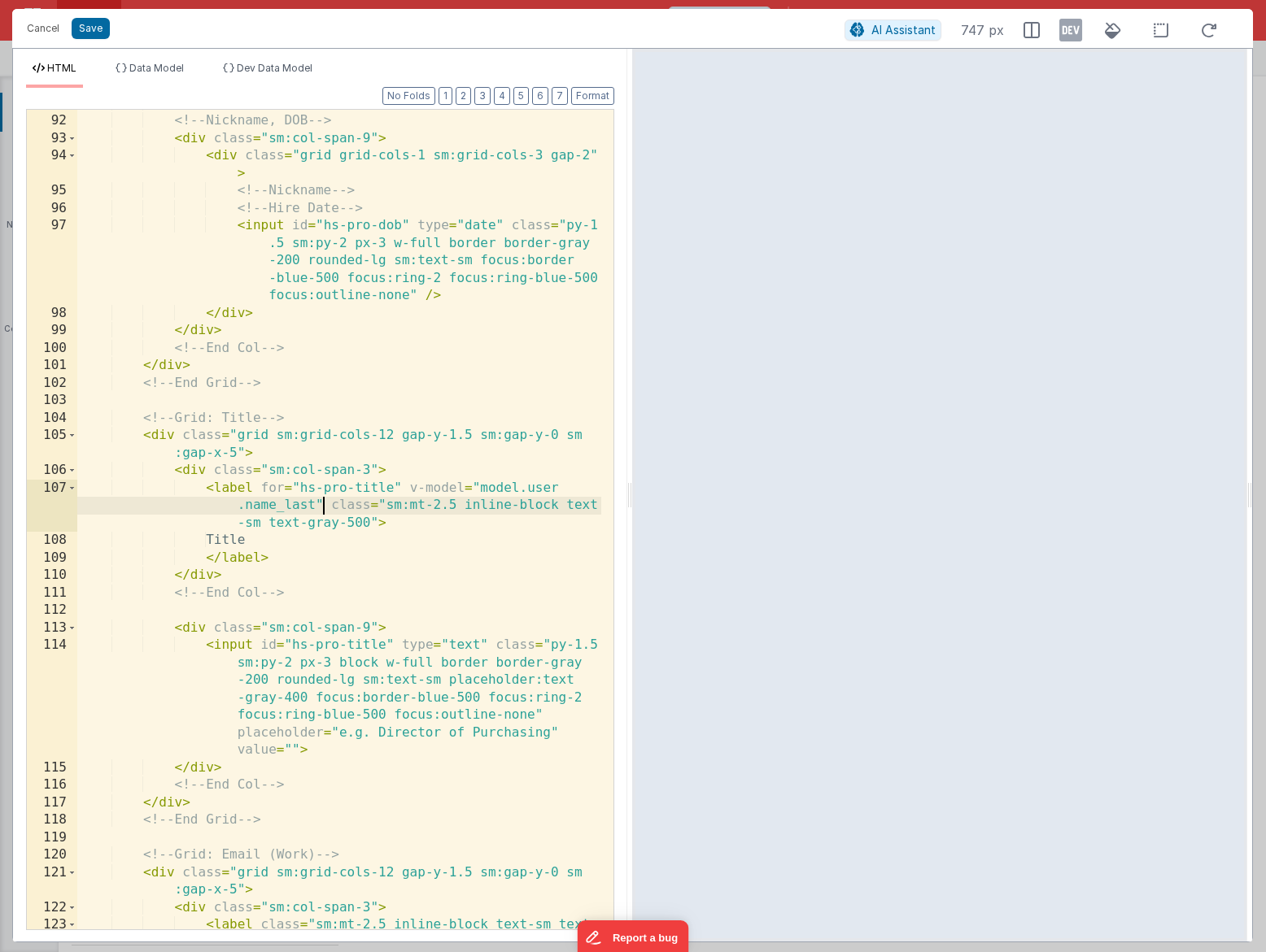
click at [312, 509] on div "<!-- End Col --> <!-- Nickname, DOB --> < div class = "sm:col-span-9" > < div c…" at bounding box center [339, 531] width 524 height 873
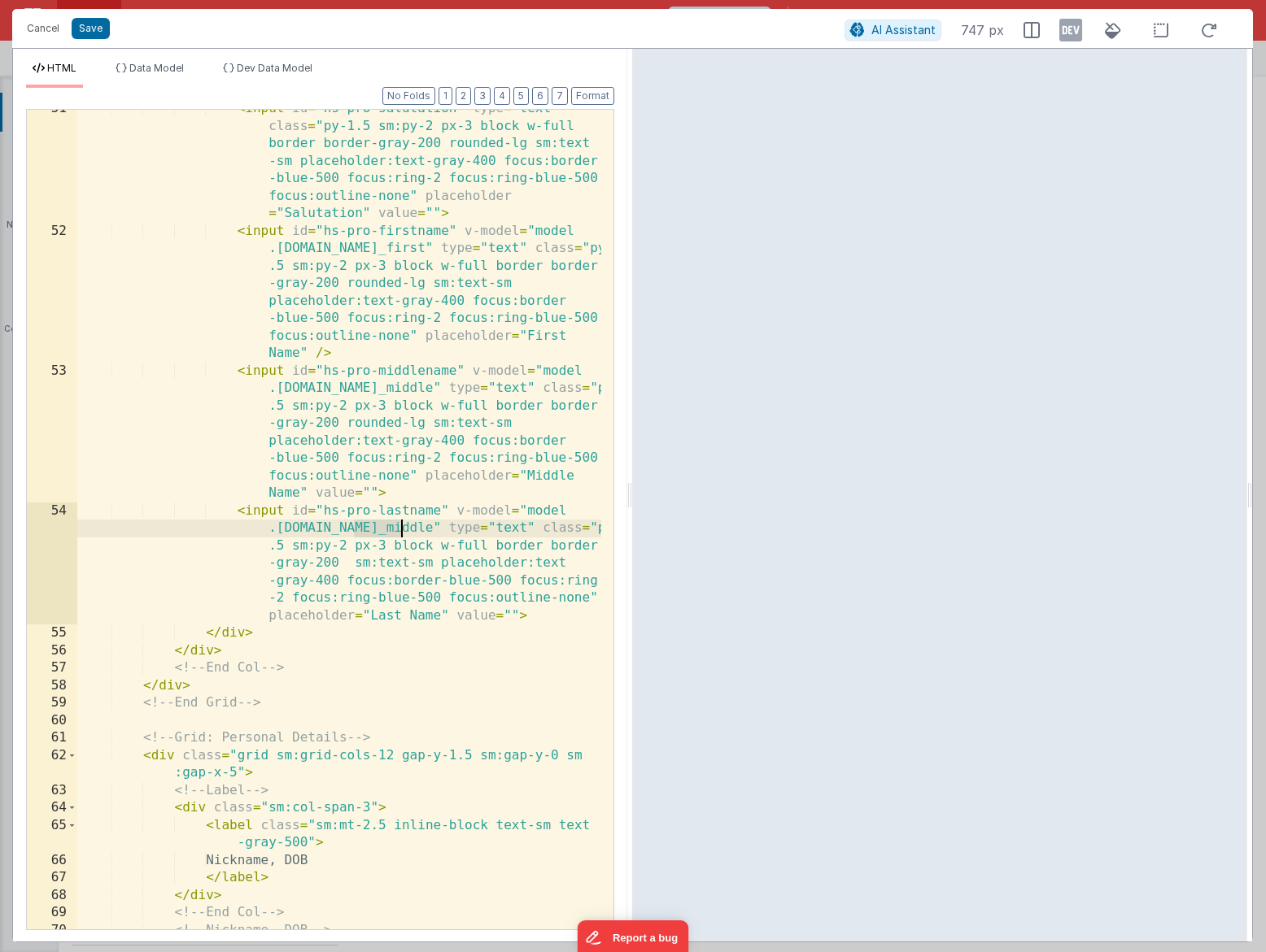
scroll to position [1496, 0]
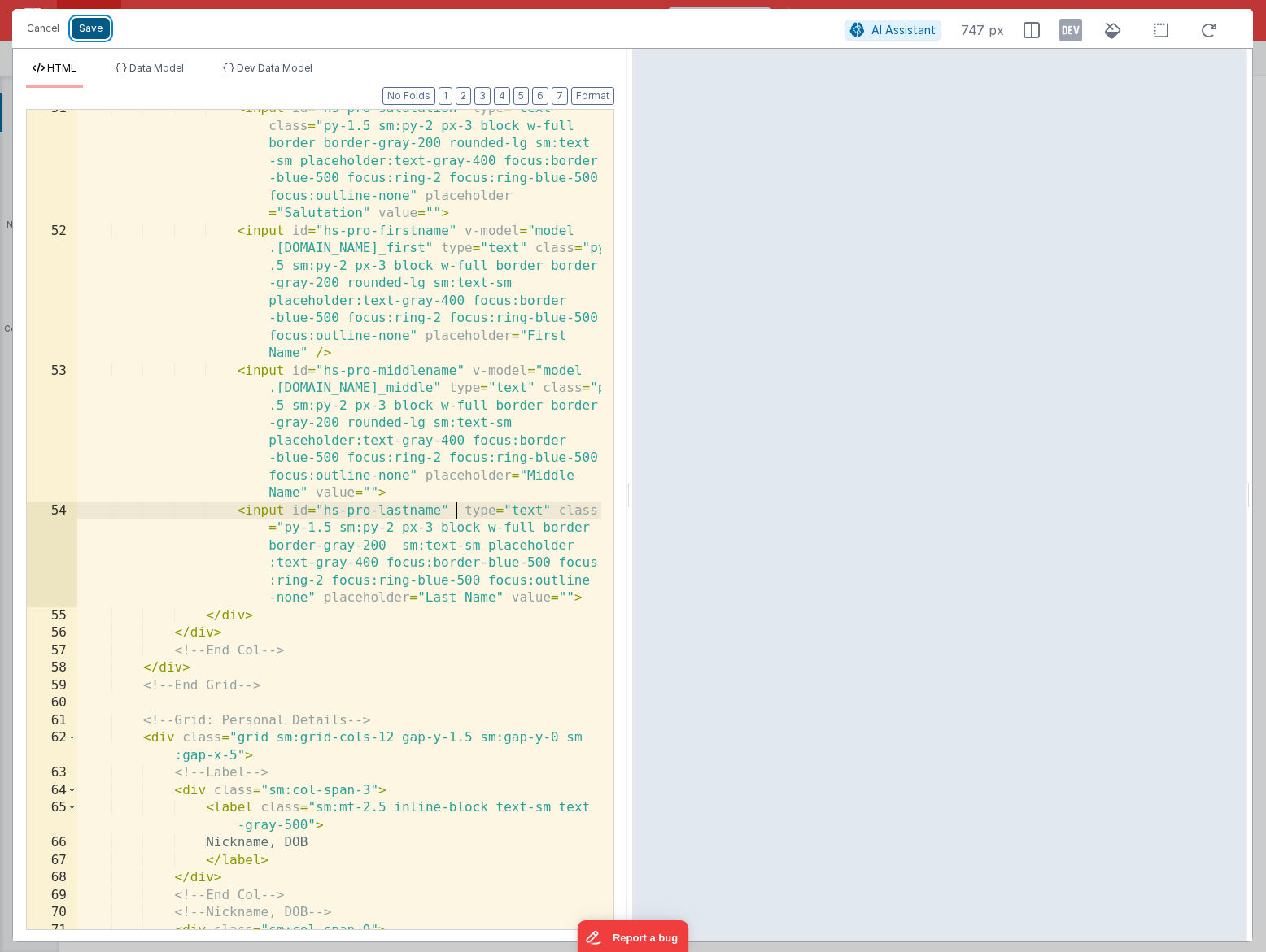
click at [93, 35] on button "Save" at bounding box center [91, 28] width 39 height 21
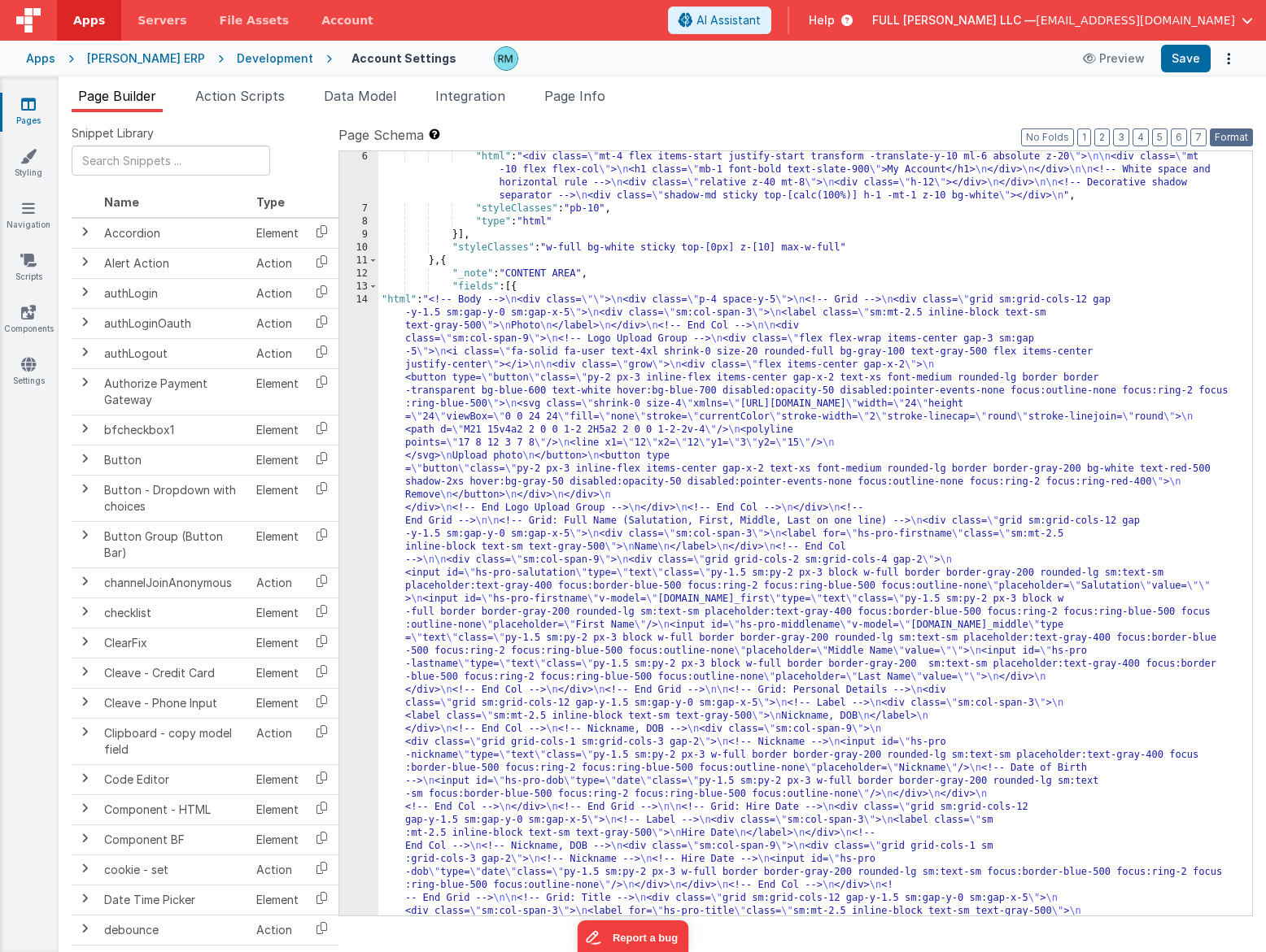
click at [1230, 139] on button "Format" at bounding box center [1231, 137] width 43 height 17
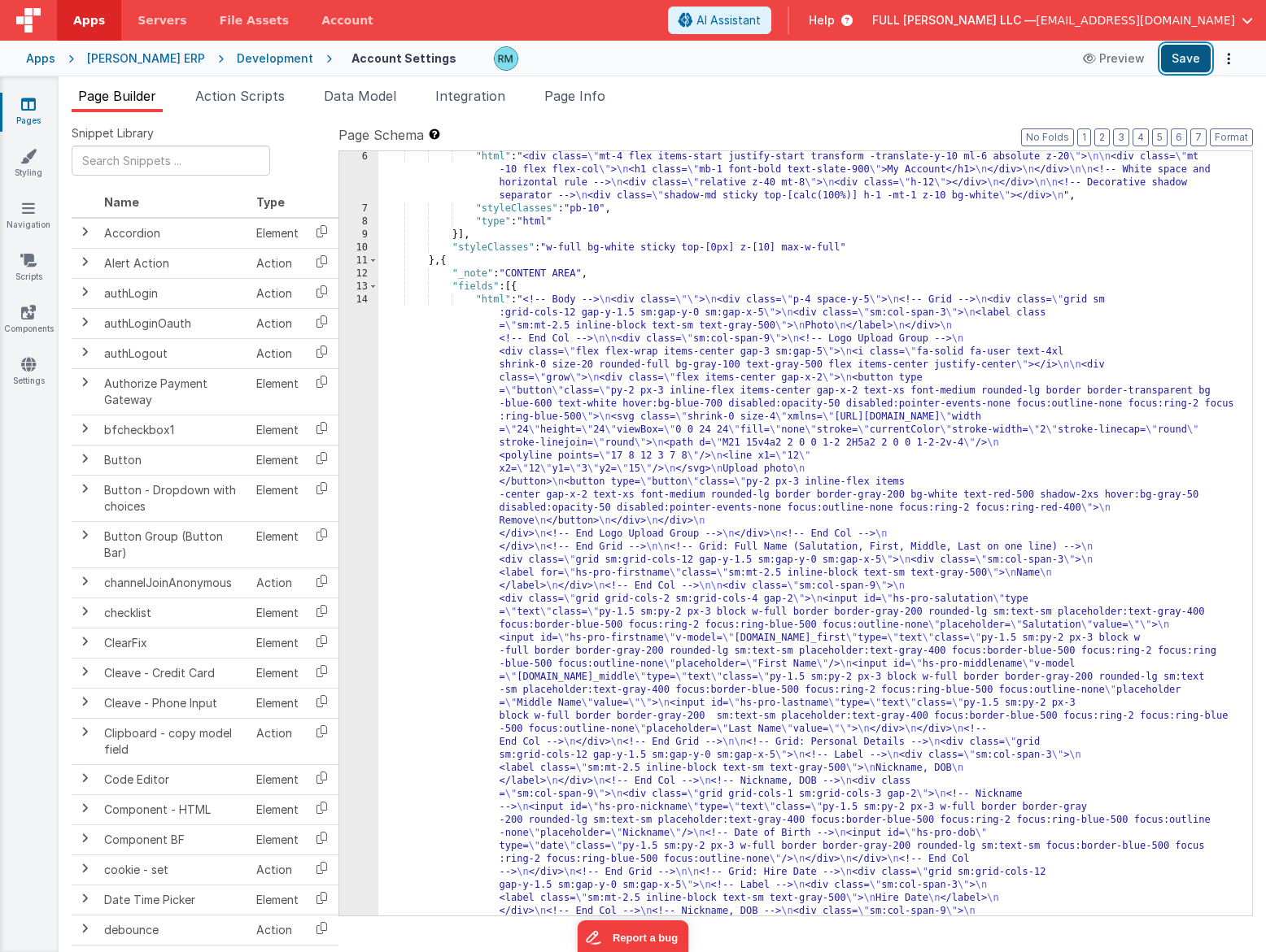
click at [1182, 60] on button "Save" at bounding box center [1185, 59] width 50 height 28
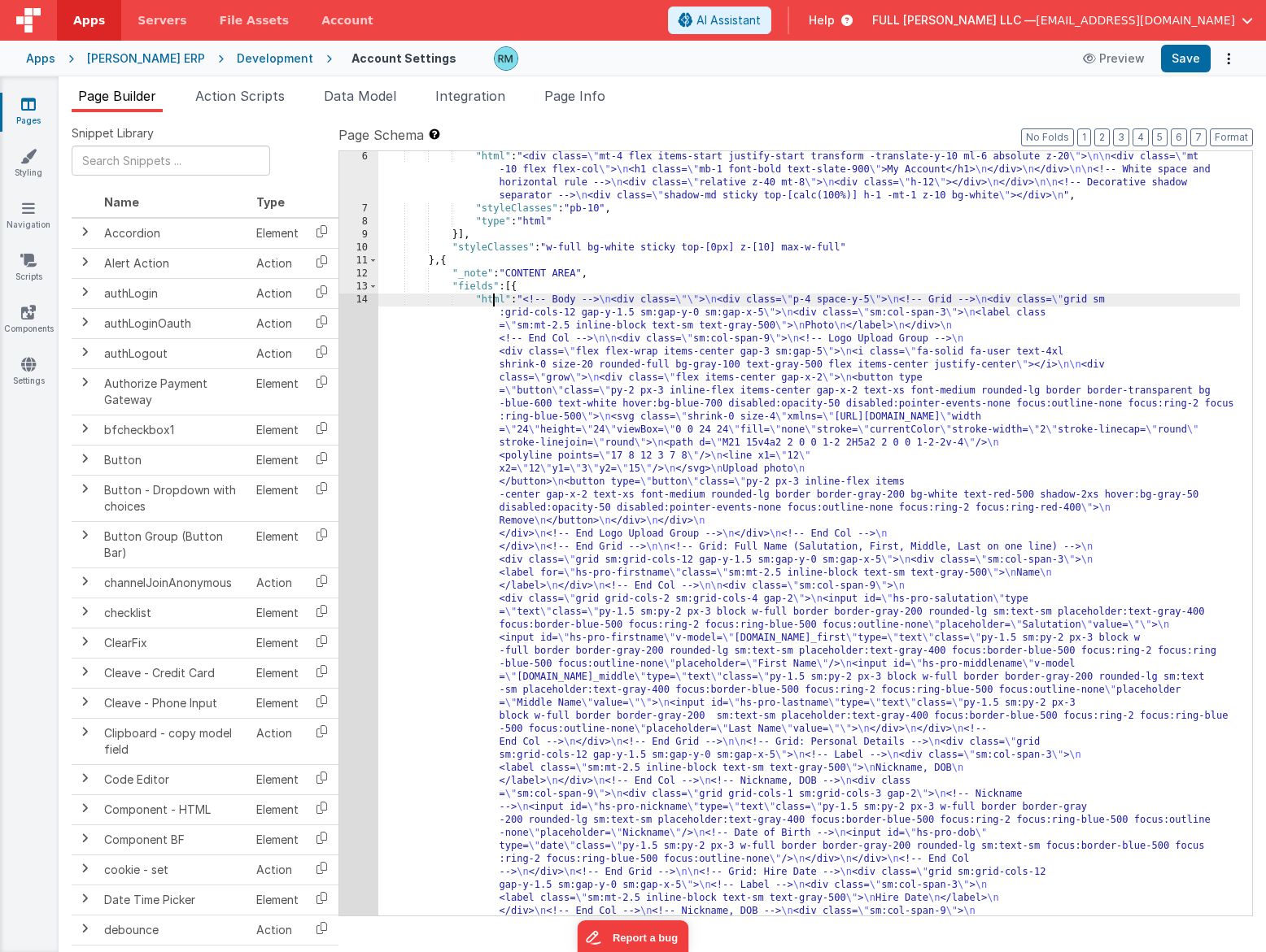
click at [359, 300] on div "14" at bounding box center [359, 905] width 39 height 1223
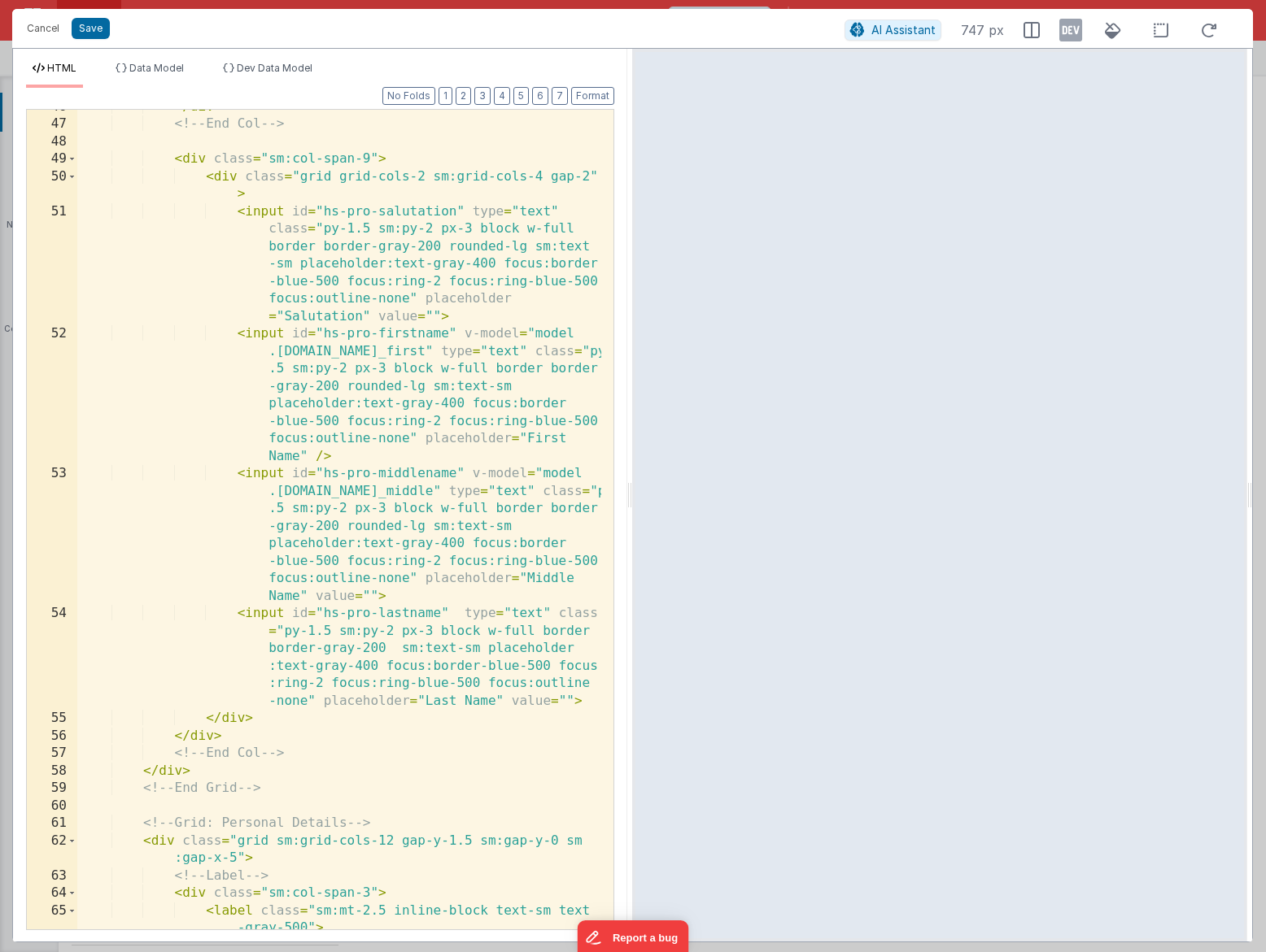
scroll to position [0, 0]
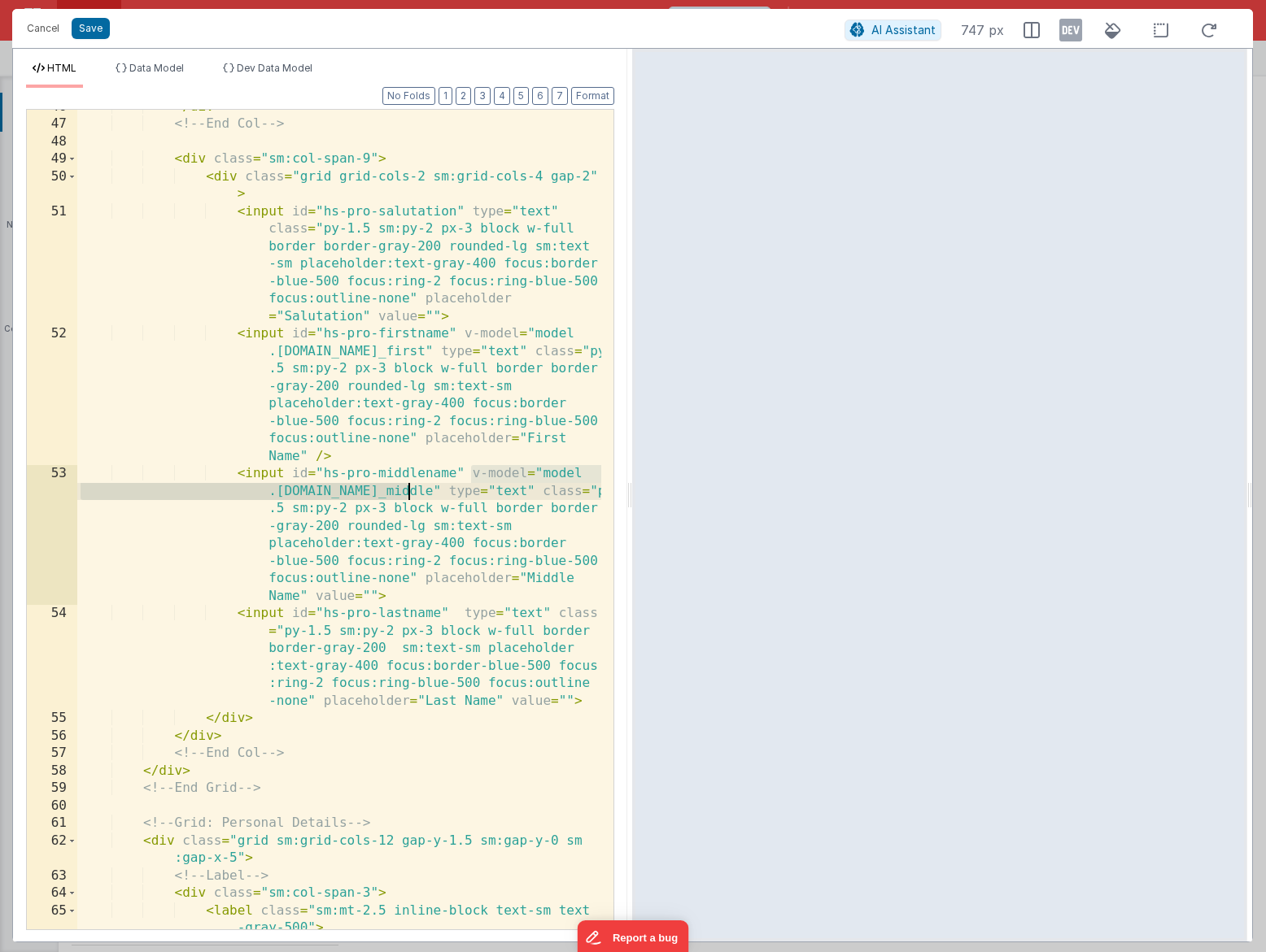
drag, startPoint x: 470, startPoint y: 473, endPoint x: 411, endPoint y: 489, distance: 61.1
click at [411, 489] on div "</ div > <!-- End Col --> < div class = "sm:col-span-9" > < div class = "grid g…" at bounding box center [339, 534] width 524 height 873
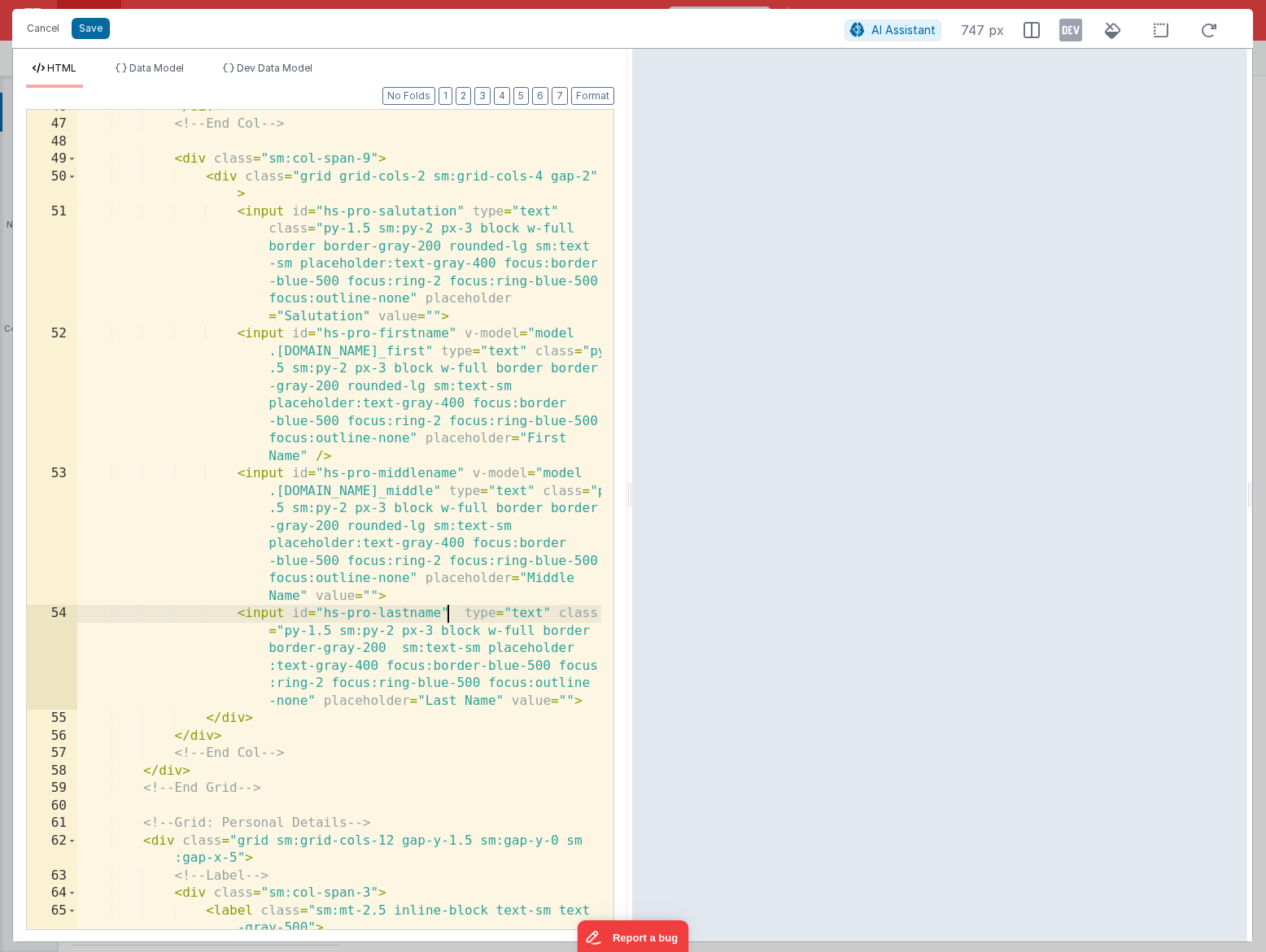
click at [446, 612] on div "</ div > <!-- End Col --> < div class = "sm:col-span-9" > < div class = "grid g…" at bounding box center [339, 534] width 524 height 873
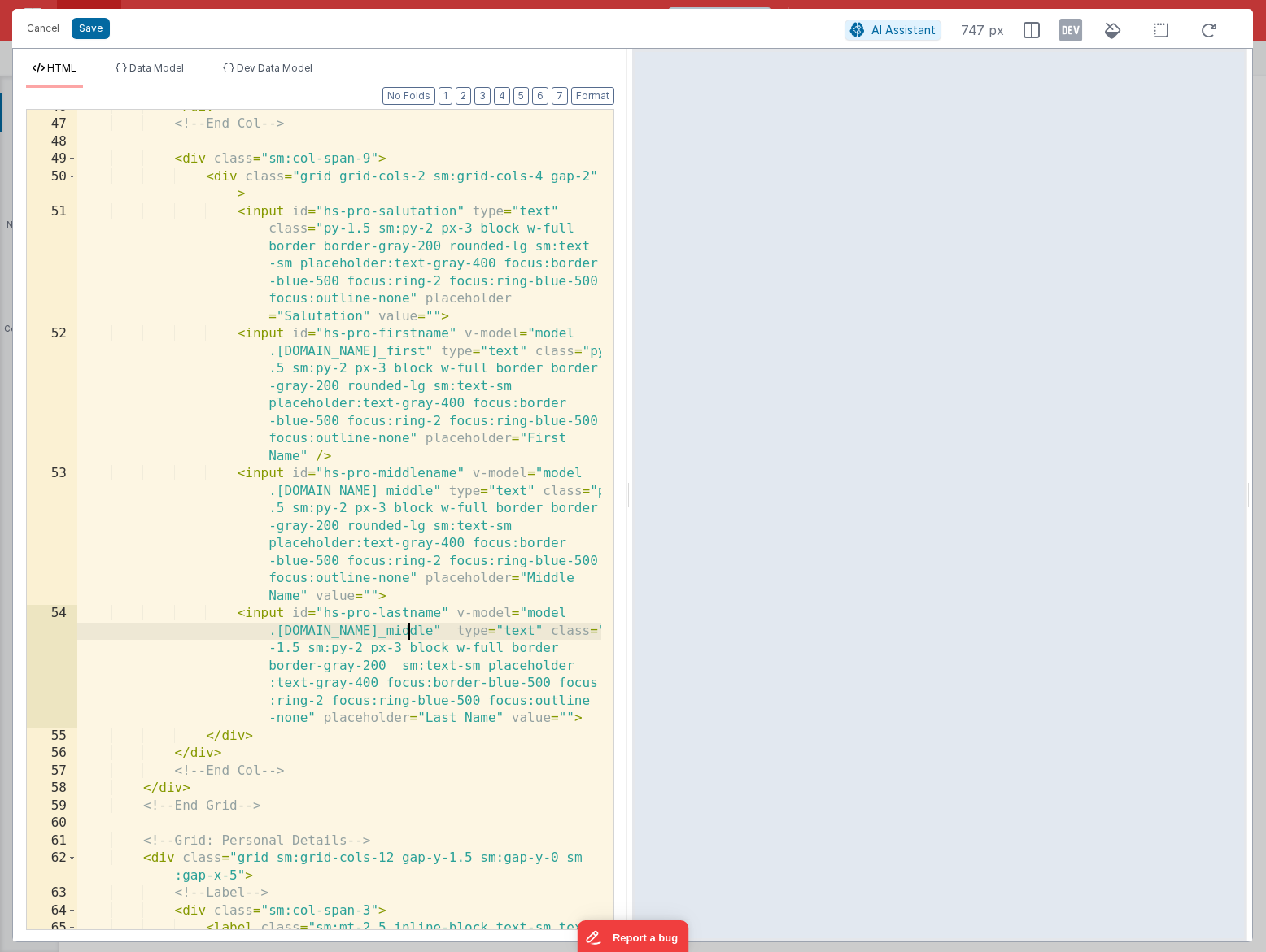
click at [403, 631] on div "</ div > <!-- End Col --> < div class = "sm:col-span-9" > < div class = "grid g…" at bounding box center [339, 534] width 524 height 873
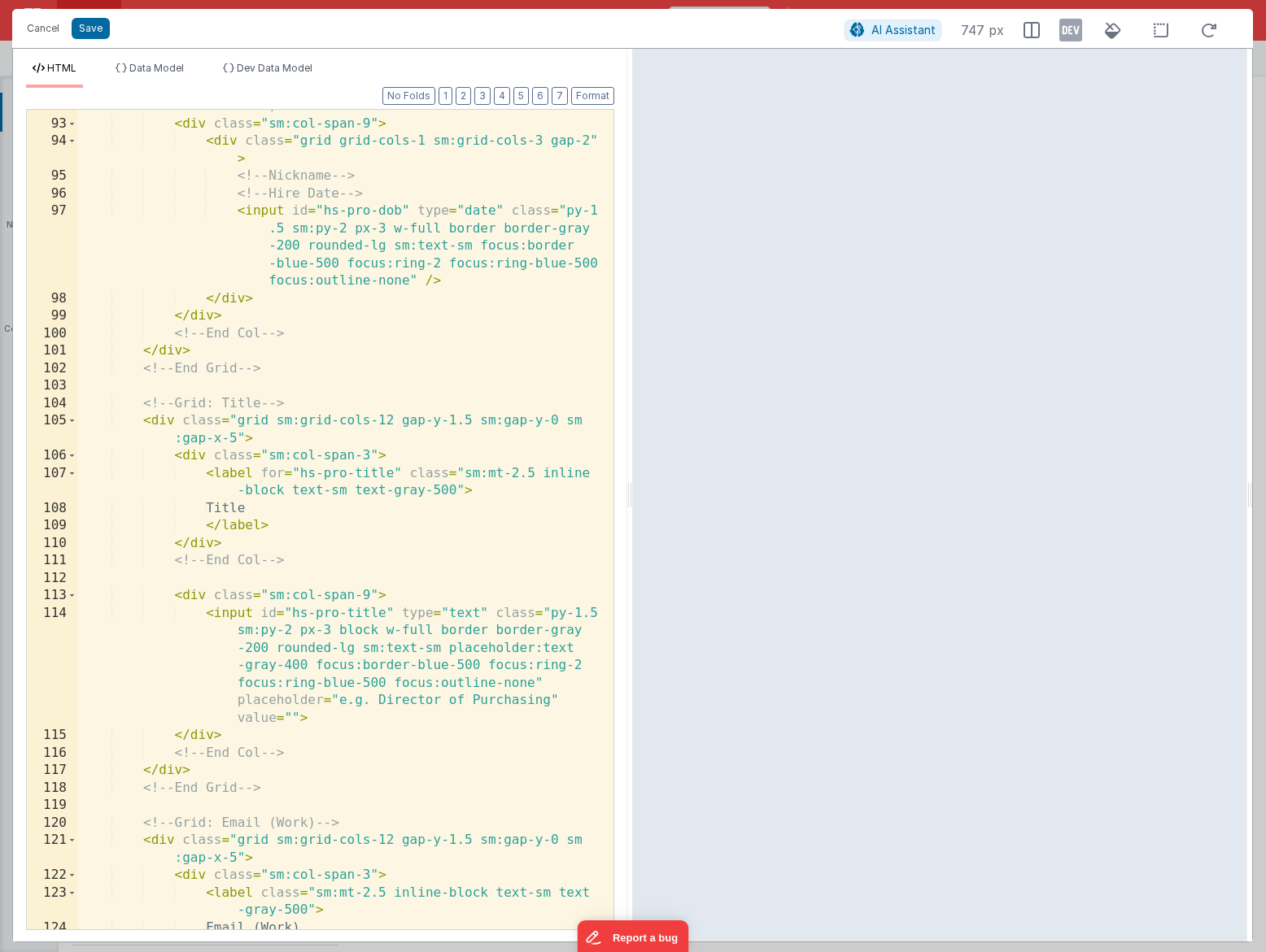
scroll to position [2931, 0]
click at [397, 613] on div "<!-- Nickname, DOB --> < div class = "sm:col-span-9" > < div class = "grid grid…" at bounding box center [339, 524] width 524 height 855
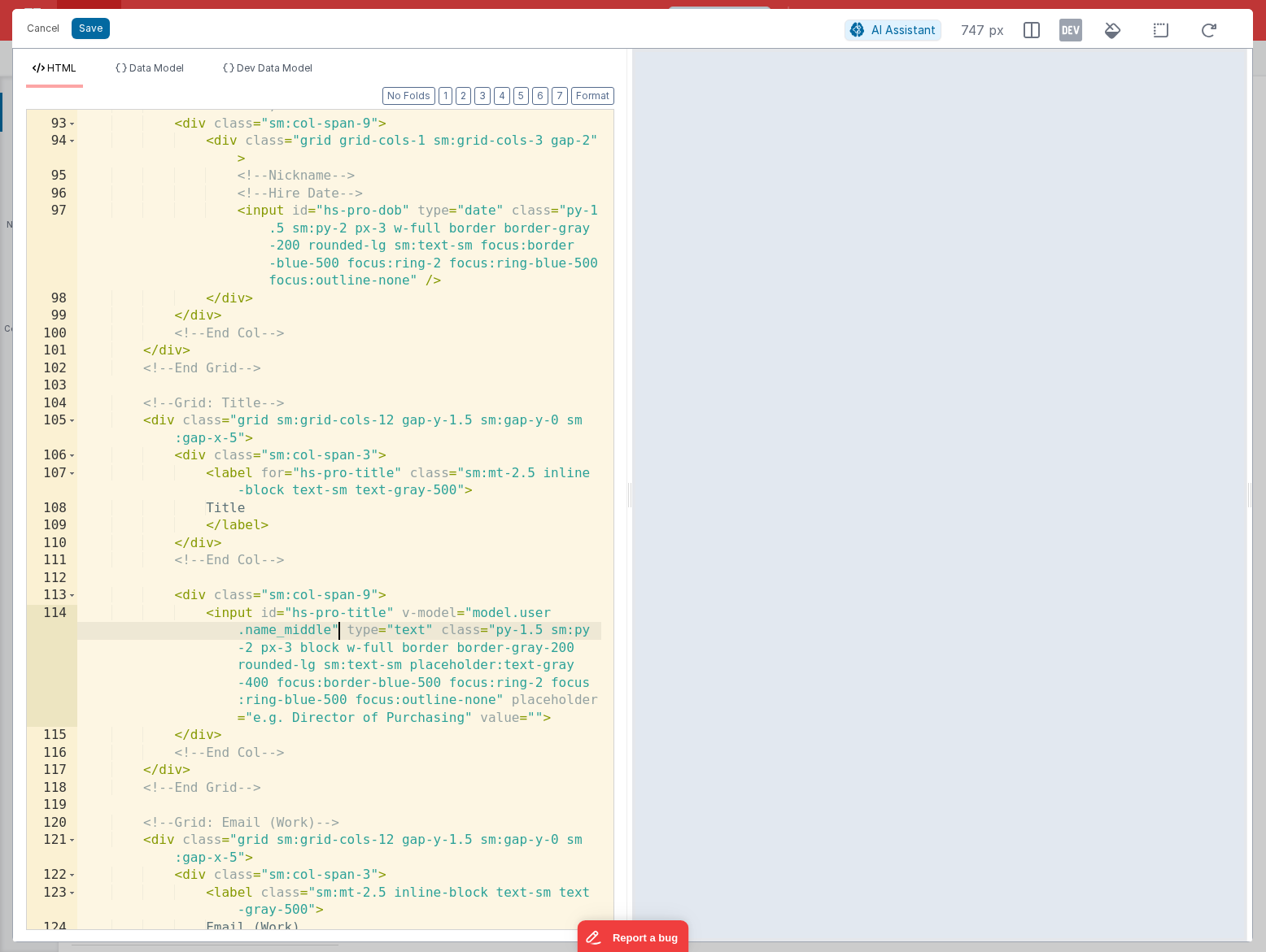
click at [332, 634] on div "<!-- Nickname, DOB --> < div class = "sm:col-span-9" > < div class = "grid grid…" at bounding box center [339, 524] width 524 height 855
click at [98, 21] on button "Save" at bounding box center [91, 28] width 39 height 21
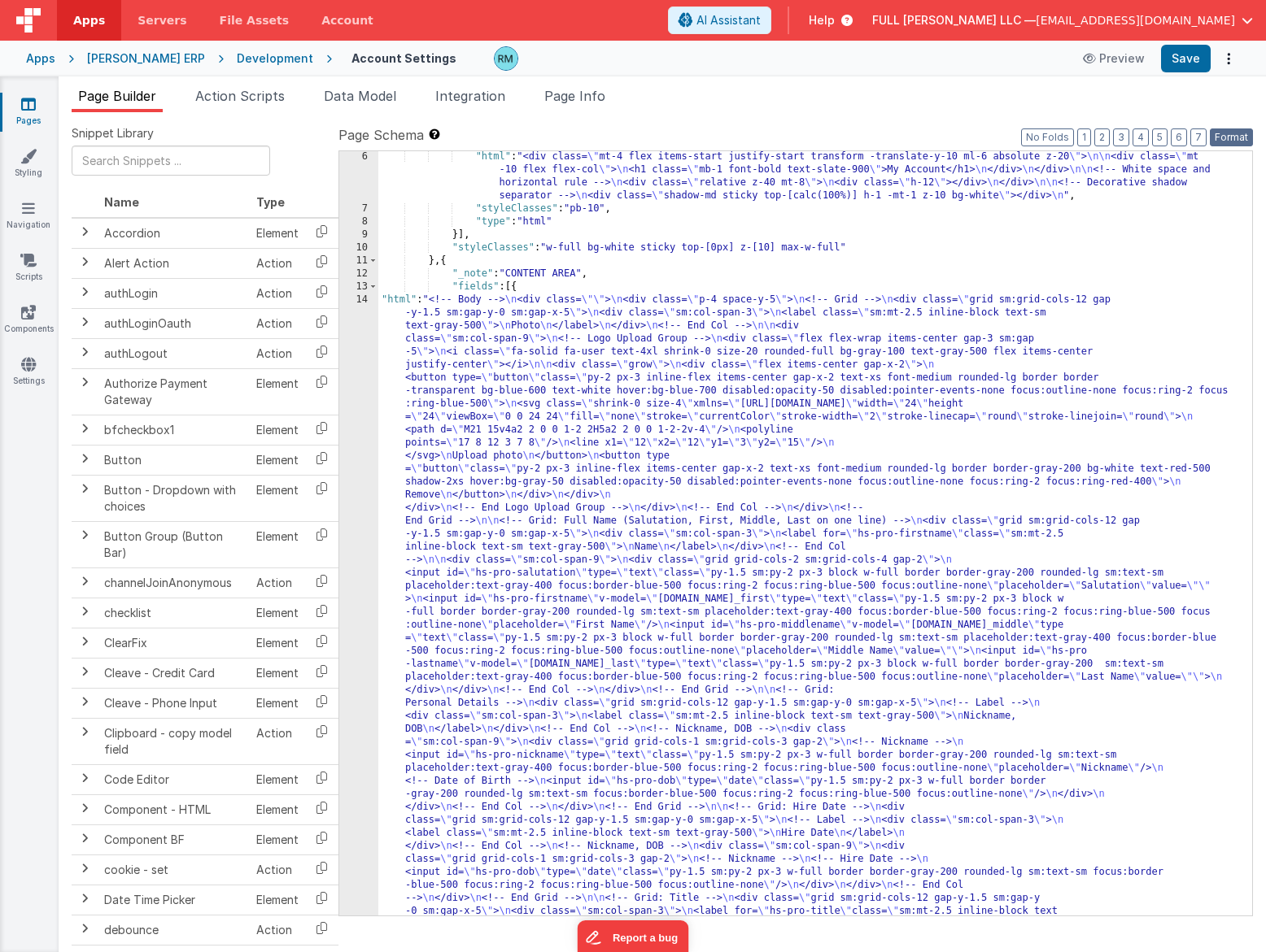
click at [1232, 132] on button "Format" at bounding box center [1231, 137] width 43 height 17
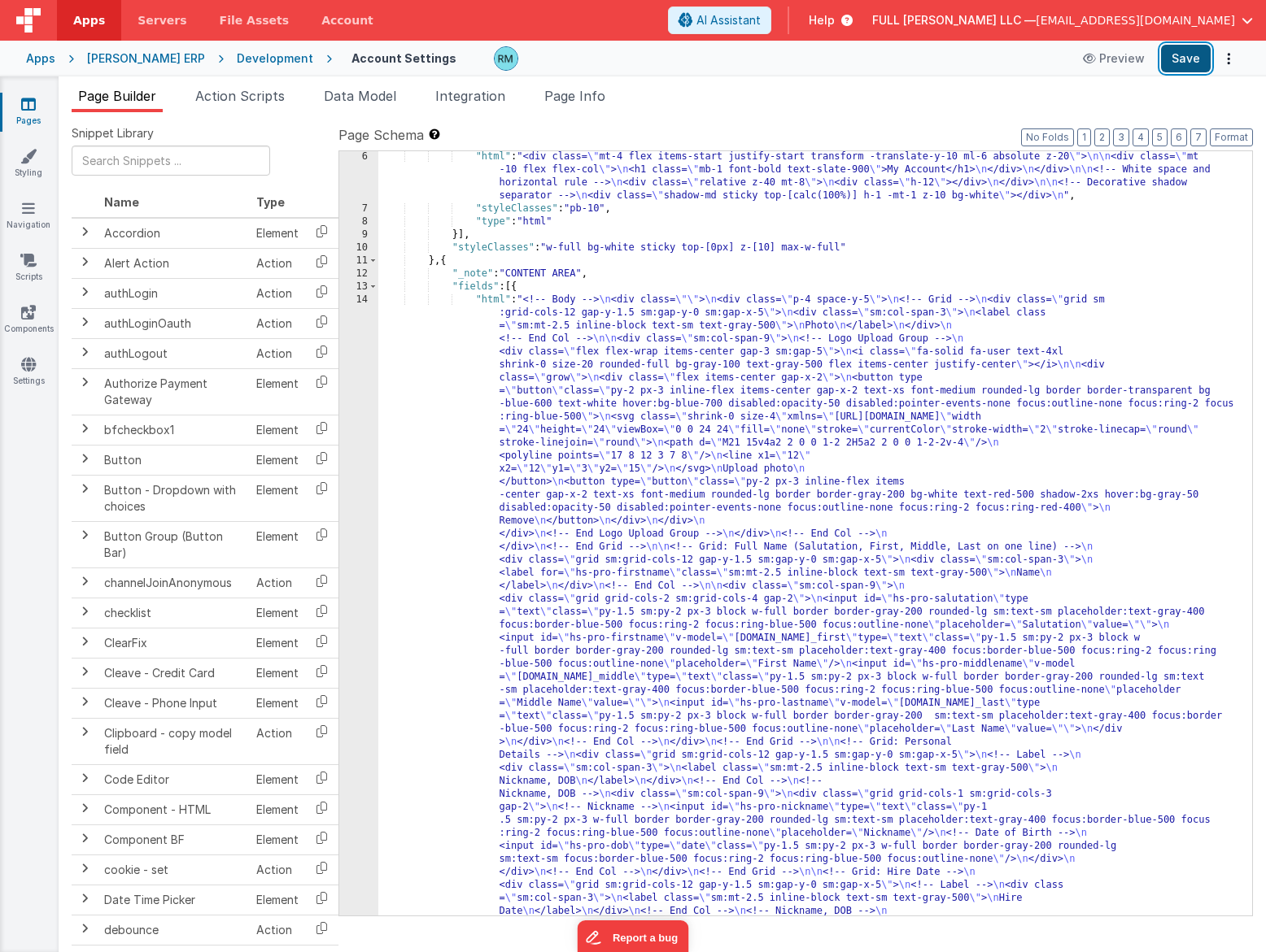
click at [1174, 64] on button "Save" at bounding box center [1185, 59] width 50 height 28
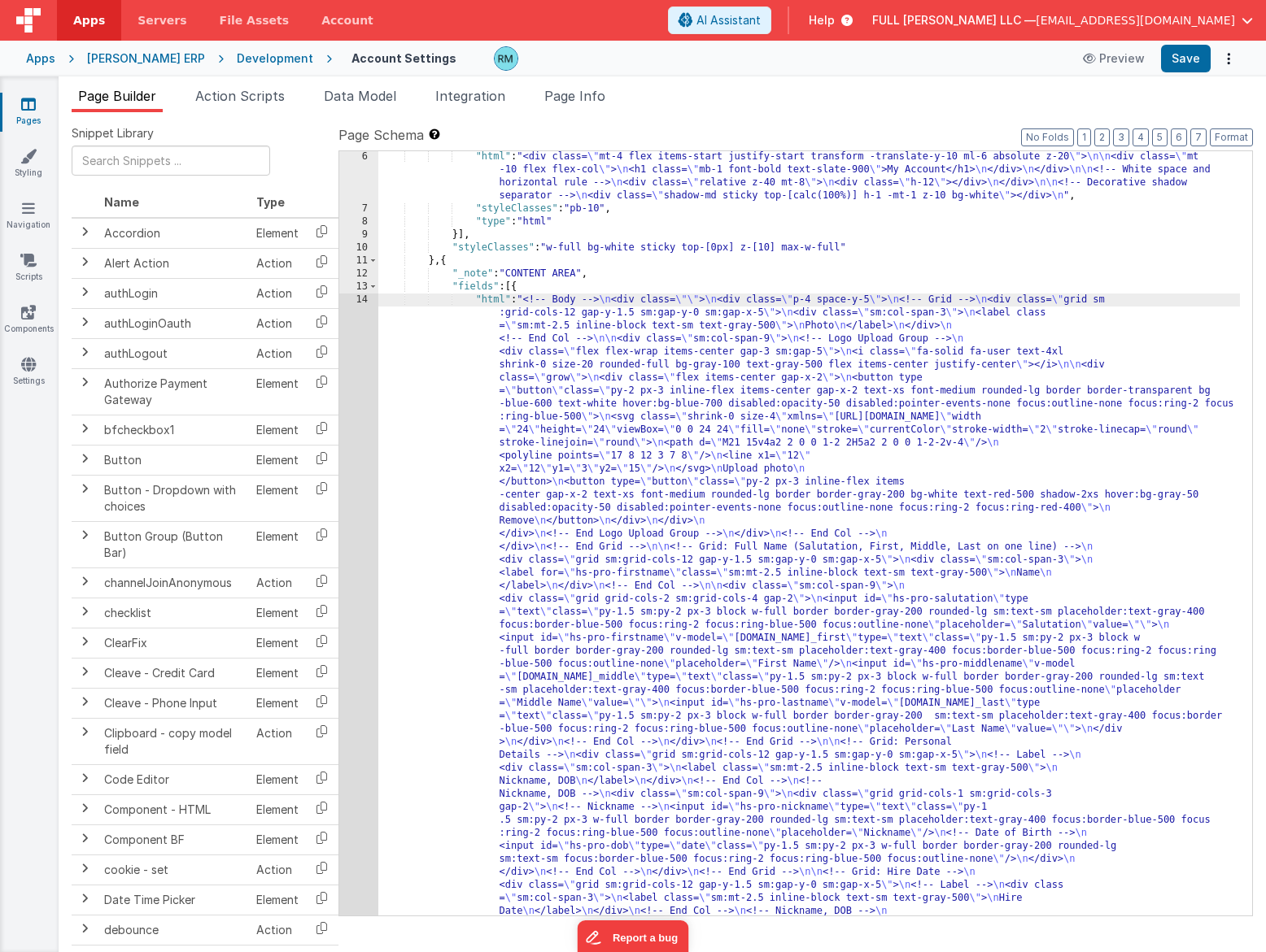
click at [366, 298] on div "14" at bounding box center [359, 912] width 39 height 1236
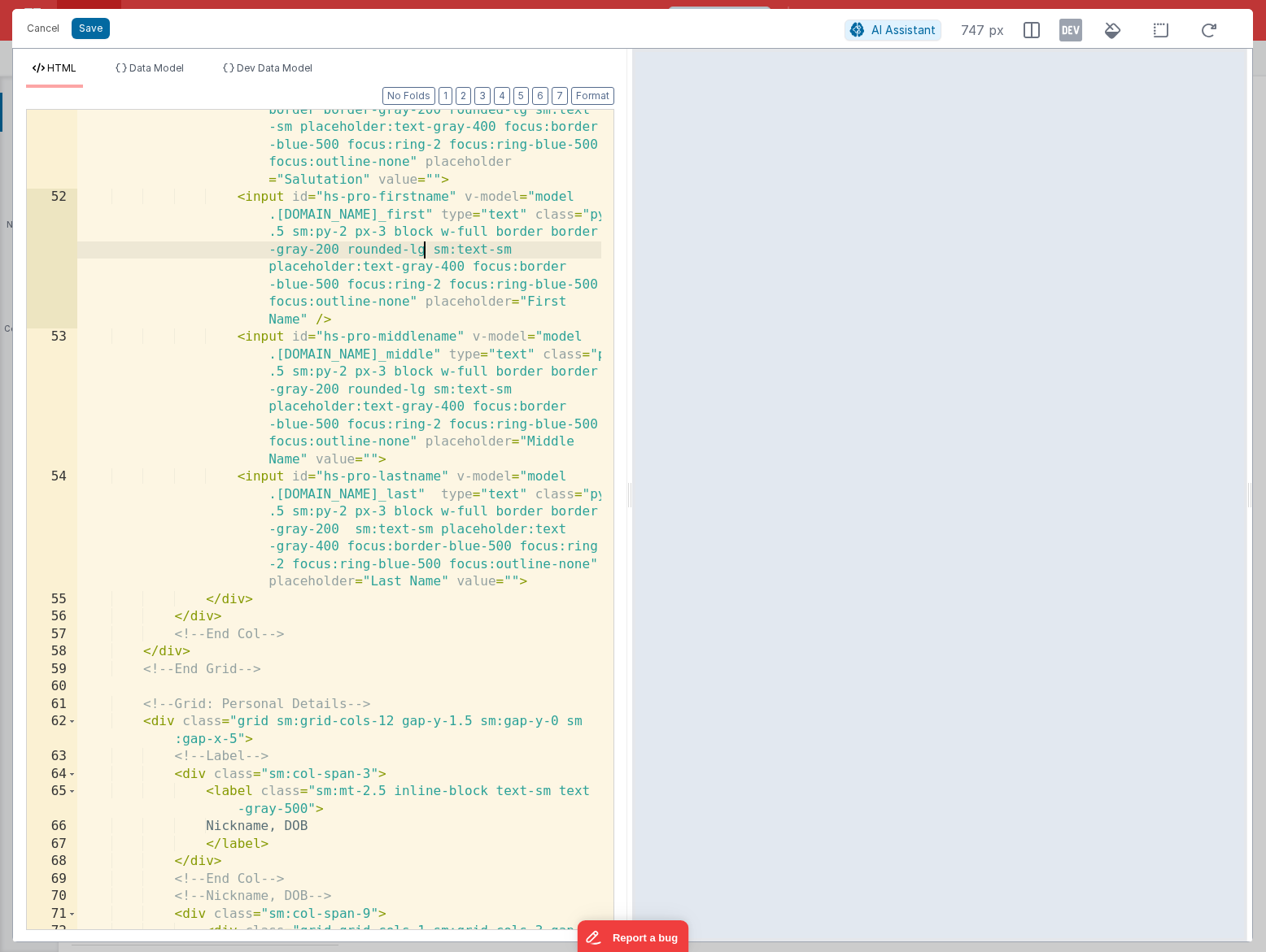
scroll to position [0, 0]
drag, startPoint x: 426, startPoint y: 249, endPoint x: 347, endPoint y: 247, distance: 79.0
click at [347, 247] on div "< input id = "hs-pro-salutation" type = "text" class = "py-1.5 sm:py-2 px-3 blo…" at bounding box center [339, 555] width 524 height 978
click at [344, 531] on div "< input id = "hs-pro-salutation" type = "text" class = "py-1.5 sm:py-2 px-3 blo…" at bounding box center [339, 555] width 524 height 978
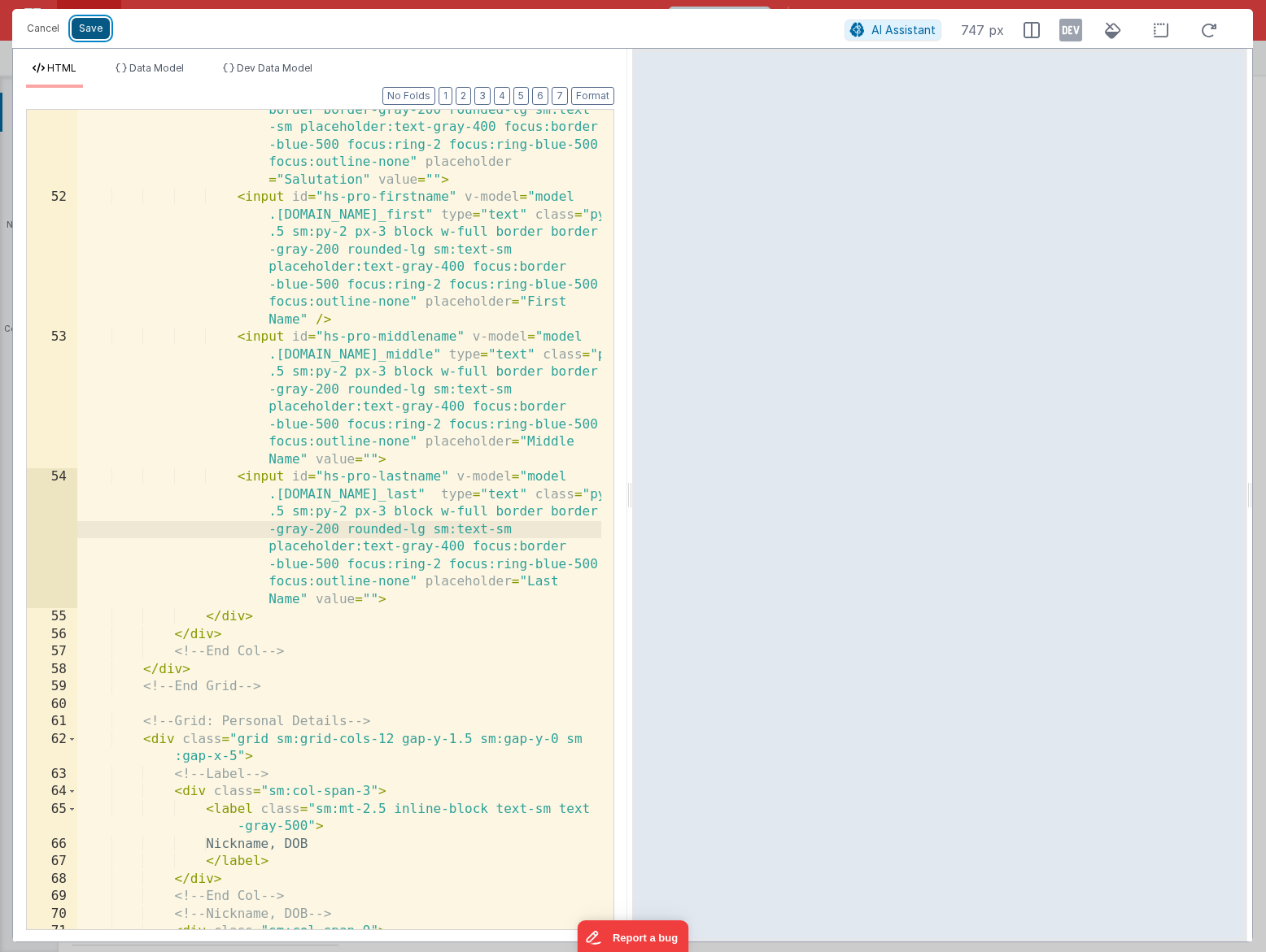
click at [97, 34] on button "Save" at bounding box center [91, 28] width 39 height 21
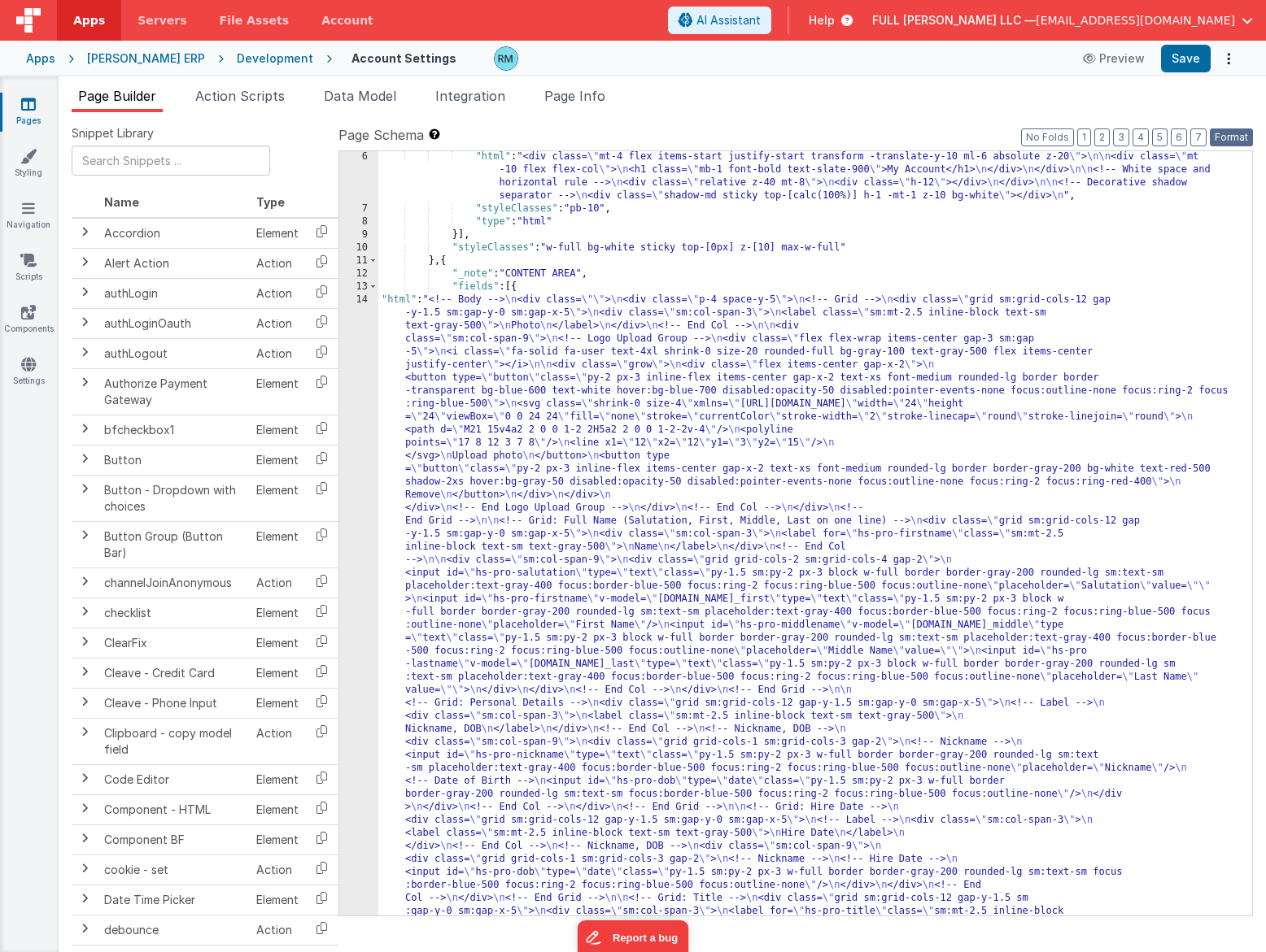
click at [1227, 134] on button "Format" at bounding box center [1231, 137] width 43 height 17
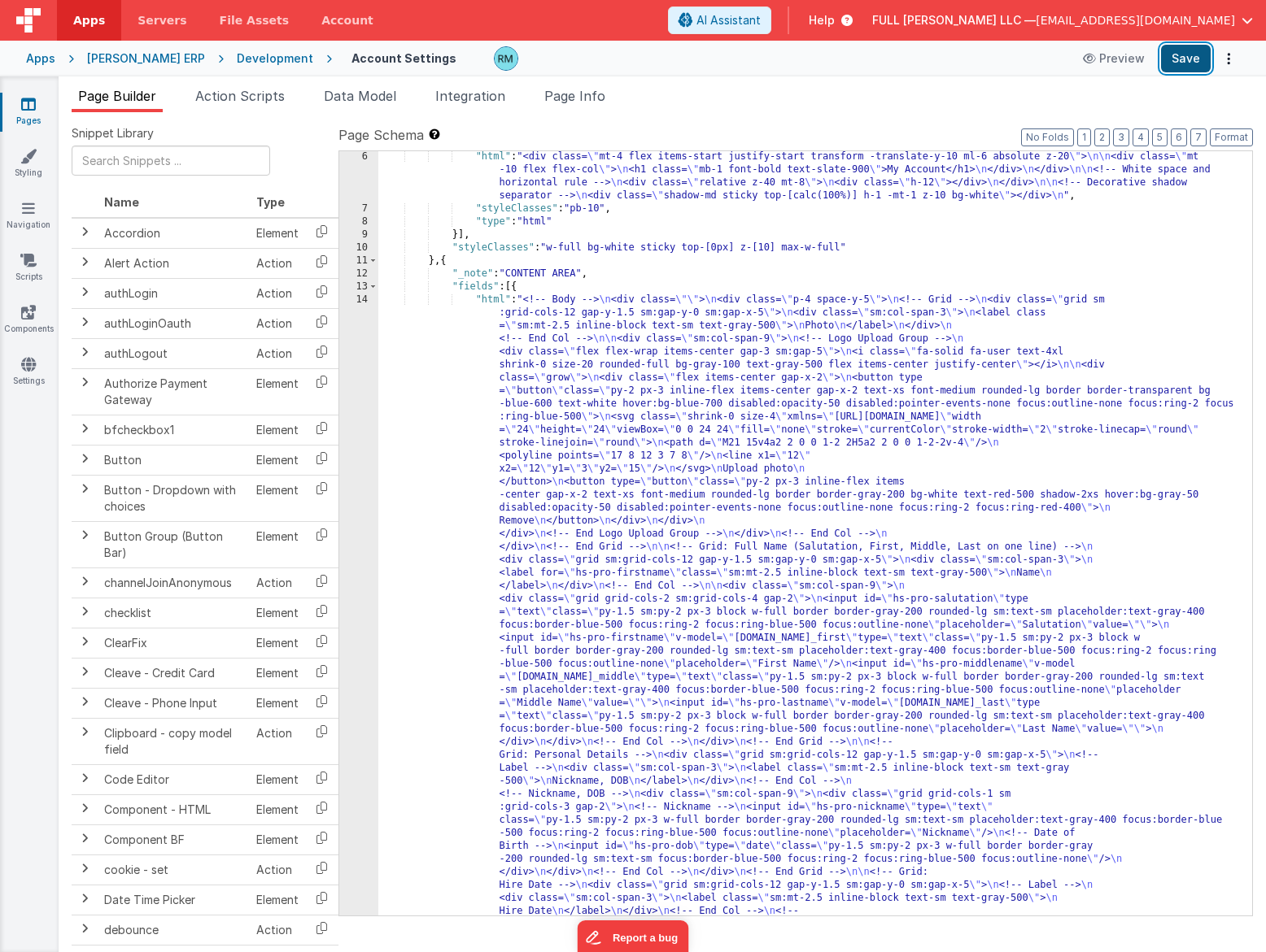
click at [1189, 56] on button "Save" at bounding box center [1185, 59] width 50 height 28
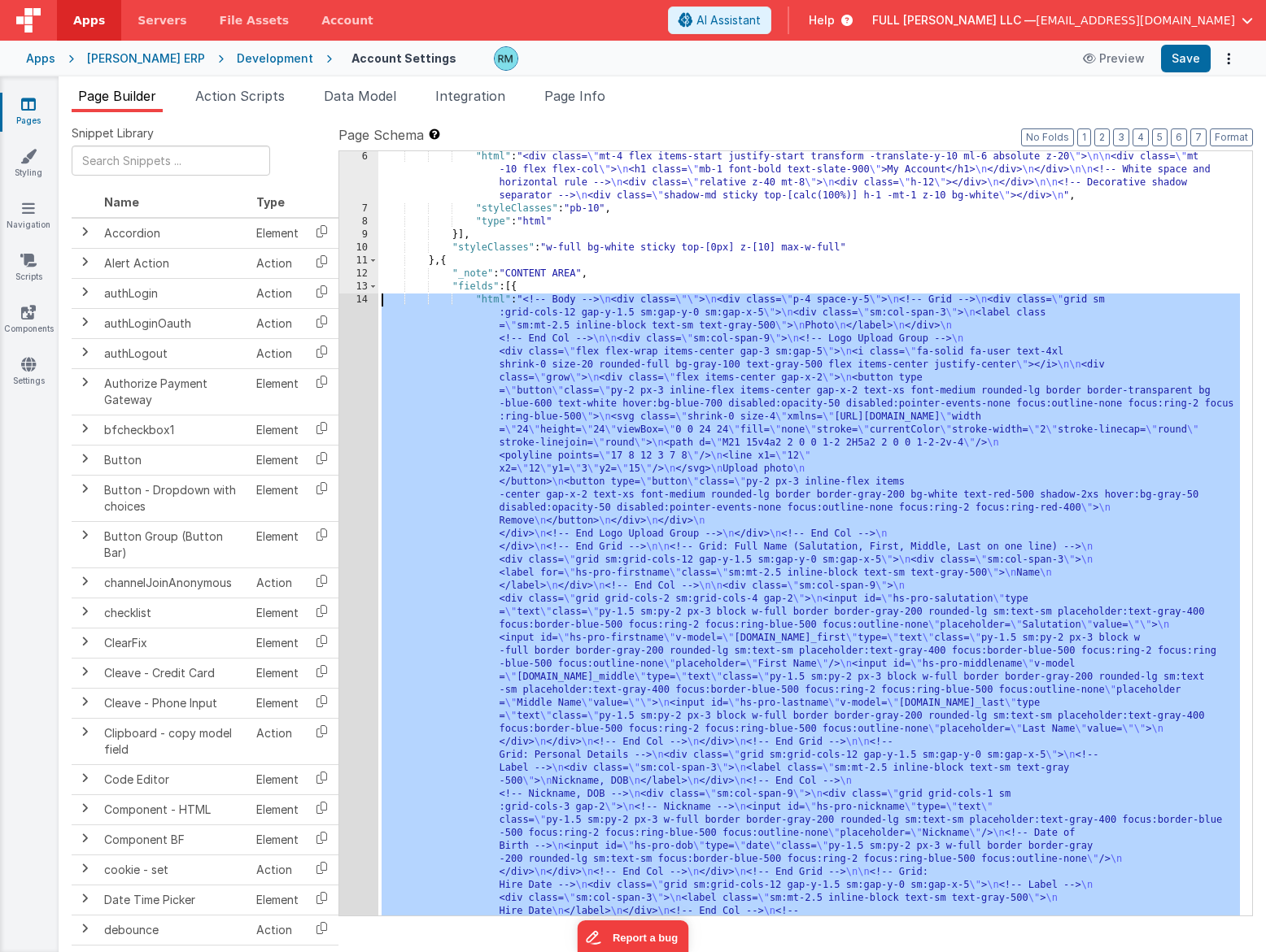
click at [359, 302] on div "14" at bounding box center [359, 912] width 39 height 1236
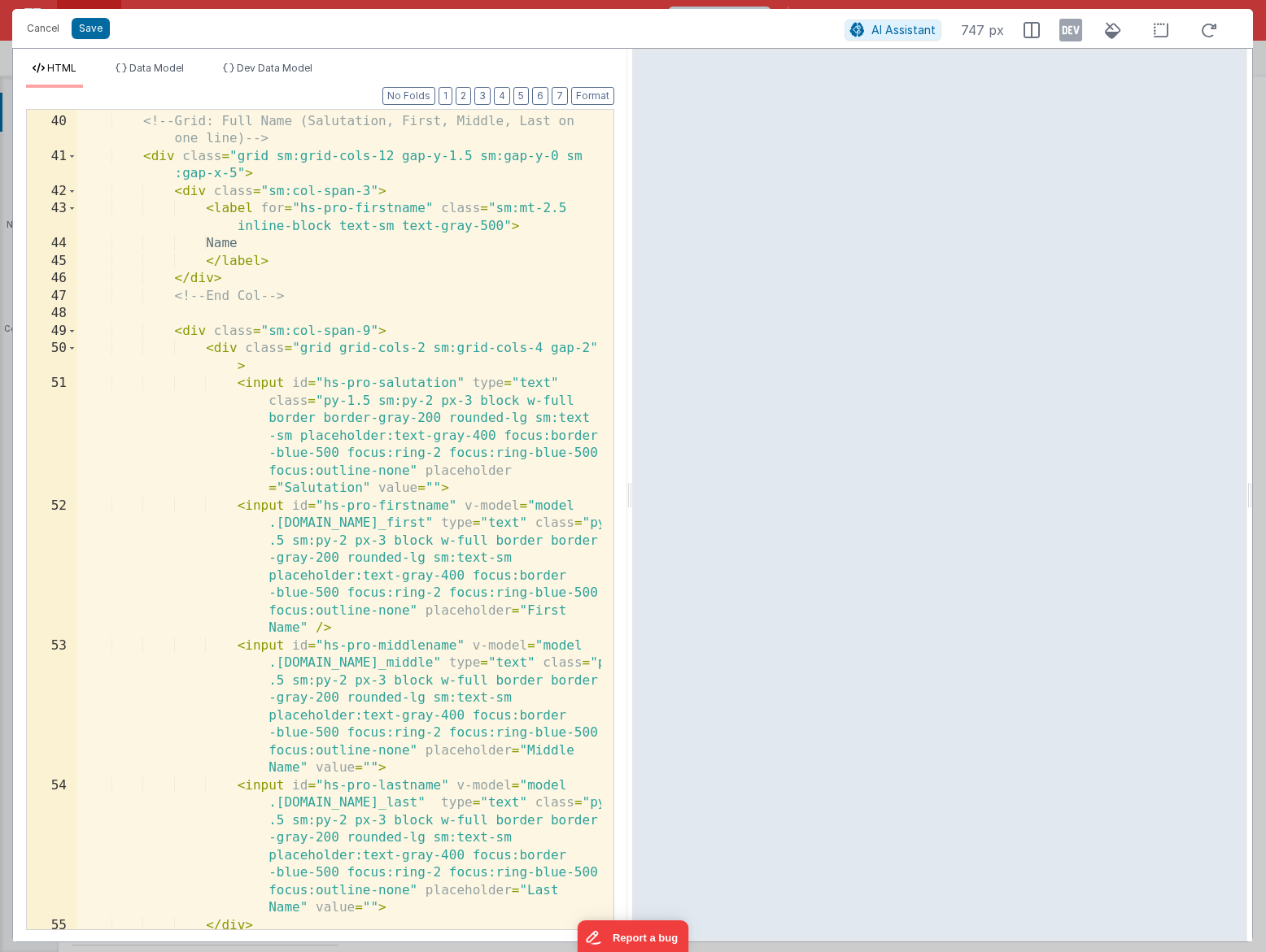
scroll to position [1221, 0]
click at [311, 369] on div "<!-- Grid: Full Name (Salutation, First, Middle, Last on one line) --> < div cl…" at bounding box center [339, 522] width 524 height 855
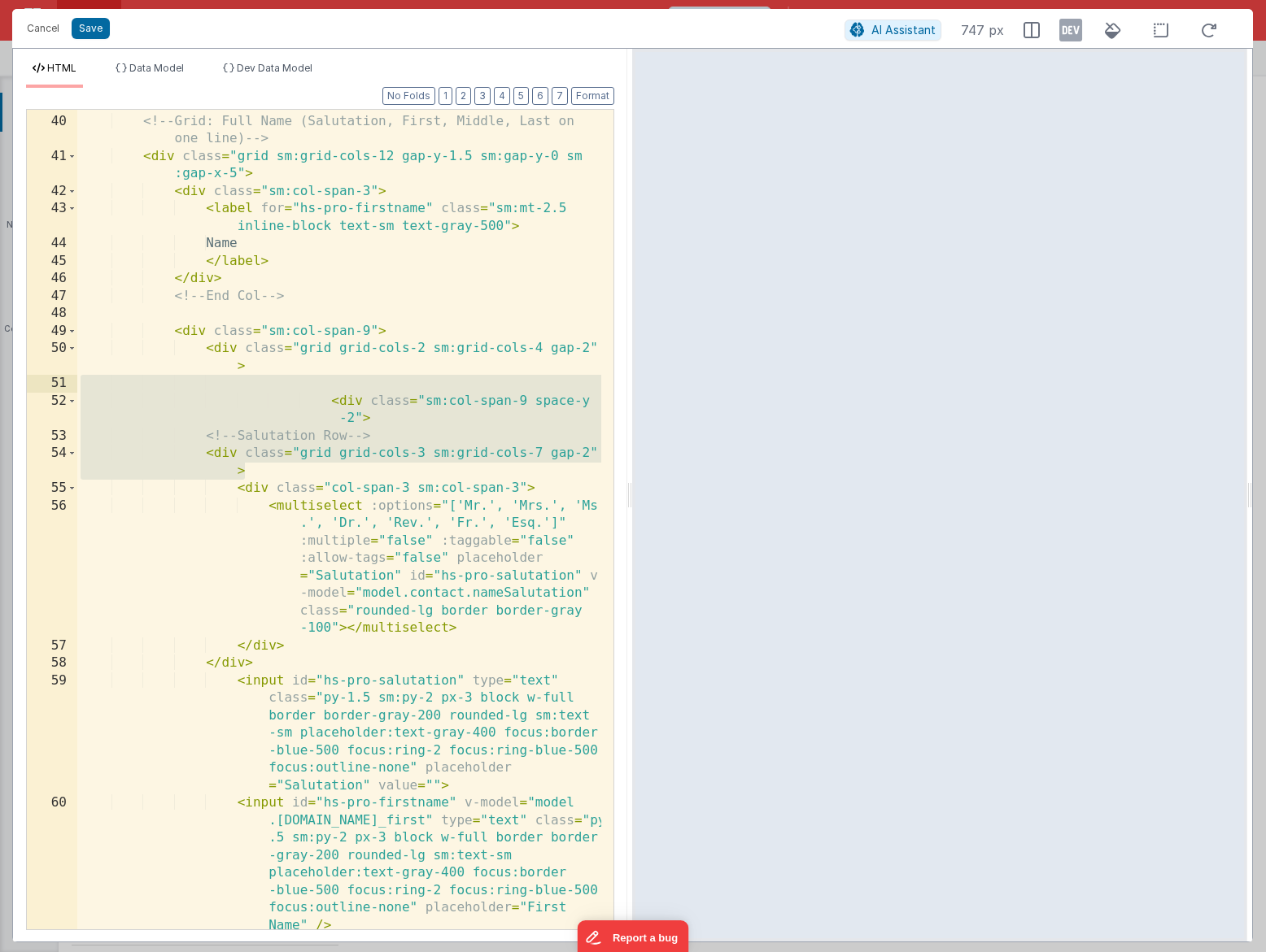
drag, startPoint x: 314, startPoint y: 465, endPoint x: 62, endPoint y: 381, distance: 265.6
click at [62, 381] on div "39 40 41 42 43 44 45 46 47 48 49 50 51 52 53 54 55 56 57 58 59 60 61 <!-- Grid:…" at bounding box center [319, 519] width 588 height 821
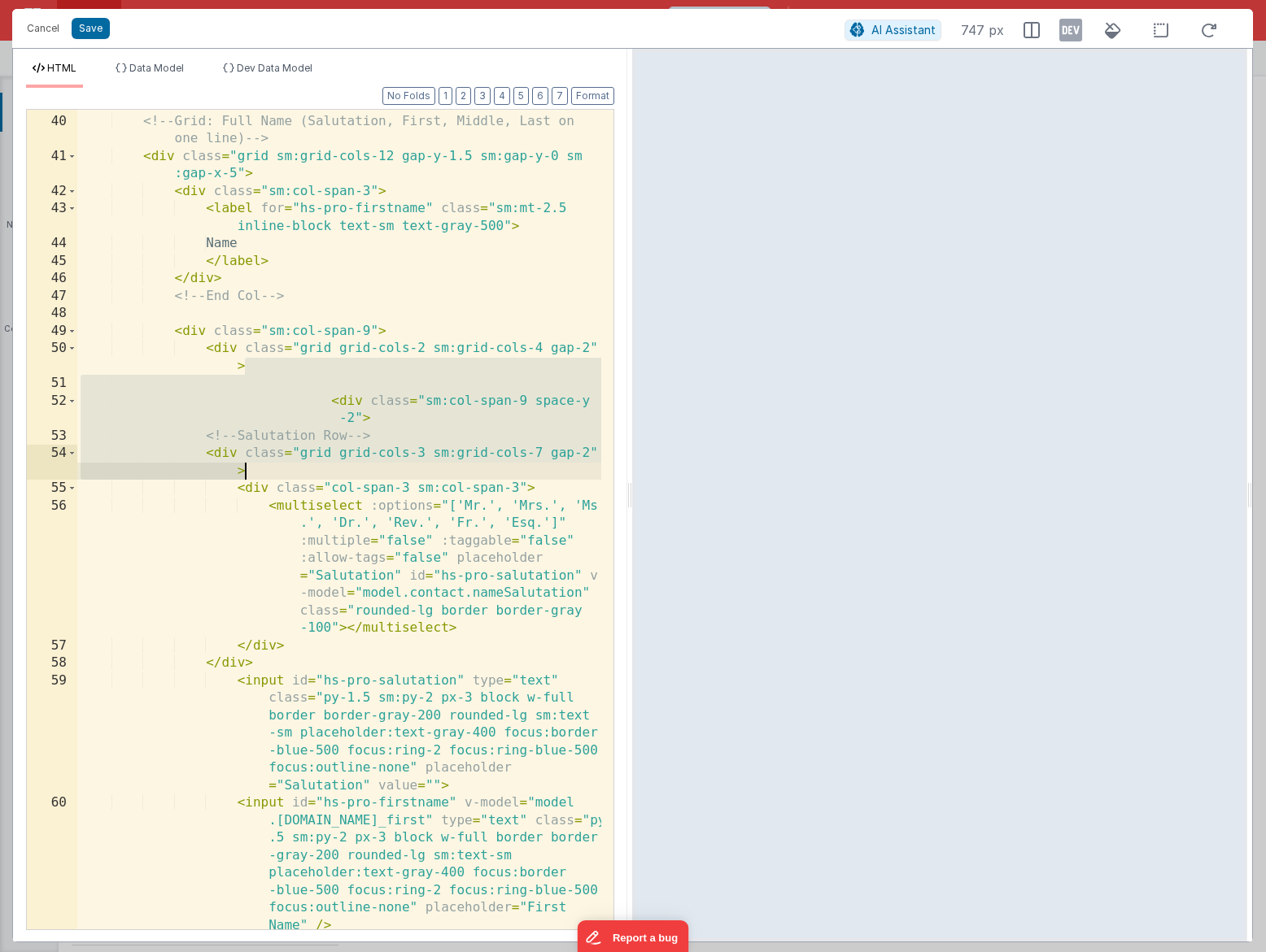
click at [286, 466] on div "<!-- Grid: Full Name (Salutation, First, Middle, Last on one line) --> < div cl…" at bounding box center [339, 583] width 524 height 978
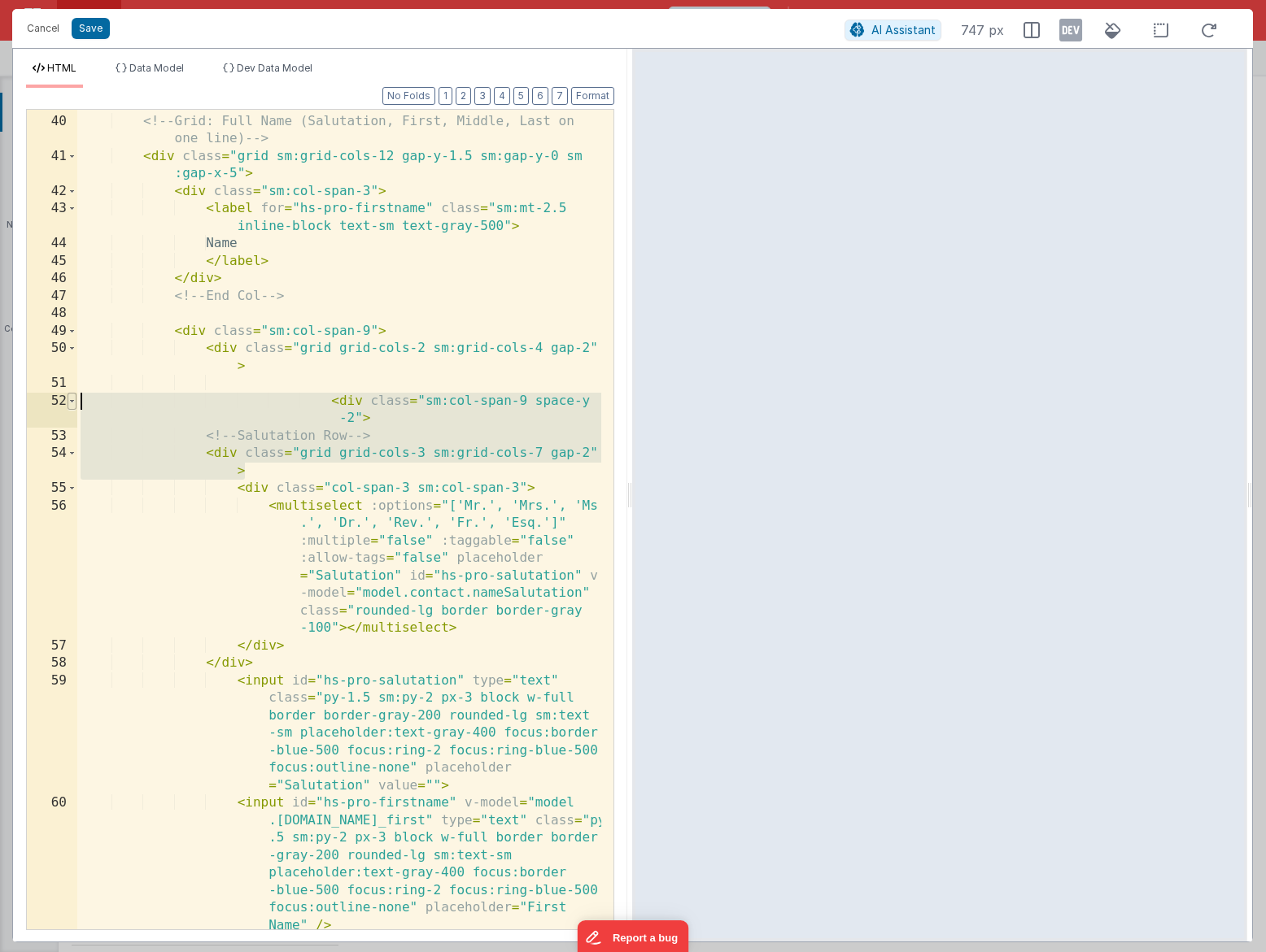
drag, startPoint x: 312, startPoint y: 466, endPoint x: 75, endPoint y: 404, distance: 245.0
click at [75, 404] on div "39 40 41 42 43 44 45 46 47 48 49 50 51 52 53 54 55 56 57 58 59 60 61 <!-- Grid:…" at bounding box center [319, 519] width 588 height 821
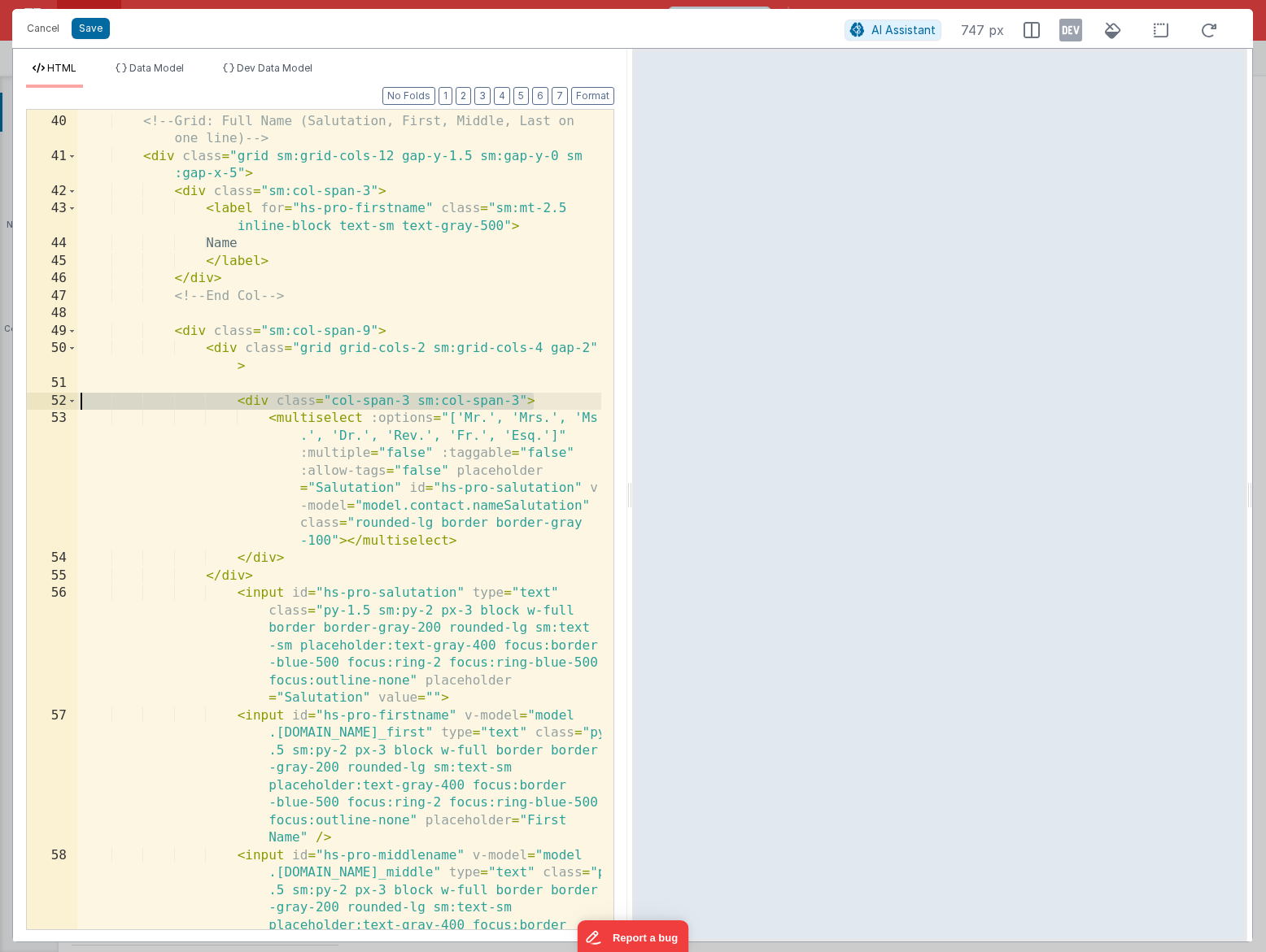
drag, startPoint x: 550, startPoint y: 403, endPoint x: 2, endPoint y: 405, distance: 548.0
click at [3, 406] on div "Cancel Save AI Assistant 747 px HTML Data Model Dev Data Model Format 7 6 5 4 3…" at bounding box center [633, 476] width 1266 height 952
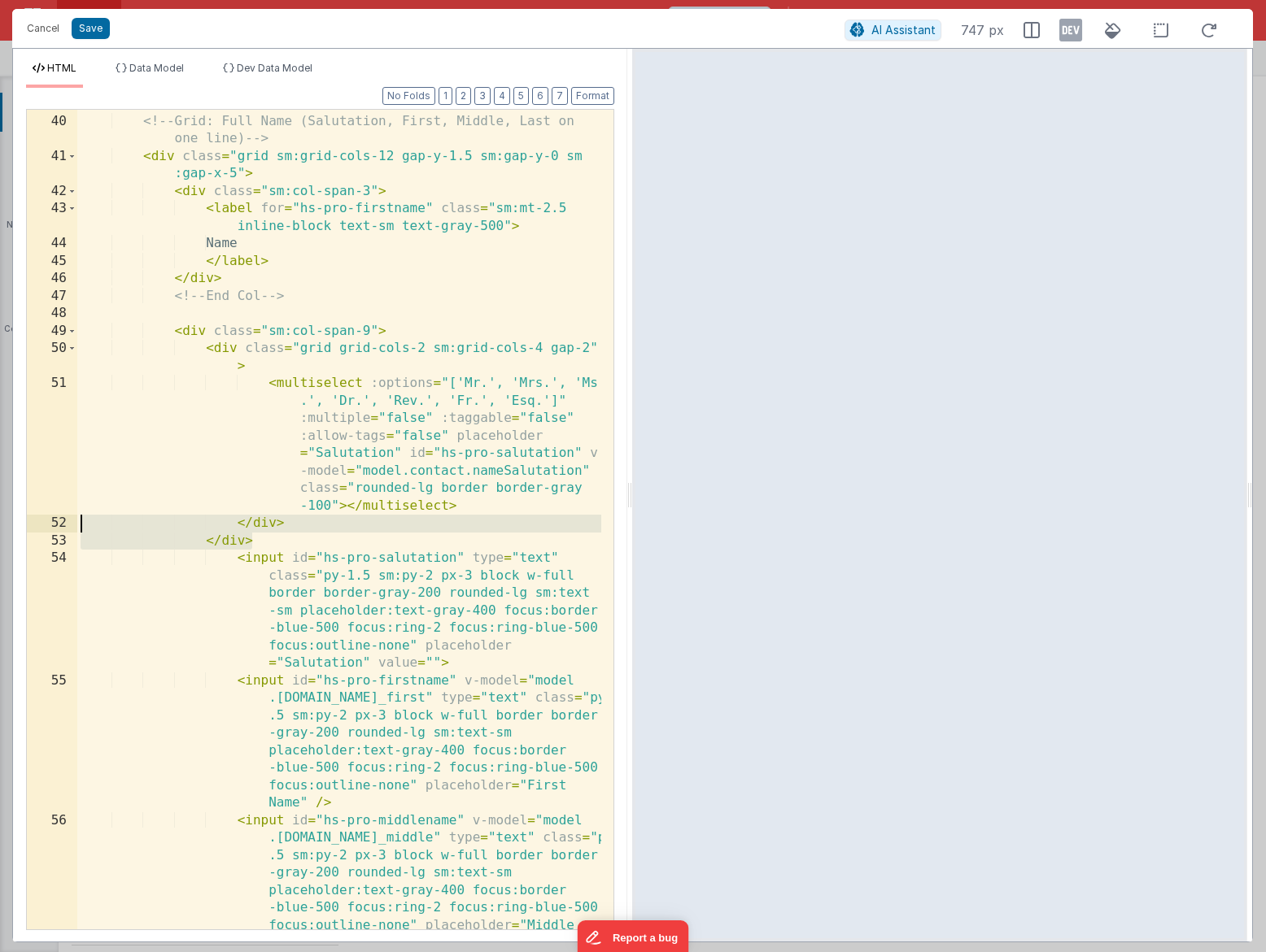
drag, startPoint x: 299, startPoint y: 541, endPoint x: 4, endPoint y: 528, distance: 295.3
click at [4, 528] on div "Cancel Save AI Assistant 747 px HTML Data Model Dev Data Model Format 7 6 5 4 3…" at bounding box center [633, 476] width 1266 height 952
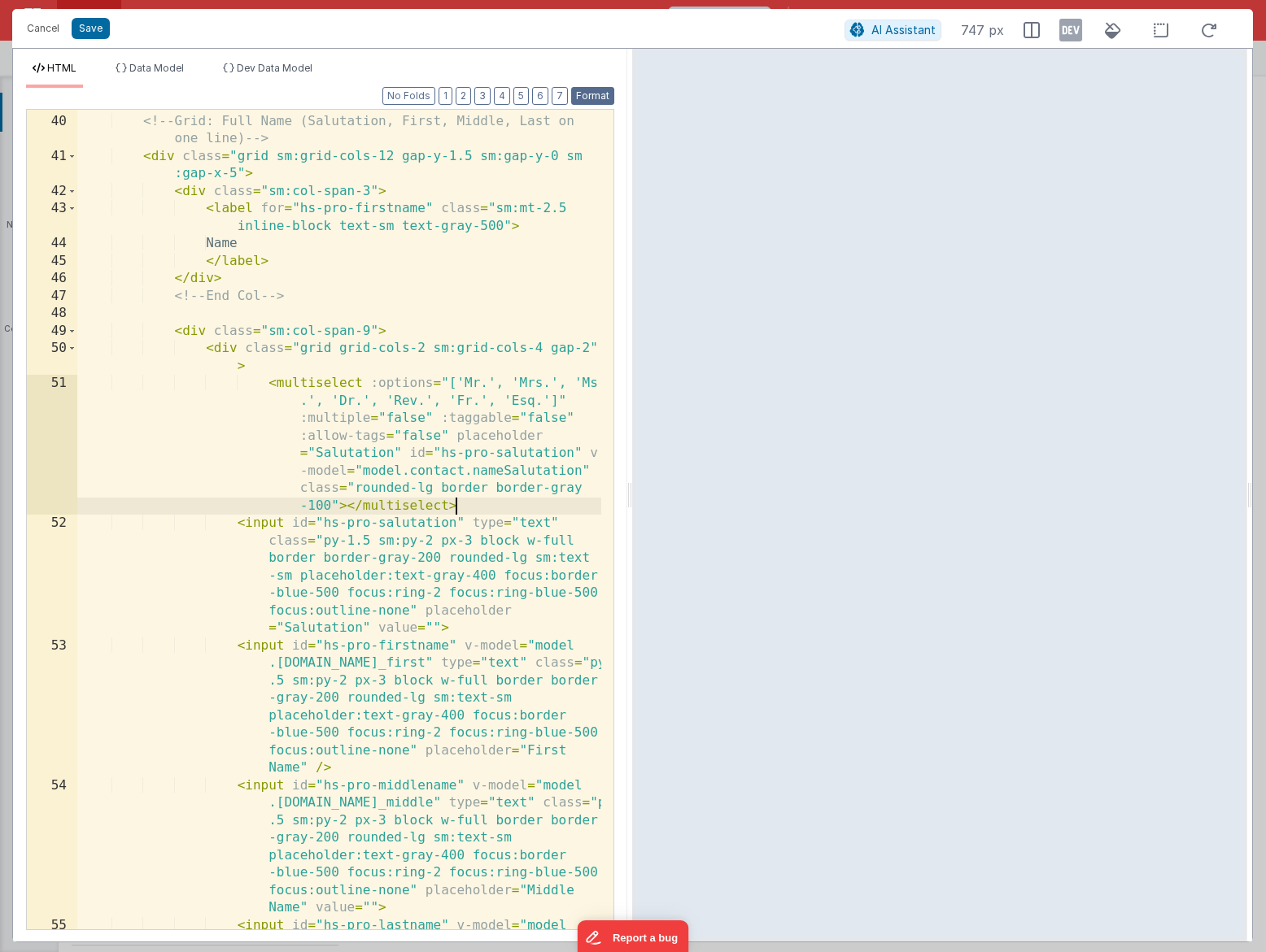
click at [603, 95] on button "Format" at bounding box center [593, 96] width 43 height 17
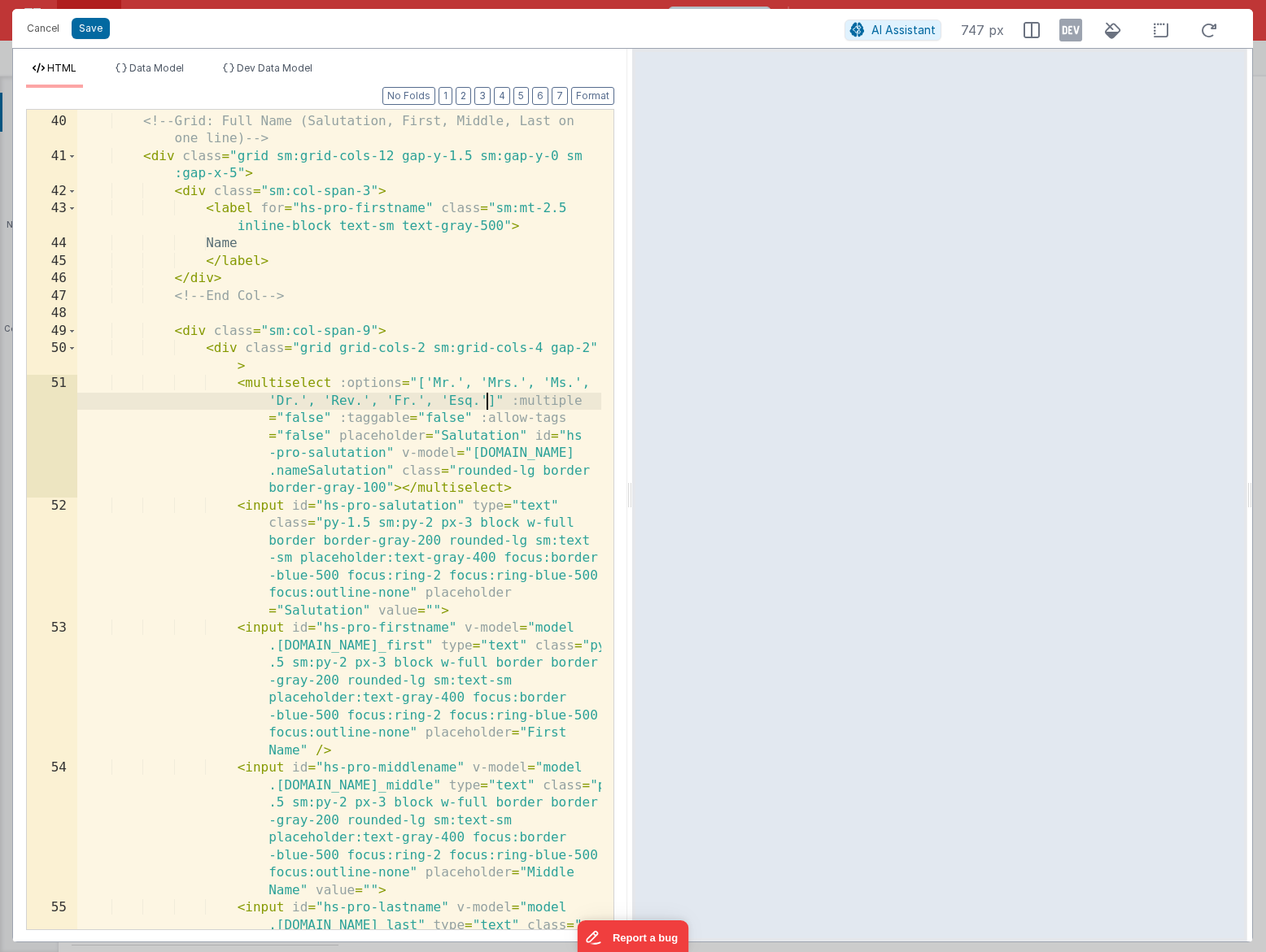
click at [485, 401] on div "<!-- Grid: Full Name (Salutation, First, Middle, Last on one line) --> < div cl…" at bounding box center [339, 583] width 524 height 978
click at [457, 442] on div "<!-- Grid: Full Name (Salutation, First, Middle, Last on one line) --> < div cl…" at bounding box center [339, 583] width 524 height 978
drag, startPoint x: 433, startPoint y: 403, endPoint x: 325, endPoint y: 403, distance: 108.0
click at [325, 403] on div "<!-- Grid: Full Name (Salutation, First, Middle, Last on one line) --> < div cl…" at bounding box center [339, 583] width 524 height 978
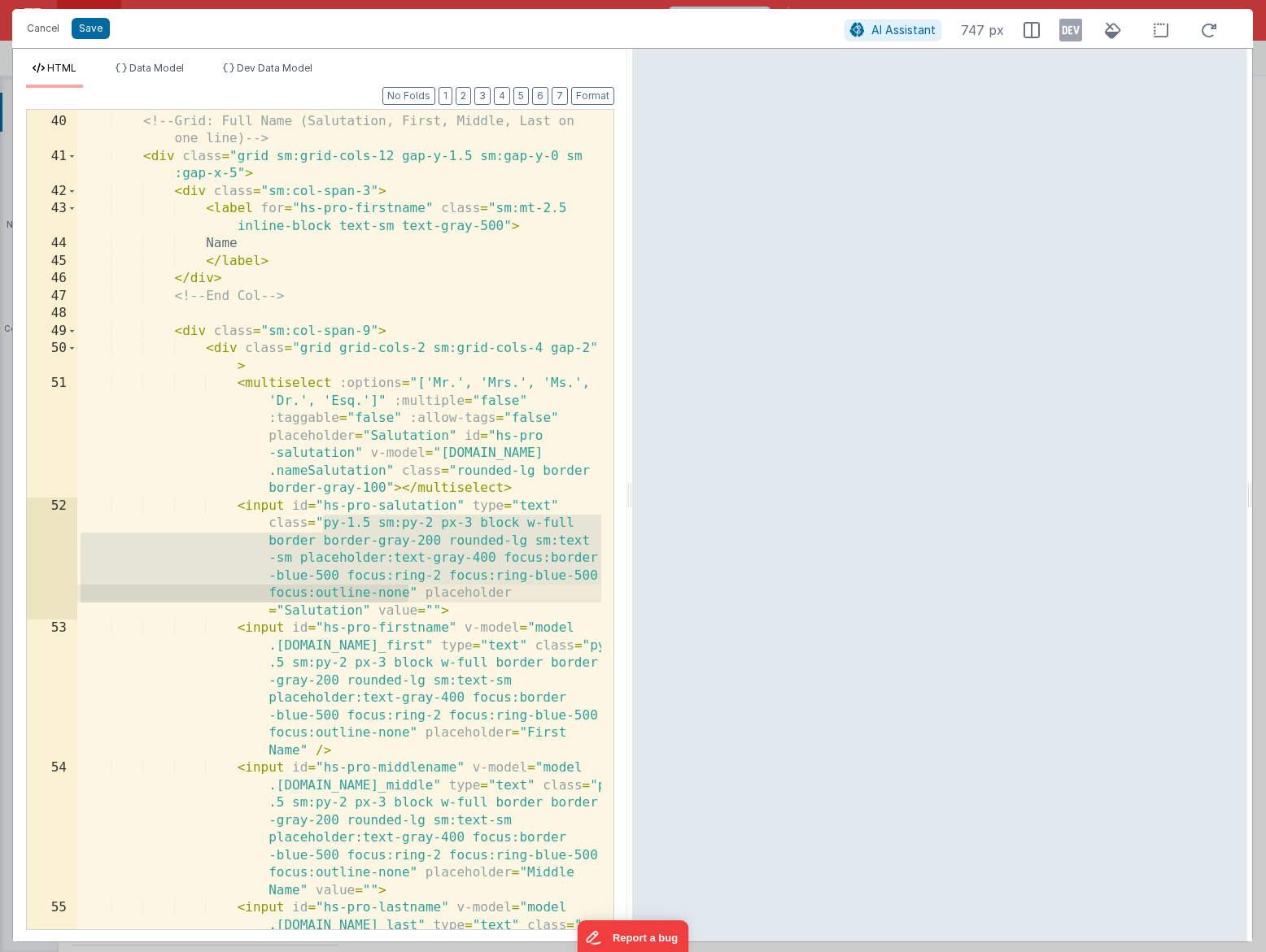
drag, startPoint x: 324, startPoint y: 522, endPoint x: 411, endPoint y: 586, distance: 108.0
click at [411, 586] on div "<!-- Grid: Full Name (Salutation, First, Middle, Last on one line) --> < div cl…" at bounding box center [339, 583] width 524 height 978
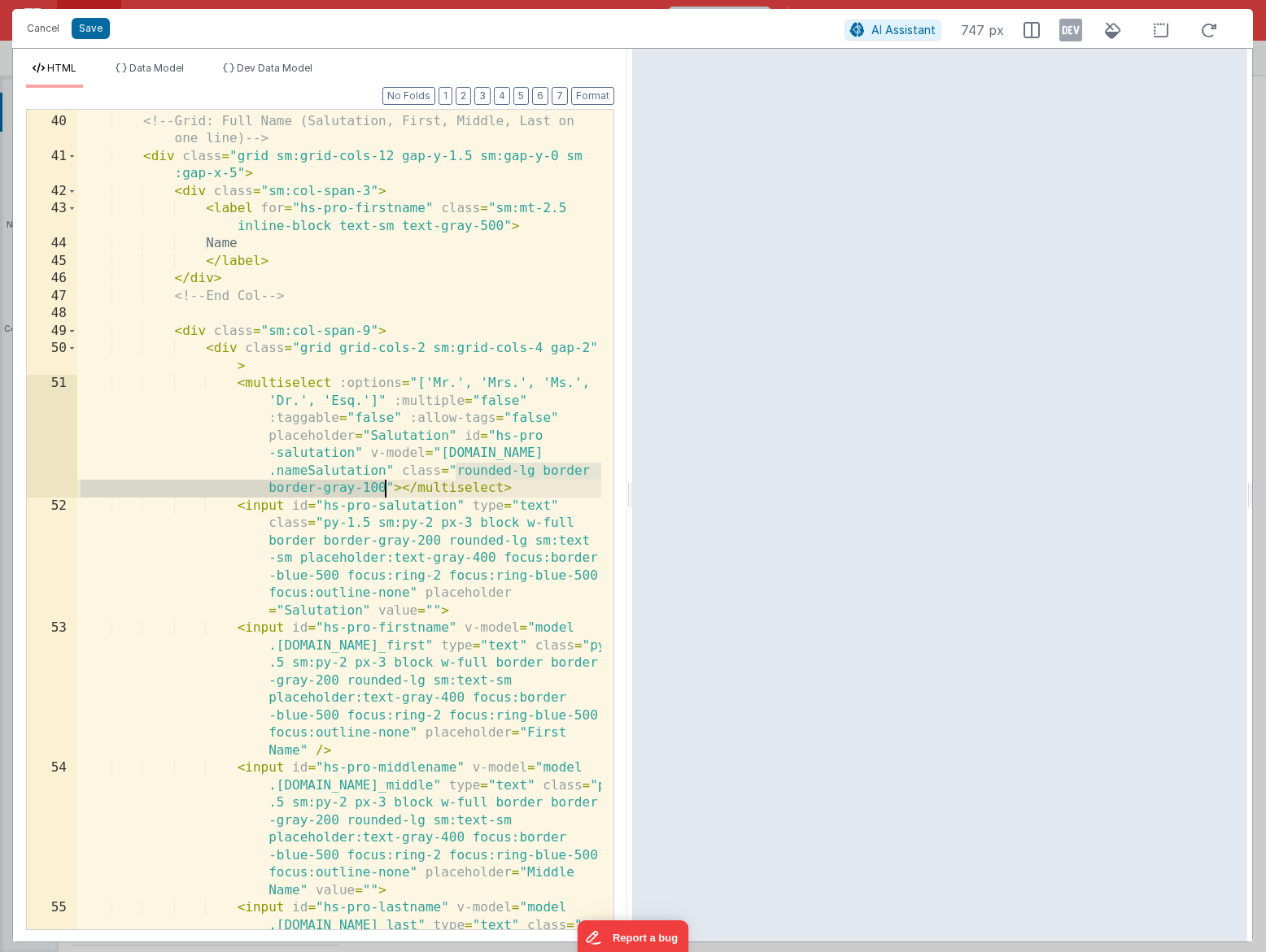
drag, startPoint x: 453, startPoint y: 470, endPoint x: 386, endPoint y: 486, distance: 68.9
click at [386, 486] on div "<!-- Grid: Full Name (Salutation, First, Middle, Last on one line) --> < div cl…" at bounding box center [339, 583] width 524 height 978
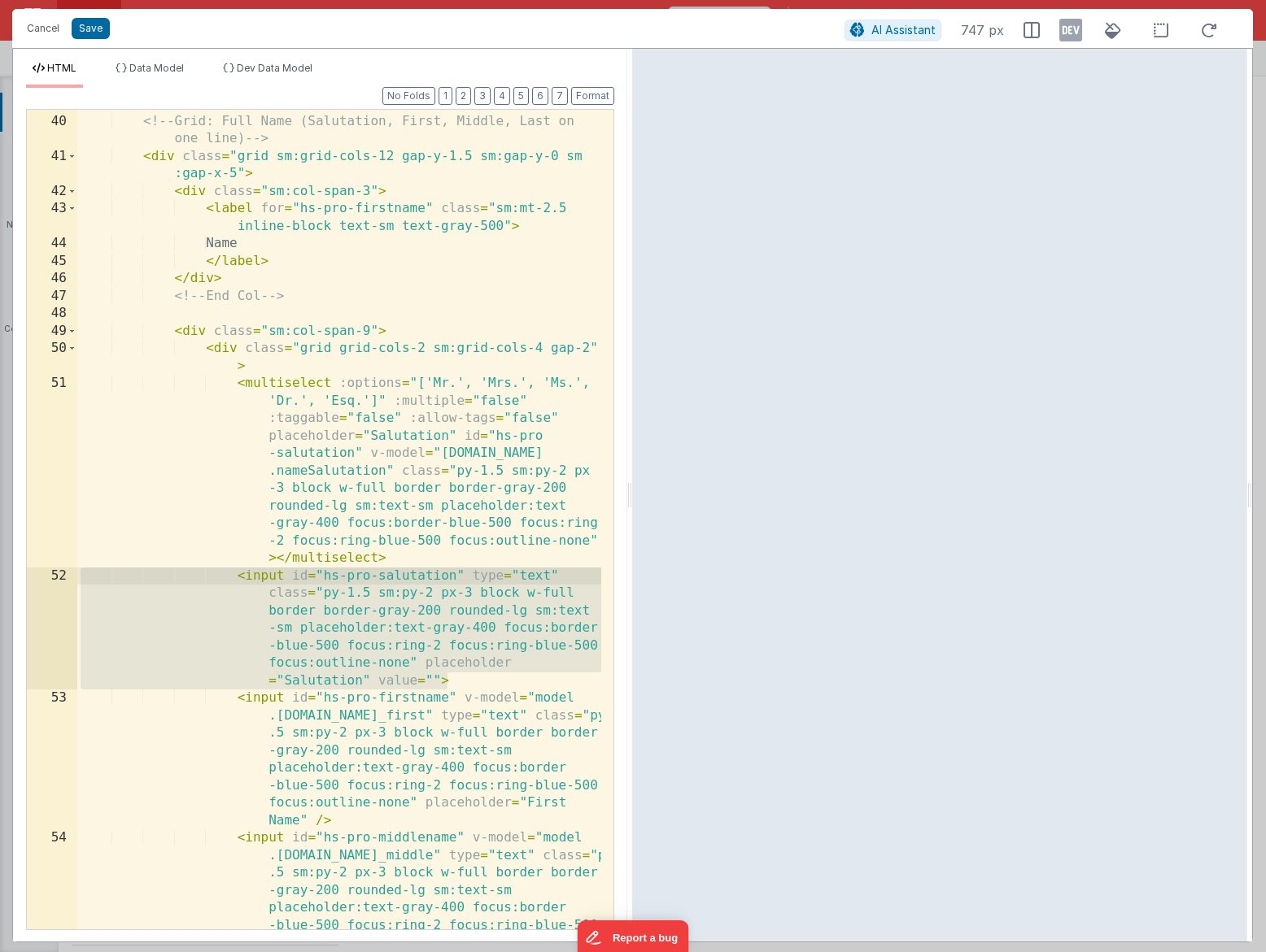
drag, startPoint x: 477, startPoint y: 678, endPoint x: 64, endPoint y: 577, distance: 425.2
click at [64, 577] on div "39 40 41 42 43 44 45 46 47 48 49 50 51 52 53 54 55 <!-- Grid: Full Name (Saluta…" at bounding box center [319, 519] width 588 height 821
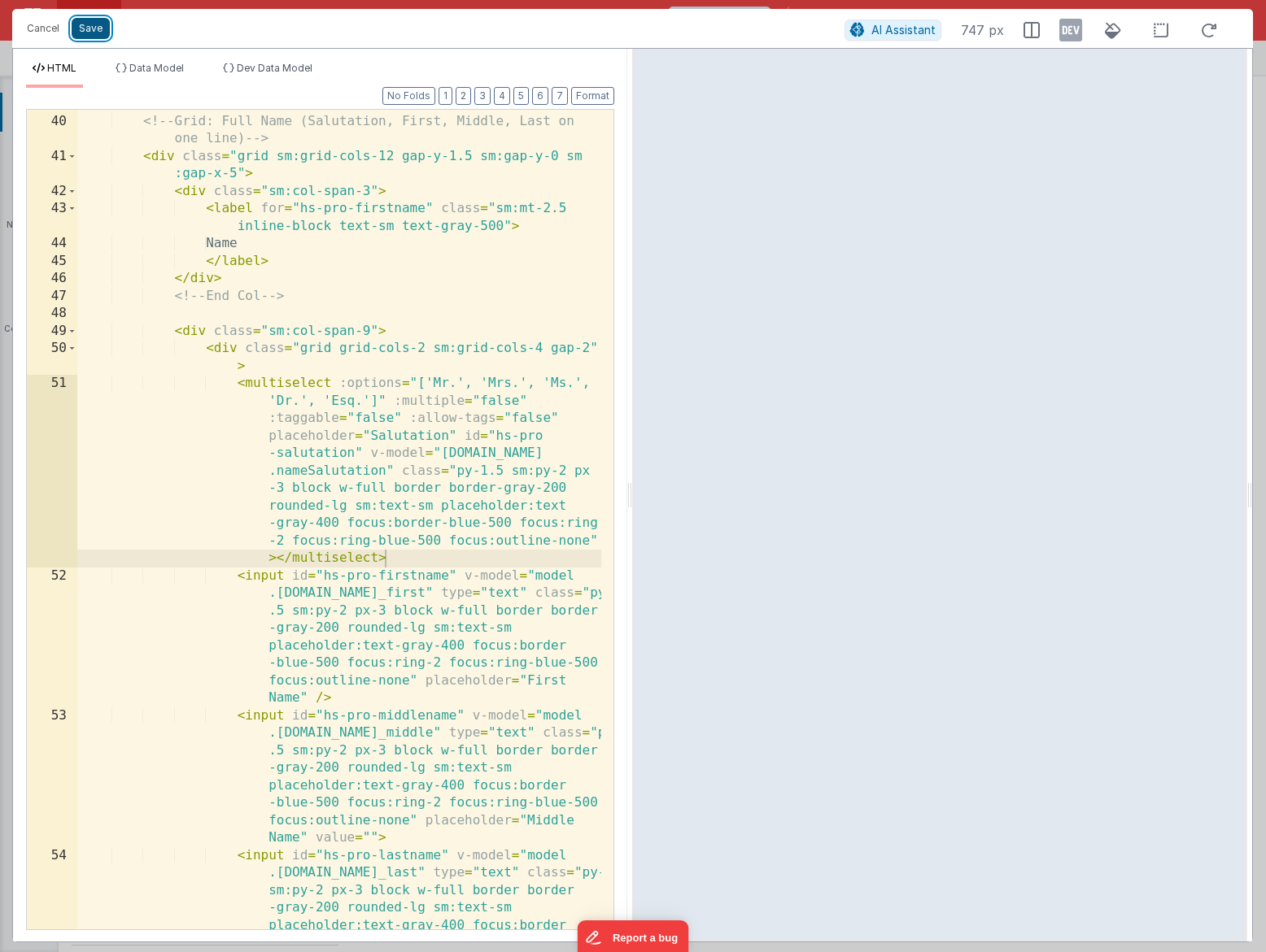
click at [87, 30] on button "Save" at bounding box center [91, 28] width 39 height 21
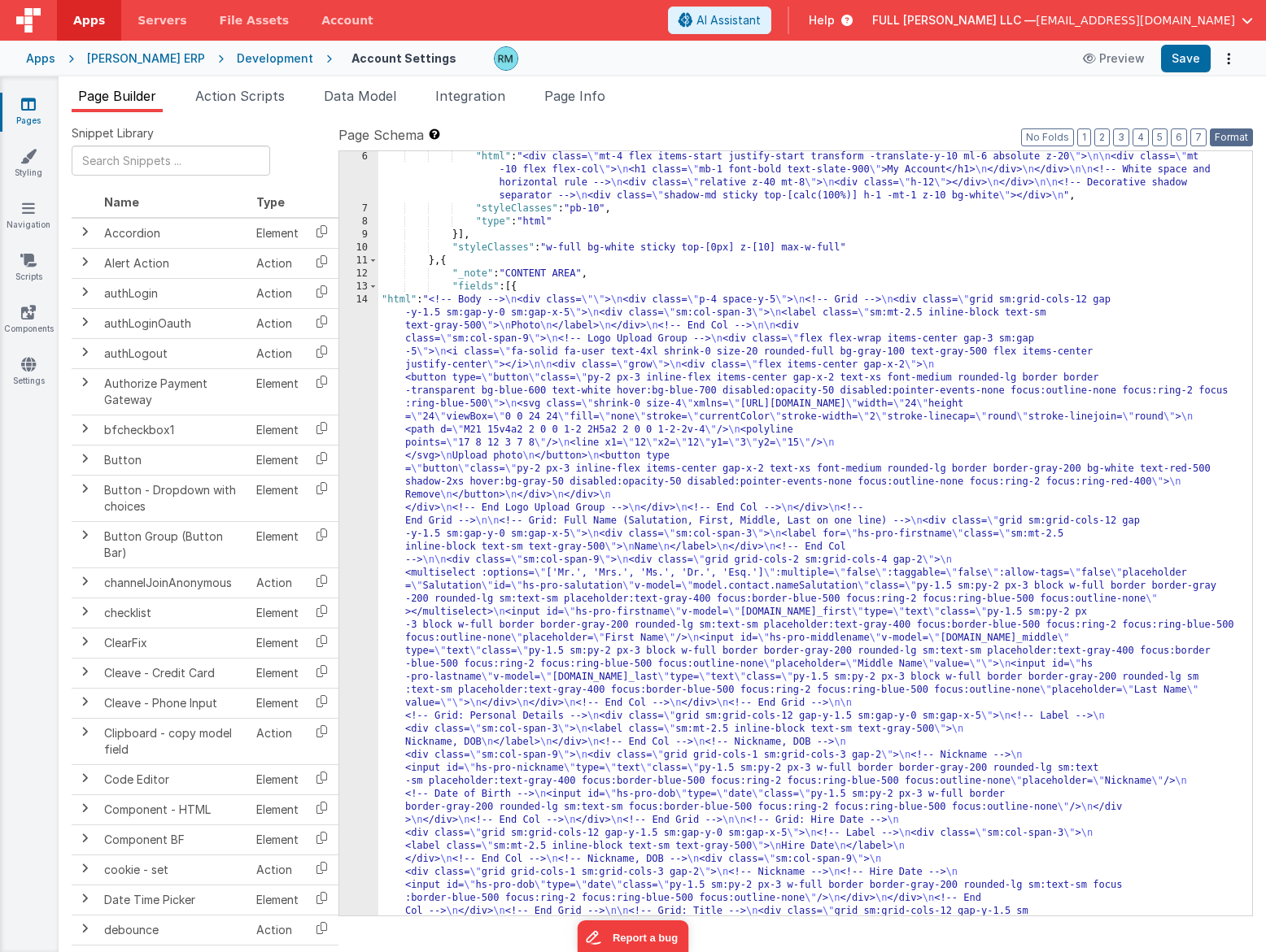
click at [1243, 143] on button "Format" at bounding box center [1231, 137] width 43 height 17
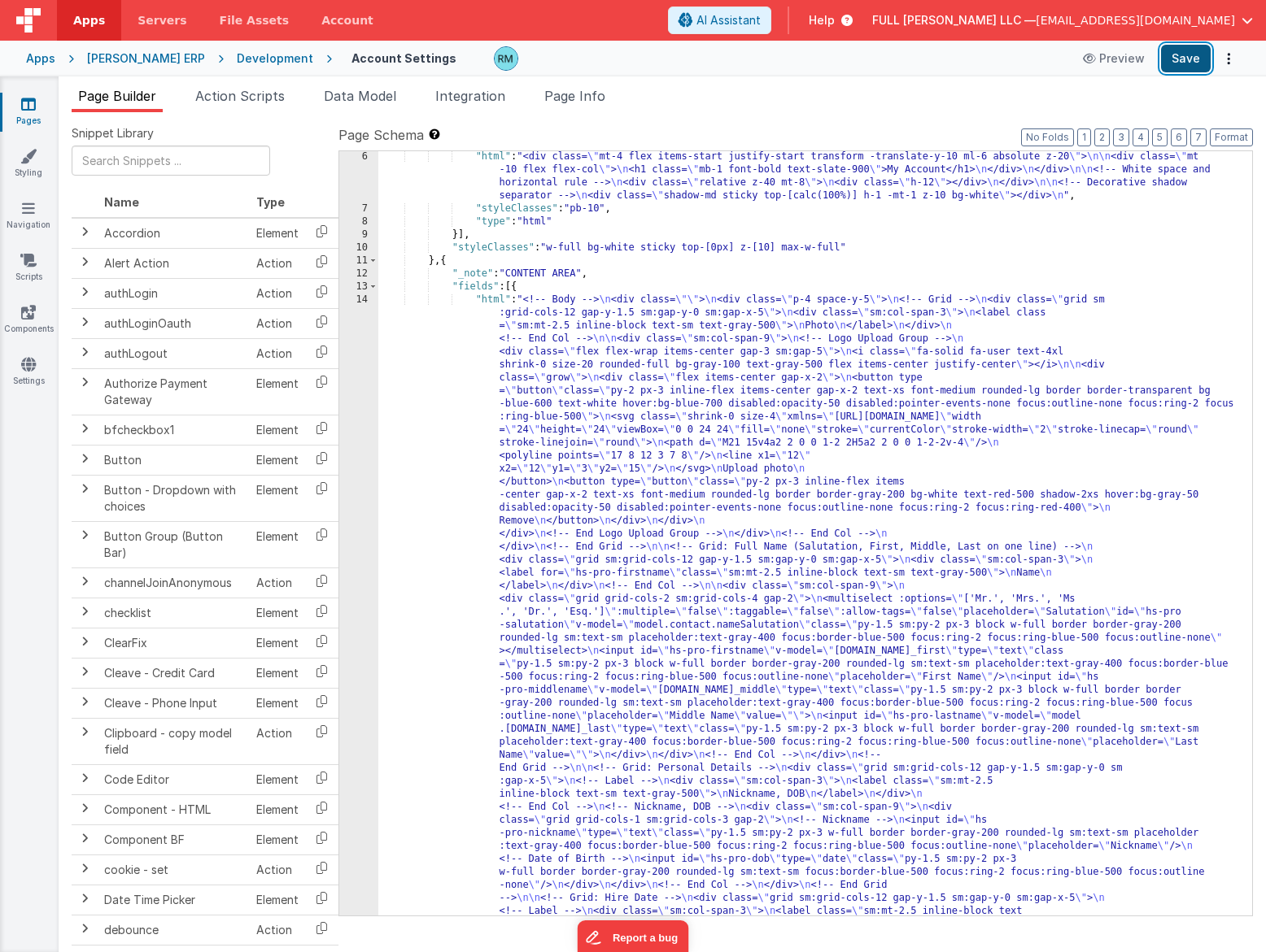
click at [1192, 63] on button "Save" at bounding box center [1185, 59] width 50 height 28
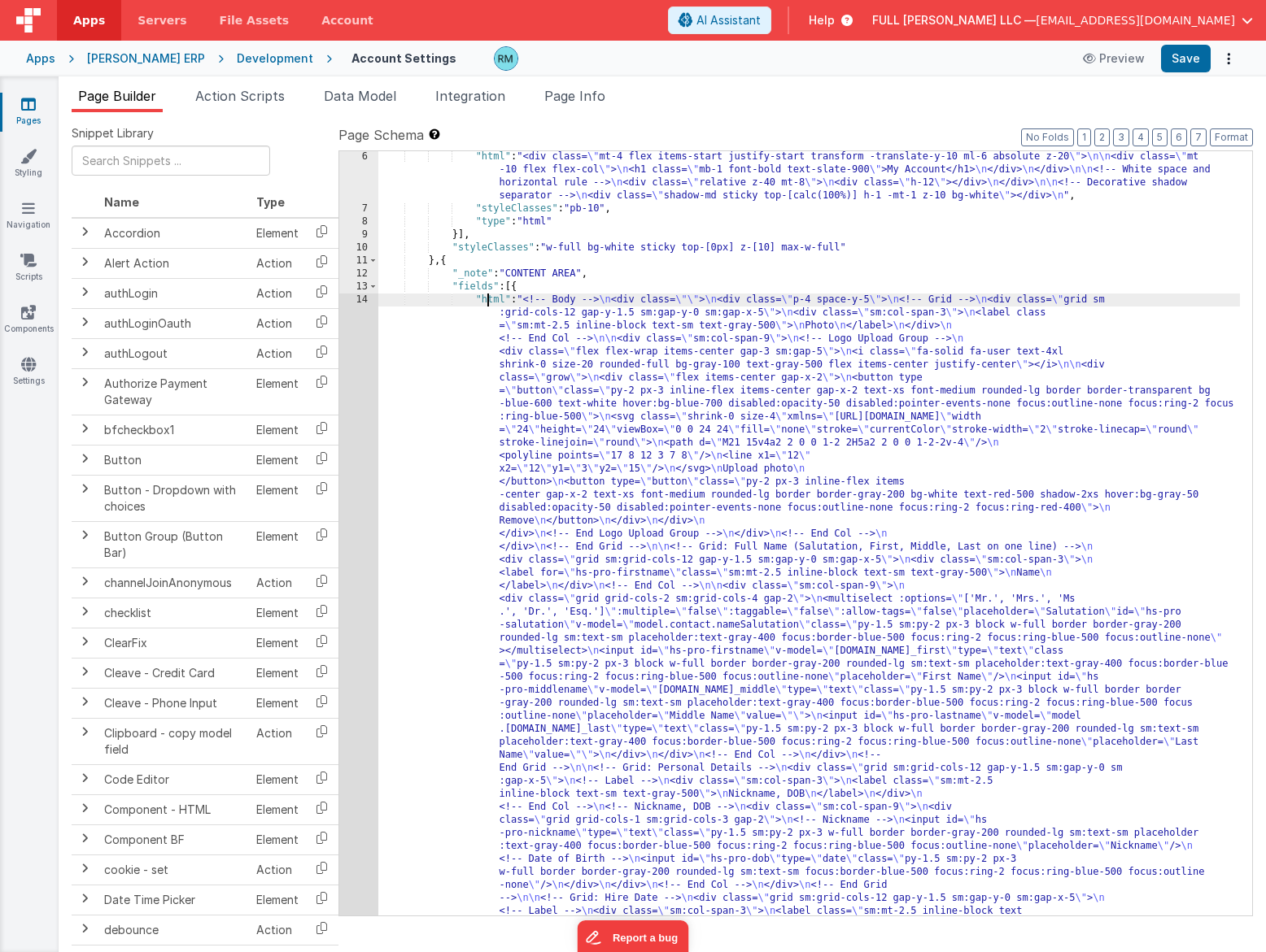
click at [365, 301] on div "14" at bounding box center [359, 918] width 39 height 1249
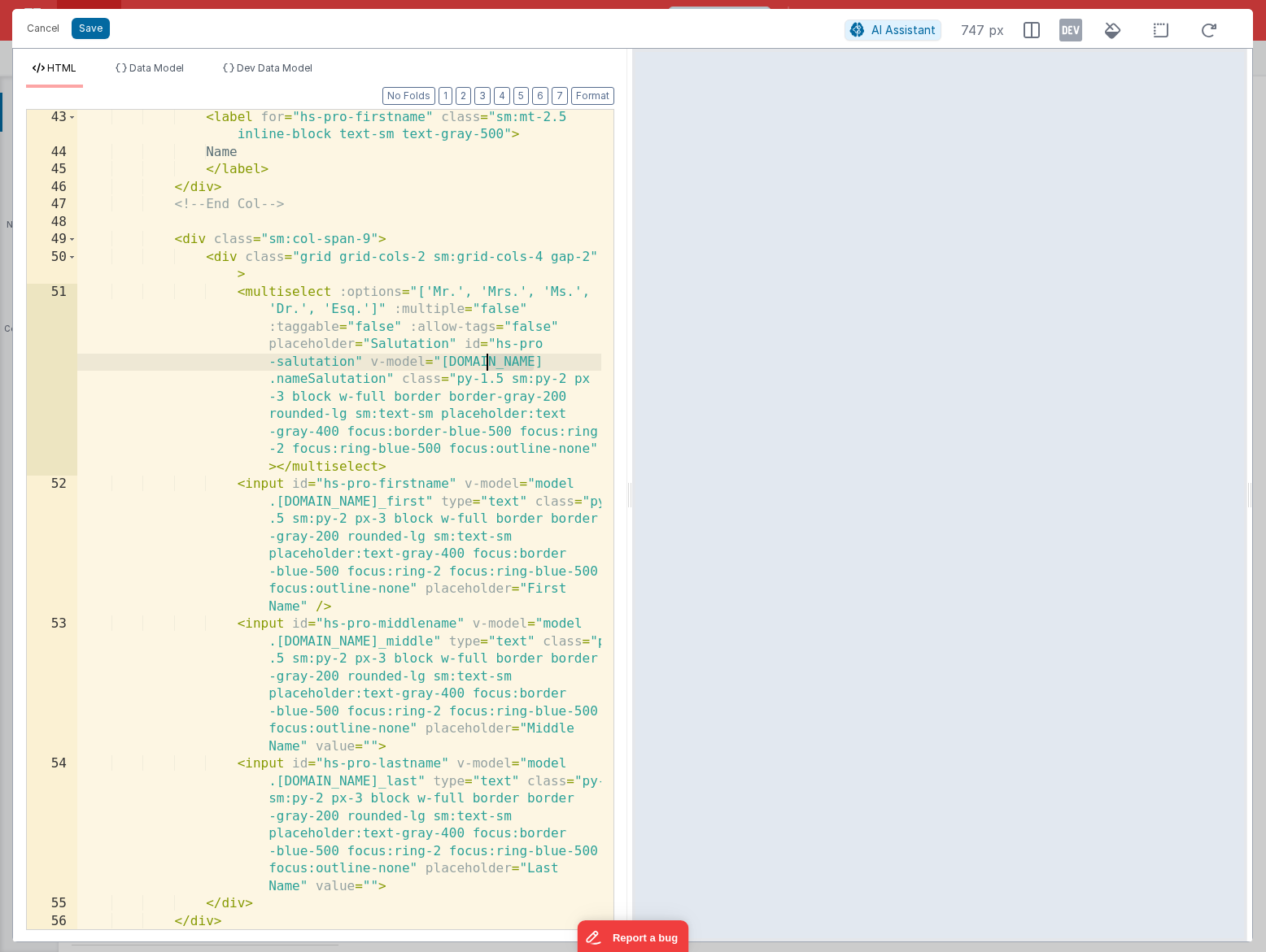
drag, startPoint x: 539, startPoint y: 363, endPoint x: 489, endPoint y: 362, distance: 50.0
click at [489, 362] on div "< label for = "hs-pro-firstname" class = "sm:mt-2.5 inline-block text-sm text-g…" at bounding box center [339, 545] width 524 height 873
click at [527, 367] on div "< label for = "hs-pro-firstname" class = "sm:mt-2.5 inline-block text-sm text-g…" at bounding box center [339, 545] width 524 height 873
click at [316, 377] on div "< label for = "hs-pro-firstname" class = "sm:mt-2.5 inline-block text-sm text-g…" at bounding box center [339, 545] width 524 height 873
click at [101, 35] on button "Save" at bounding box center [91, 28] width 39 height 21
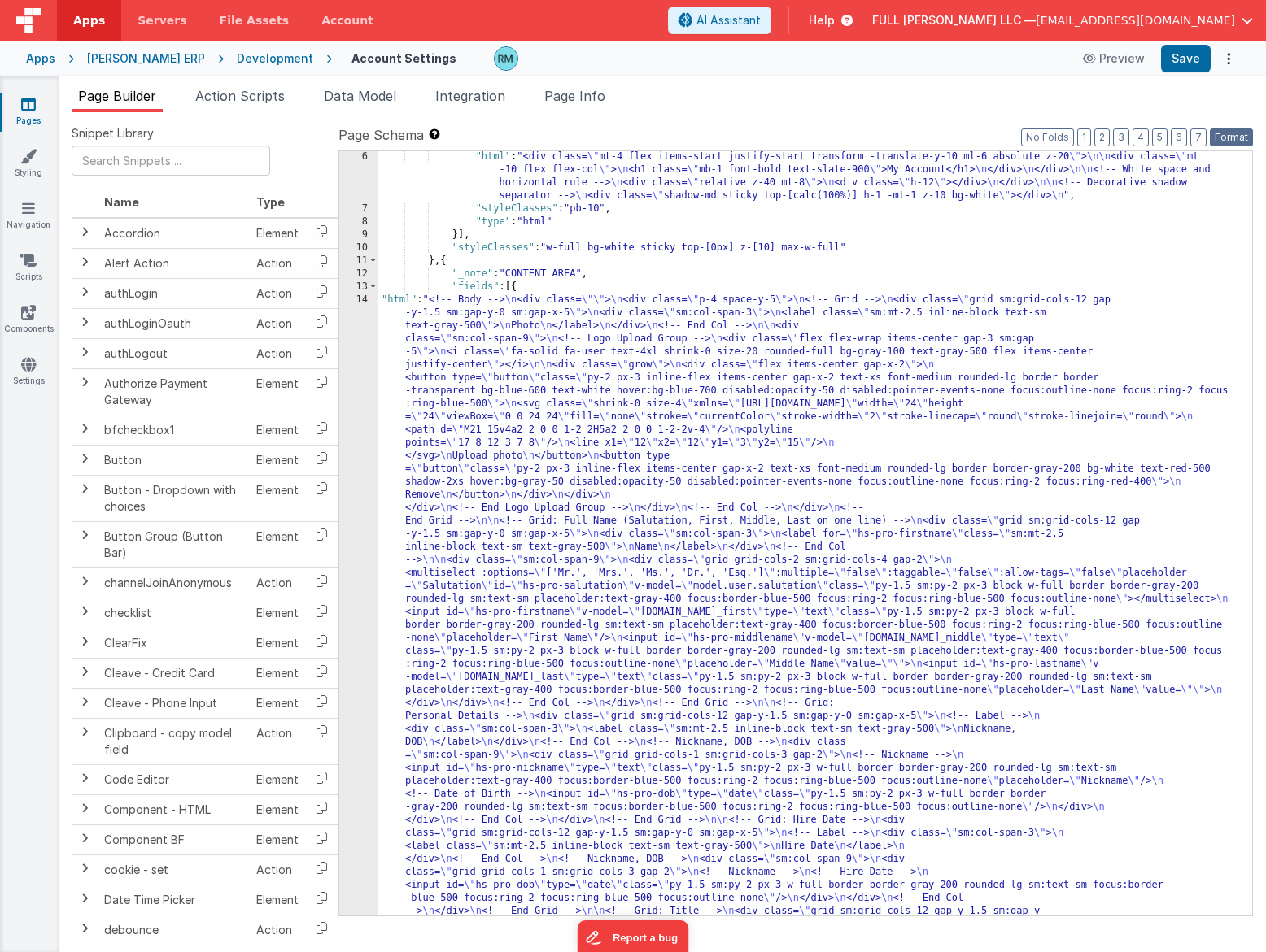
click at [1235, 140] on button "Format" at bounding box center [1231, 137] width 43 height 17
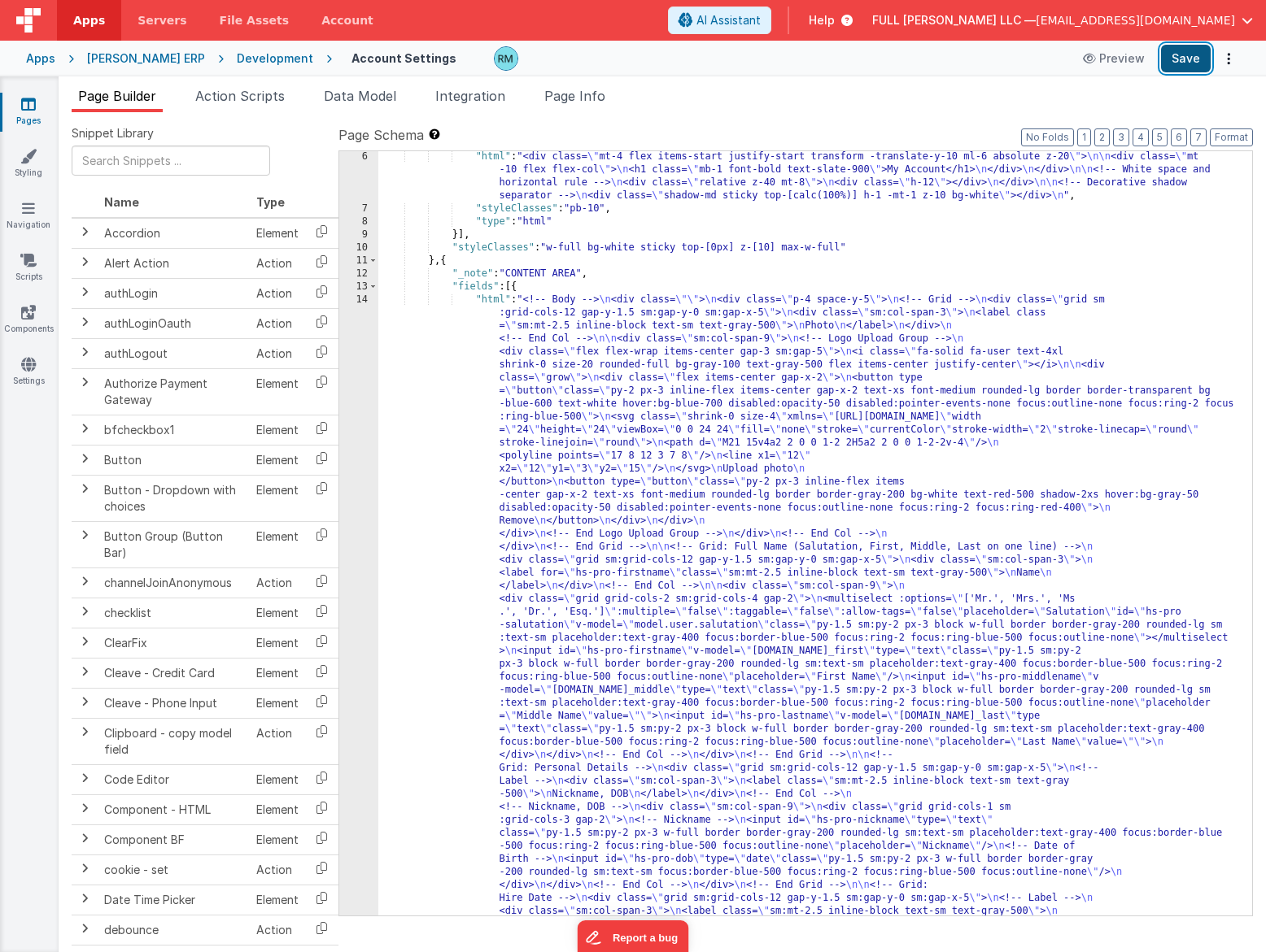
click at [1195, 70] on button "Save" at bounding box center [1185, 59] width 50 height 28
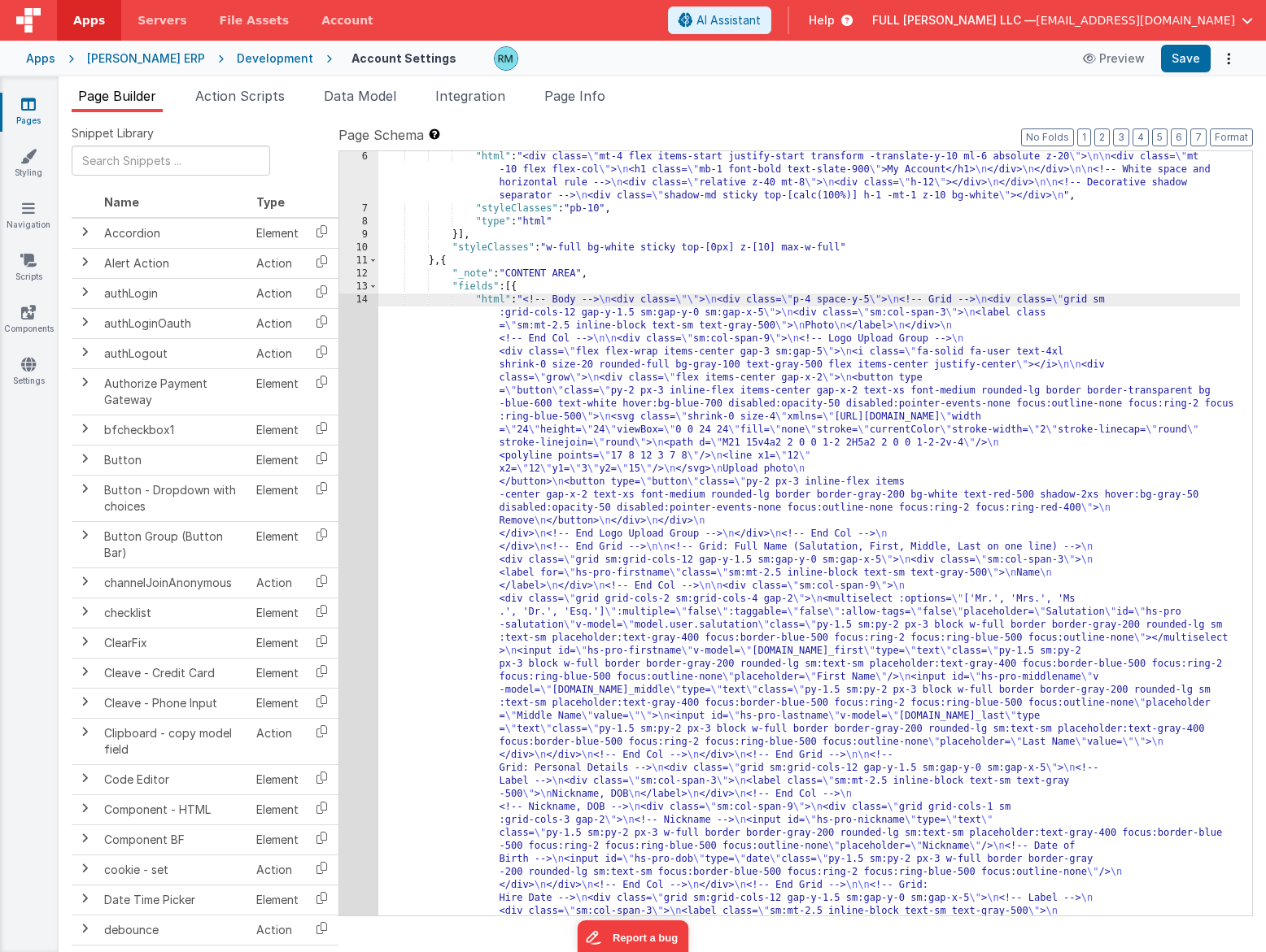
click at [367, 299] on div "14" at bounding box center [359, 918] width 39 height 1249
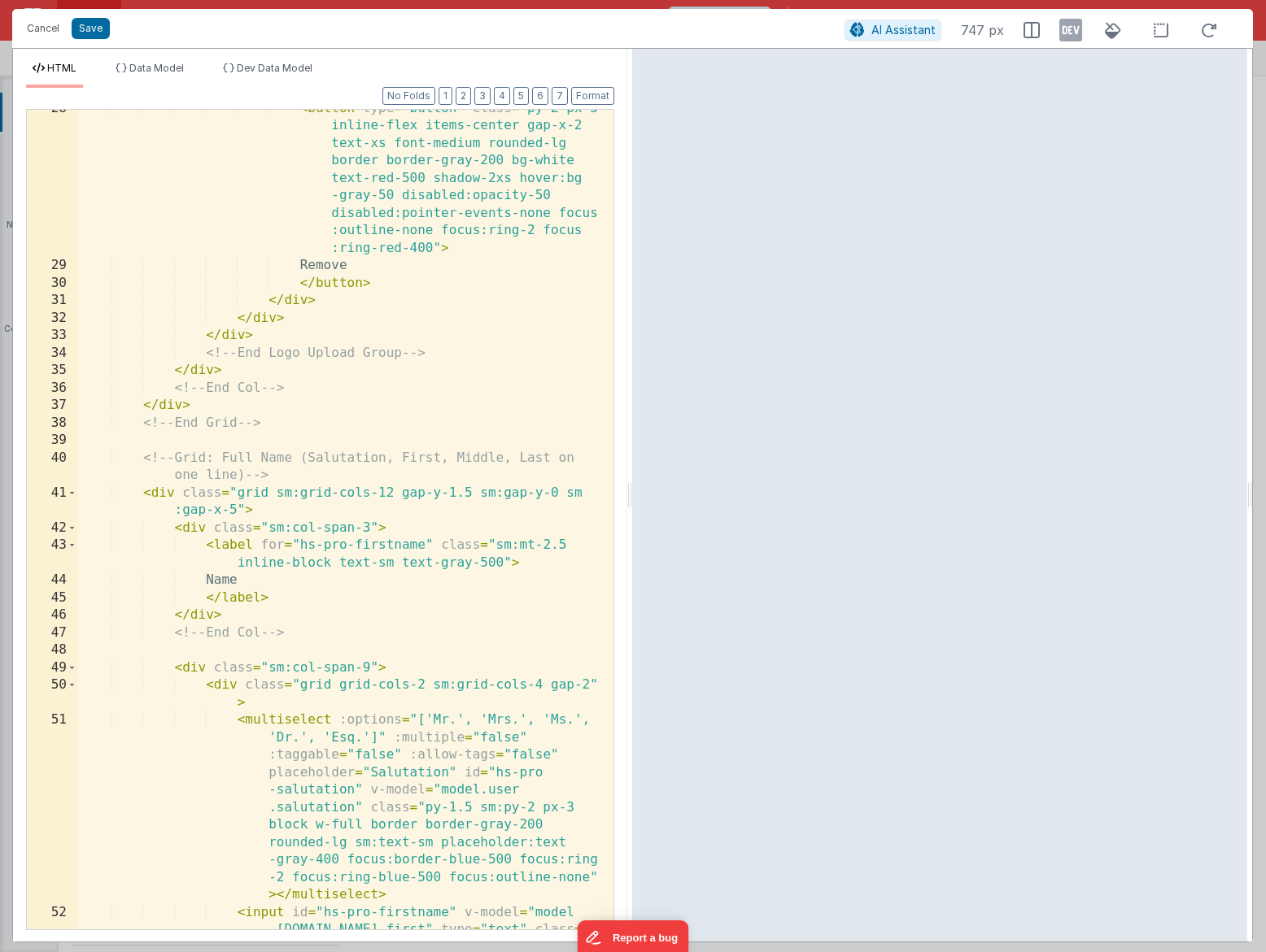
scroll to position [1246, 0]
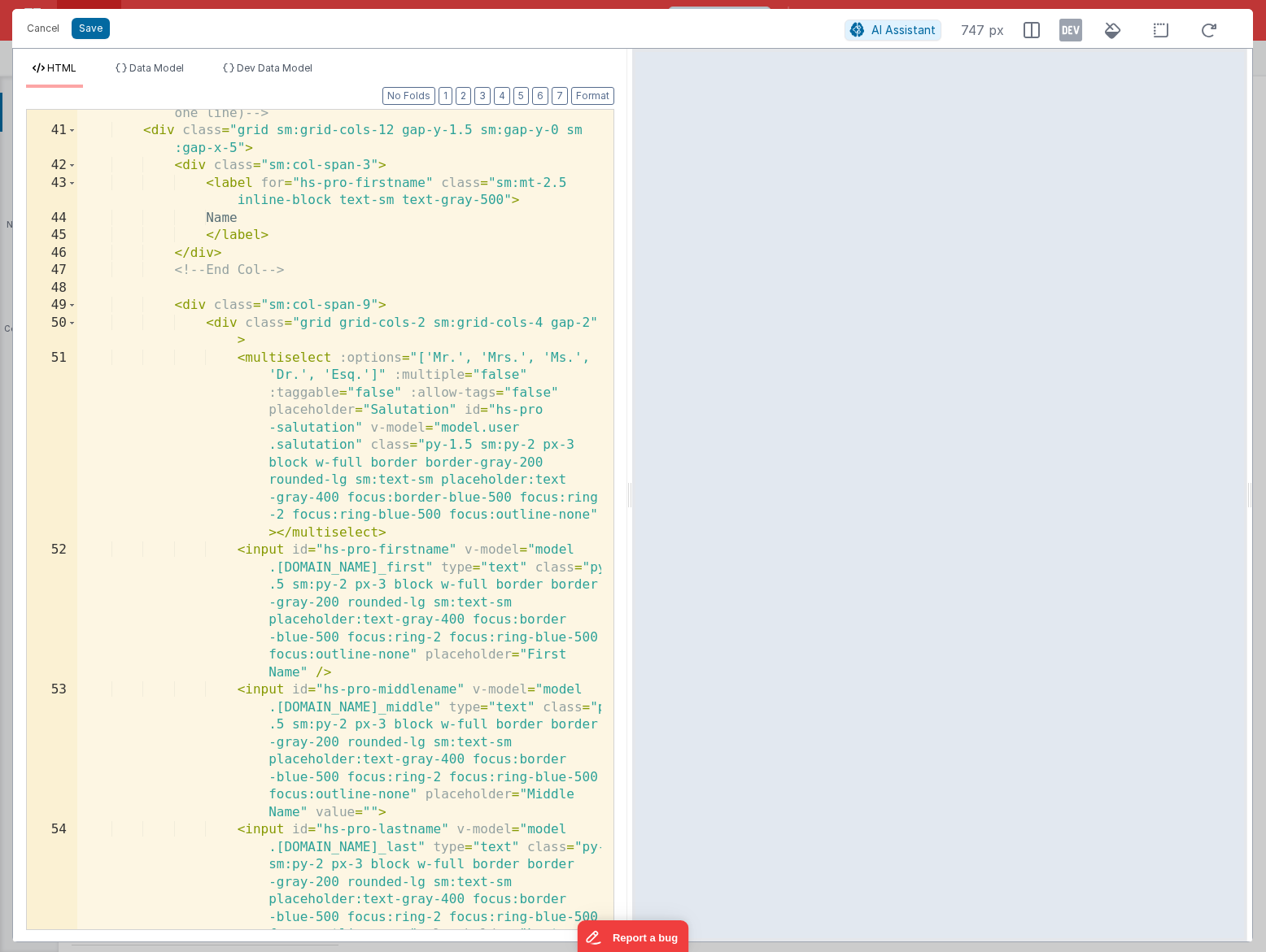
click at [466, 576] on div "<!-- Grid: Full Name (Salutation, First, Middle, Last on one line) --> < div cl…" at bounding box center [339, 584] width 524 height 994
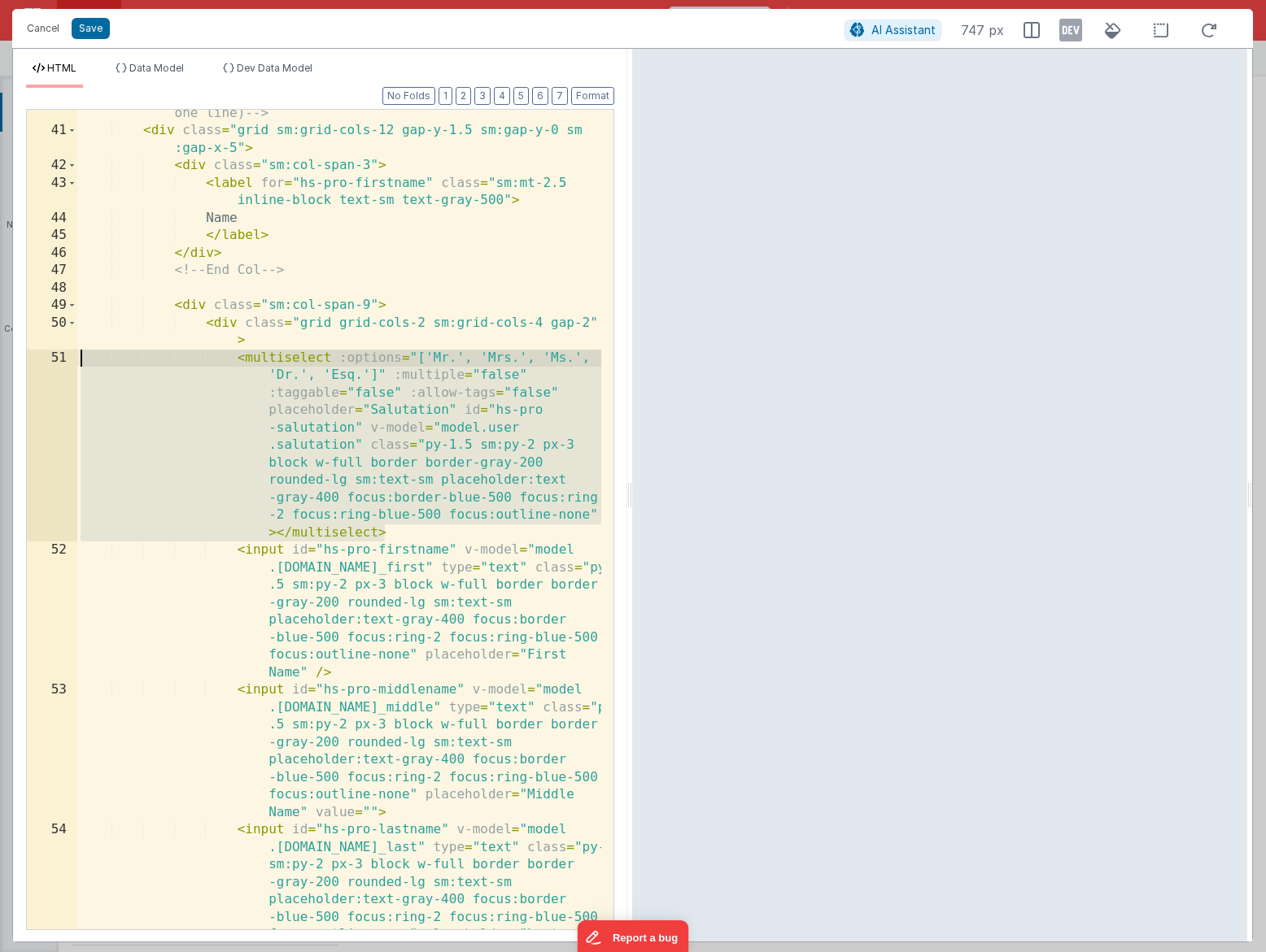
drag, startPoint x: 399, startPoint y: 535, endPoint x: 51, endPoint y: 362, distance: 388.6
click at [51, 362] on div "40 41 42 43 44 45 46 47 48 49 50 51 52 53 54 55 56 <!-- Grid: Full Name (Saluta…" at bounding box center [319, 519] width 588 height 821
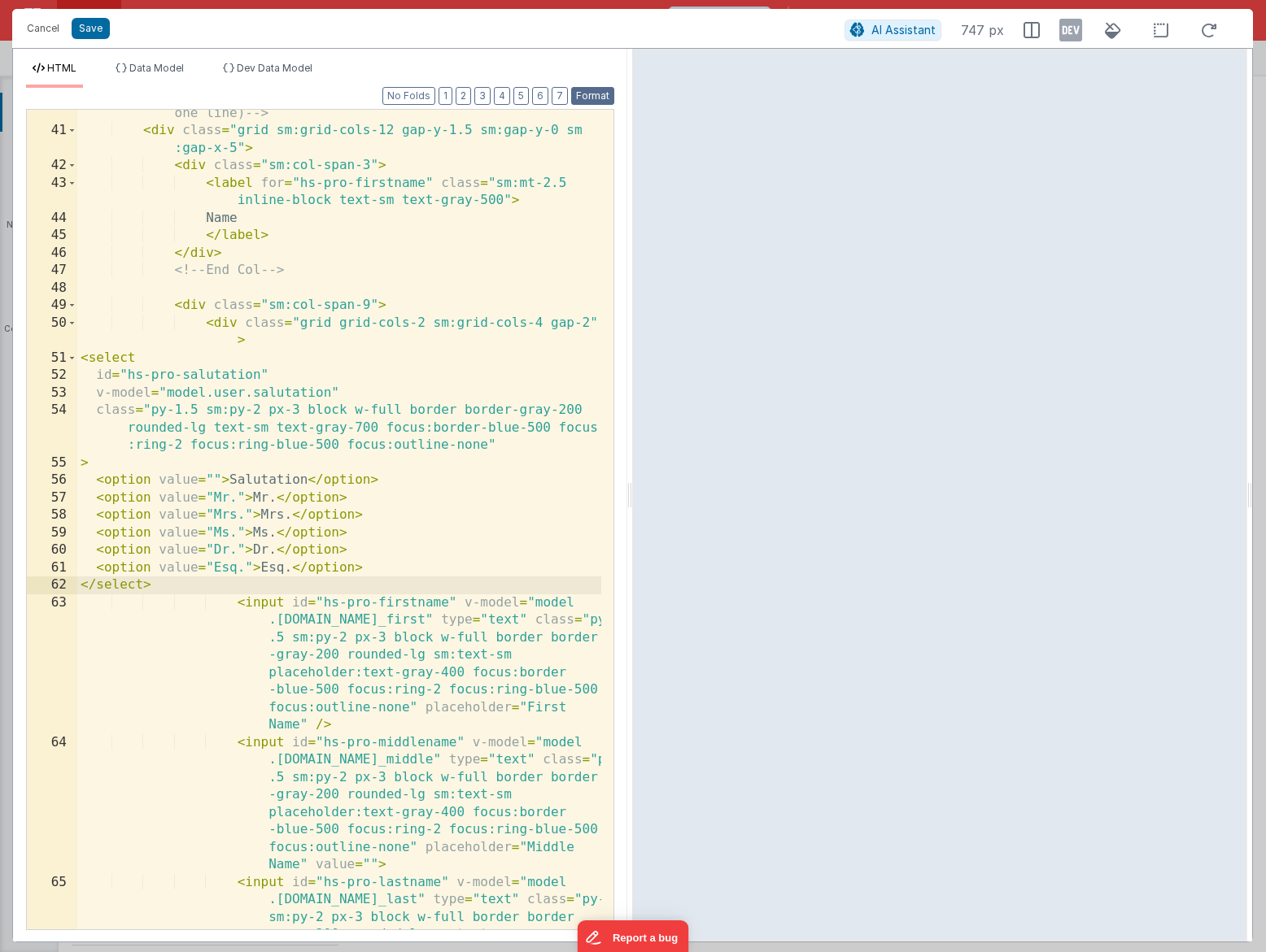
click at [593, 96] on button "Format" at bounding box center [593, 96] width 43 height 17
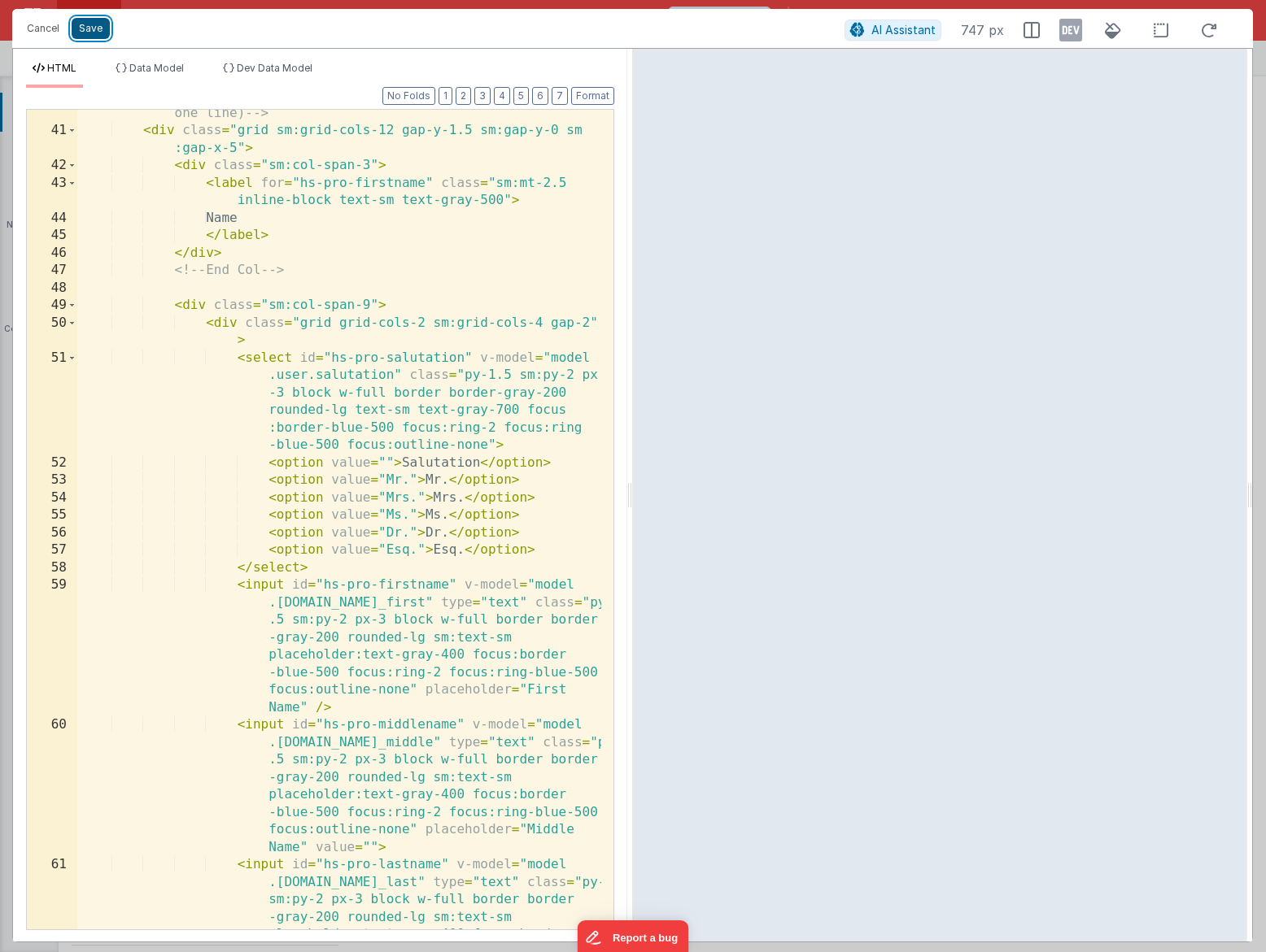
click at [100, 32] on button "Save" at bounding box center [91, 28] width 39 height 21
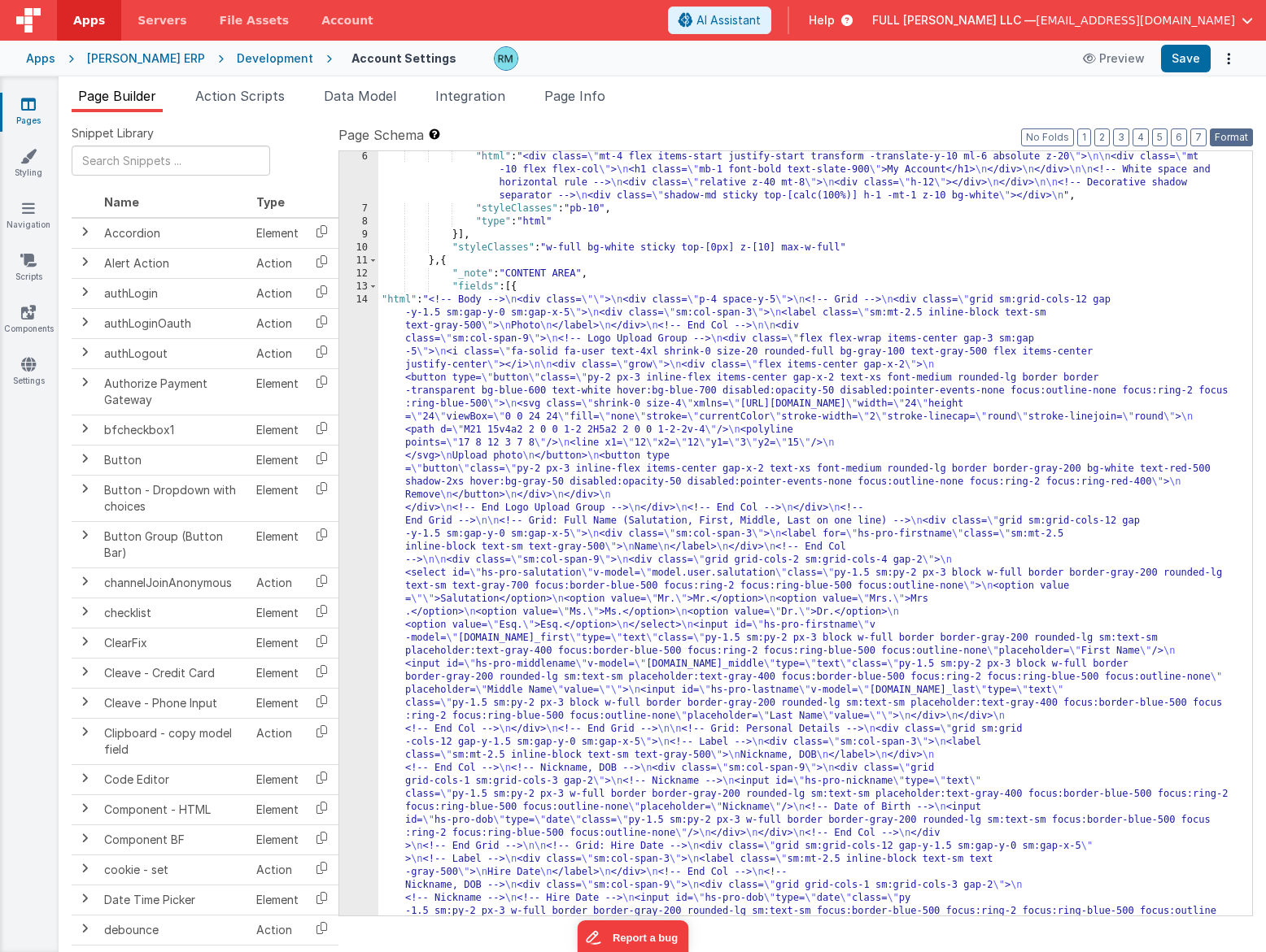
click at [1236, 136] on button "Format" at bounding box center [1231, 137] width 43 height 17
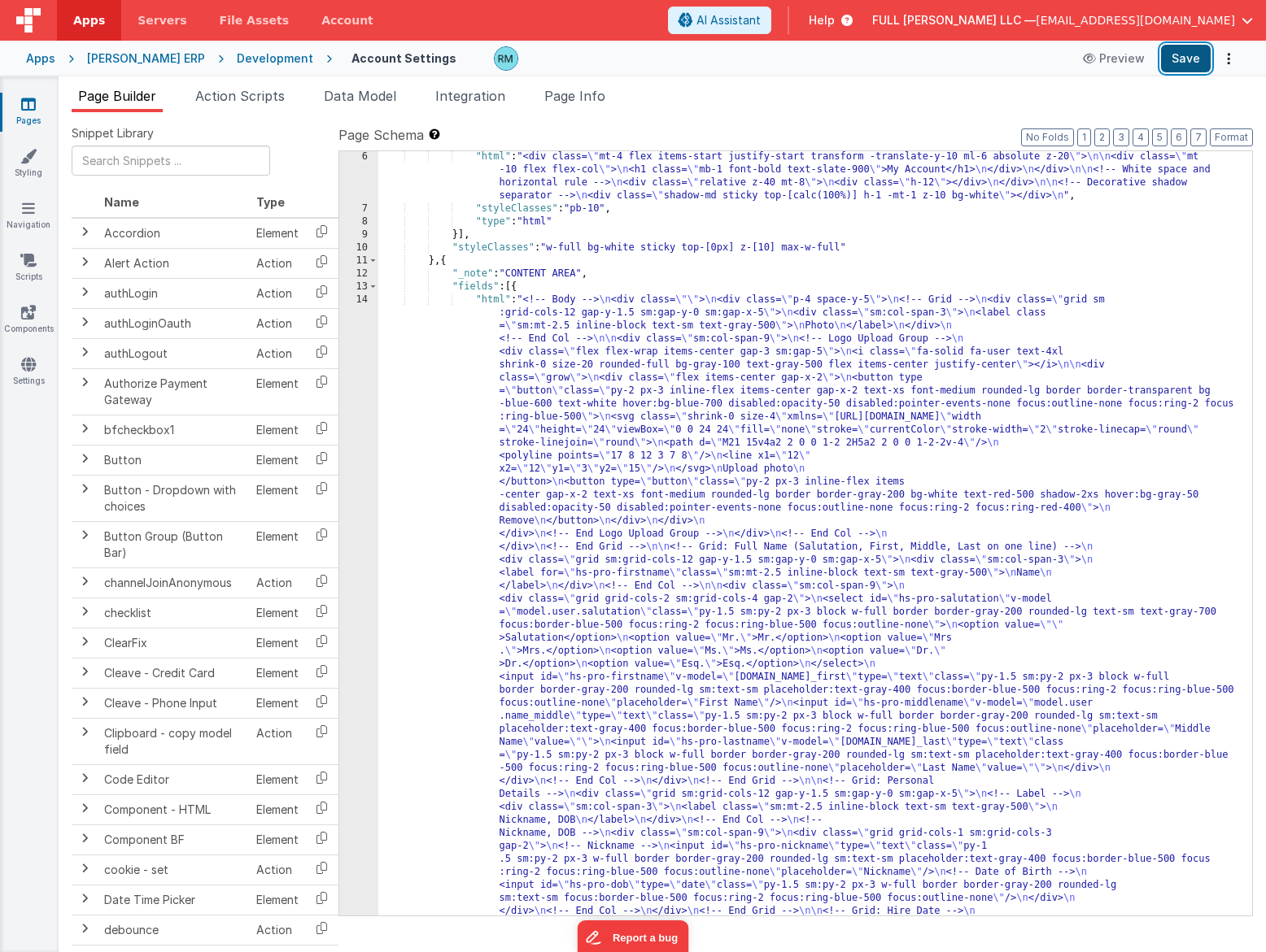
click at [1193, 61] on button "Save" at bounding box center [1185, 59] width 50 height 28
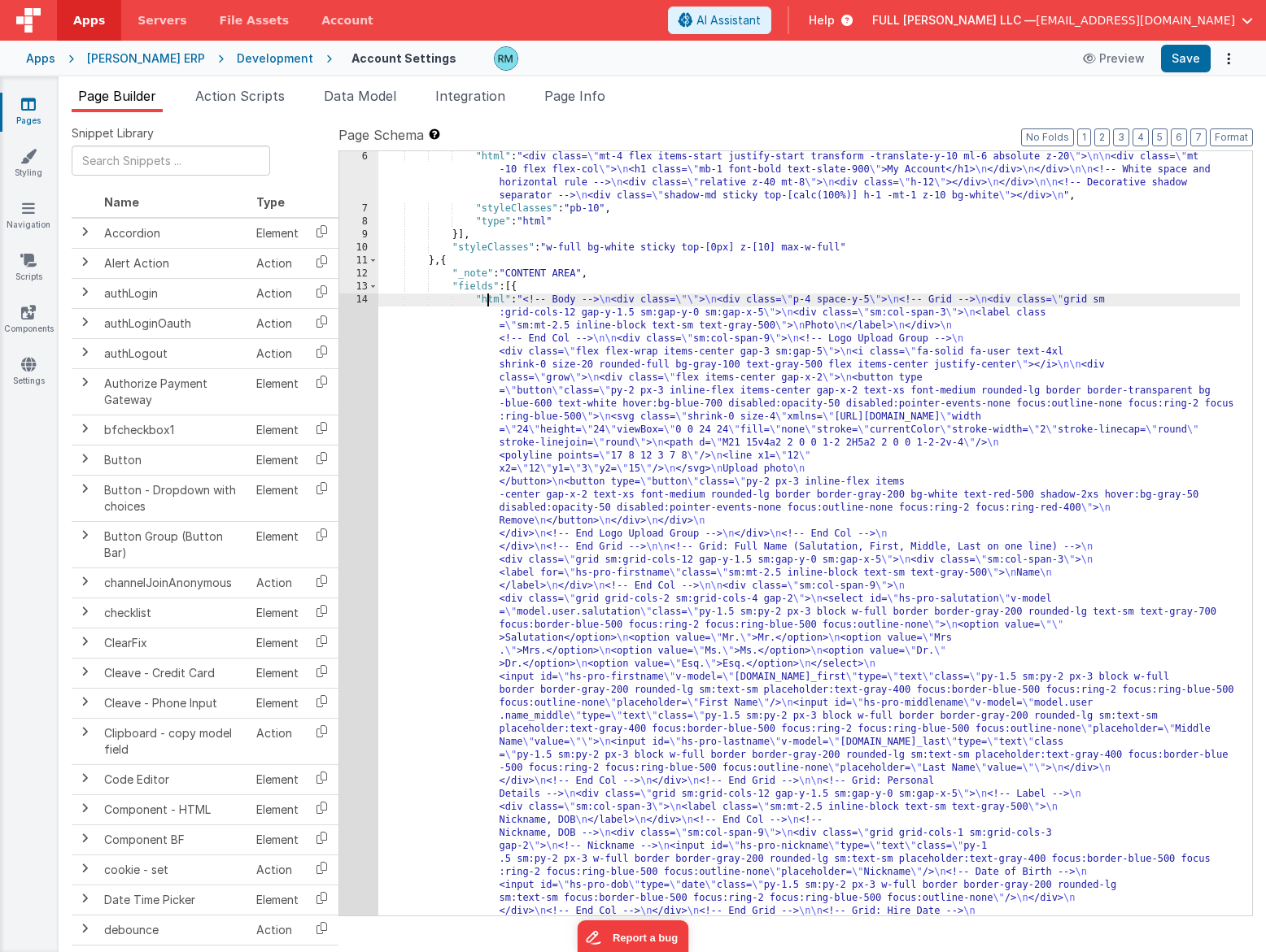
click at [360, 298] on div "14" at bounding box center [359, 931] width 39 height 1275
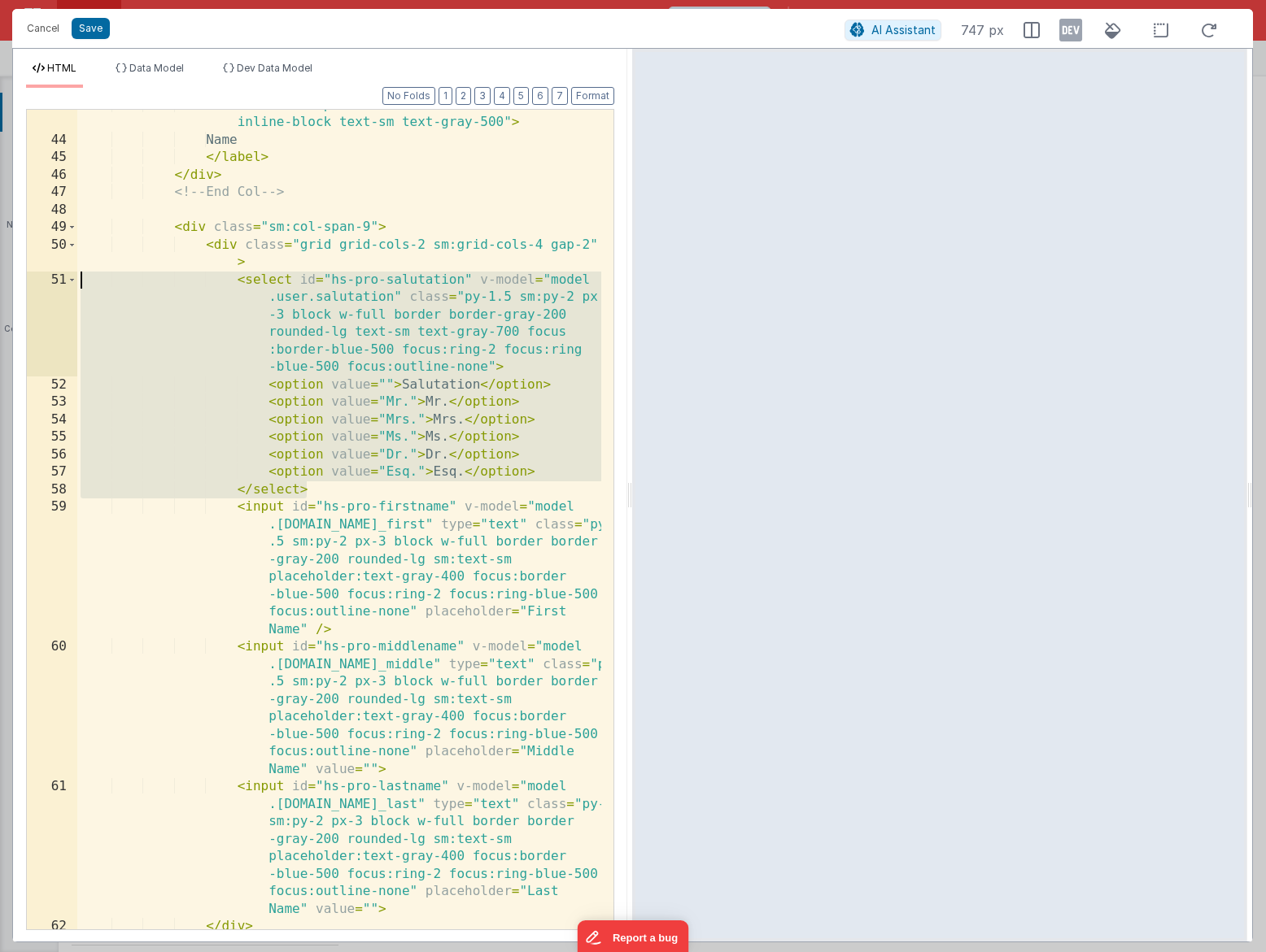
drag, startPoint x: 366, startPoint y: 485, endPoint x: 35, endPoint y: 284, distance: 387.2
click at [35, 284] on div "43 44 45 46 47 48 49 50 51 52 53 54 55 56 57 58 59 60 61 62 63 < label for = "h…" at bounding box center [319, 519] width 588 height 821
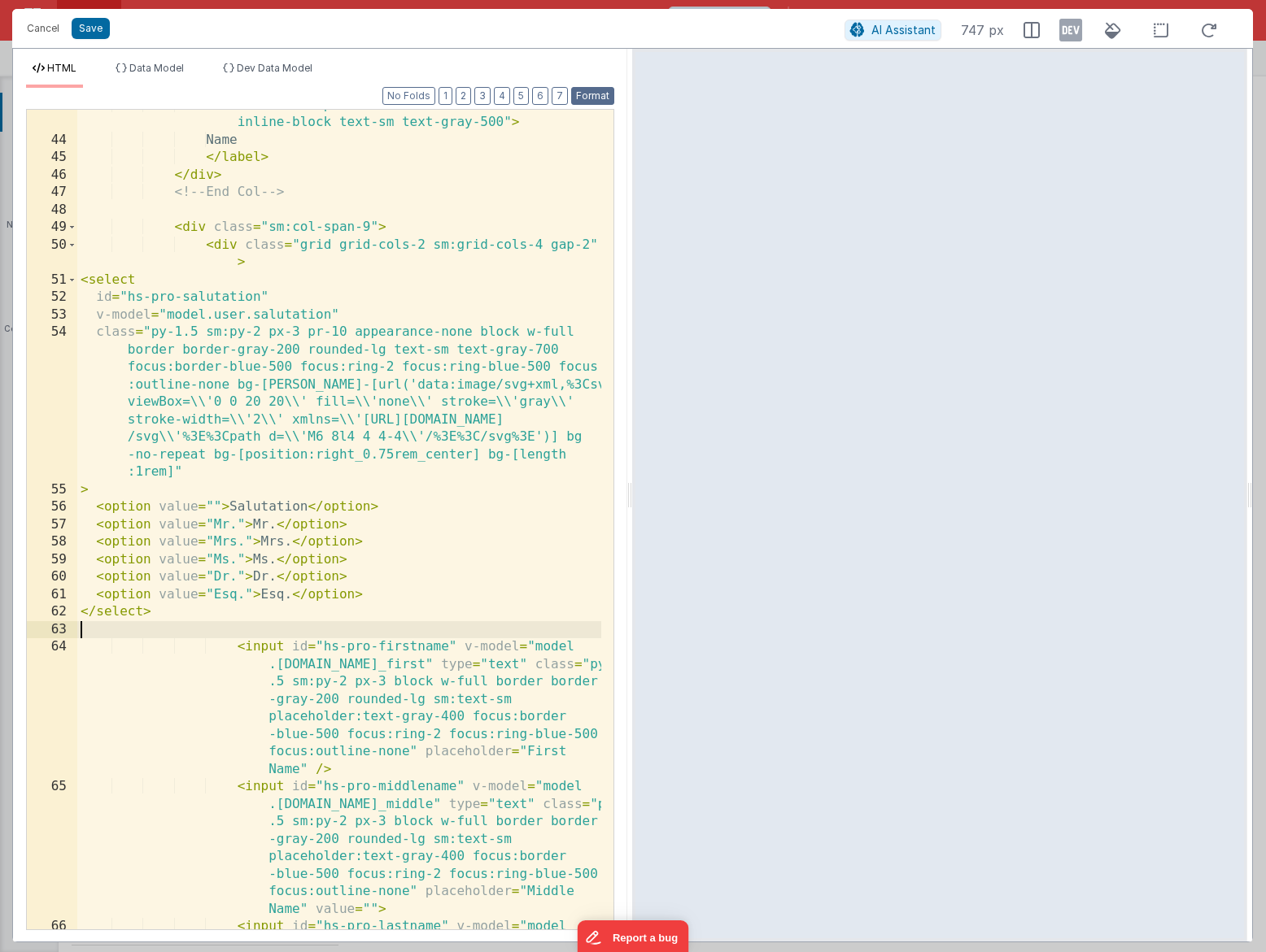
click at [577, 93] on button "Format" at bounding box center [593, 96] width 43 height 17
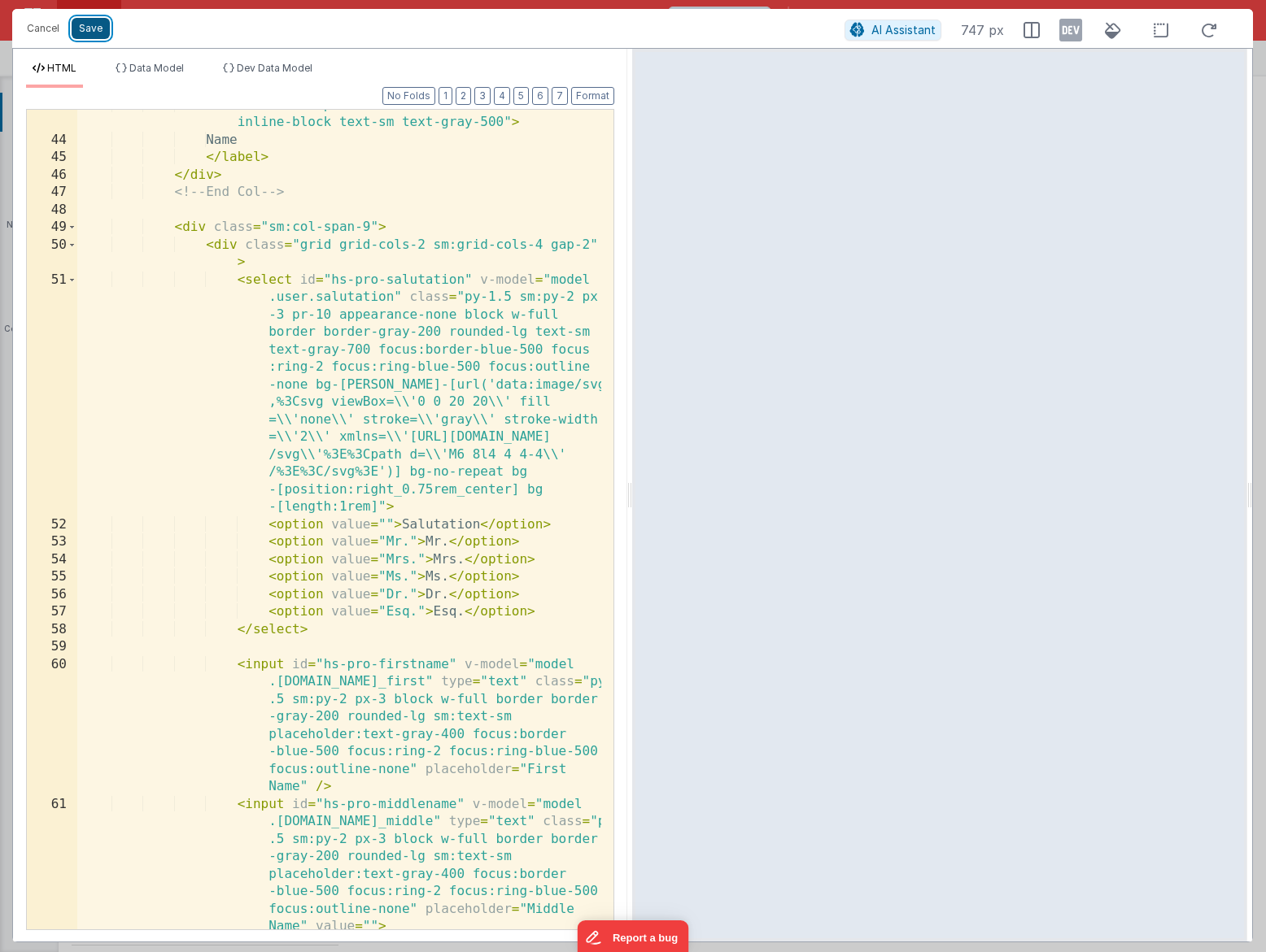
click at [102, 31] on button "Save" at bounding box center [91, 28] width 39 height 21
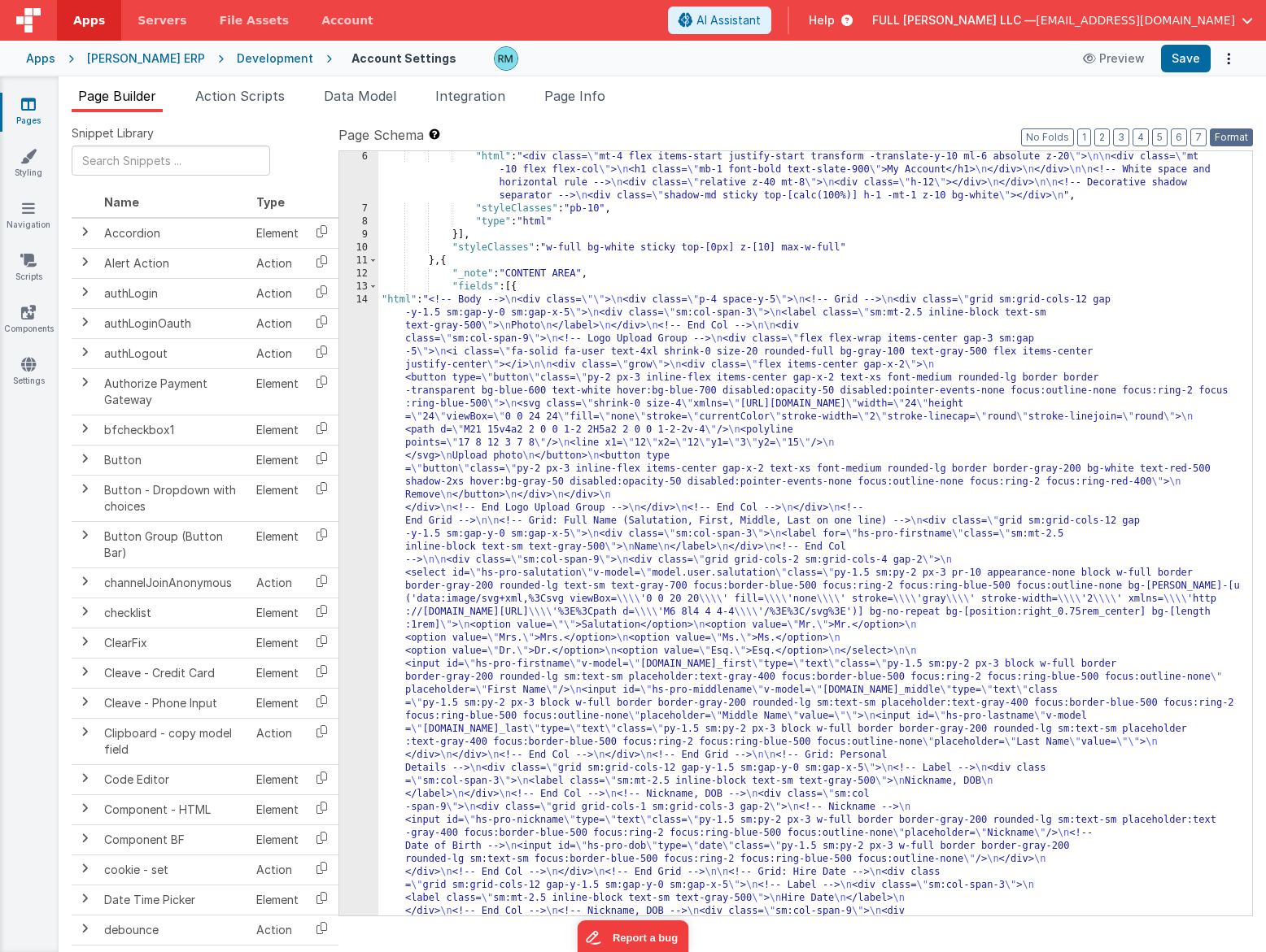
drag, startPoint x: 1220, startPoint y: 133, endPoint x: 1210, endPoint y: 100, distance: 34.5
click at [1218, 132] on button "Format" at bounding box center [1231, 137] width 43 height 17
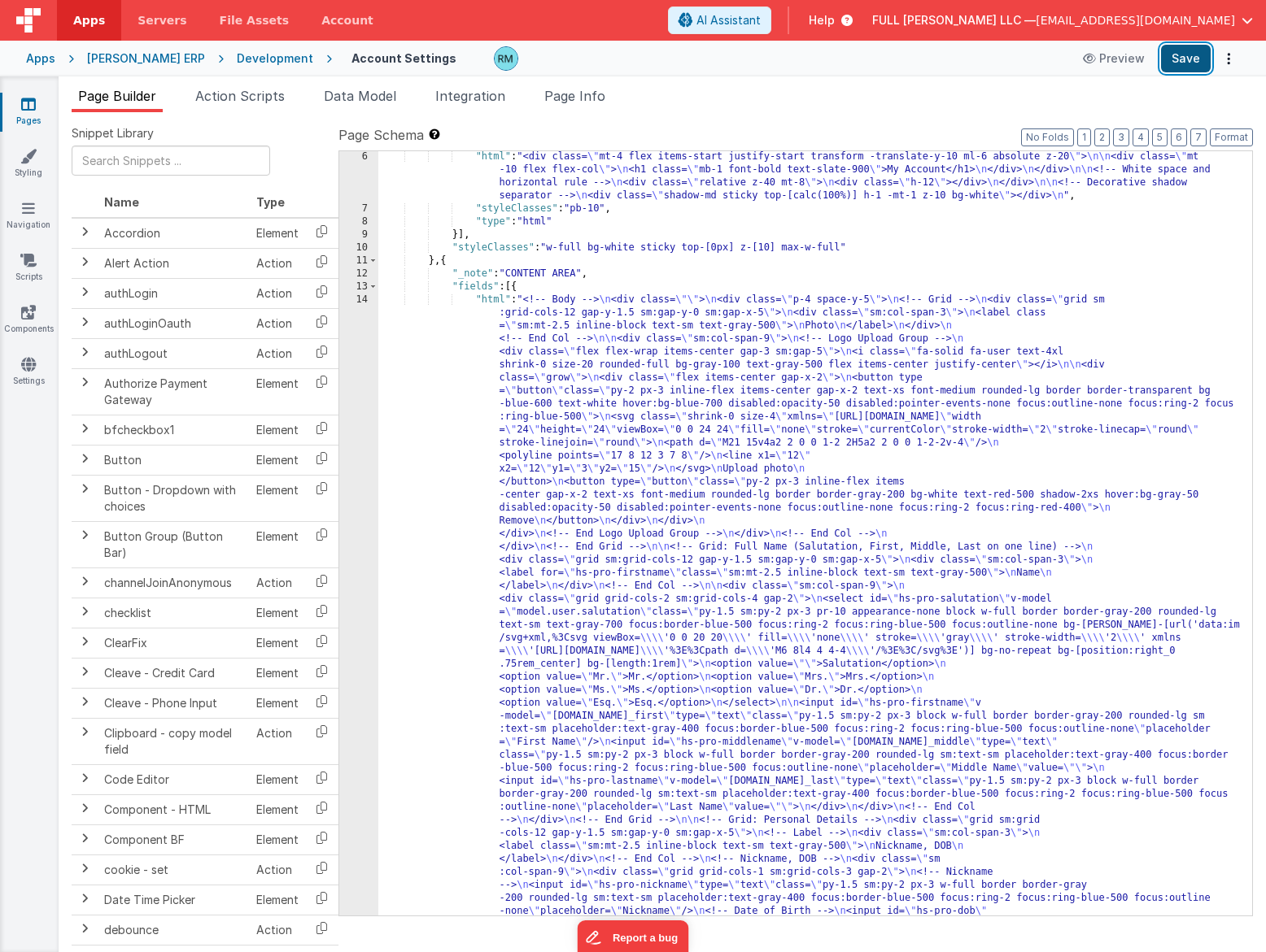
click at [1202, 52] on button "Save" at bounding box center [1185, 59] width 50 height 28
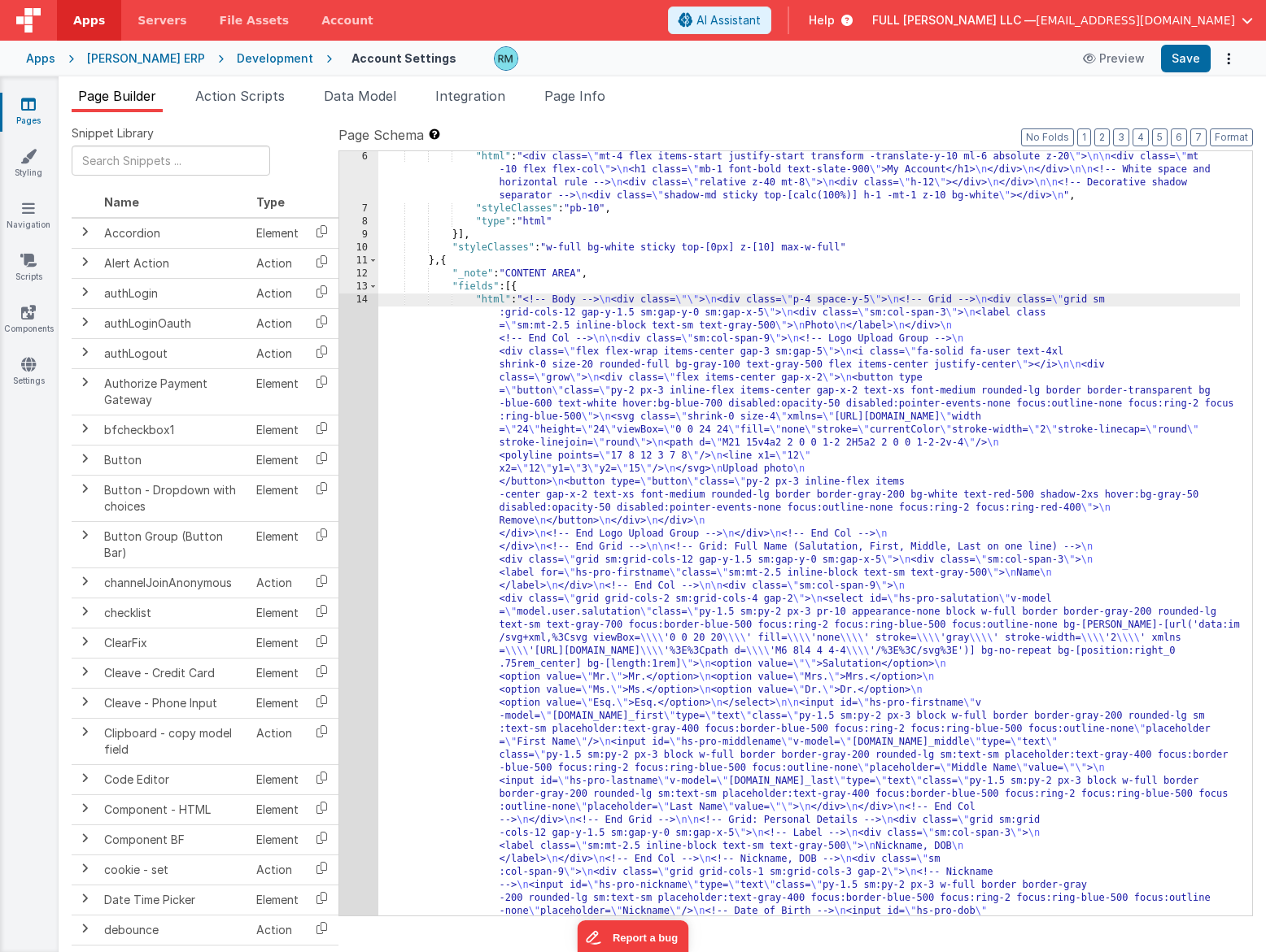
click at [368, 298] on div "14" at bounding box center [359, 950] width 39 height 1314
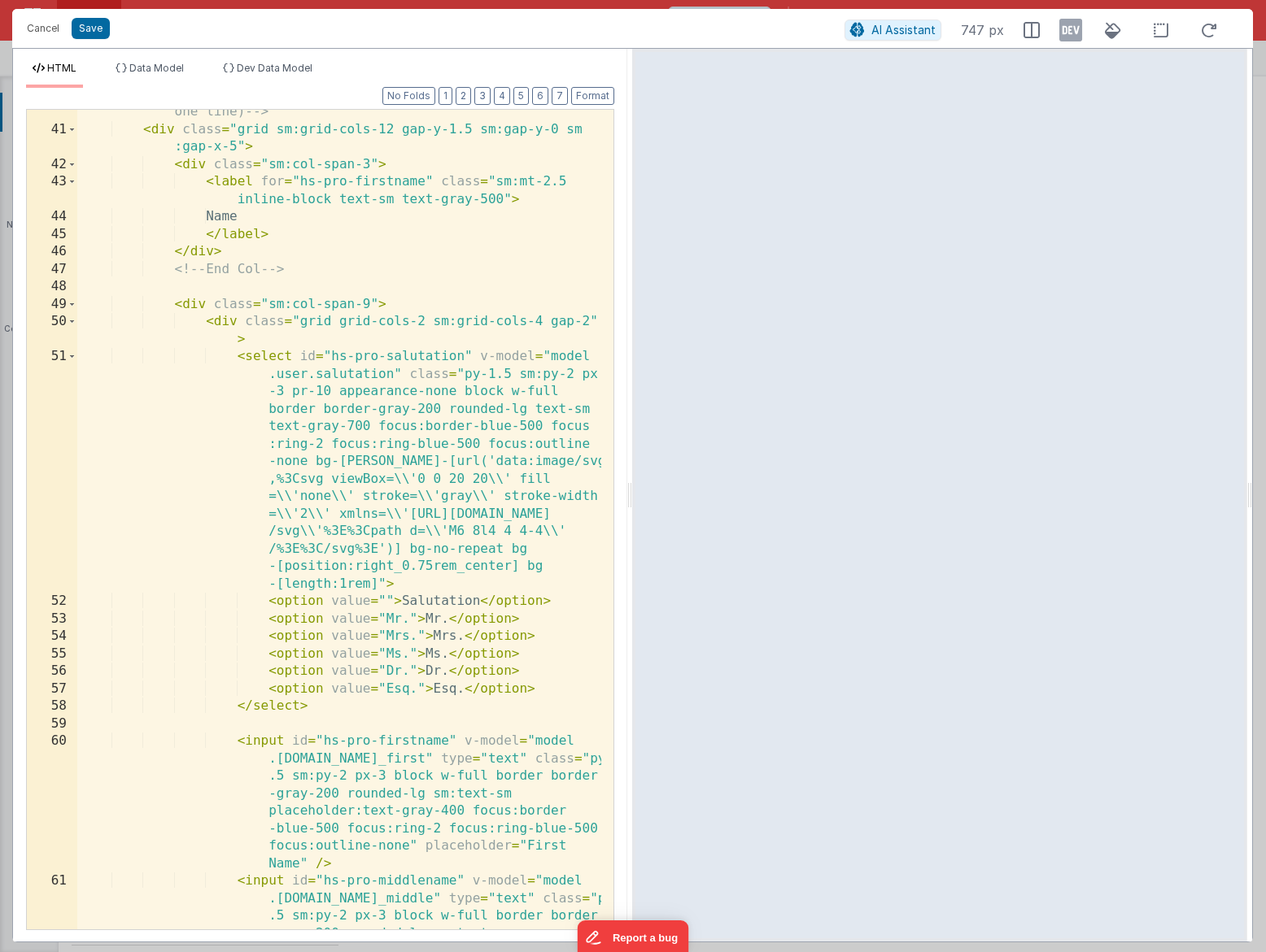
scroll to position [1247, 0]
click at [354, 718] on div "<!-- Grid: Full Name (Salutation, First, Middle, Last on one line) --> < div cl…" at bounding box center [339, 583] width 524 height 994
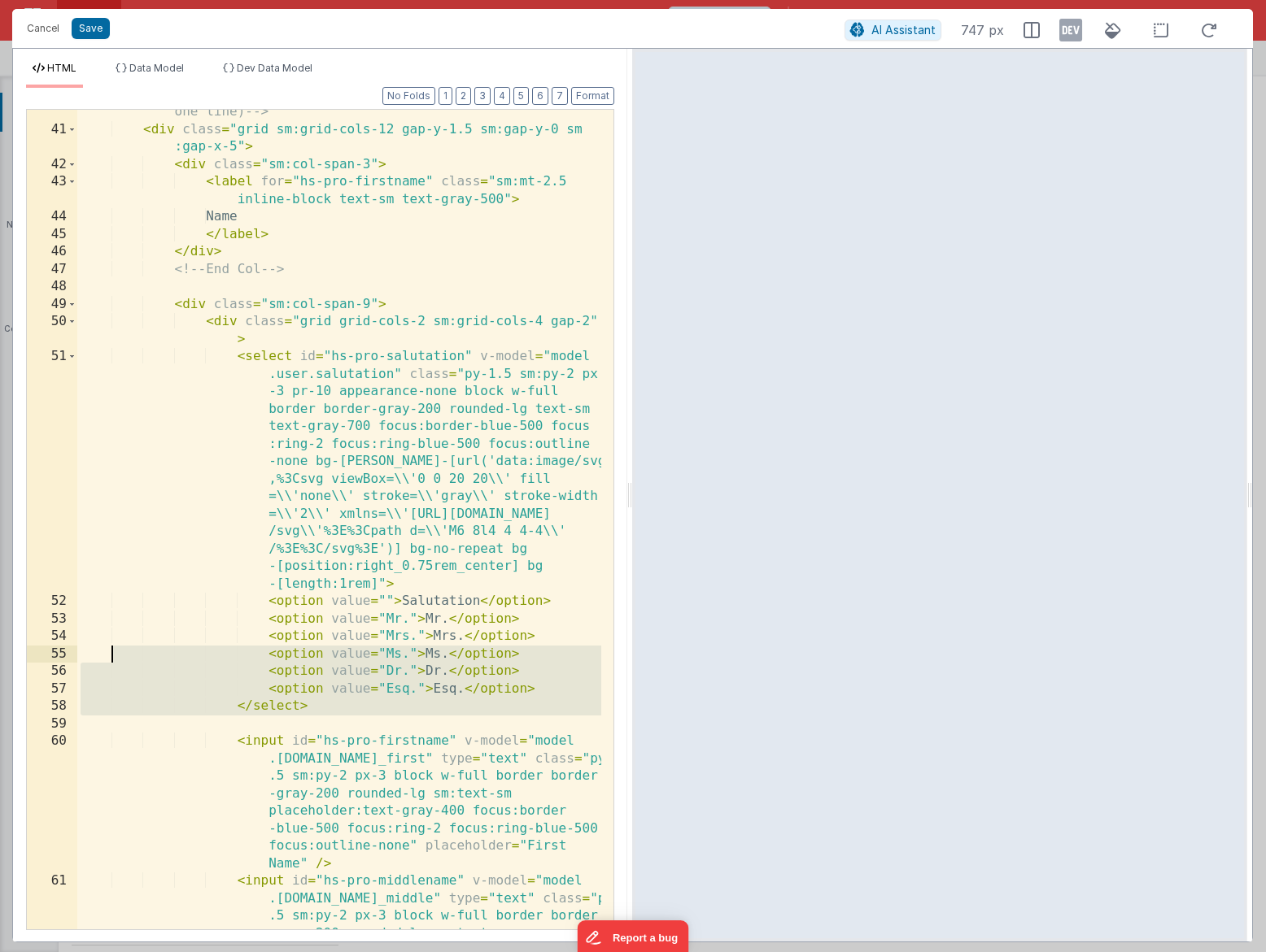
drag, startPoint x: 354, startPoint y: 724, endPoint x: 109, endPoint y: 648, distance: 256.5
click at [109, 648] on div "<!-- Grid: Full Name (Salutation, First, Middle, Last on one line) --> < div cl…" at bounding box center [339, 583] width 524 height 994
click at [340, 709] on div "<!-- Grid: Full Name (Salutation, First, Middle, Last on one line) --> < div cl…" at bounding box center [339, 583] width 524 height 994
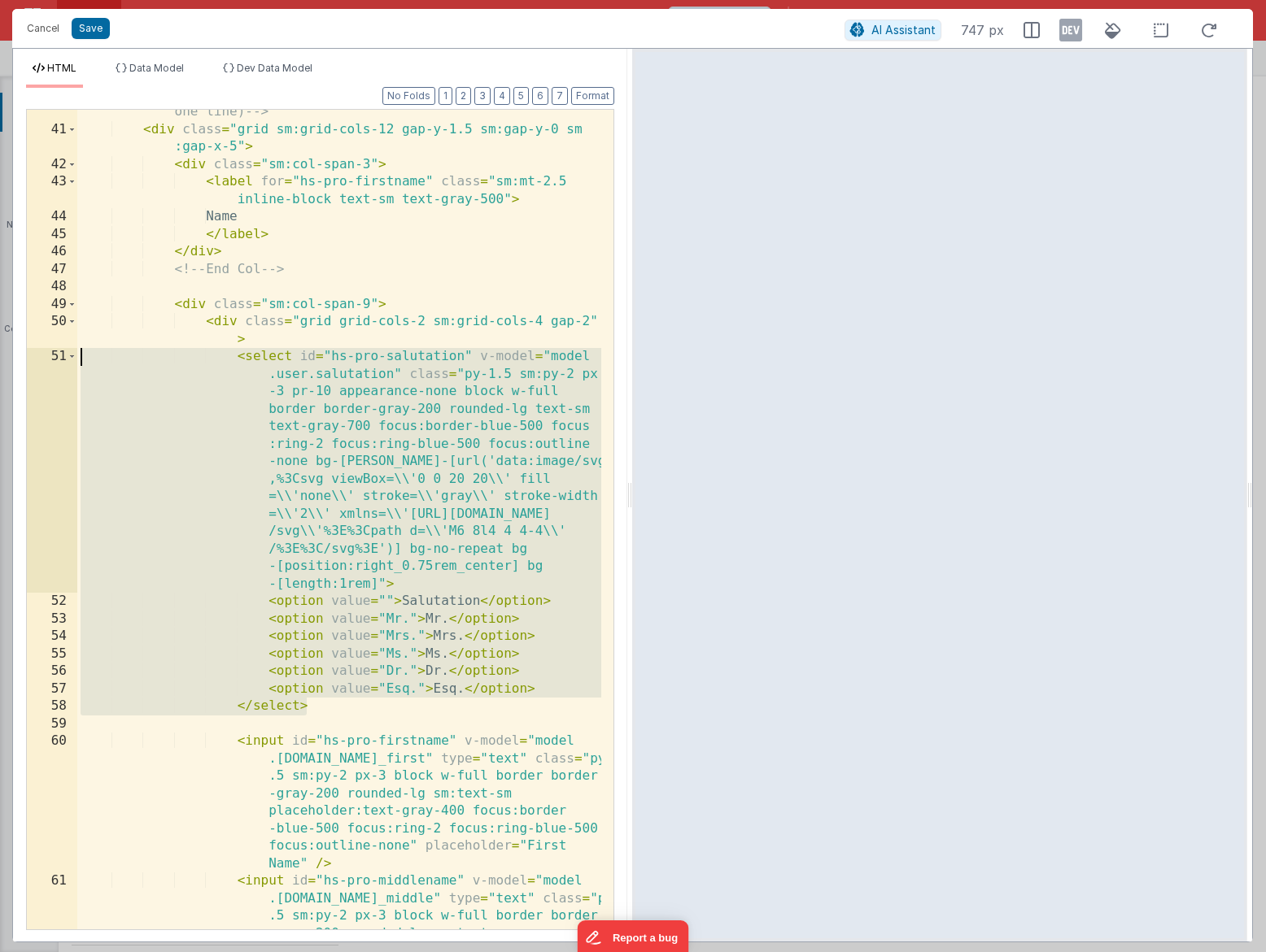
drag, startPoint x: 375, startPoint y: 714, endPoint x: 63, endPoint y: 357, distance: 474.1
click at [63, 357] on div "40 41 42 43 44 45 46 47 48 49 50 51 52 53 54 55 56 57 58 59 60 61 62 63 <!-- Gr…" at bounding box center [319, 519] width 588 height 821
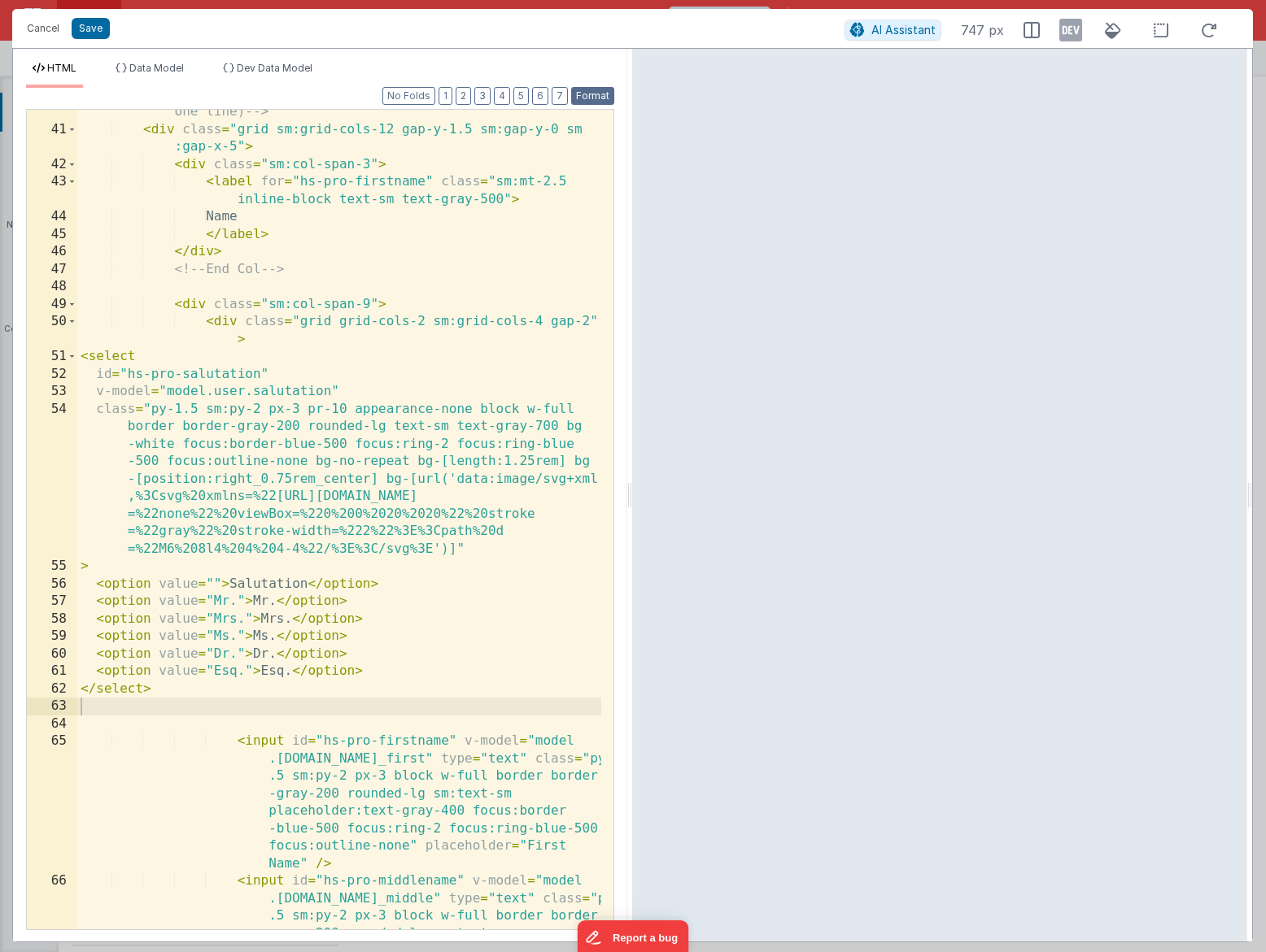
click at [599, 101] on button "Format" at bounding box center [593, 96] width 43 height 17
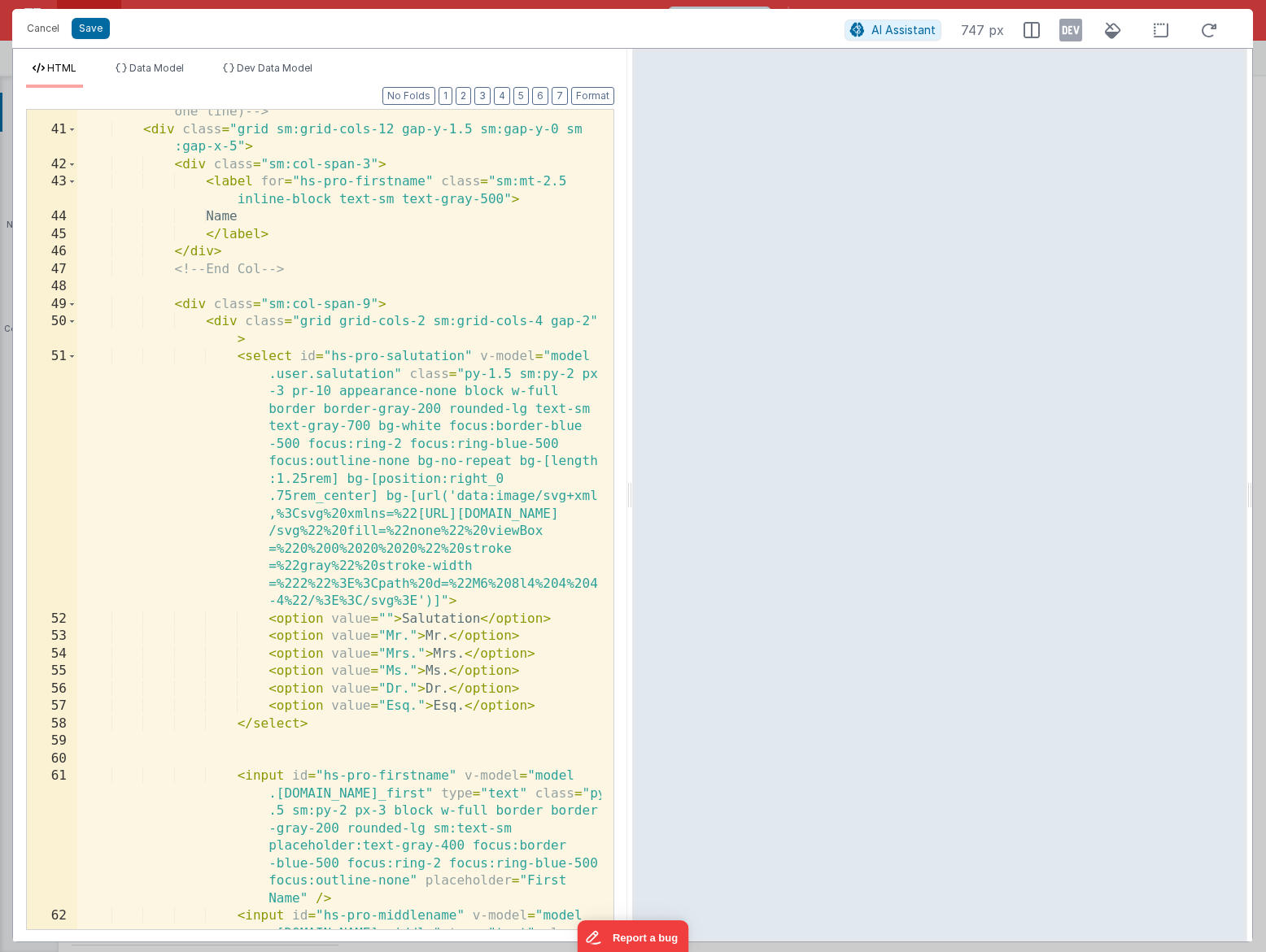
click at [319, 723] on div "<!-- Grid: Full Name (Salutation, First, Middle, Last on one line) --> < div cl…" at bounding box center [339, 583] width 524 height 994
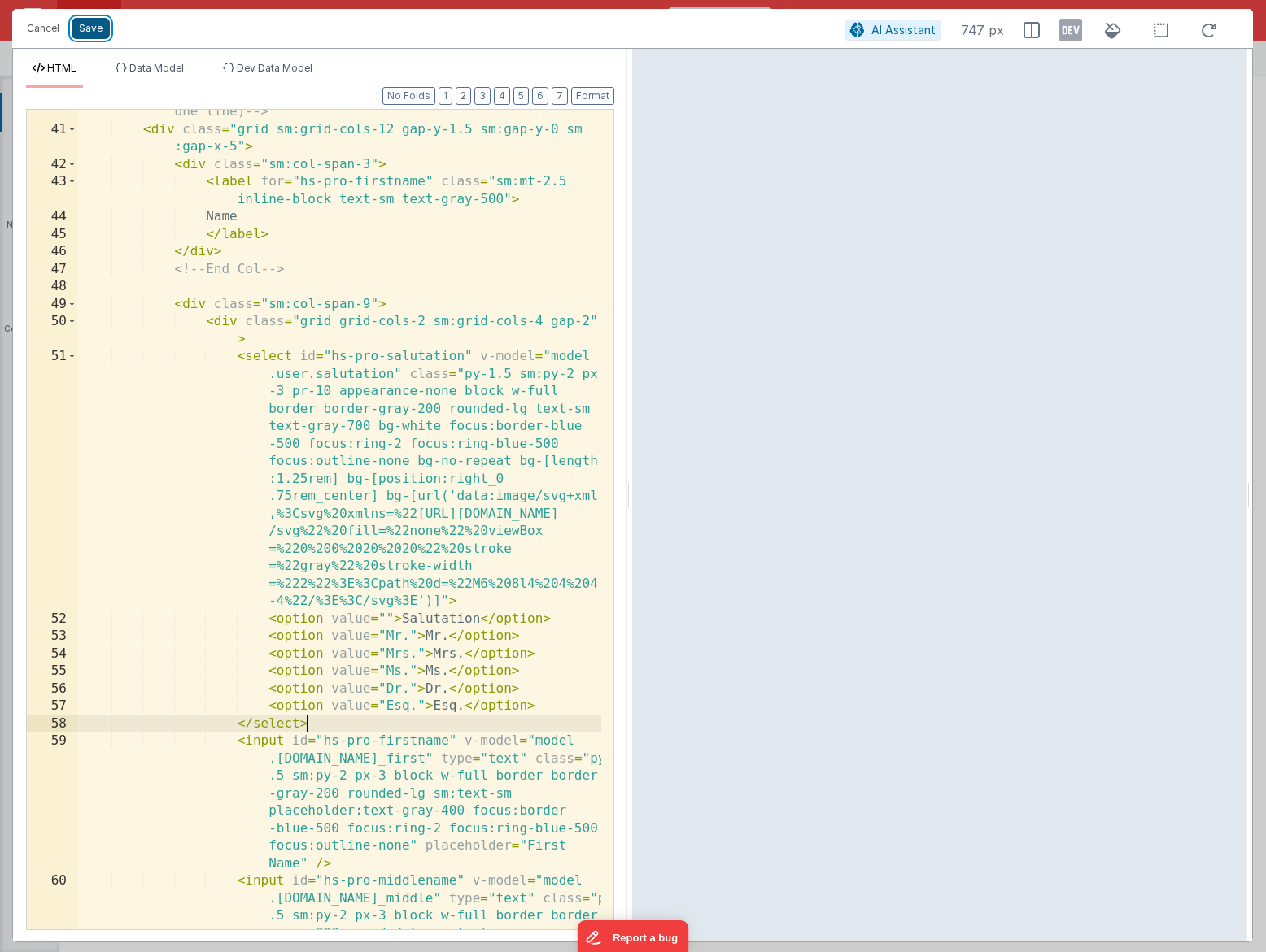
click at [101, 32] on button "Save" at bounding box center [91, 28] width 39 height 21
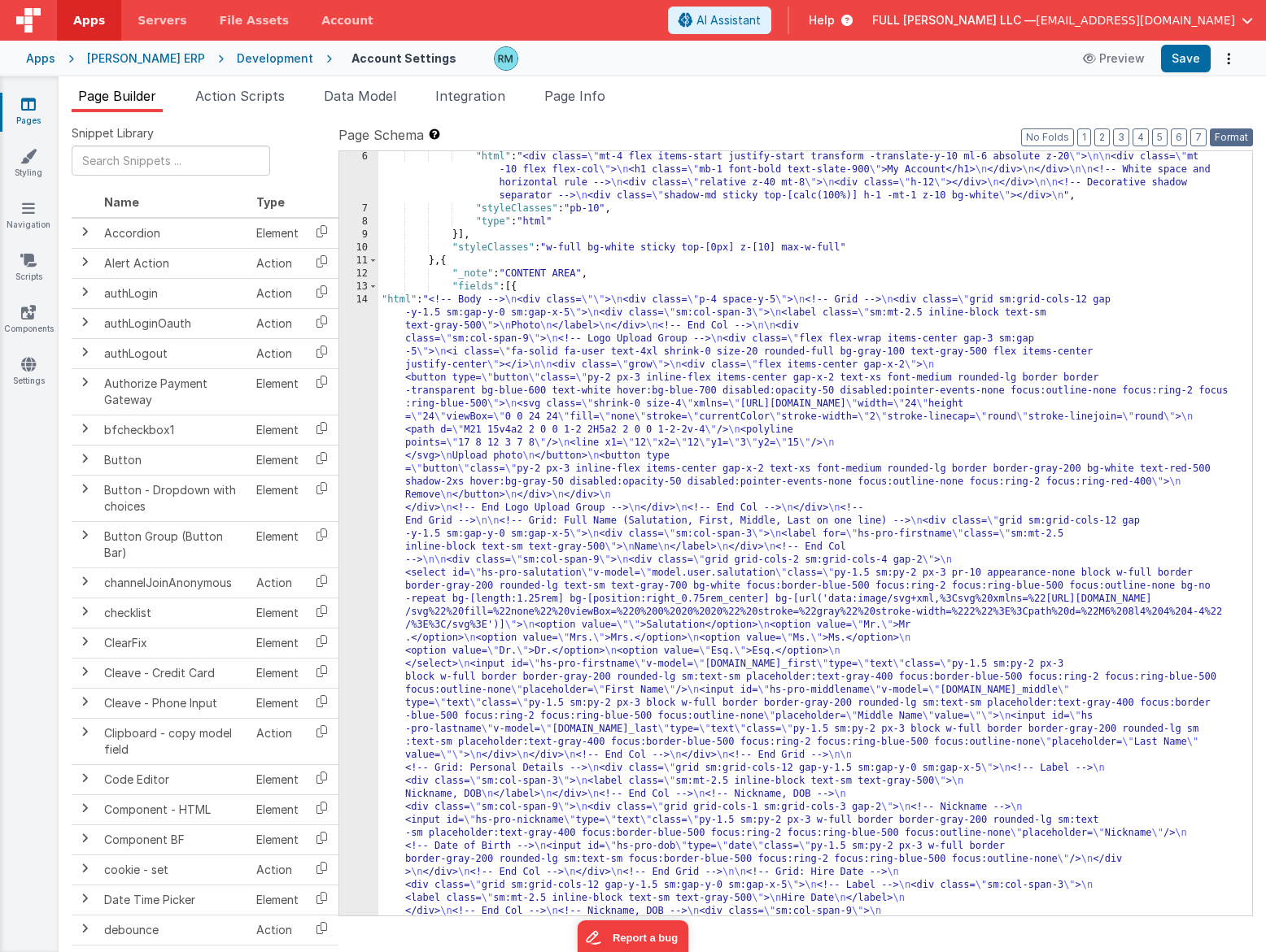
click at [1244, 138] on button "Format" at bounding box center [1231, 137] width 43 height 17
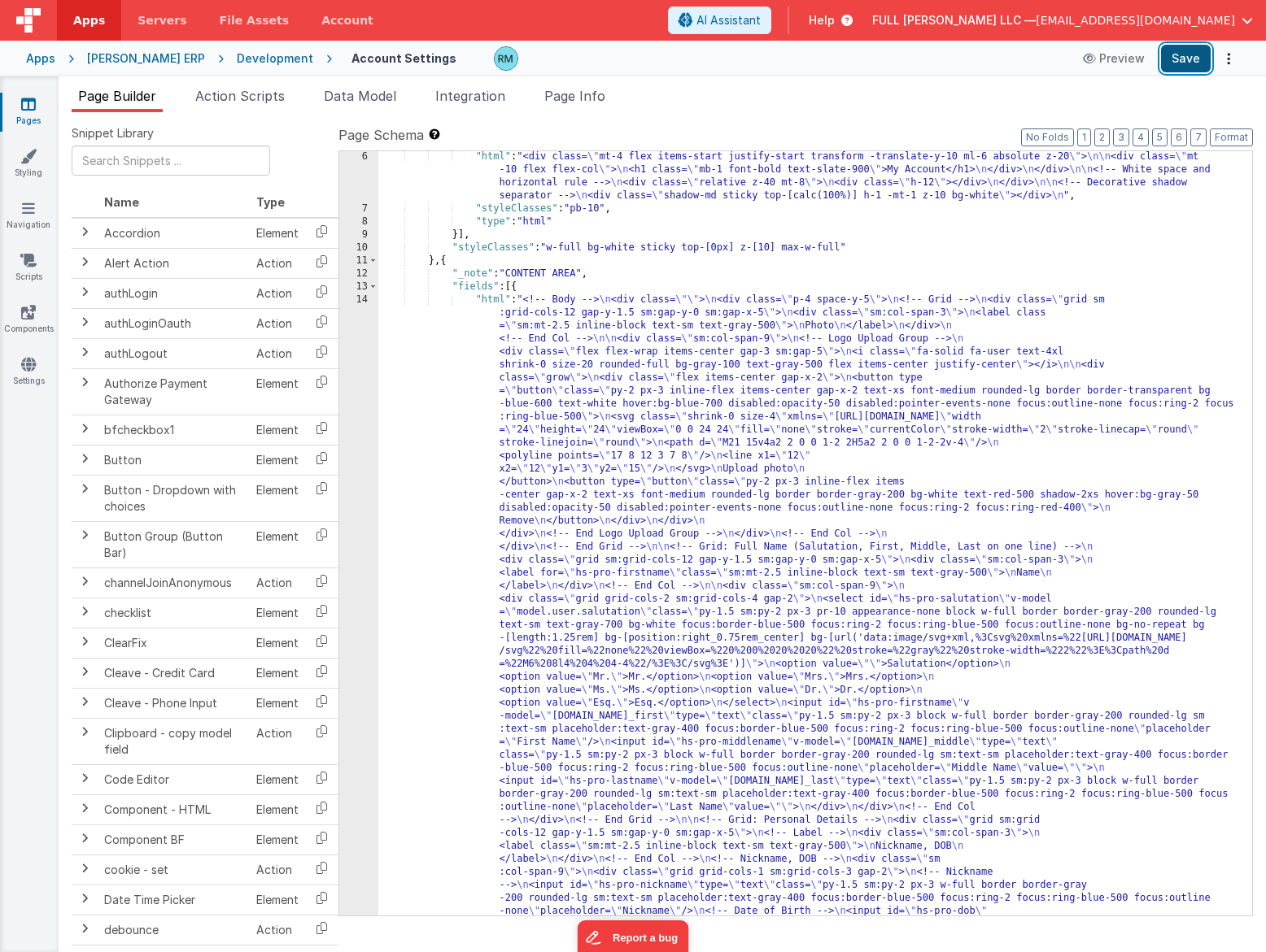
click at [1185, 63] on button "Save" at bounding box center [1185, 59] width 50 height 28
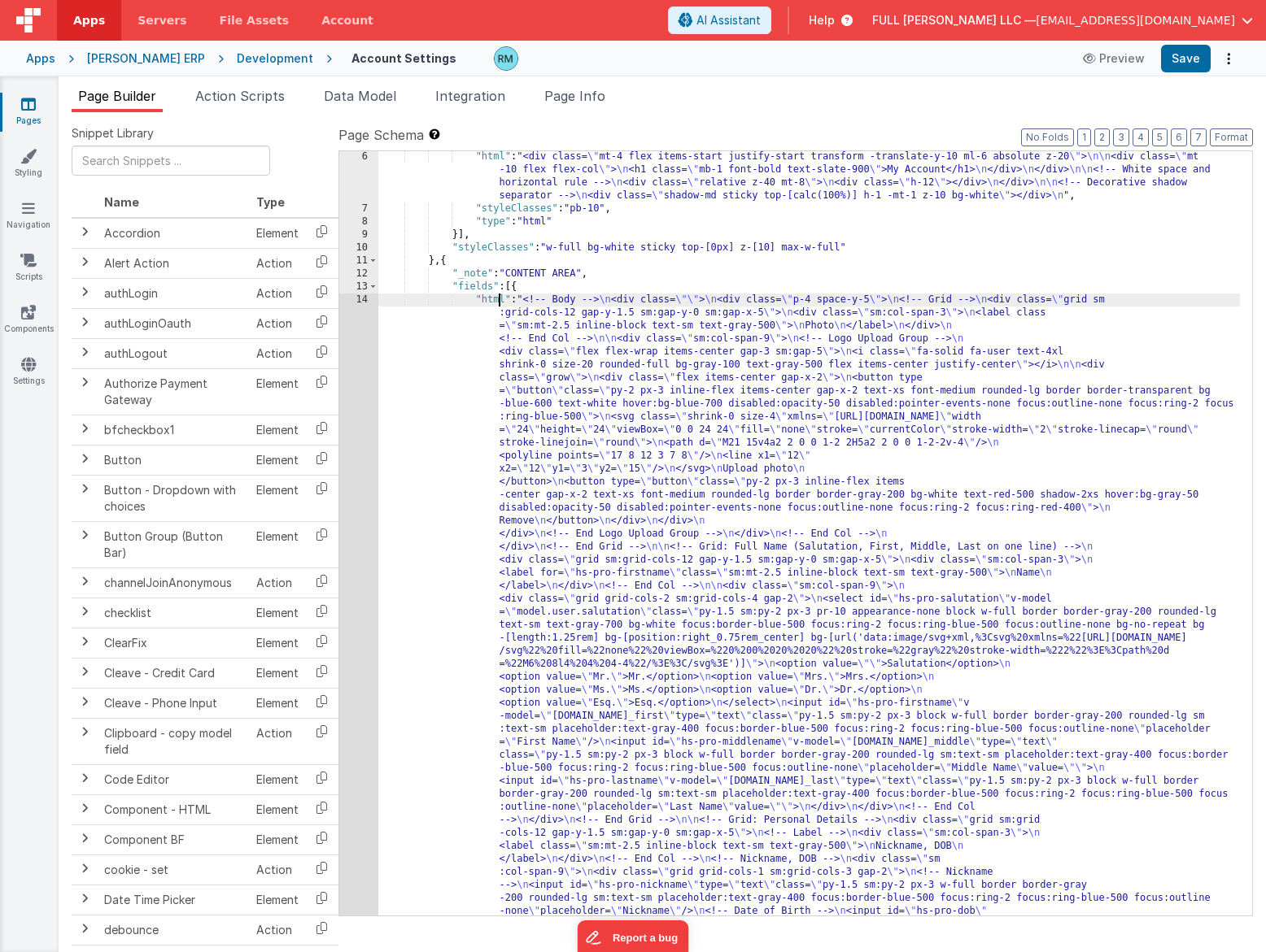
click at [358, 298] on div "14" at bounding box center [359, 950] width 39 height 1314
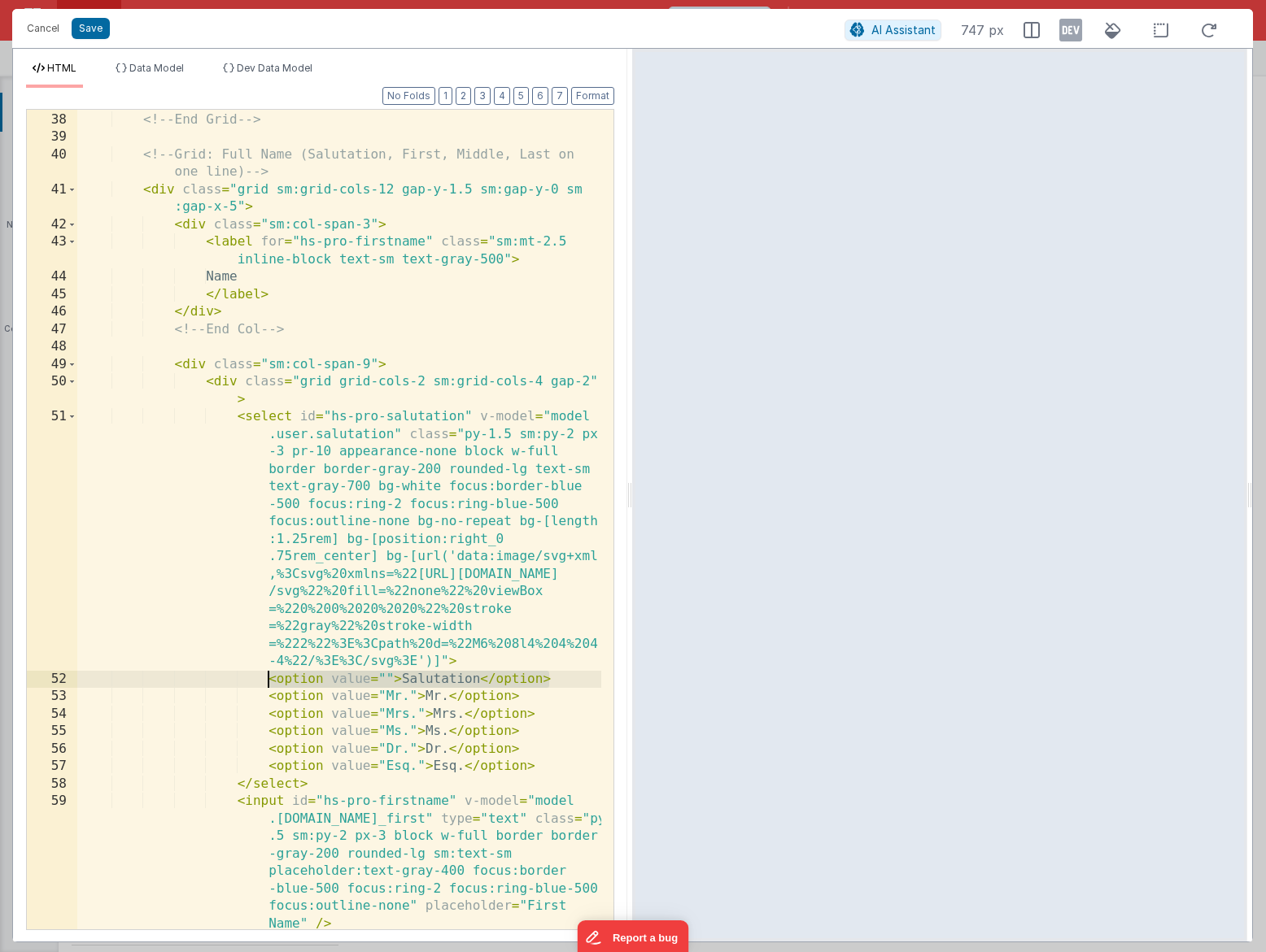
drag, startPoint x: 550, startPoint y: 682, endPoint x: 270, endPoint y: 680, distance: 280.0
click at [270, 680] on div "</ div > <!-- End Grid --> <!-- Grid: Full Name (Salutation, First, Middle, Las…" at bounding box center [339, 582] width 524 height 978
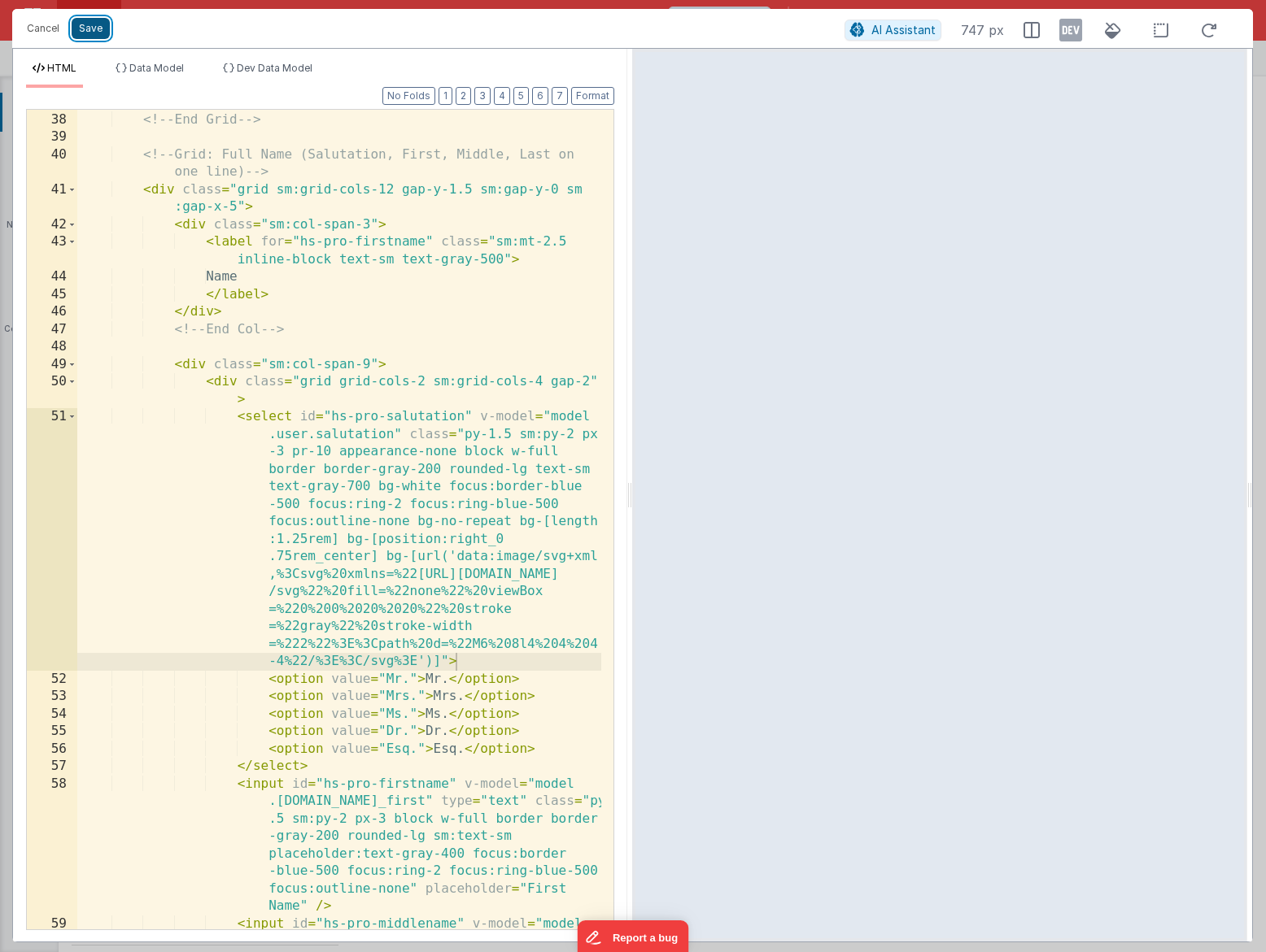
click at [81, 35] on button "Save" at bounding box center [91, 28] width 39 height 21
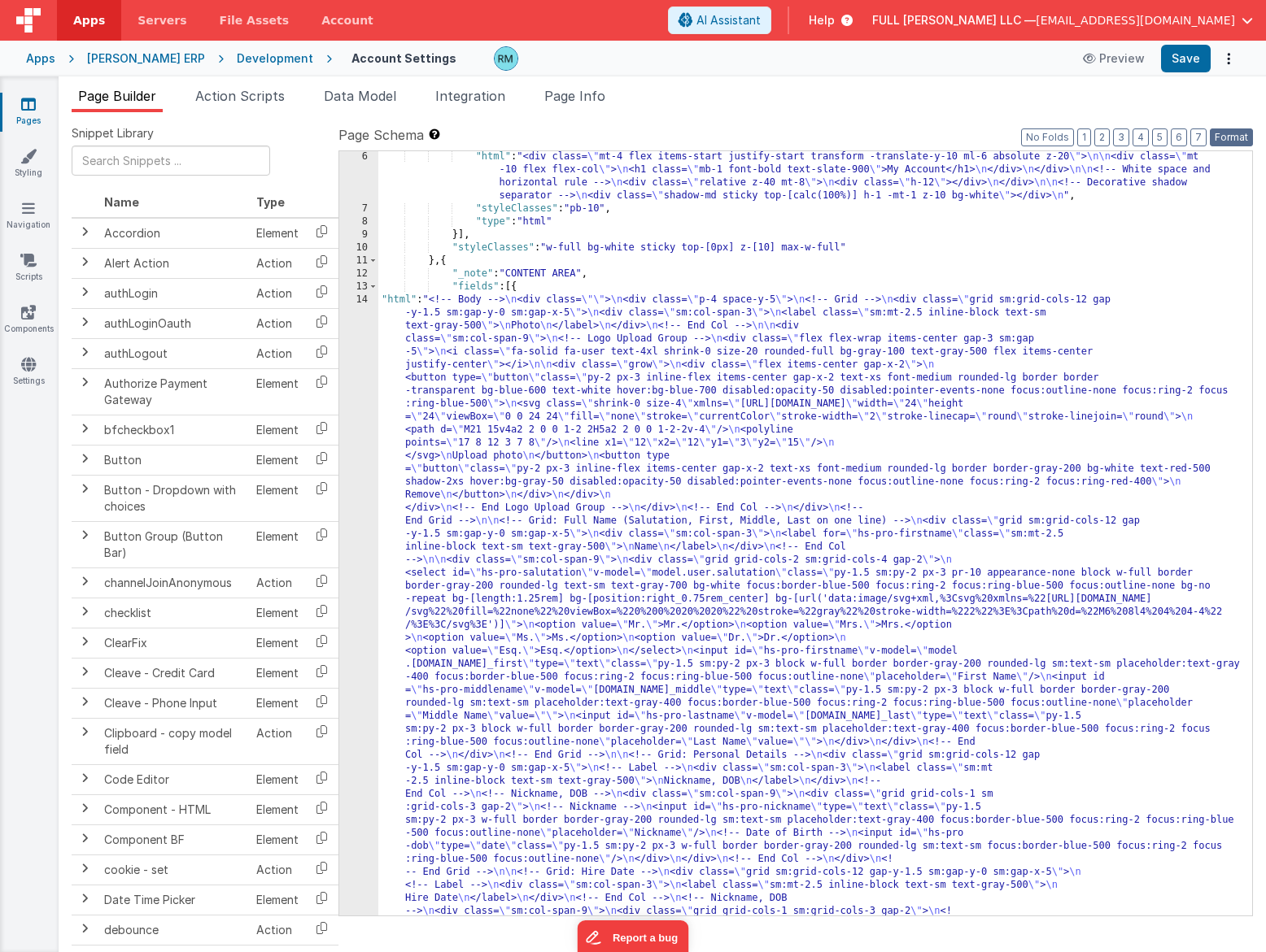
click at [1241, 141] on button "Format" at bounding box center [1231, 137] width 43 height 17
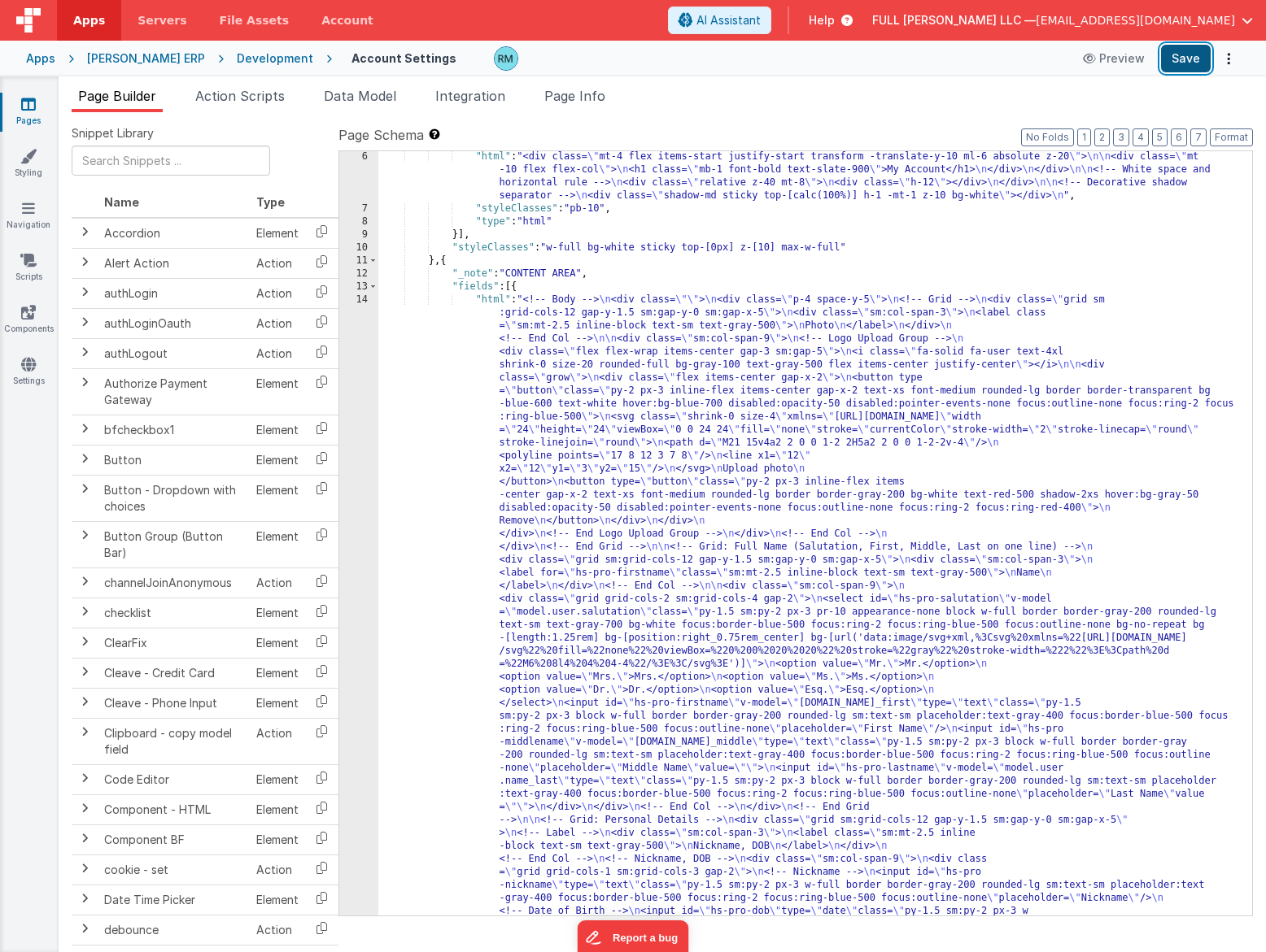
click at [1191, 55] on button "Save" at bounding box center [1185, 59] width 50 height 28
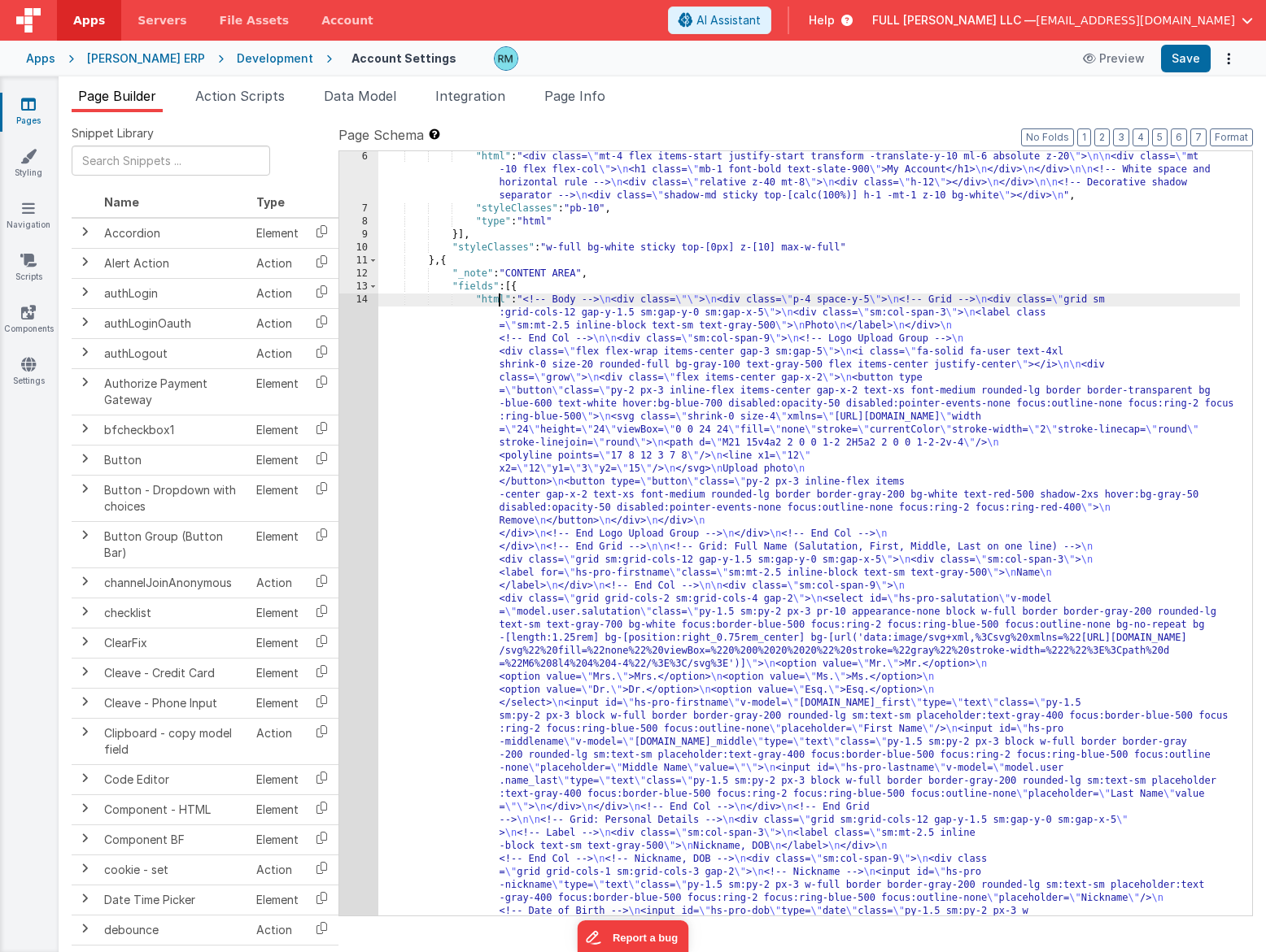
click at [363, 301] on div "14" at bounding box center [359, 944] width 39 height 1301
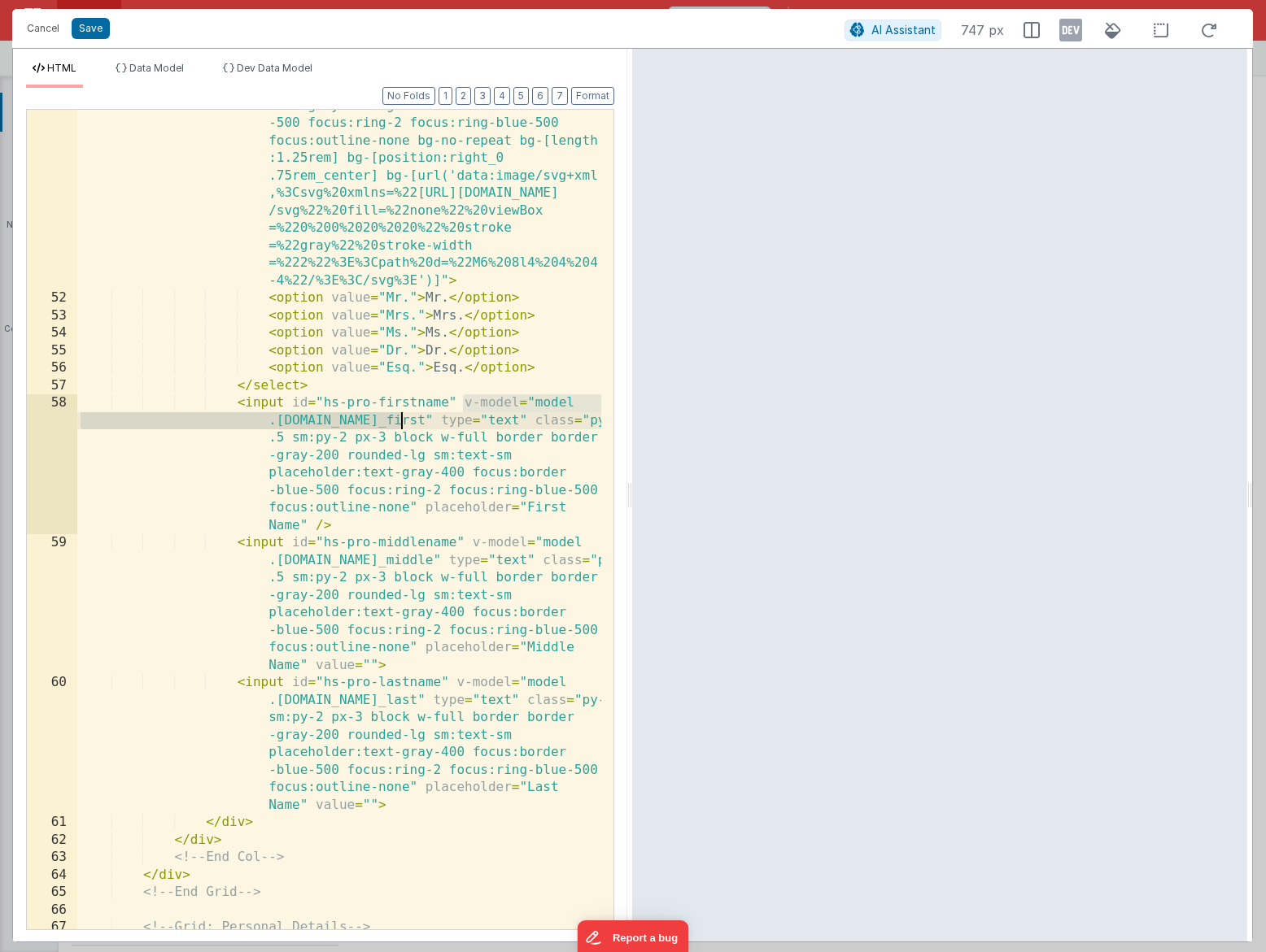
drag, startPoint x: 460, startPoint y: 400, endPoint x: 397, endPoint y: 417, distance: 65.3
click at [397, 417] on div "< select id = "hs-pro-salutation" v-model = "model .user.salutation" class = "p…" at bounding box center [339, 577] width 524 height 1099
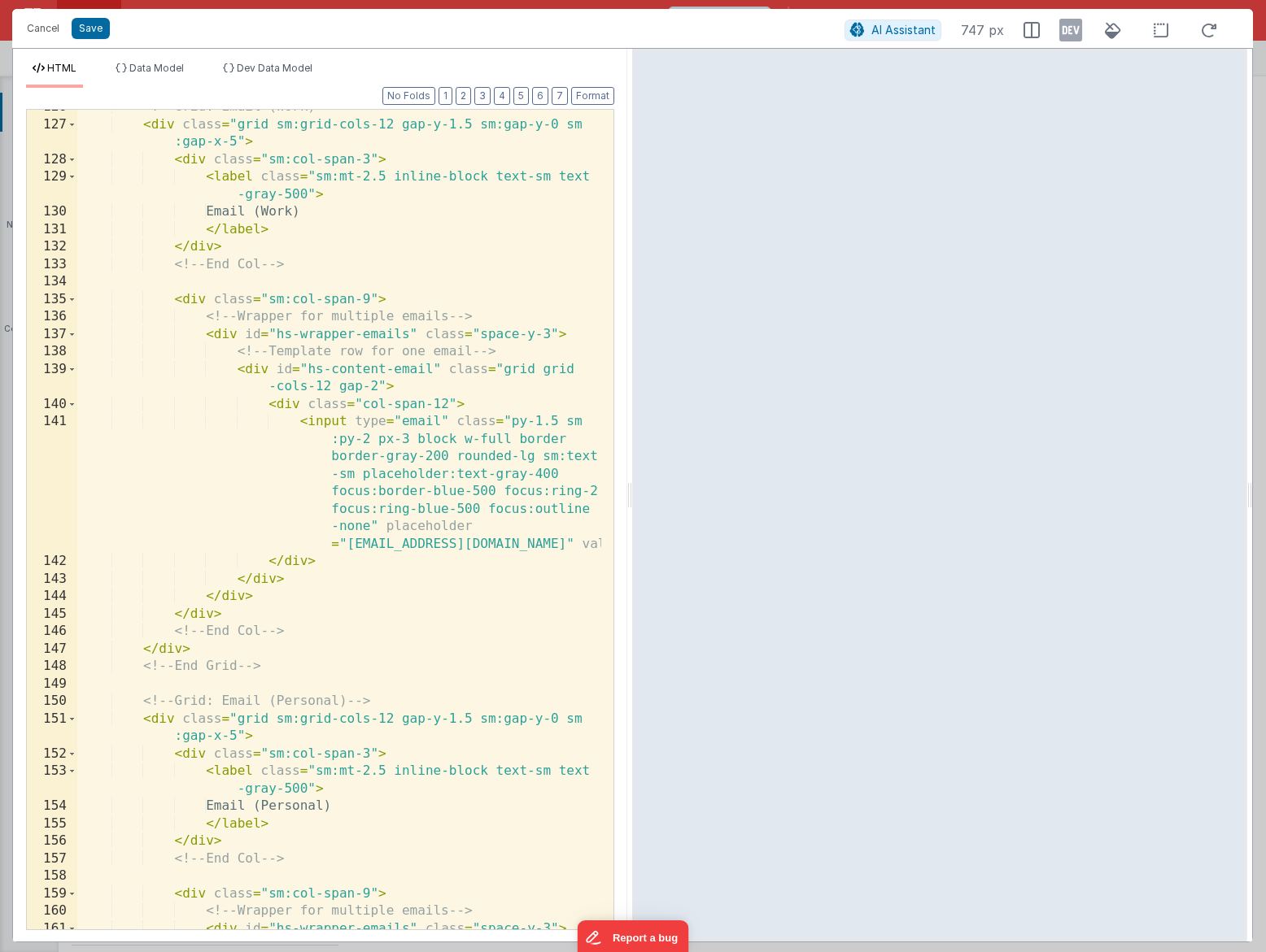
scroll to position [3909, 0]
click at [448, 423] on div "<!-- Grid: Email (Work) --> < div class = "grid sm:grid-cols-12 gap-y-1.5 sm:ga…" at bounding box center [339, 525] width 524 height 855
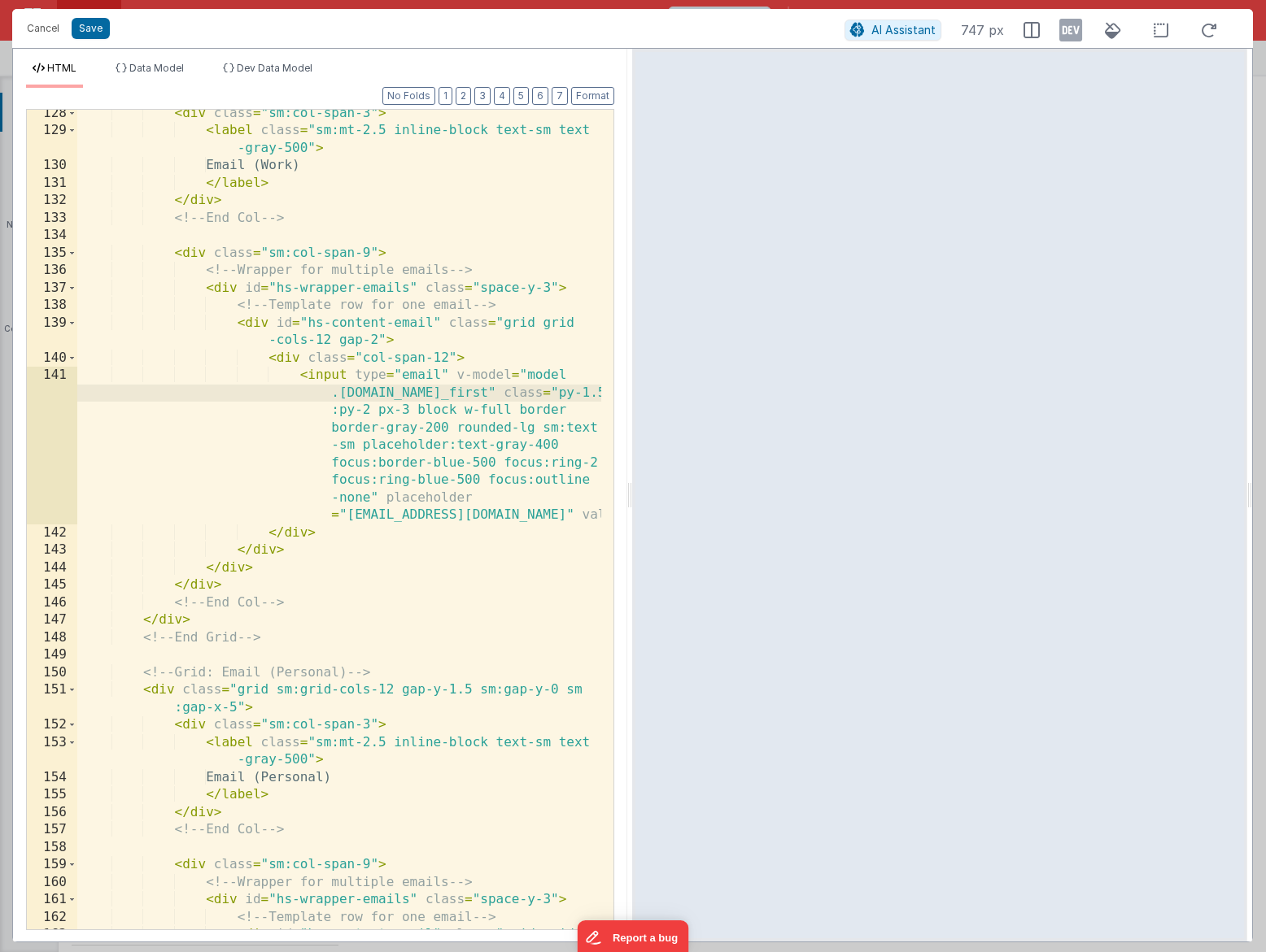
scroll to position [3987, 0]
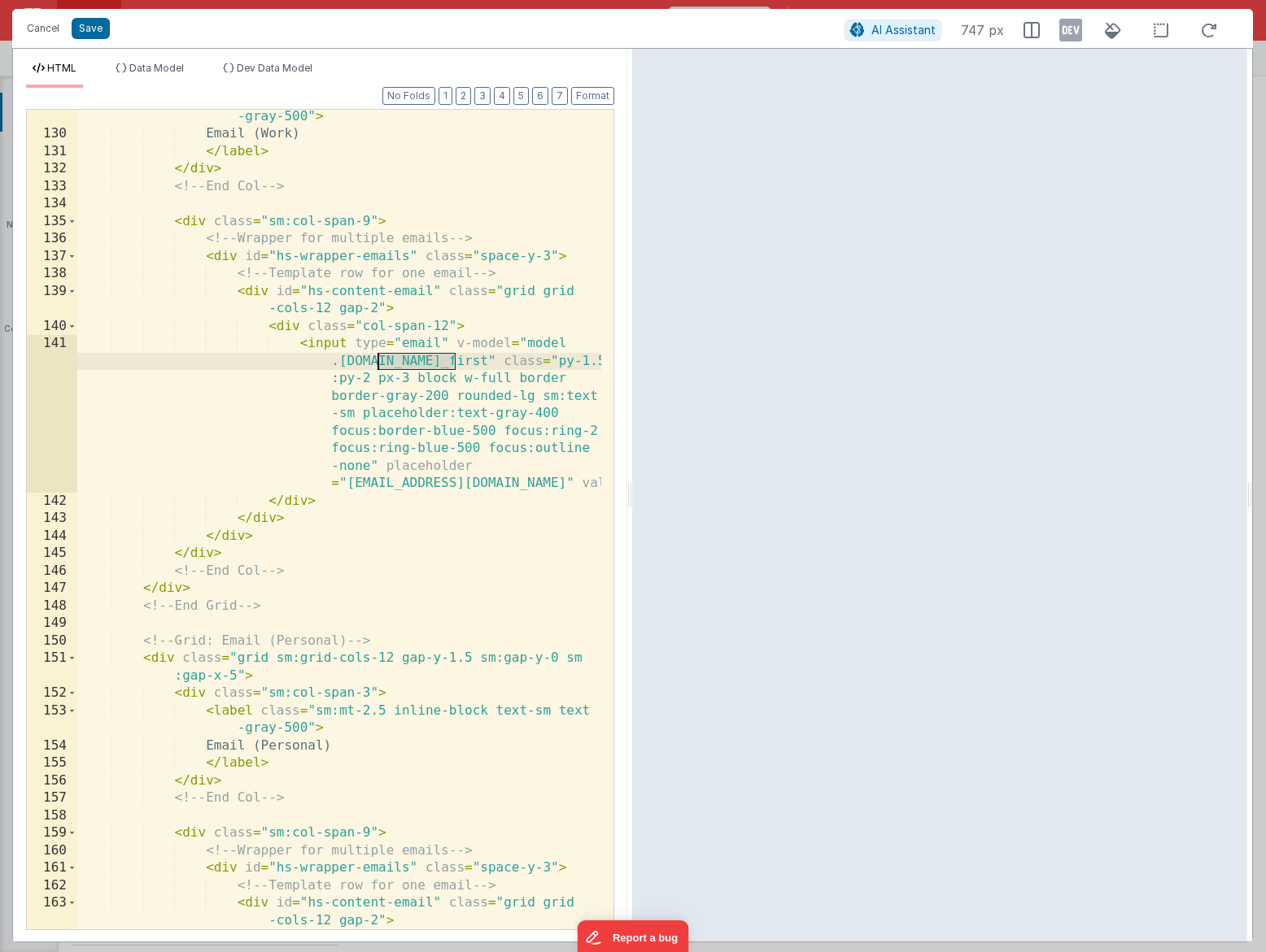
drag, startPoint x: 456, startPoint y: 361, endPoint x: 380, endPoint y: 362, distance: 76.0
click at [380, 362] on div "< label class = "sm:mt-2.5 inline-block text-sm text -gray-500" > Email (Work) …" at bounding box center [339, 526] width 524 height 873
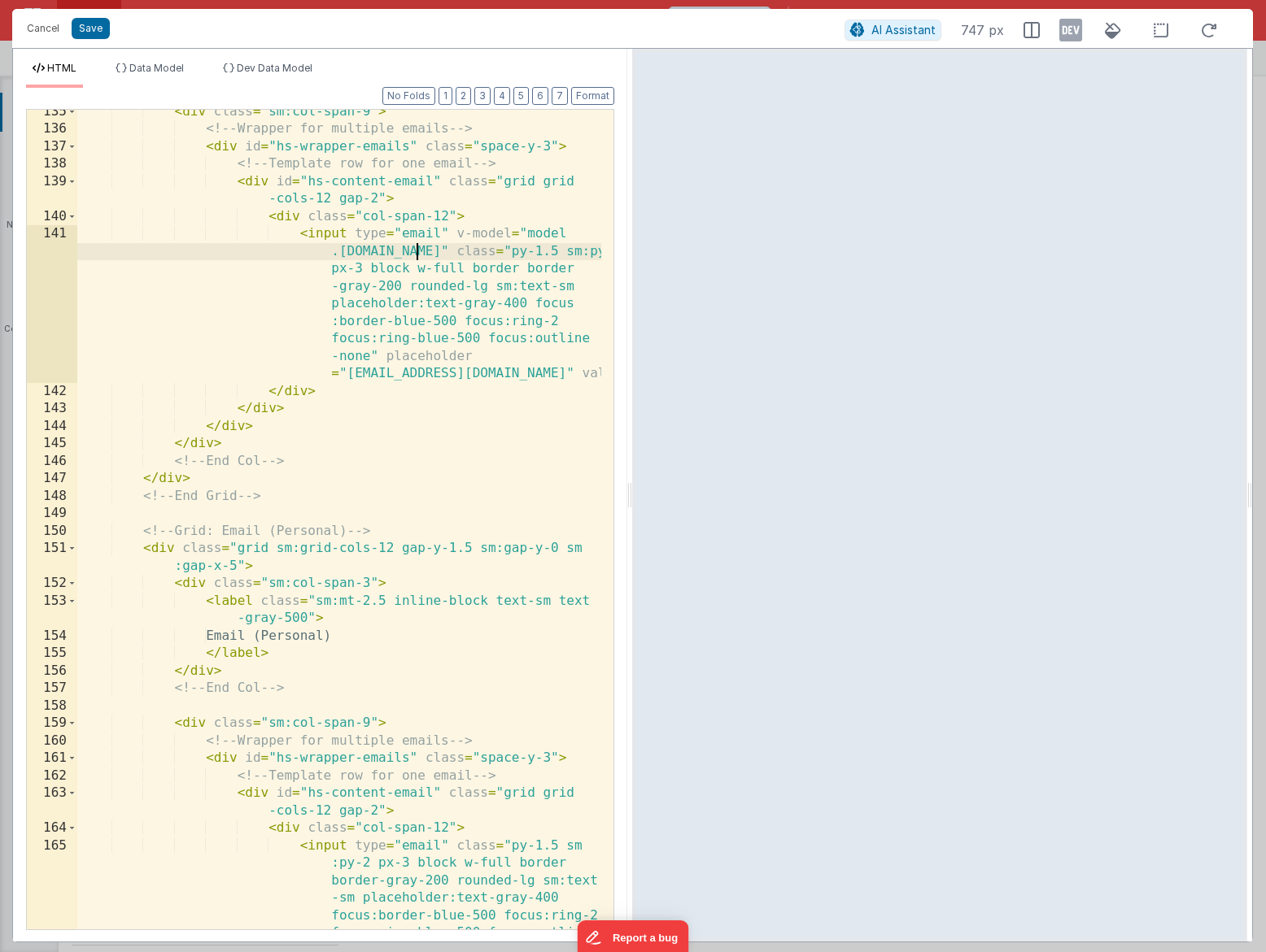
scroll to position [4113, 0]
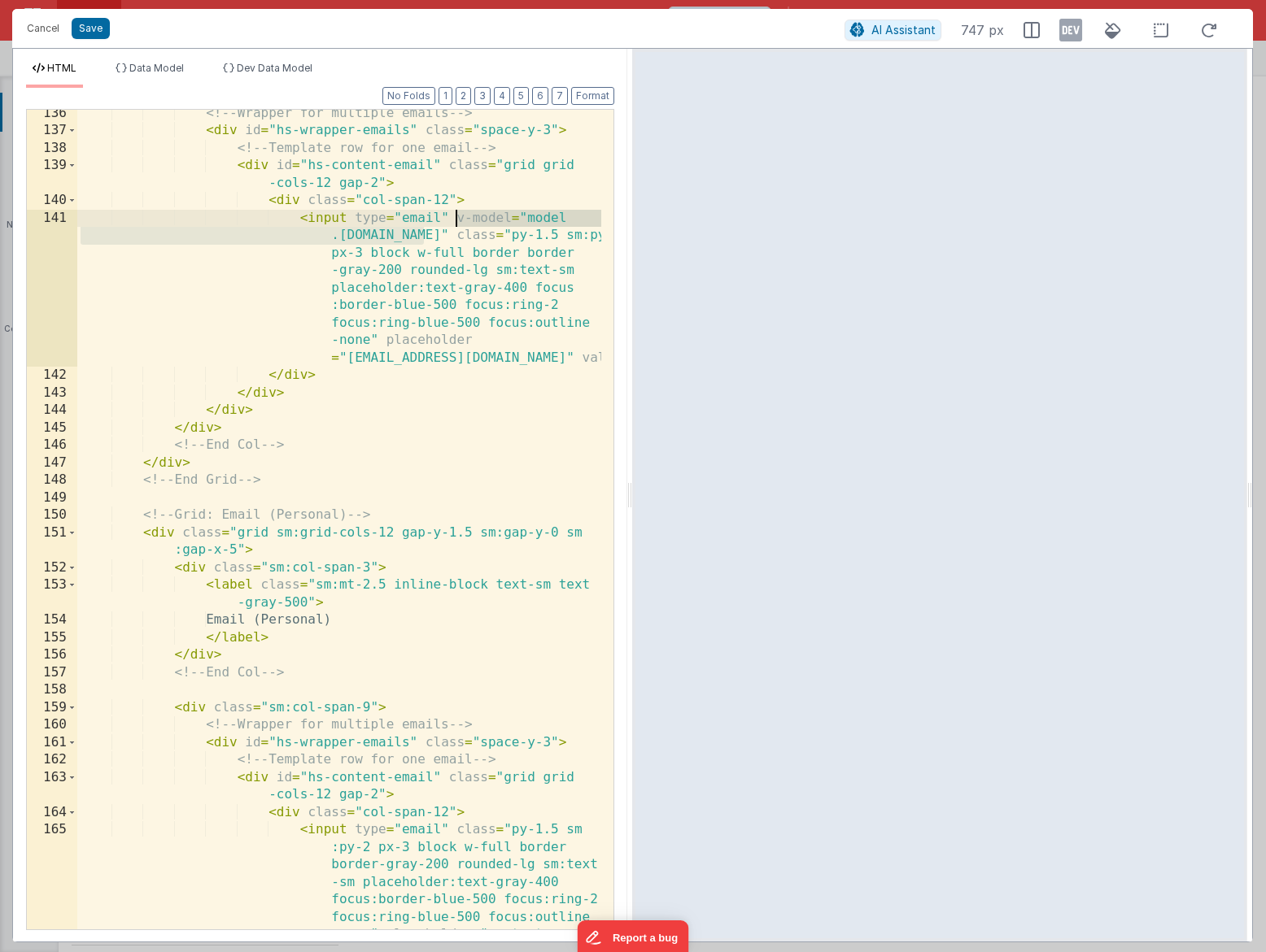
drag, startPoint x: 425, startPoint y: 240, endPoint x: 453, endPoint y: 222, distance: 33.3
click at [453, 222] on div "<!-- Wrapper for multiple emails --> < div id = "hs-wrapper-emails" class = "sp…" at bounding box center [339, 593] width 524 height 978
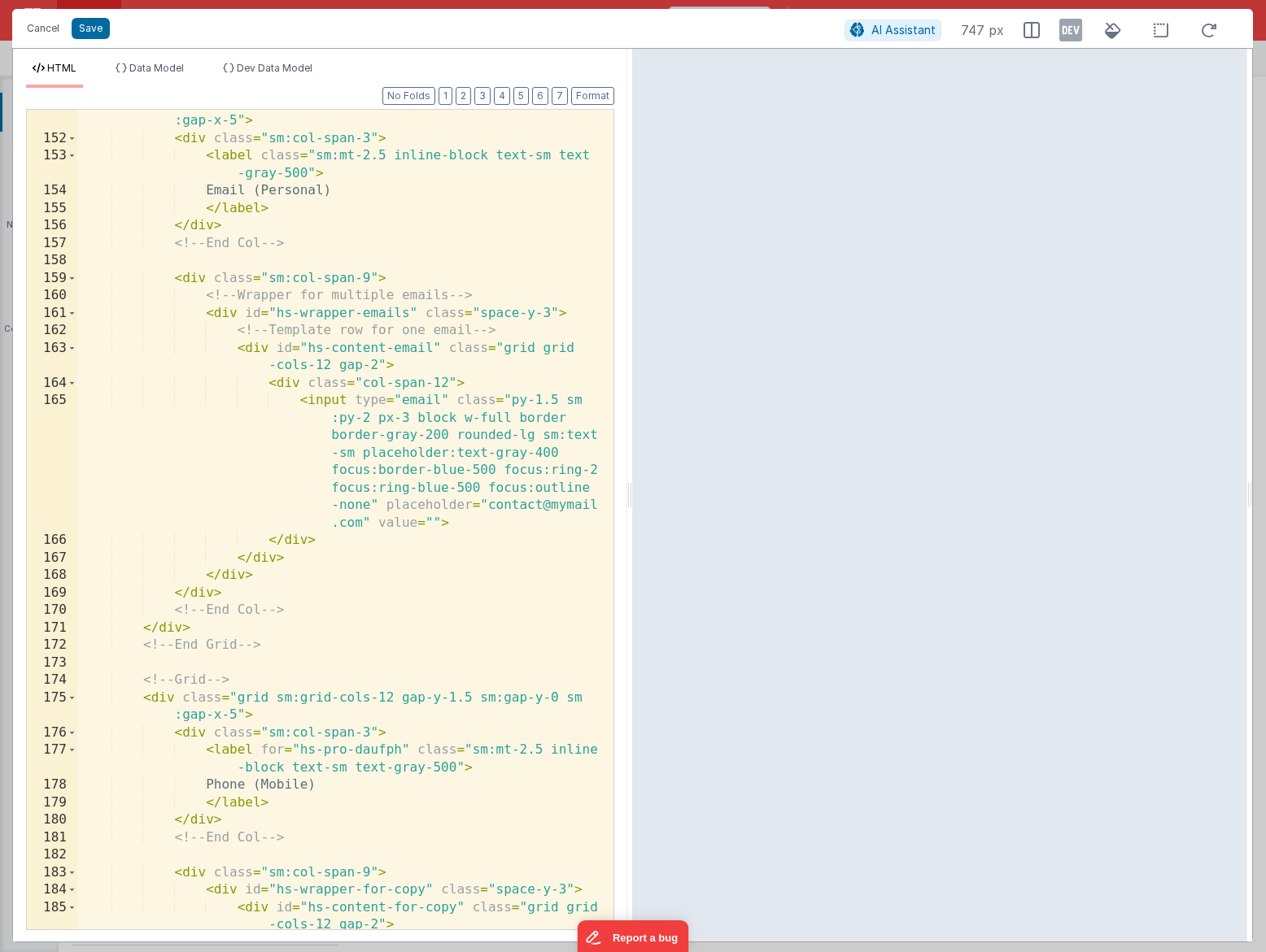
scroll to position [4543, 0]
click at [449, 401] on div "< div class = "grid sm:grid-cols-12 gap-y-1.5 sm:gap-y-0 sm :gap-x-5" > < div c…" at bounding box center [339, 539] width 524 height 889
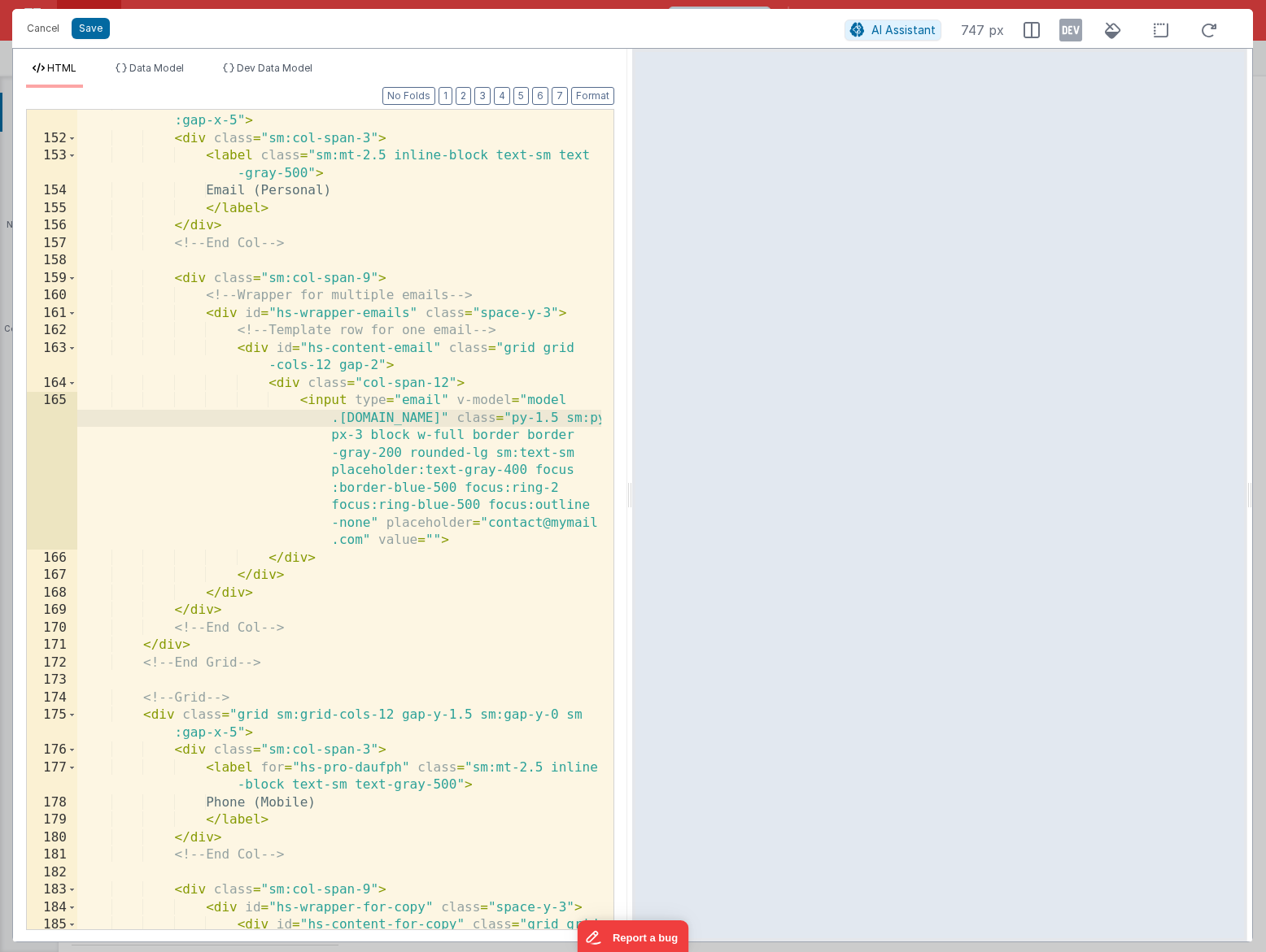
click at [415, 417] on div "< div class = "grid sm:grid-cols-12 gap-y-1.5 sm:gap-y-0 sm :gap-x-5" > < div c…" at bounding box center [339, 539] width 524 height 889
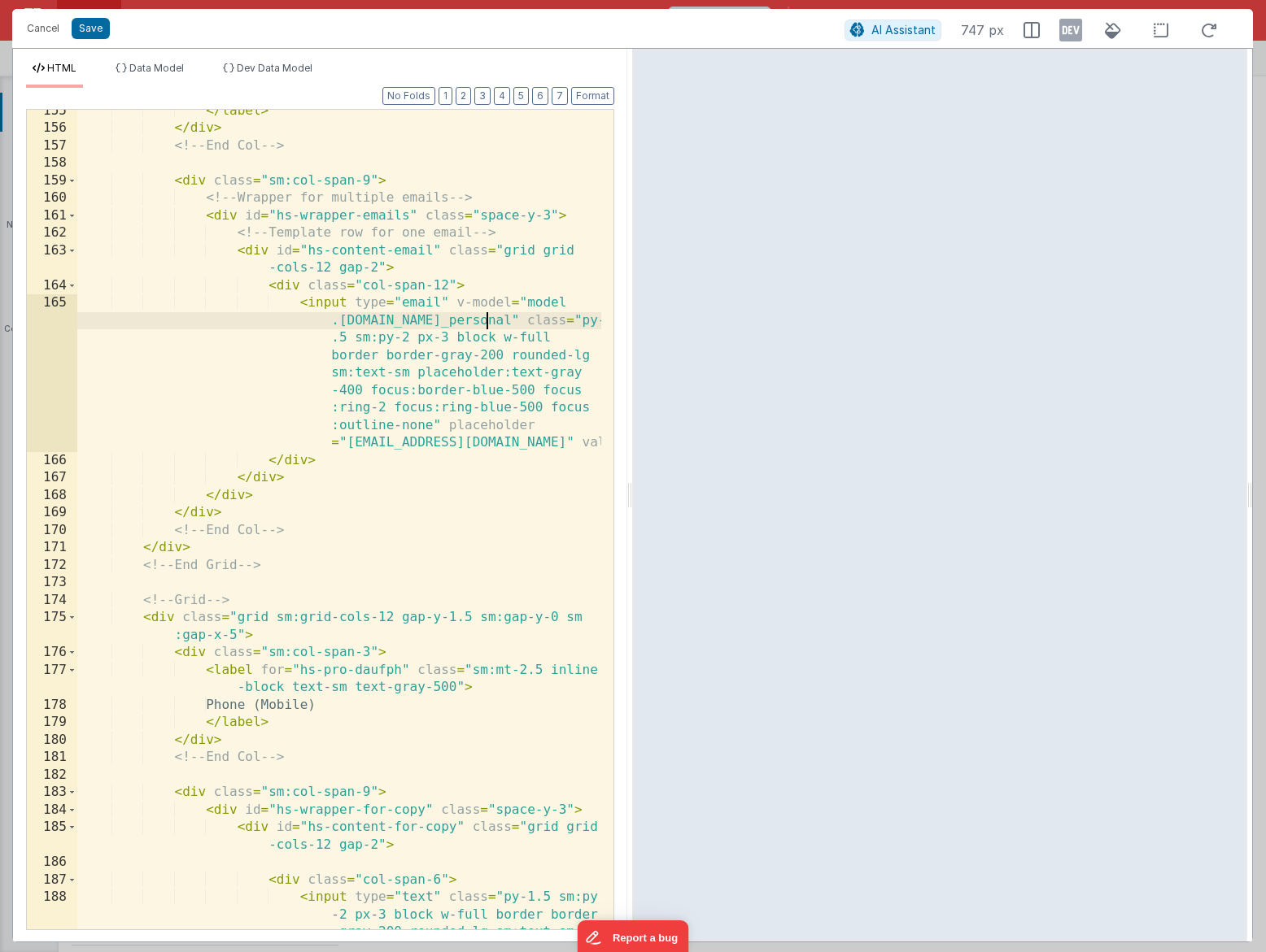
scroll to position [4624, 0]
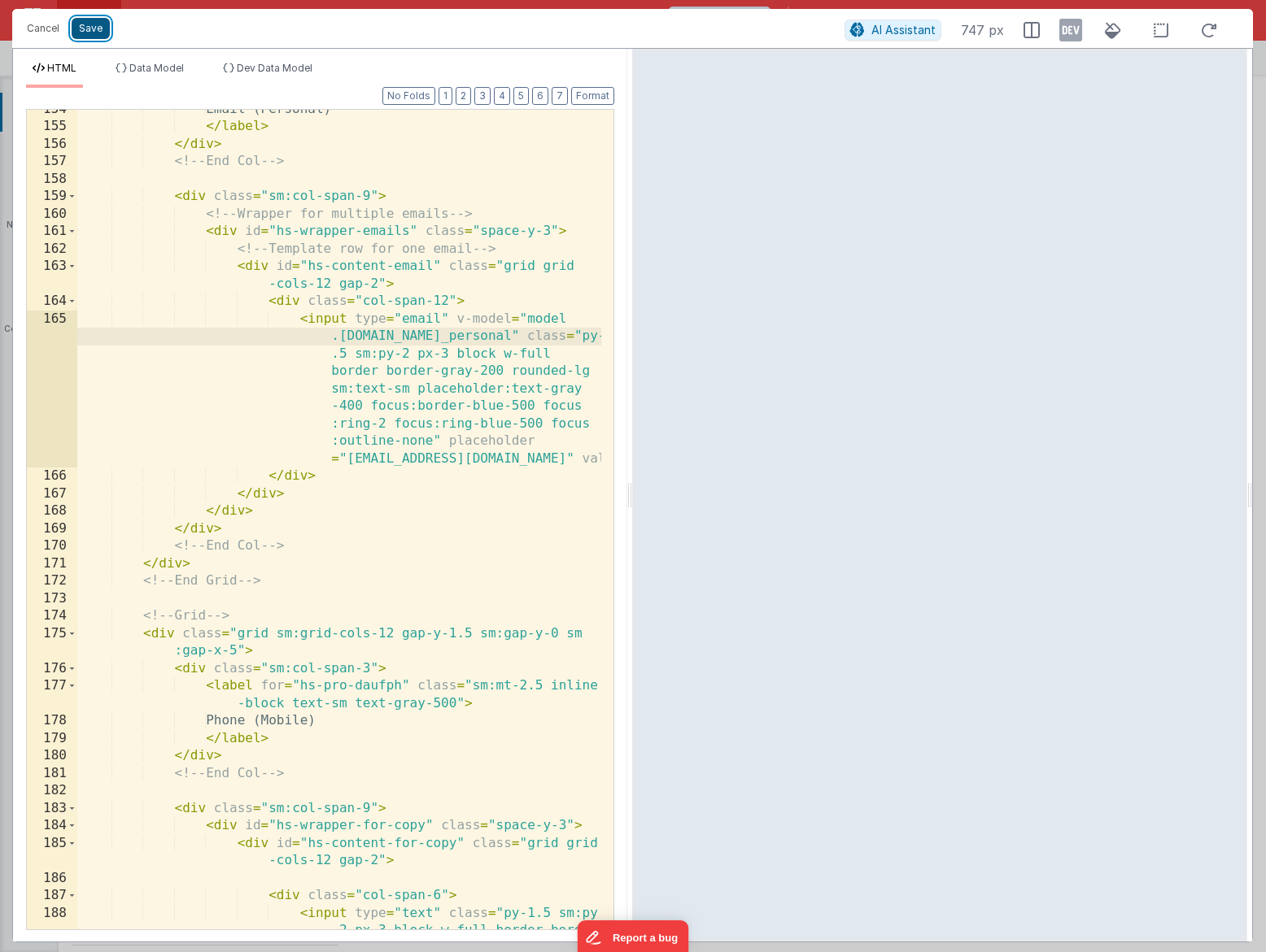
click at [95, 32] on button "Save" at bounding box center [91, 28] width 39 height 21
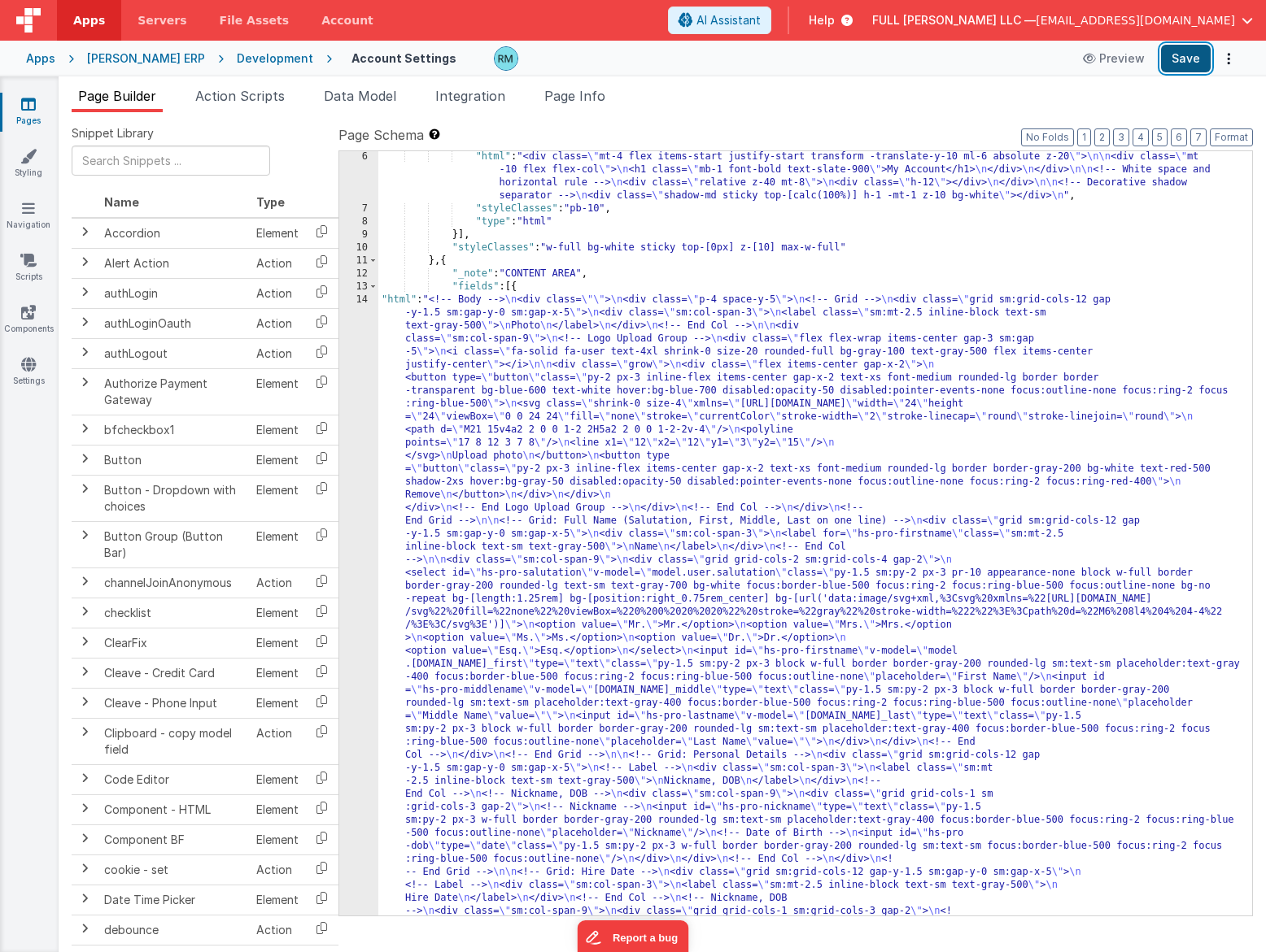
click at [1189, 59] on button "Save" at bounding box center [1185, 59] width 50 height 28
